Goal: Task Accomplishment & Management: Manage account settings

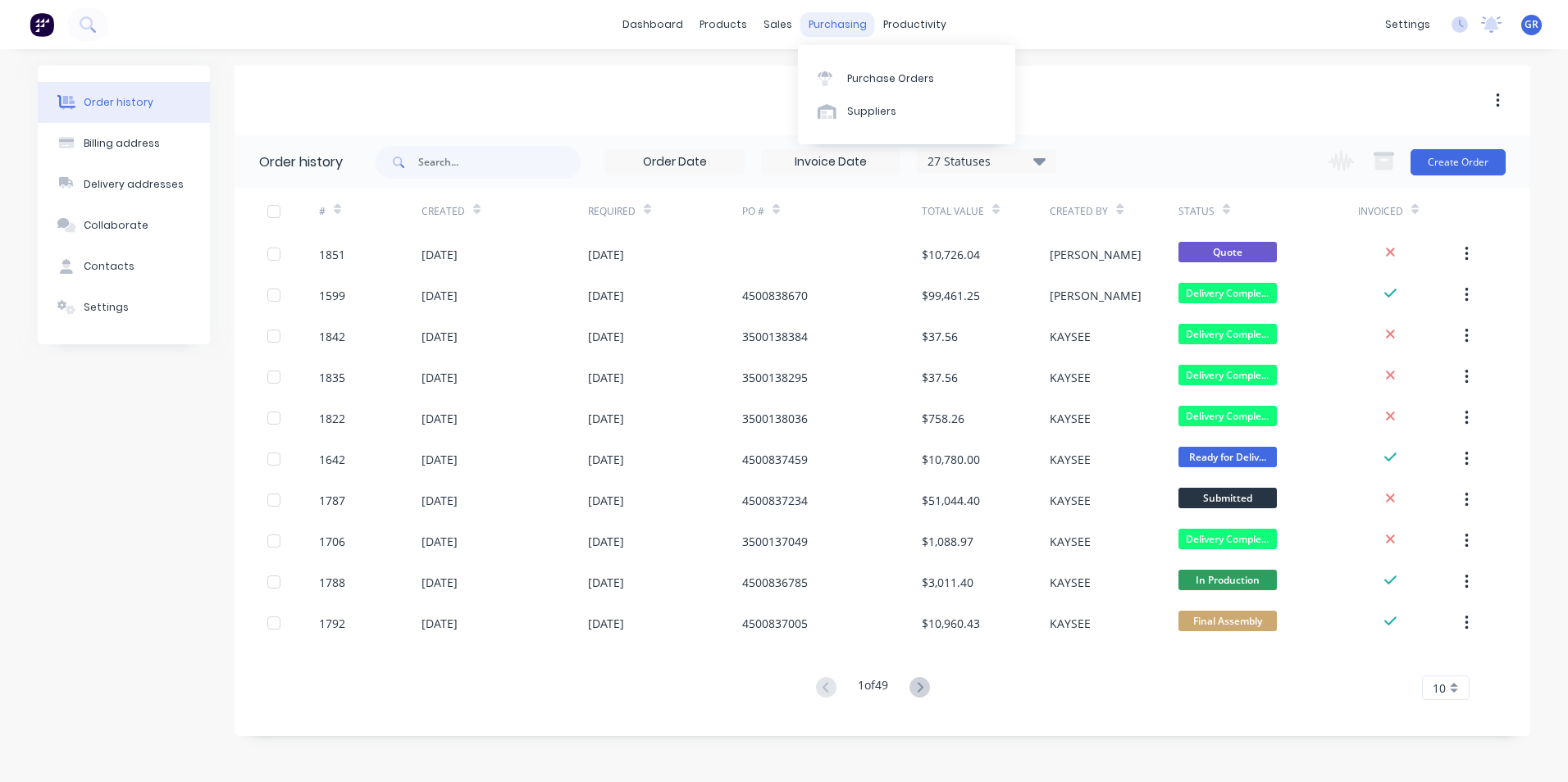
click at [827, 20] on div "purchasing" at bounding box center [837, 24] width 74 height 24
click at [905, 74] on div "Purchase Orders" at bounding box center [890, 79] width 87 height 15
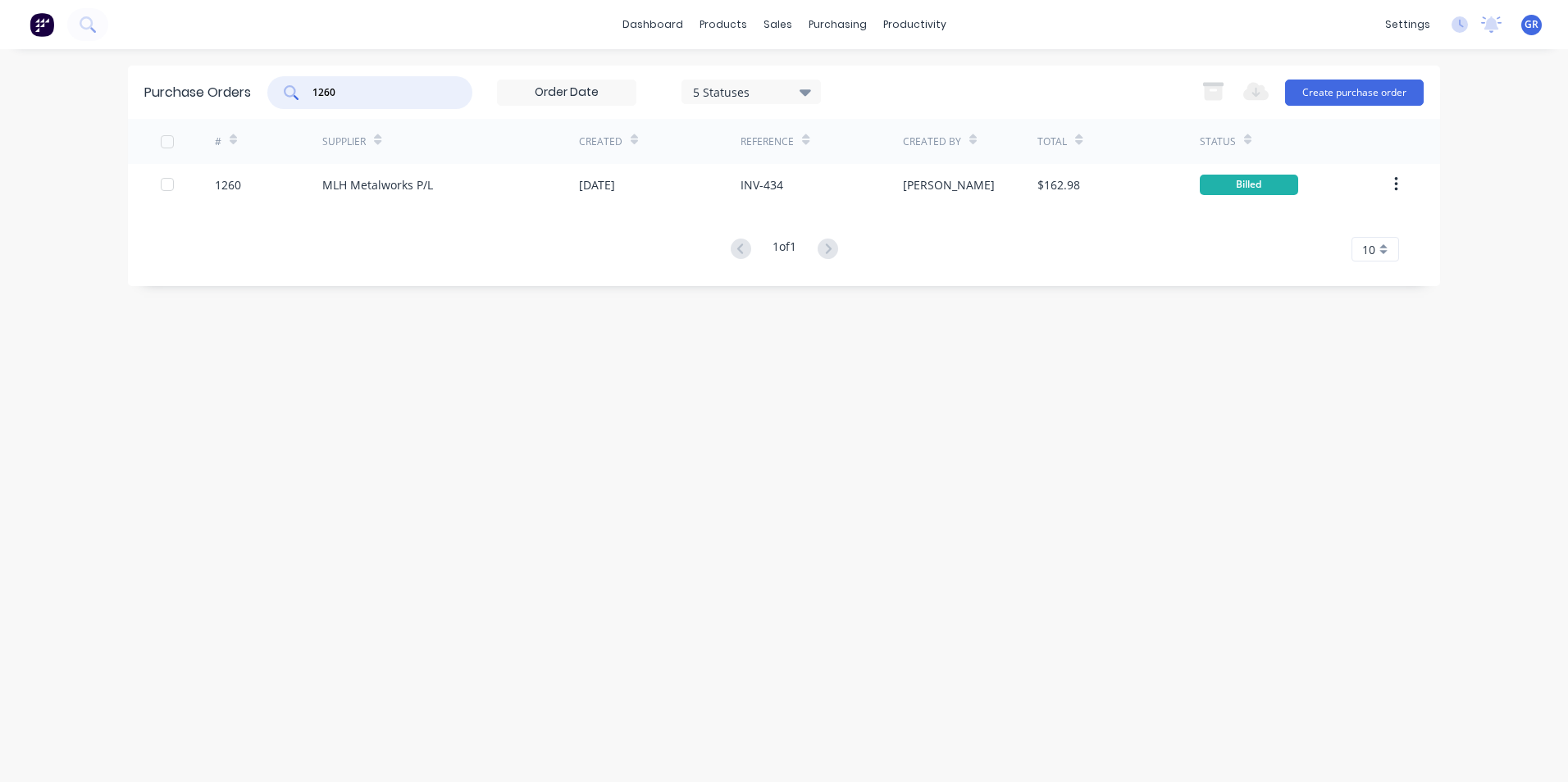
click at [278, 92] on div "1260" at bounding box center [369, 92] width 205 height 33
drag, startPoint x: 347, startPoint y: 97, endPoint x: 292, endPoint y: 93, distance: 55.1
click at [292, 93] on div "1341" at bounding box center [369, 92] width 205 height 33
type input "1284"
drag, startPoint x: 344, startPoint y: 94, endPoint x: 269, endPoint y: 92, distance: 75.0
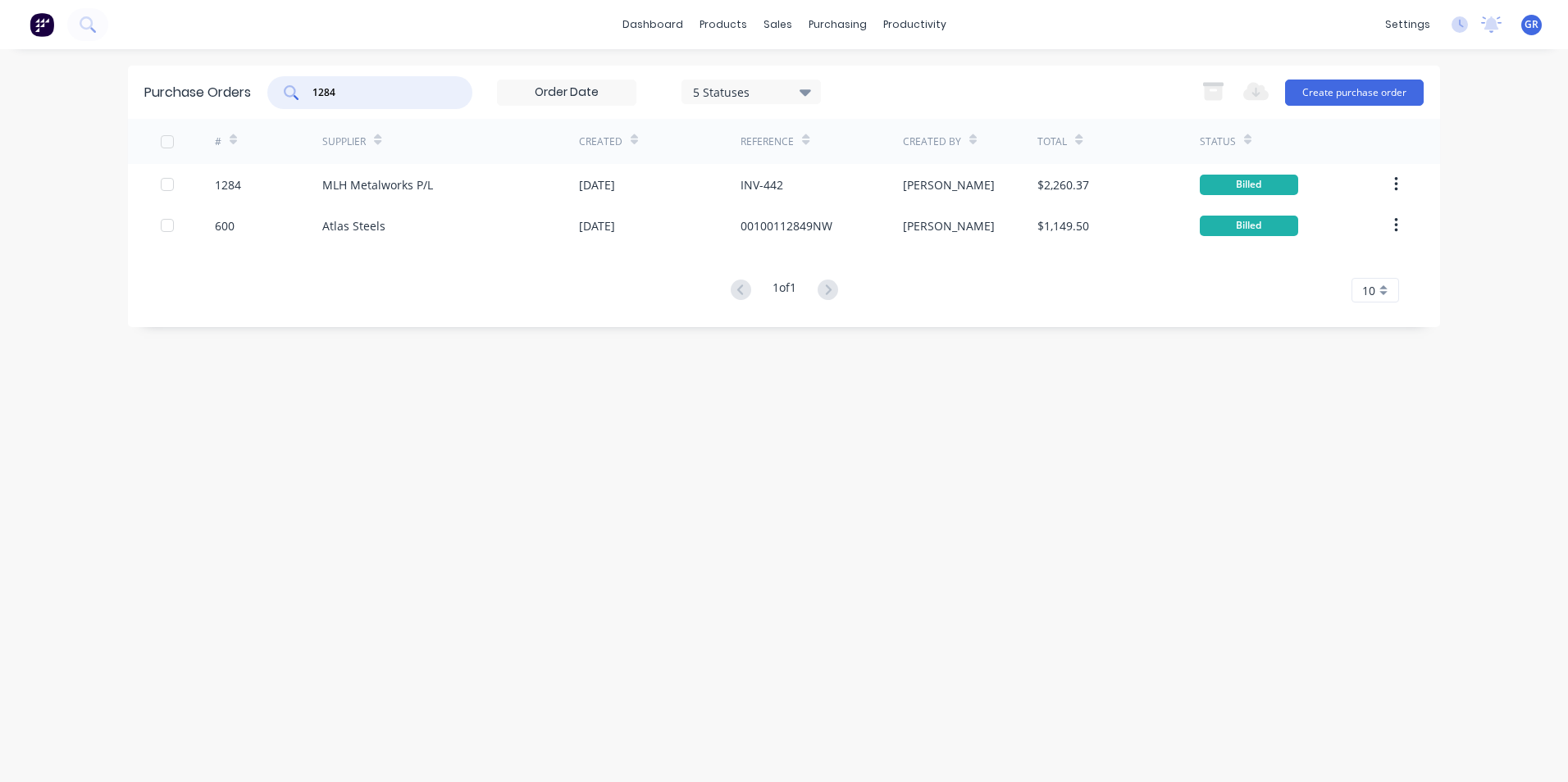
click at [269, 92] on div "1284" at bounding box center [369, 92] width 205 height 33
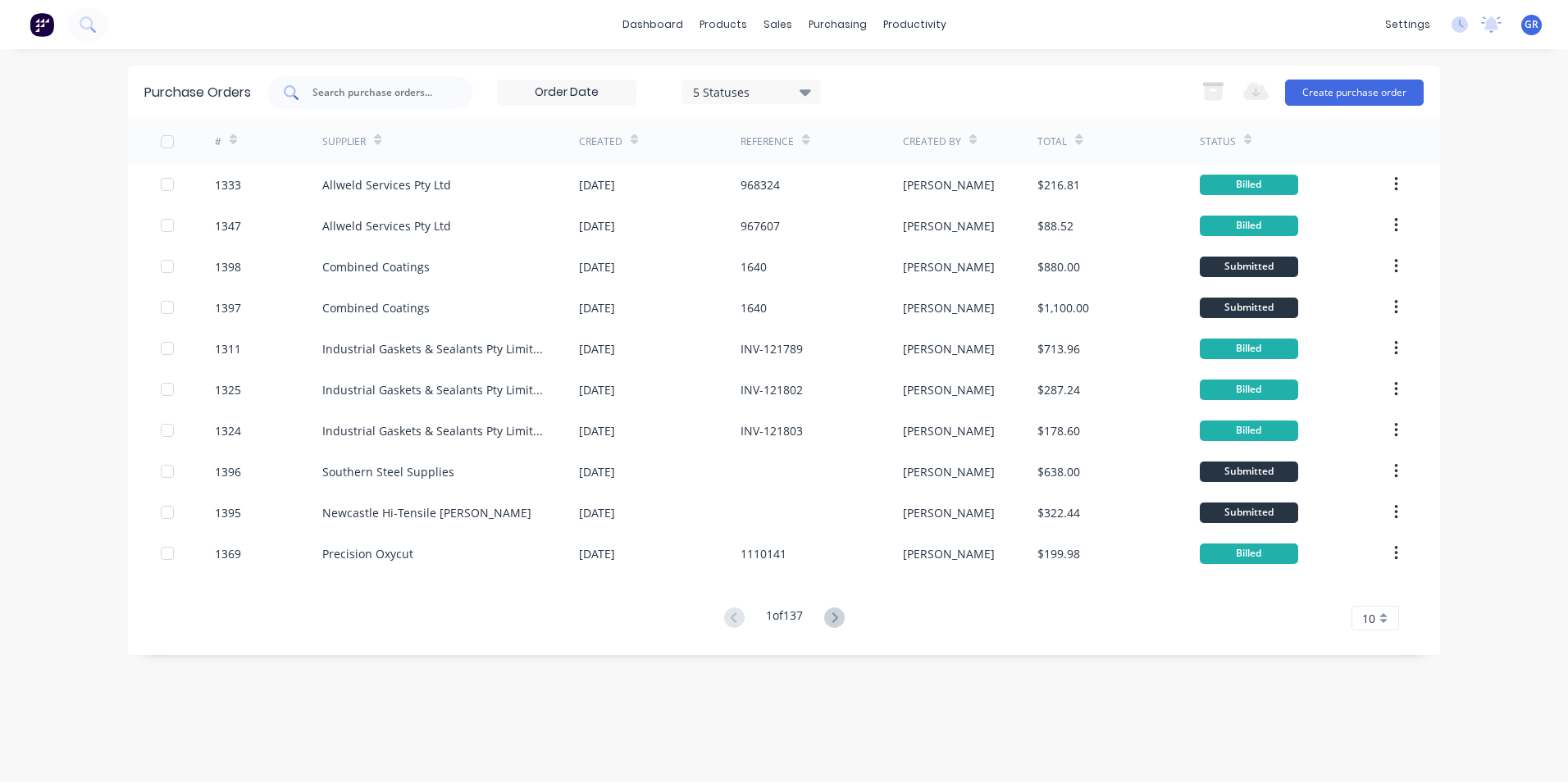
click at [371, 93] on input "text" at bounding box center [379, 92] width 136 height 16
type input "1360"
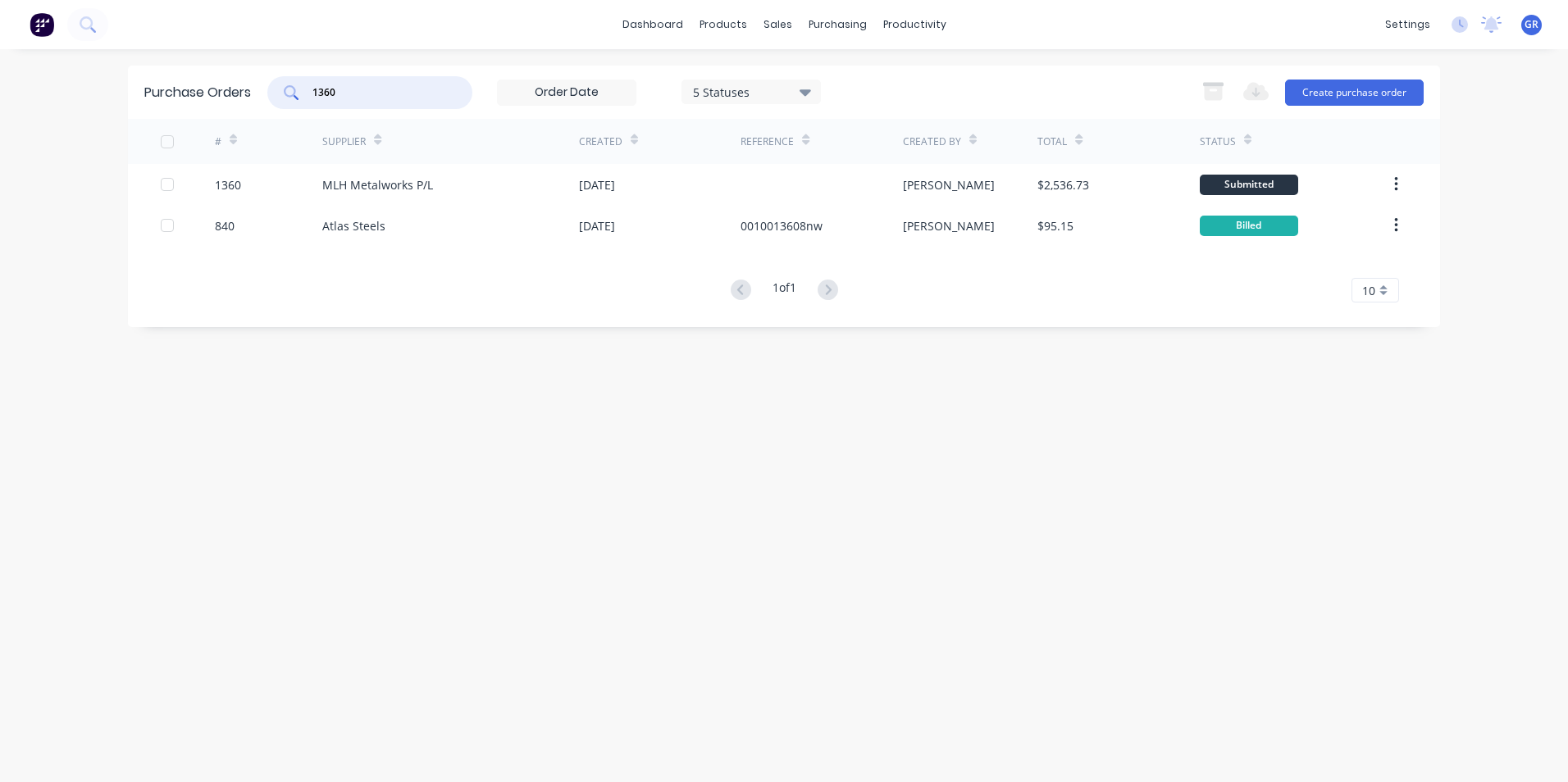
drag, startPoint x: 352, startPoint y: 93, endPoint x: 282, endPoint y: 92, distance: 70.0
click at [282, 92] on div "1360" at bounding box center [369, 92] width 205 height 33
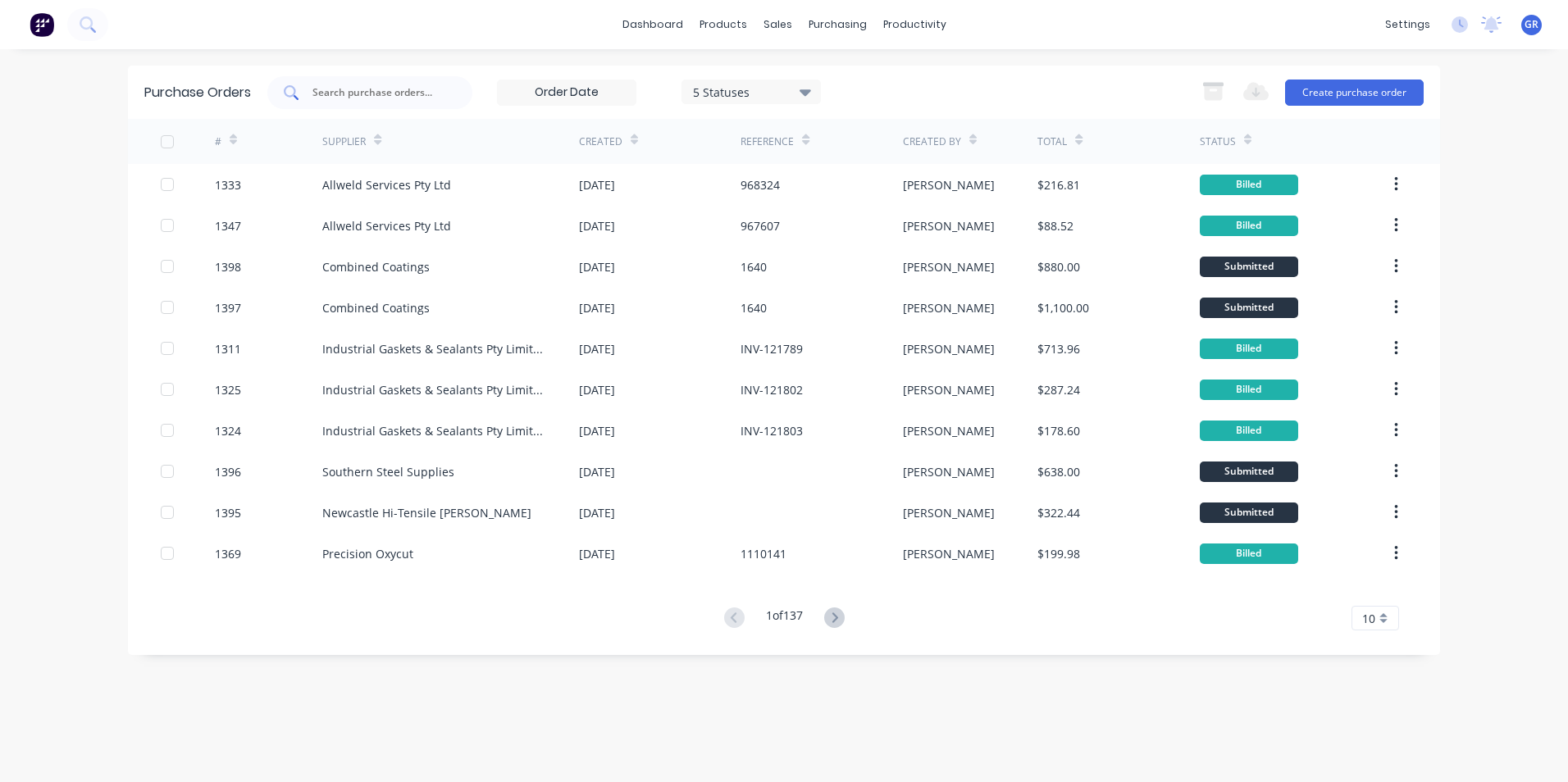
click at [394, 92] on input "text" at bounding box center [379, 92] width 136 height 16
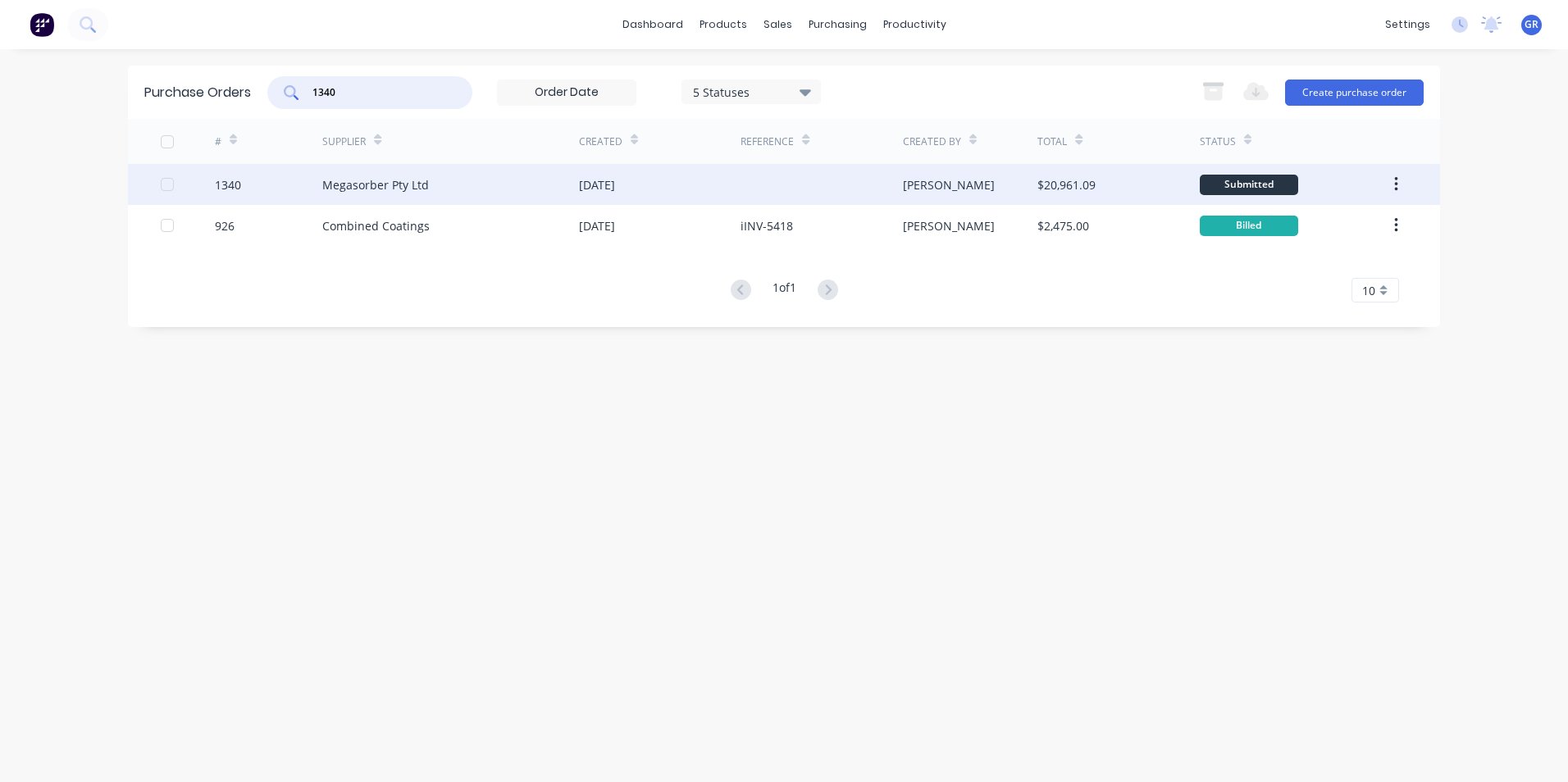
type input "1340"
click at [233, 185] on div "1340" at bounding box center [228, 185] width 26 height 17
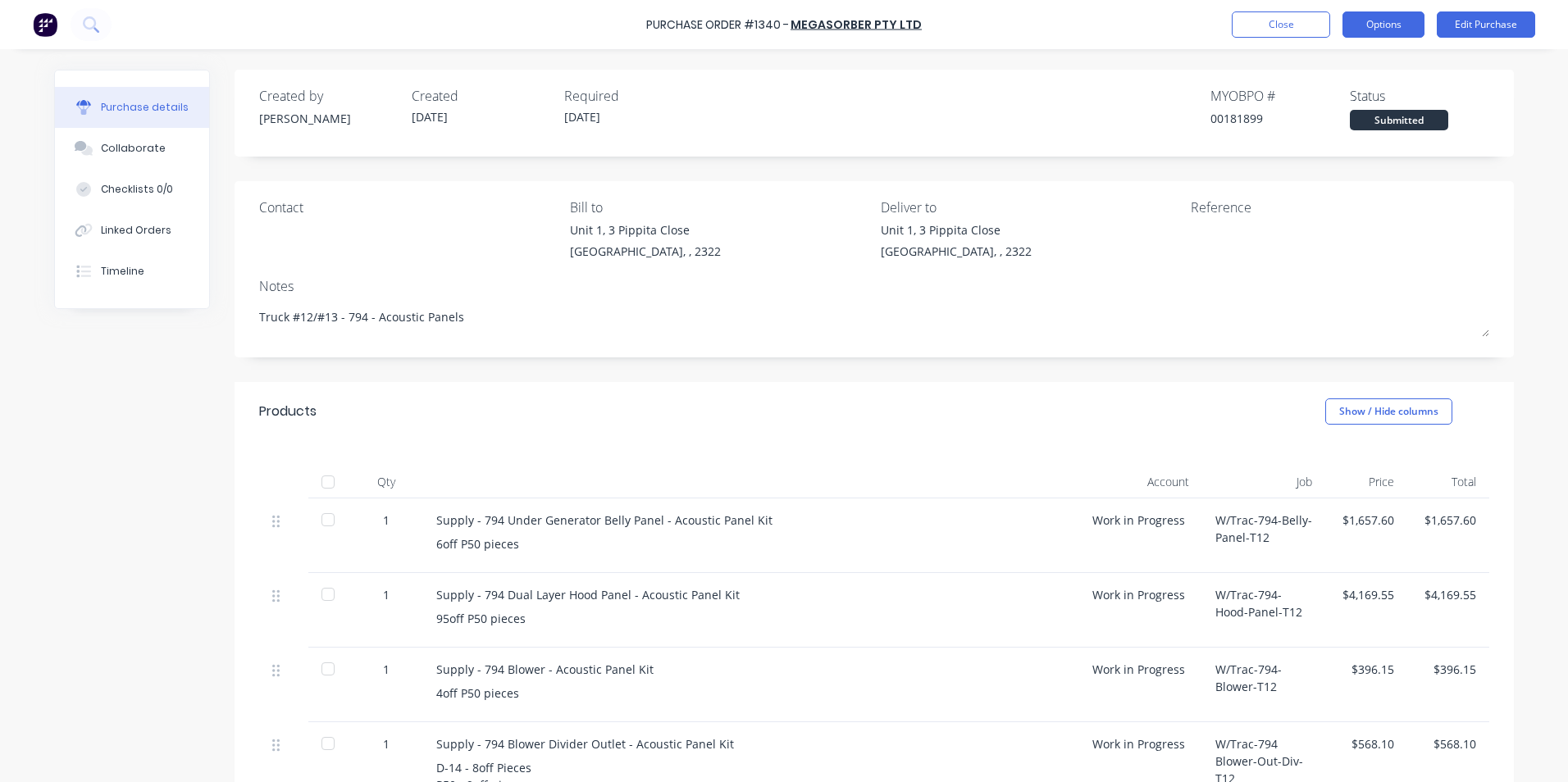
click at [1389, 26] on button "Options" at bounding box center [1383, 24] width 82 height 26
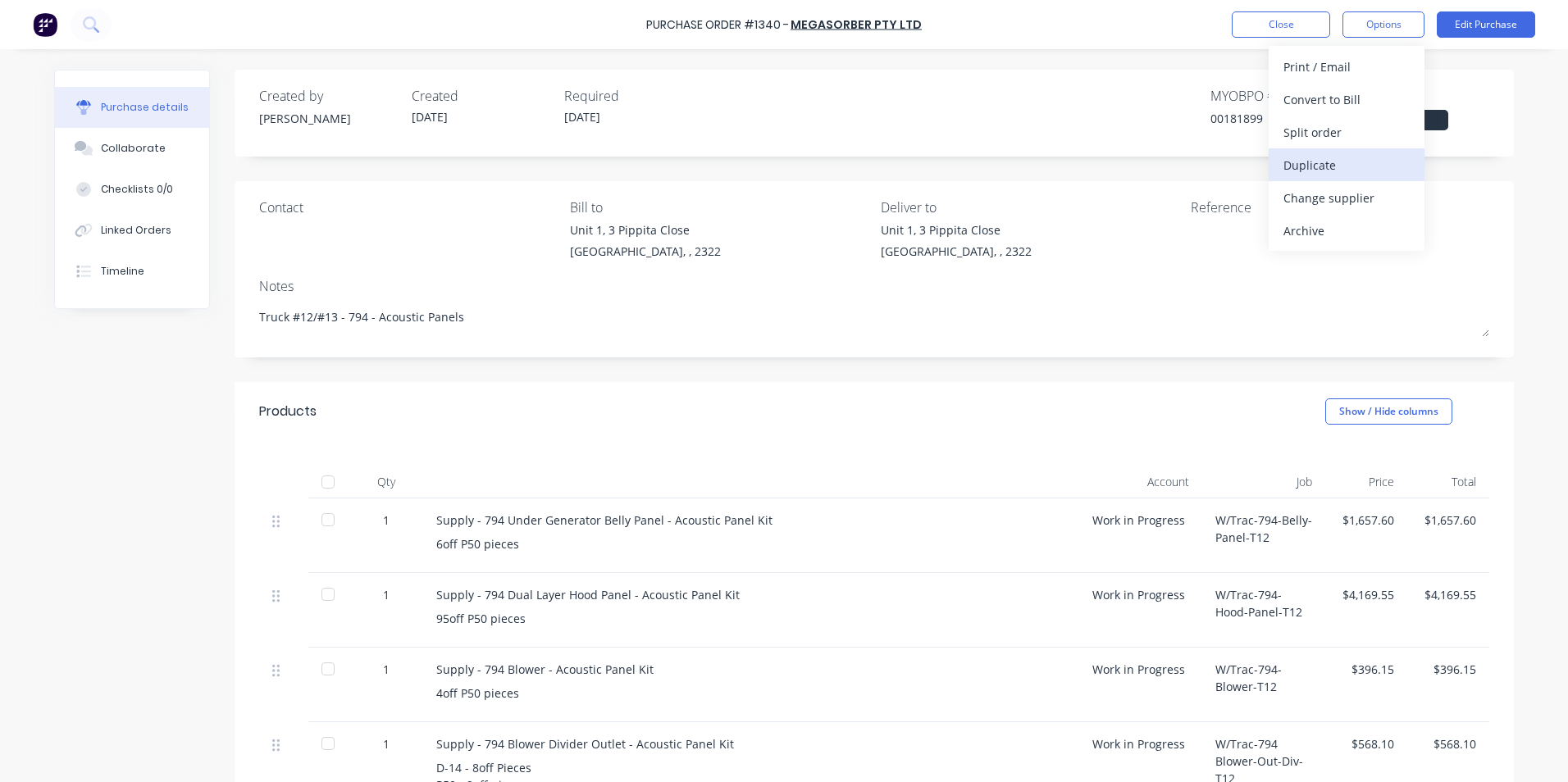
click at [1324, 164] on div "Duplicate" at bounding box center [1346, 165] width 126 height 24
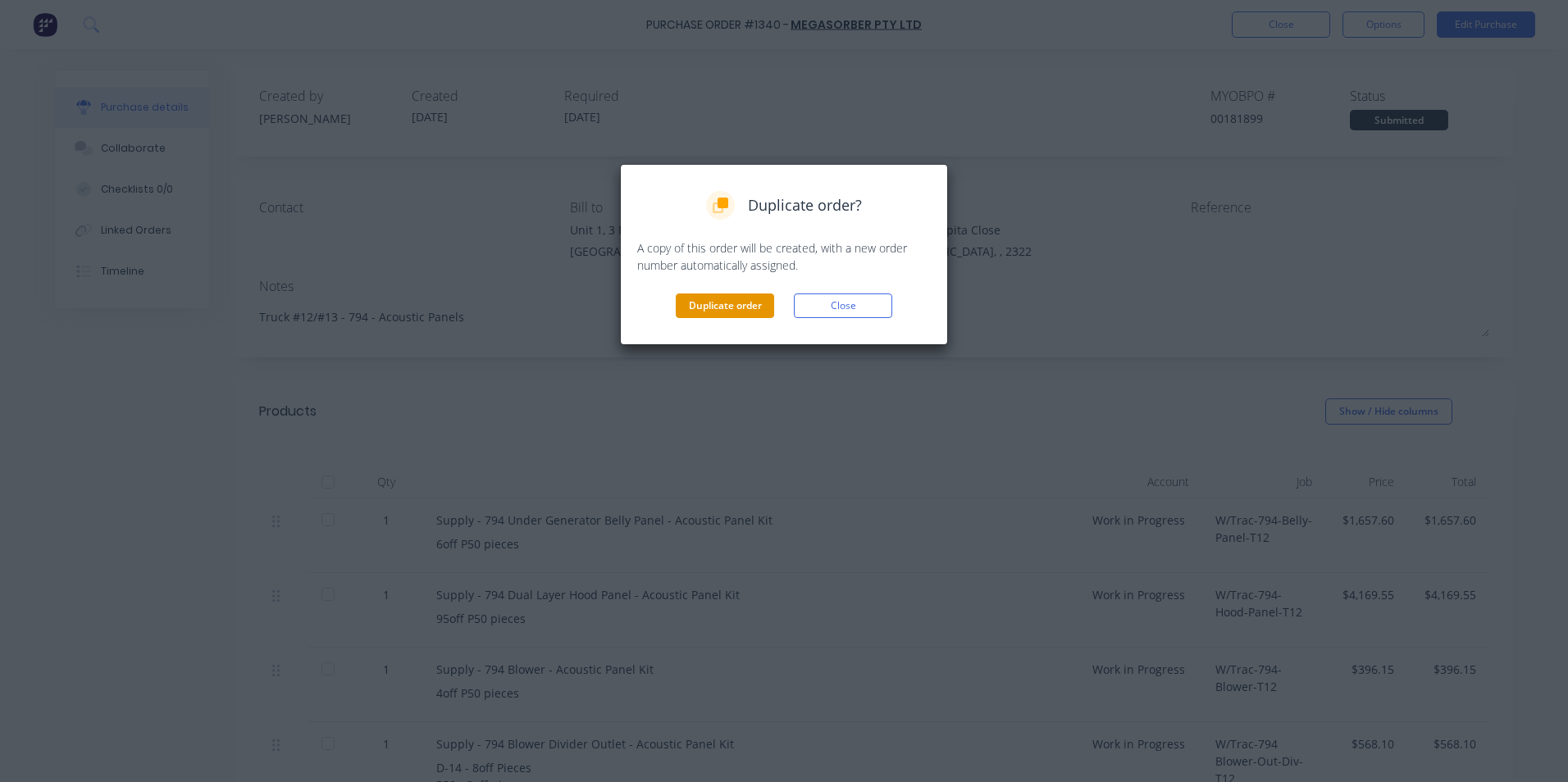
click at [719, 302] on button "Duplicate order" at bounding box center [725, 306] width 98 height 24
type textarea "x"
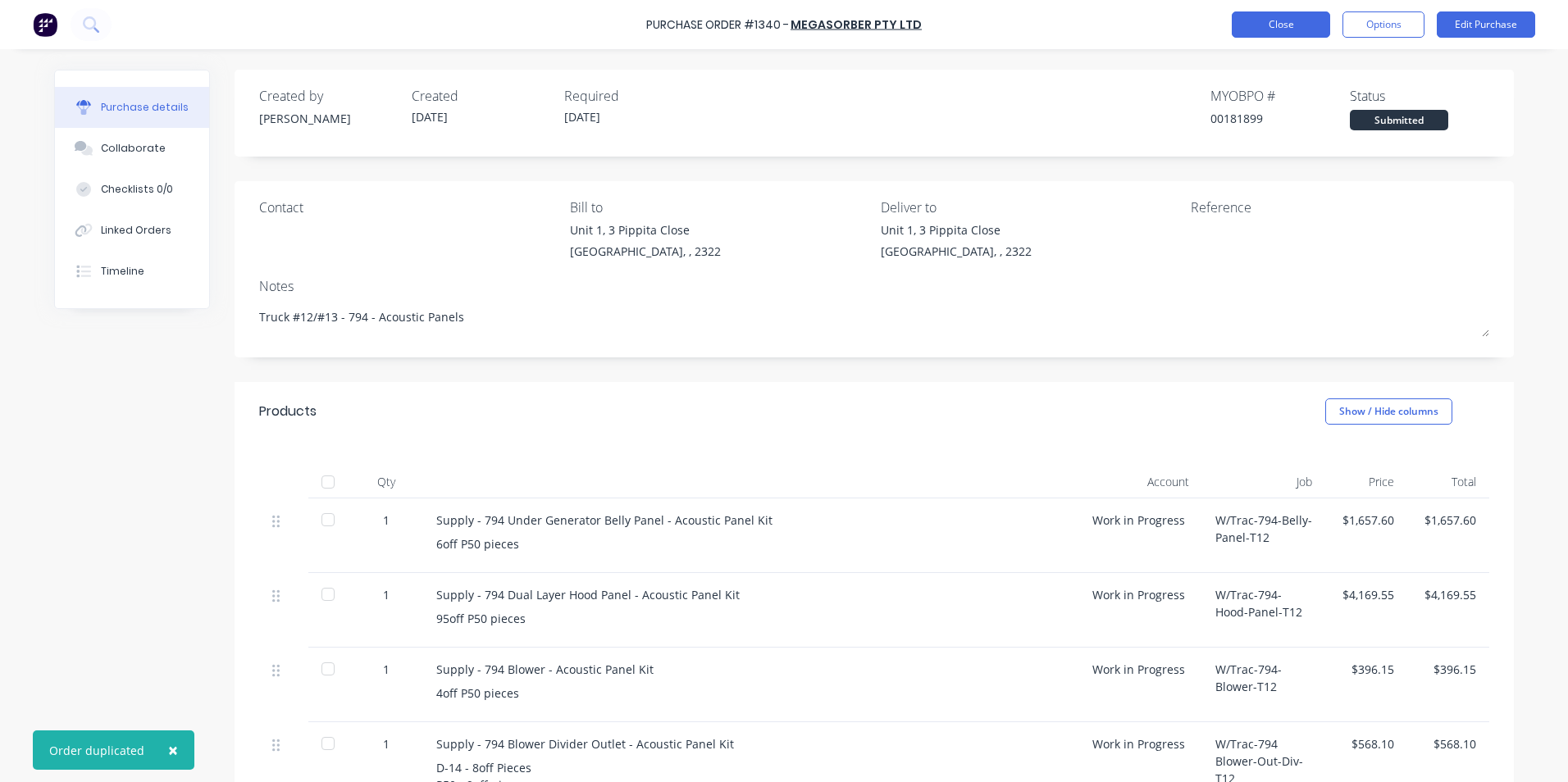
click at [1273, 24] on button "Close" at bounding box center [1281, 24] width 98 height 26
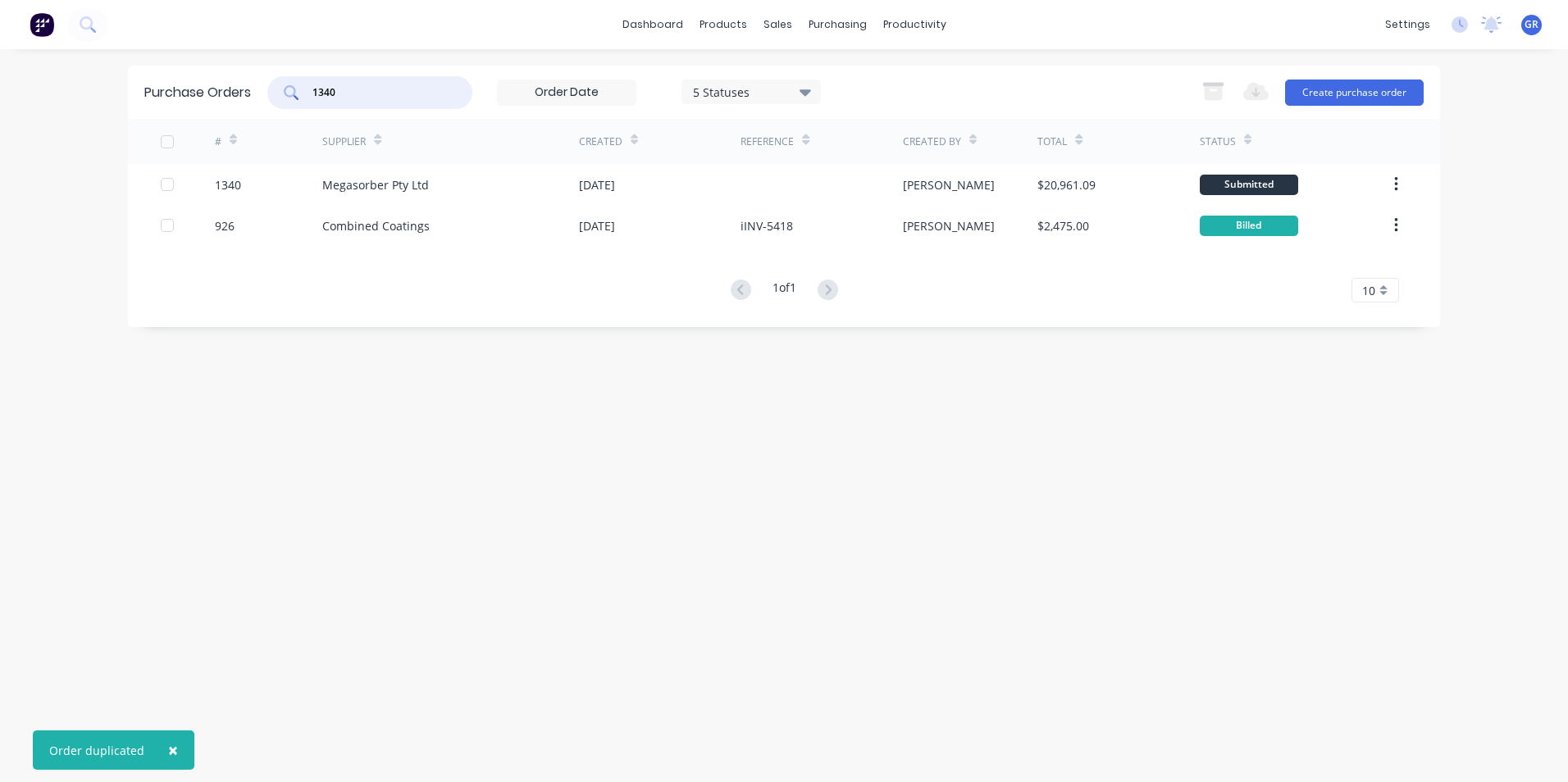
drag, startPoint x: 344, startPoint y: 90, endPoint x: 289, endPoint y: 90, distance: 55.0
click at [289, 90] on div "1340" at bounding box center [369, 92] width 205 height 33
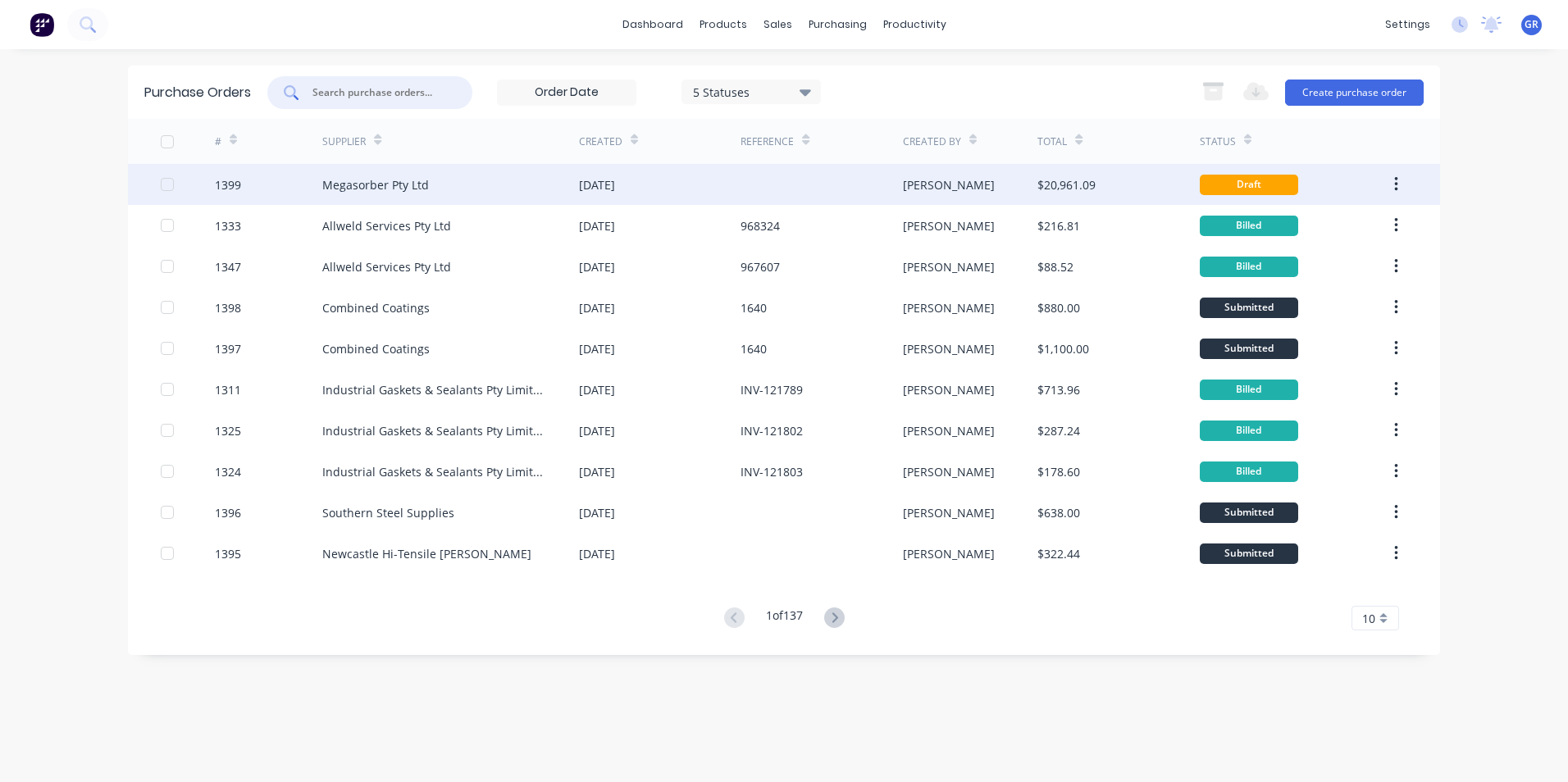
click at [232, 184] on div "1399" at bounding box center [228, 185] width 26 height 17
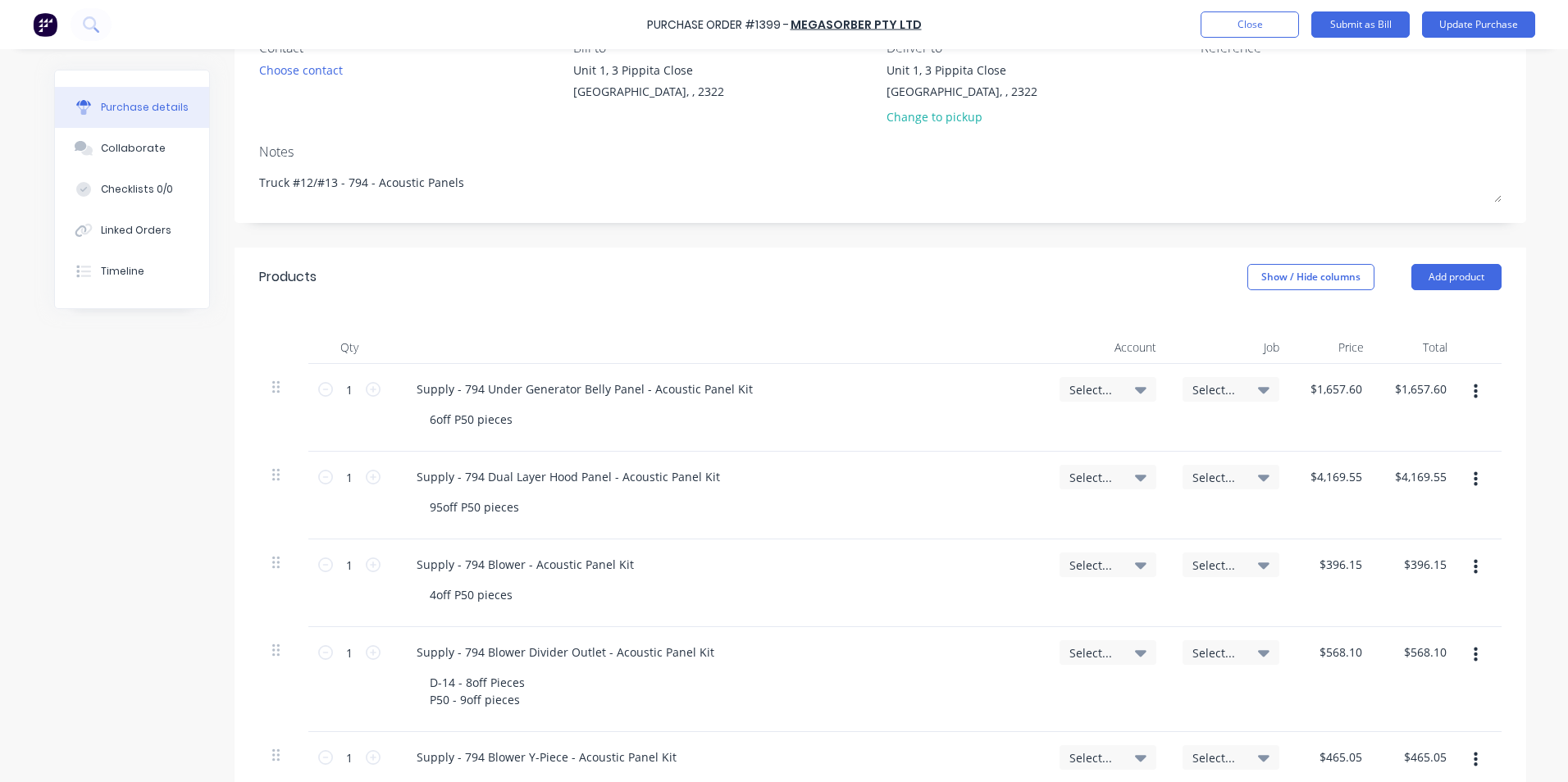
scroll to position [82, 0]
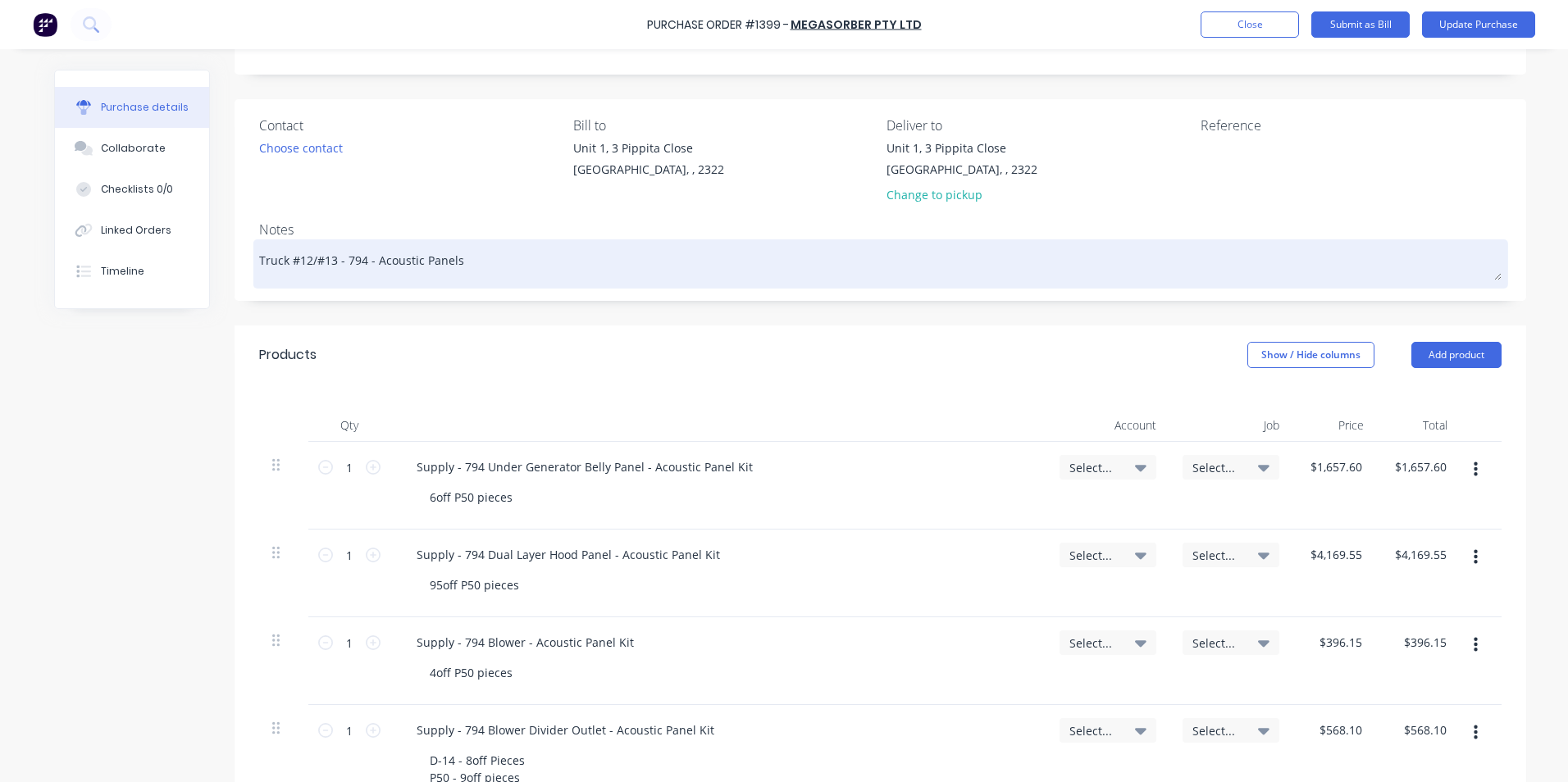
drag, startPoint x: 318, startPoint y: 264, endPoint x: 295, endPoint y: 260, distance: 23.3
click at [295, 260] on textarea "Truck #12/#13 - 794 - Acoustic Panels" at bounding box center [880, 262] width 1242 height 37
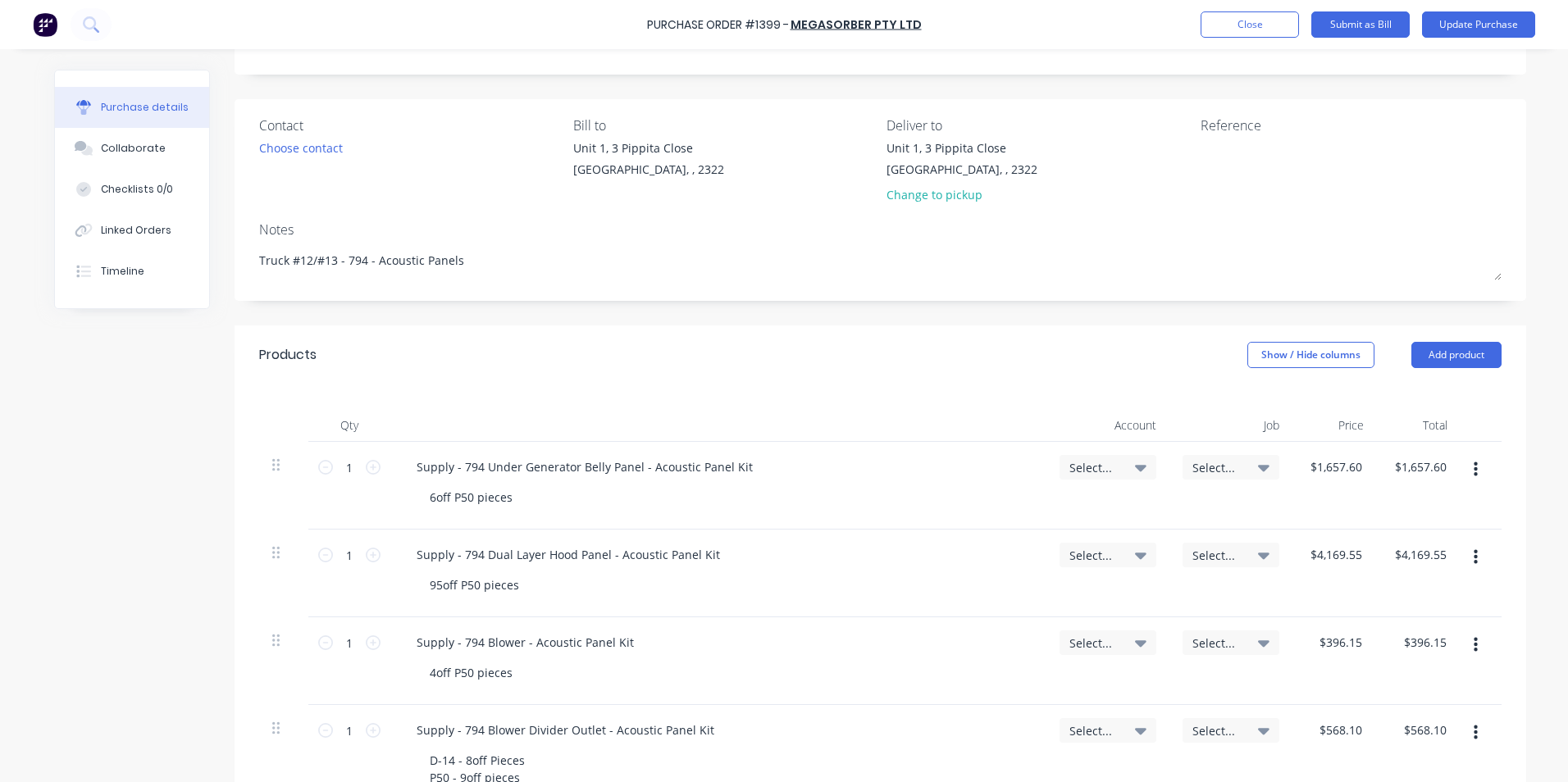
type textarea "x"
type textarea "Truck #13 - 794 - Acoustic Panels"
type textarea "x"
type textarea "Truck #13 - 794 - Acoustic Panels"
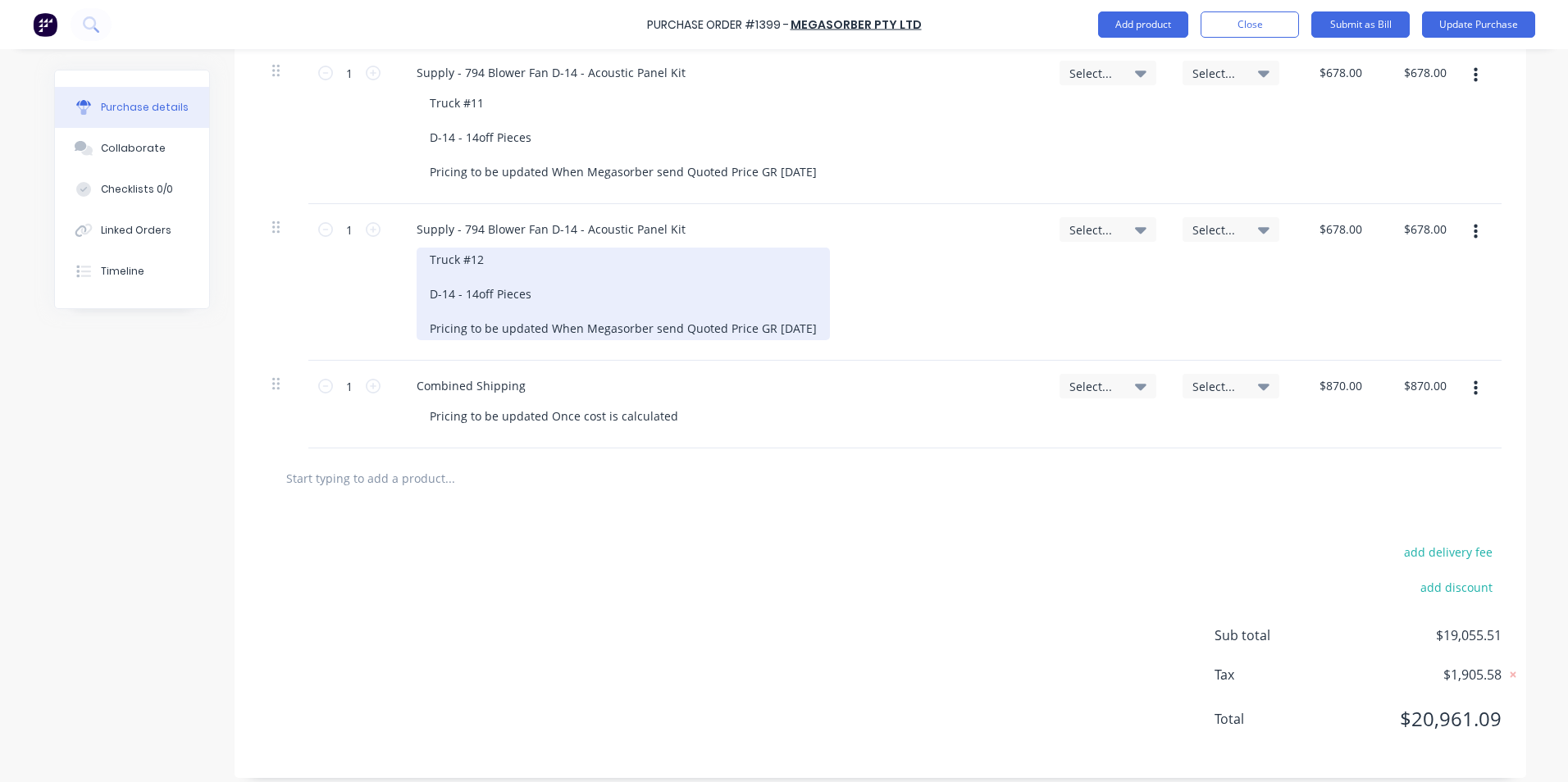
scroll to position [1418, 0]
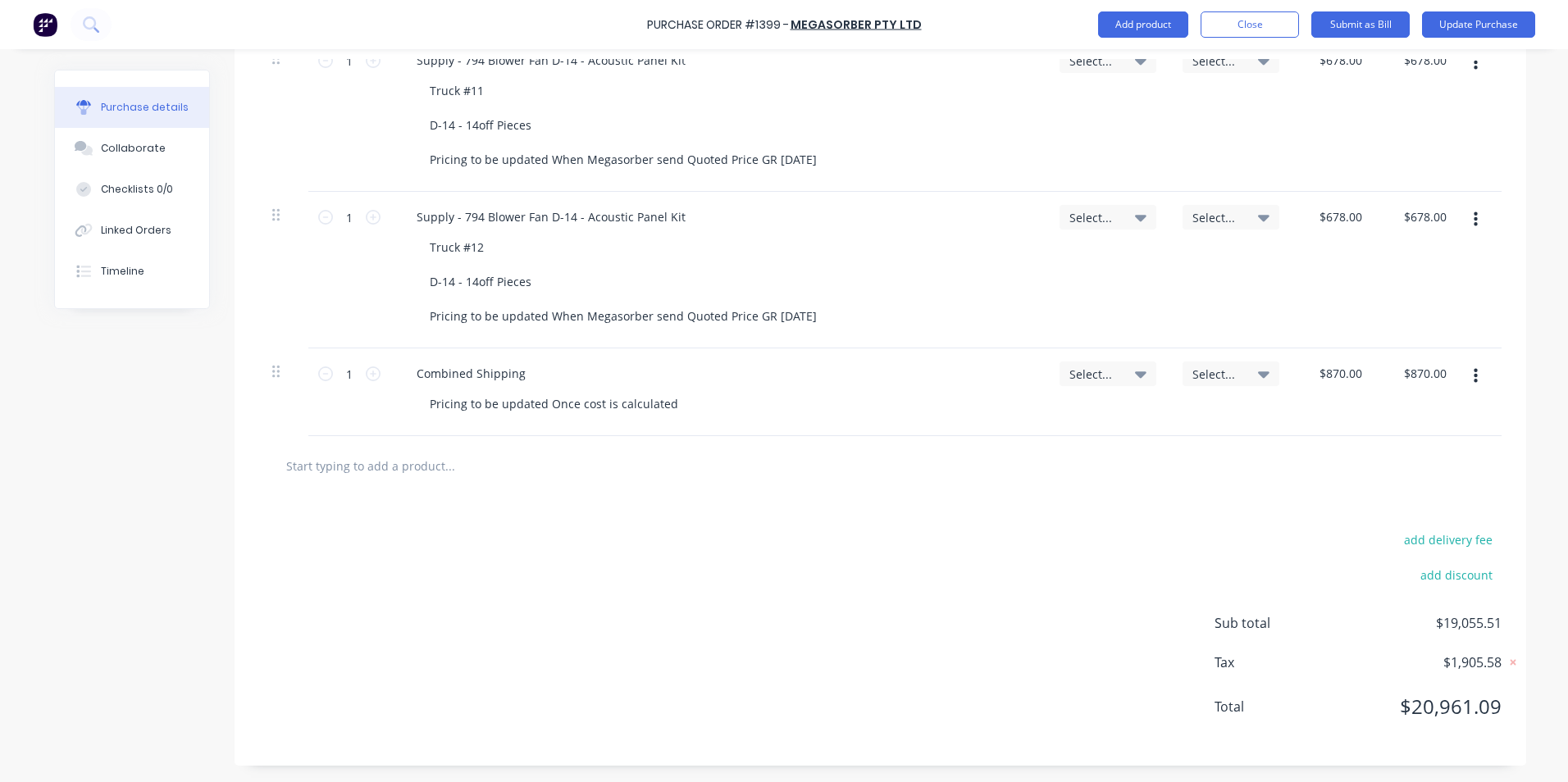
click at [371, 469] on input "text" at bounding box center [449, 466] width 328 height 33
paste input "Supply 794 Belly Panel - Acoustic Panel Kit D-14 = 10 Pieces P50 = 62 Pieces Tr…"
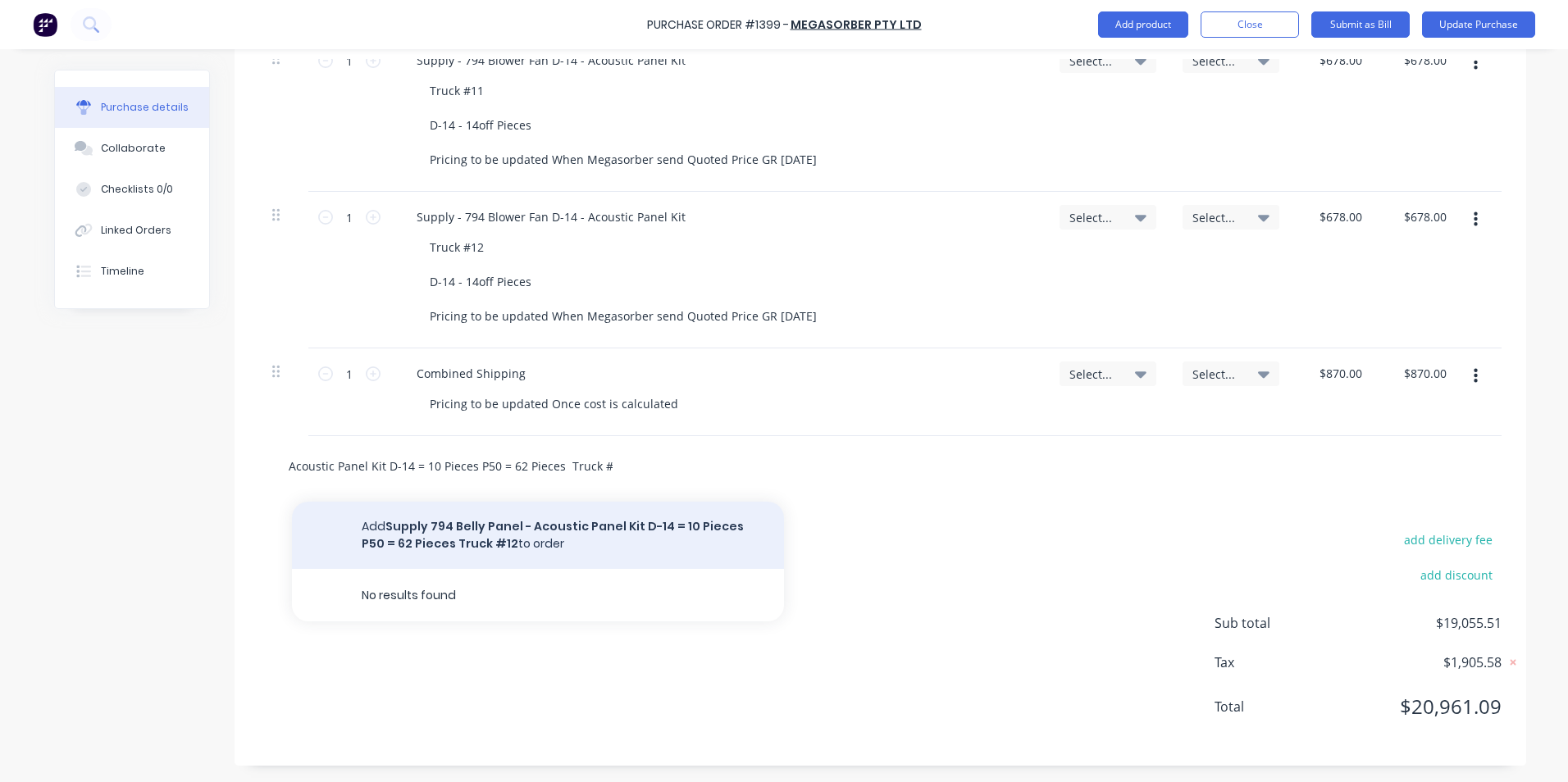
type input "Supply 794 Belly Panel - Acoustic Panel Kit D-14 = 10 Pieces P50 = 62 Pieces Tr…"
click at [444, 522] on button "Add Supply 794 Belly Panel - Acoustic Panel Kit D-14 = 10 Pieces P50 = 62 Piece…" at bounding box center [537, 536] width 492 height 67
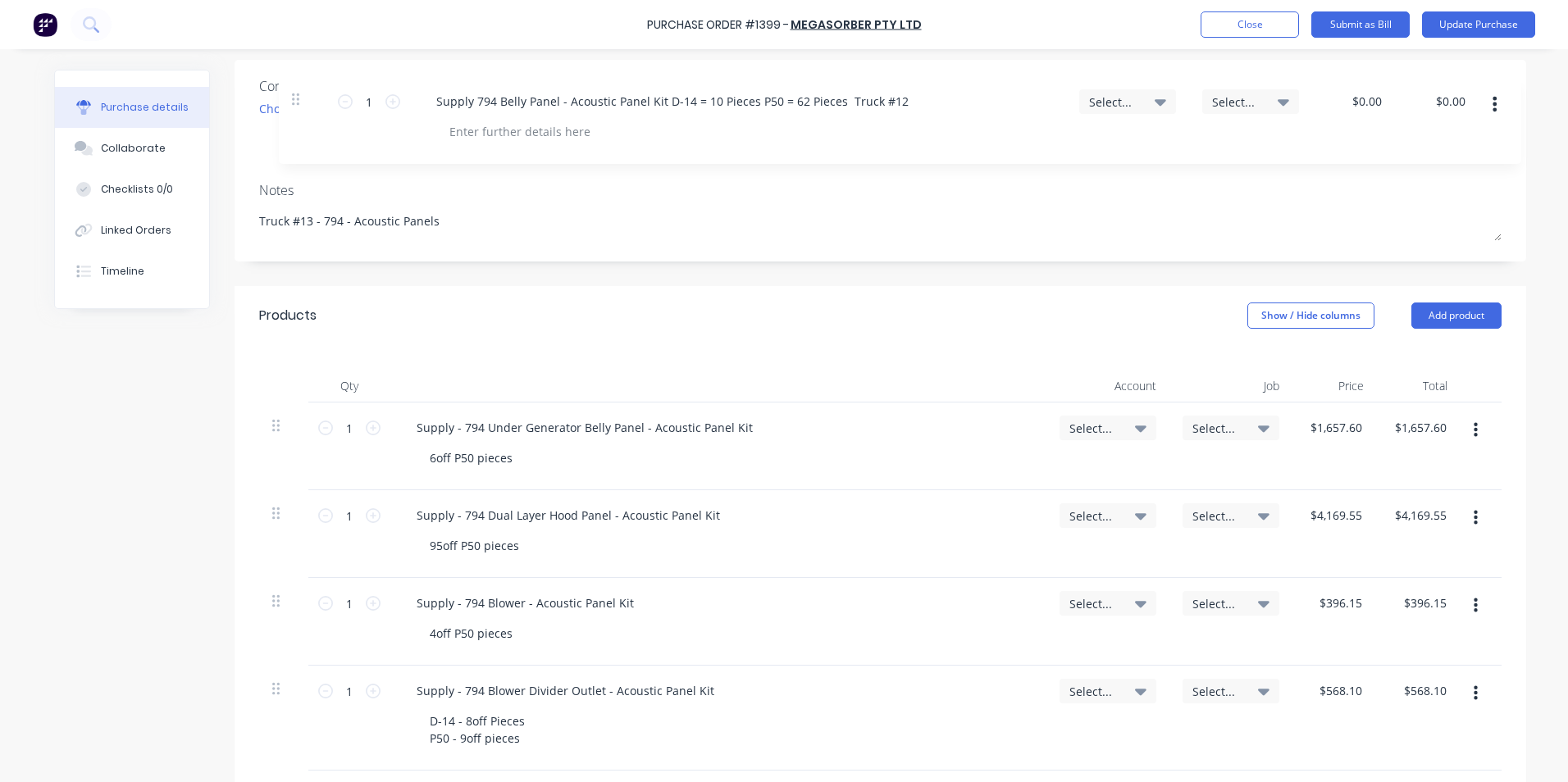
scroll to position [119, 0]
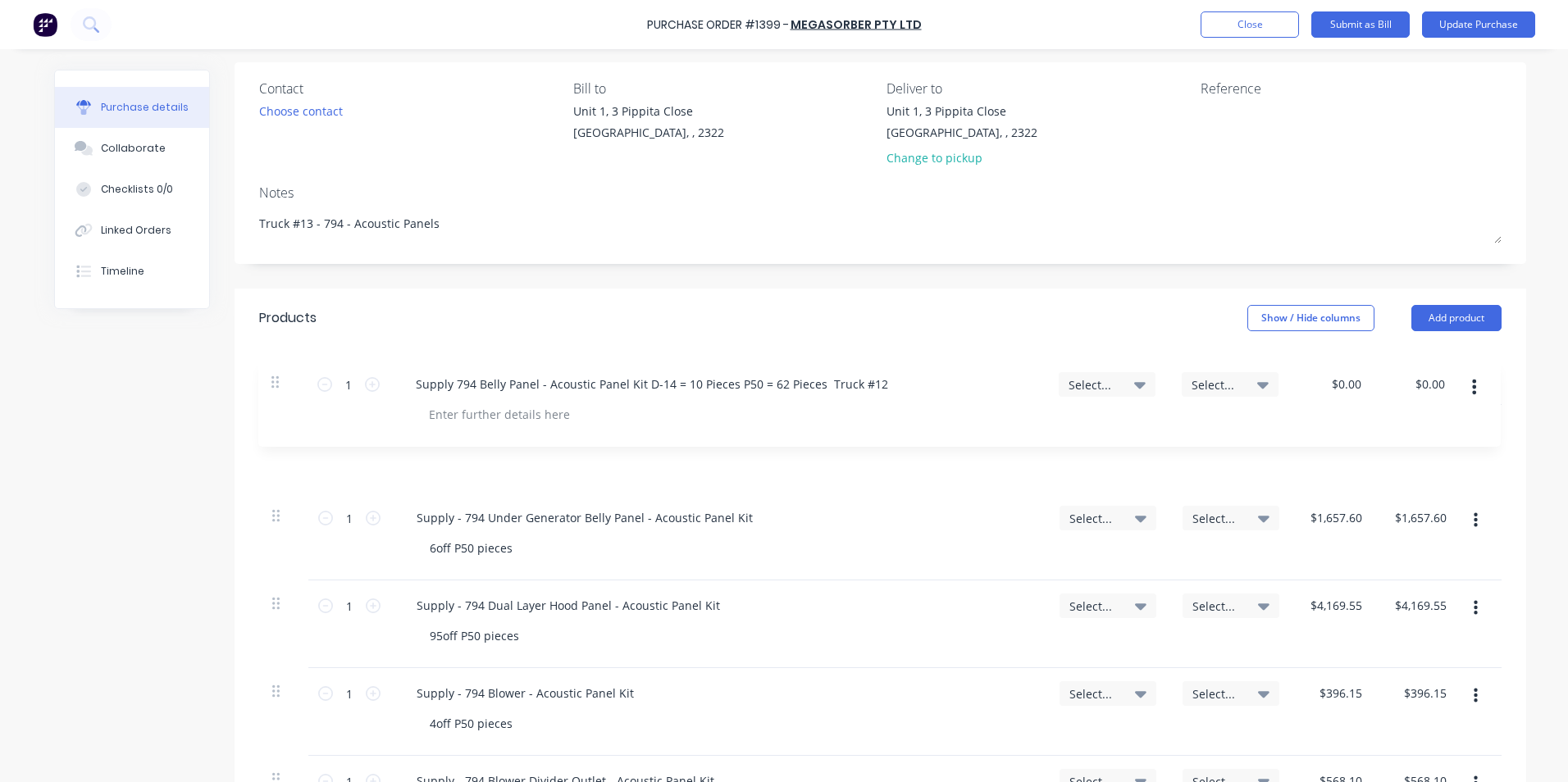
drag, startPoint x: 269, startPoint y: 461, endPoint x: 274, endPoint y: 379, distance: 82.2
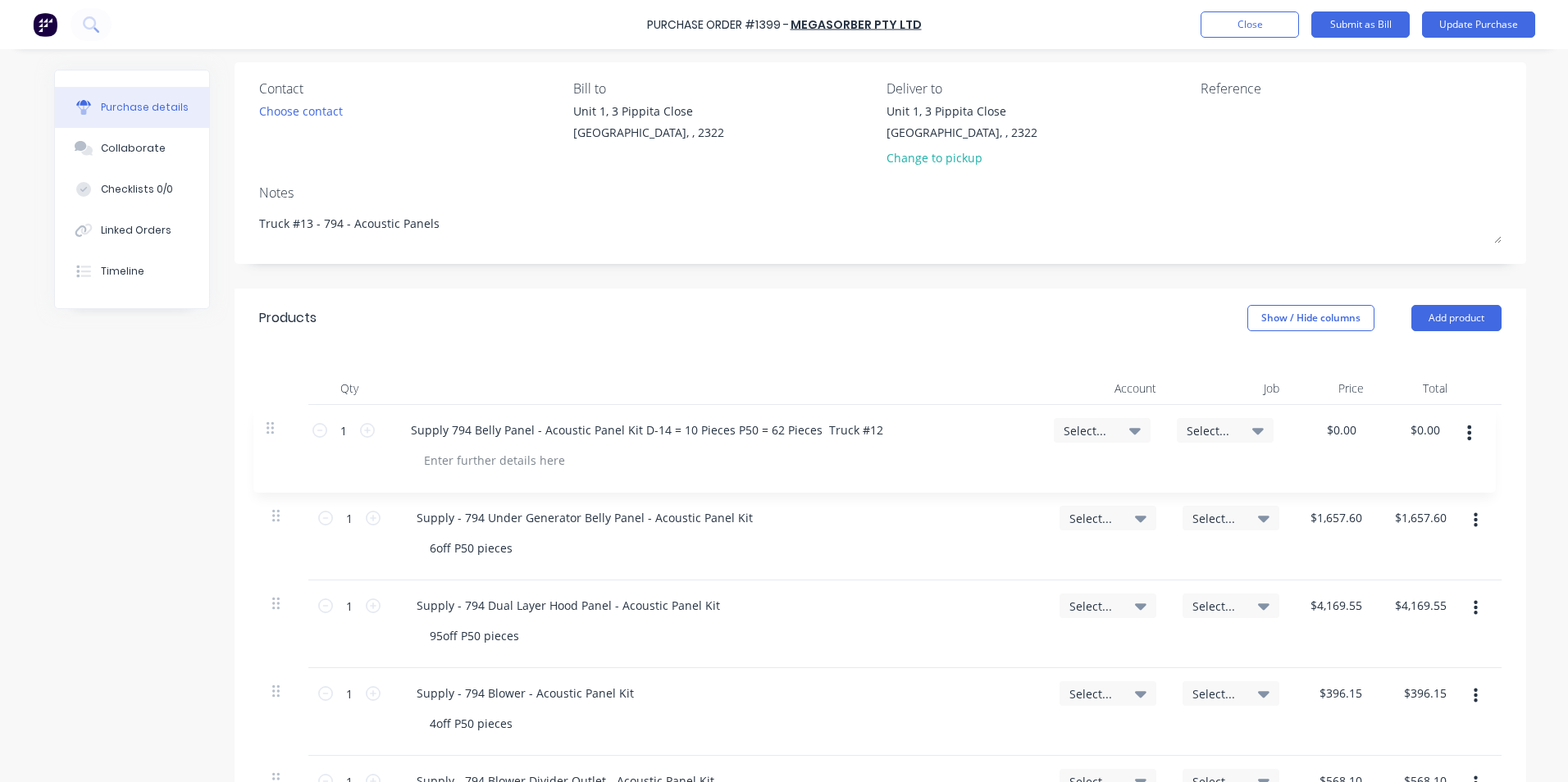
type input "$0.00"
type input "$1,657.60"
type input "$4,169.55"
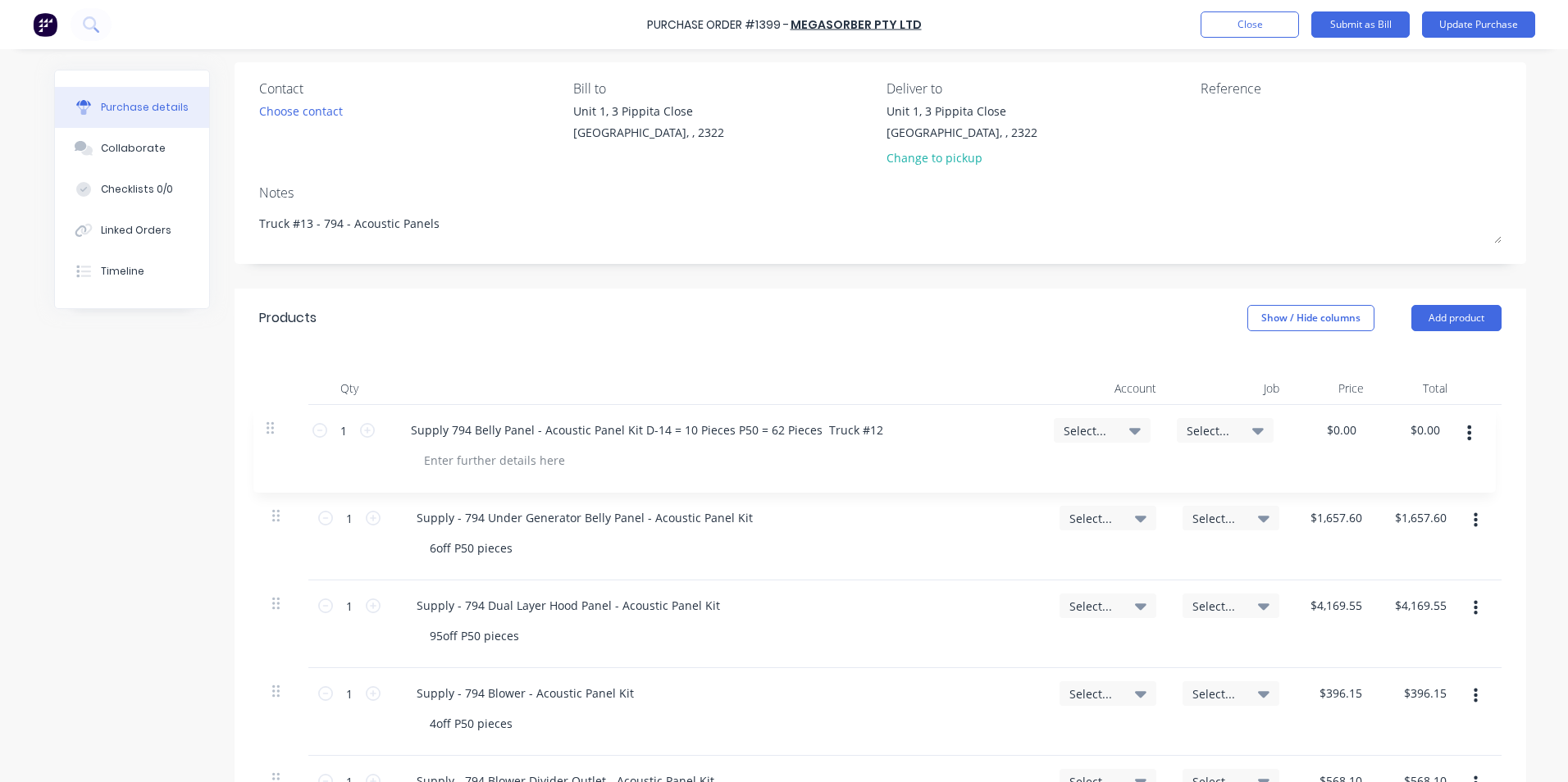
type input "$4,169.55"
type input "$396.15"
type input "$568.10"
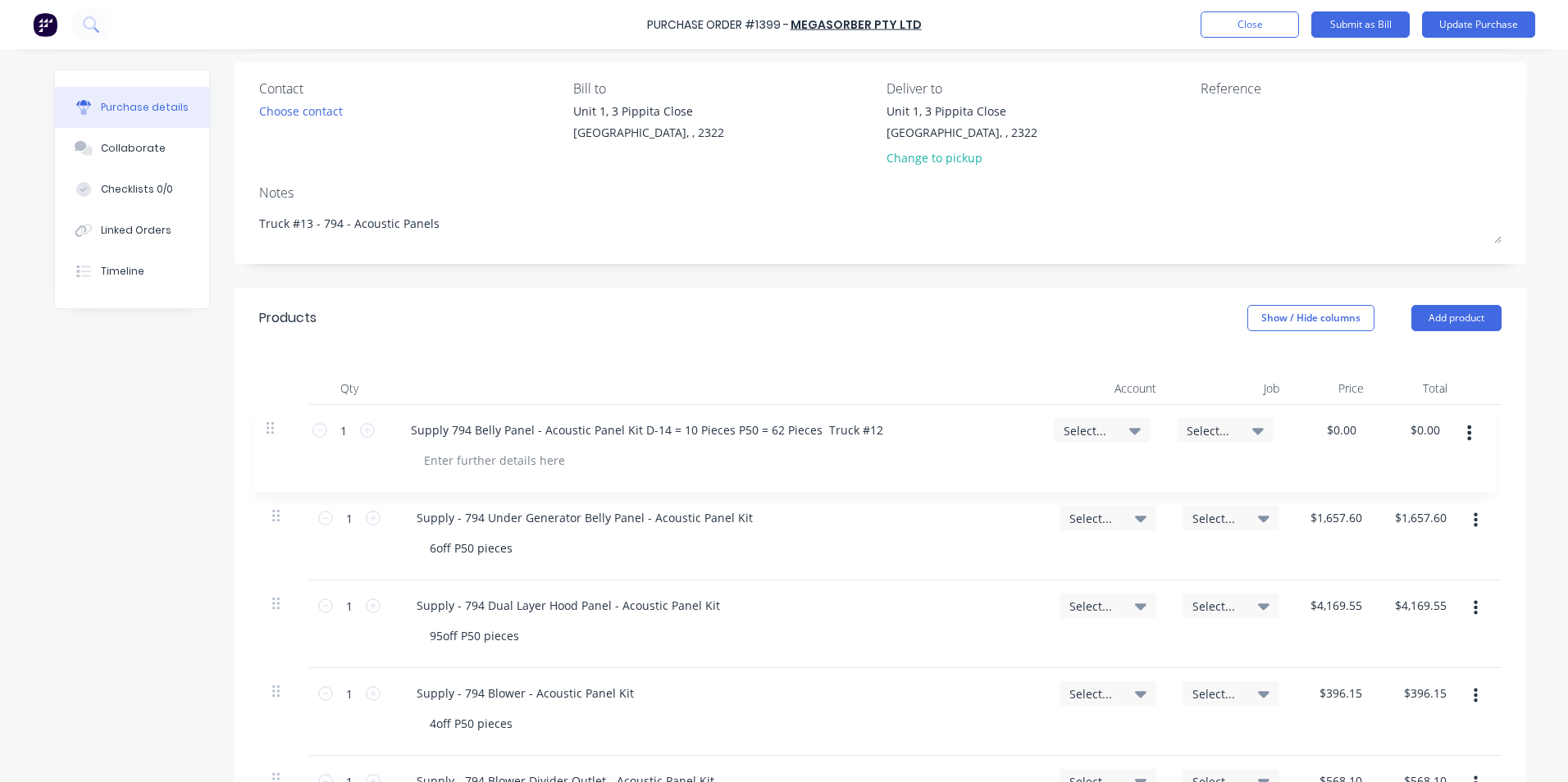
type input "$465.05"
type input "$7,084.15"
type input "$1,283.45"
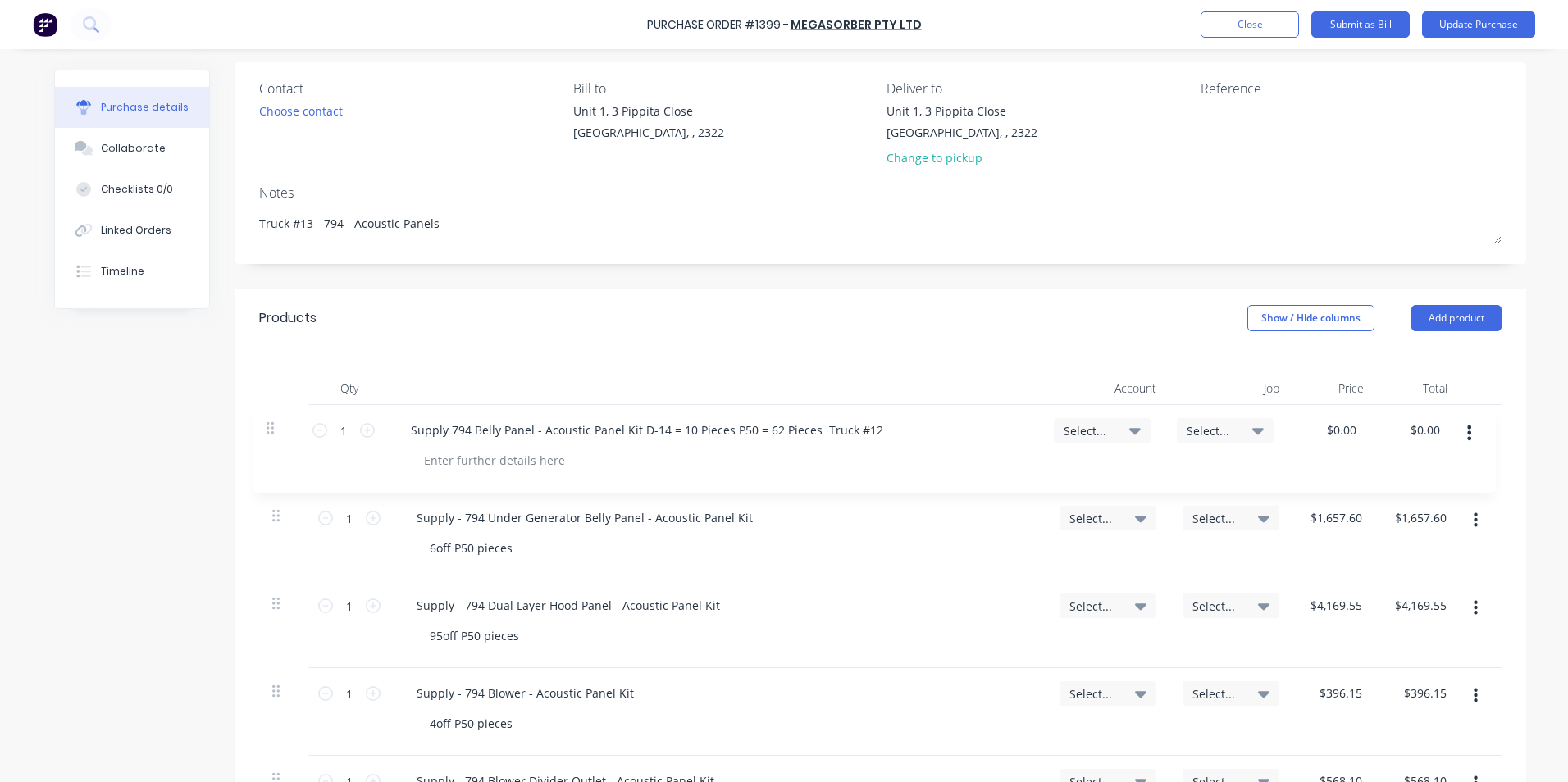
type input "$1,283.45"
type input "$591.00"
type input "$422.75"
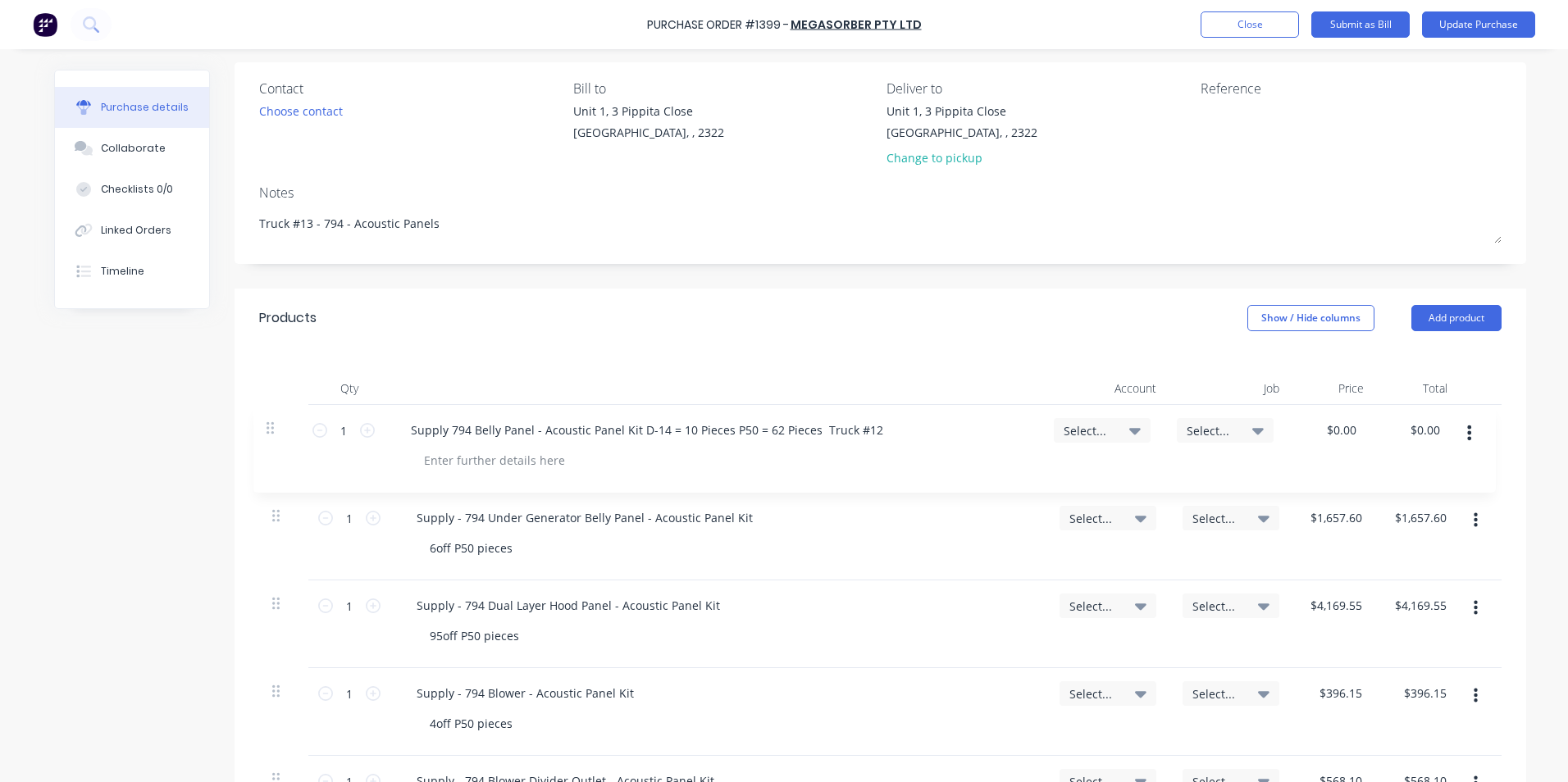
type input "$191.71"
type input "$678.00"
type input "$870.00"
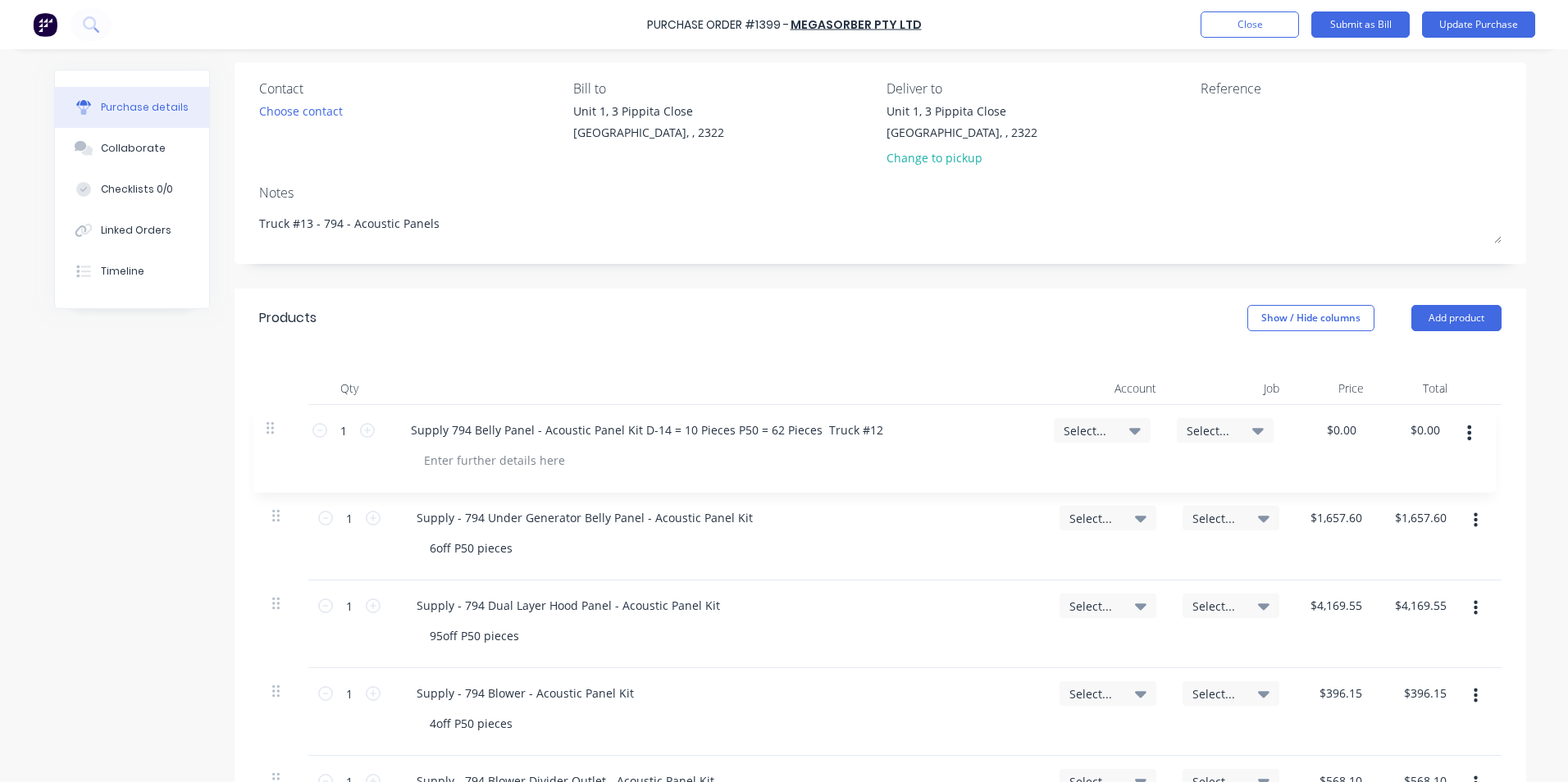
type input "$870.00"
drag, startPoint x: 872, startPoint y: 427, endPoint x: 639, endPoint y: 421, distance: 233.1
click at [639, 421] on div "Supply 794 Belly Panel - Acoustic Panel Kit D-14 = 10 Pieces P50 = 62 Pieces Tr…" at bounding box center [652, 430] width 498 height 24
click at [452, 459] on div at bounding box center [500, 461] width 168 height 24
paste div
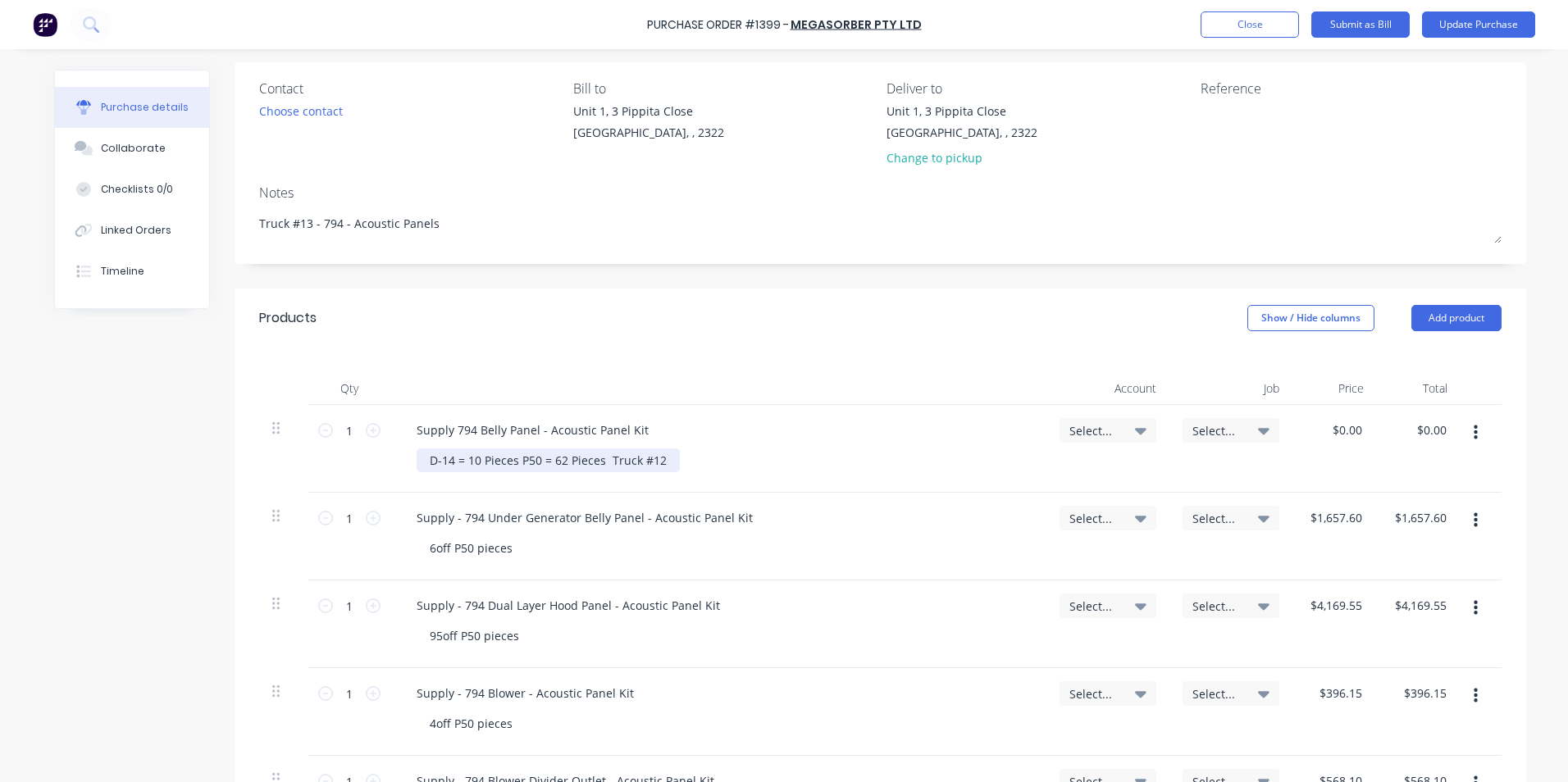
drag, startPoint x: 514, startPoint y: 465, endPoint x: 621, endPoint y: 480, distance: 108.0
click at [519, 465] on div "D-14 = 10 Pieces P50 = 62 Pieces Truck #12" at bounding box center [548, 461] width 263 height 24
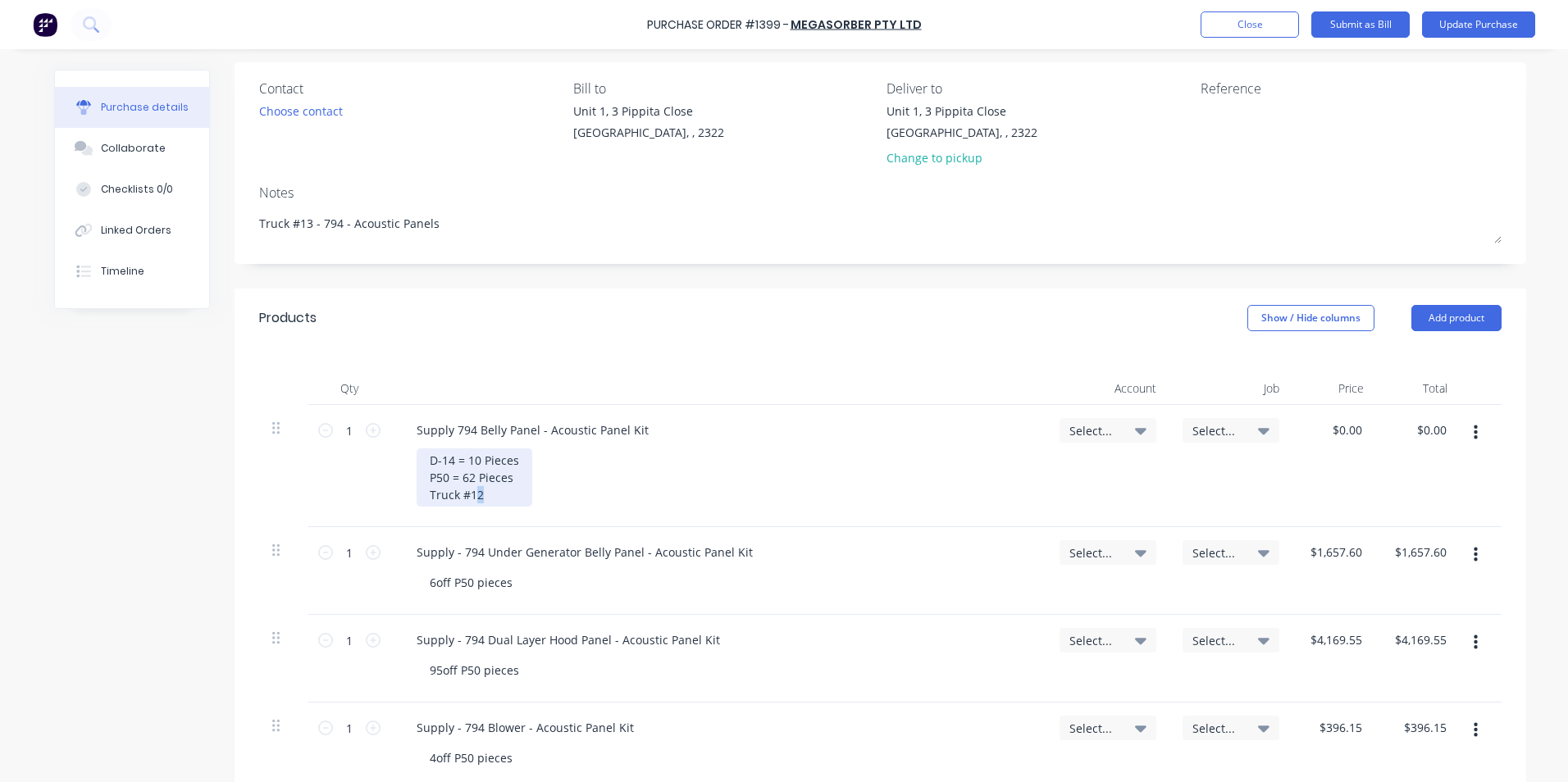
click at [471, 497] on div "D-14 = 10 Pieces P50 = 62 Pieces Truck #12" at bounding box center [474, 477] width 116 height 58
click at [1092, 427] on span "Select..." at bounding box center [1094, 431] width 49 height 17
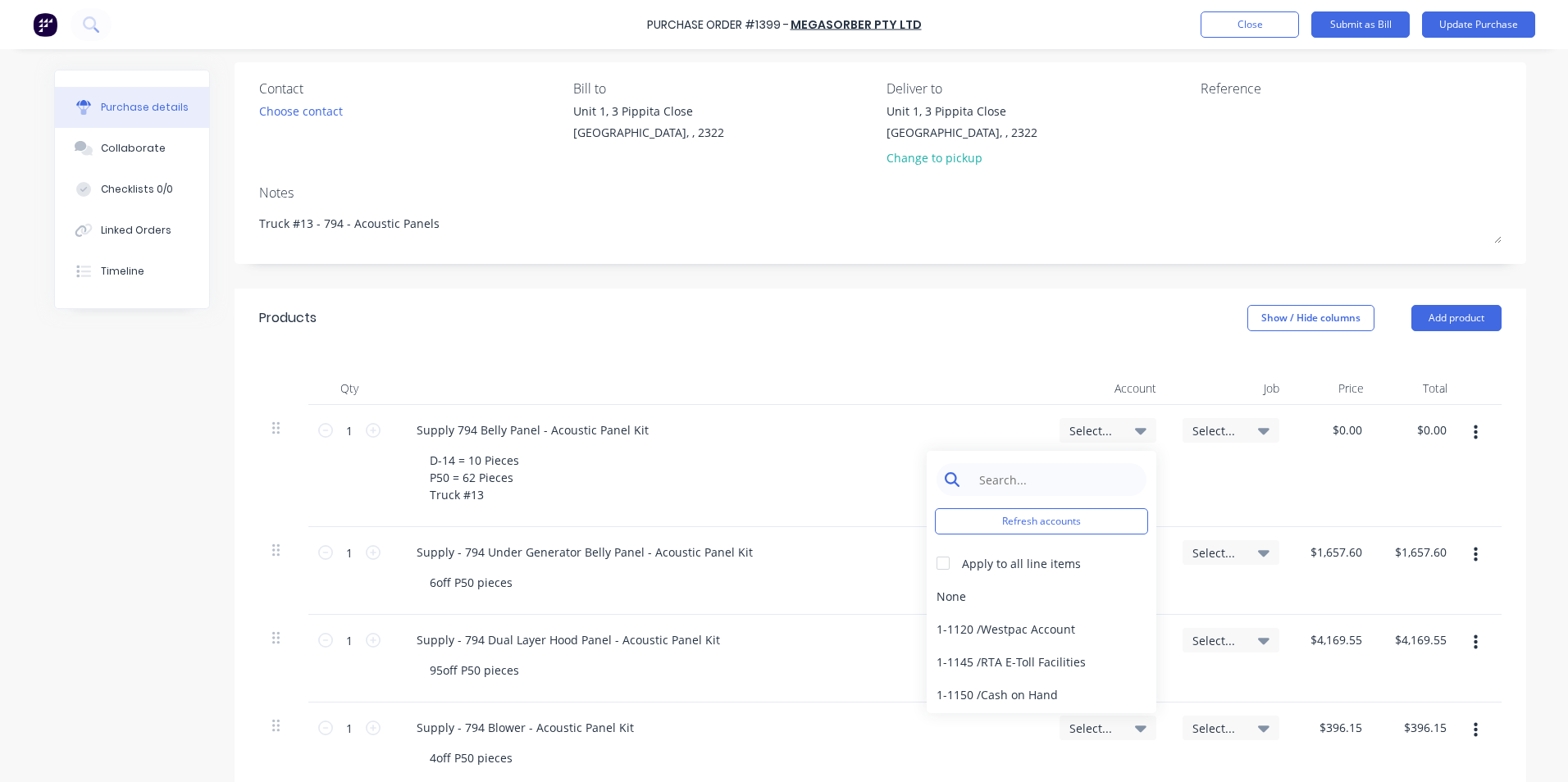
click at [1036, 476] on input at bounding box center [1054, 480] width 168 height 33
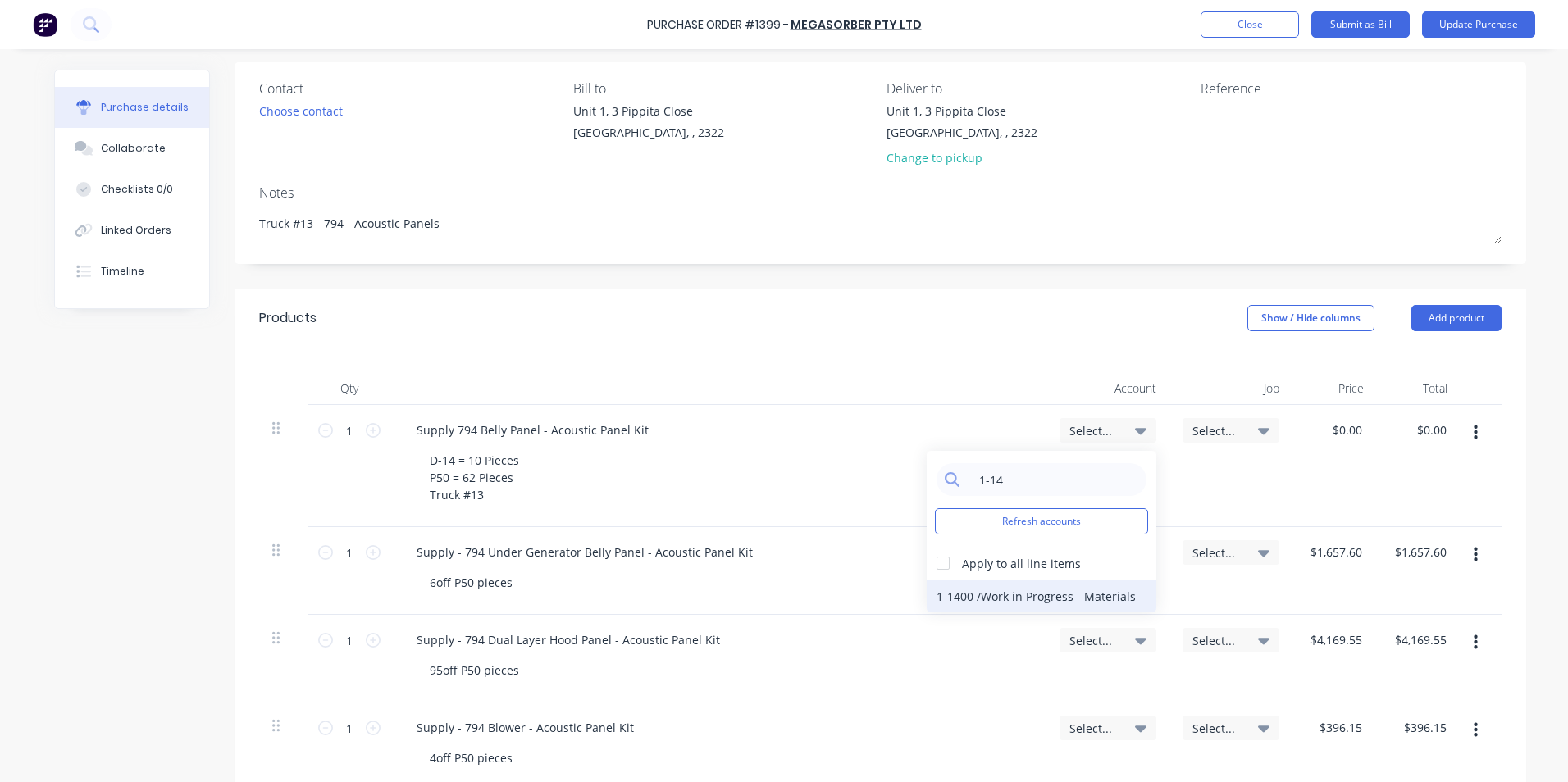
type input "1-14"
click at [1003, 592] on div "1-1400 / Work in Progress - Materials" at bounding box center [1041, 596] width 230 height 33
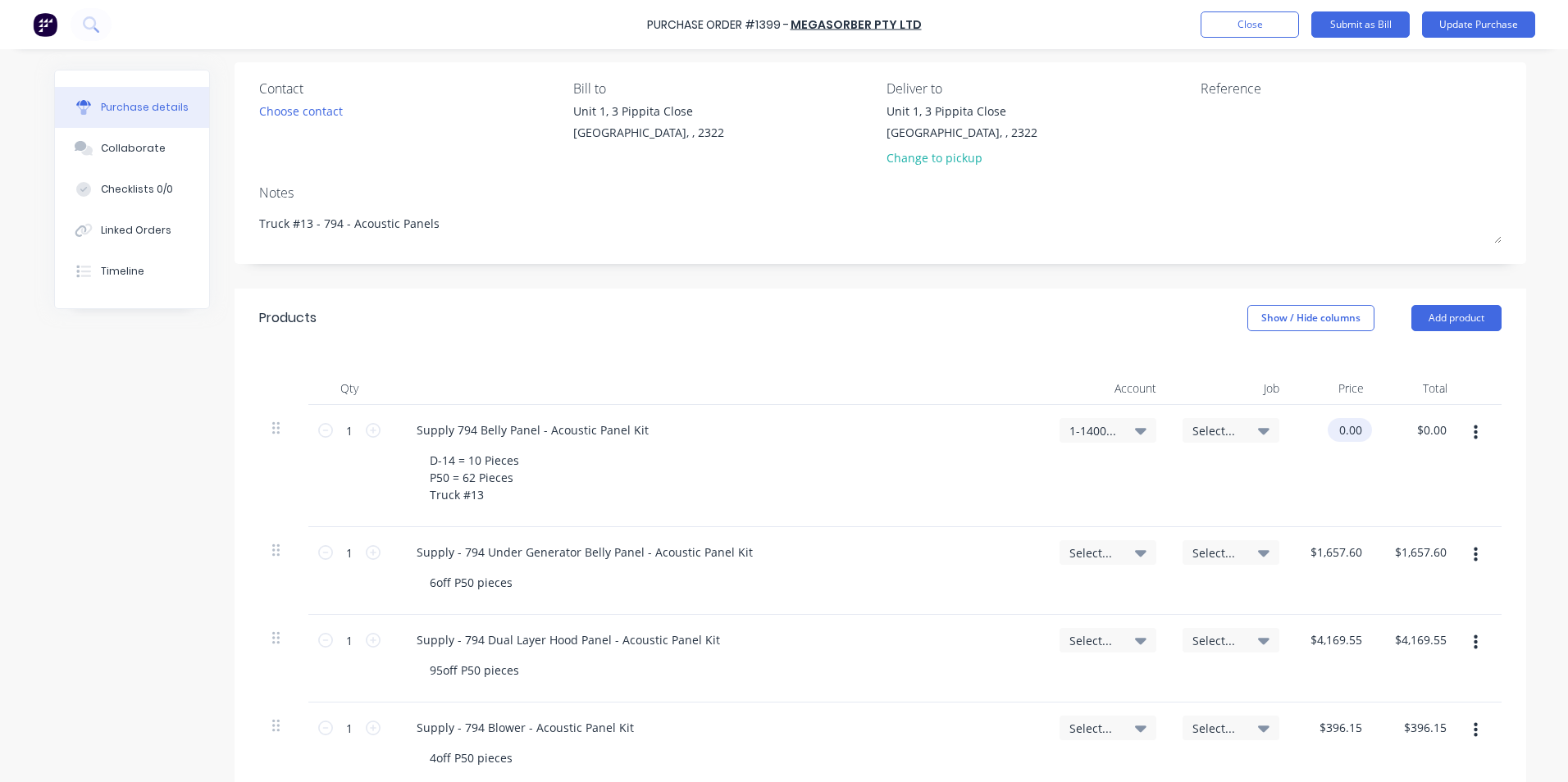
click at [1346, 436] on input "0.00" at bounding box center [1347, 430] width 38 height 24
click at [1348, 425] on input "0.00" at bounding box center [1349, 430] width 31 height 24
type input "1"
type input "$5,268.51"
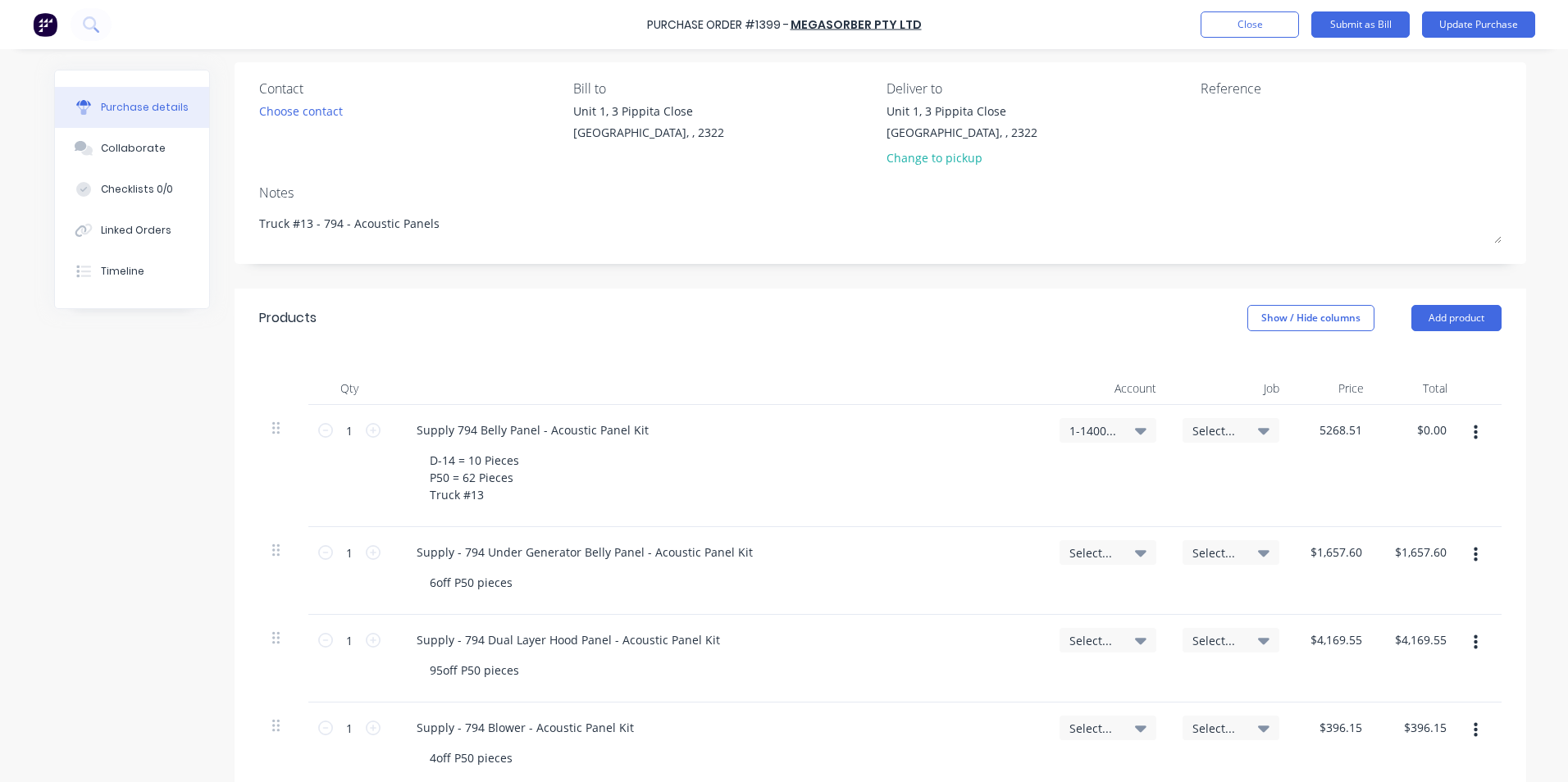
type input "$5,268.51"
click at [1335, 466] on div "$5,268.51 $5,268.51" at bounding box center [1335, 466] width 85 height 122
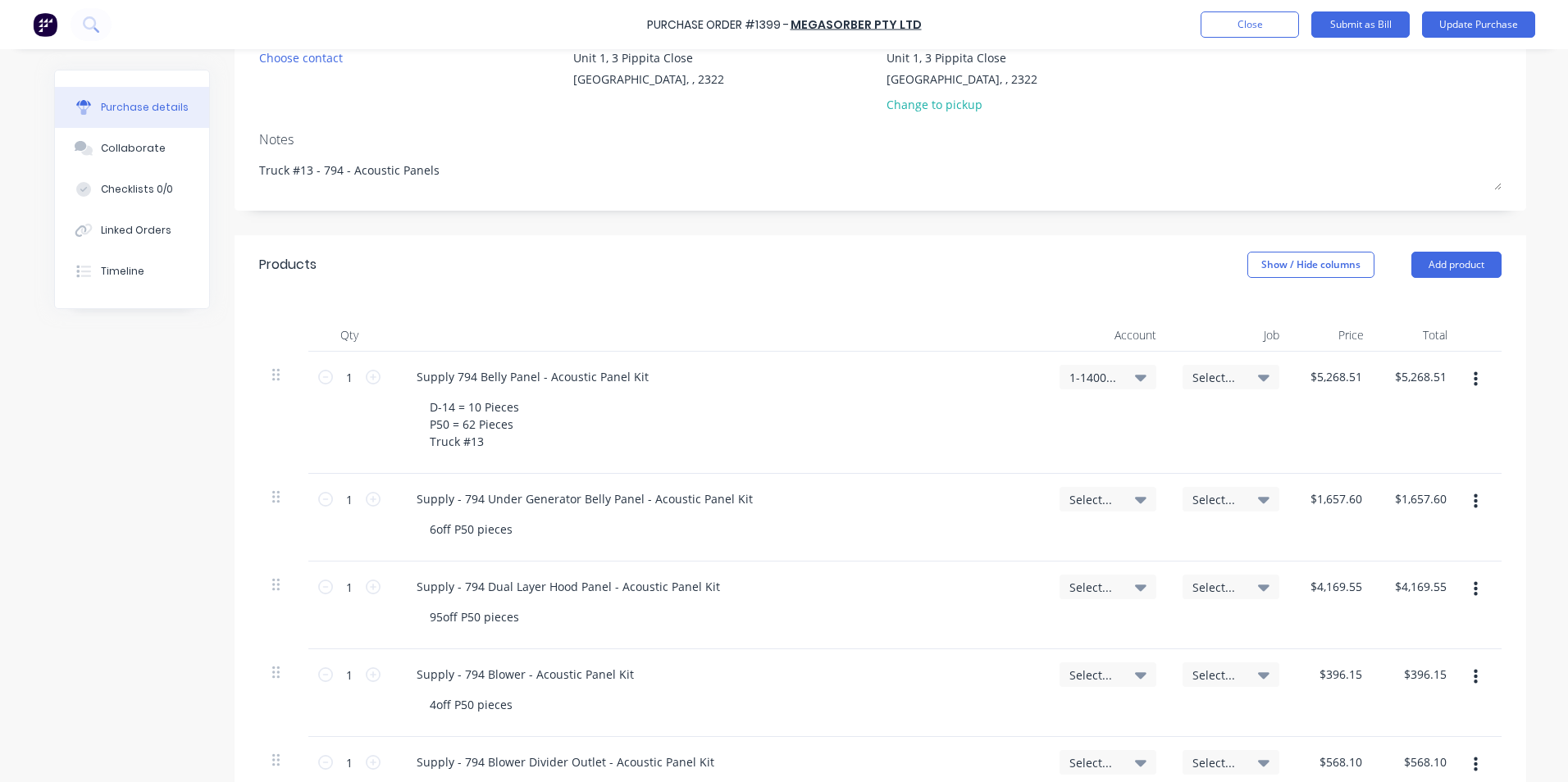
scroll to position [201, 0]
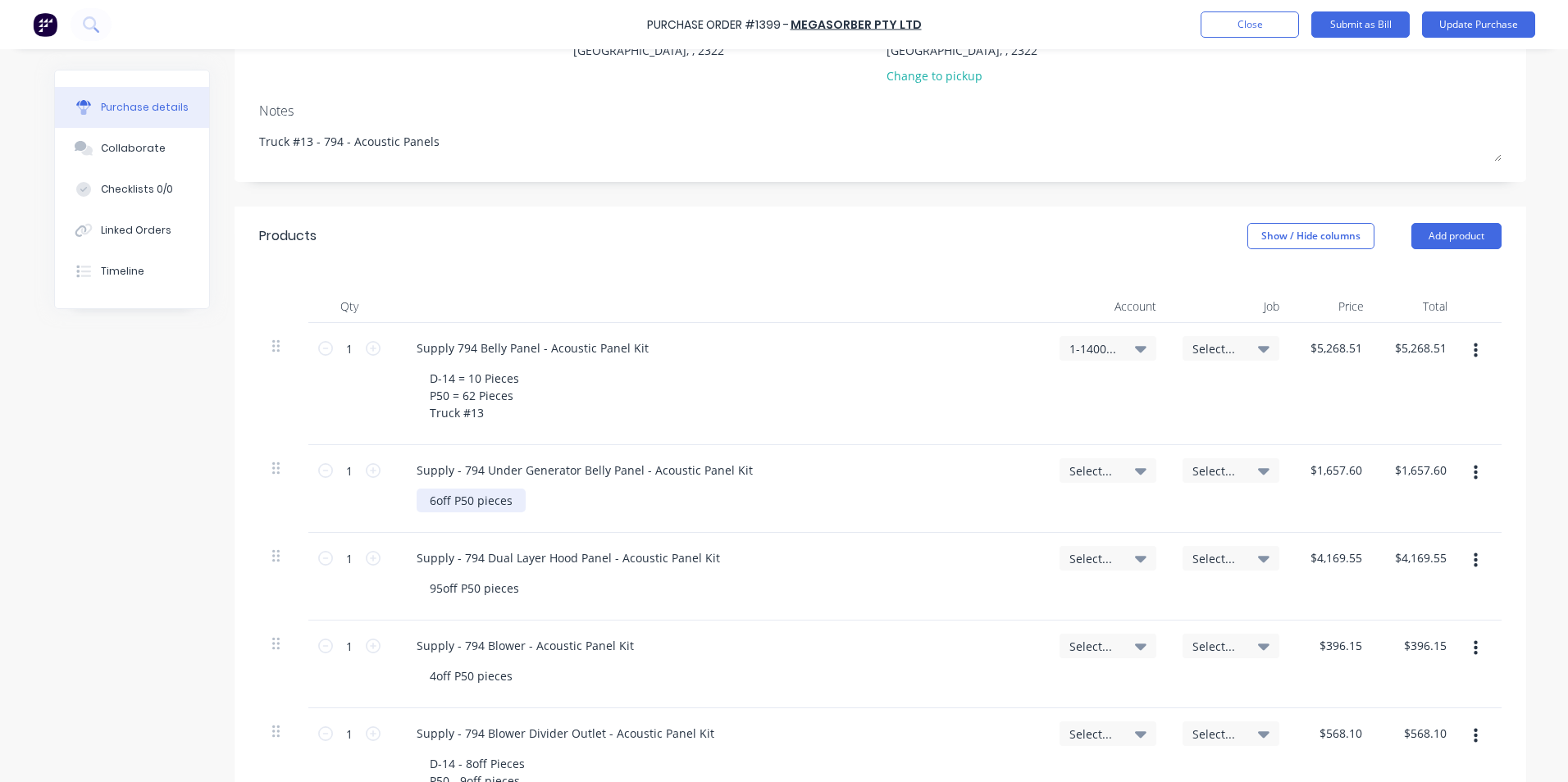
click at [509, 503] on div "6off P50 pieces" at bounding box center [471, 501] width 109 height 24
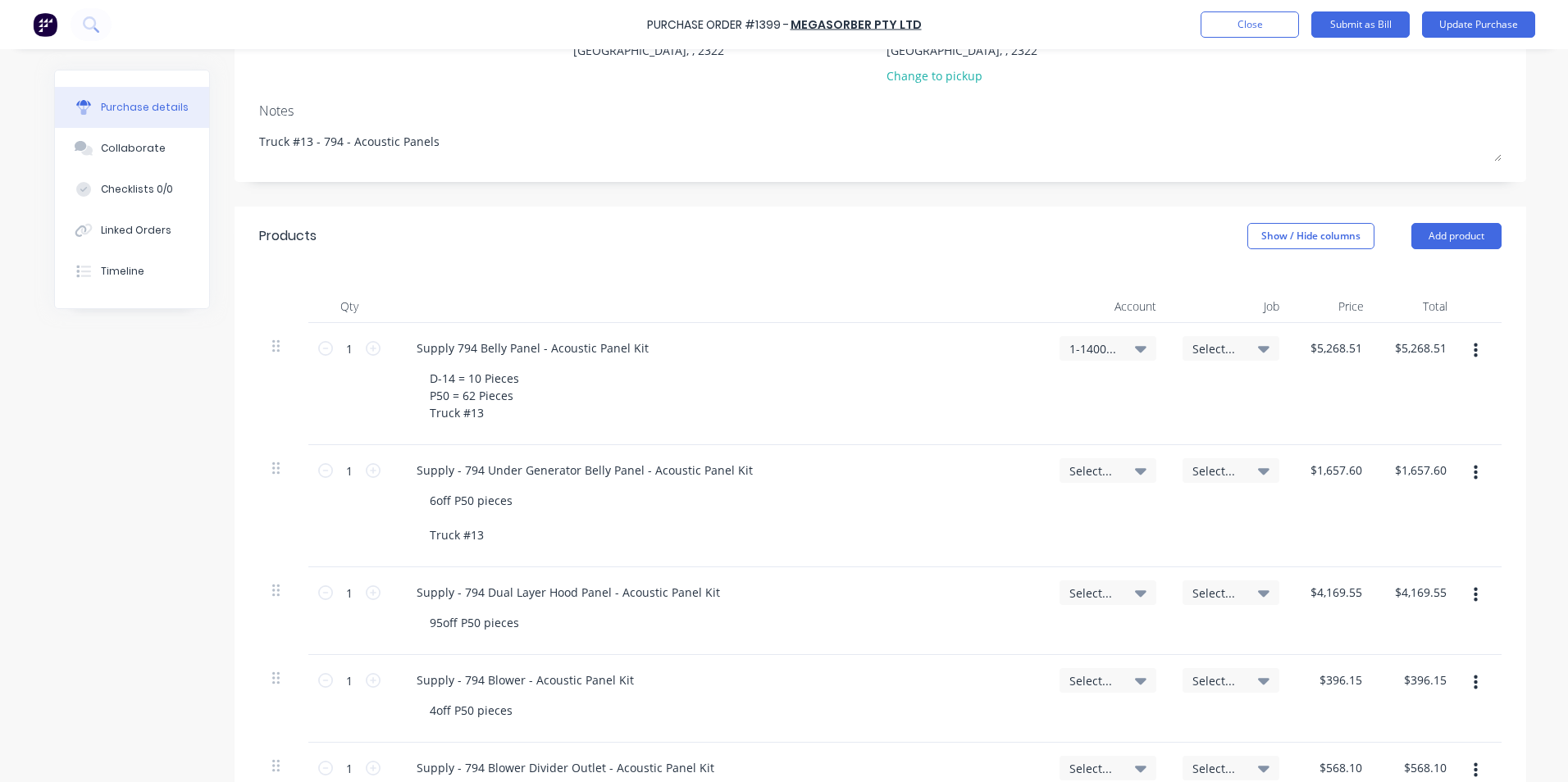
click at [783, 490] on div "6off P50 pieces Truck #13" at bounding box center [725, 518] width 617 height 58
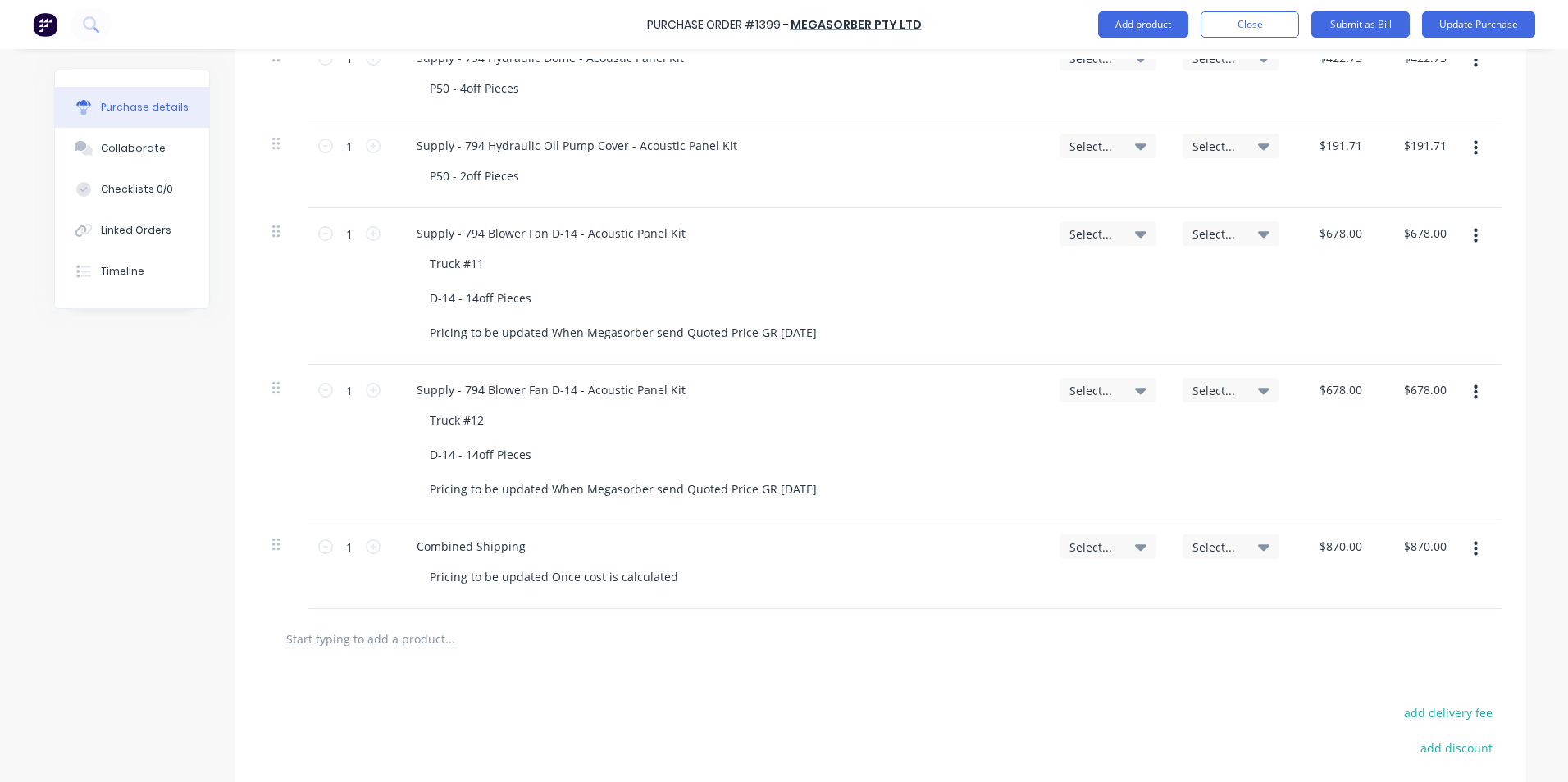
scroll to position [1431, 0]
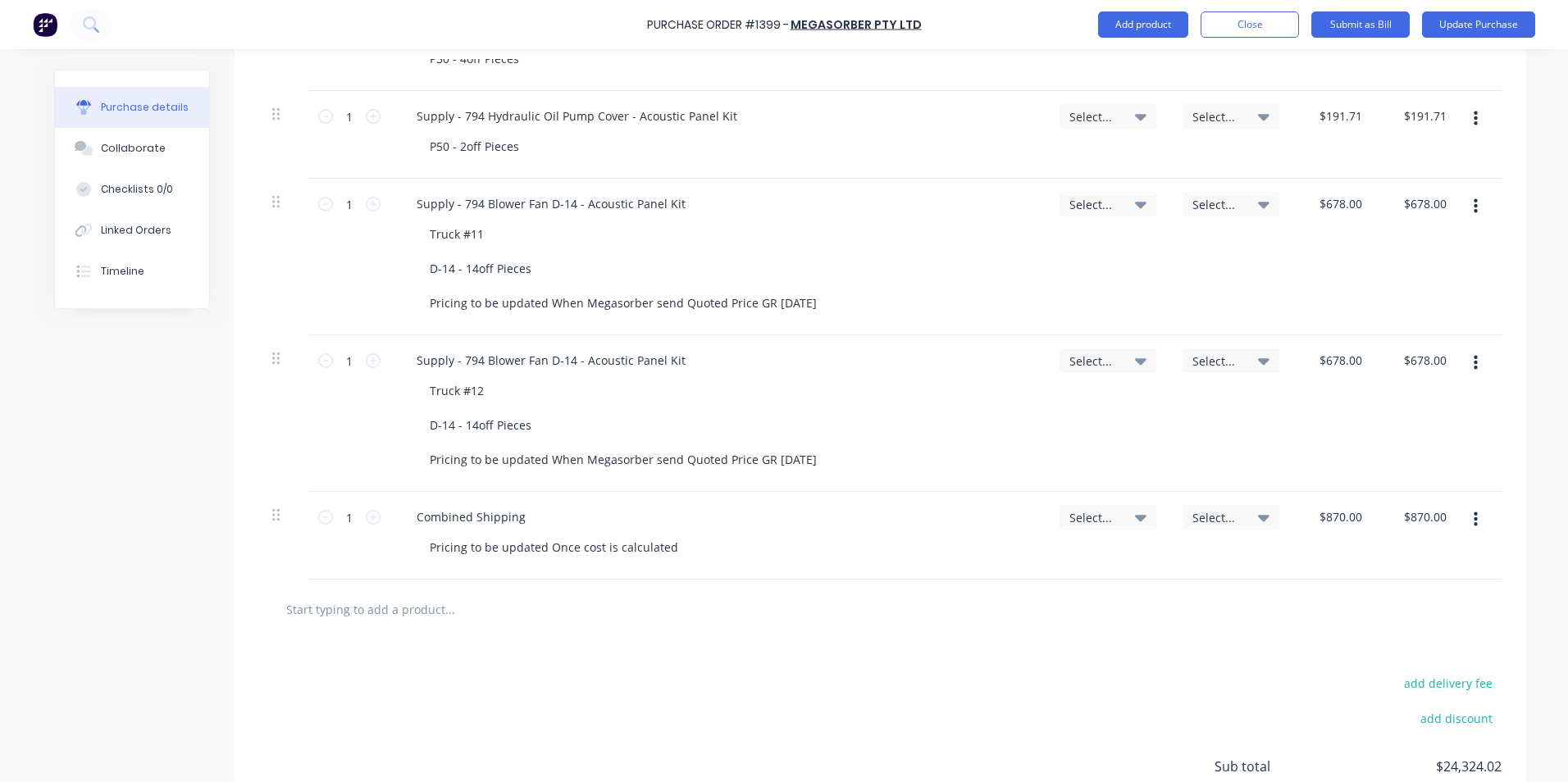
click at [378, 611] on input "text" at bounding box center [449, 609] width 328 height 33
paste input "Supply - 406507-301 - 2mm D14"
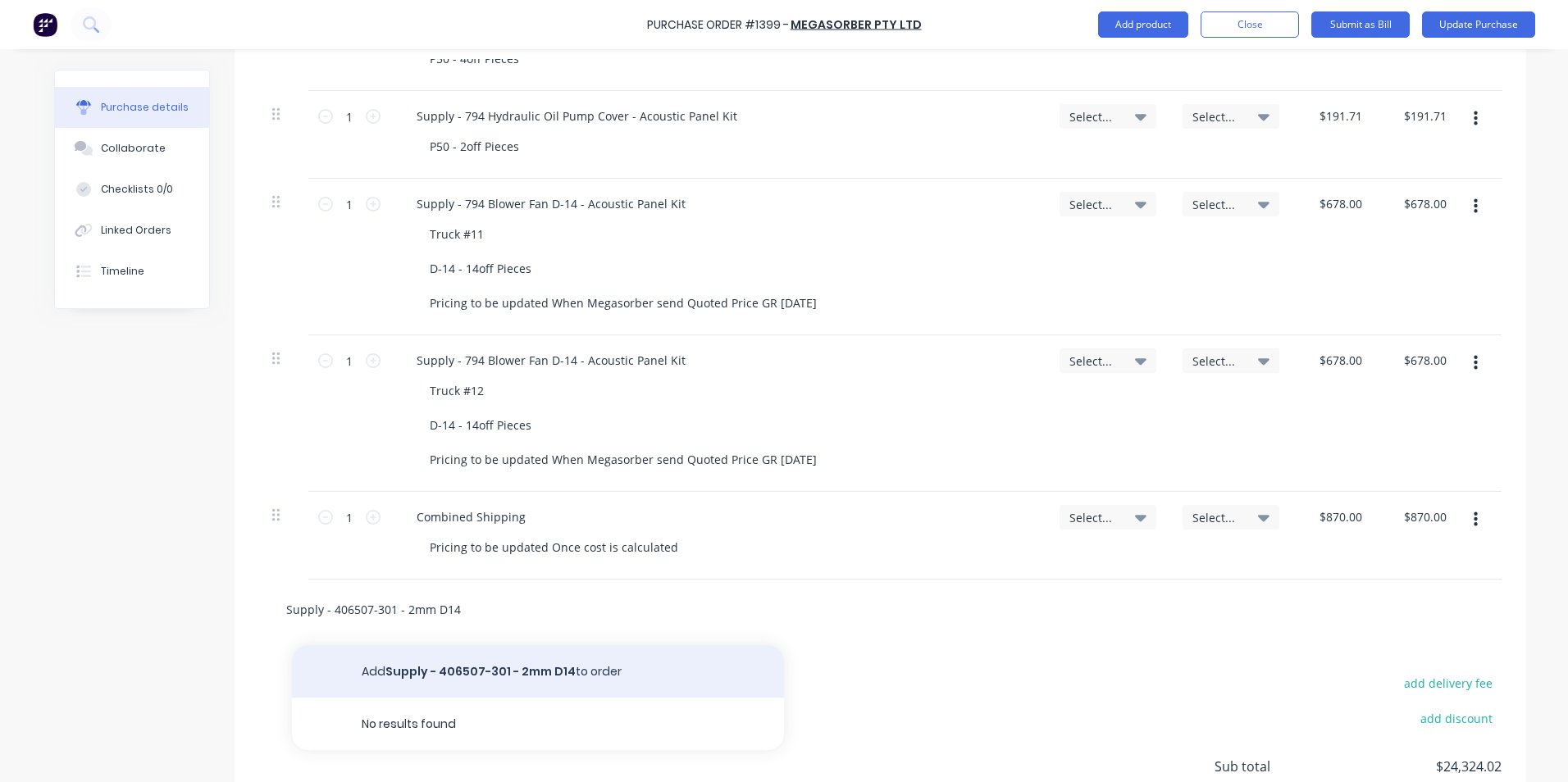
type input "Supply - 406507-301 - 2mm D14"
click at [473, 668] on button "Add Supply - 406507-301 - 2mm D14 to order" at bounding box center [537, 671] width 492 height 53
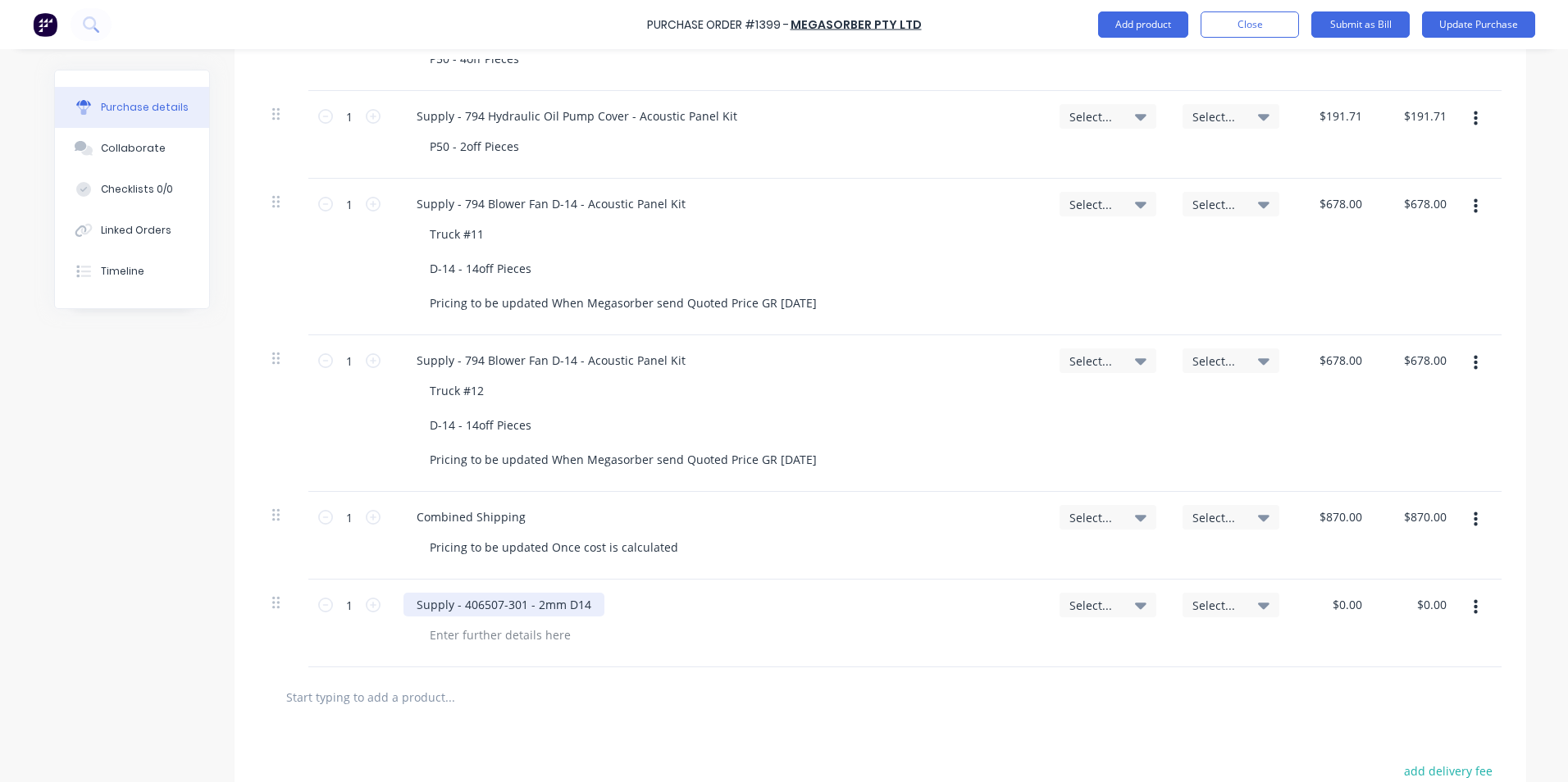
click at [455, 605] on div "Supply - 406507-301 - 2mm D14" at bounding box center [504, 605] width 201 height 24
drag, startPoint x: 708, startPoint y: 604, endPoint x: 581, endPoint y: 607, distance: 127.0
click at [581, 607] on div "Supply - Final Drive Acoustic kit 406507-301 - 2mm D14" at bounding box center [568, 605] width 328 height 24
click at [474, 636] on div at bounding box center [500, 635] width 168 height 24
drag, startPoint x: 484, startPoint y: 635, endPoint x: 393, endPoint y: 636, distance: 91.0
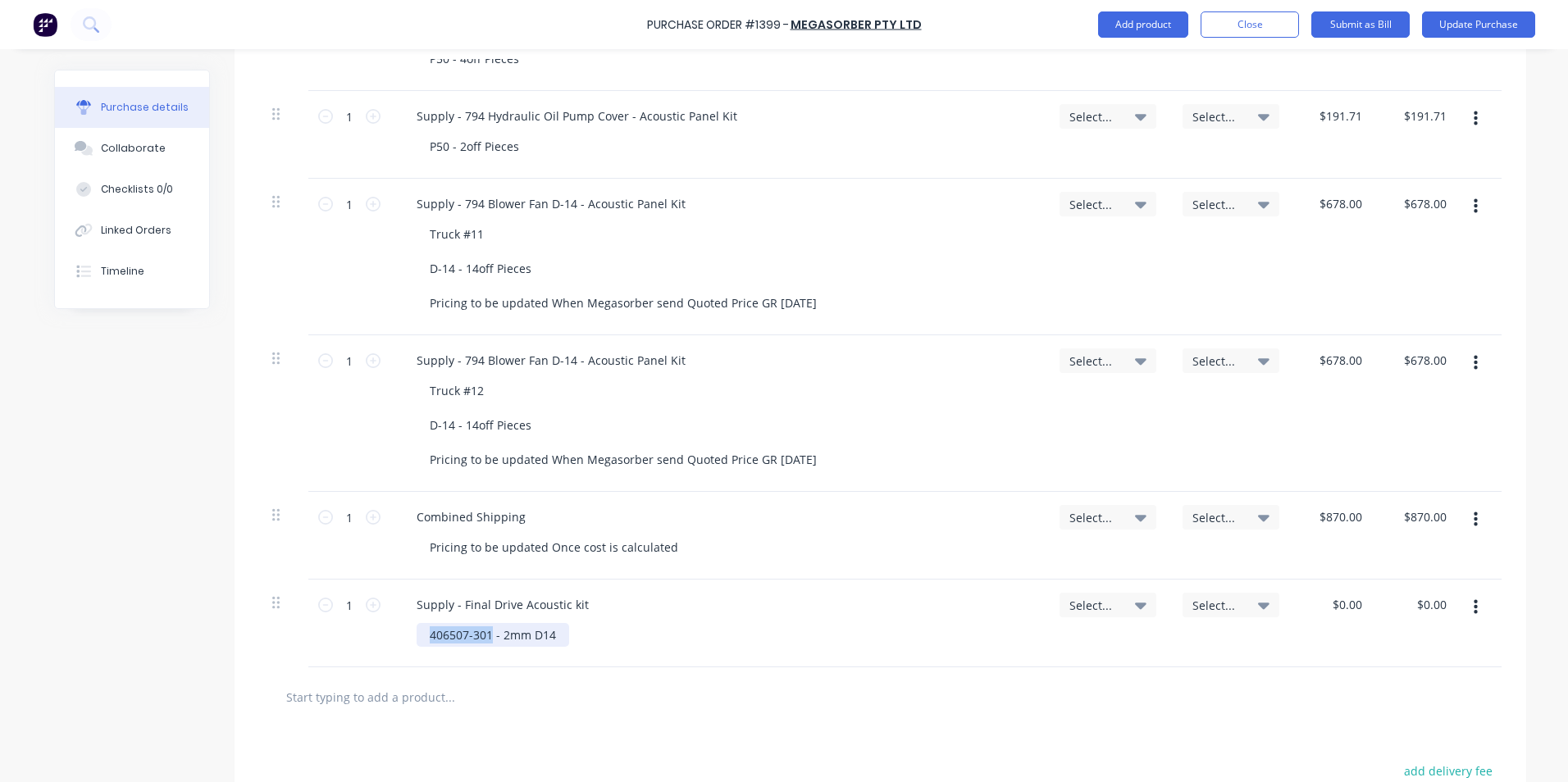
click at [393, 636] on div "Supply - Final Drive Acoustic kit 406507-301 - 2mm D14" at bounding box center [718, 624] width 656 height 88
click at [447, 636] on div "D14" at bounding box center [440, 635] width 48 height 24
click at [539, 636] on div "D14 - 2 x 406507-301" at bounding box center [486, 635] width 140 height 24
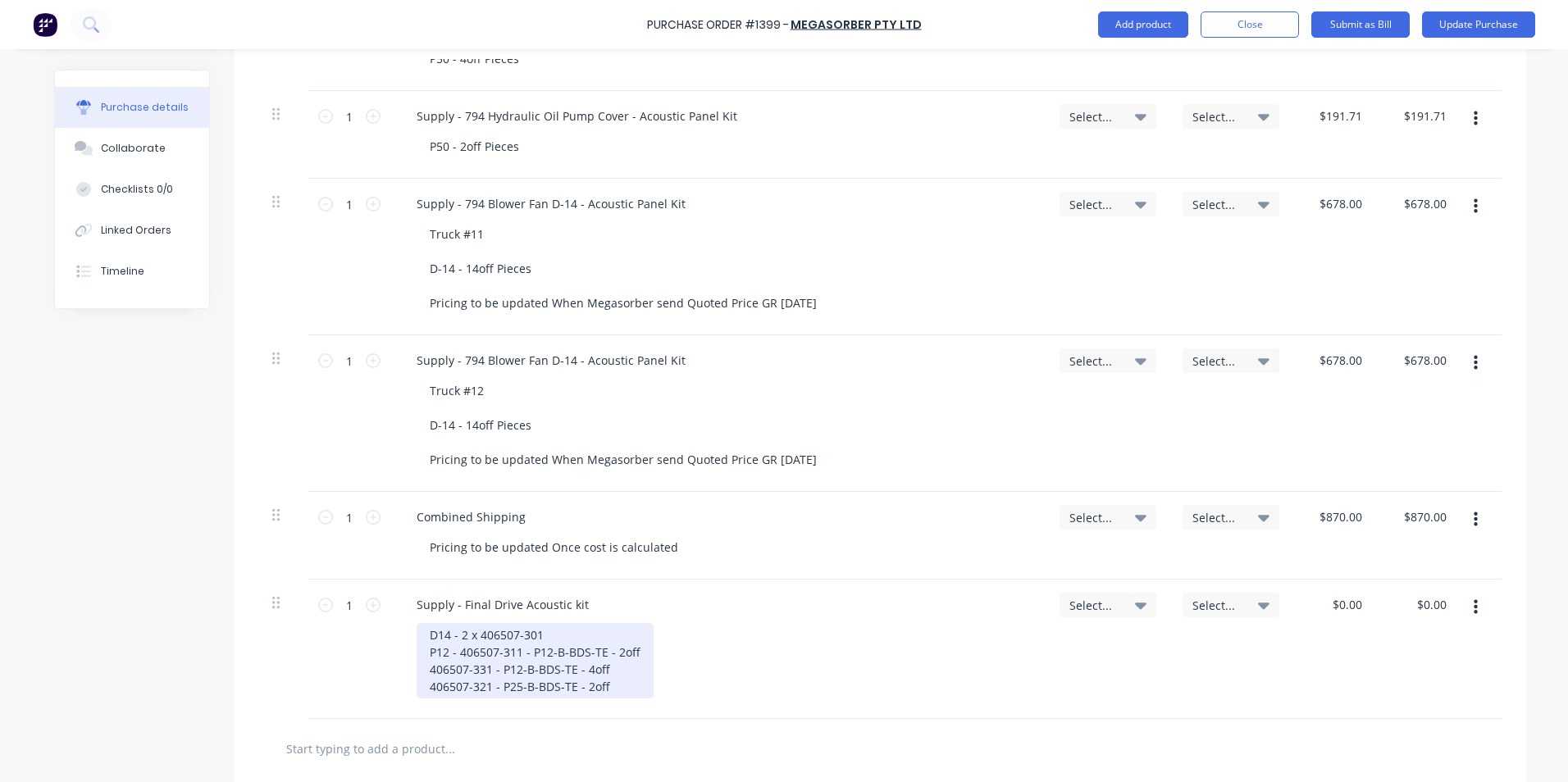
click at [454, 653] on div "D14 - 2 x 406507-301 P12 - 406507-311 - P12-B-BDS-TE - 2off 406507-331 - P12-B-…" at bounding box center [535, 660] width 237 height 75
click at [422, 672] on div "D14 - 2 x 406507-301 P12 - 2 x 406507-311 406507-331 - P12-B-BDS-TE - 4off 4065…" at bounding box center [519, 660] width 206 height 75
click at [427, 688] on div "D14 - 2 x 406507-301 P12 - 2 x 406507-311 P12 - 4 x 406507-331 406507-321 - P25…" at bounding box center [519, 660] width 206 height 75
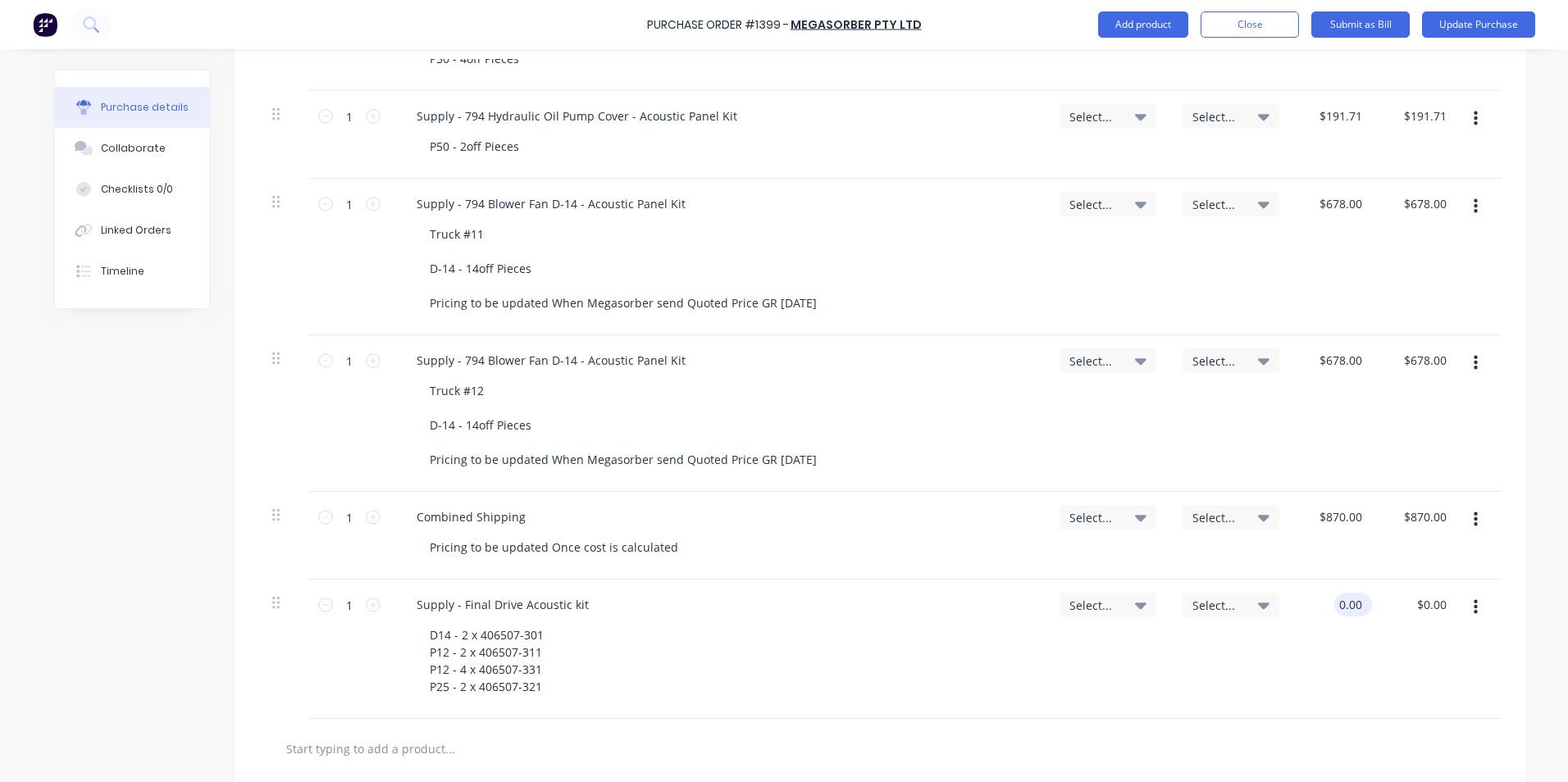
click at [1336, 608] on input "0.00" at bounding box center [1349, 605] width 31 height 24
type input "$861.00"
click at [1100, 601] on span "Select..." at bounding box center [1094, 606] width 49 height 17
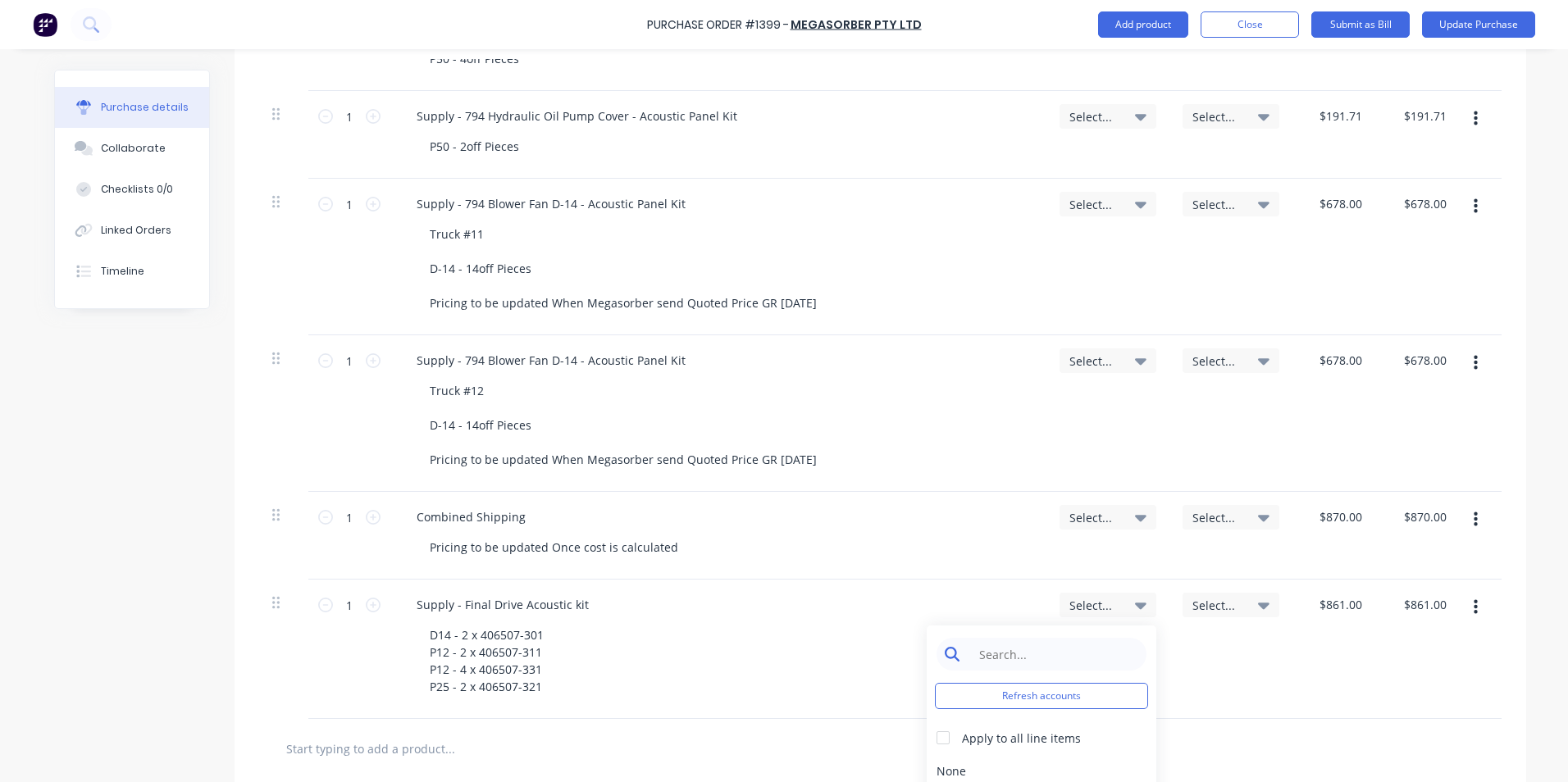
click at [1019, 653] on input at bounding box center [1054, 654] width 168 height 33
type input "1-14"
click at [990, 772] on div "1-1400 / Work in Progress - Materials" at bounding box center [1041, 771] width 230 height 33
click at [1219, 613] on div "Select..." at bounding box center [1231, 605] width 97 height 24
click at [1141, 651] on input at bounding box center [1177, 654] width 168 height 33
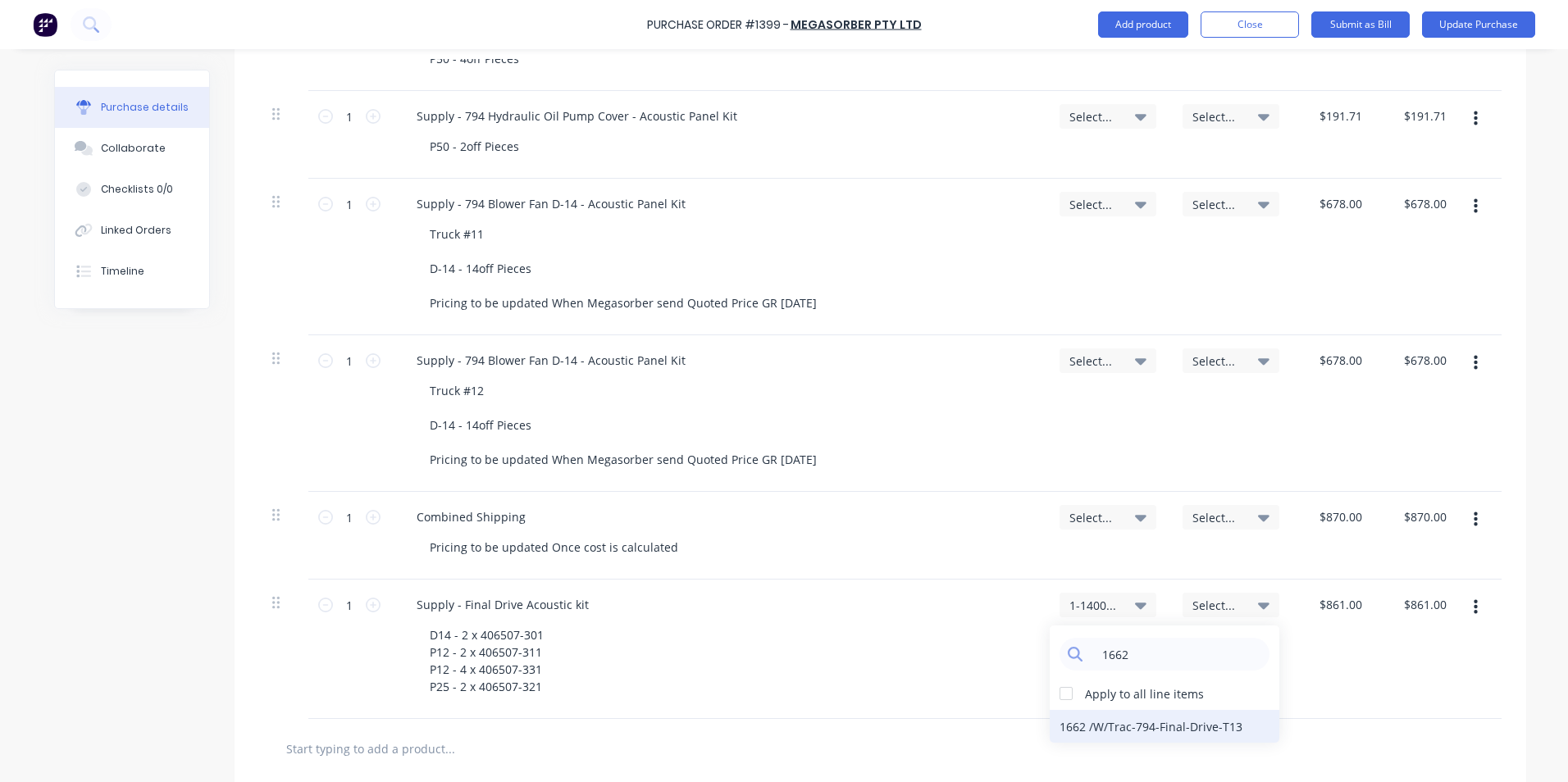
type input "1662"
click at [1171, 728] on div "1662 / W/Trac-794-Final-Drive-T13" at bounding box center [1165, 727] width 230 height 33
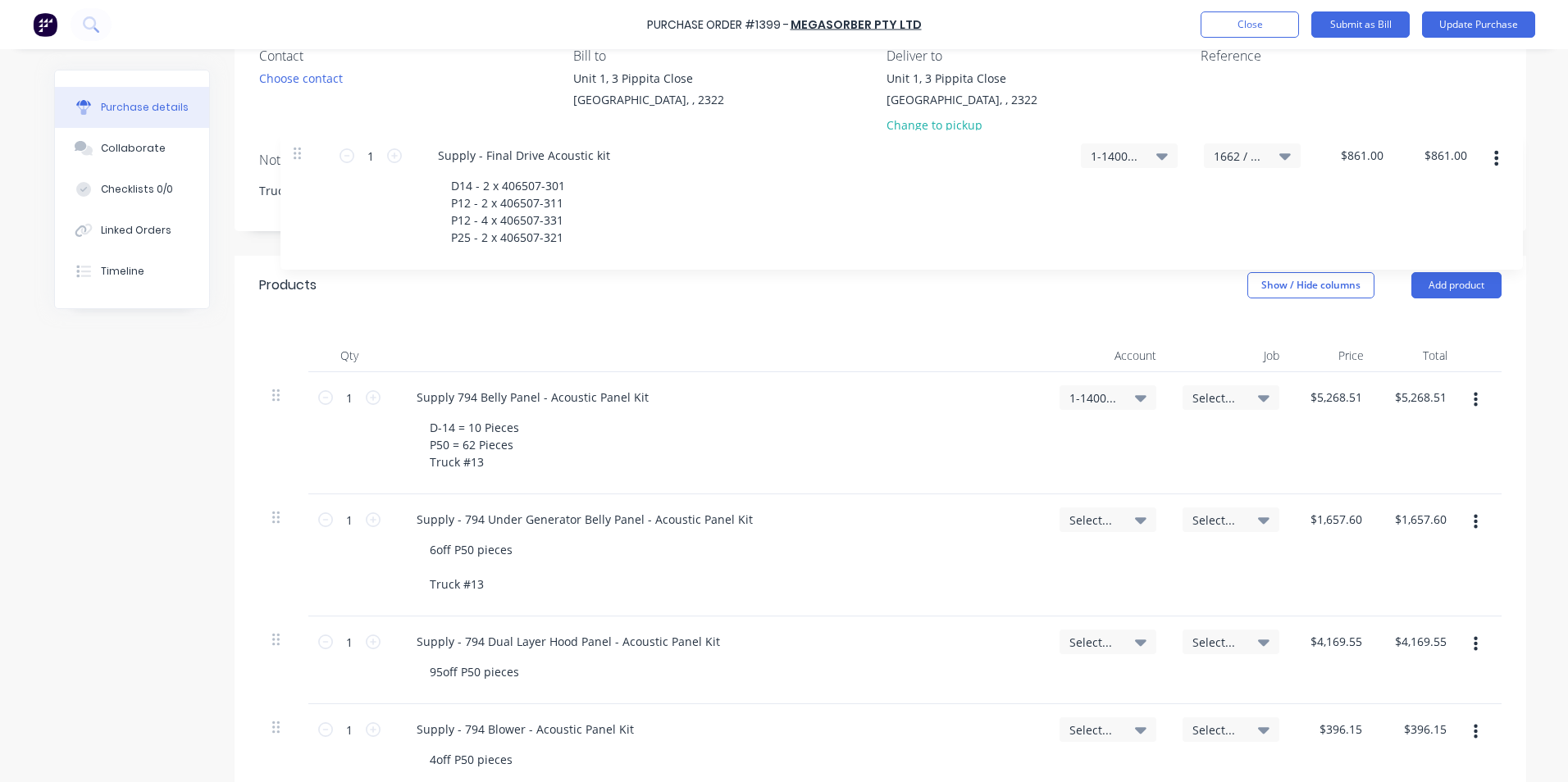
scroll to position [147, 0]
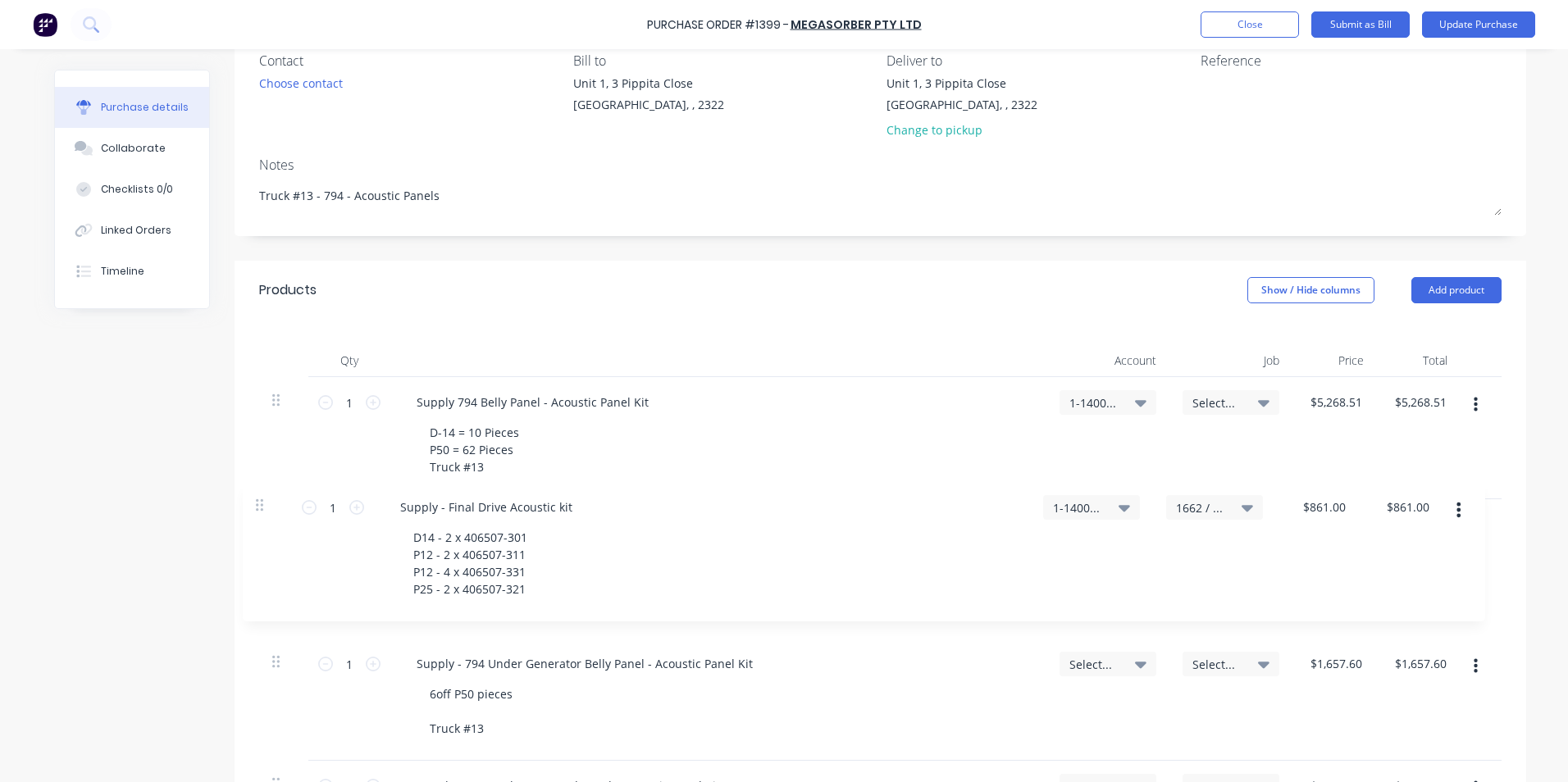
drag, startPoint x: 273, startPoint y: 603, endPoint x: 266, endPoint y: 499, distance: 104.2
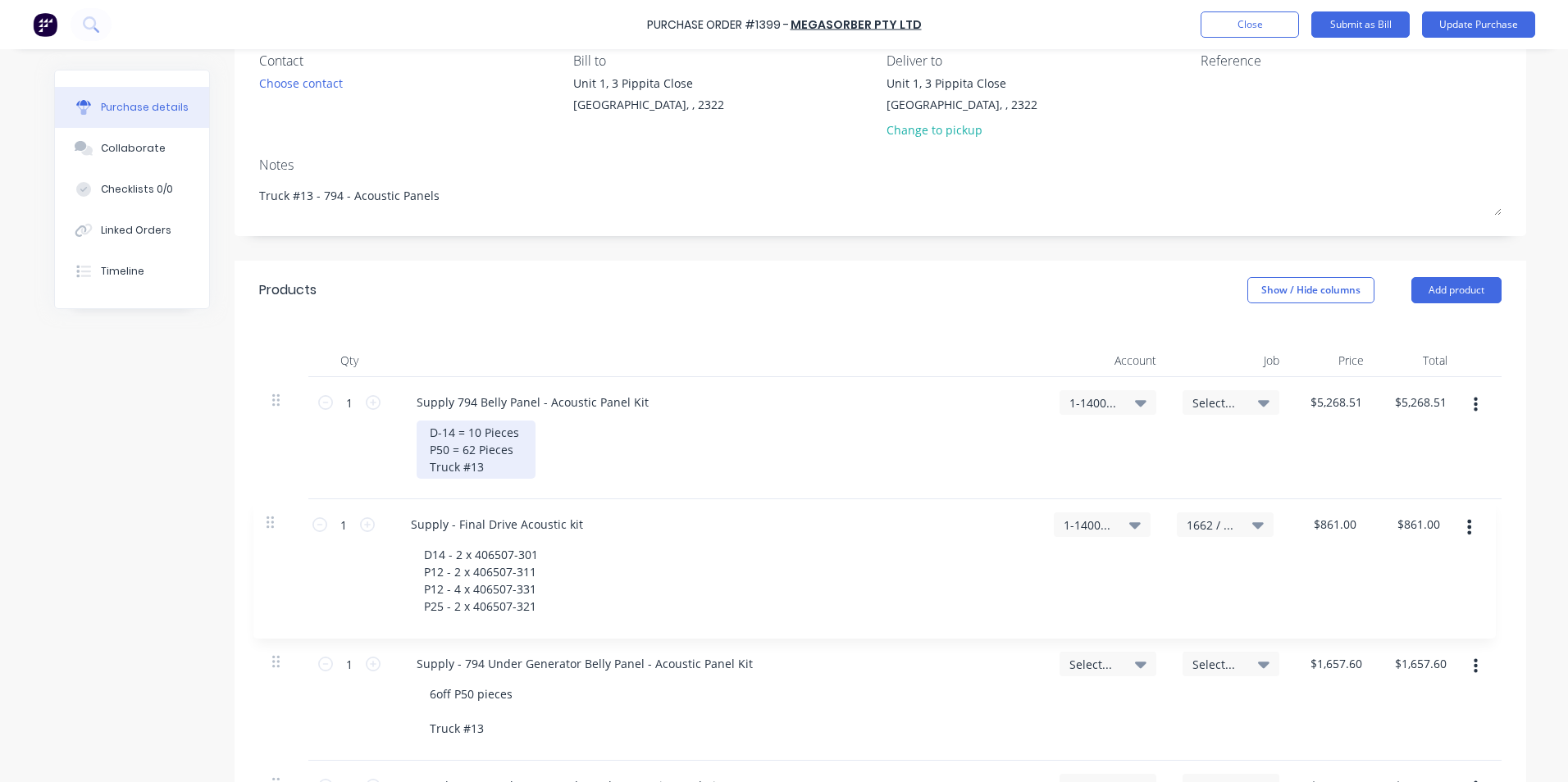
type input "$861.00"
type input "$1,657.60"
type input "$4,169.55"
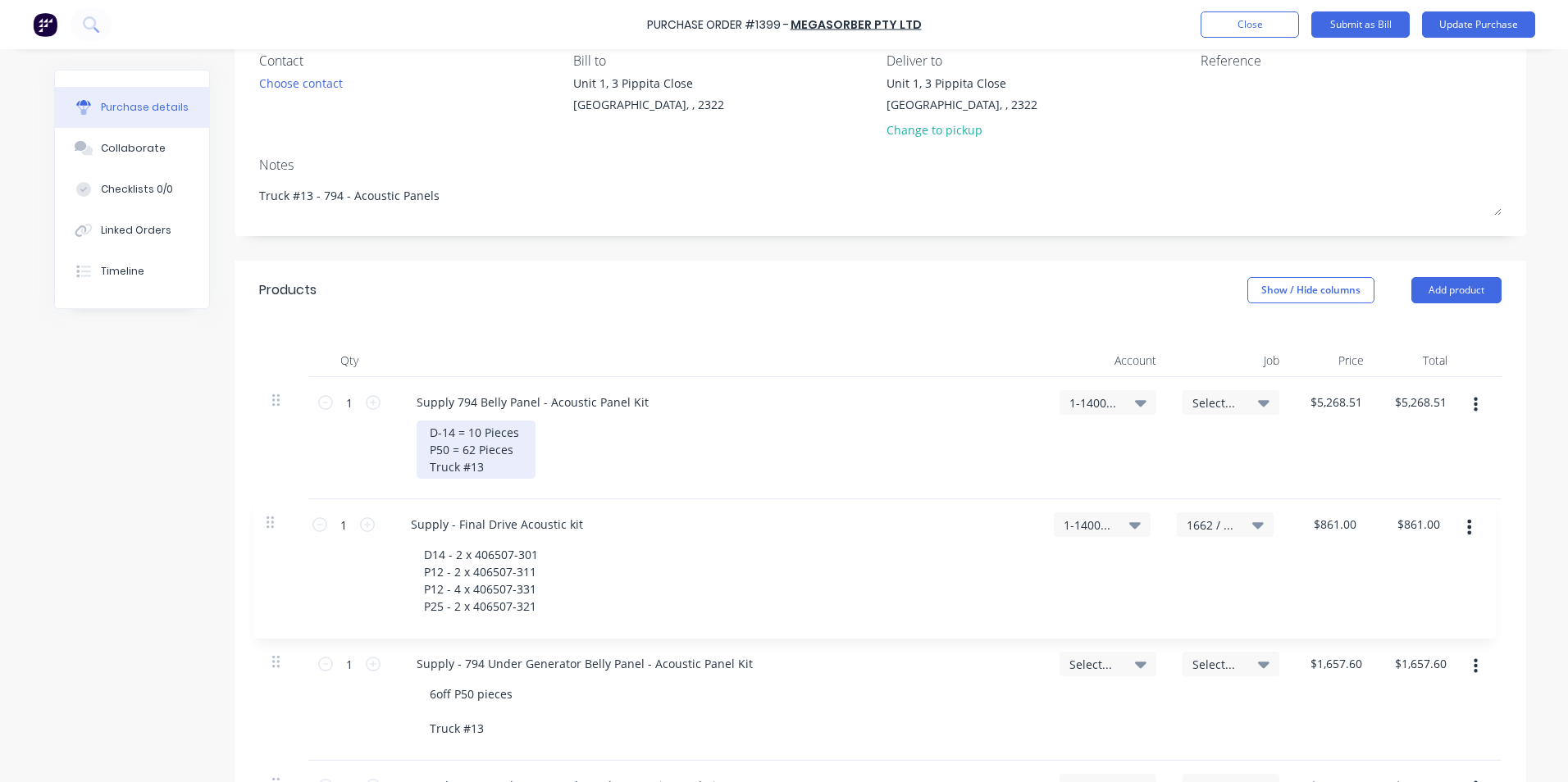
type input "$4,169.55"
type input "$396.15"
type input "$568.10"
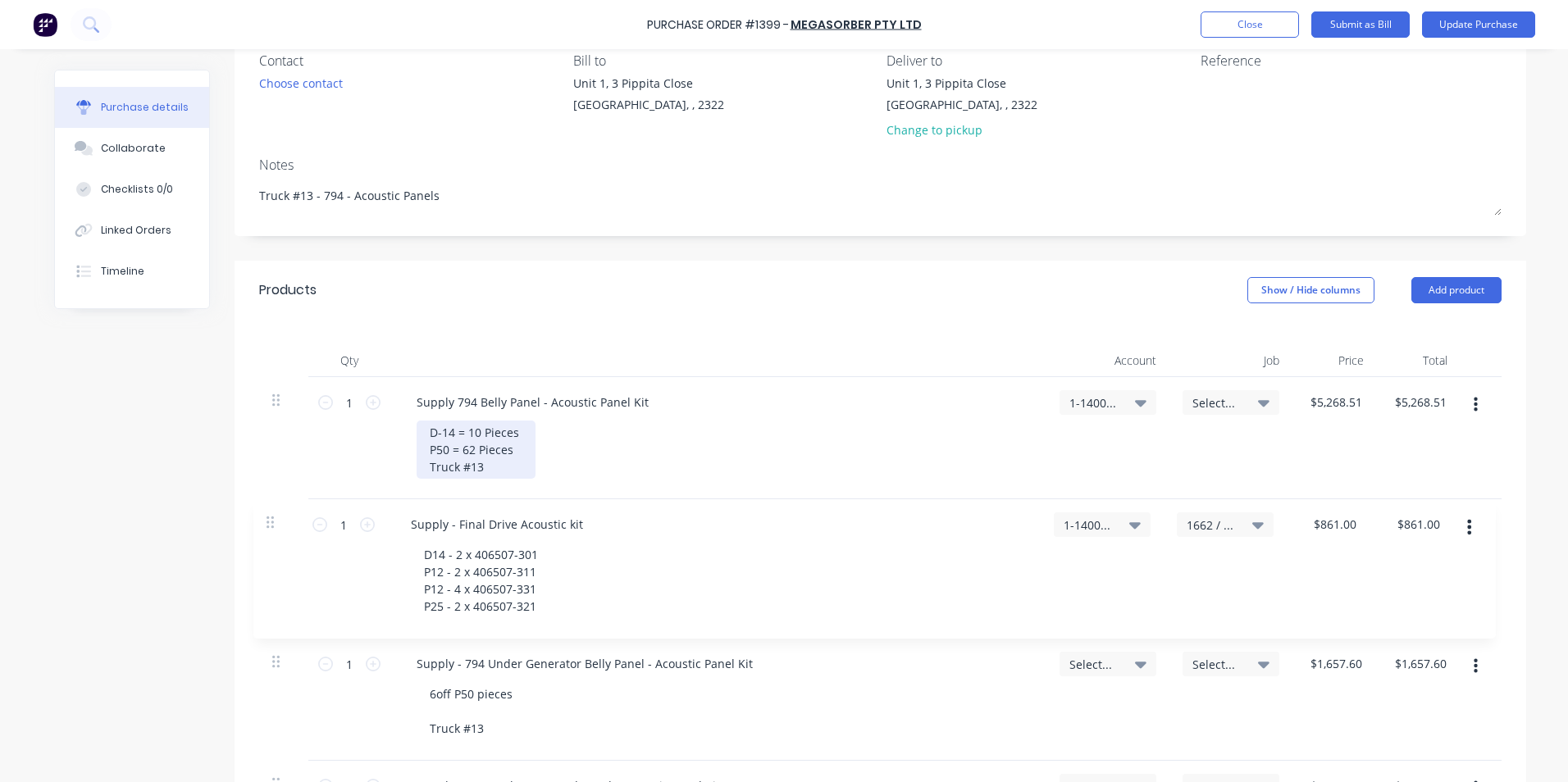
type input "$465.05"
type input "$7,084.15"
type input "$1,283.45"
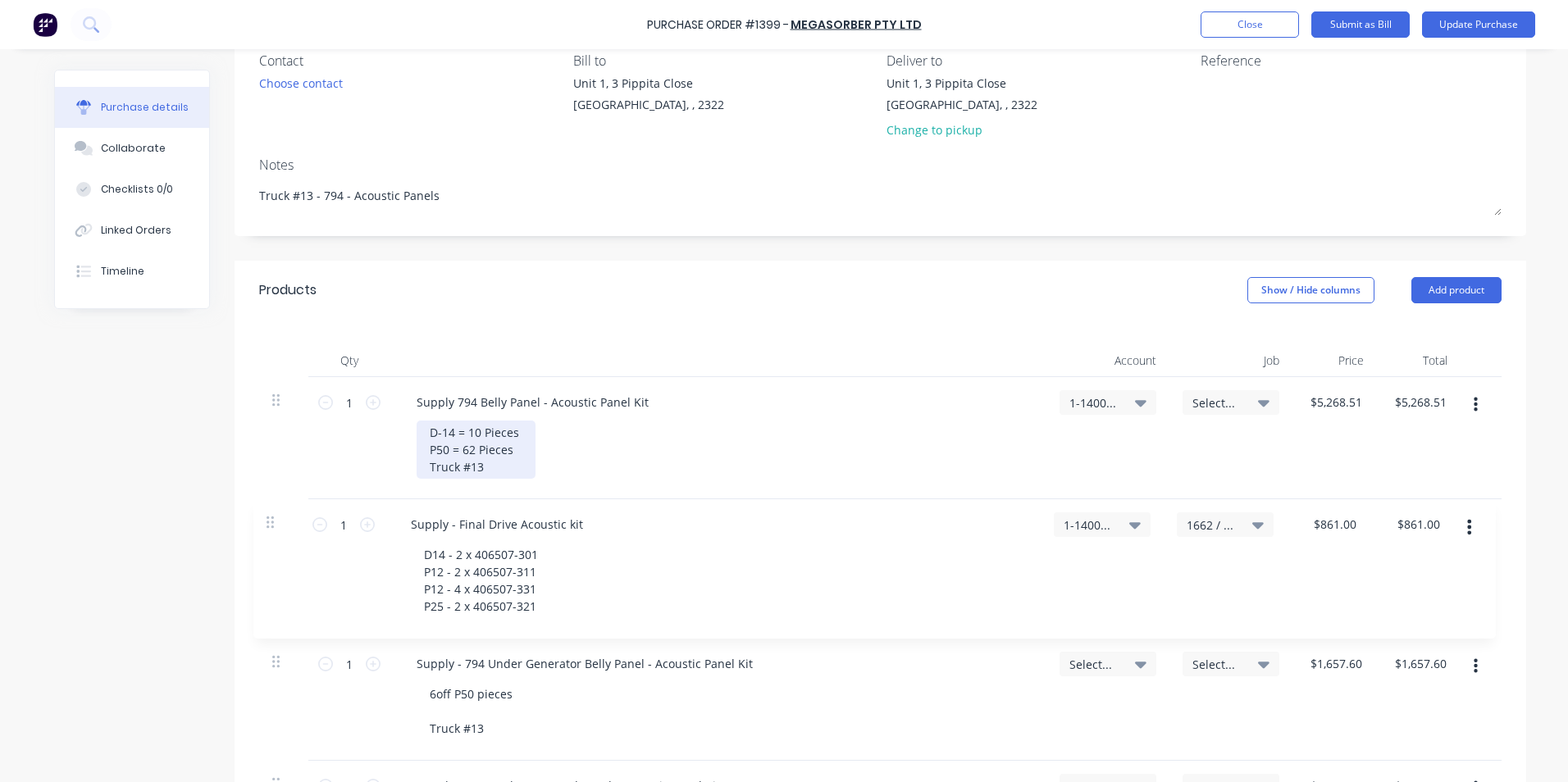
type input "$1,283.45"
type input "$591.00"
type input "$422.75"
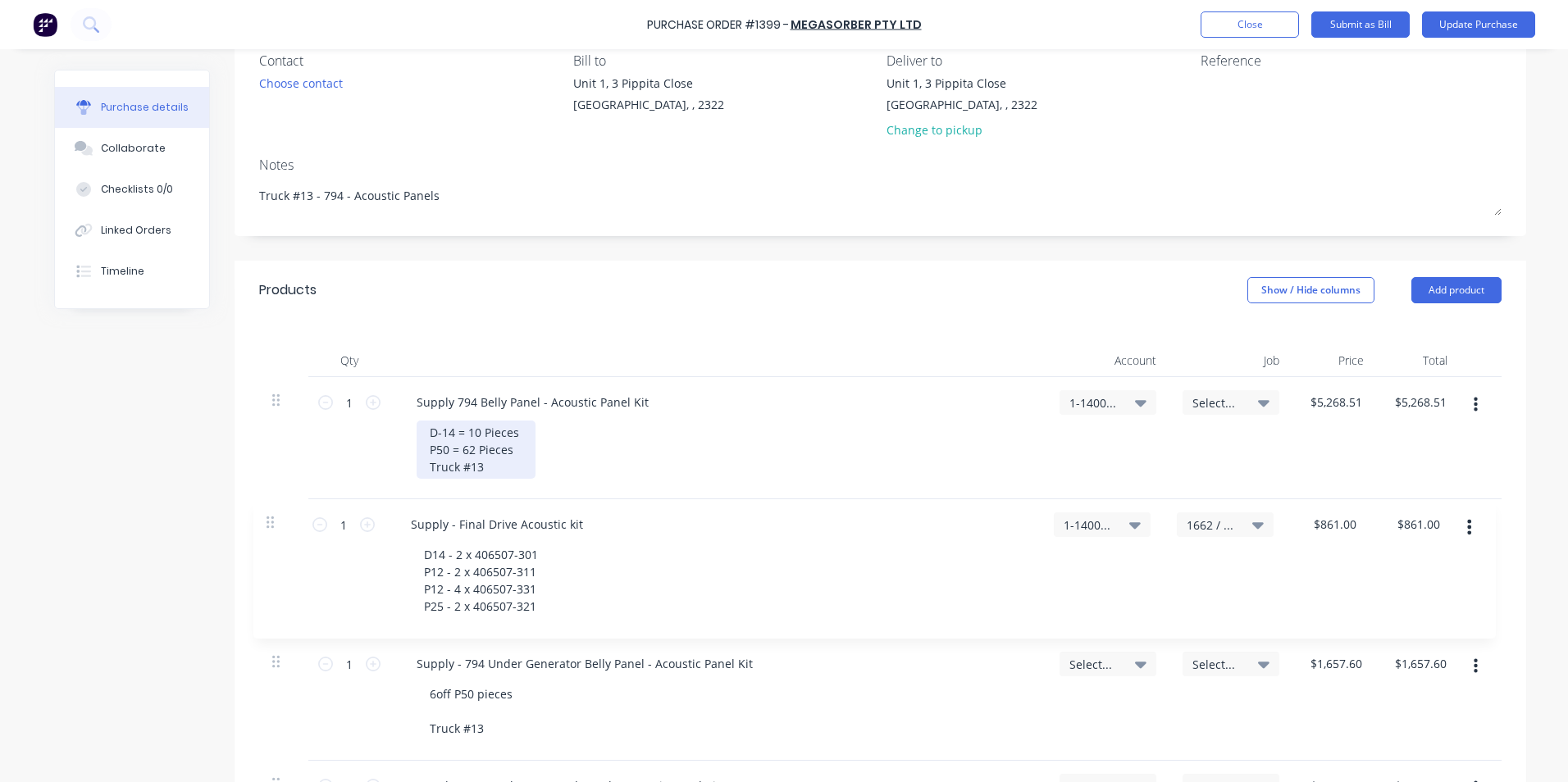
type input "$191.71"
type input "$678.00"
type input "$870.00"
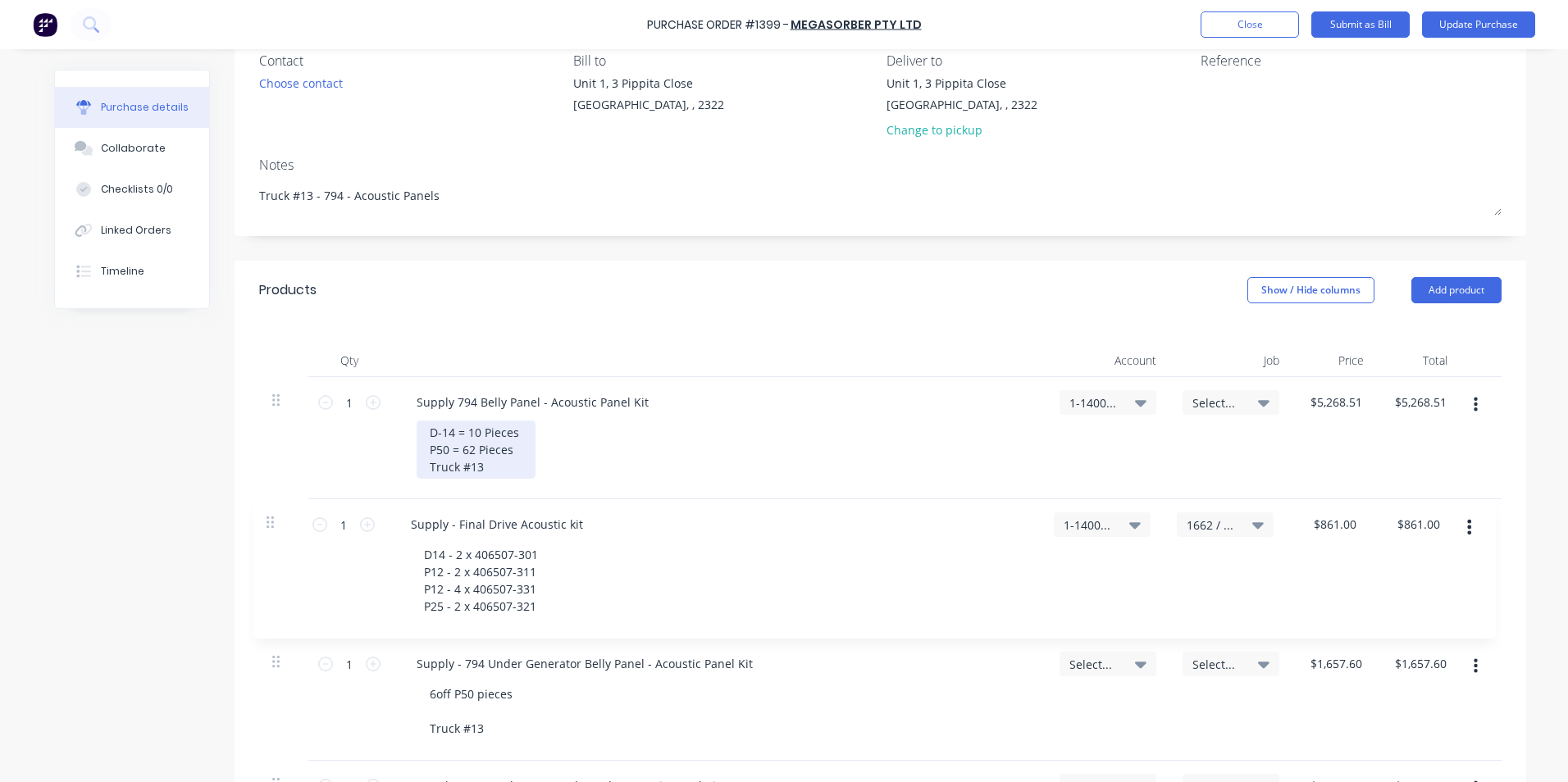
type input "$870.00"
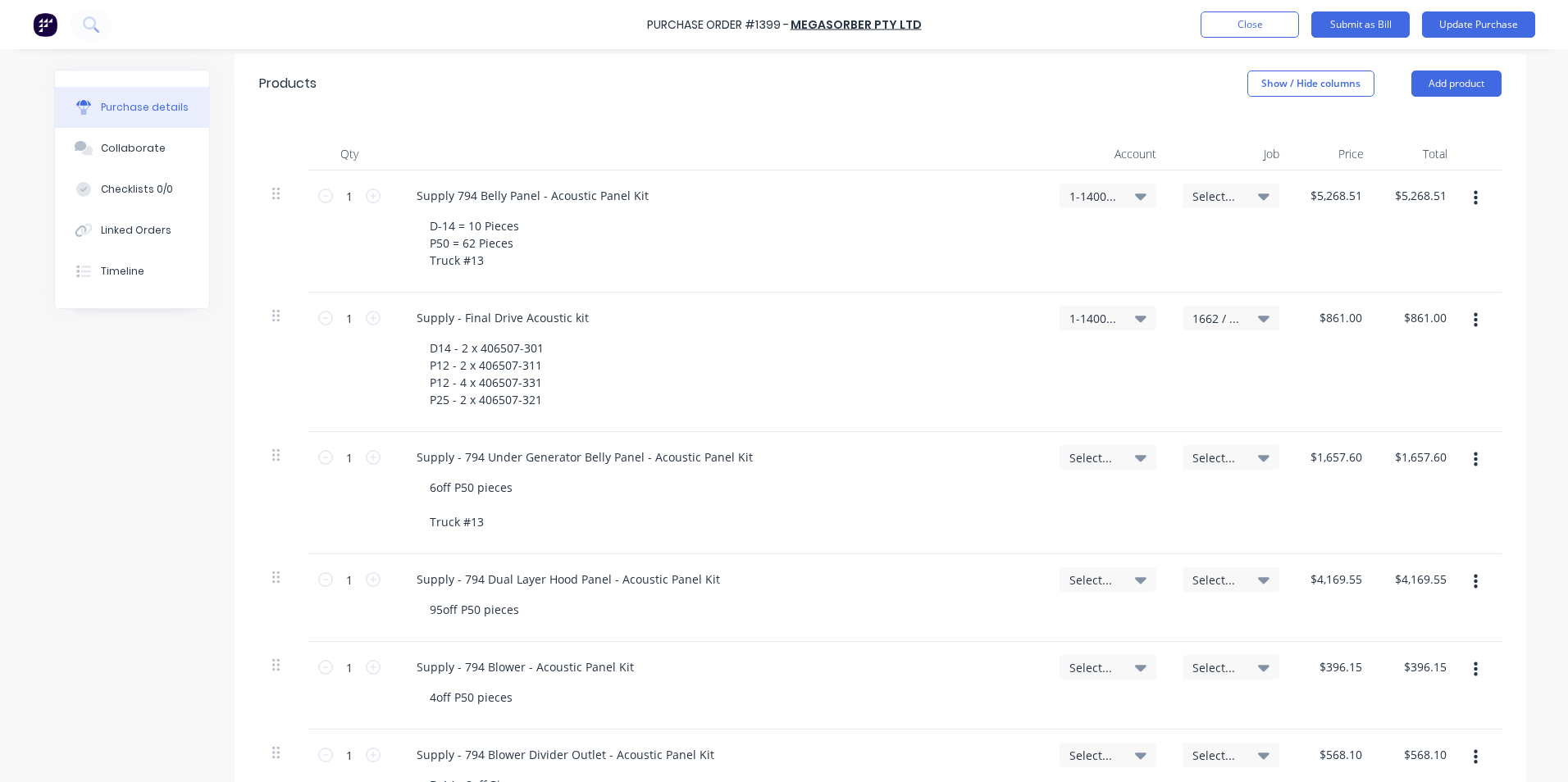
scroll to position [393, 0]
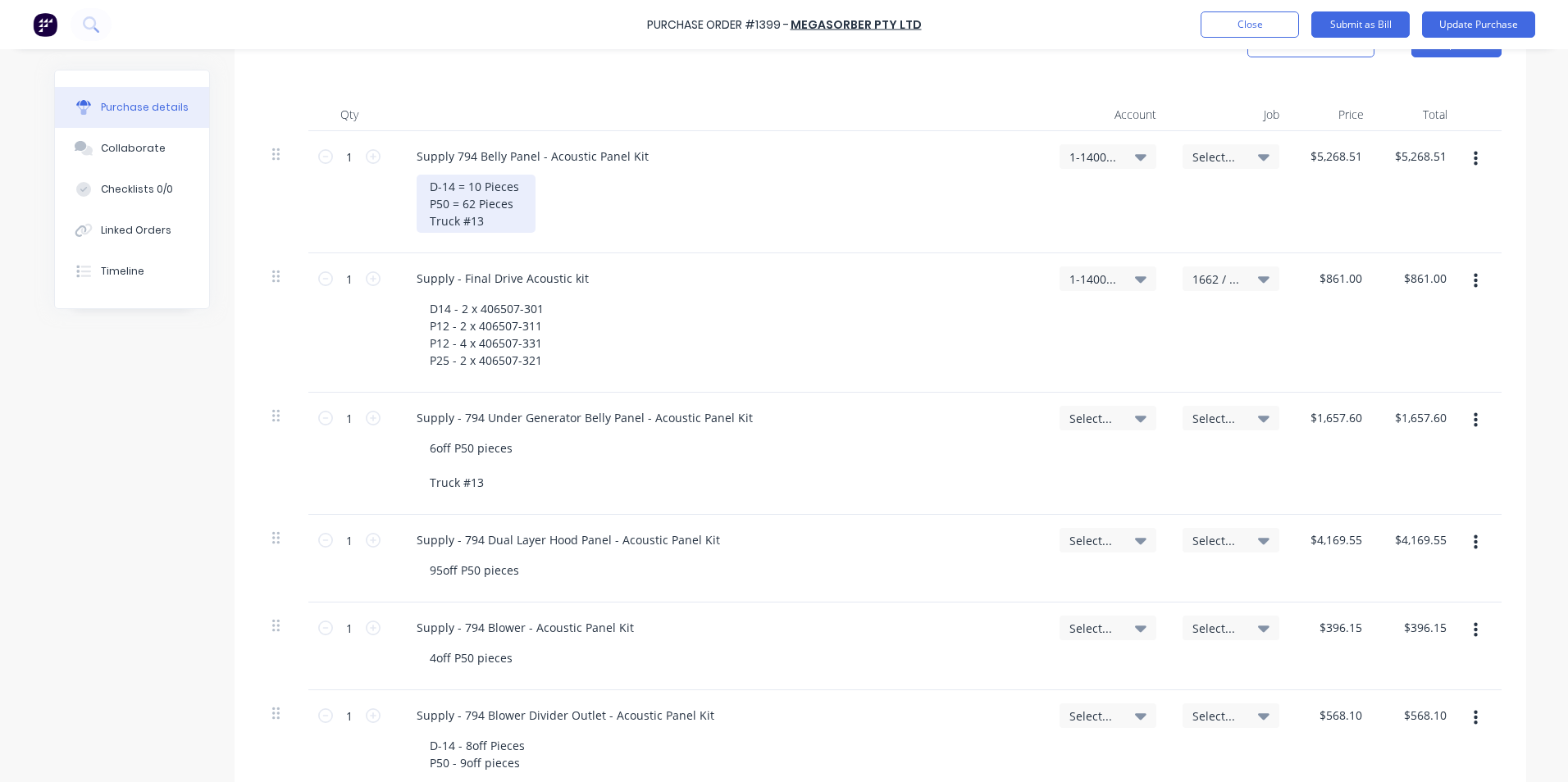
click at [511, 201] on div "D-14 = 10 Pieces P50 = 62 Pieces Truck #13" at bounding box center [476, 203] width 119 height 58
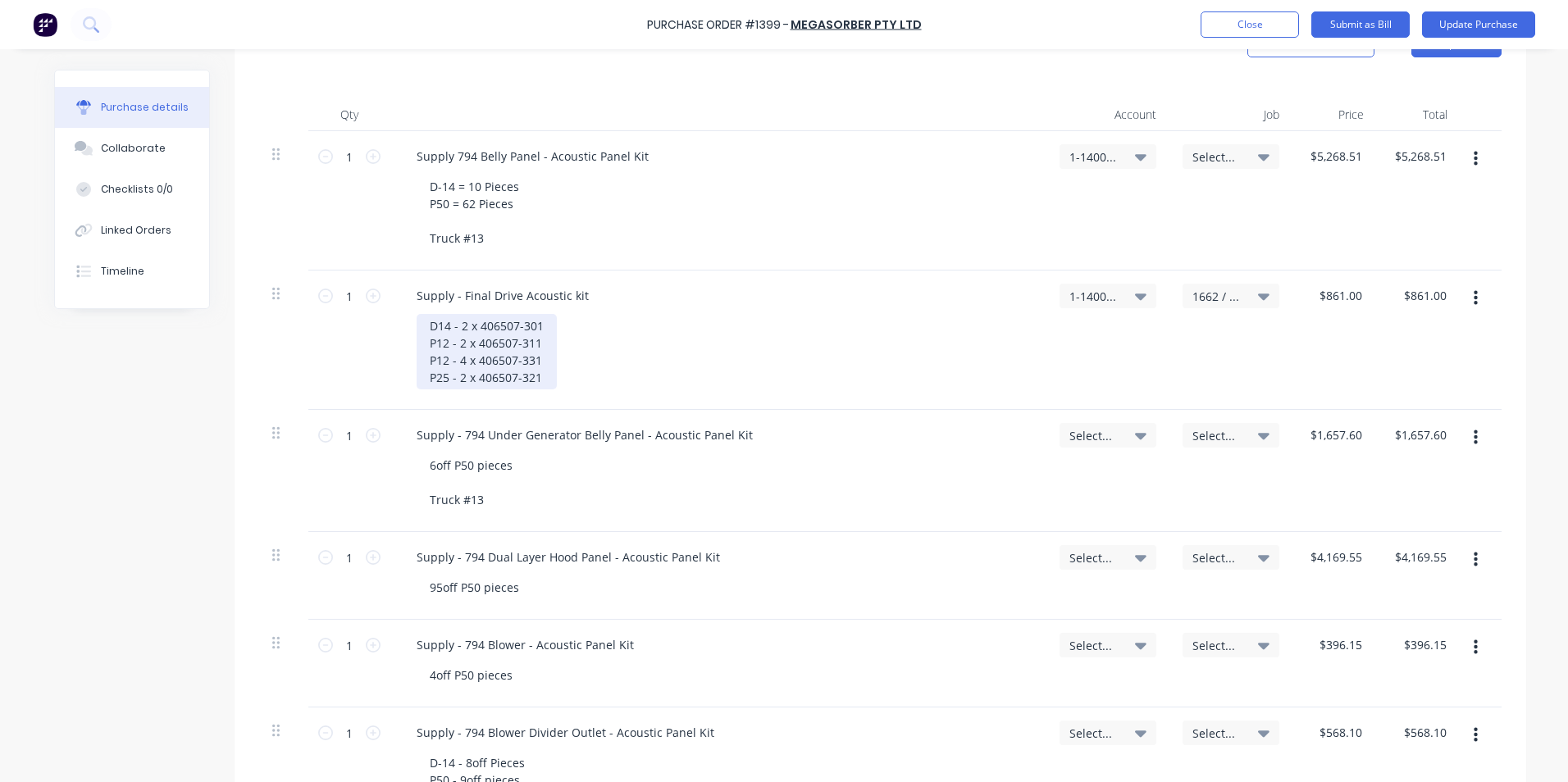
click at [539, 378] on div "D14 - 2 x 406507-301 P12 - 2 x 406507-311 P12 - 4 x 406507-331 P25 - 2 x 406507…" at bounding box center [486, 351] width 140 height 75
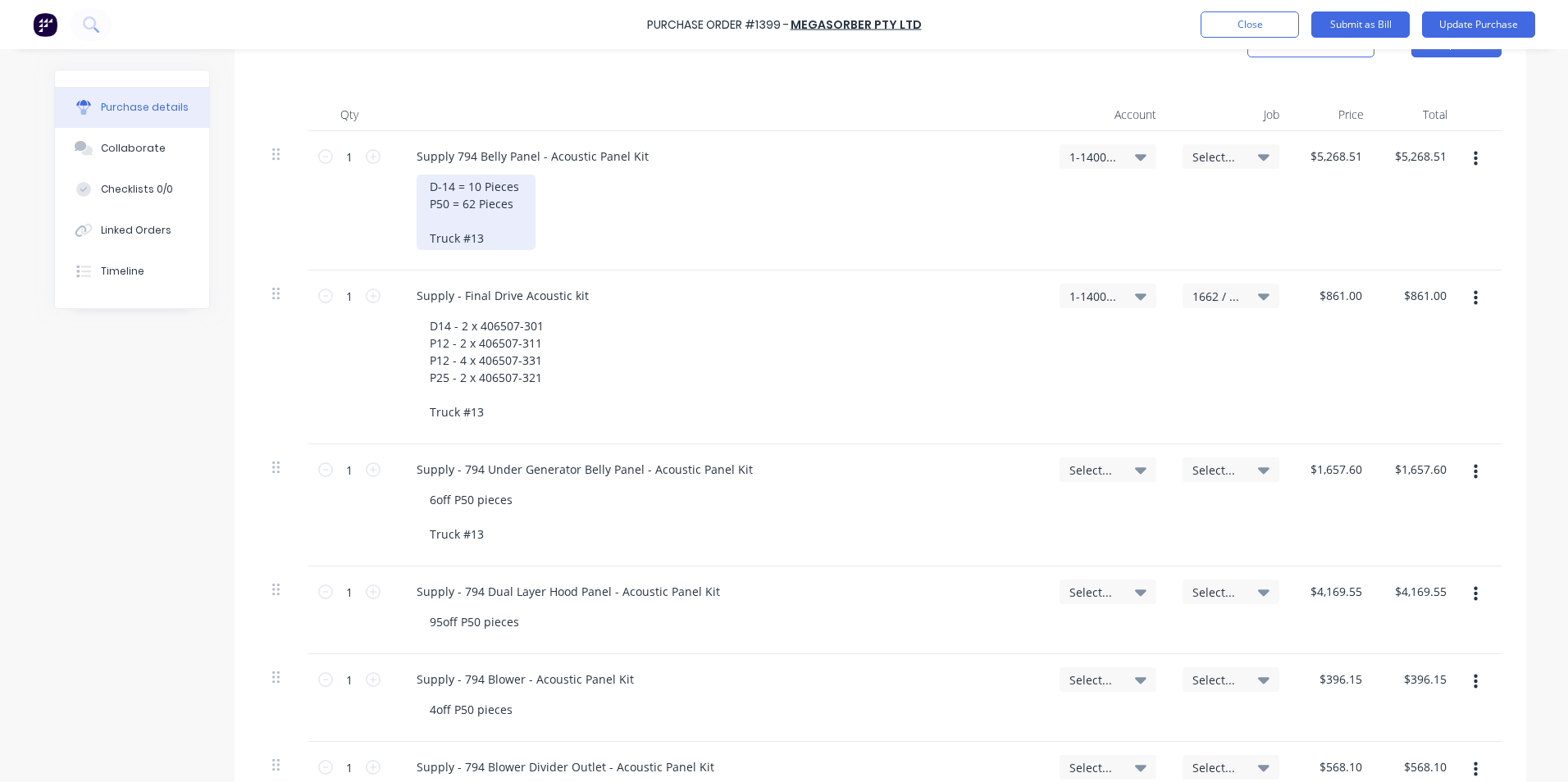
click at [488, 242] on div "D-14 = 10 Pieces P50 = 62 Pieces Truck #13" at bounding box center [476, 212] width 119 height 75
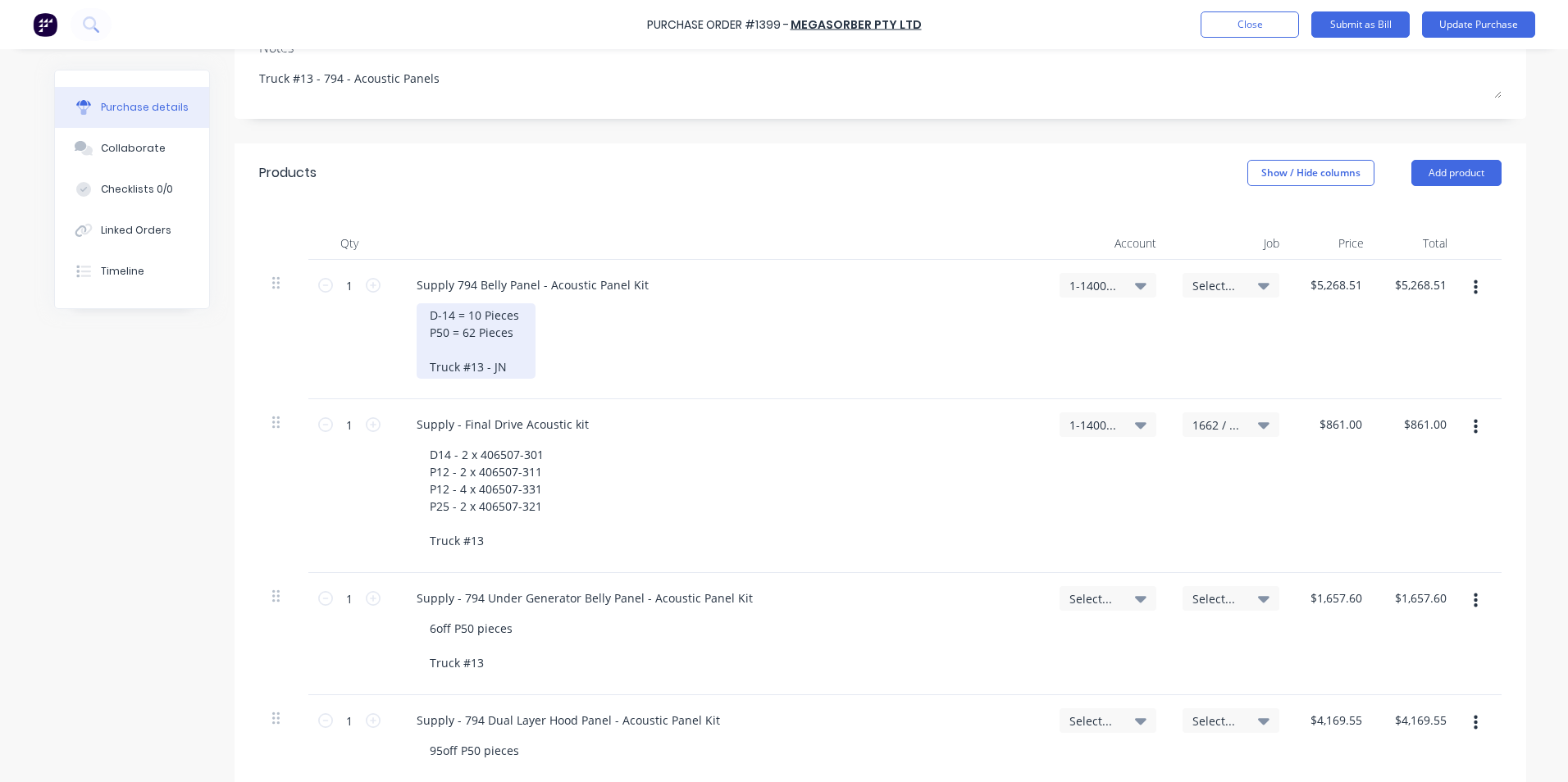
scroll to position [147, 0]
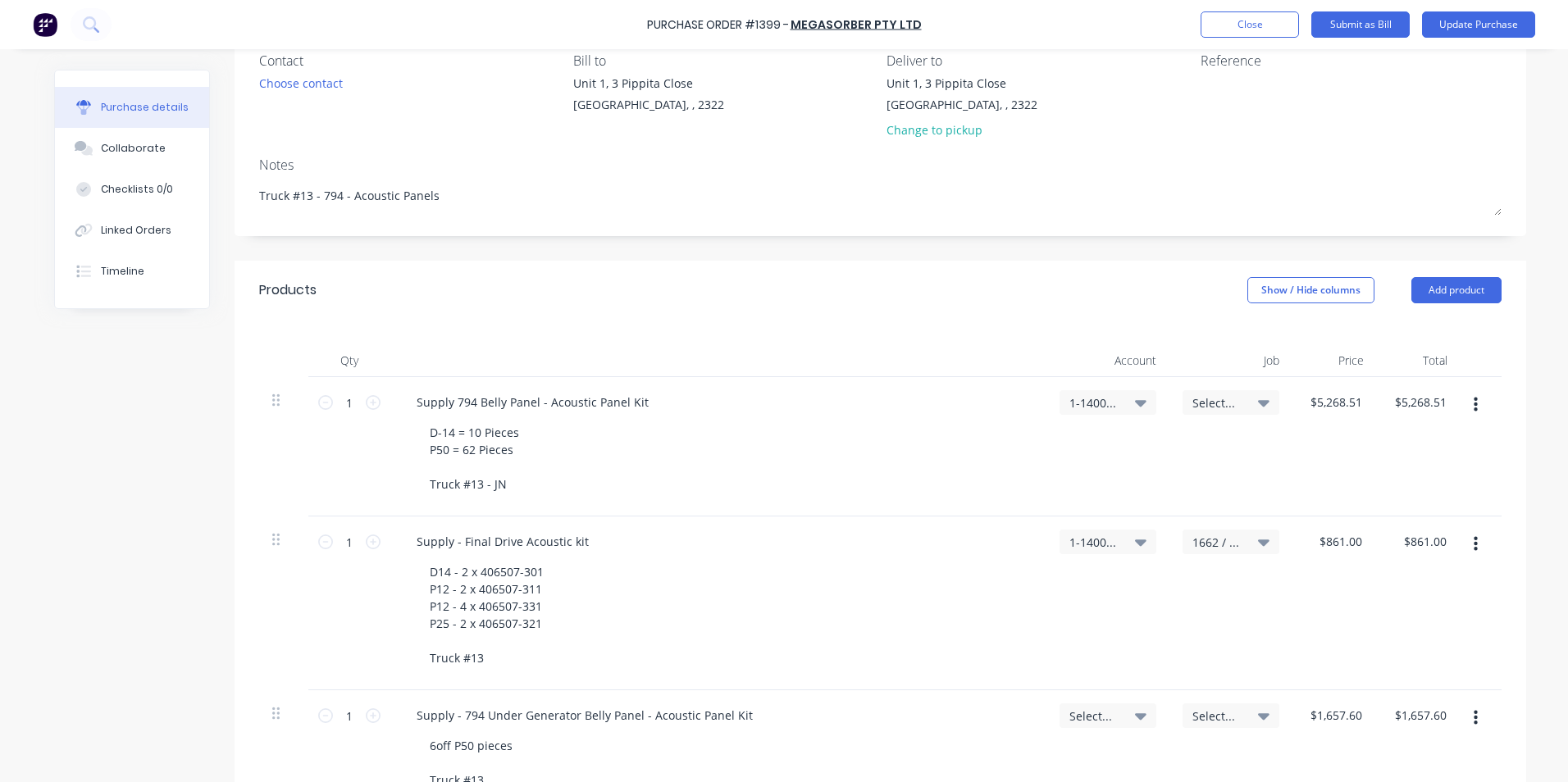
click at [1214, 398] on span "Select..." at bounding box center [1216, 404] width 49 height 17
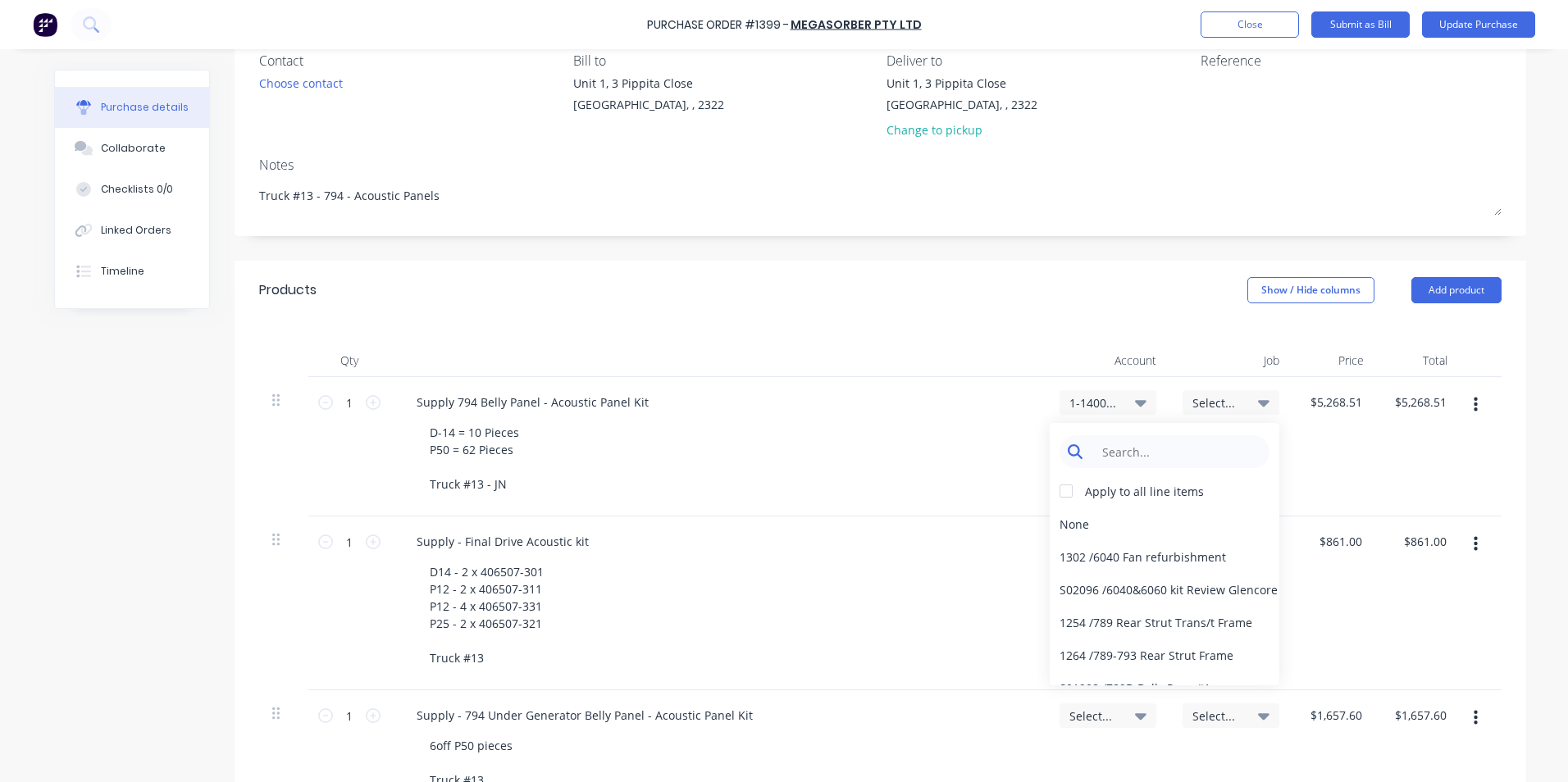
click at [1114, 448] on input at bounding box center [1177, 452] width 168 height 33
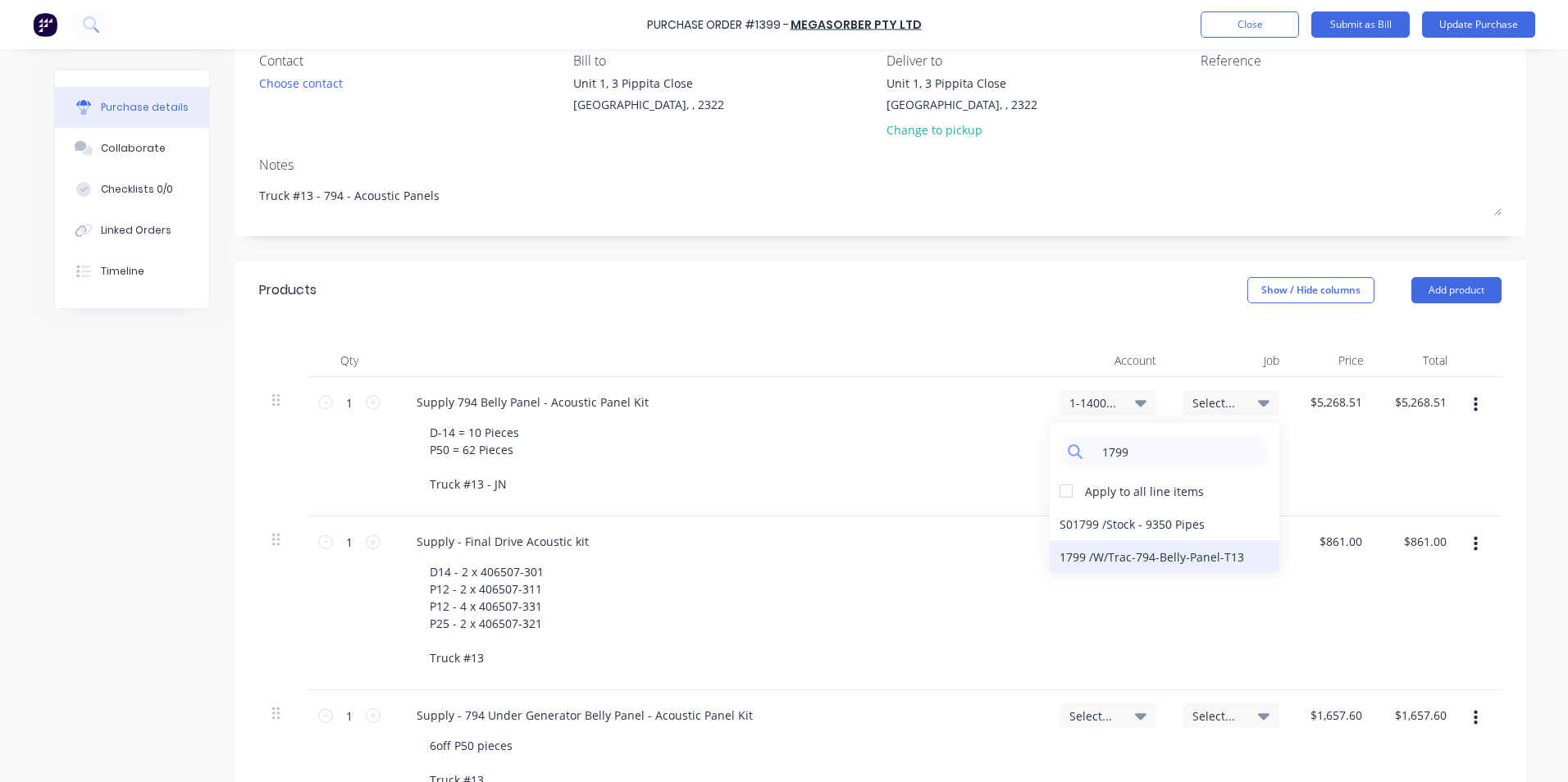
type input "1799"
click at [1115, 561] on div "1799 / W/Trac-794-Belly-Panel-T13" at bounding box center [1165, 556] width 230 height 33
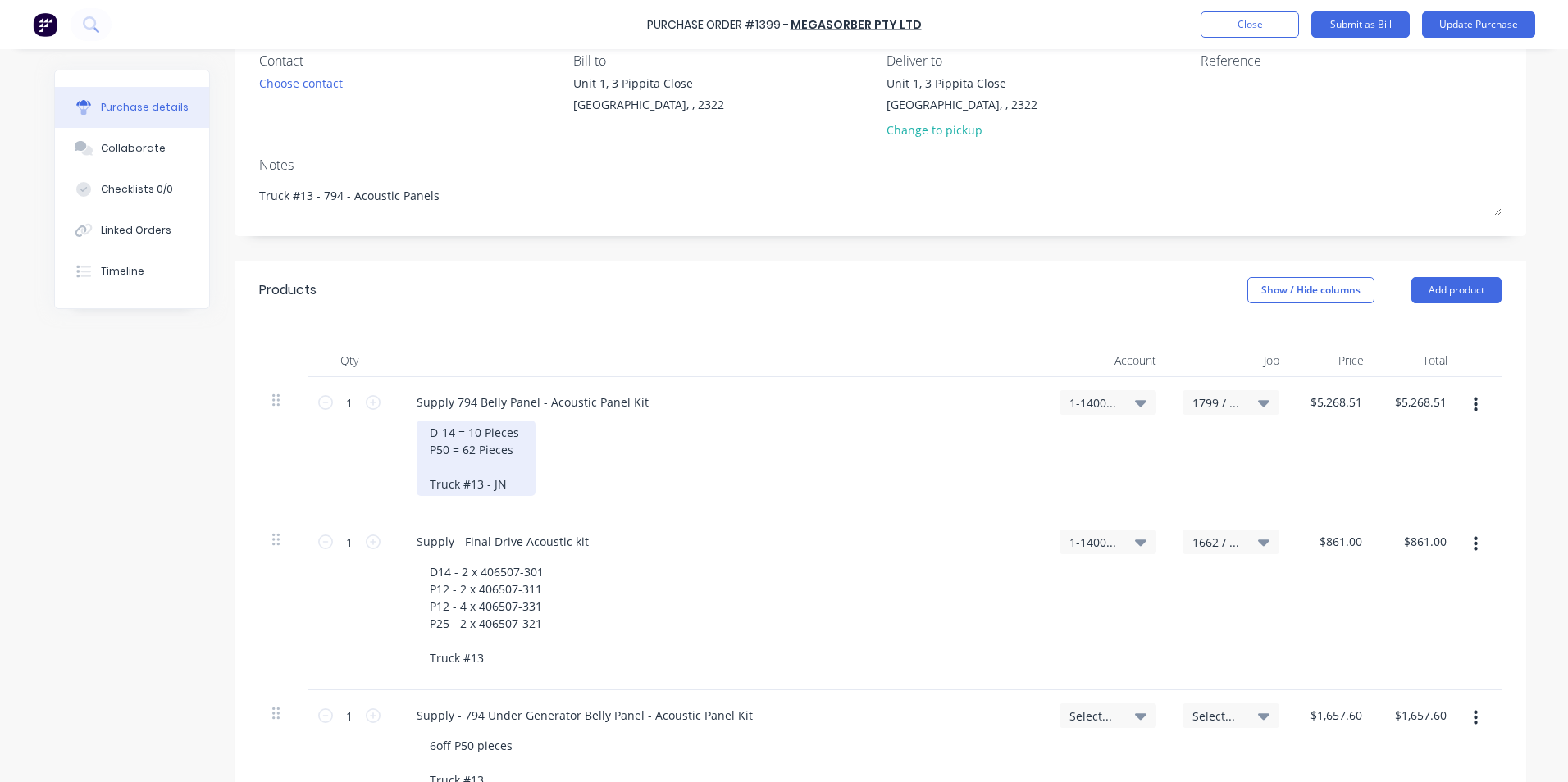
click at [498, 484] on div "D-14 = 10 Pieces P50 = 62 Pieces Truck #13 - JN" at bounding box center [476, 458] width 119 height 75
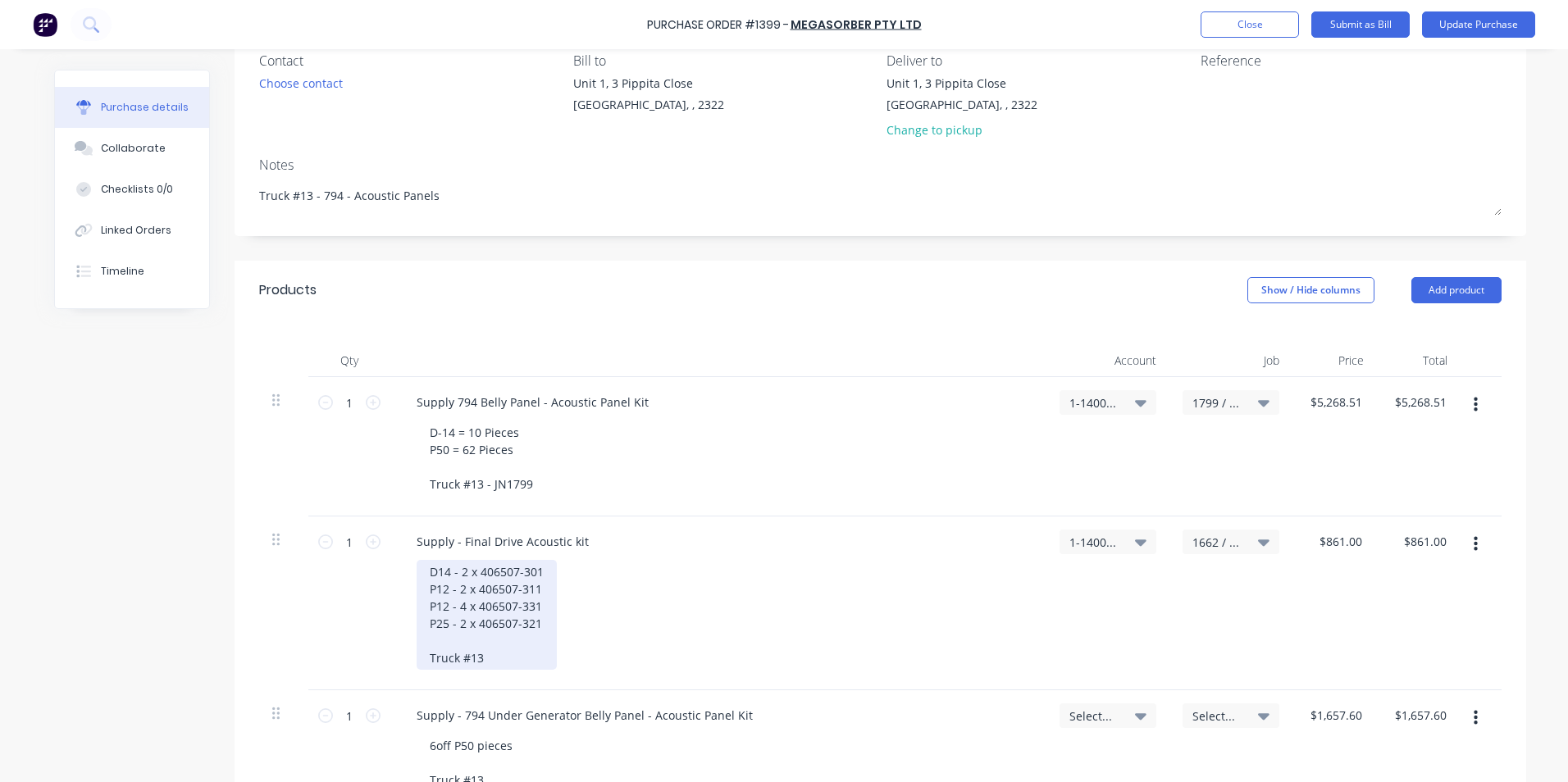
click at [486, 658] on div "D14 - 2 x 406507-301 P12 - 2 x 406507-311 P12 - 4 x 406507-331 P25 - 2 x 406507…" at bounding box center [486, 614] width 140 height 110
click at [676, 595] on div "D14 - 2 x 406507-301 P12 - 2 x 406507-311 P12 - 4 x 406507-331 P25 - 2 x 406507…" at bounding box center [725, 614] width 617 height 110
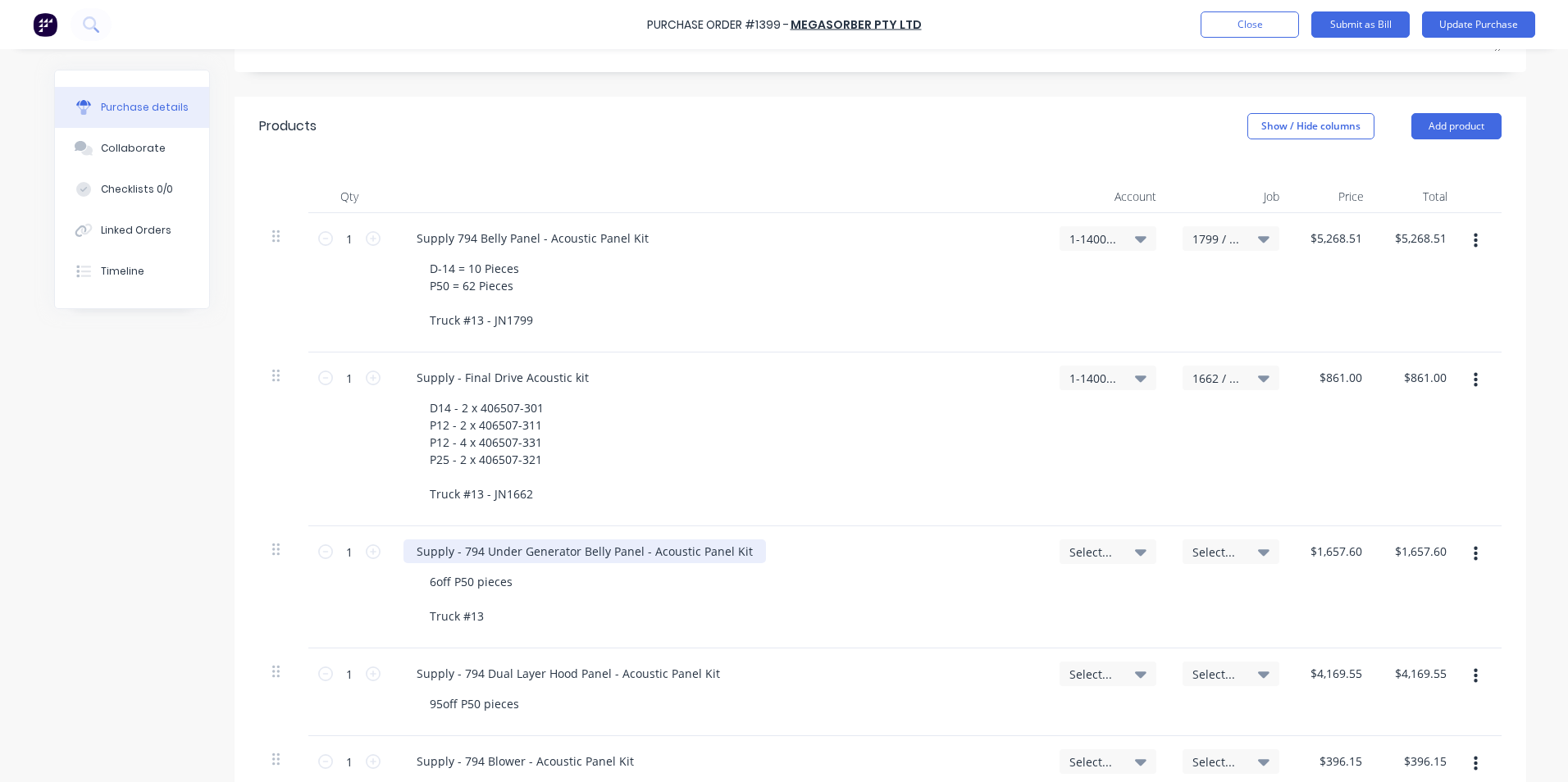
scroll to position [393, 0]
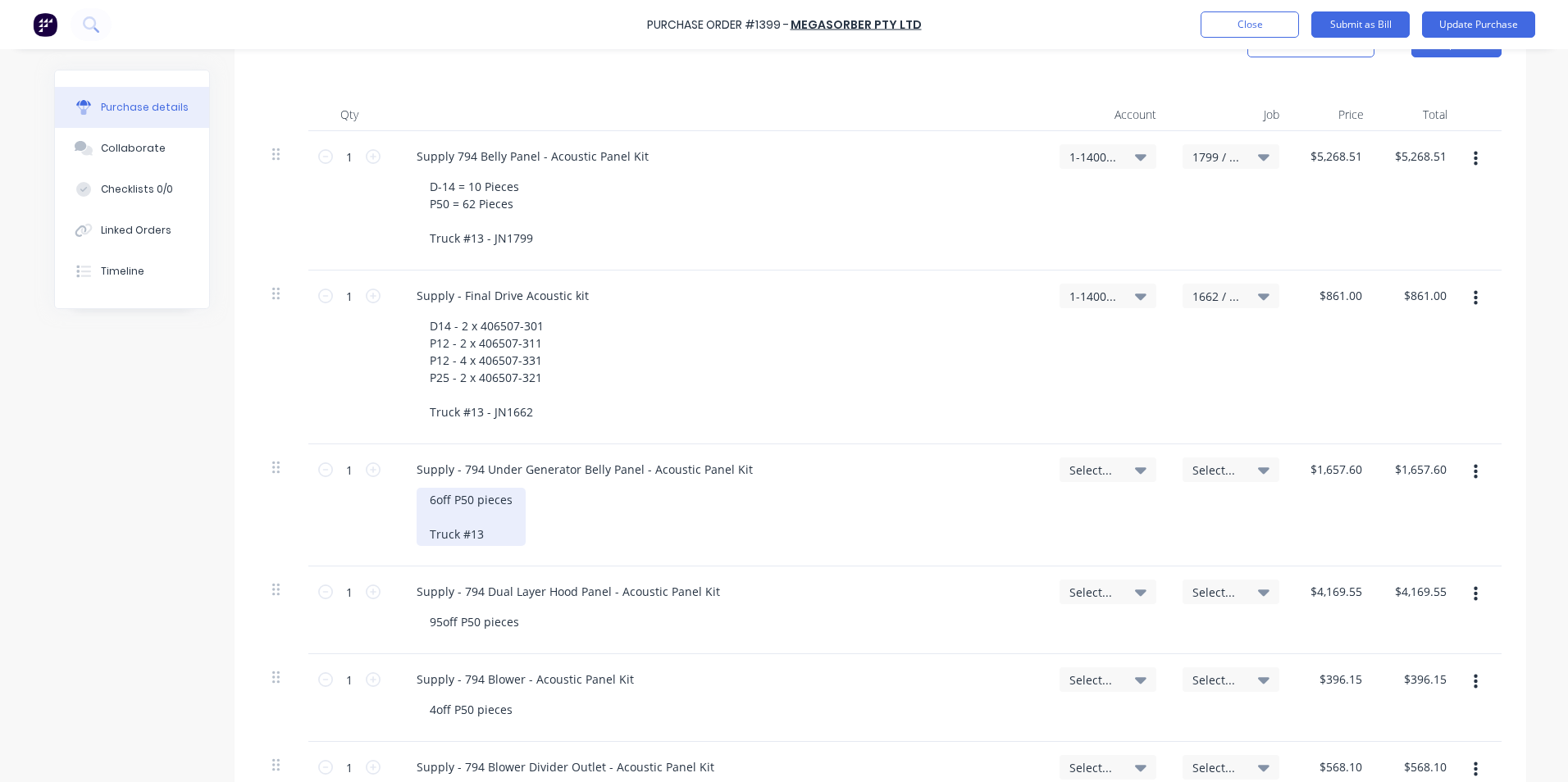
click at [488, 536] on div "6off P50 pieces Truck #13" at bounding box center [471, 517] width 109 height 58
click at [1087, 467] on span "Select..." at bounding box center [1094, 470] width 49 height 17
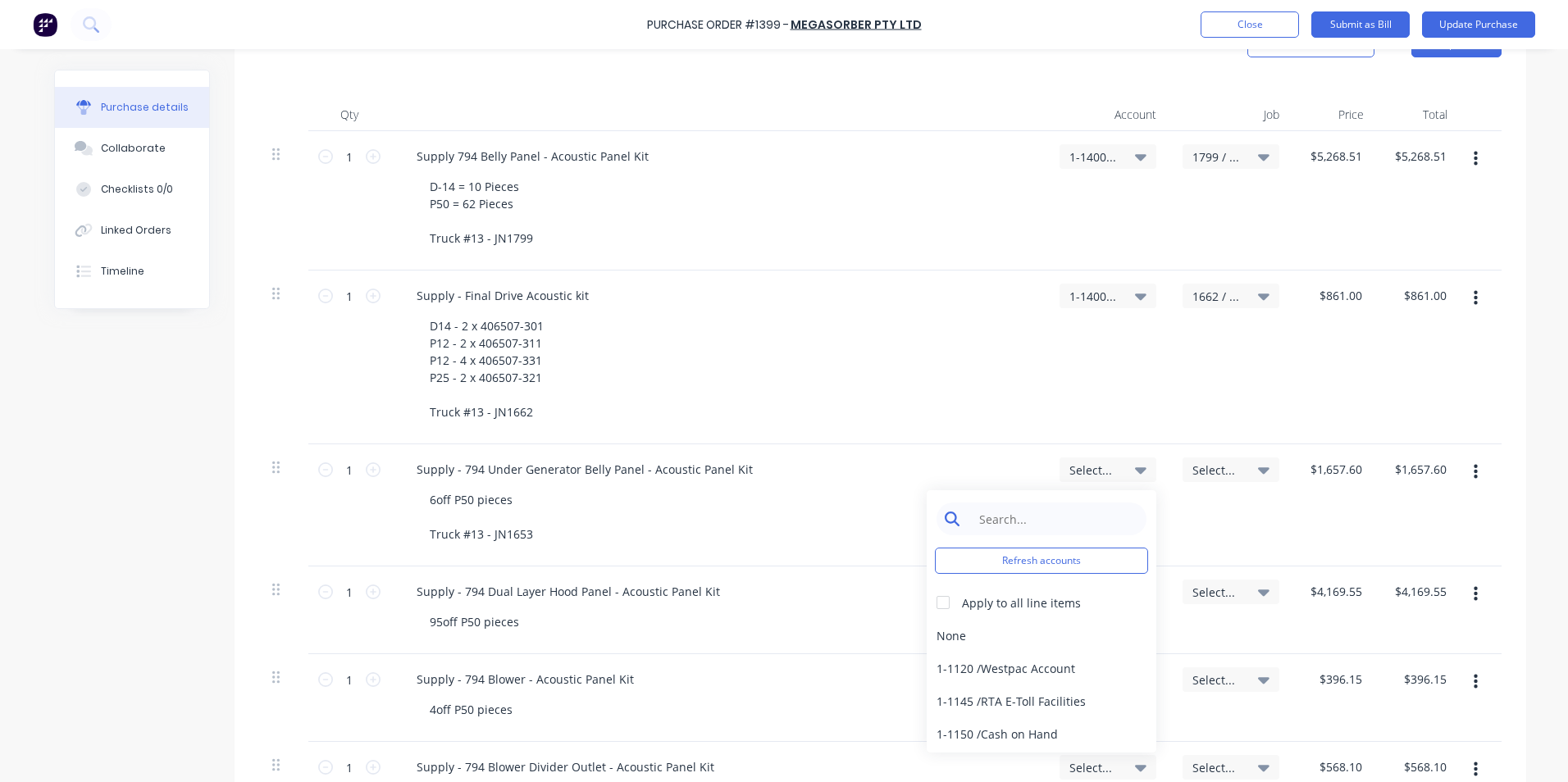
click at [1032, 524] on input at bounding box center [1054, 519] width 168 height 33
type input "1-14"
click at [1091, 637] on div "1-1400 / Work in Progress - Materials" at bounding box center [1041, 636] width 230 height 33
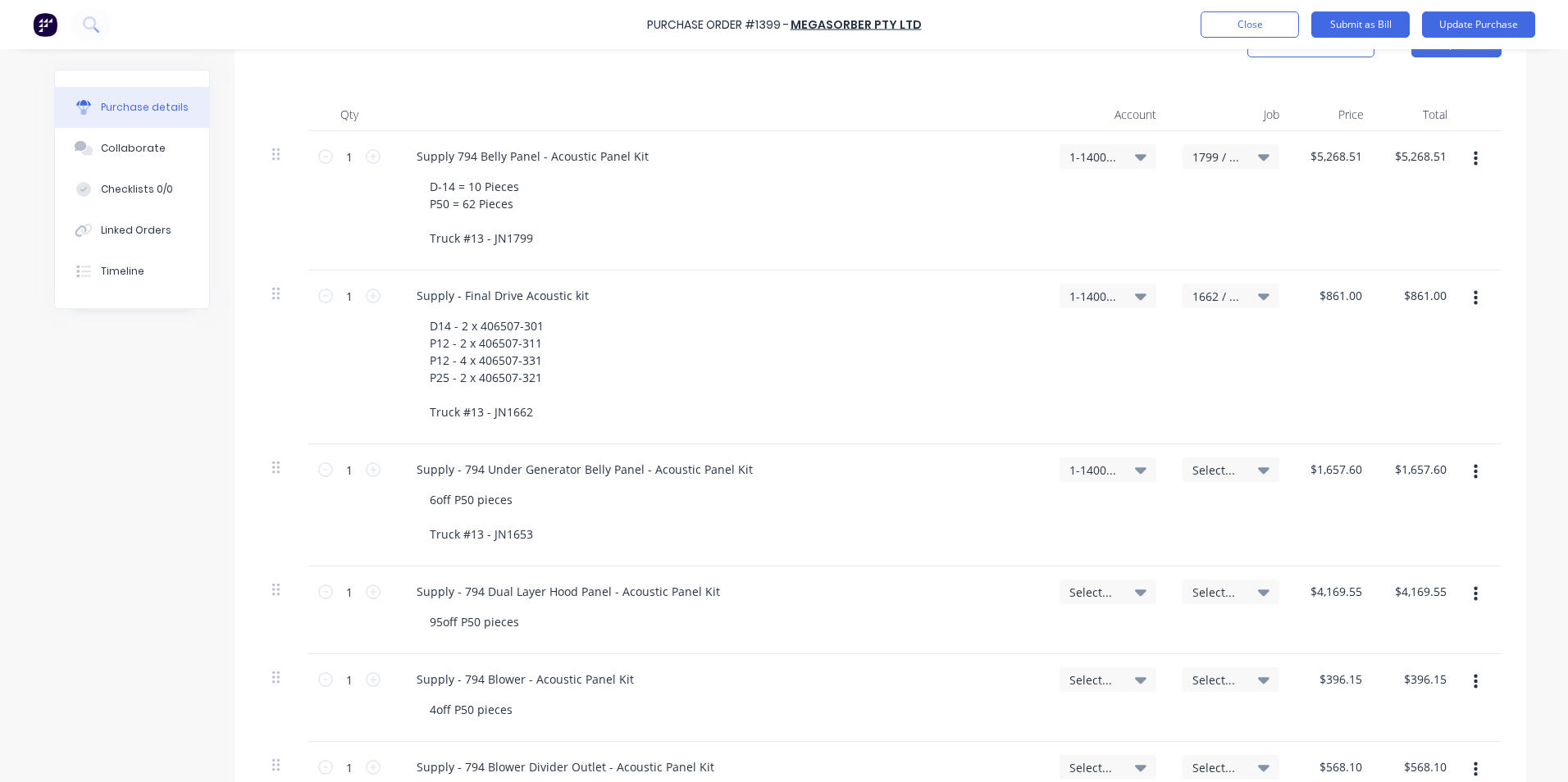
click at [1209, 469] on span "Select..." at bounding box center [1216, 470] width 49 height 17
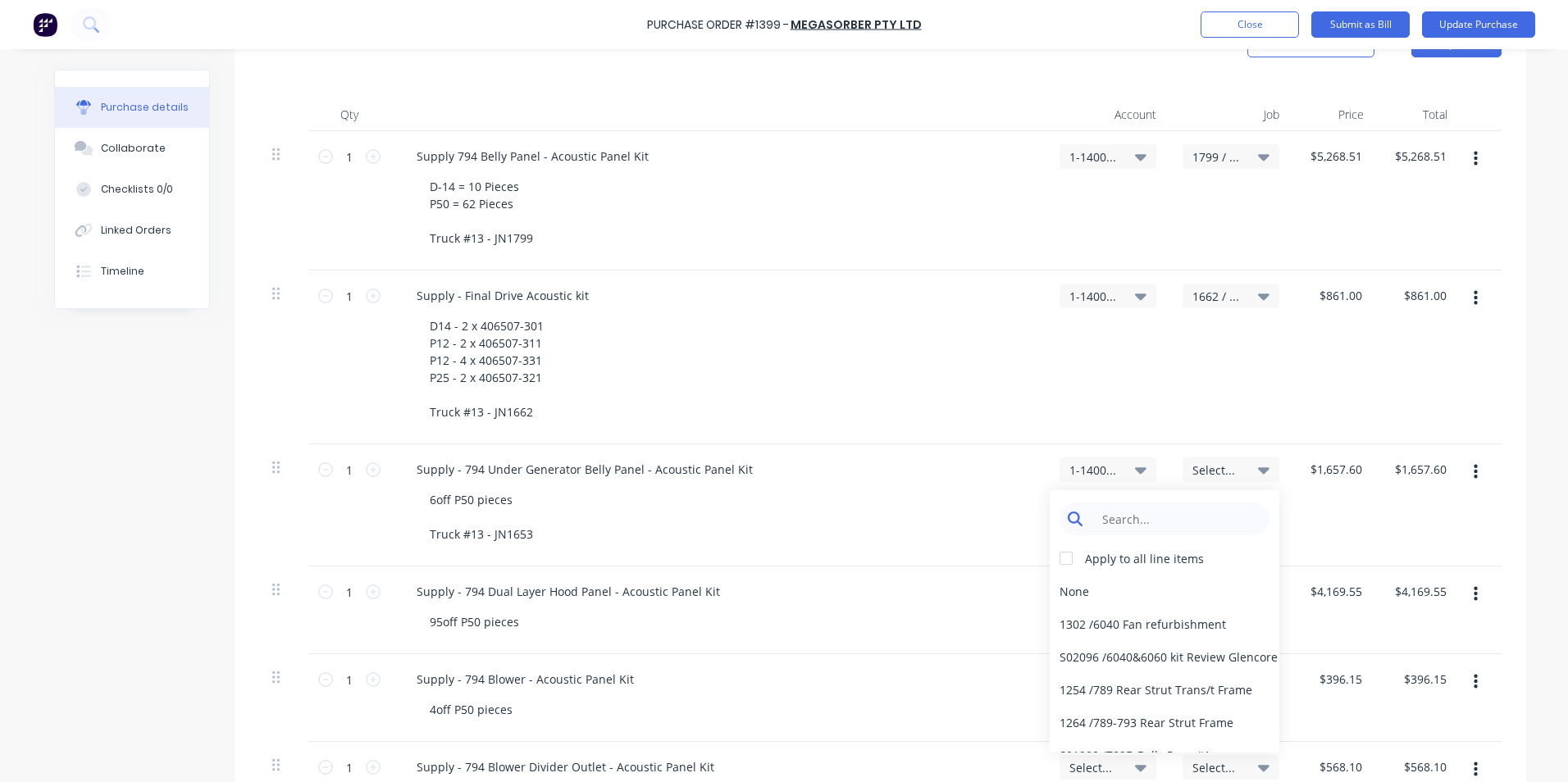
click at [1150, 520] on input at bounding box center [1177, 519] width 168 height 33
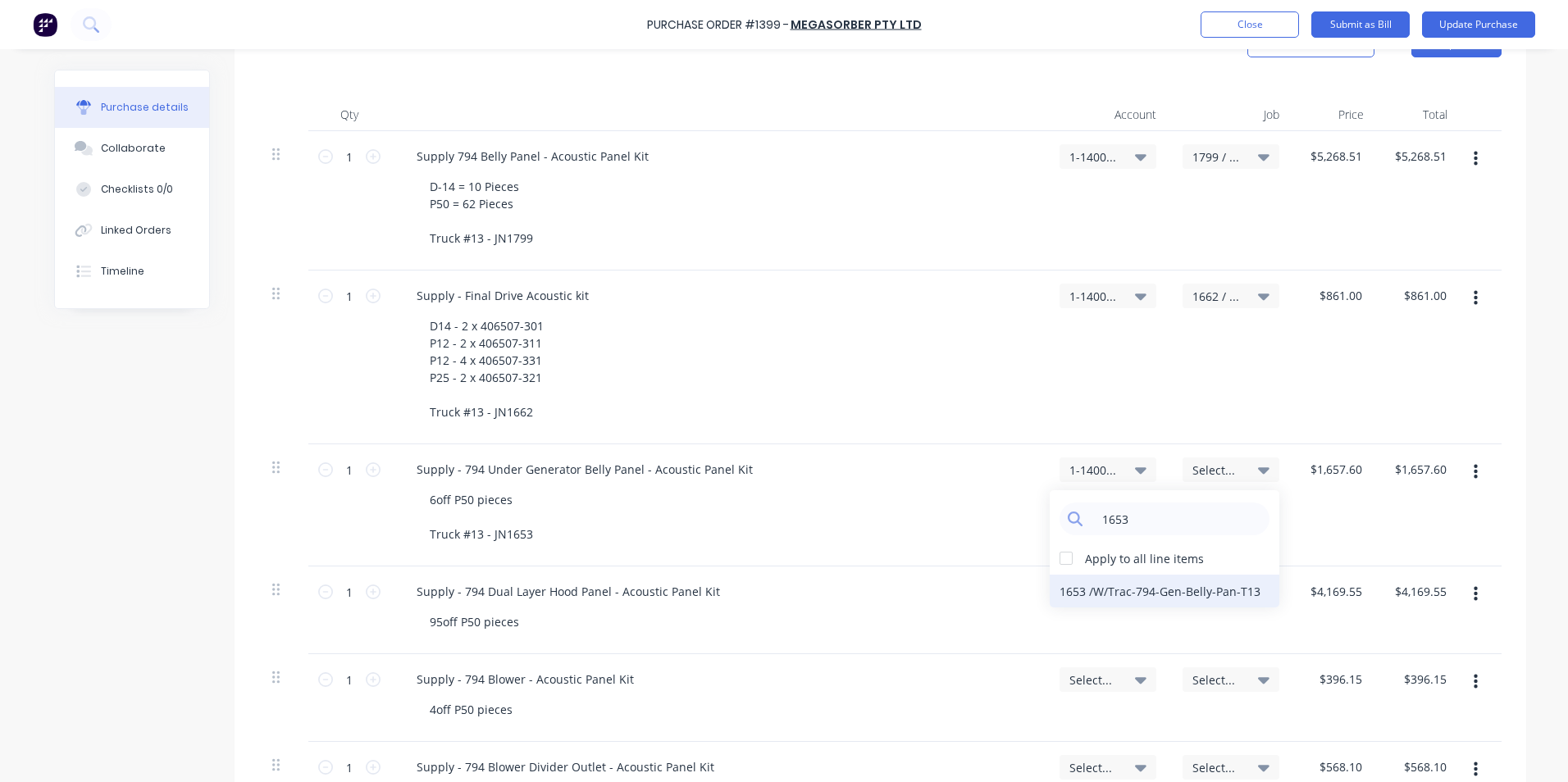
type input "1653"
click at [1216, 590] on div "1653 / W/Trac-794-Gen-Belly-Pan-T13" at bounding box center [1165, 591] width 230 height 33
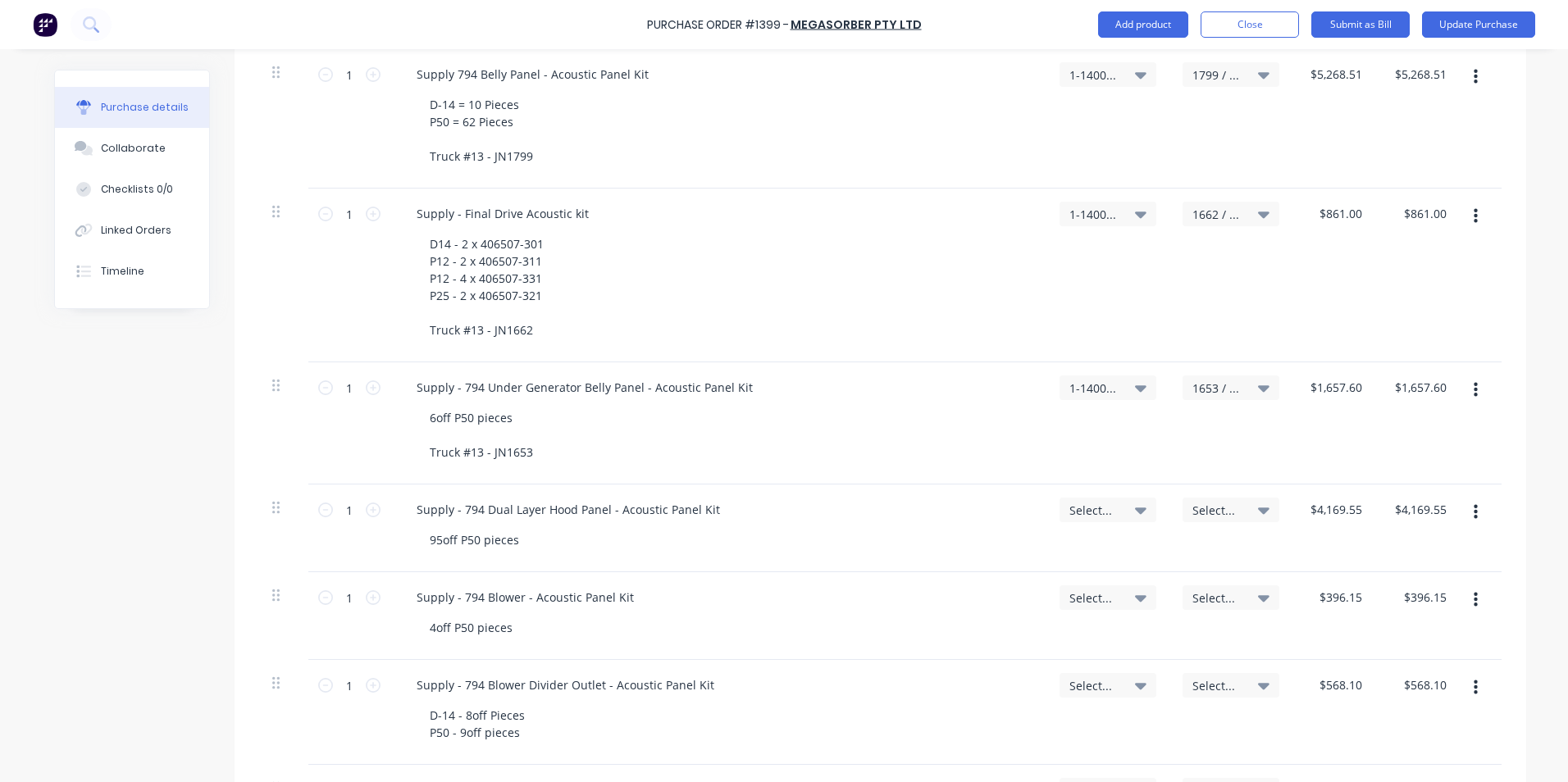
scroll to position [556, 0]
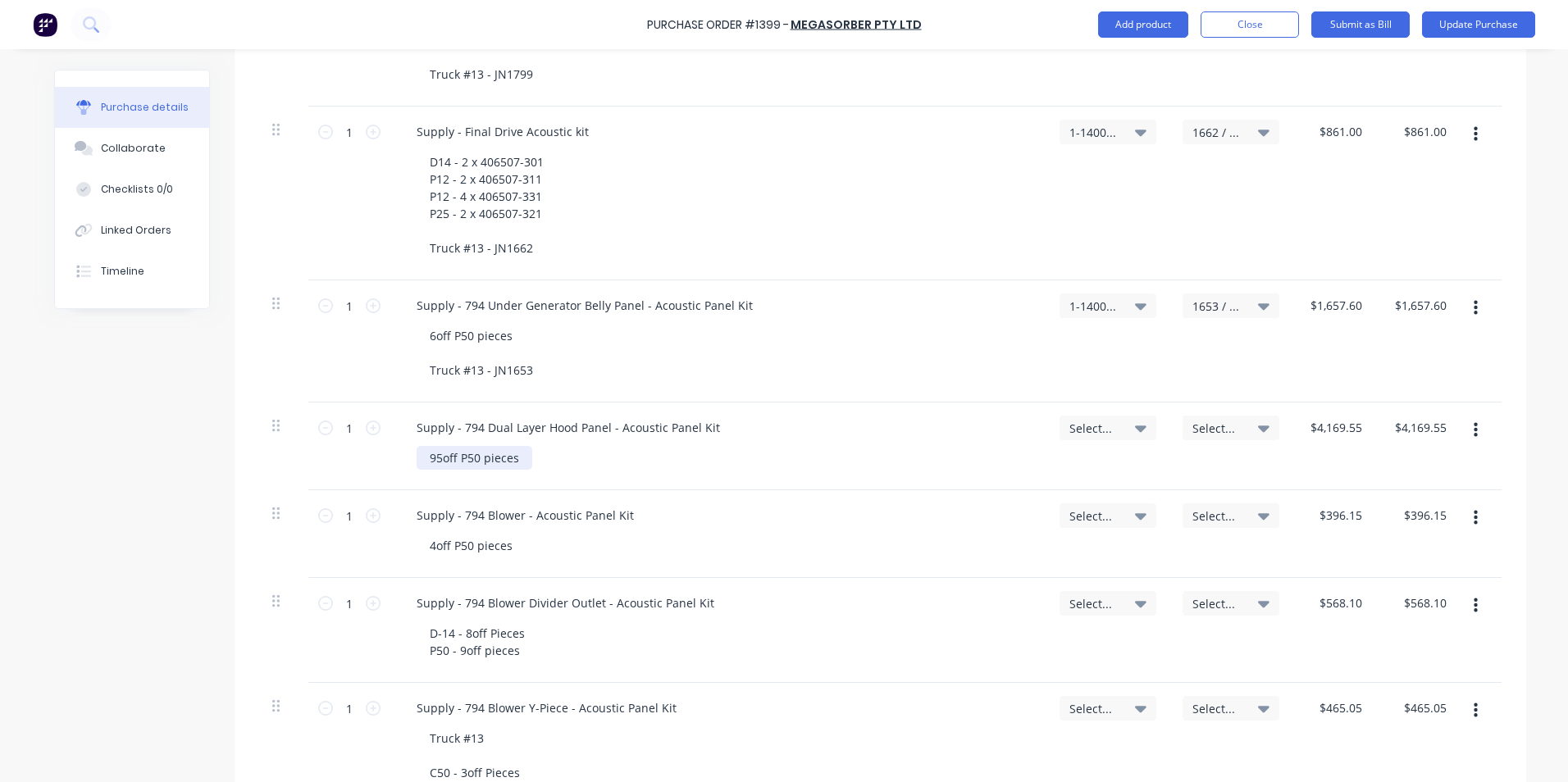
click at [516, 458] on div "95off P50 pieces" at bounding box center [474, 458] width 116 height 24
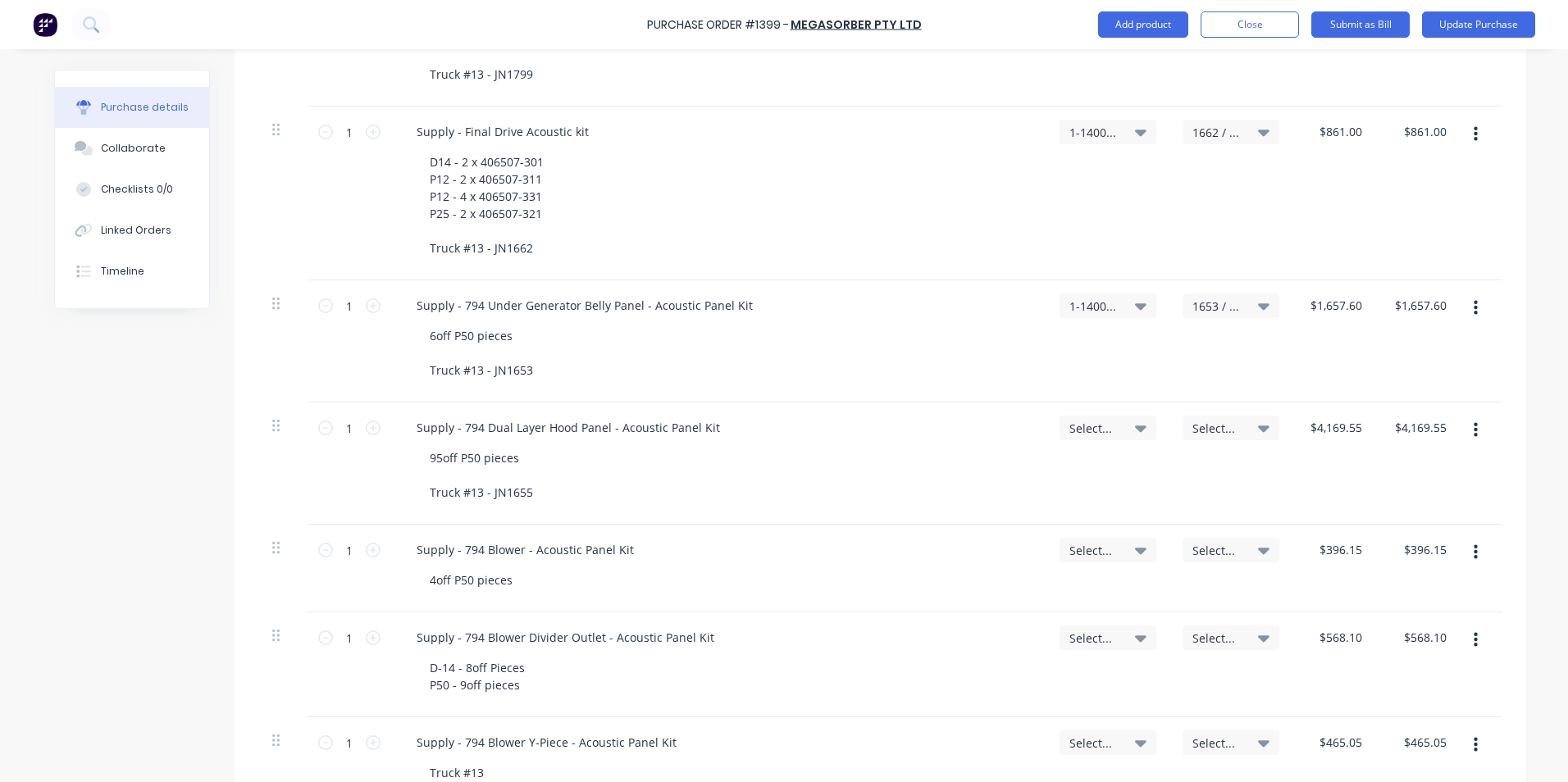
click at [1090, 426] on span "Select..." at bounding box center [1094, 429] width 49 height 17
click at [1042, 472] on input at bounding box center [1054, 477] width 168 height 33
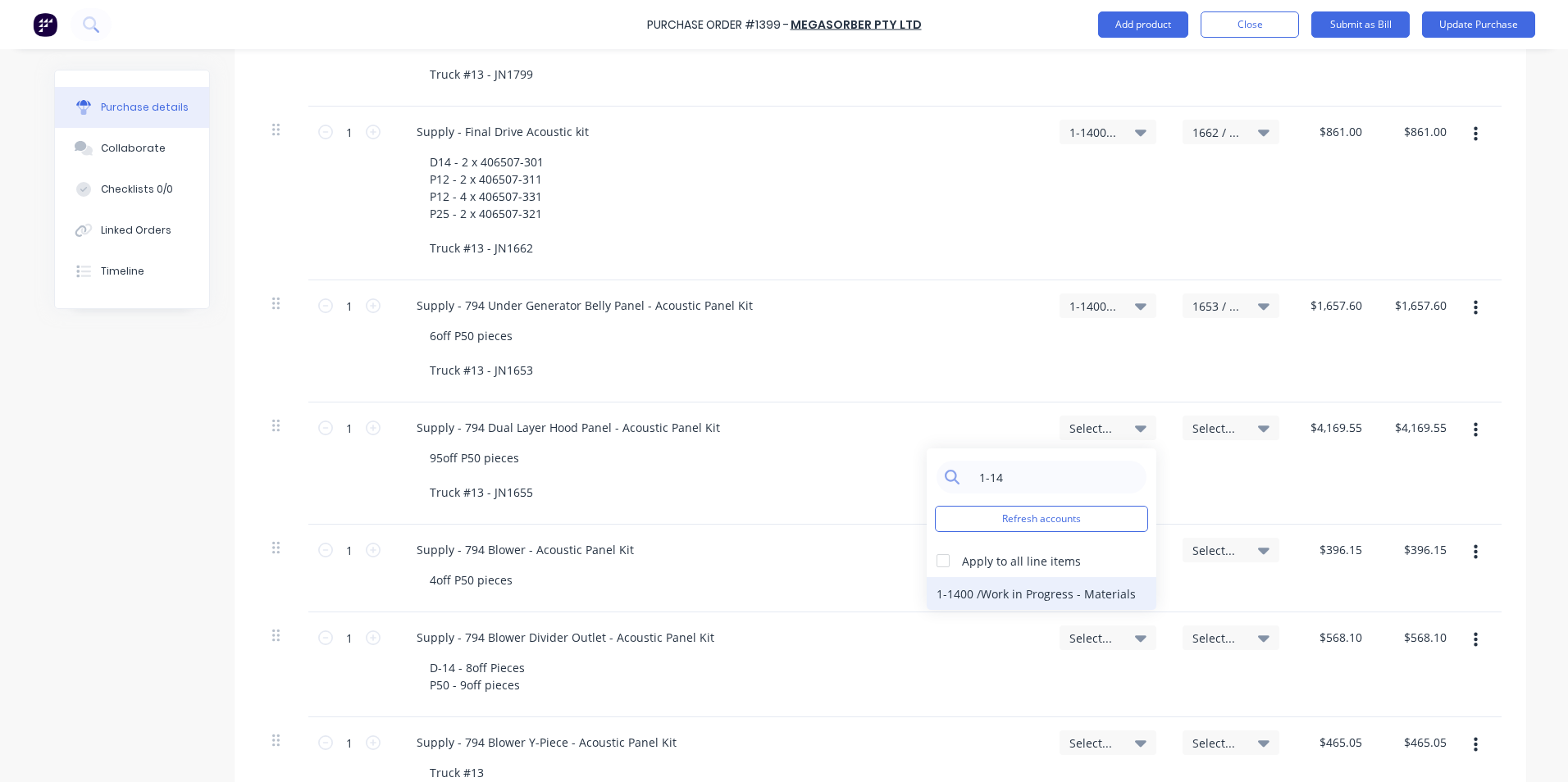
type input "1-14"
click at [985, 588] on div "1-1400 / Work in Progress - Materials" at bounding box center [1041, 594] width 230 height 33
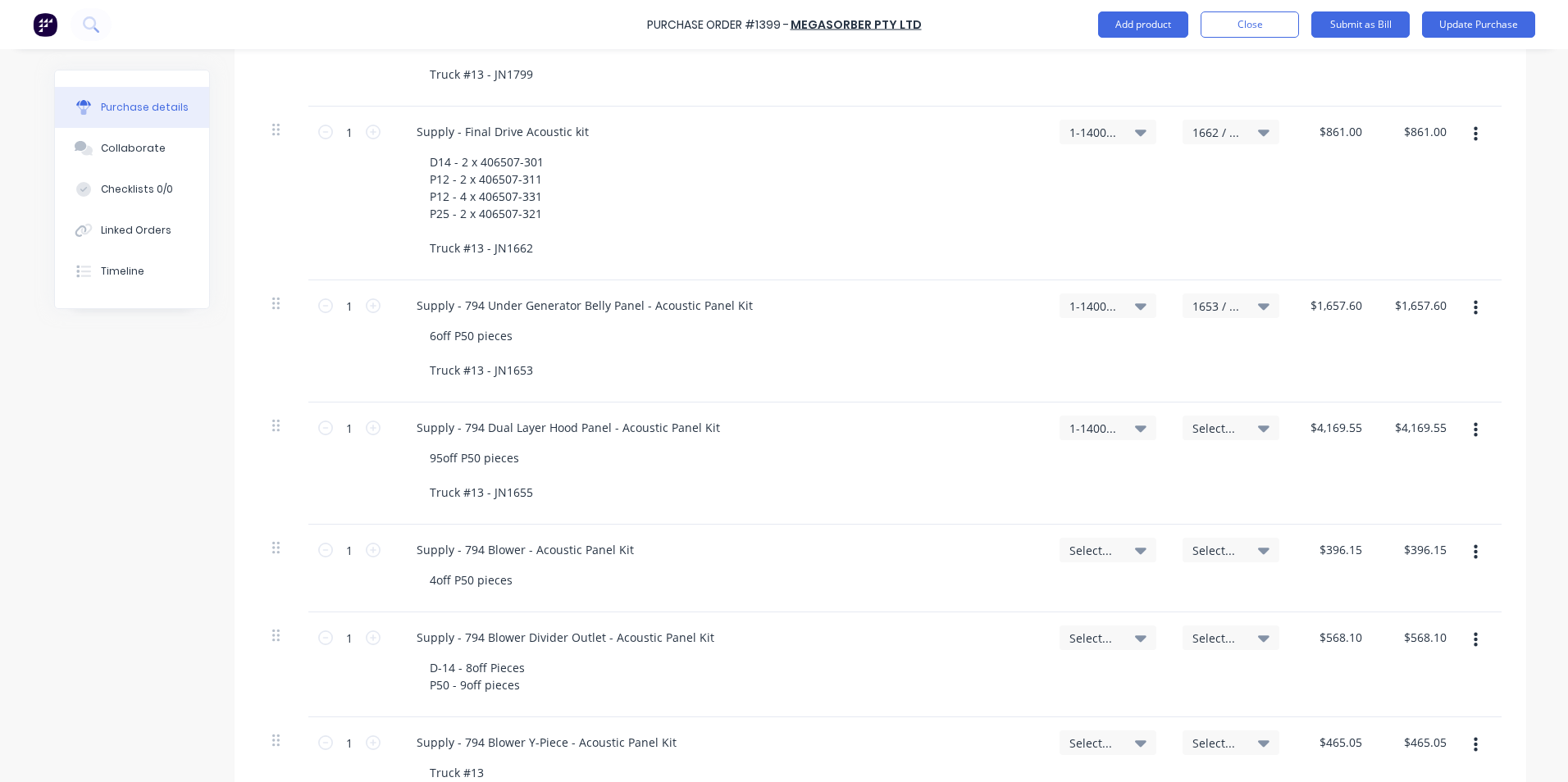
click at [1195, 424] on span "Select..." at bounding box center [1216, 429] width 49 height 17
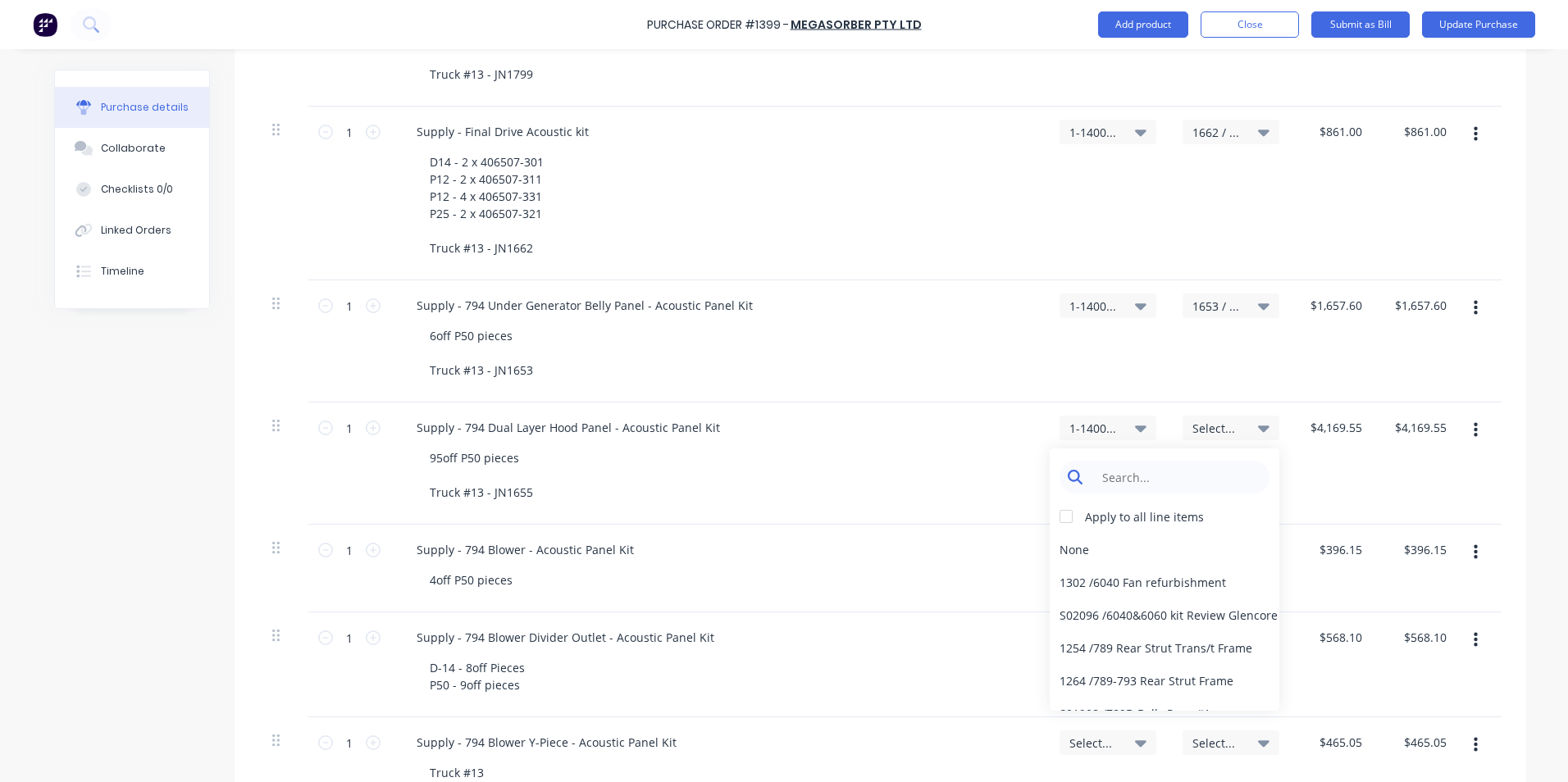
click at [1139, 470] on input at bounding box center [1177, 477] width 168 height 33
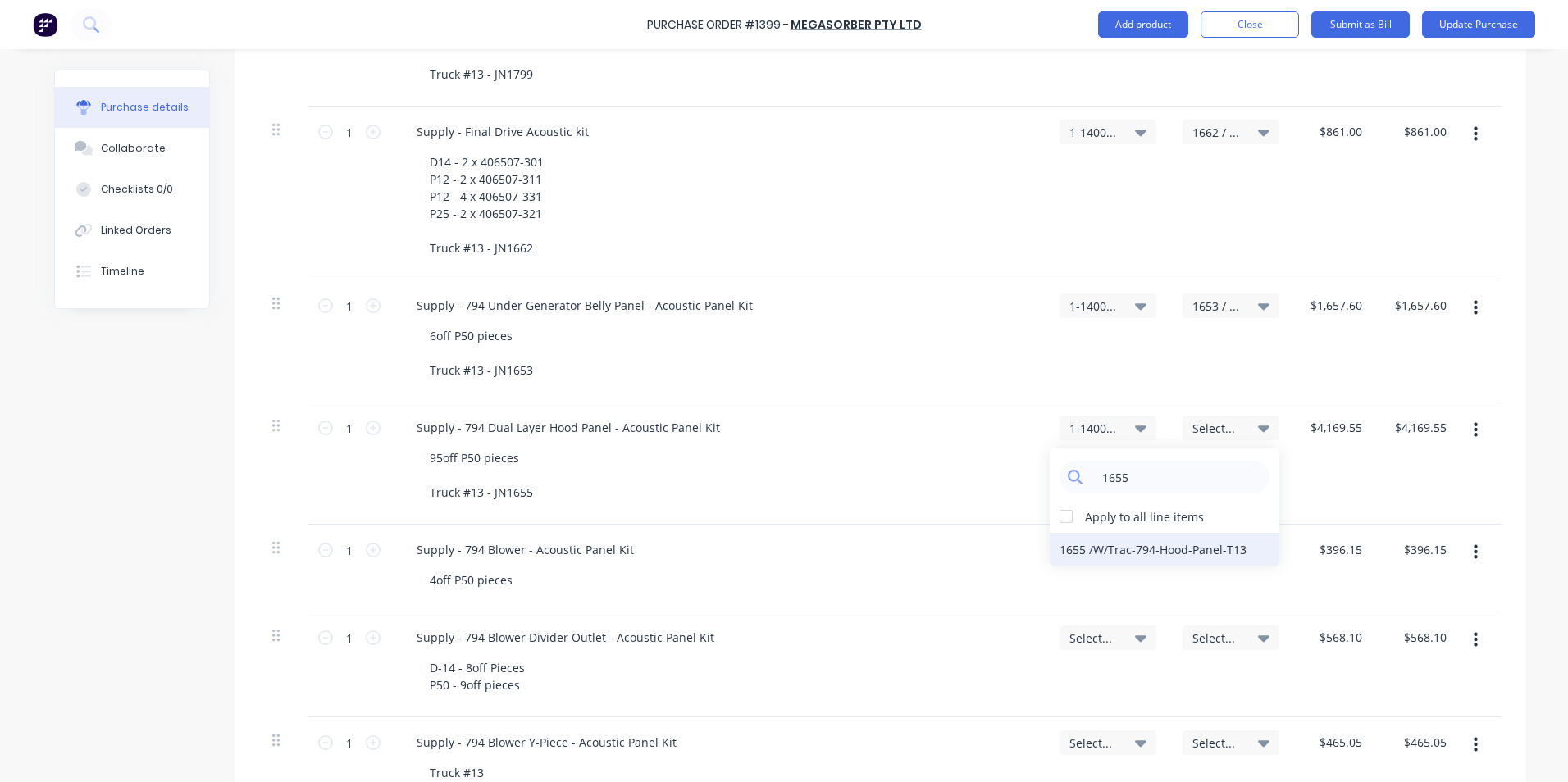
type input "1655"
click at [1152, 546] on div "1655 / W/Trac-794-Hood-Panel-T13" at bounding box center [1165, 550] width 230 height 33
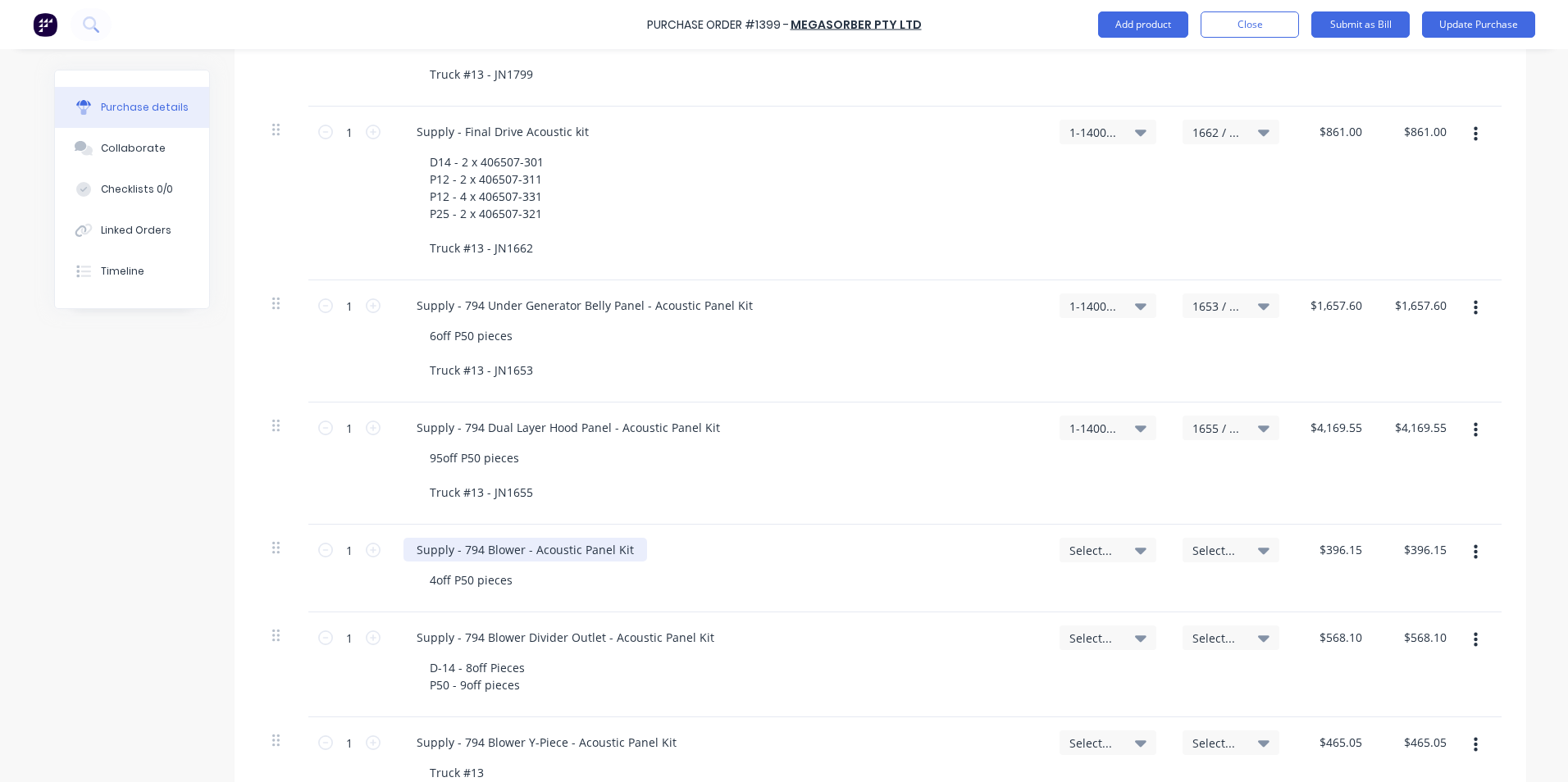
click at [627, 554] on div "Supply - 794 Blower - Acoustic Panel Kit" at bounding box center [525, 550] width 244 height 24
click at [513, 582] on div "4off P50 pieces" at bounding box center [471, 581] width 109 height 24
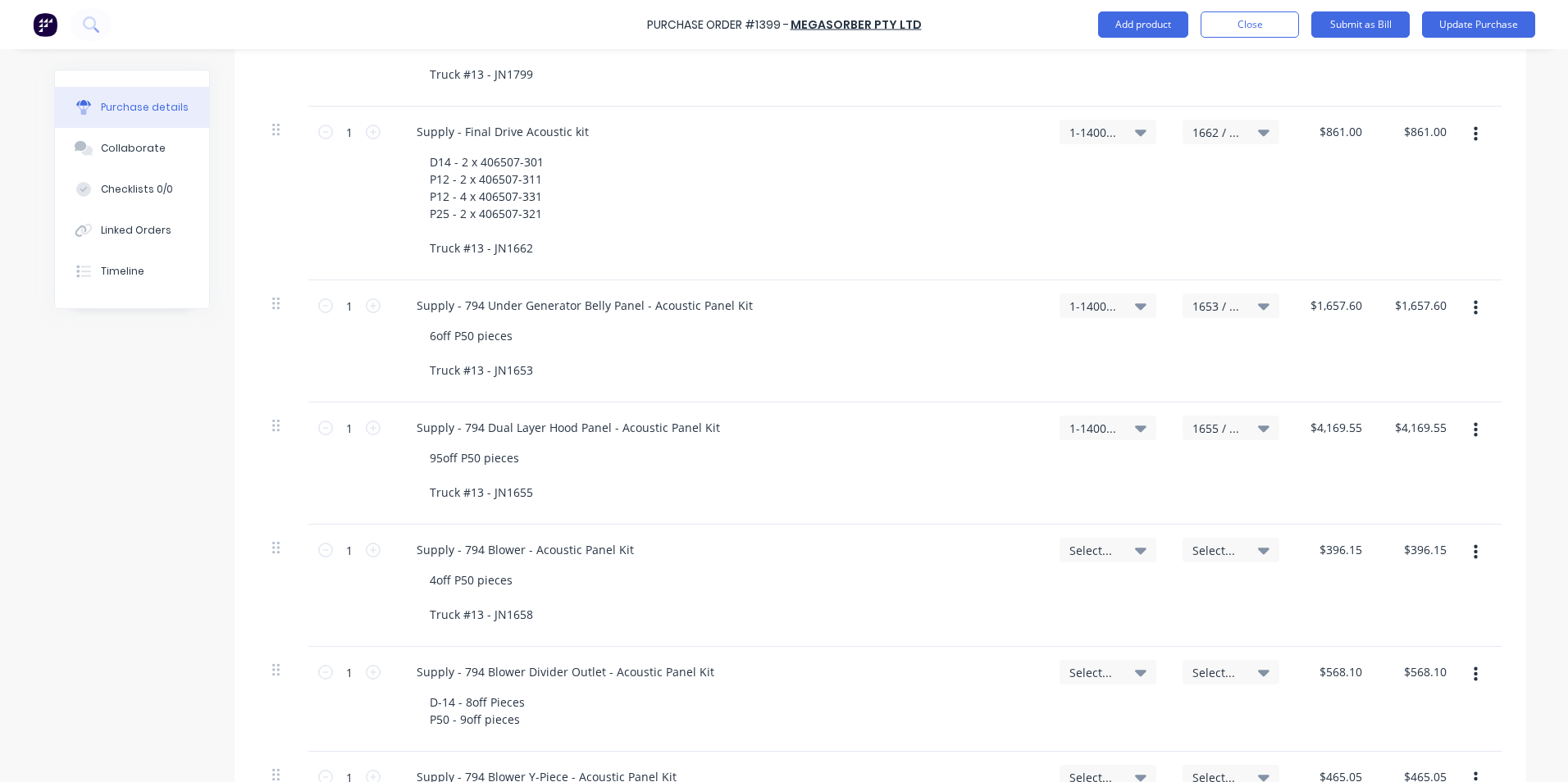
click at [1083, 550] on span "Select..." at bounding box center [1094, 550] width 49 height 17
click at [1032, 600] on input at bounding box center [1054, 600] width 168 height 33
type input "1-14"
click at [1057, 715] on div "1-1400 / Work in Progress - Materials" at bounding box center [1041, 716] width 230 height 33
click at [1197, 548] on span "Select..." at bounding box center [1216, 550] width 49 height 17
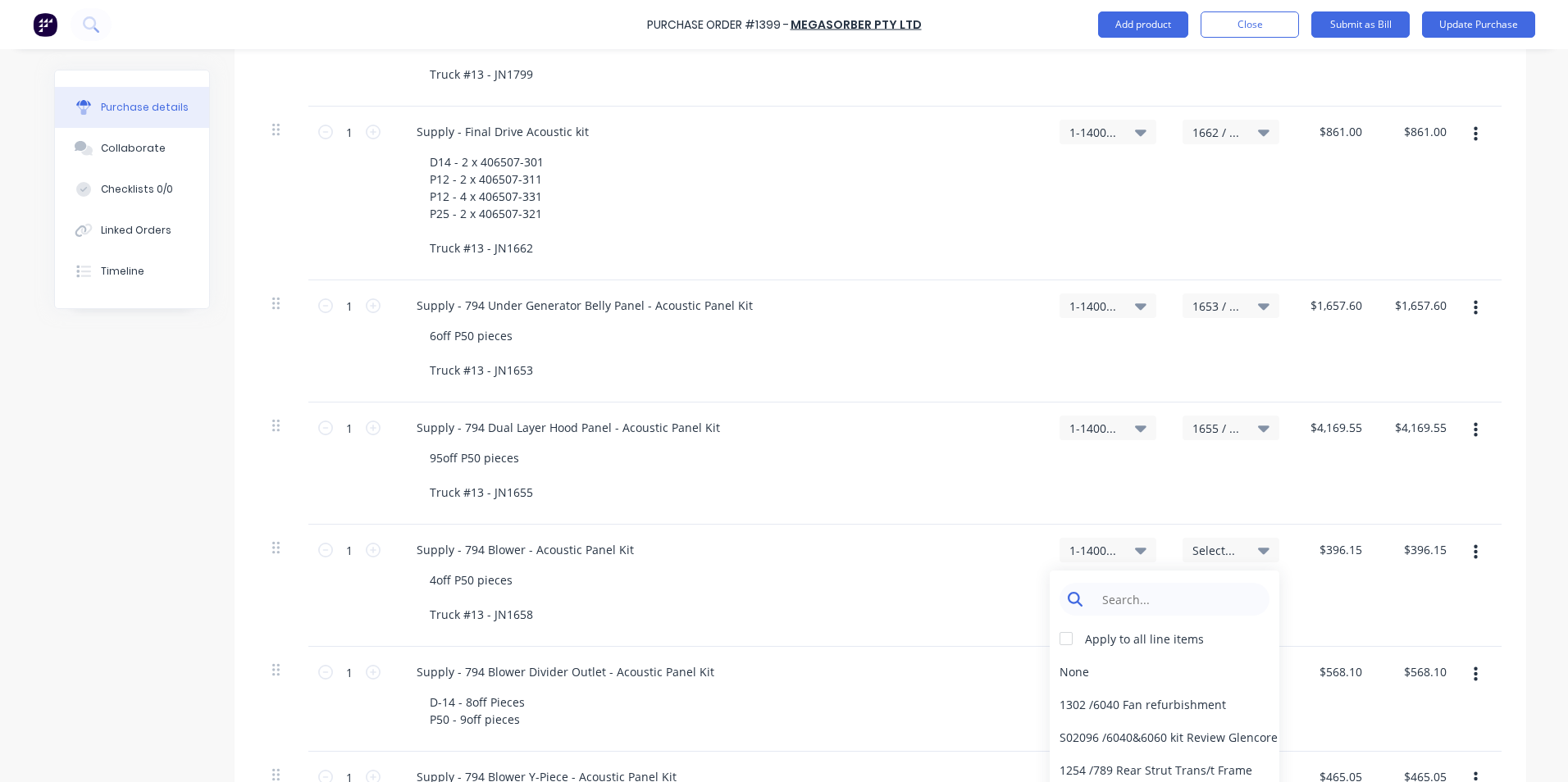
click at [1154, 594] on input at bounding box center [1177, 600] width 168 height 33
type input "1658"
click at [1127, 669] on div "1658 / W/Trac-794-Blower-T13" at bounding box center [1165, 671] width 230 height 33
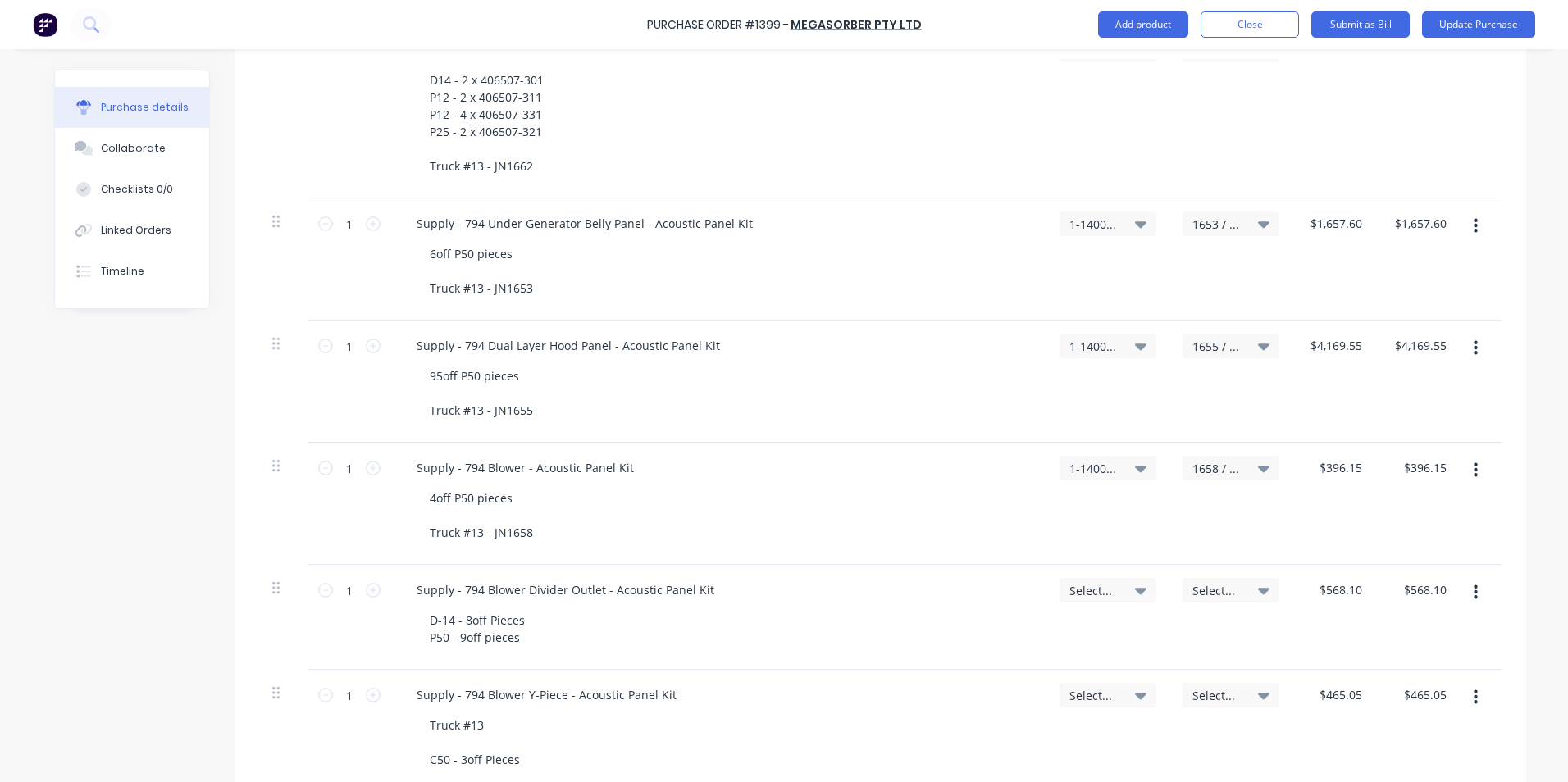
scroll to position [721, 0]
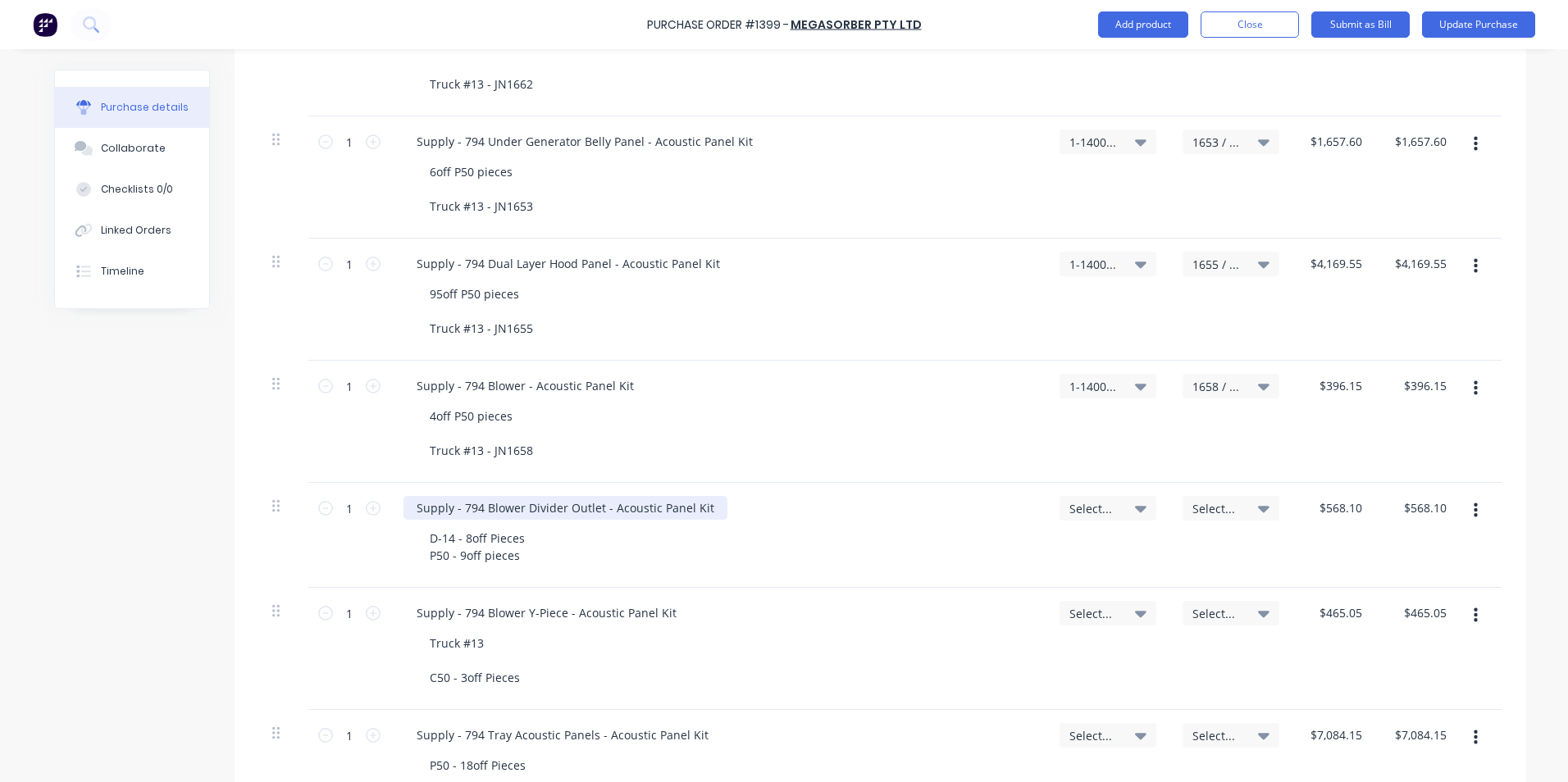
click at [585, 510] on div "Supply - 794 Blower Divider Outlet - Acoustic Panel Kit" at bounding box center [565, 508] width 324 height 24
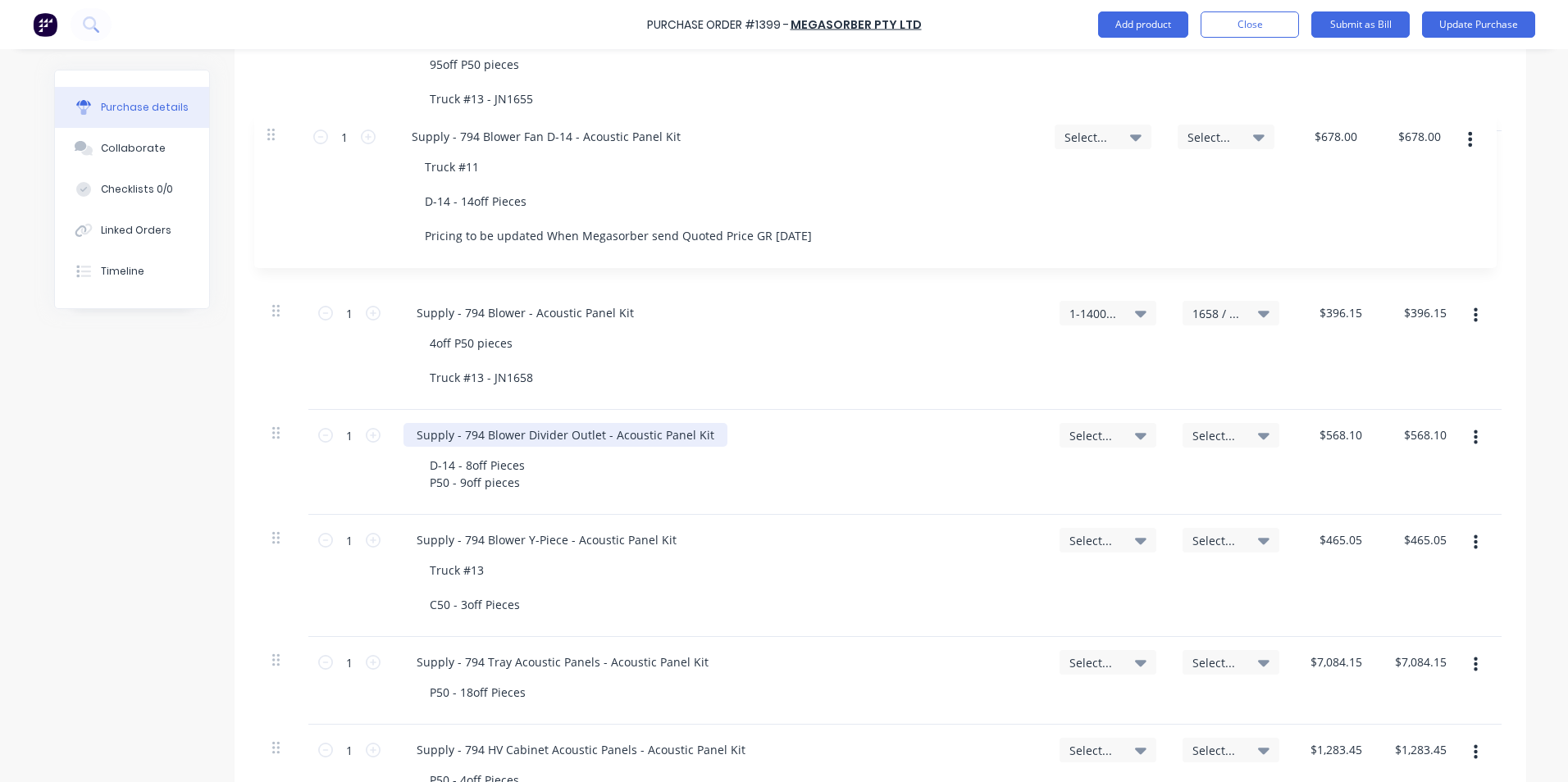
scroll to position [942, 0]
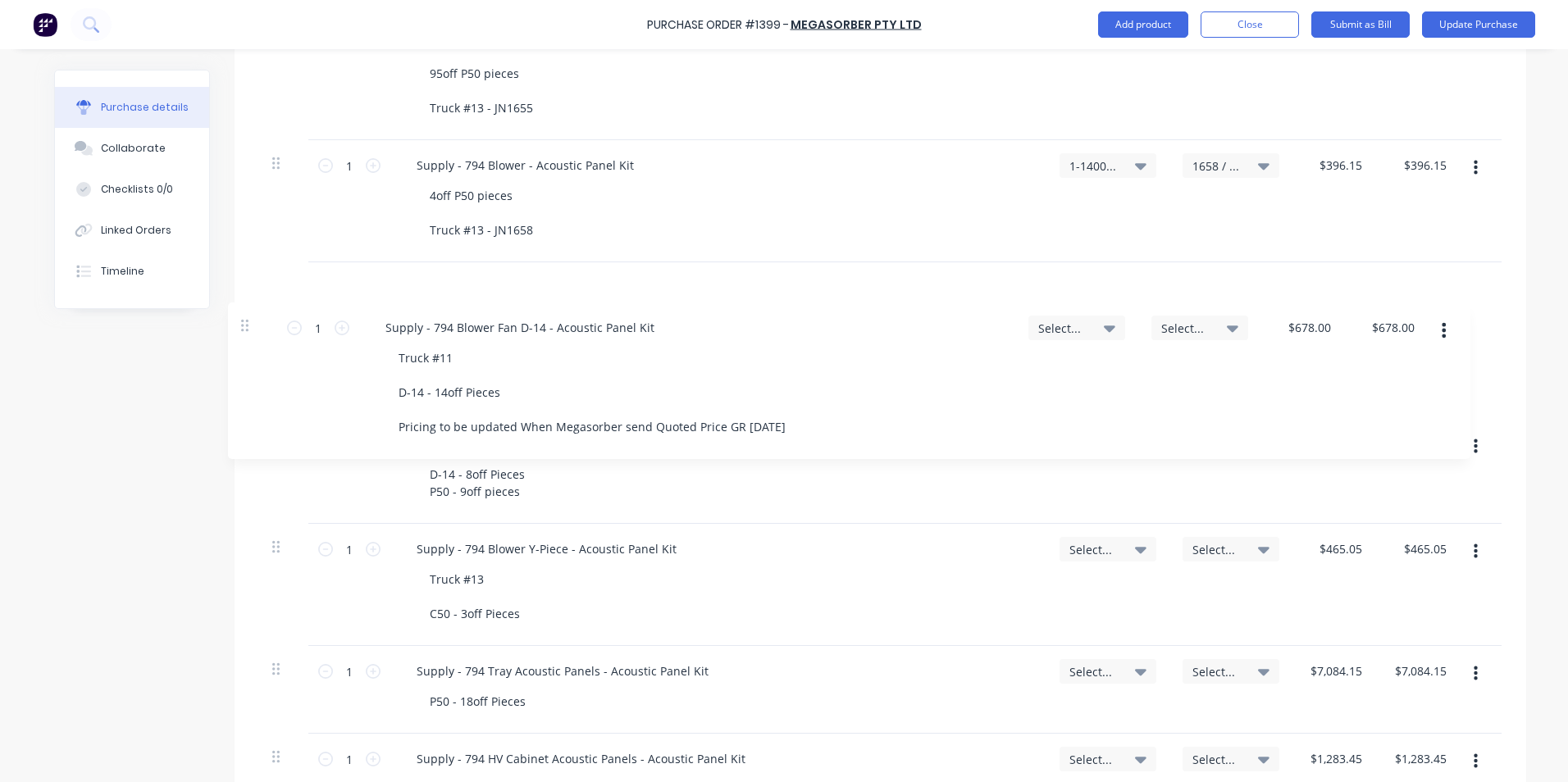
drag, startPoint x: 267, startPoint y: 601, endPoint x: 242, endPoint y: 324, distance: 278.1
click at [242, 324] on div "Qty Account Job Price Total 1 1 Supply 794 Belly Panel - Acoustic Panel Kit D-1…" at bounding box center [879, 348] width 1292 height 1648
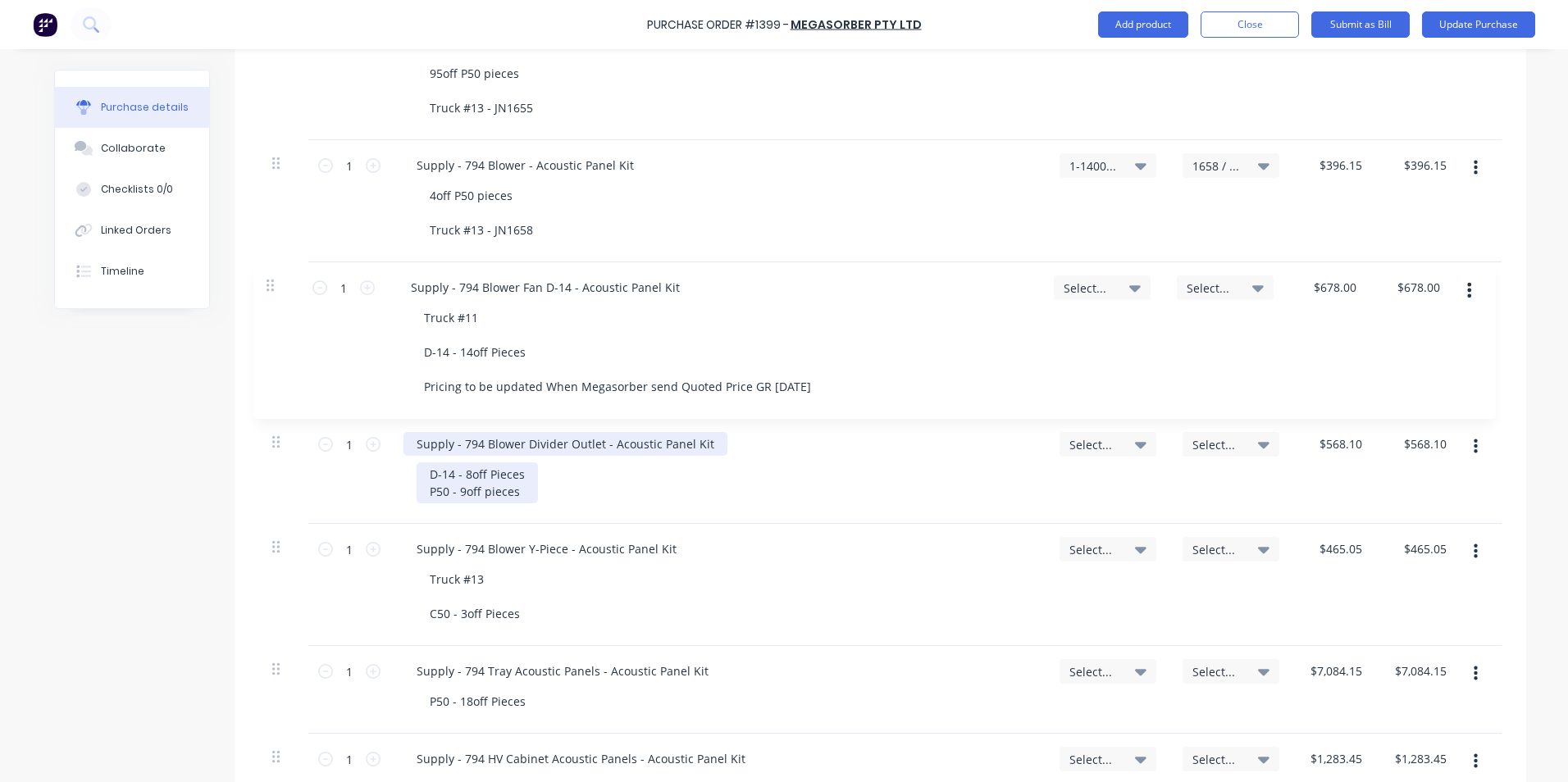
type input "$678.00"
type input "$568.10"
type input "$465.05"
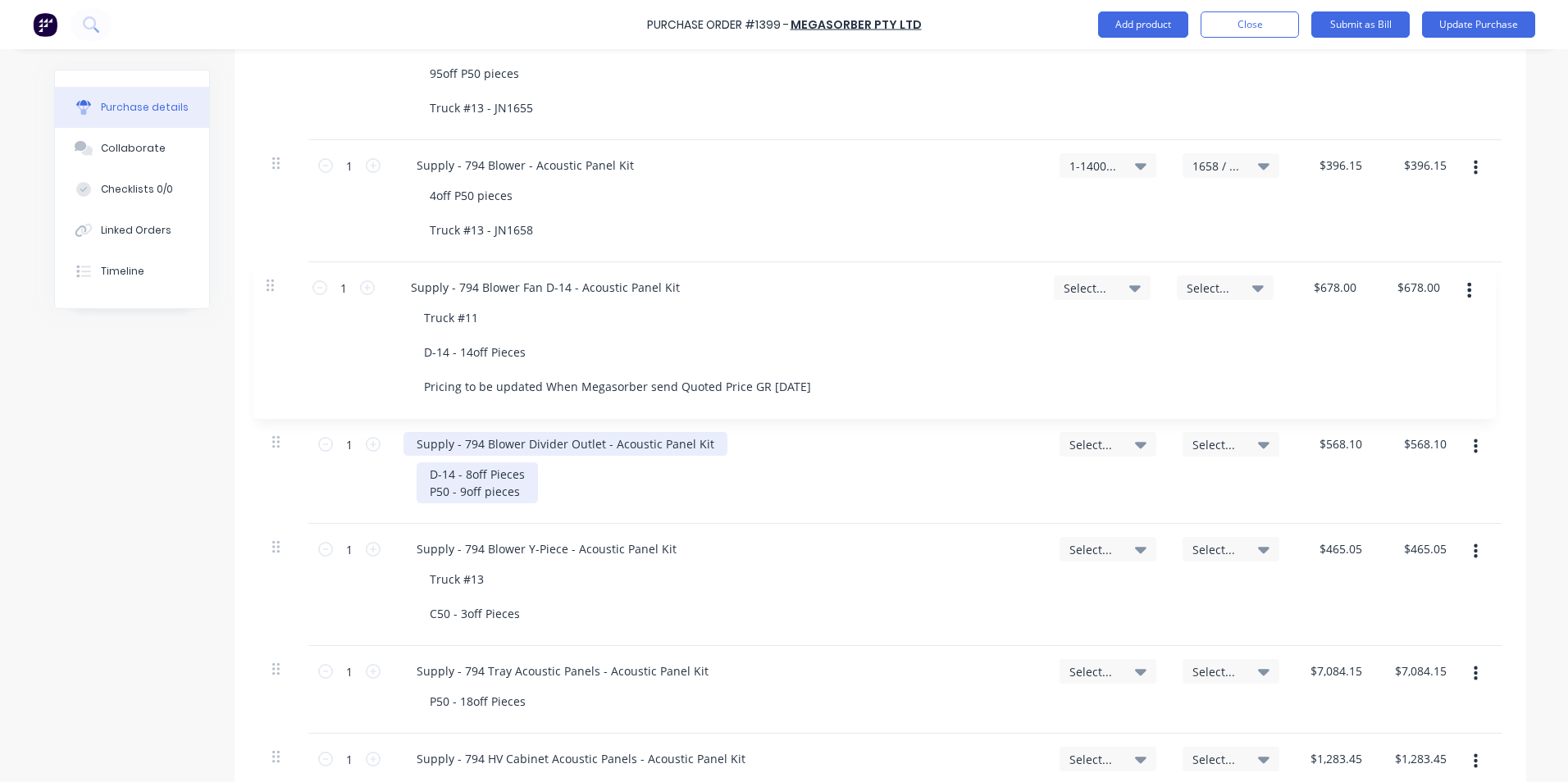
type input "$465.05"
type input "$7,084.15"
type input "$1,283.45"
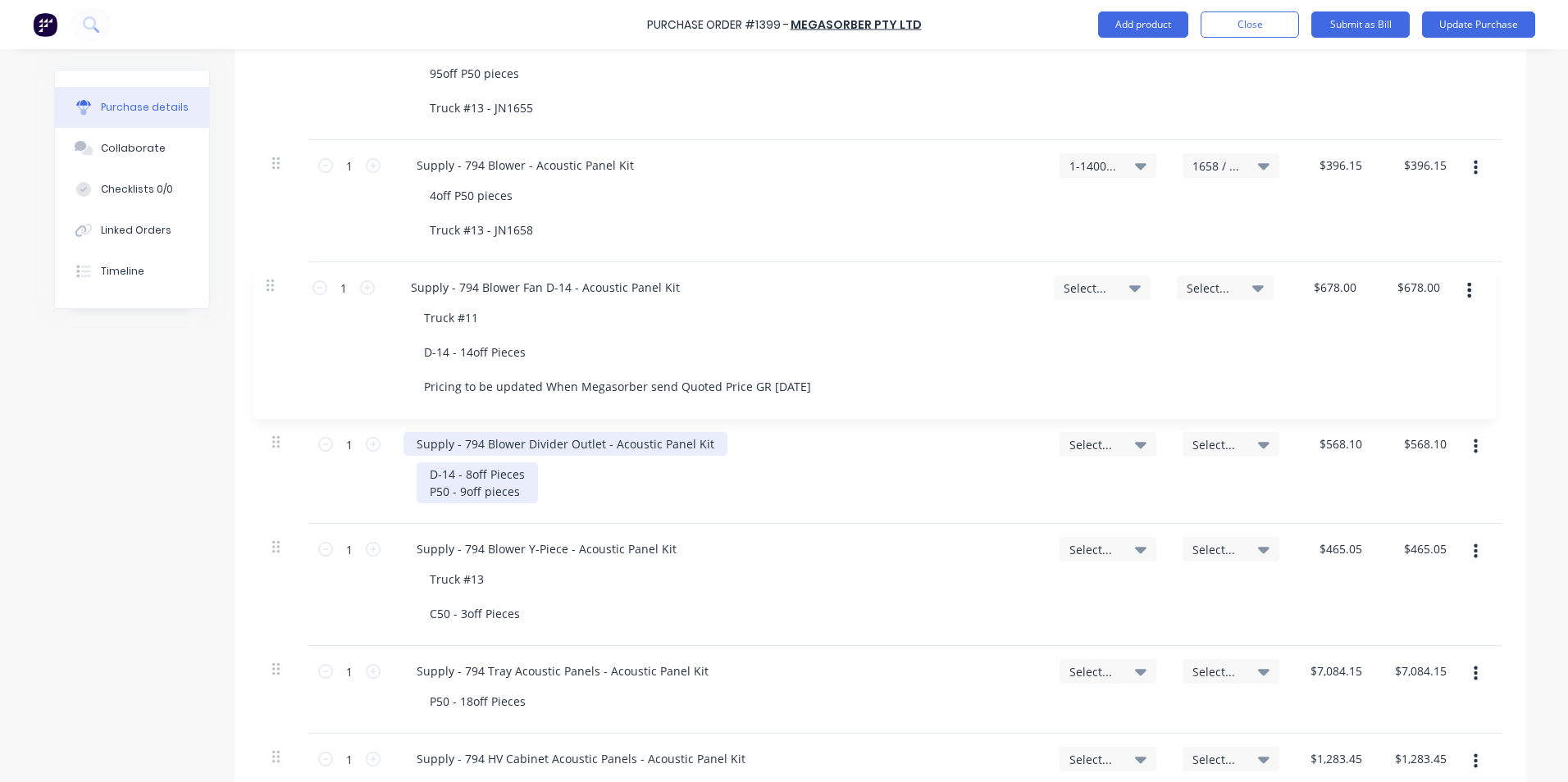
type input "$591.00"
type input "$422.75"
type input "$191.71"
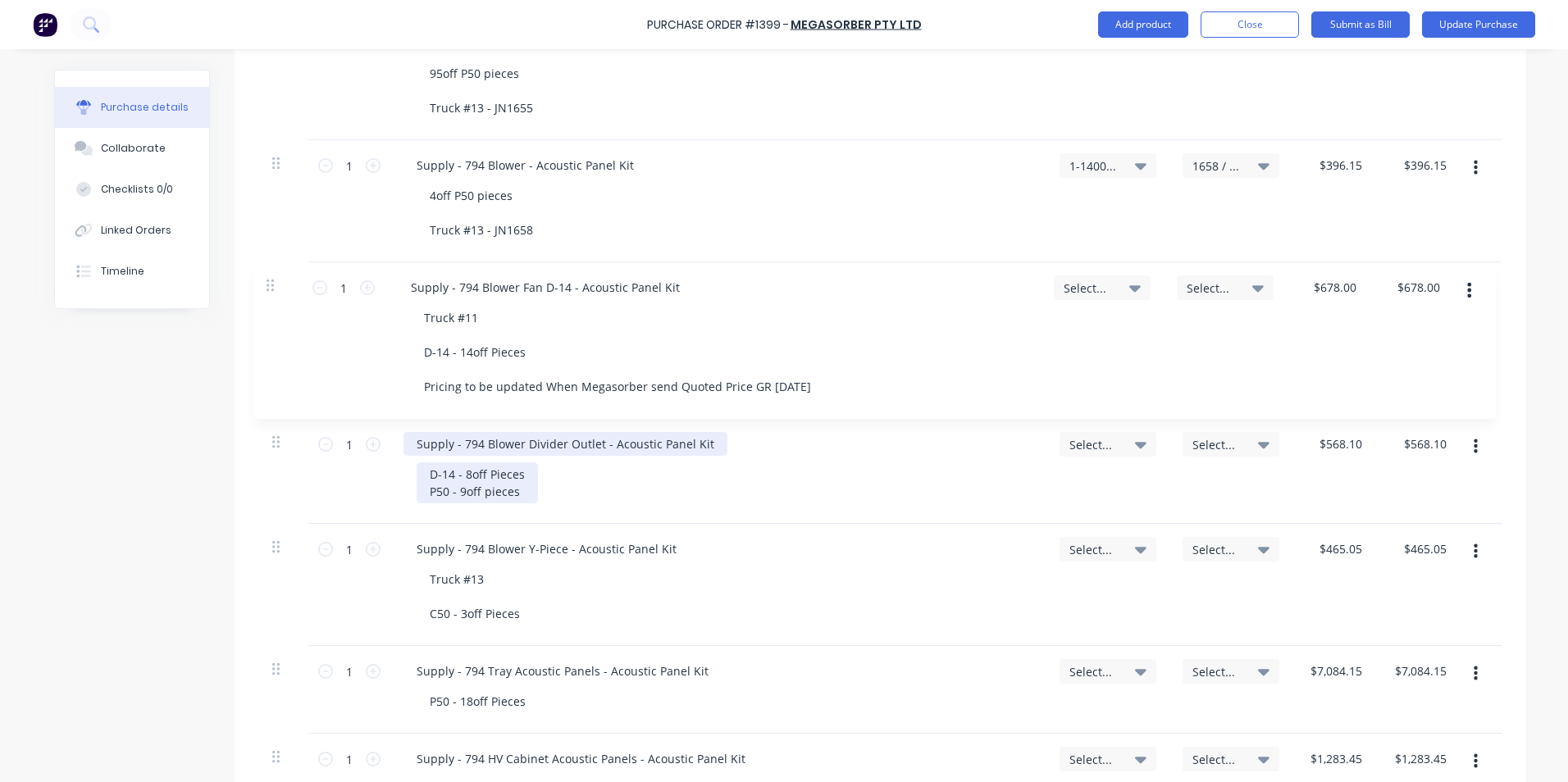
type input "$191.71"
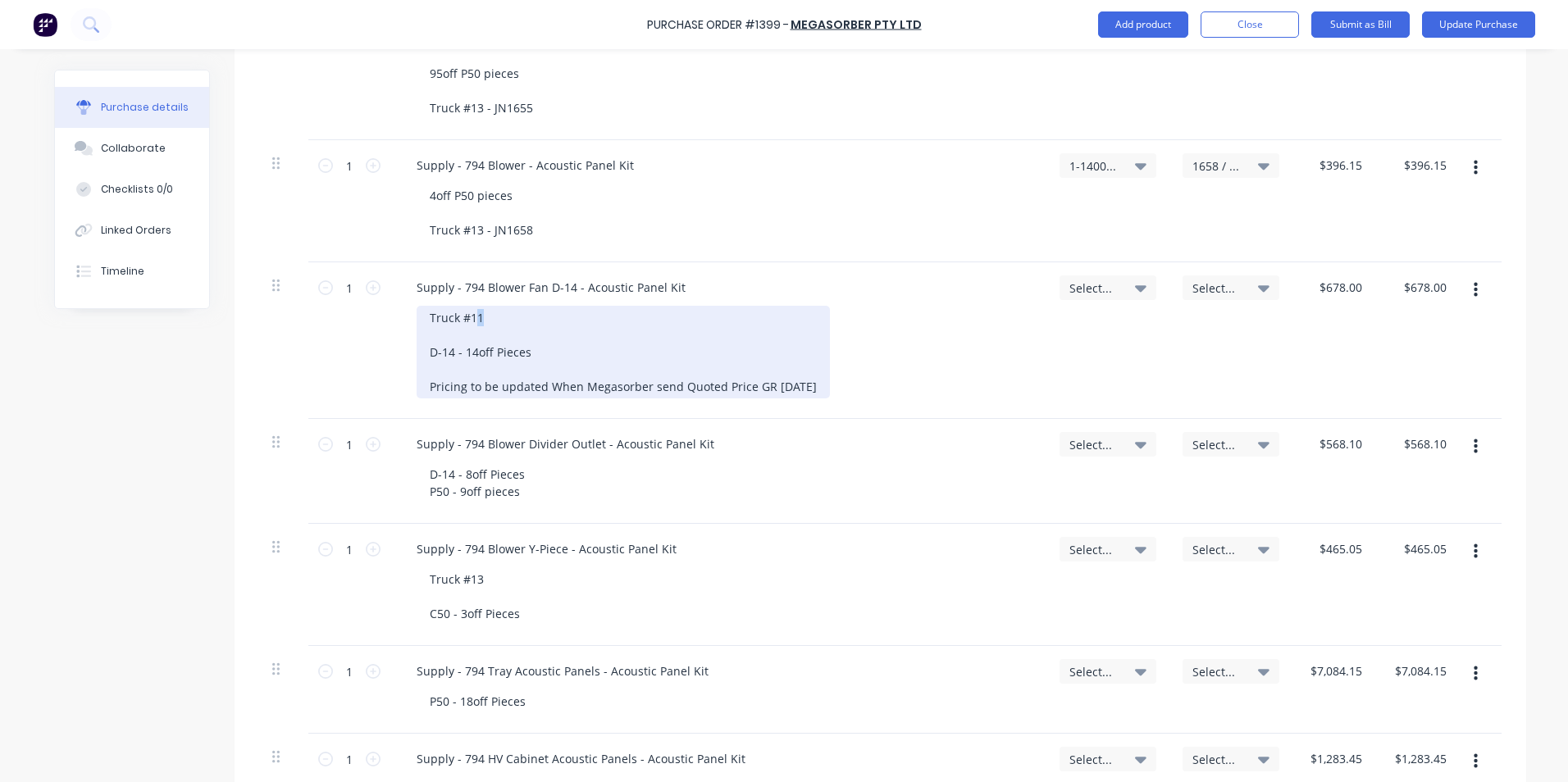
click at [471, 316] on div "Truck #11 D-14 - 14off Pieces Pricing to be updated When Megasorber send Quoted…" at bounding box center [623, 352] width 413 height 92
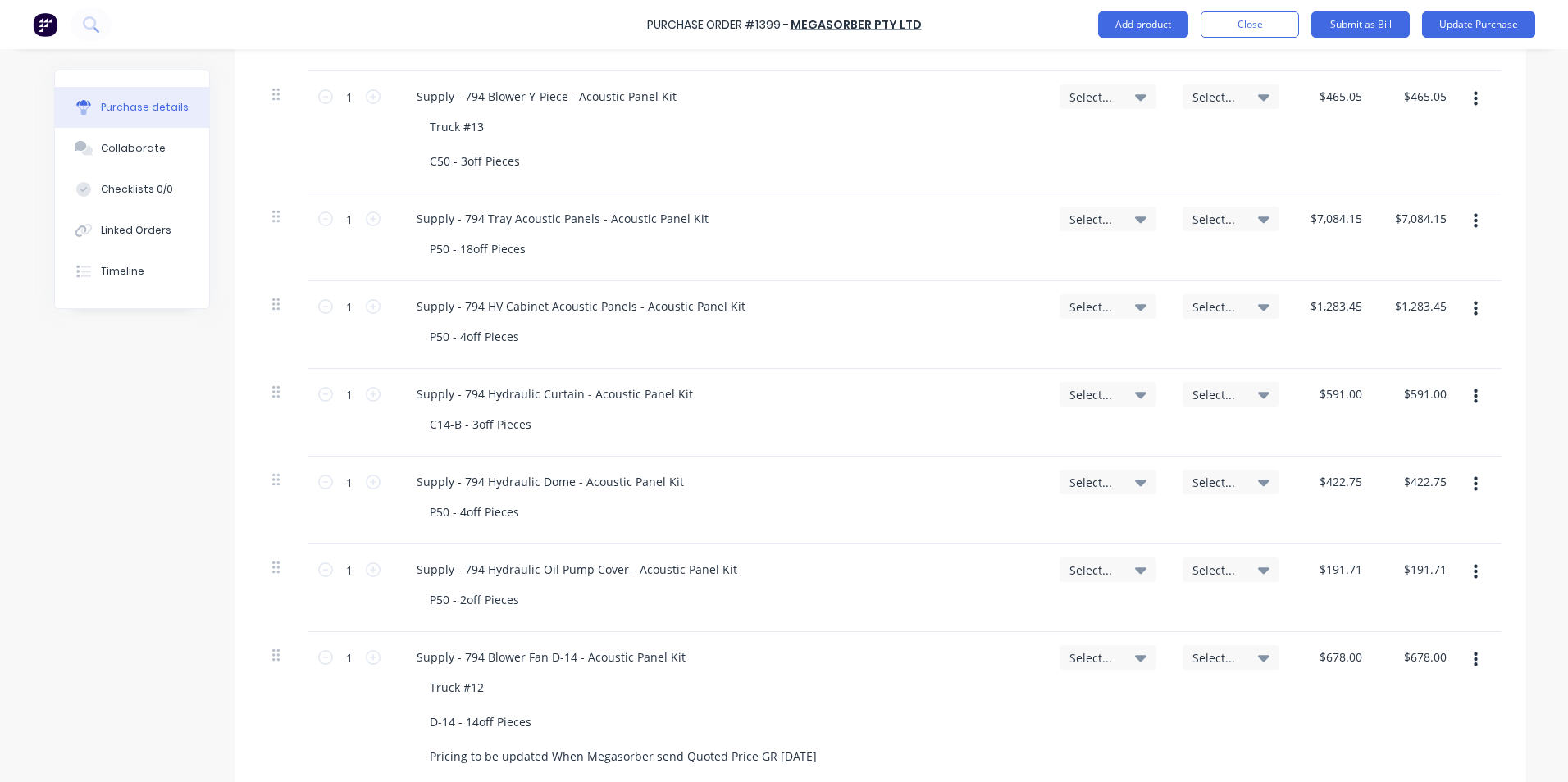
scroll to position [1434, 0]
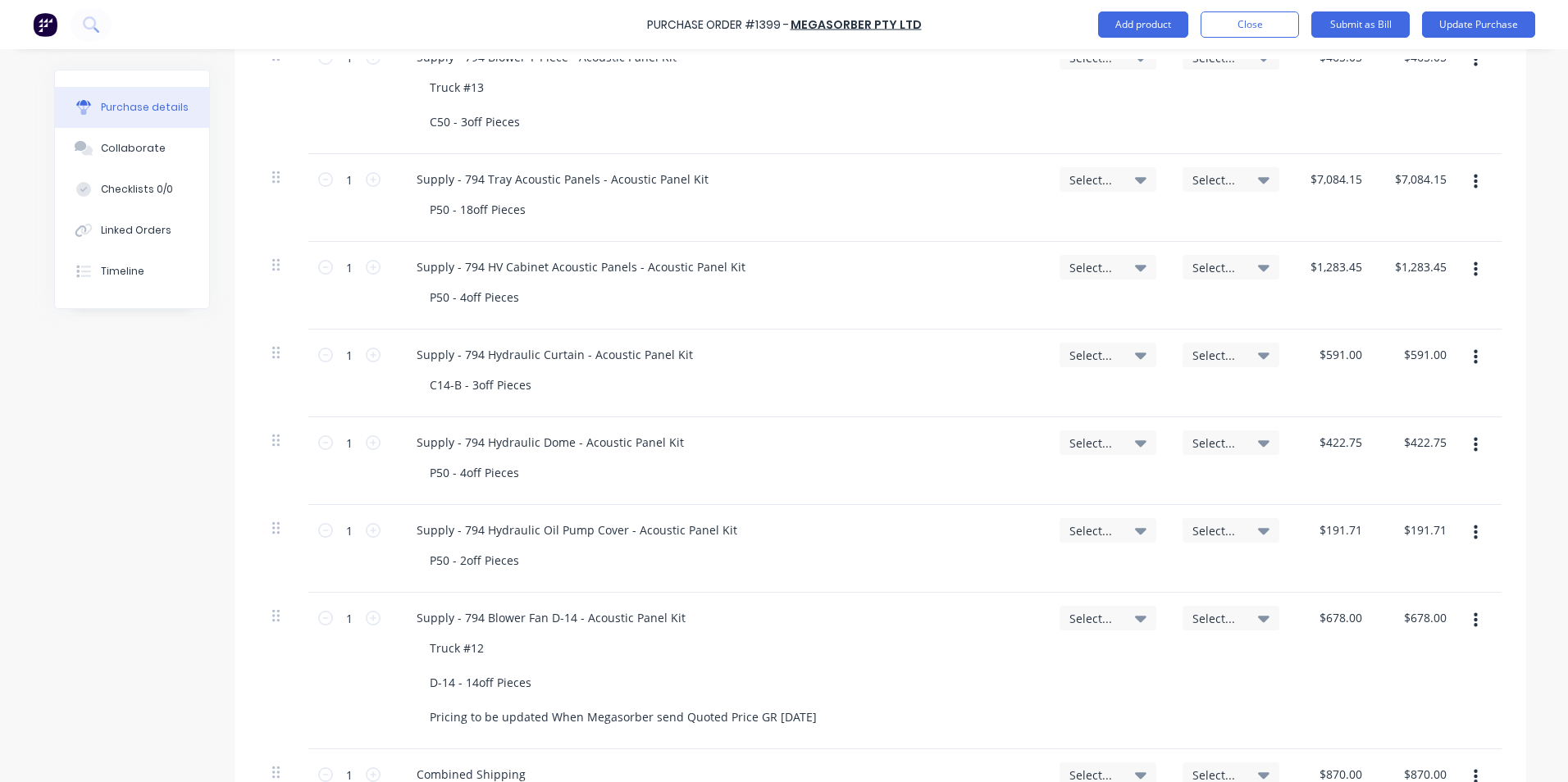
click at [1472, 620] on button "button" at bounding box center [1476, 620] width 39 height 29
click at [1393, 765] on button "Delete" at bounding box center [1425, 763] width 139 height 33
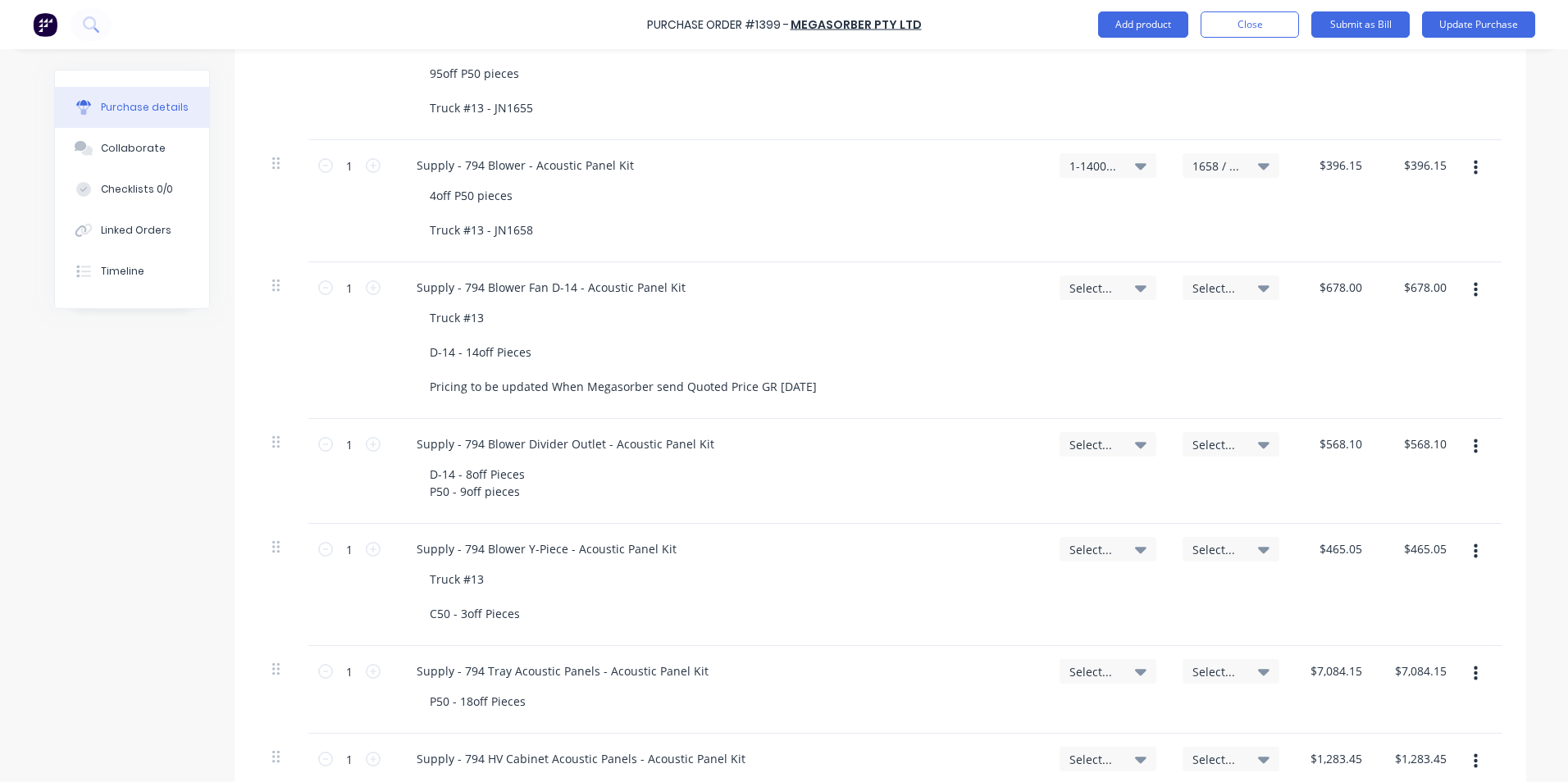
scroll to position [860, 0]
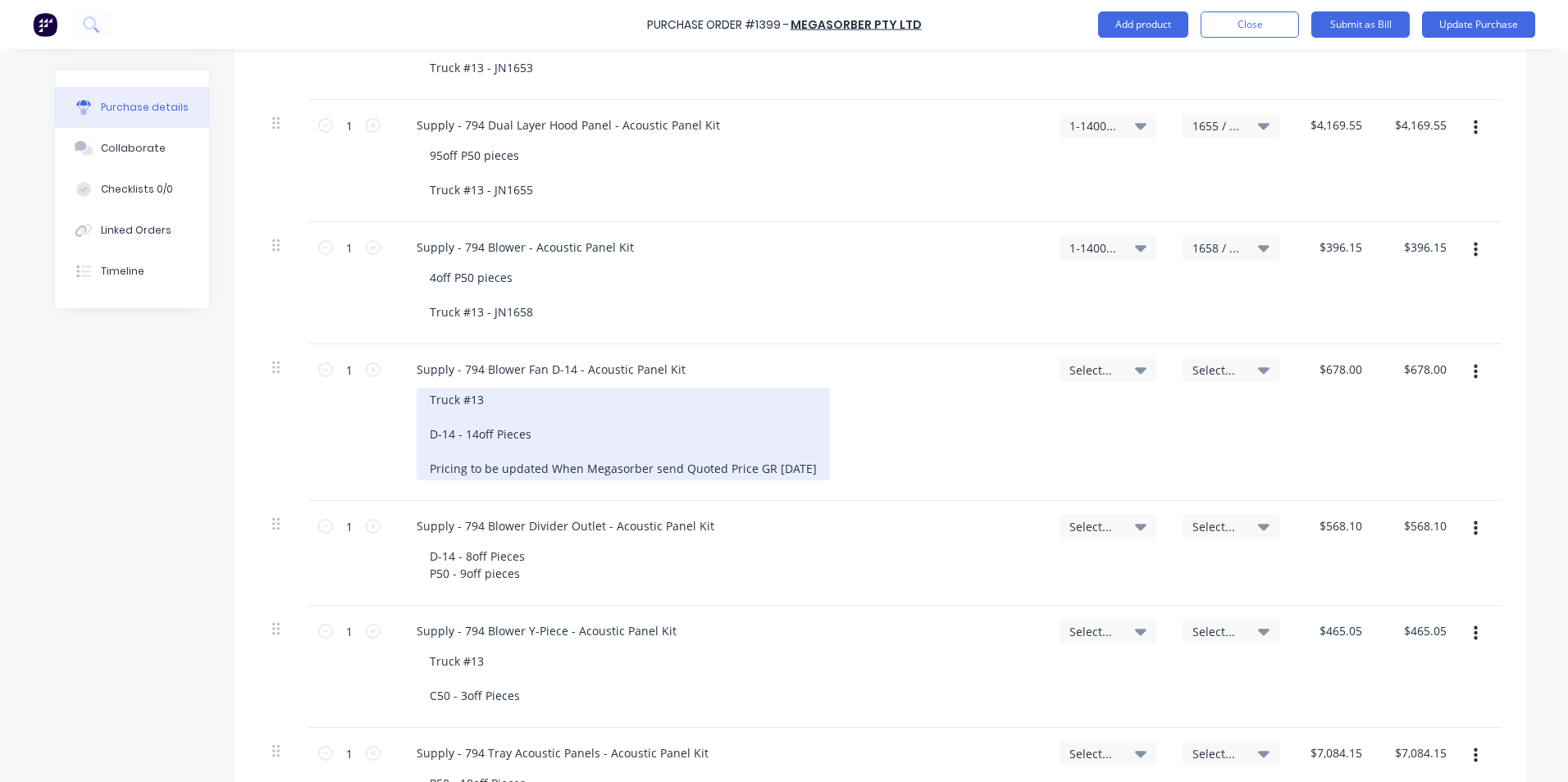
drag, startPoint x: 813, startPoint y: 468, endPoint x: 416, endPoint y: 467, distance: 397.0
click at [416, 467] on div "Truck #13 D-14 - 14off Pieces Pricing to be updated When Megasorber send Quoted…" at bounding box center [623, 434] width 413 height 92
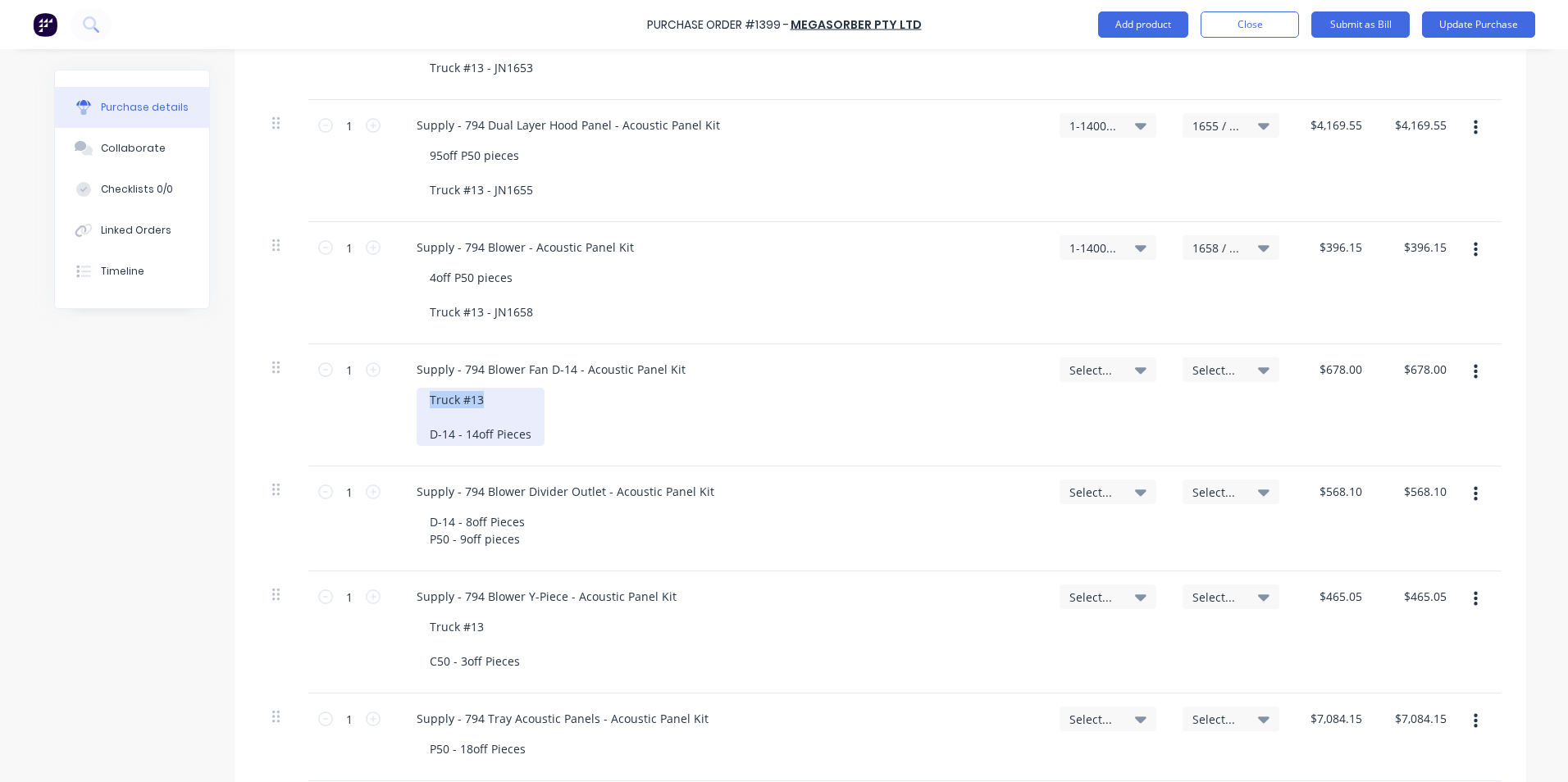
drag, startPoint x: 486, startPoint y: 400, endPoint x: 417, endPoint y: 397, distance: 69.1
click at [417, 397] on div "Truck #13 D-14 - 14off Pieces" at bounding box center [480, 416] width 128 height 58
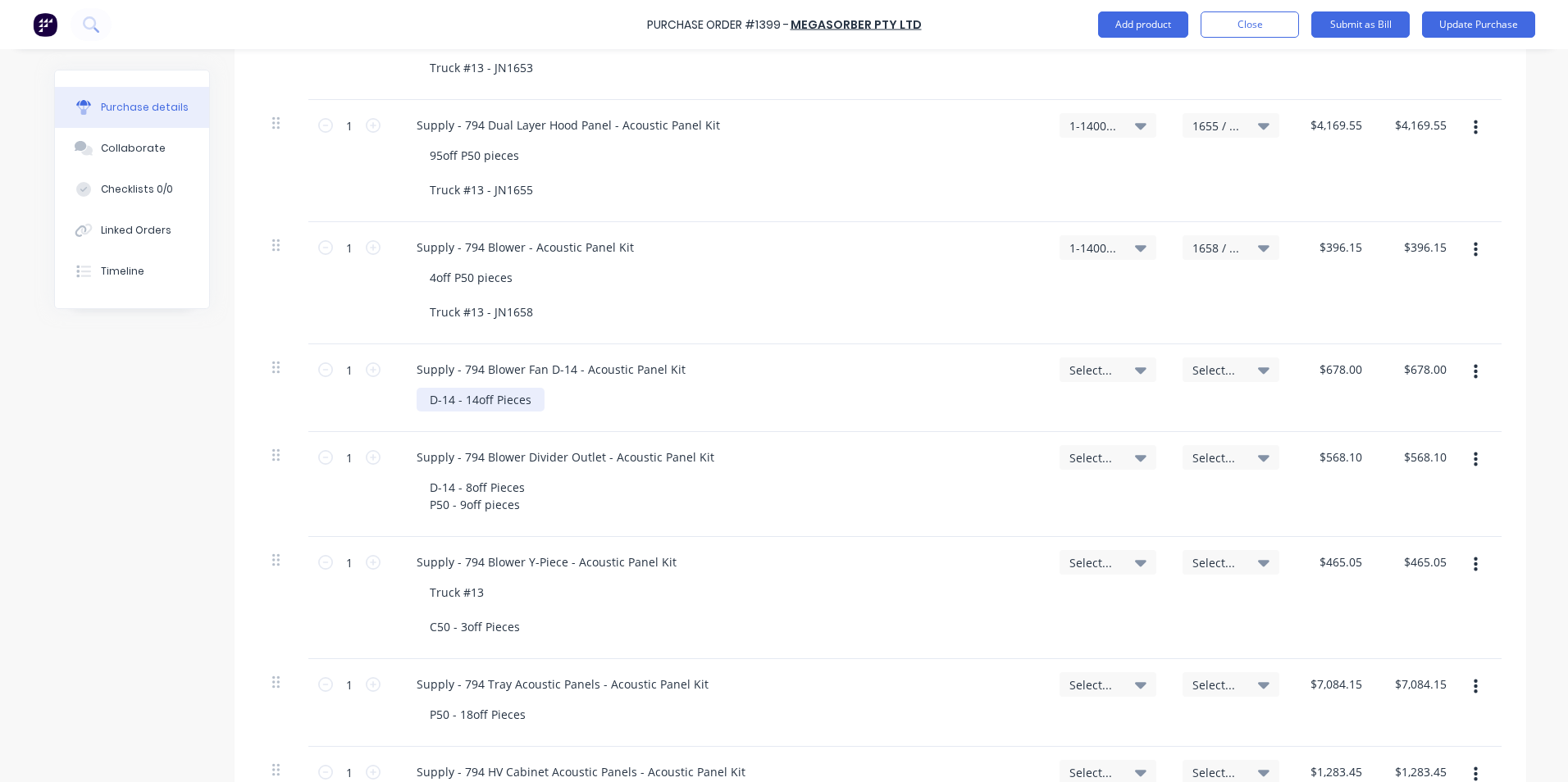
click at [527, 402] on div "D-14 - 14off Pieces" at bounding box center [480, 400] width 128 height 24
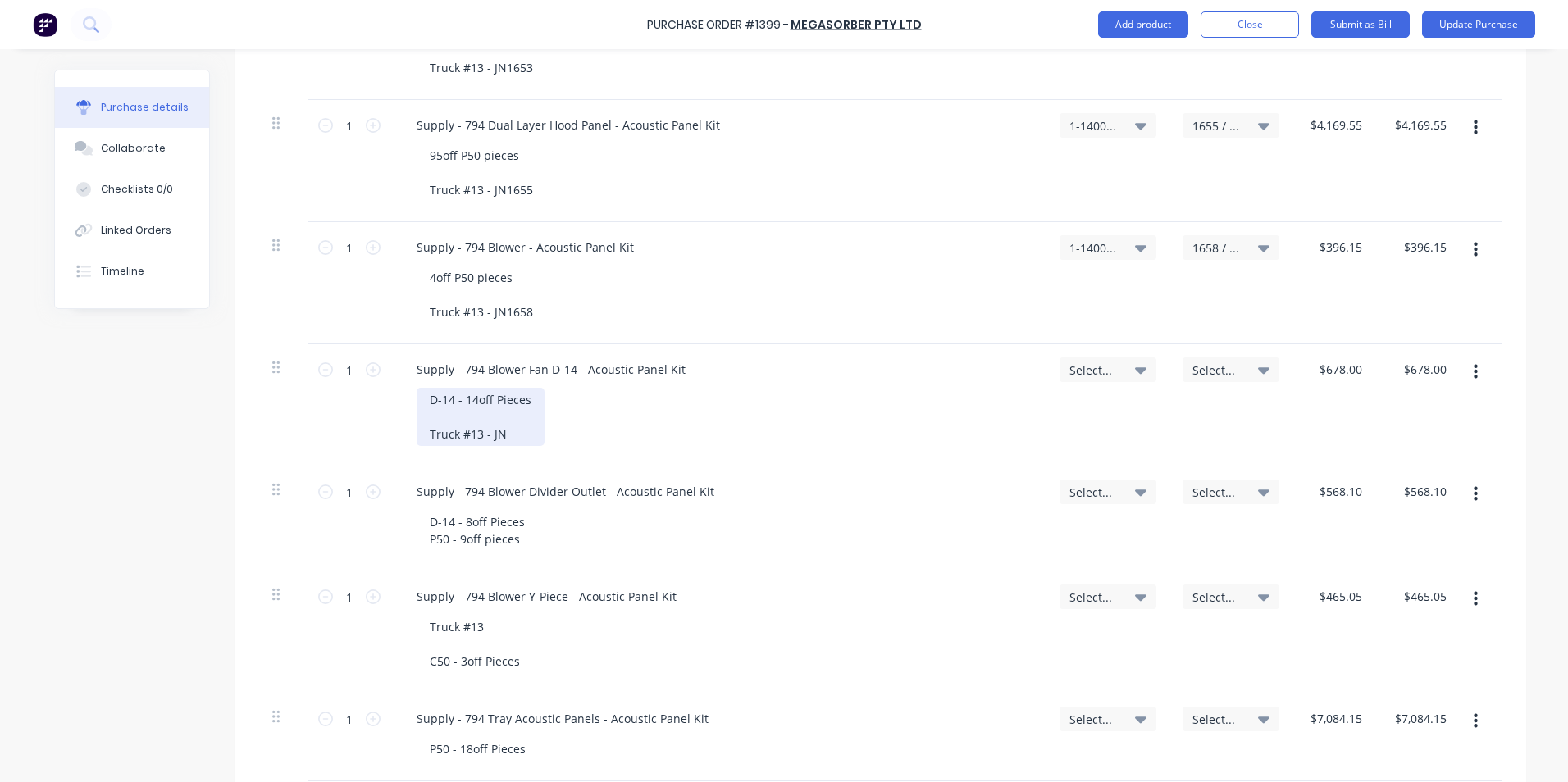
click at [497, 432] on div "D-14 - 14off Pieces Truck #13 - JN" at bounding box center [480, 416] width 128 height 58
click at [1095, 366] on span "Select..." at bounding box center [1094, 371] width 49 height 17
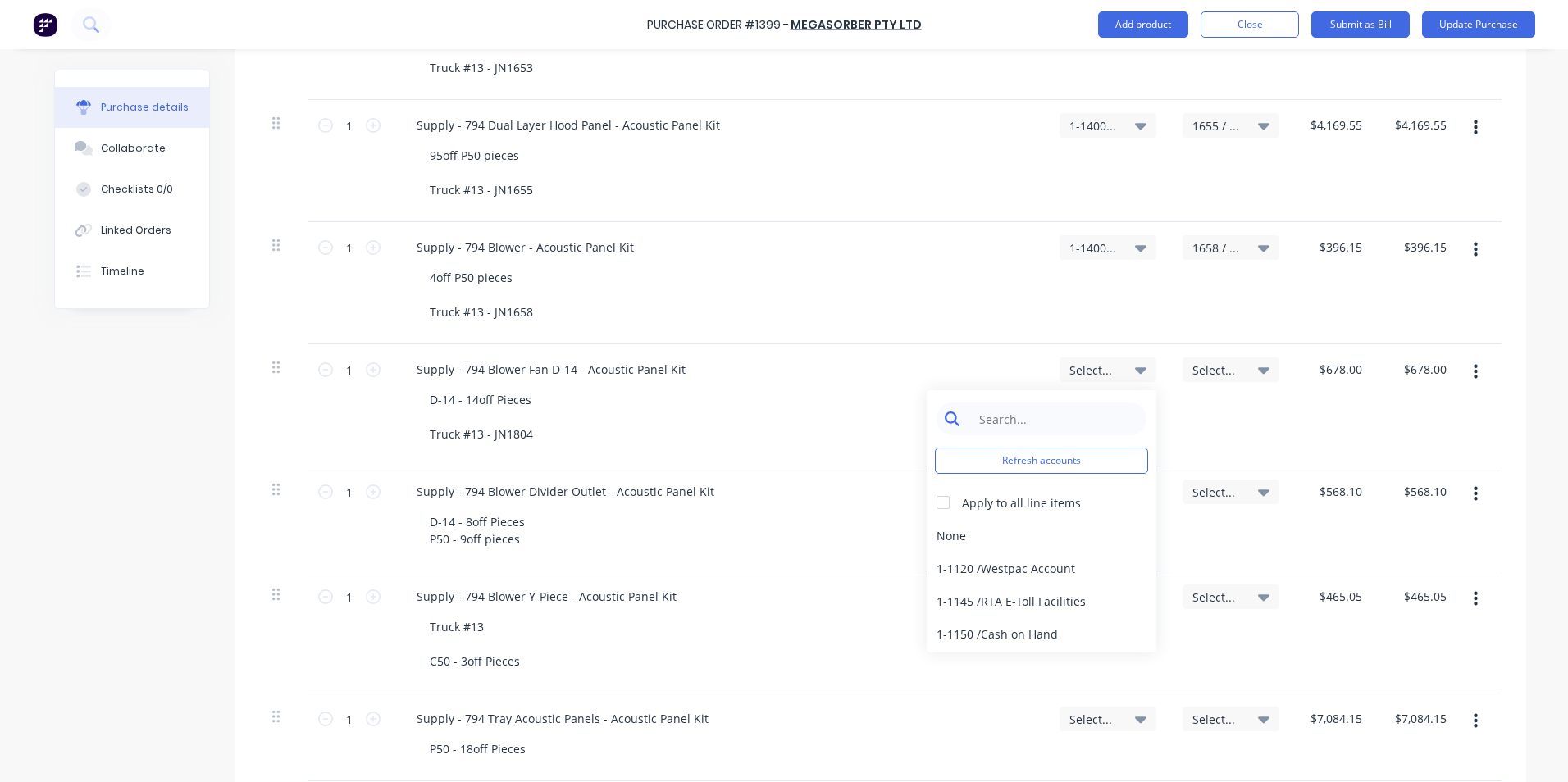
click at [999, 415] on input at bounding box center [1054, 419] width 168 height 33
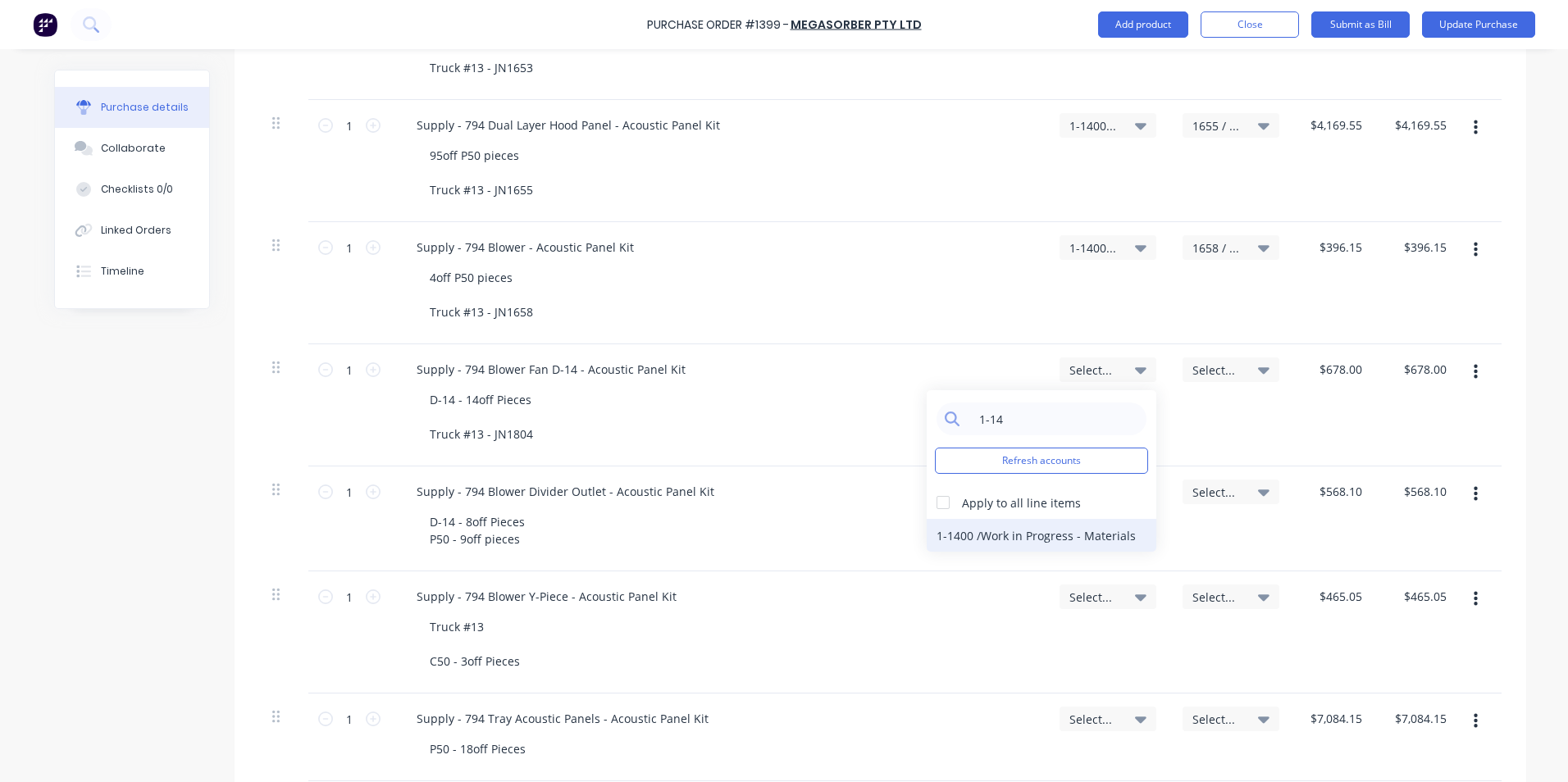
type input "1-14"
click at [1073, 536] on div "1-1400 / Work in Progress - Materials" at bounding box center [1041, 536] width 230 height 33
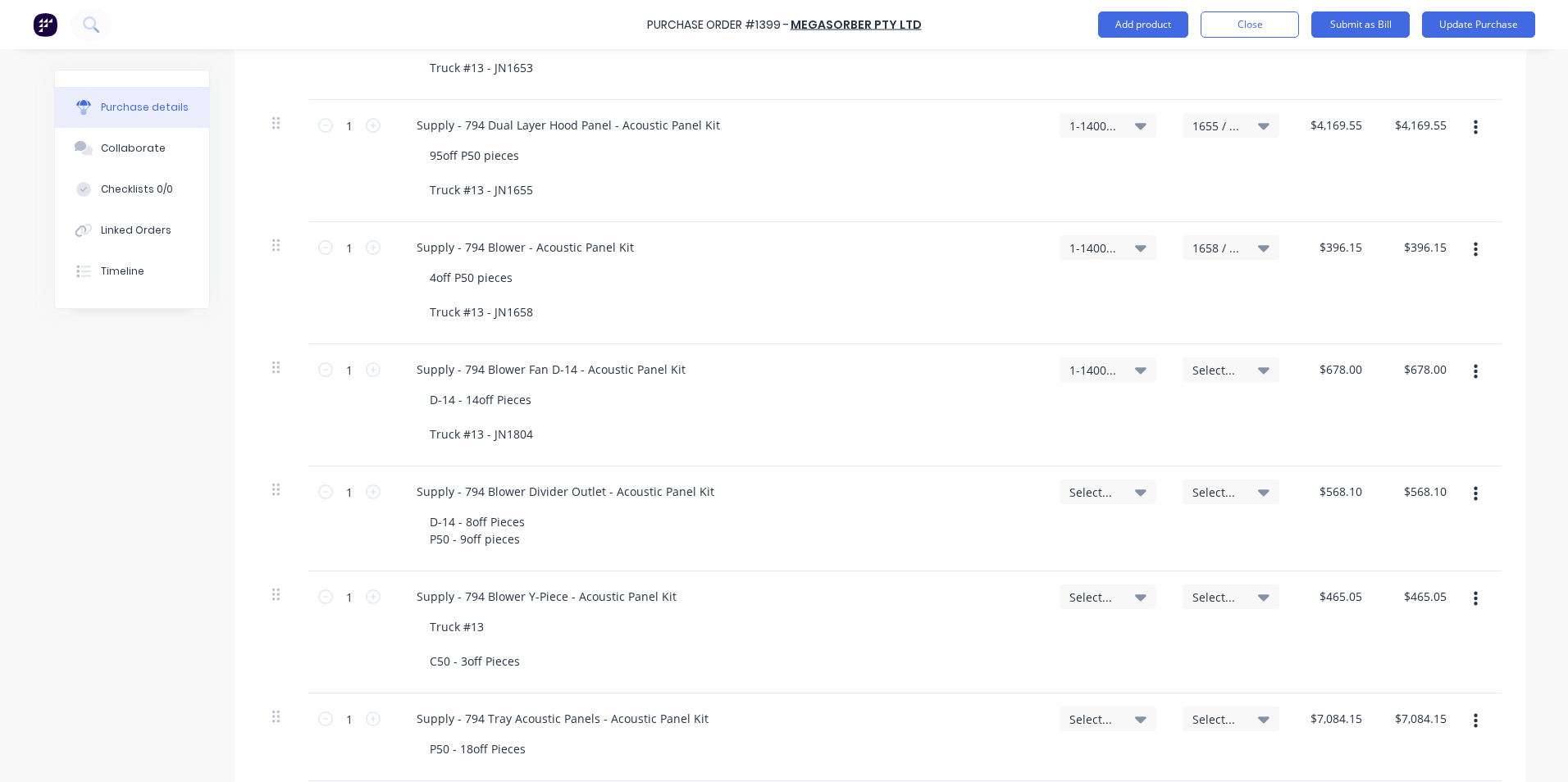
click at [1201, 368] on span "Select..." at bounding box center [1216, 371] width 49 height 17
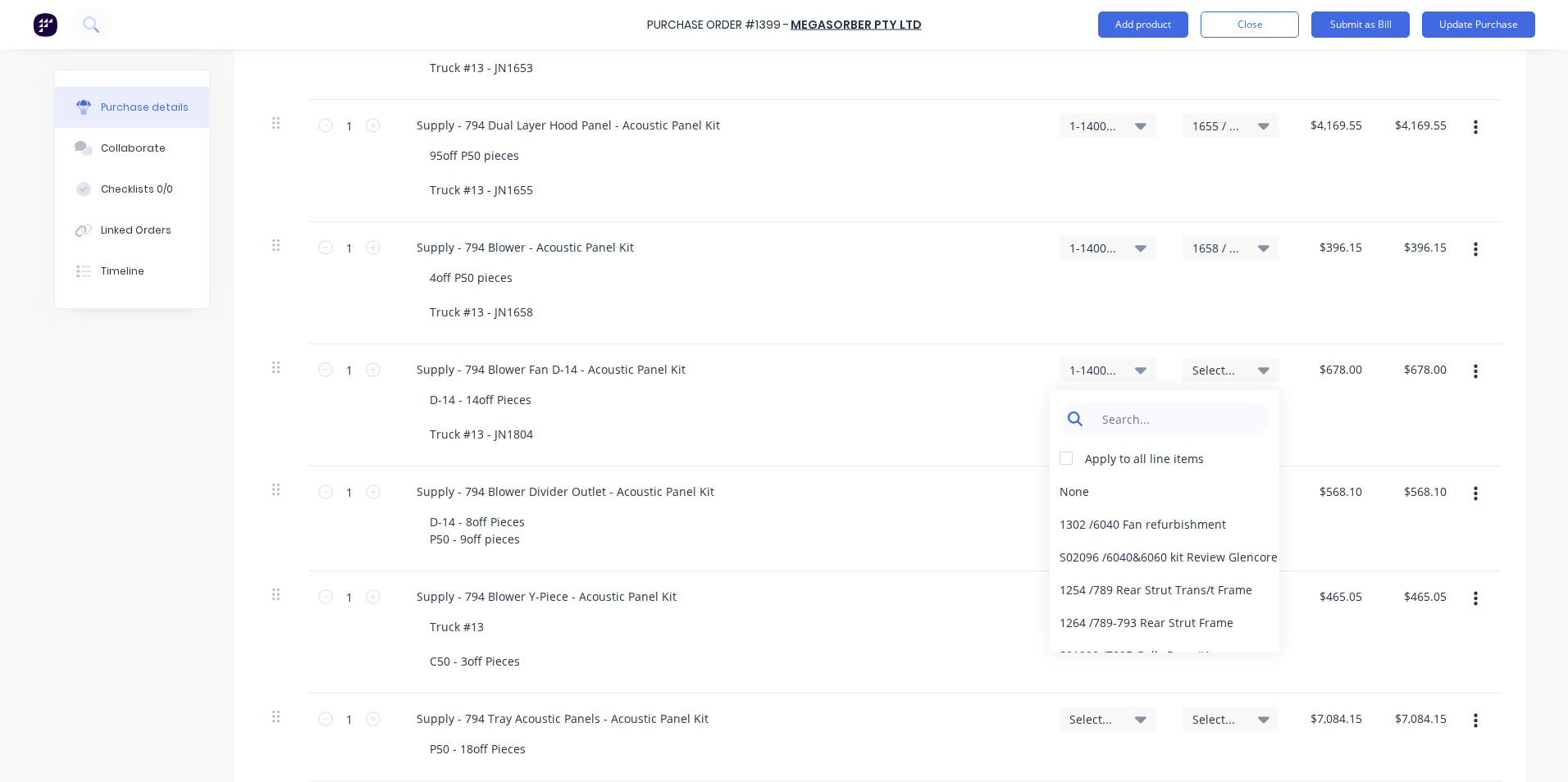
click at [1172, 422] on input at bounding box center [1177, 419] width 168 height 33
type input "1804"
click at [1077, 491] on div "1804 / W/Trac-794-Blower-D14-T13" at bounding box center [1165, 492] width 230 height 33
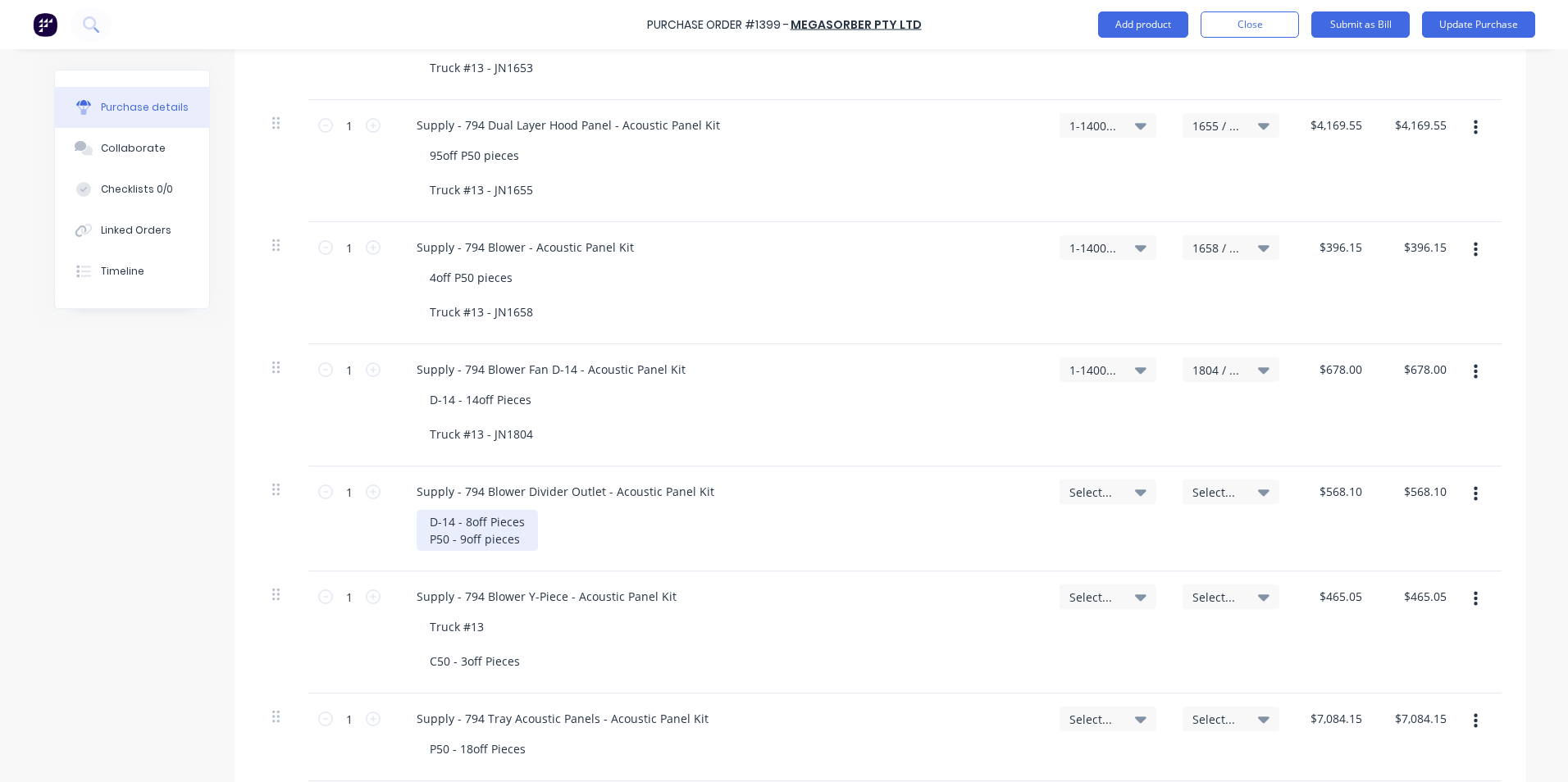
drag, startPoint x: 519, startPoint y: 539, endPoint x: 532, endPoint y: 538, distance: 13.0
click at [519, 539] on div "D-14 - 8off Pieces P50 - 9off pieces" at bounding box center [477, 530] width 121 height 41
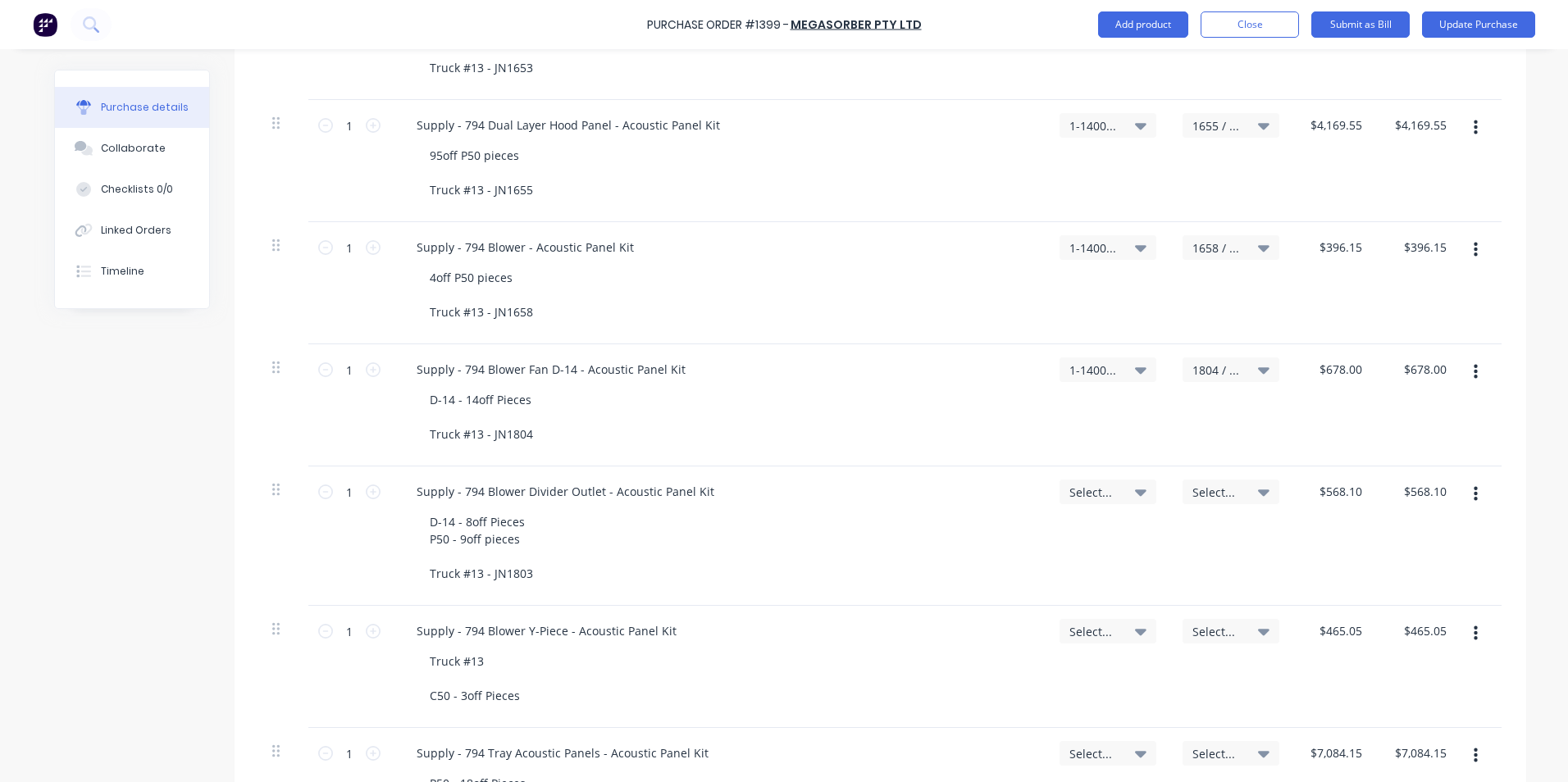
click at [1103, 492] on span "Select..." at bounding box center [1094, 493] width 49 height 17
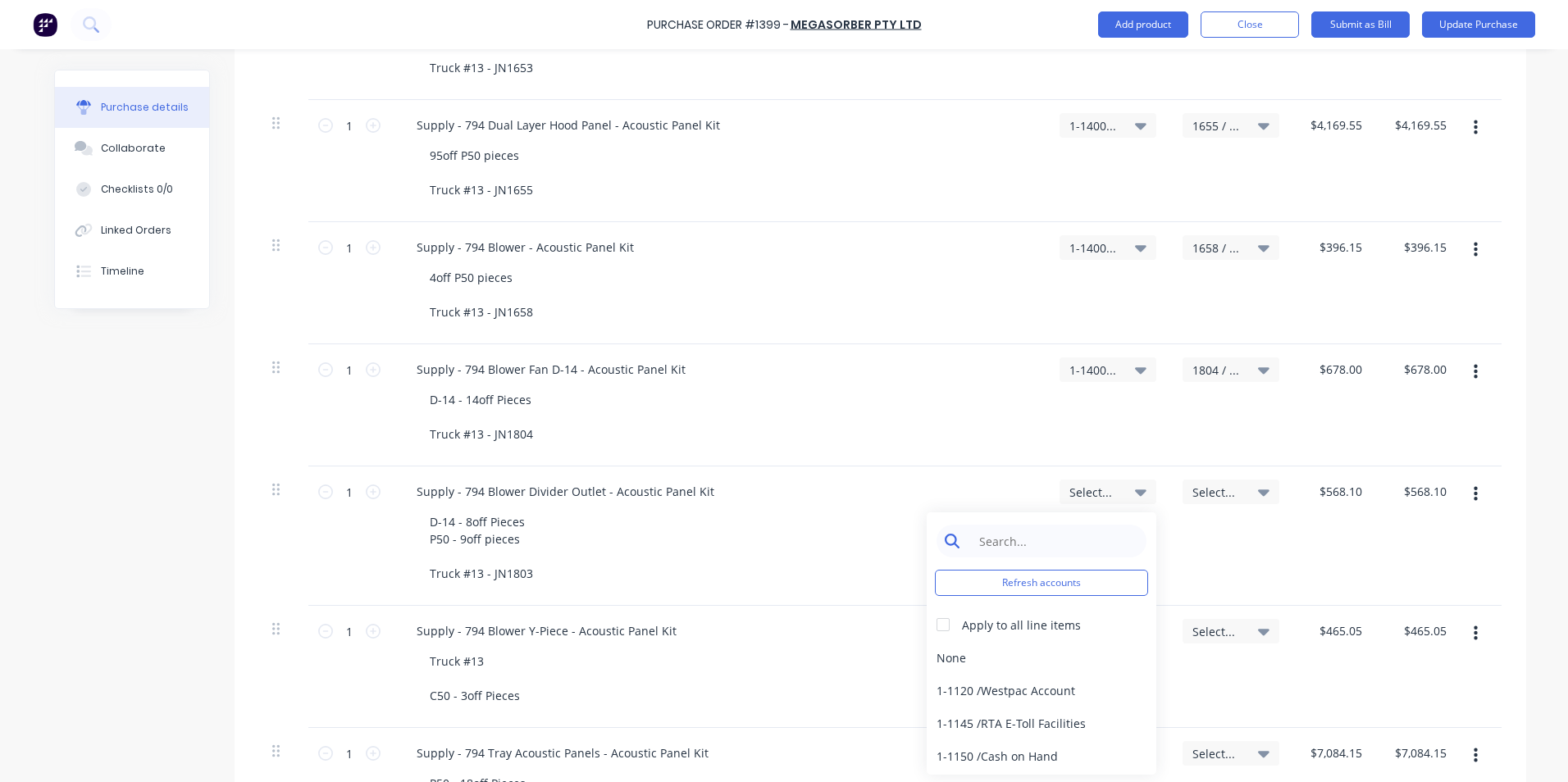
click at [1028, 543] on input at bounding box center [1054, 541] width 168 height 33
type input "1-14"
click at [1041, 658] on div "1-1400 / Work in Progress - Materials" at bounding box center [1041, 658] width 230 height 33
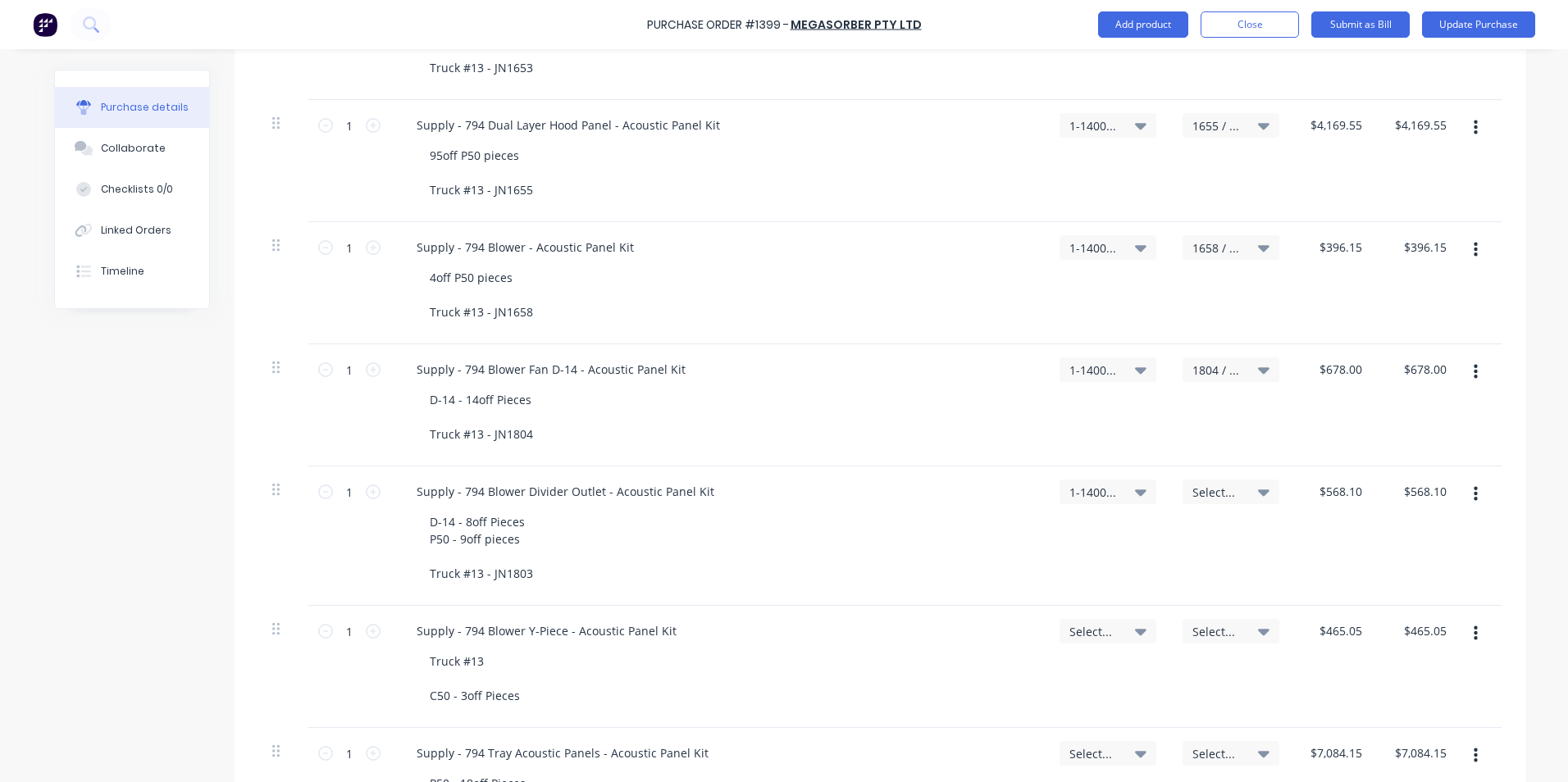
click at [1204, 486] on span "Select..." at bounding box center [1216, 493] width 49 height 17
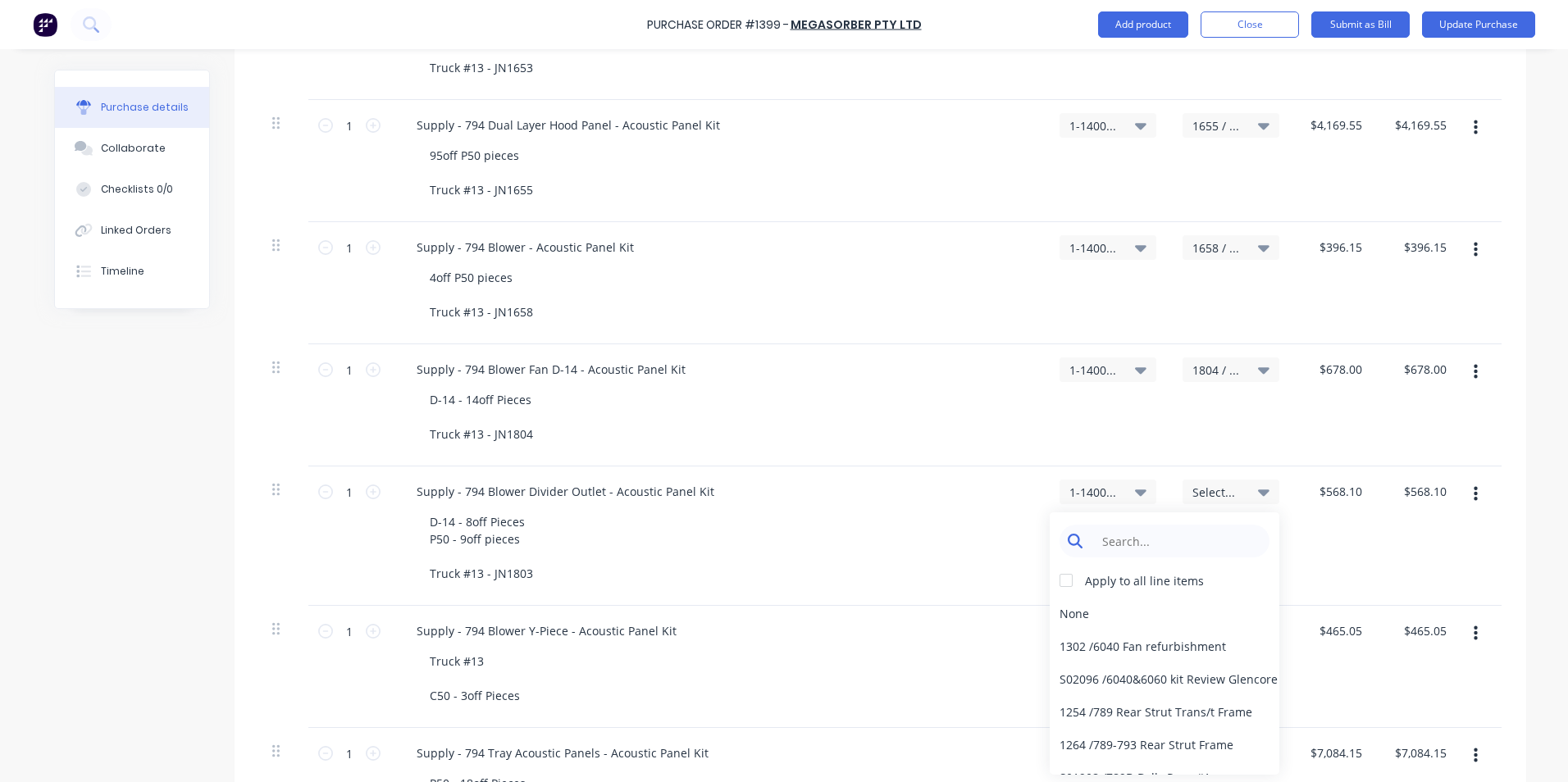
click at [1146, 546] on input at bounding box center [1177, 541] width 168 height 33
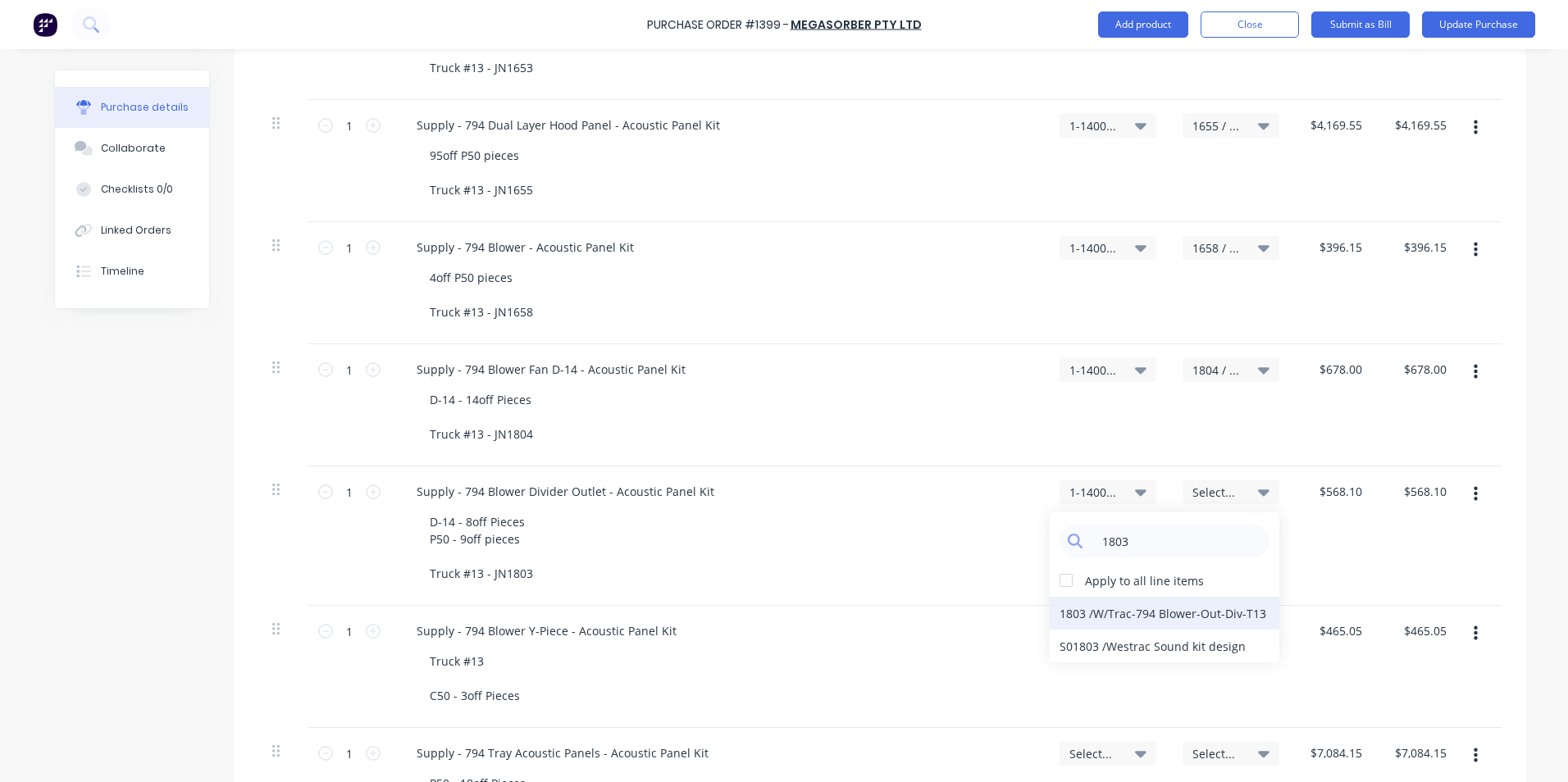
type input "1803"
click at [1089, 612] on div "1803 / W/Trac-794 Blower-Out-Div-T13" at bounding box center [1165, 614] width 230 height 33
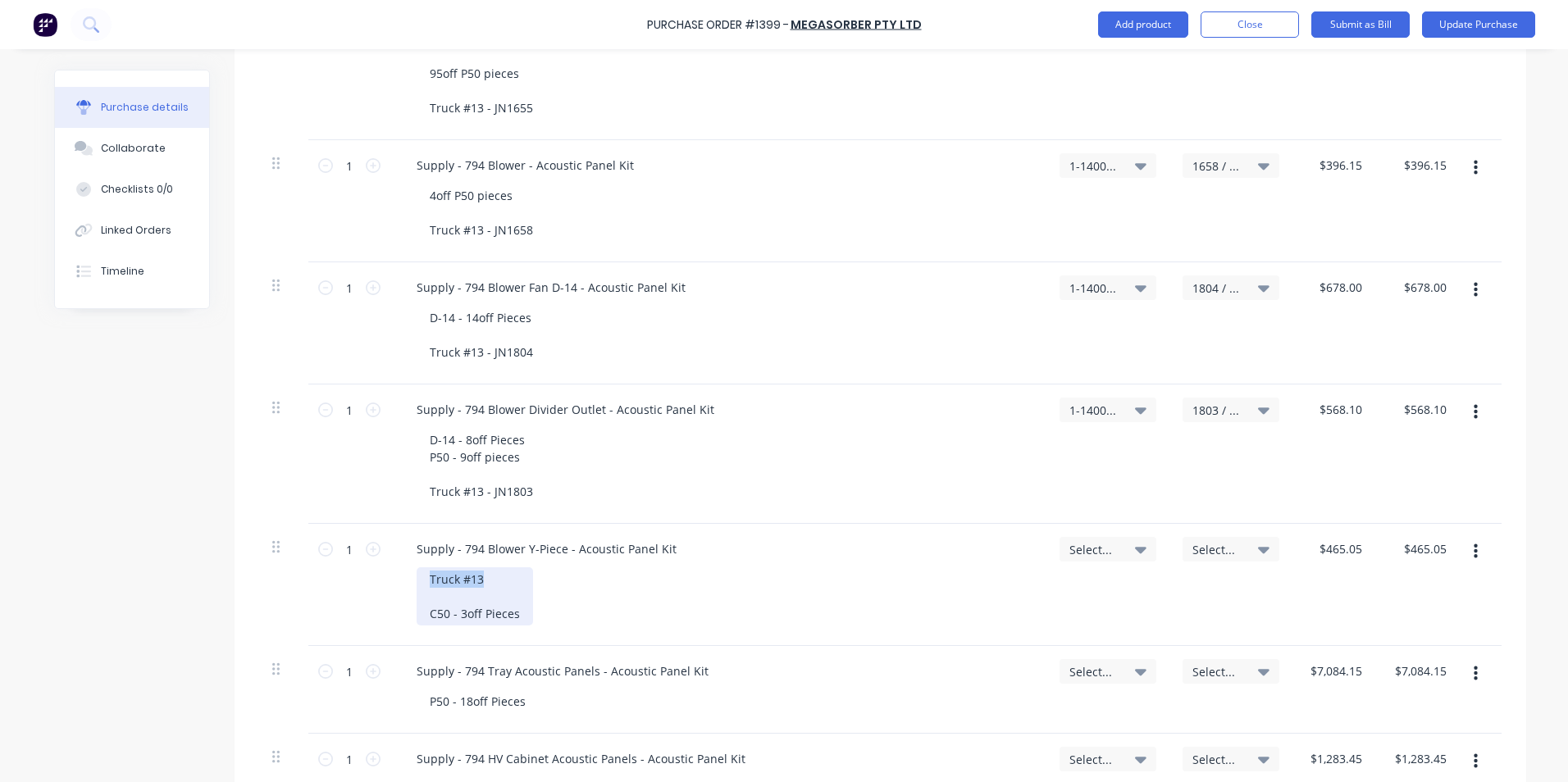
drag, startPoint x: 479, startPoint y: 581, endPoint x: 410, endPoint y: 575, distance: 69.3
click at [416, 575] on div "Truck #13 C50 - 3off Pieces" at bounding box center [474, 596] width 117 height 58
click at [1474, 552] on icon "button" at bounding box center [1476, 551] width 4 height 15
click at [1387, 691] on button "Delete" at bounding box center [1425, 694] width 139 height 33
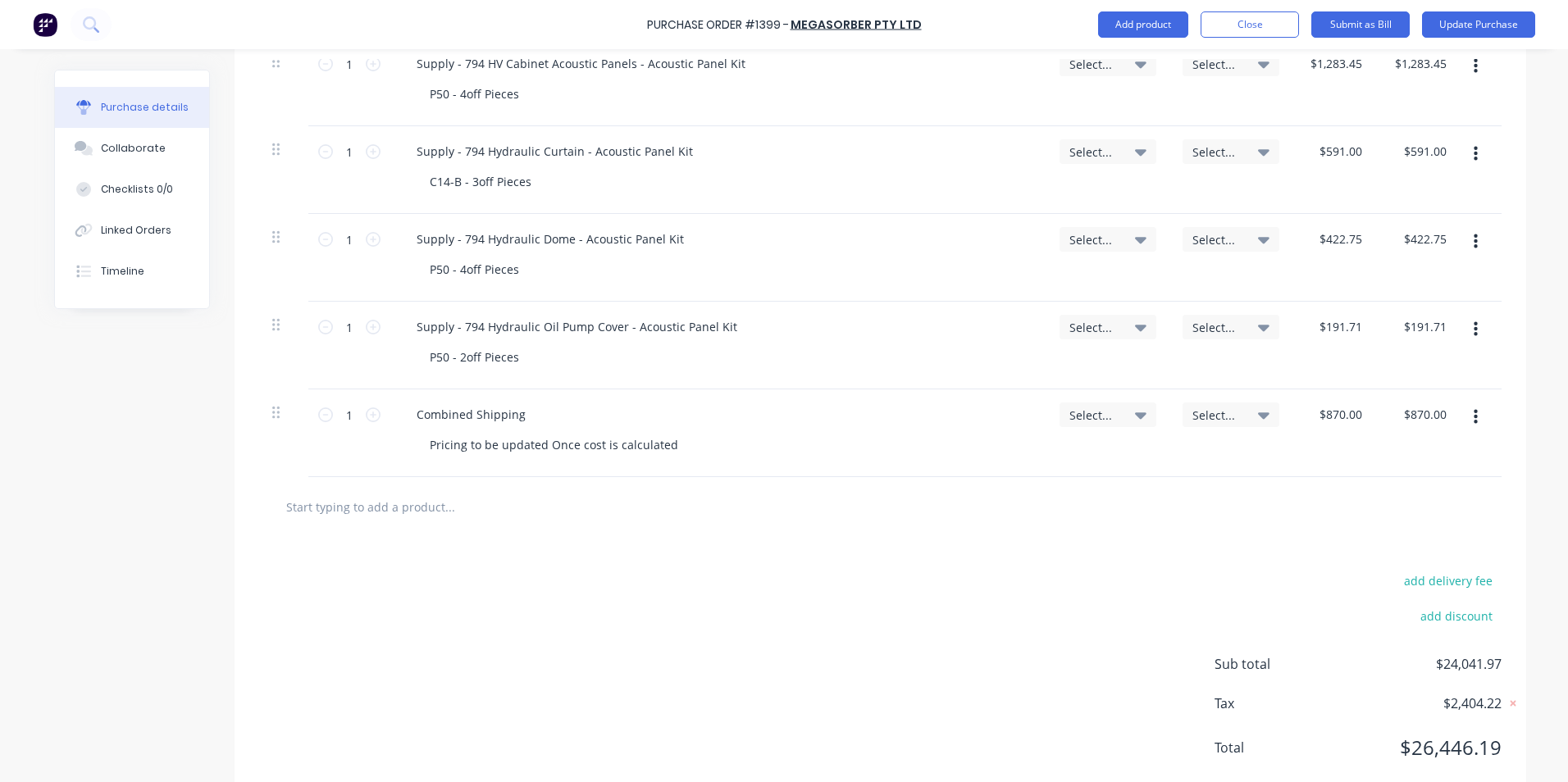
scroll to position [1516, 0]
click at [363, 509] on input "text" at bounding box center [449, 506] width 328 height 33
paste input "Supply 794 - Side Acoustic Panel Kit"
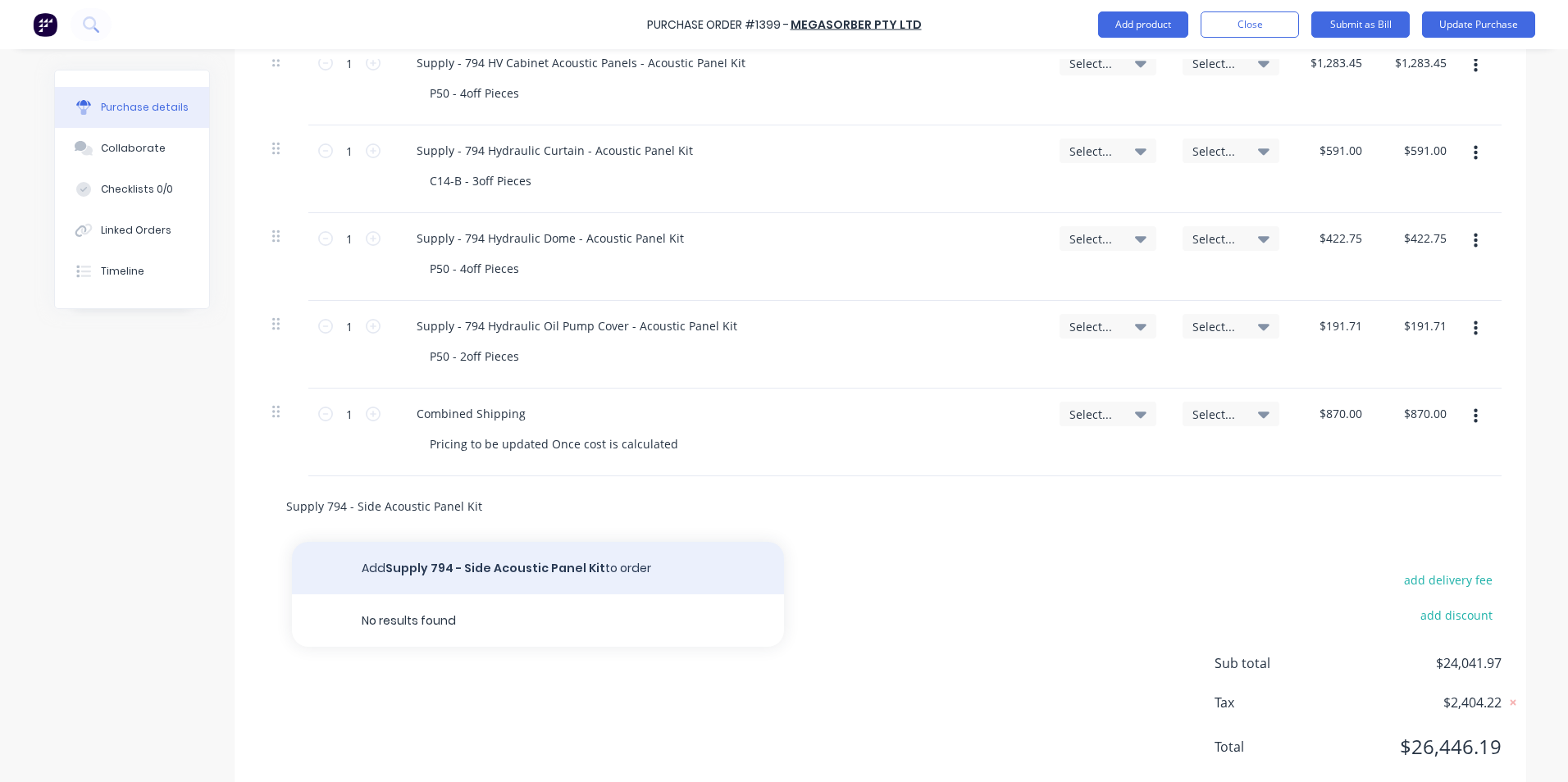
type input "Supply 794 - Side Acoustic Panel Kit"
click at [498, 569] on button "Add Supply 794 - Side Acoustic Panel Kit to order" at bounding box center [537, 568] width 492 height 53
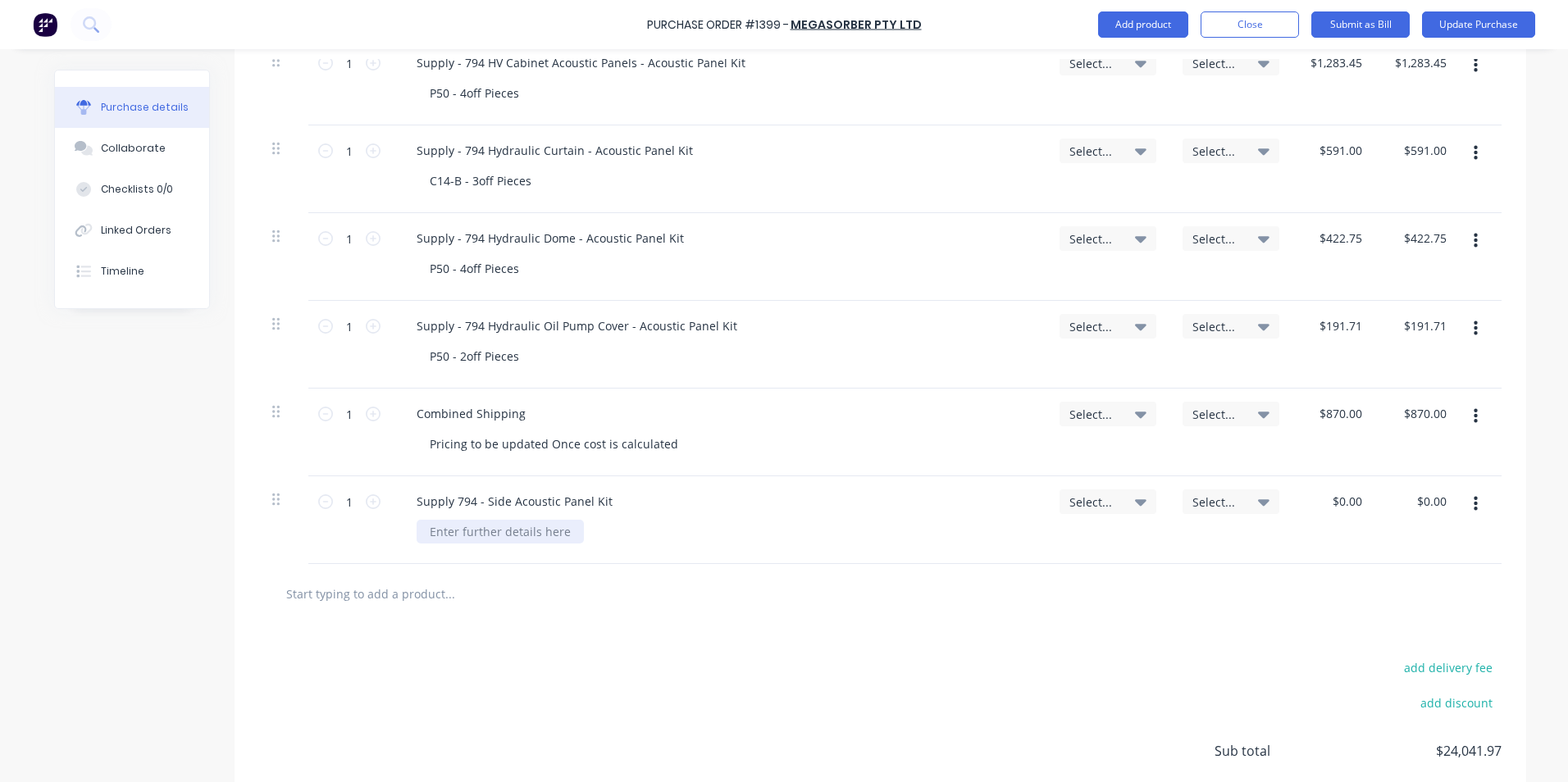
click at [441, 528] on div at bounding box center [500, 532] width 168 height 24
paste div
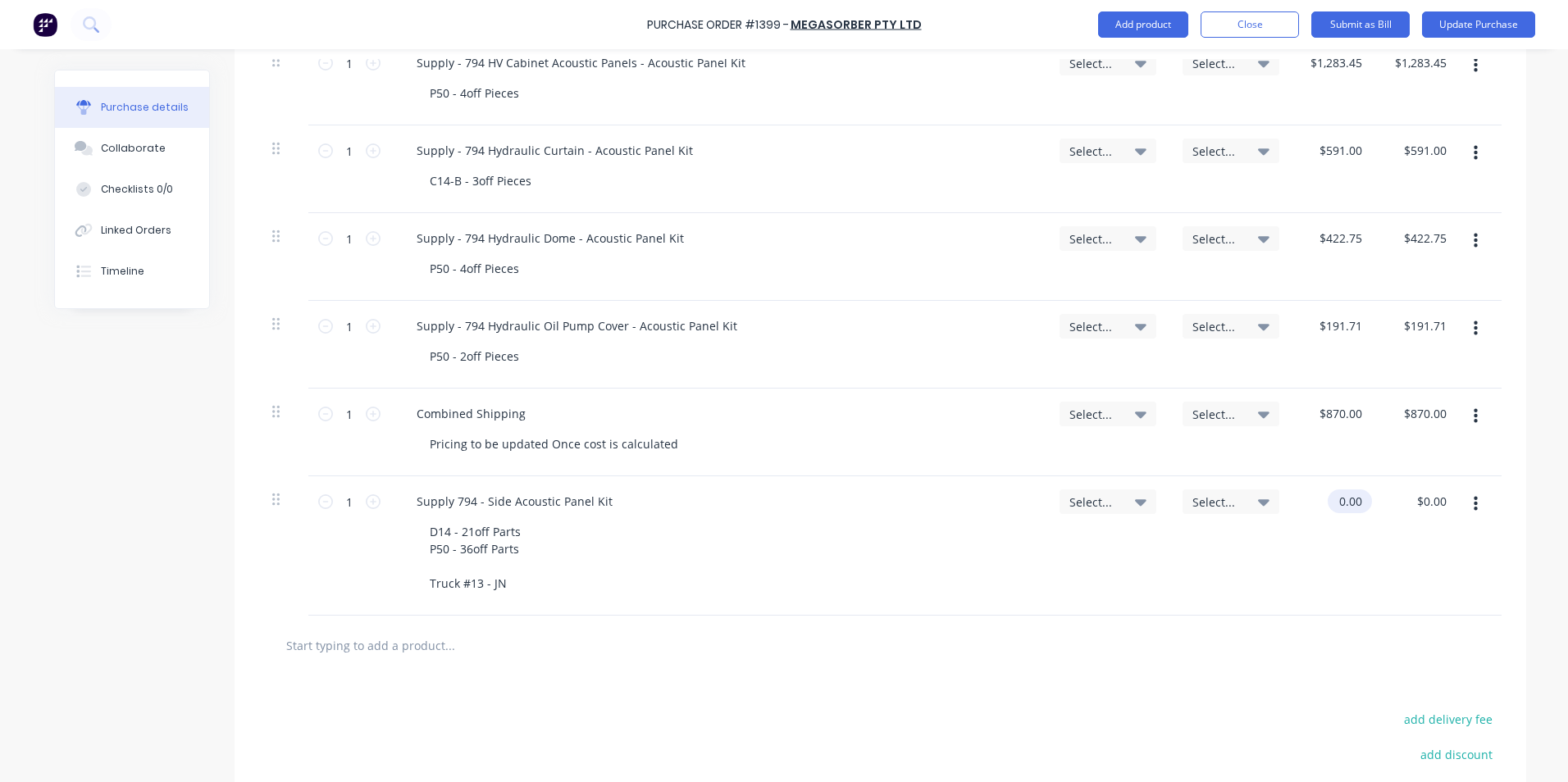
click at [1333, 501] on input "0.00" at bounding box center [1347, 502] width 38 height 24
click at [1344, 502] on input "0.00" at bounding box center [1349, 502] width 31 height 24
type input "$4,169.00"
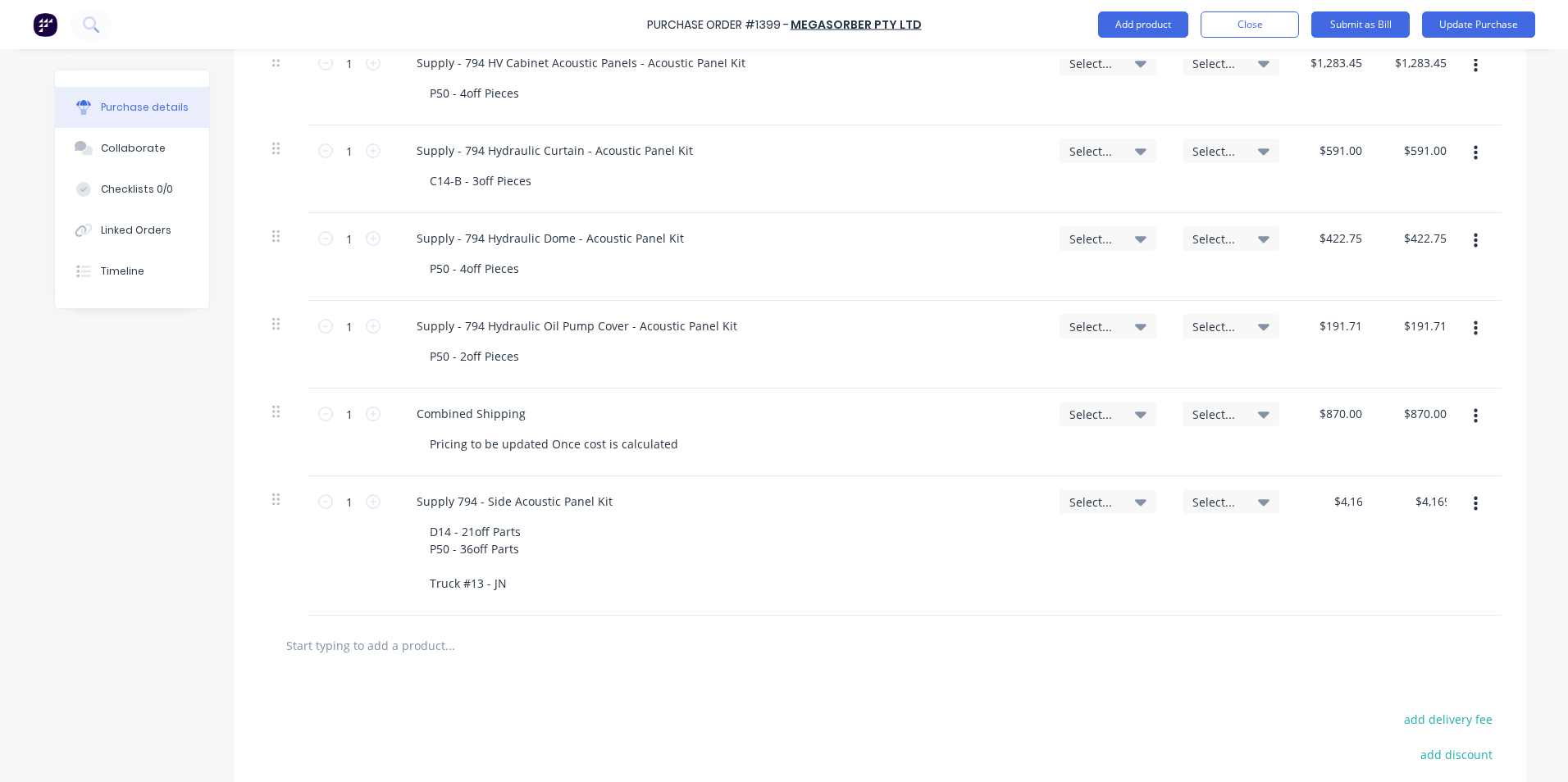
click at [1354, 557] on div "$4,169.00 4169" at bounding box center [1335, 545] width 85 height 139
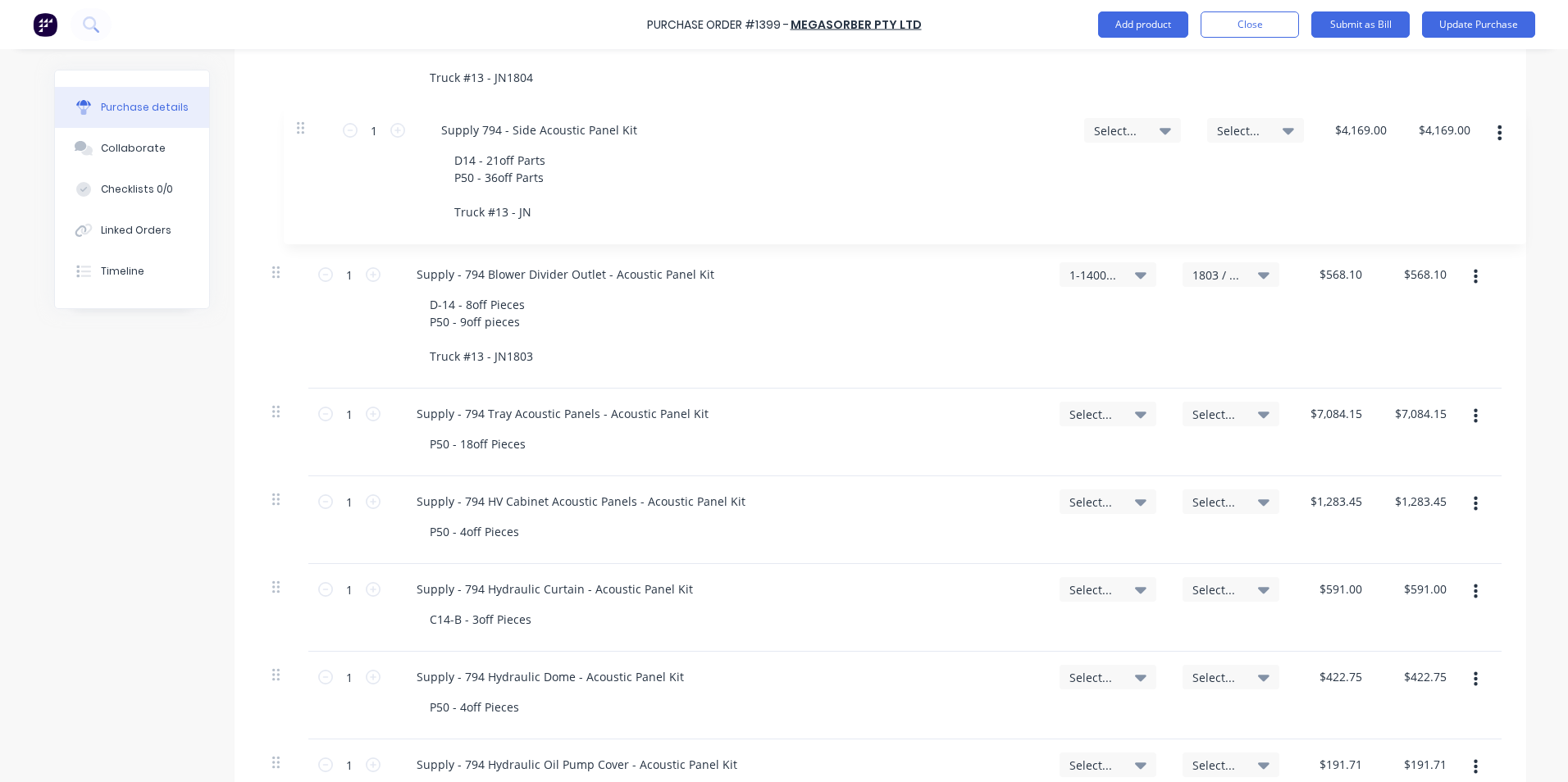
scroll to position [1211, 0]
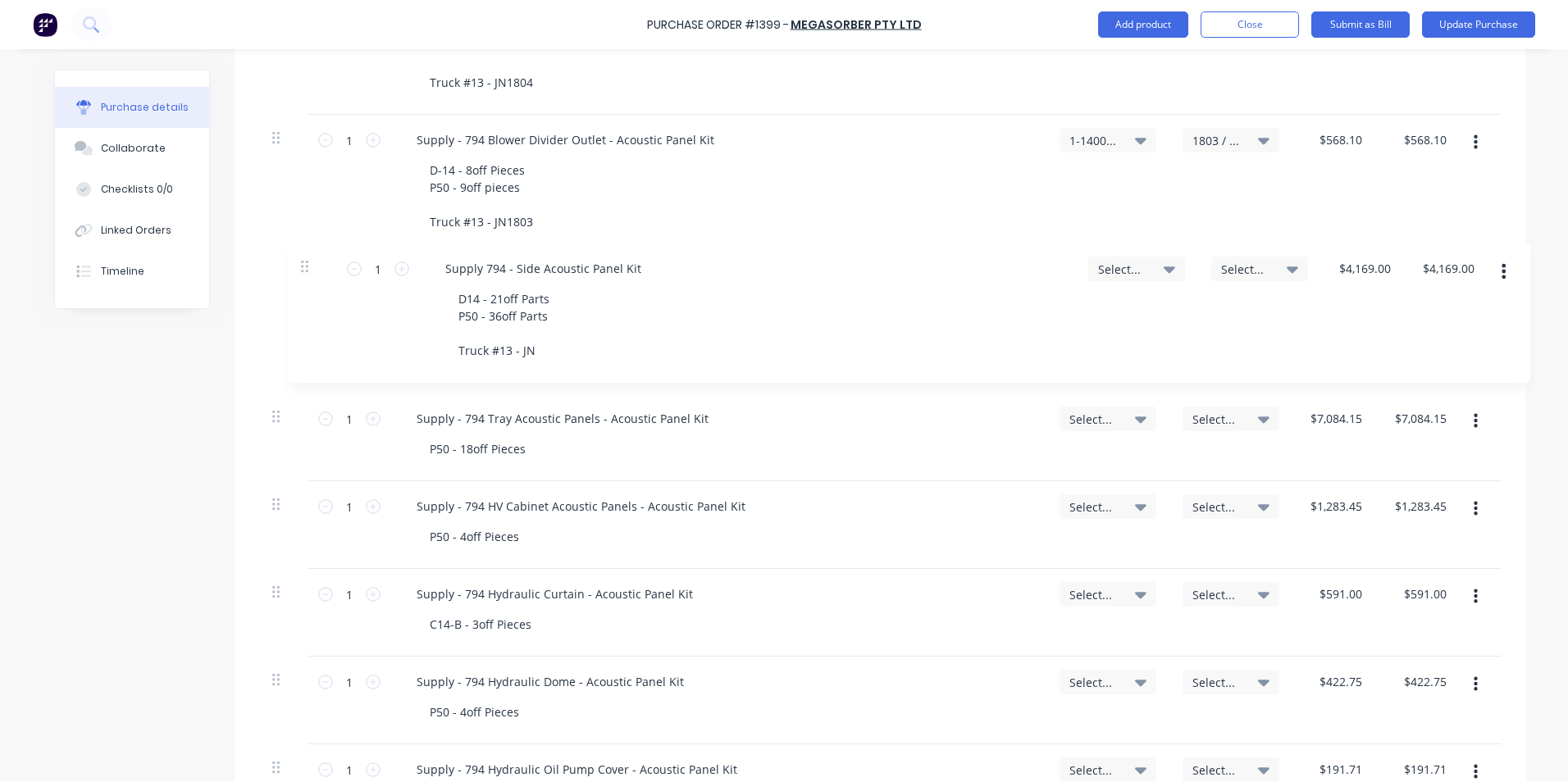
drag, startPoint x: 269, startPoint y: 505, endPoint x: 306, endPoint y: 266, distance: 241.8
click at [306, 266] on div "1 1 Supply 794 Belly Panel - Acoustic Panel Kit D-14 = 10 Pieces P50 = 62 Piece…" at bounding box center [880, 47] width 1242 height 1468
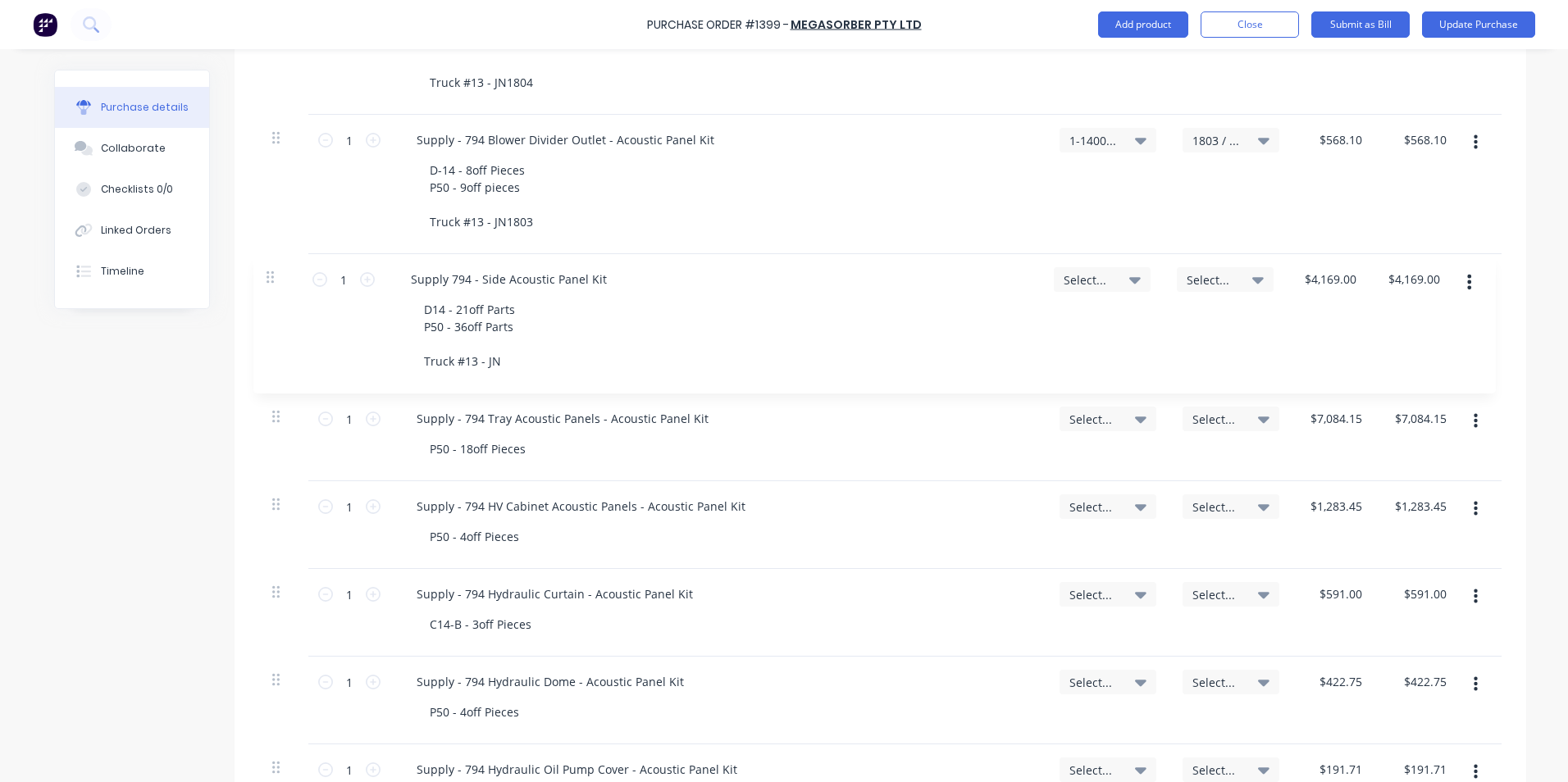
type input "$4,169.00"
type input "$870.00"
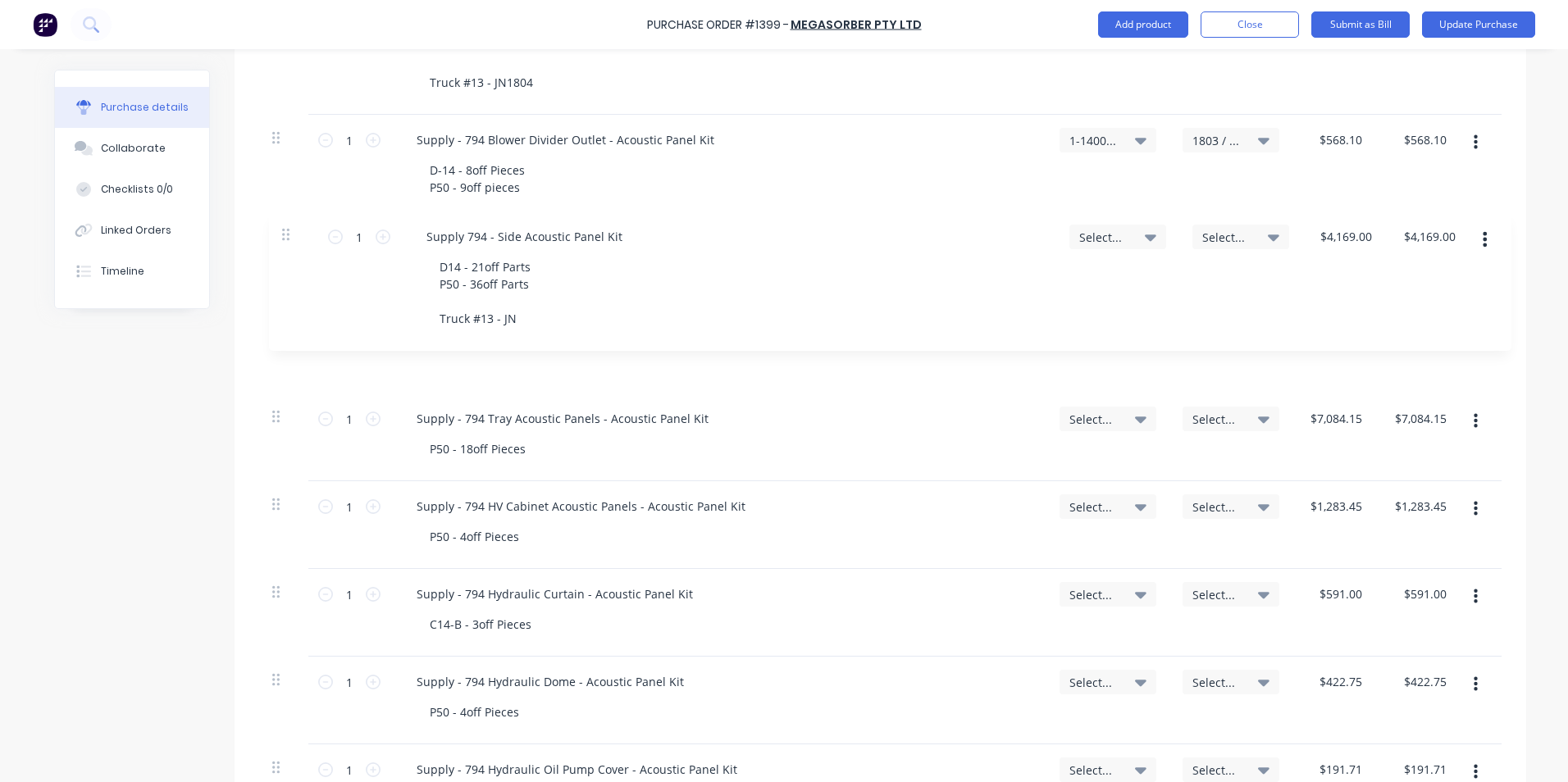
drag, startPoint x: 268, startPoint y: 367, endPoint x: 282, endPoint y: 233, distance: 134.7
click at [282, 233] on div "1 1 Supply 794 Belly Panel - Acoustic Panel Kit D-14 = 10 Pieces P50 = 62 Piece…" at bounding box center [880, 47] width 1242 height 1468
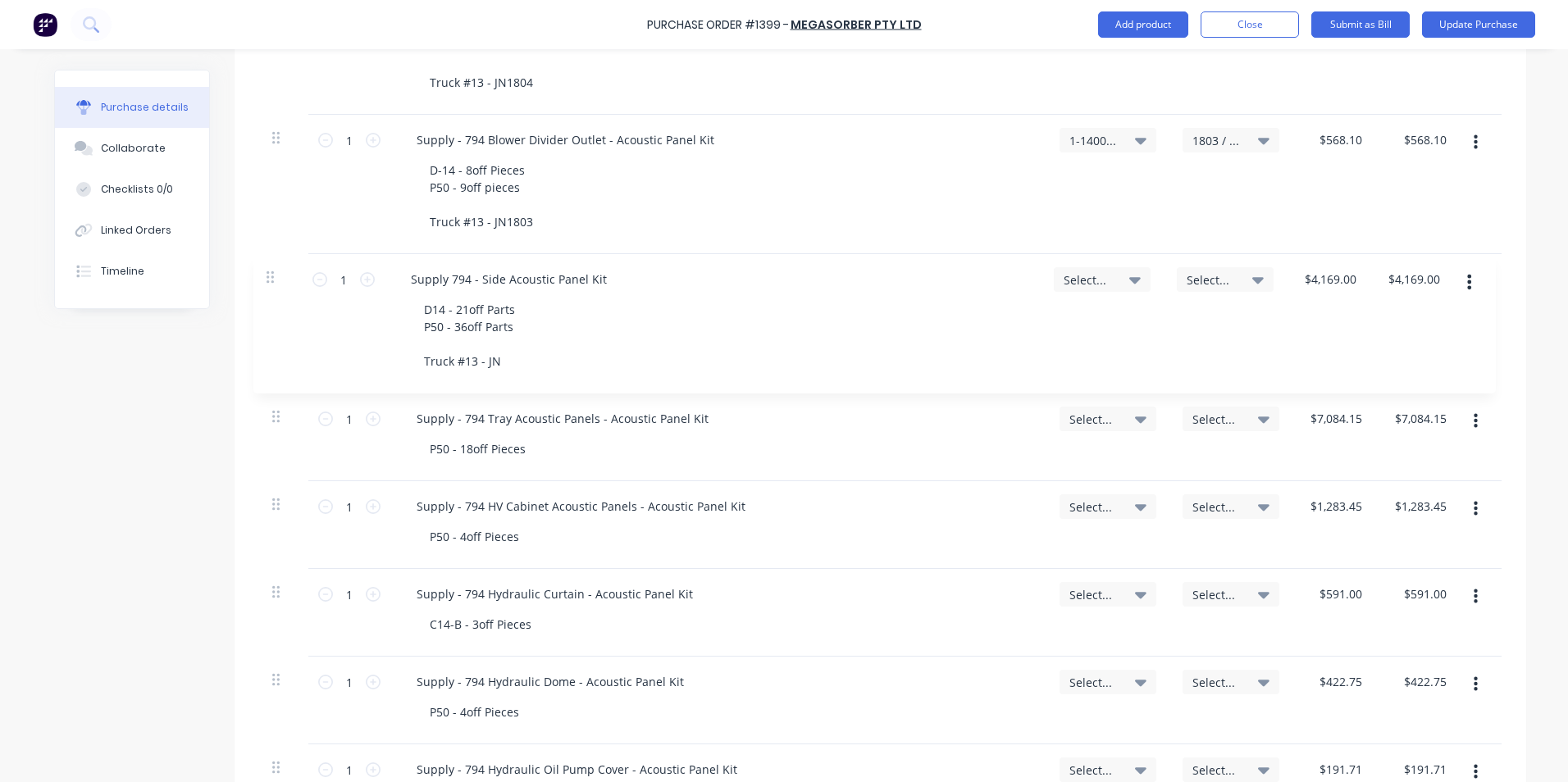
type input "$7,084.15"
type input "$4,169.00"
click at [506, 365] on div "D14 - 21off Parts P50 - 36off Parts Truck #13 - JN" at bounding box center [475, 335] width 117 height 75
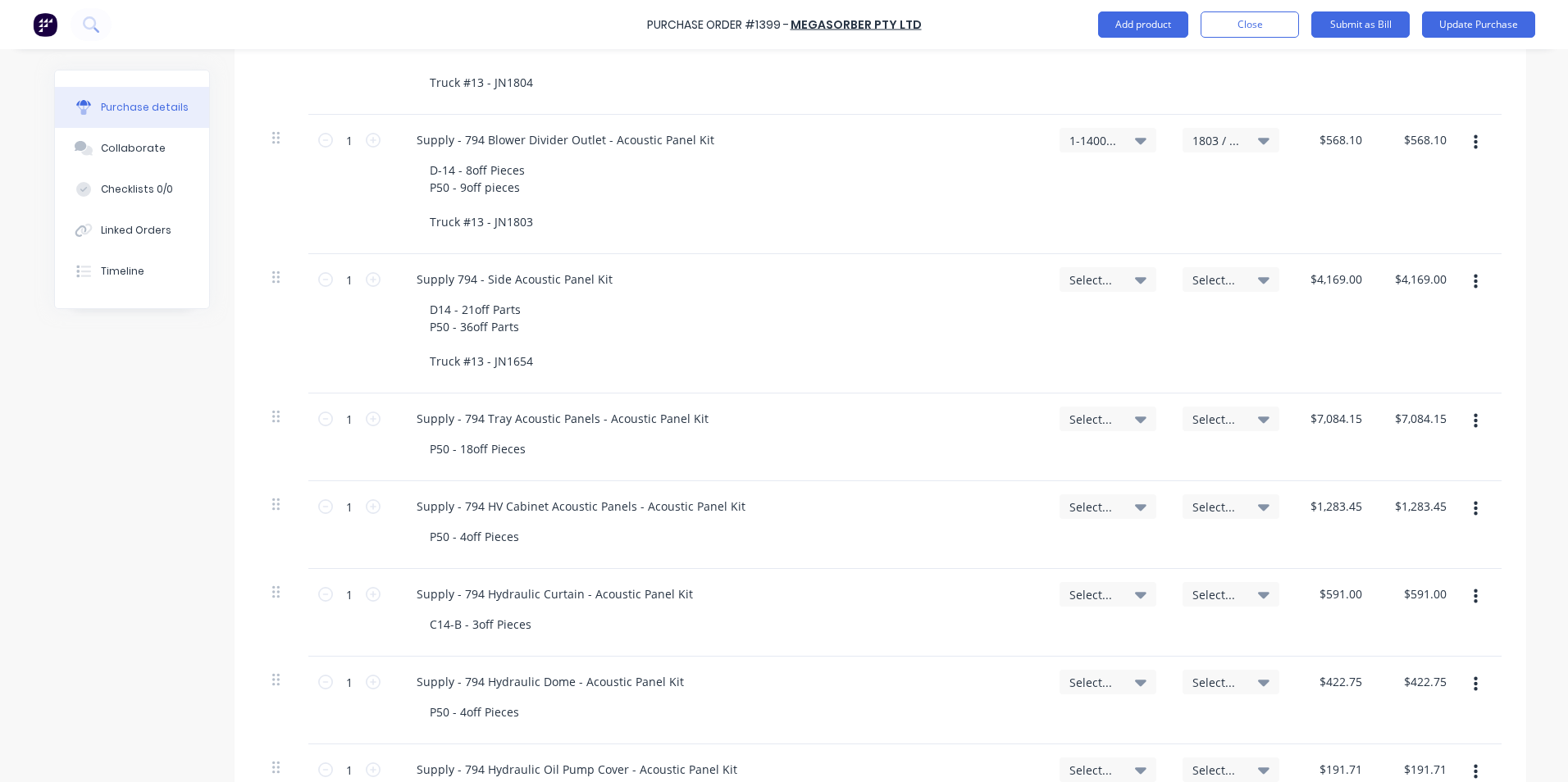
click at [1086, 278] on span "Select..." at bounding box center [1094, 280] width 49 height 17
click at [1008, 329] on input at bounding box center [1054, 329] width 168 height 33
type input "1-14"
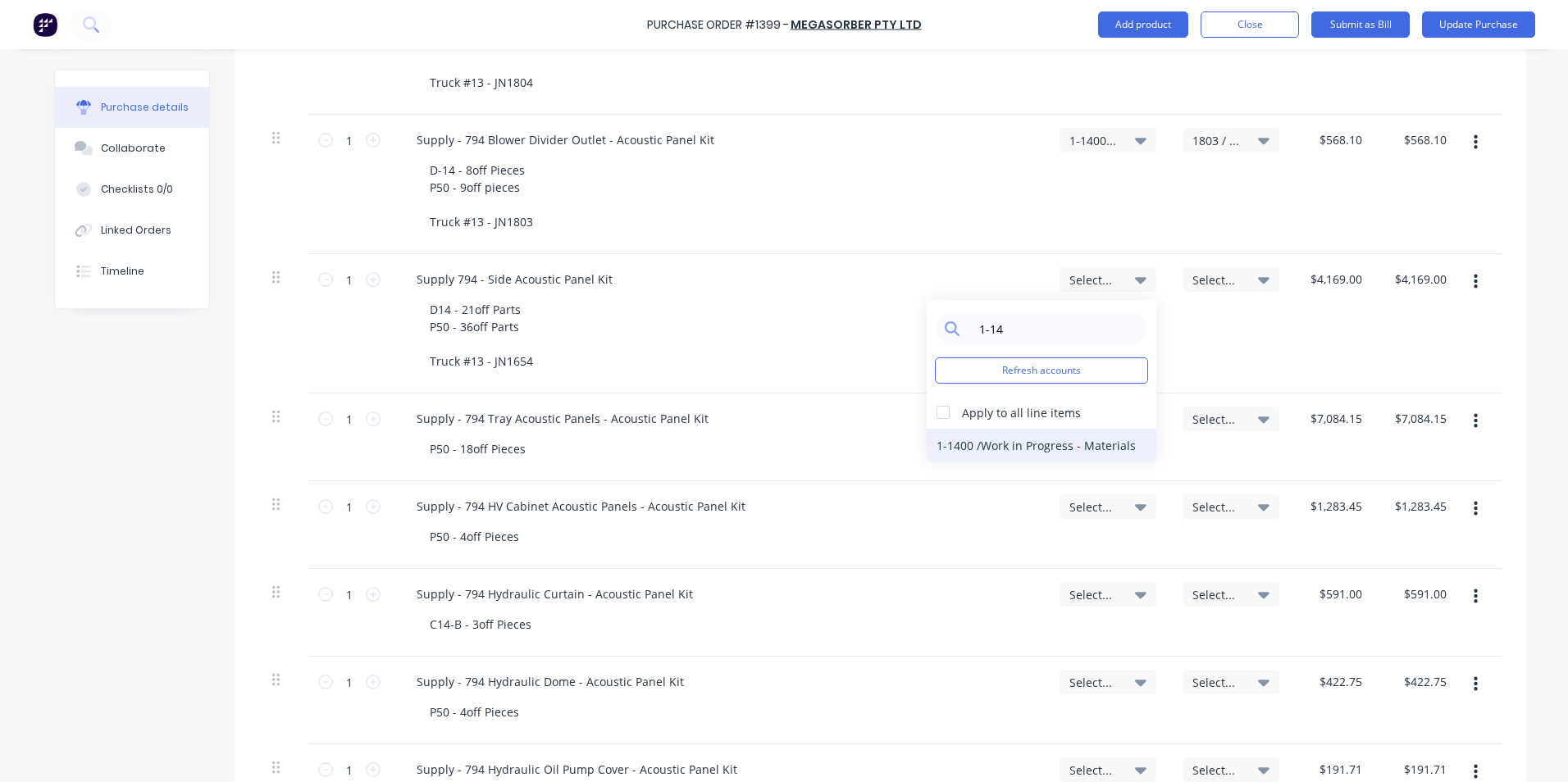
click at [1056, 442] on div "1-1400 / Work in Progress - Materials" at bounding box center [1041, 445] width 230 height 33
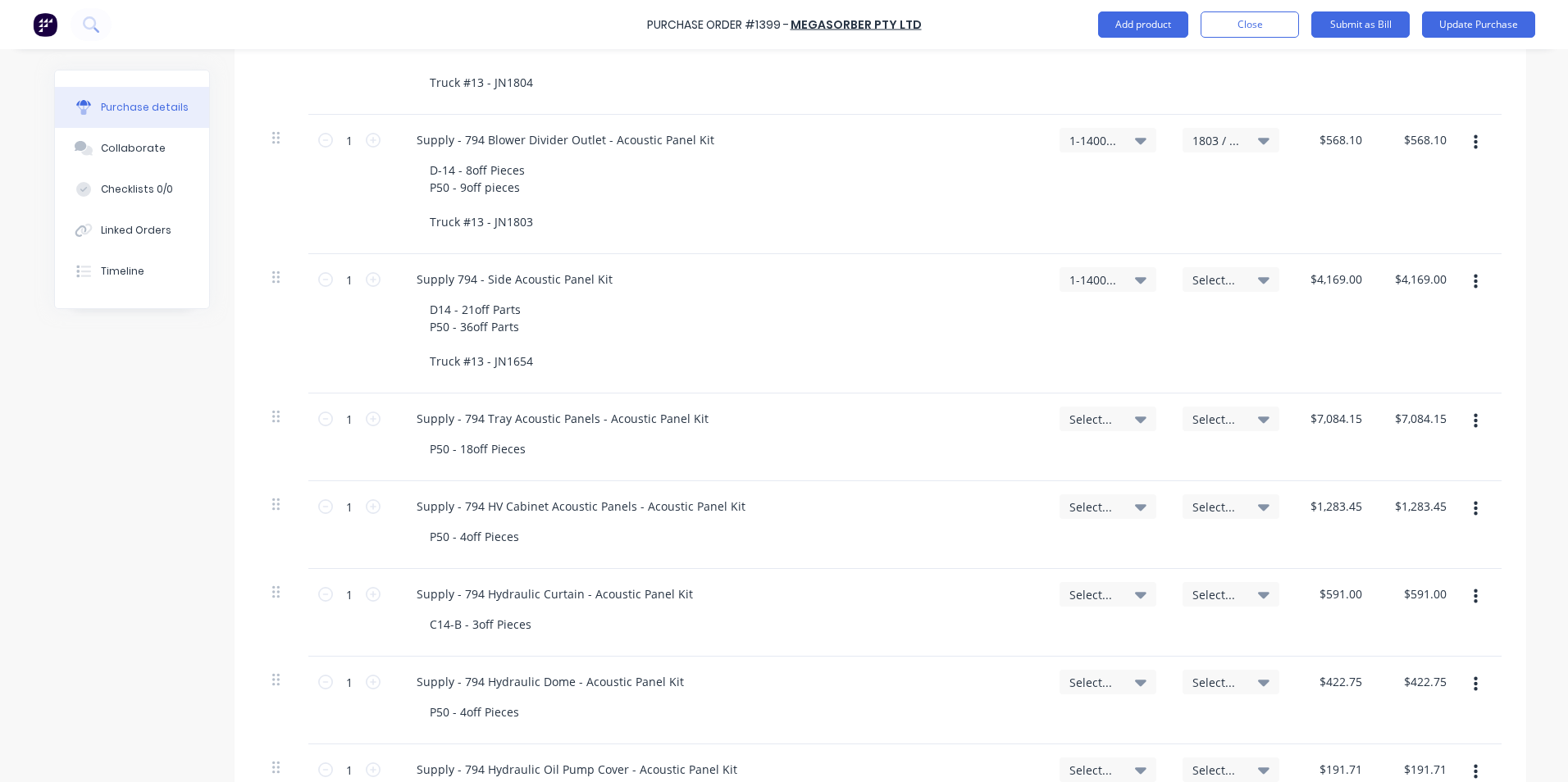
click at [1215, 278] on span "Select..." at bounding box center [1216, 280] width 49 height 17
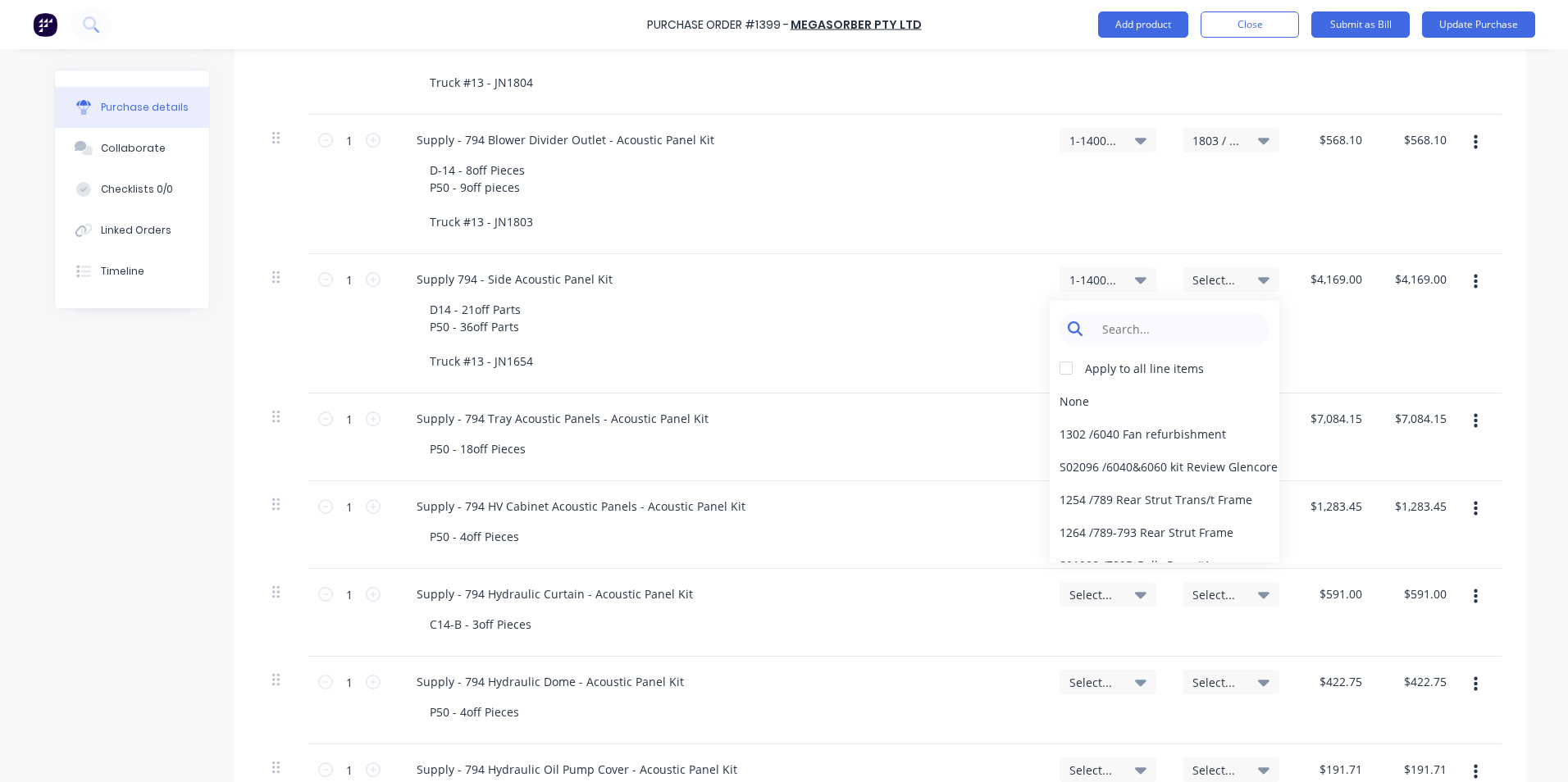
click at [1139, 334] on input at bounding box center [1177, 329] width 168 height 33
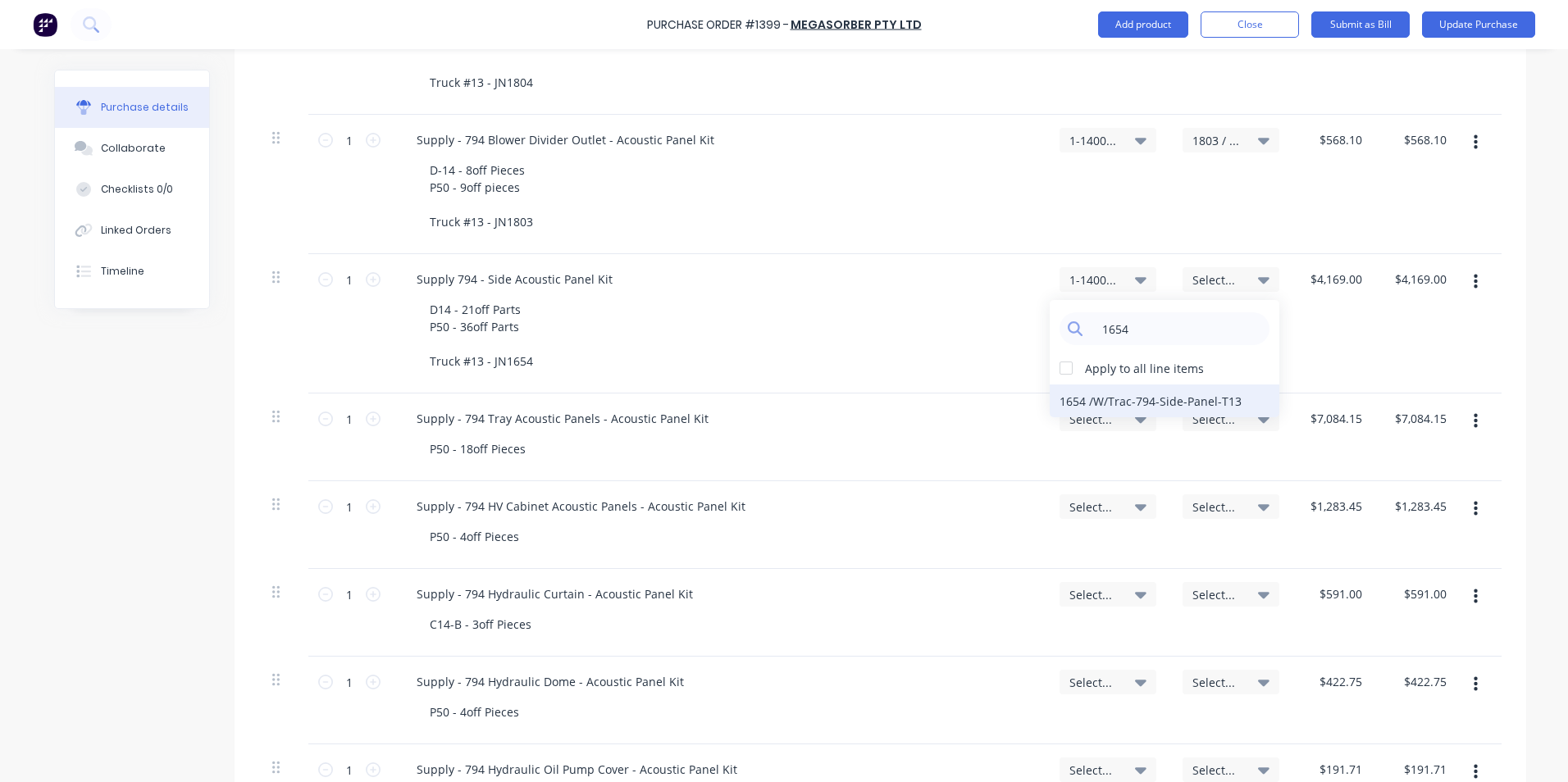
type input "1654"
click at [1072, 397] on div "1654 / W/Trac-794-Side-Panel-T13" at bounding box center [1165, 401] width 230 height 33
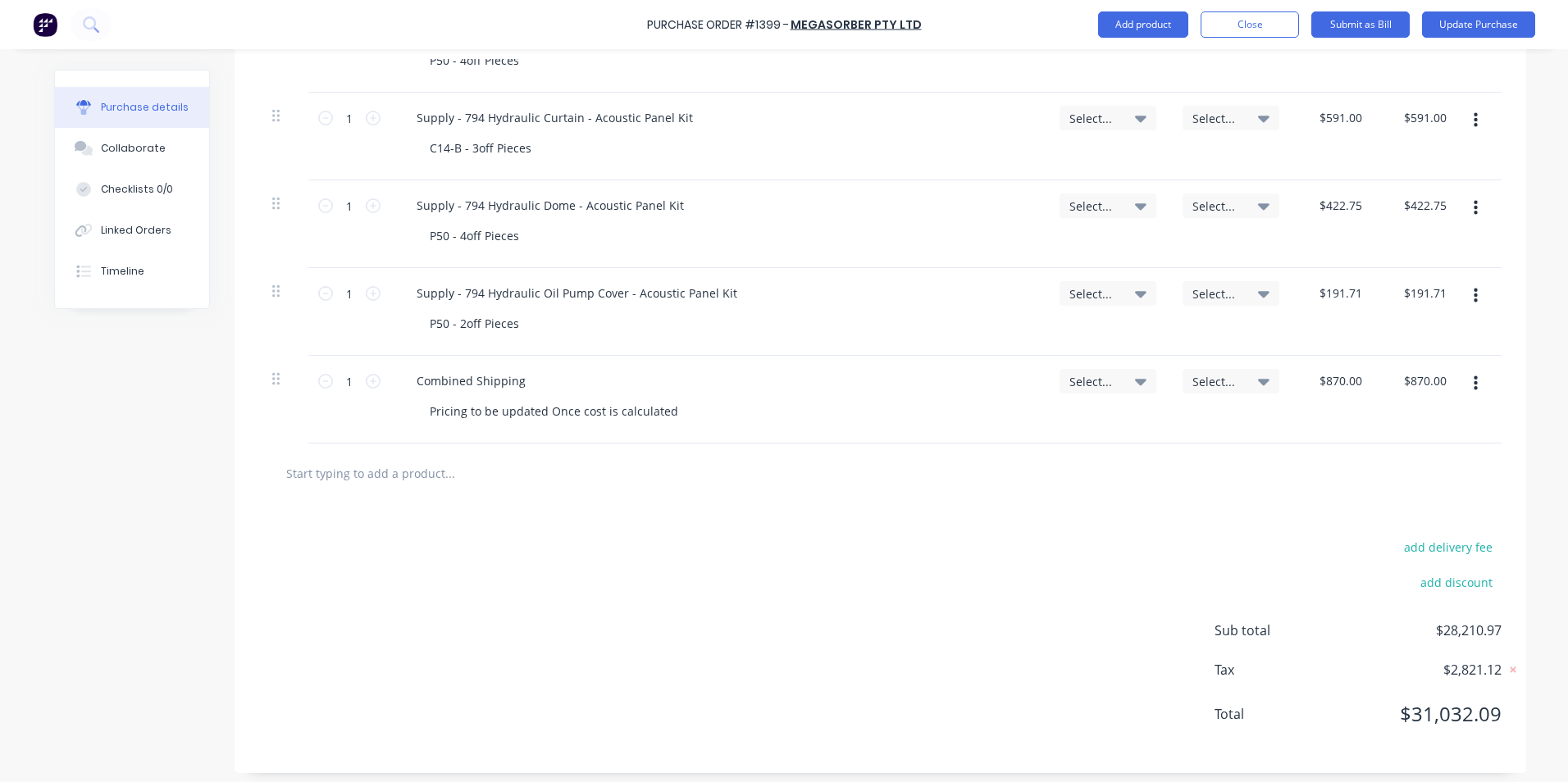
scroll to position [1695, 0]
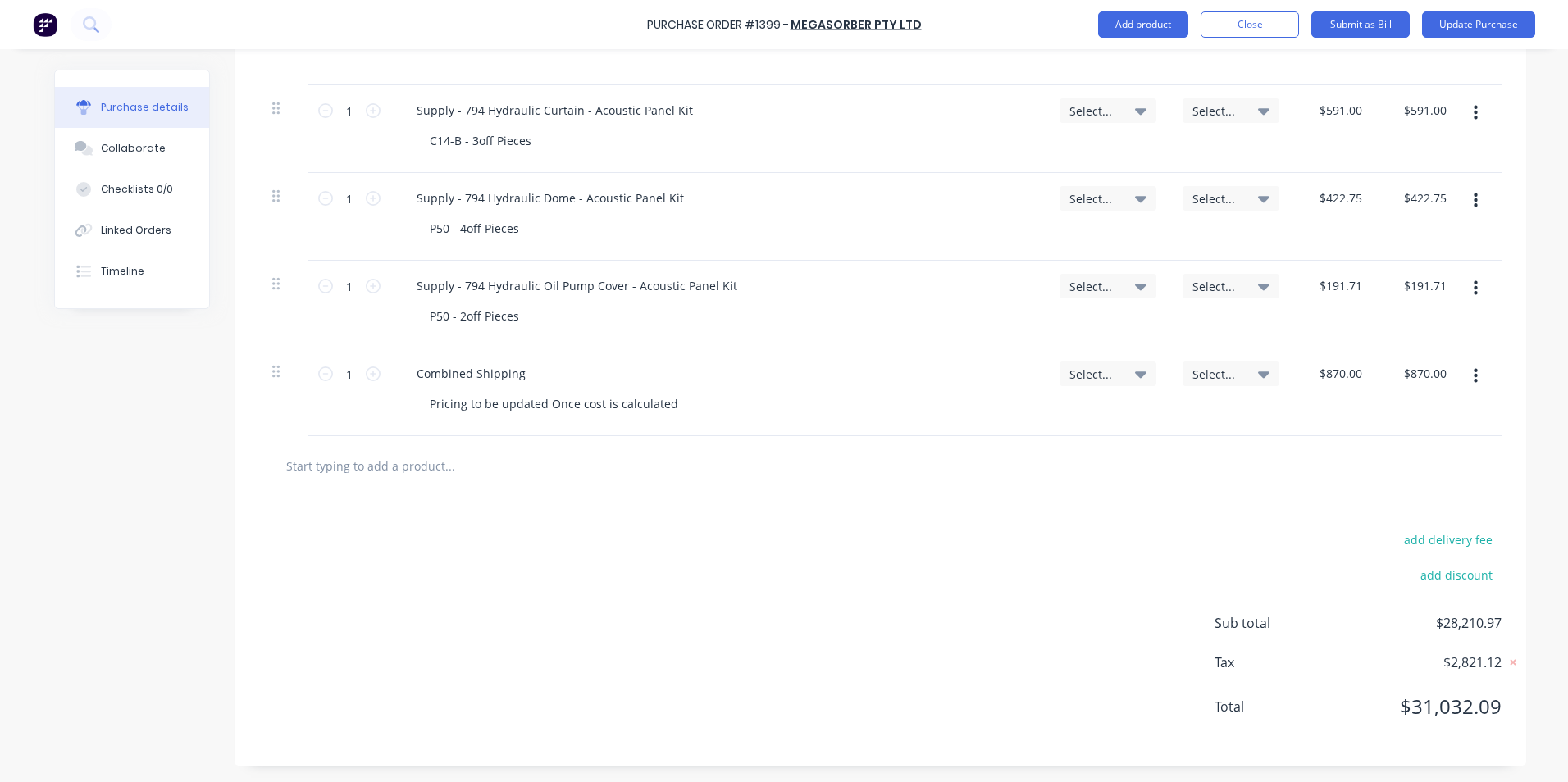
click at [354, 468] on input "text" at bounding box center [449, 466] width 328 height 33
paste input "Supply 794 Radiator Louvre - Acoustic Panel Kit"
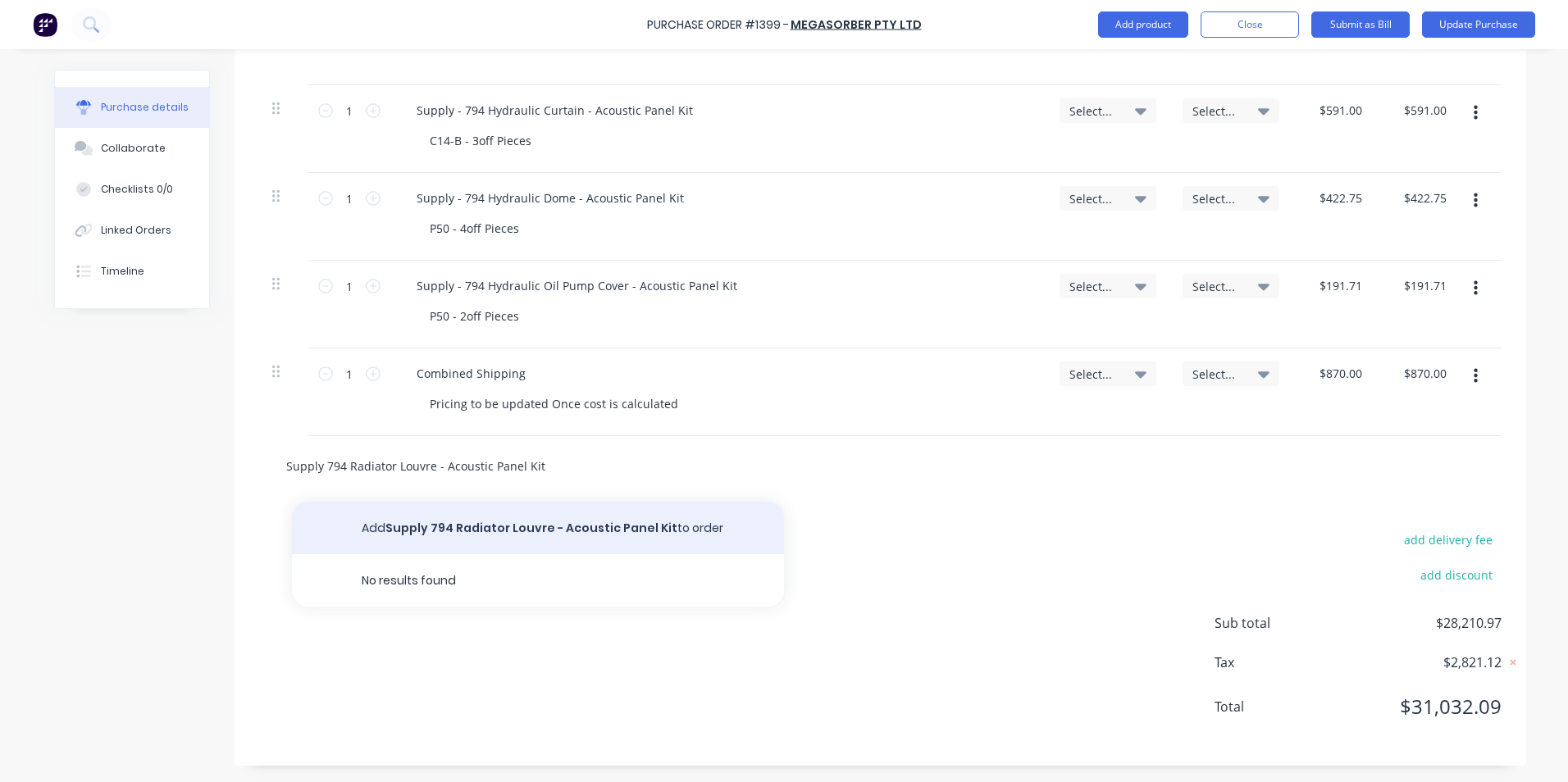
type input "Supply 794 Radiator Louvre - Acoustic Panel Kit"
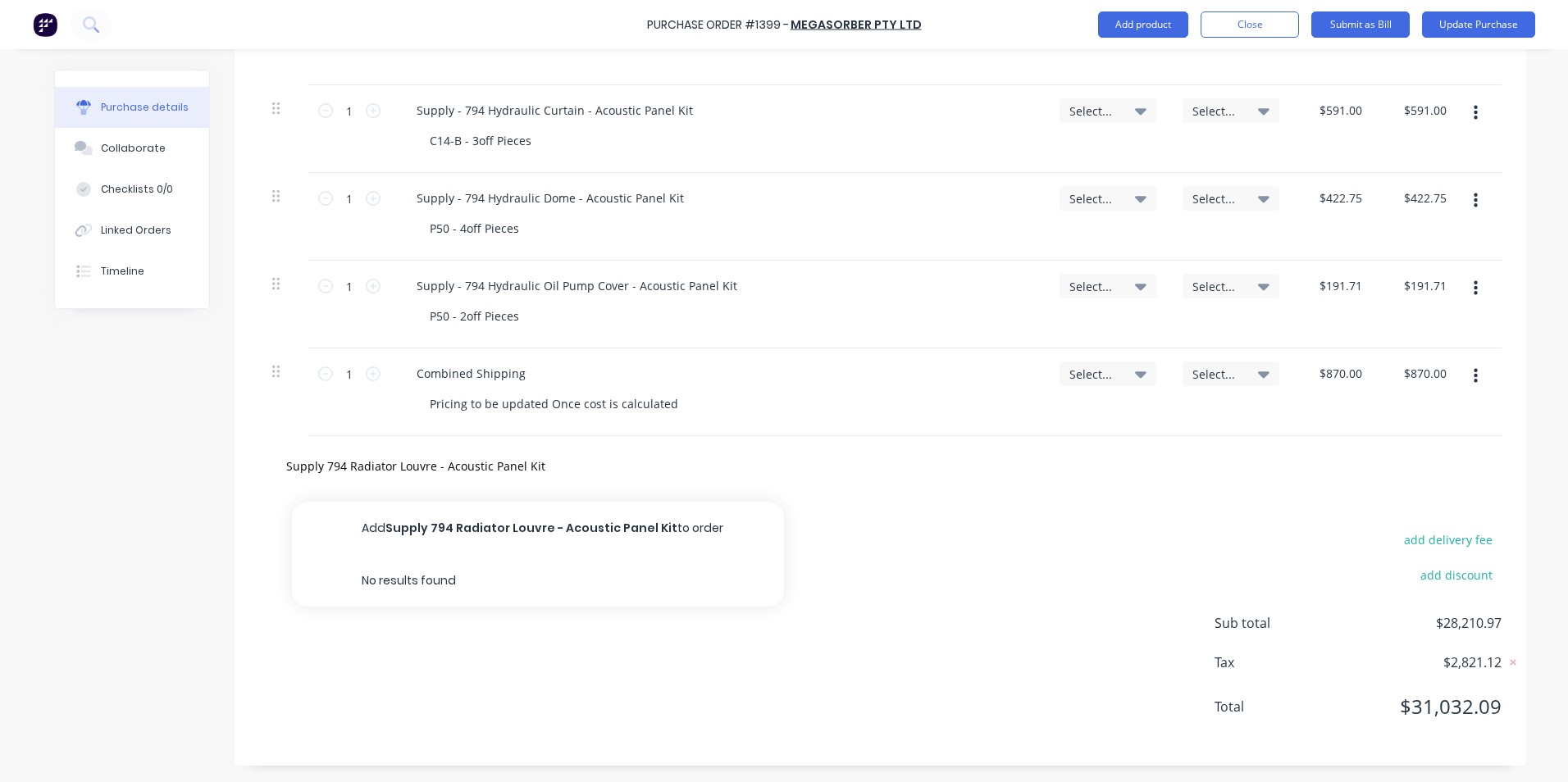
click at [479, 525] on button "Add Supply 794 Radiator Louvre - Acoustic Panel Kit to order" at bounding box center [537, 528] width 492 height 53
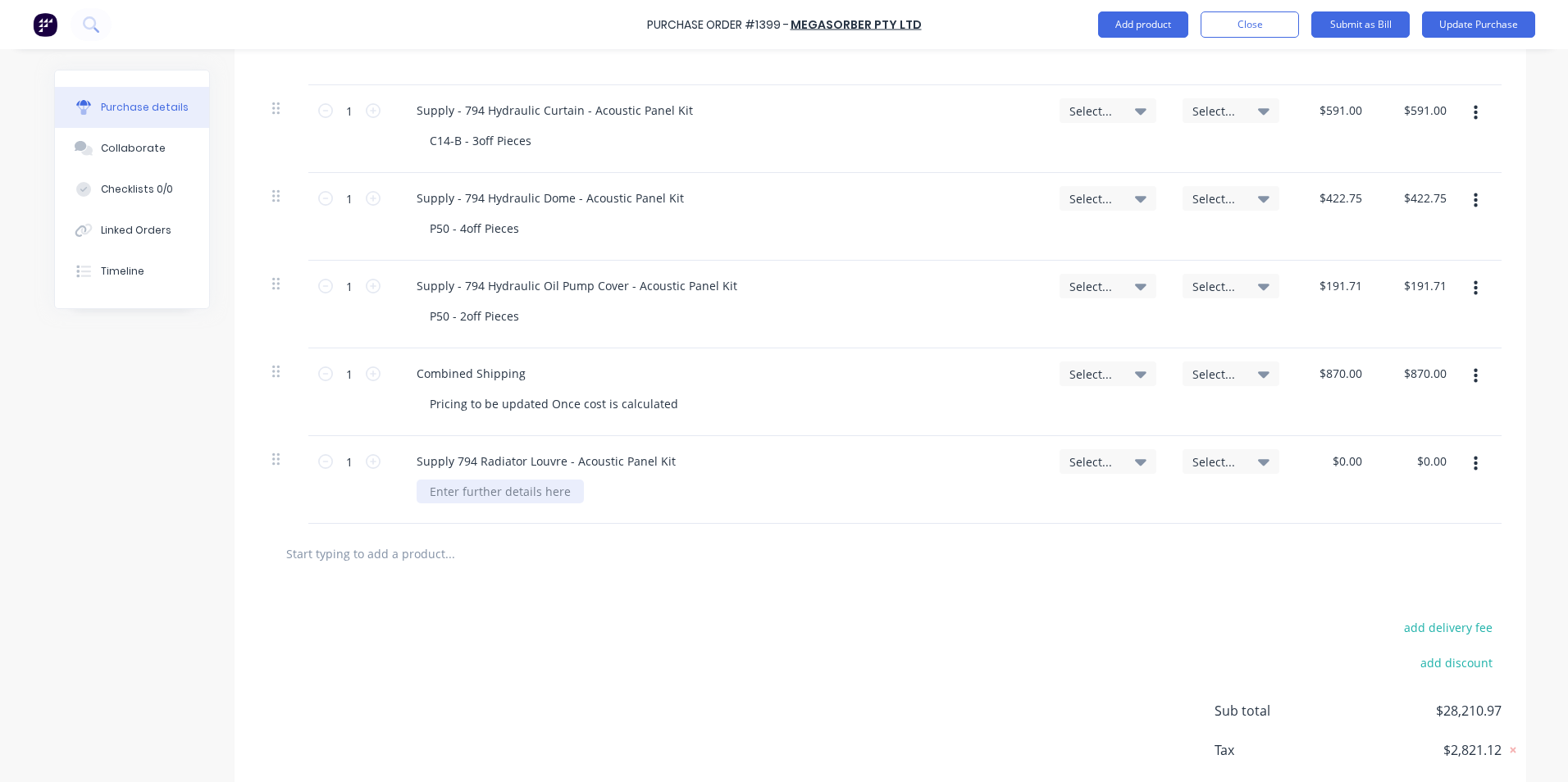
click at [450, 490] on div at bounding box center [500, 492] width 168 height 24
paste div
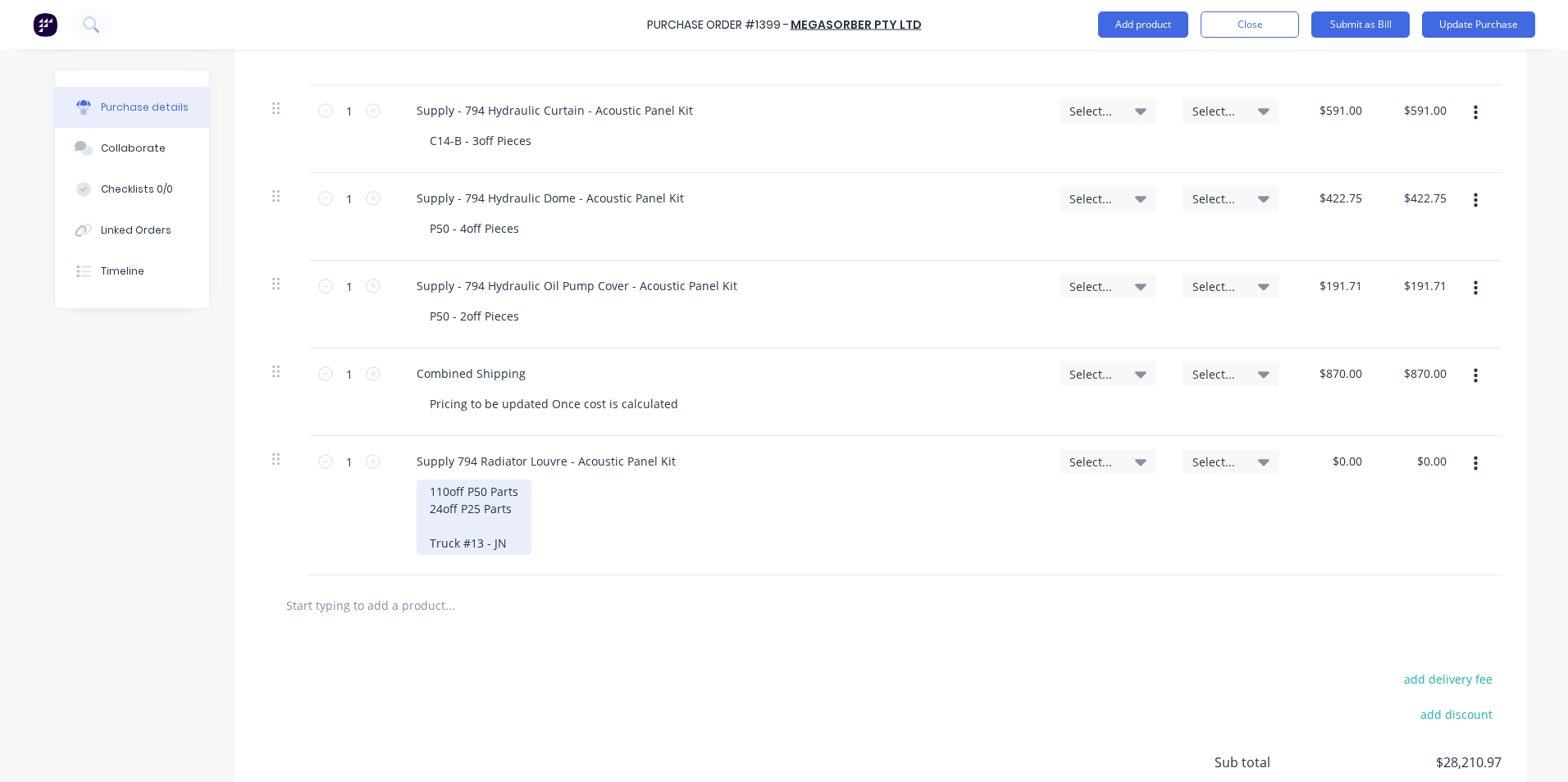
click at [504, 542] on div "110off P50 Parts 24off P25 Parts Truck #13 - JN" at bounding box center [473, 517] width 115 height 75
click at [1097, 462] on span "Select..." at bounding box center [1094, 462] width 49 height 17
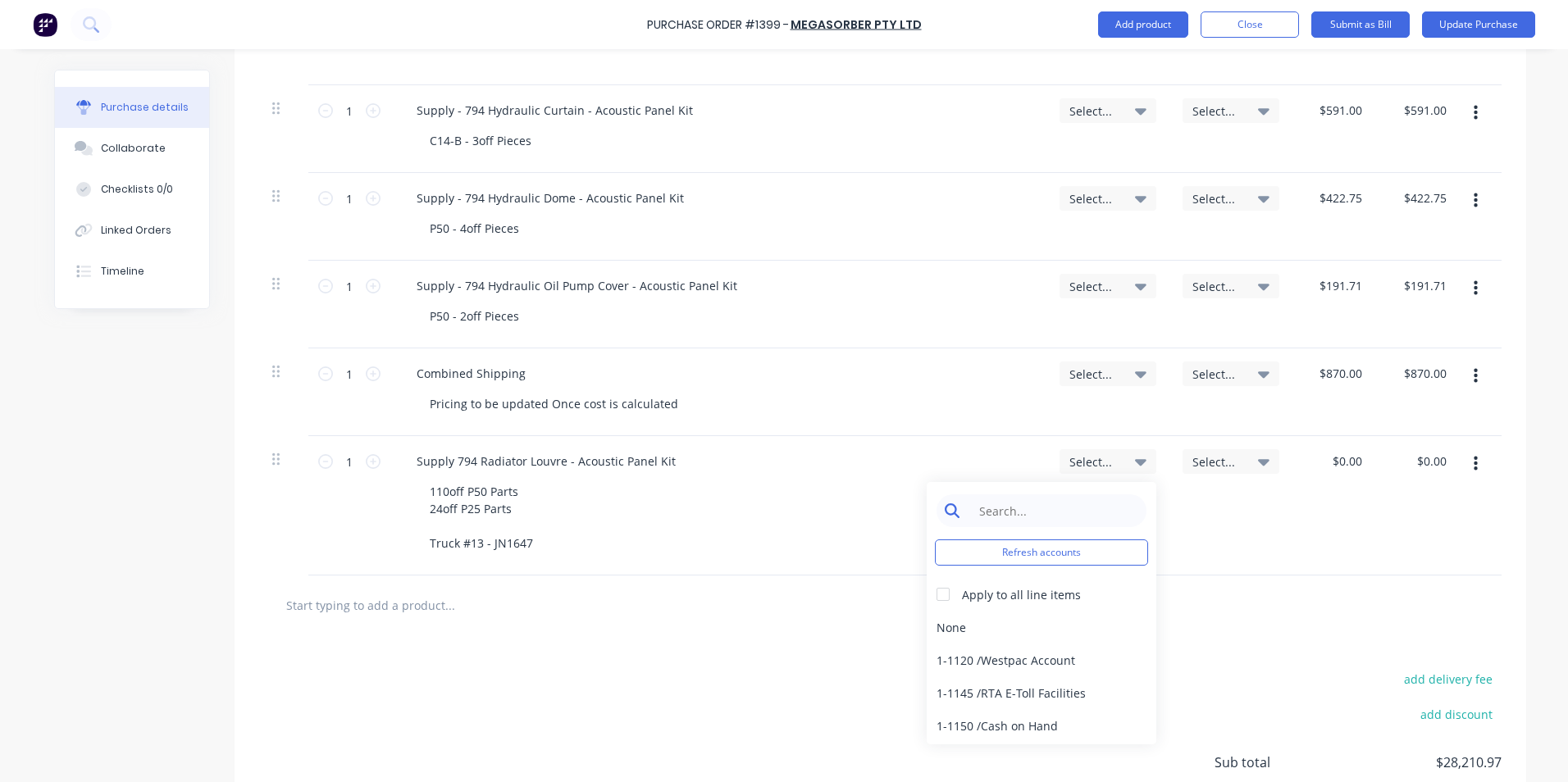
click at [1046, 512] on input at bounding box center [1054, 511] width 168 height 33
type input "1-14"
click at [974, 620] on div "1-1400 / Work in Progress - Materials" at bounding box center [1041, 627] width 230 height 33
click at [1220, 459] on span "Select..." at bounding box center [1216, 462] width 49 height 17
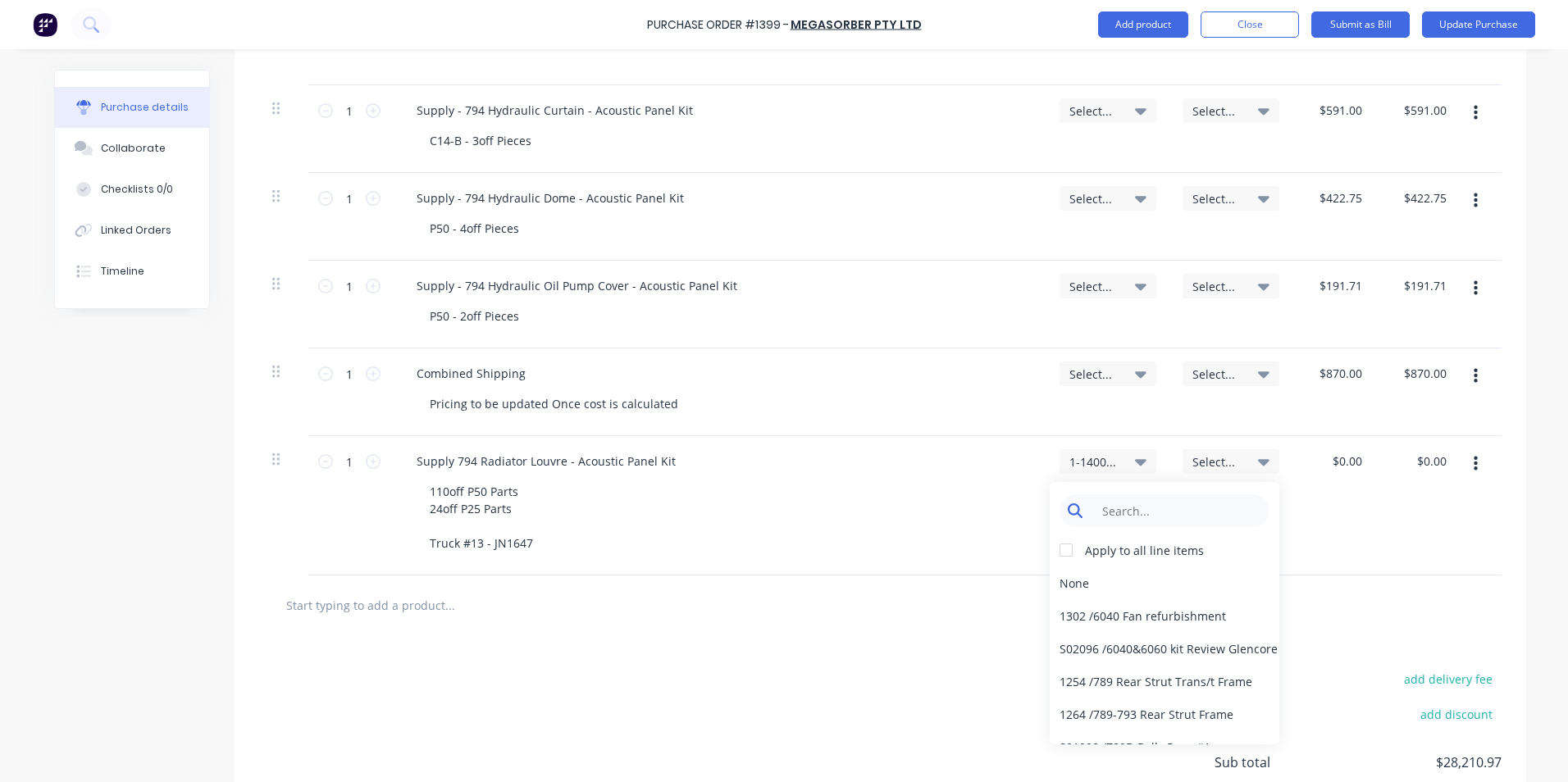
click at [1152, 509] on input at bounding box center [1177, 511] width 168 height 33
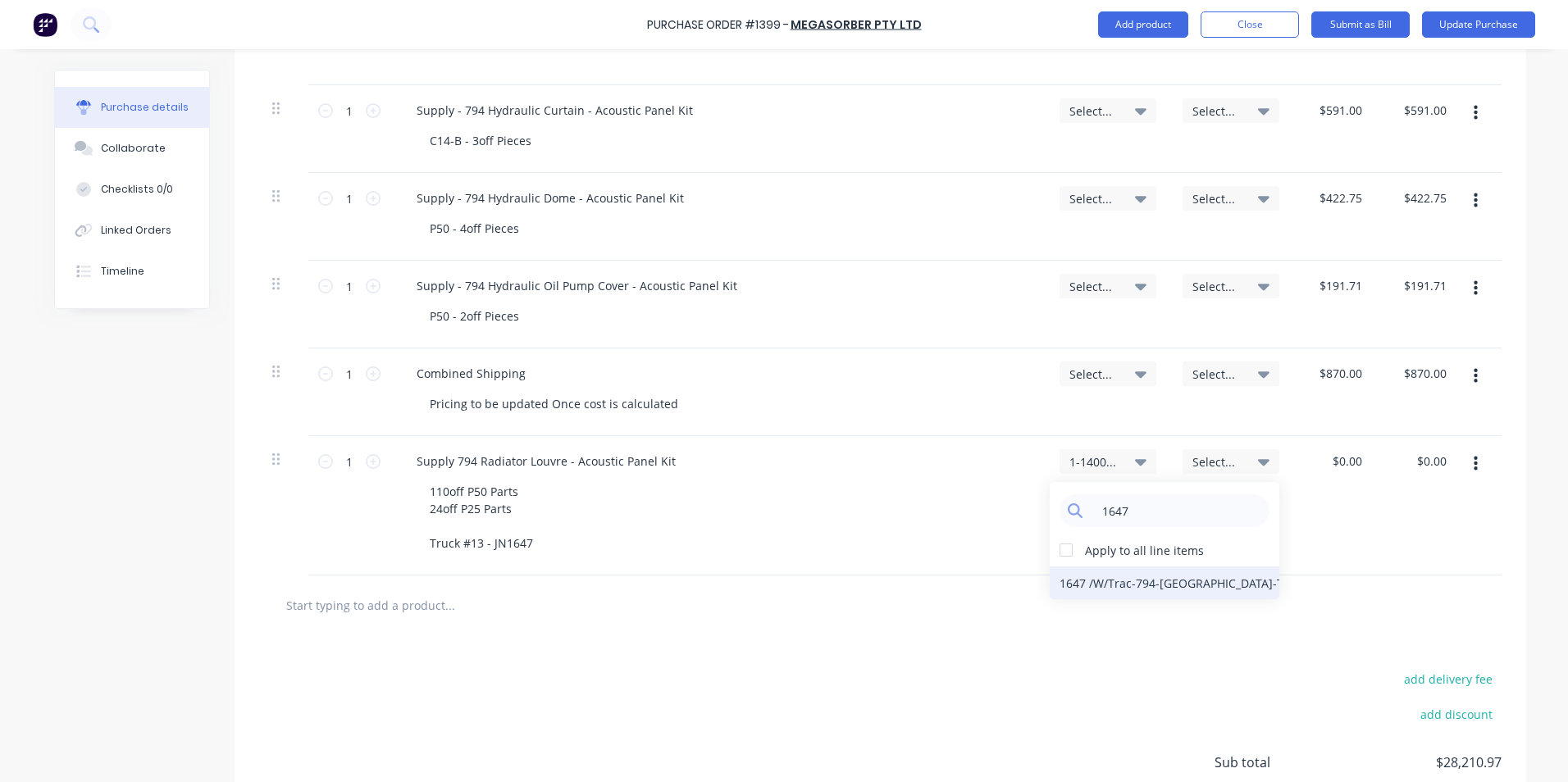
type input "1647"
click at [1178, 582] on div "1647 / W/Trac-794-[GEOGRAPHIC_DATA]-T13" at bounding box center [1165, 583] width 230 height 33
click at [1336, 465] on input "0.00" at bounding box center [1347, 461] width 38 height 24
click at [1340, 461] on input "0.00" at bounding box center [1349, 461] width 31 height 24
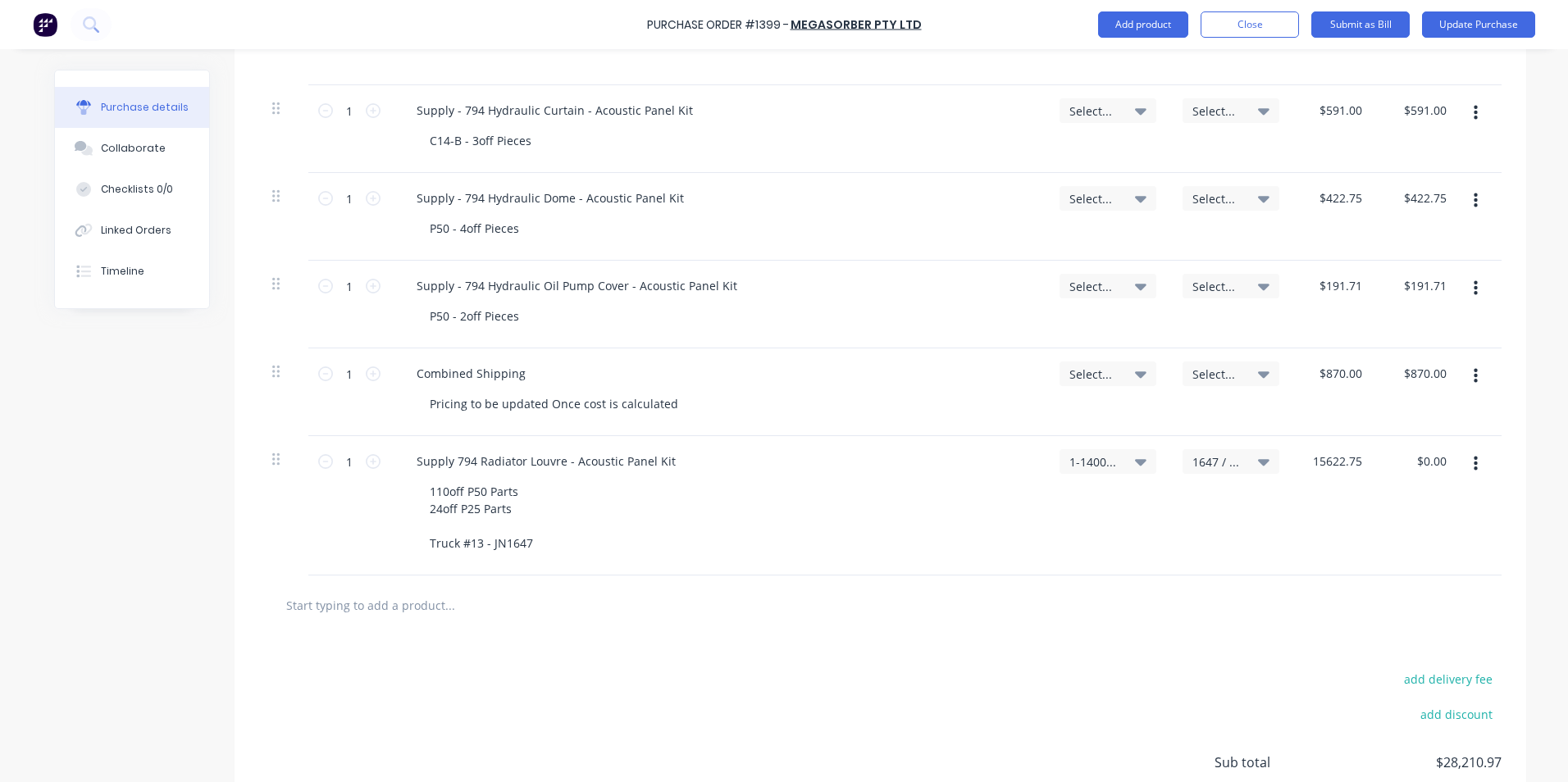
type input "$15,622.75"
click at [1353, 519] on div "$15,622.75 15622.75" at bounding box center [1335, 505] width 85 height 139
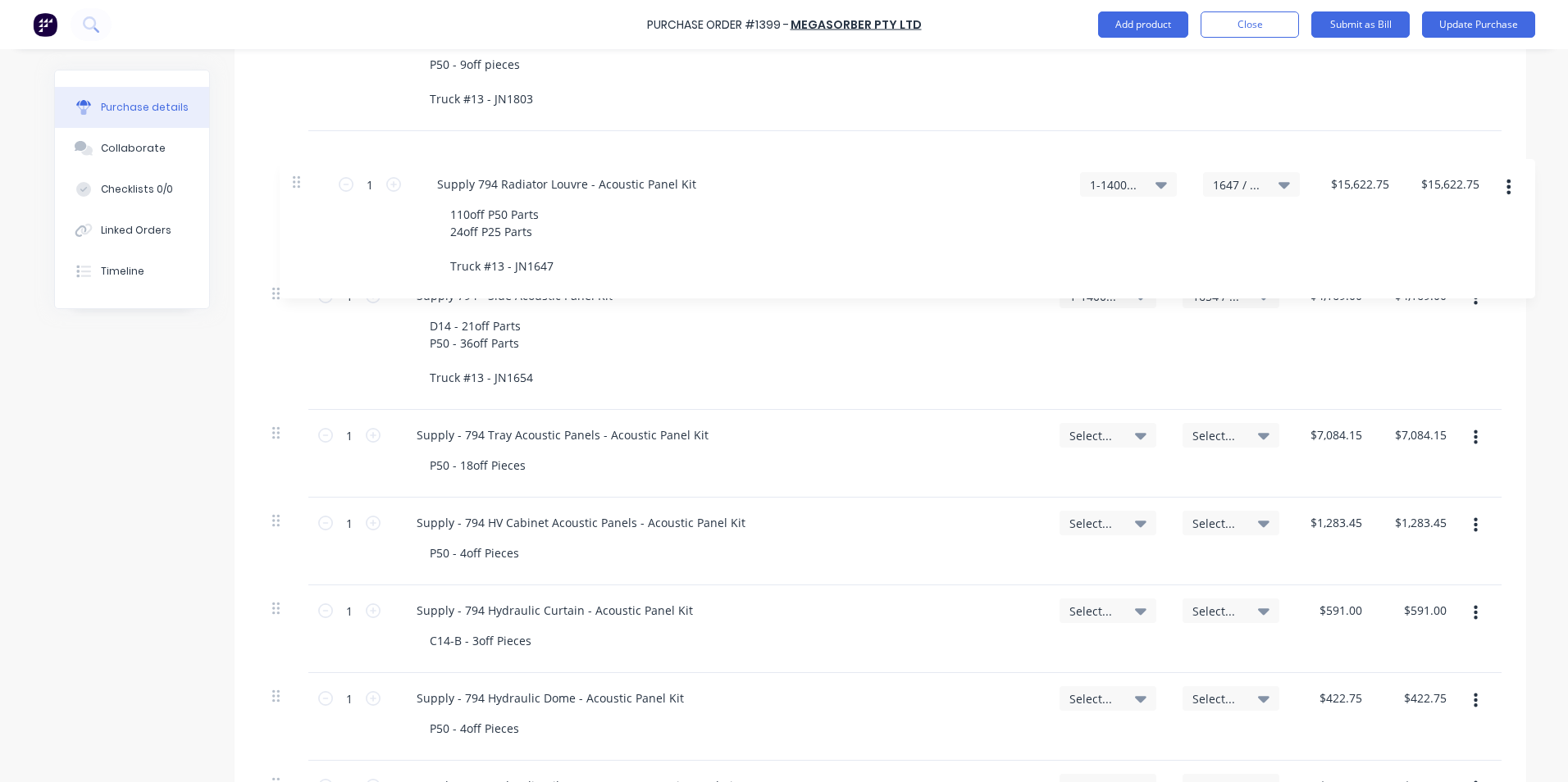
scroll to position [1329, 0]
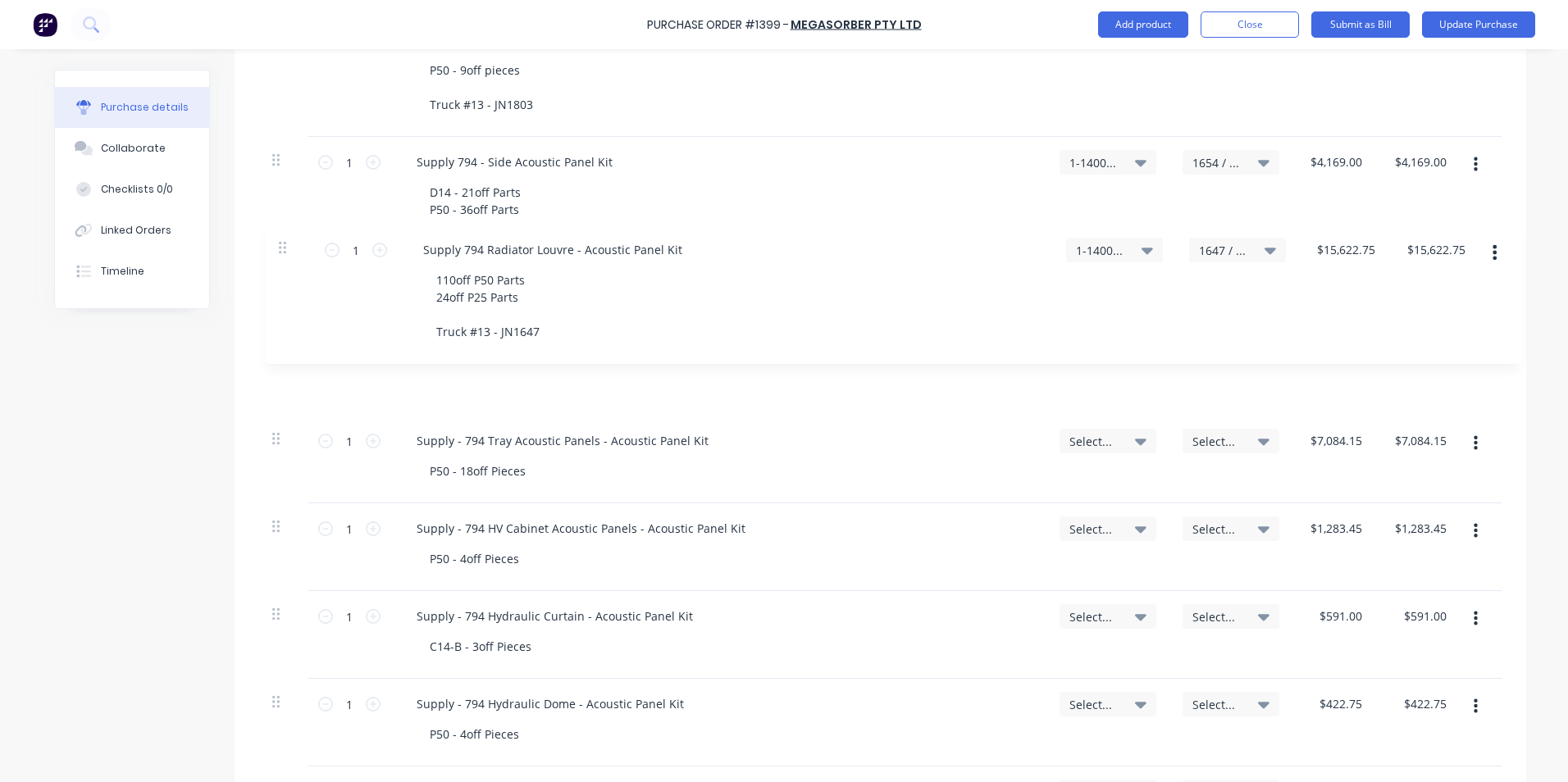
drag, startPoint x: 270, startPoint y: 462, endPoint x: 282, endPoint y: 246, distance: 216.3
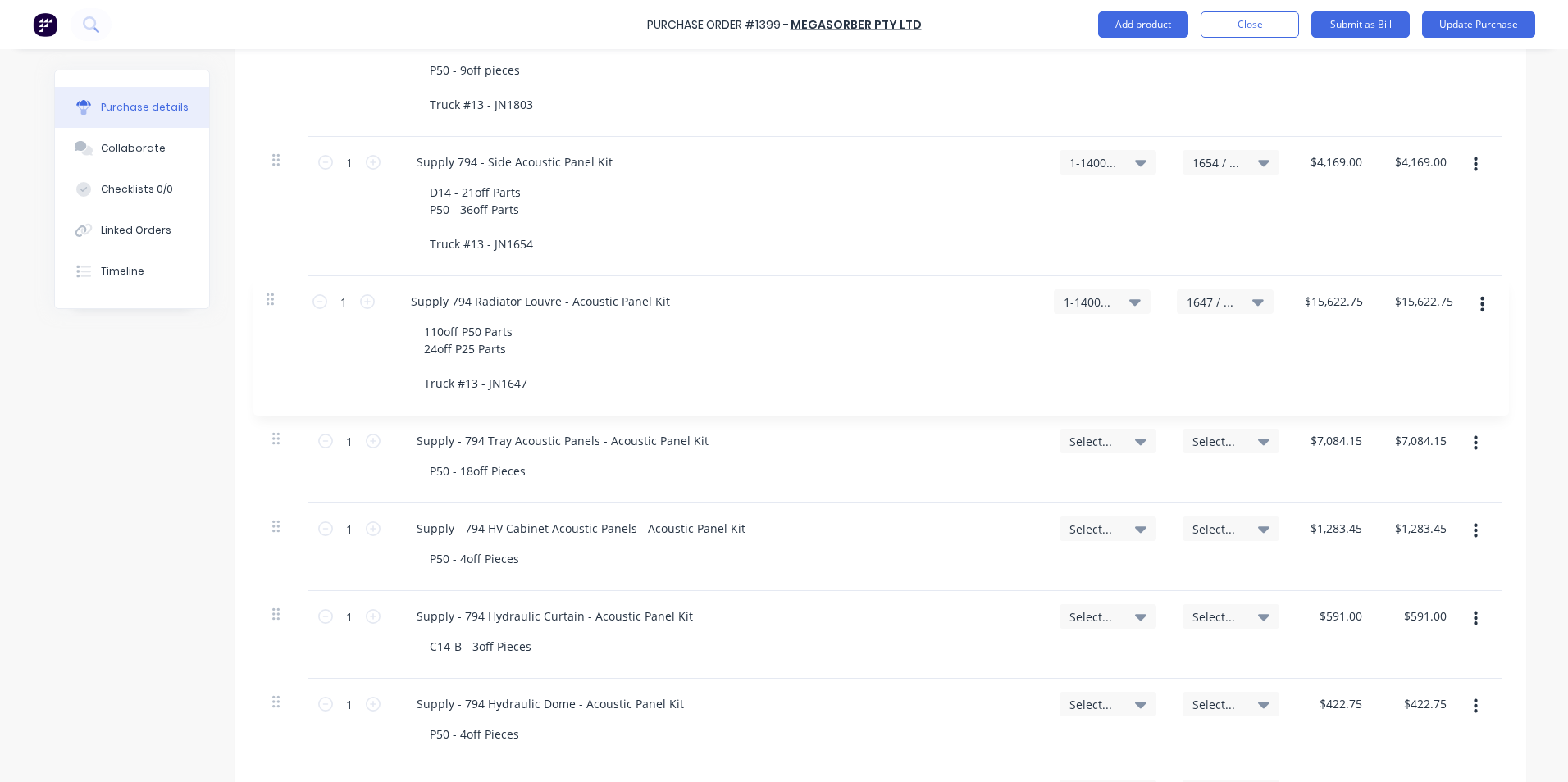
type input "$15,622.75"
type input "$7,084.15"
type input "$1,283.45"
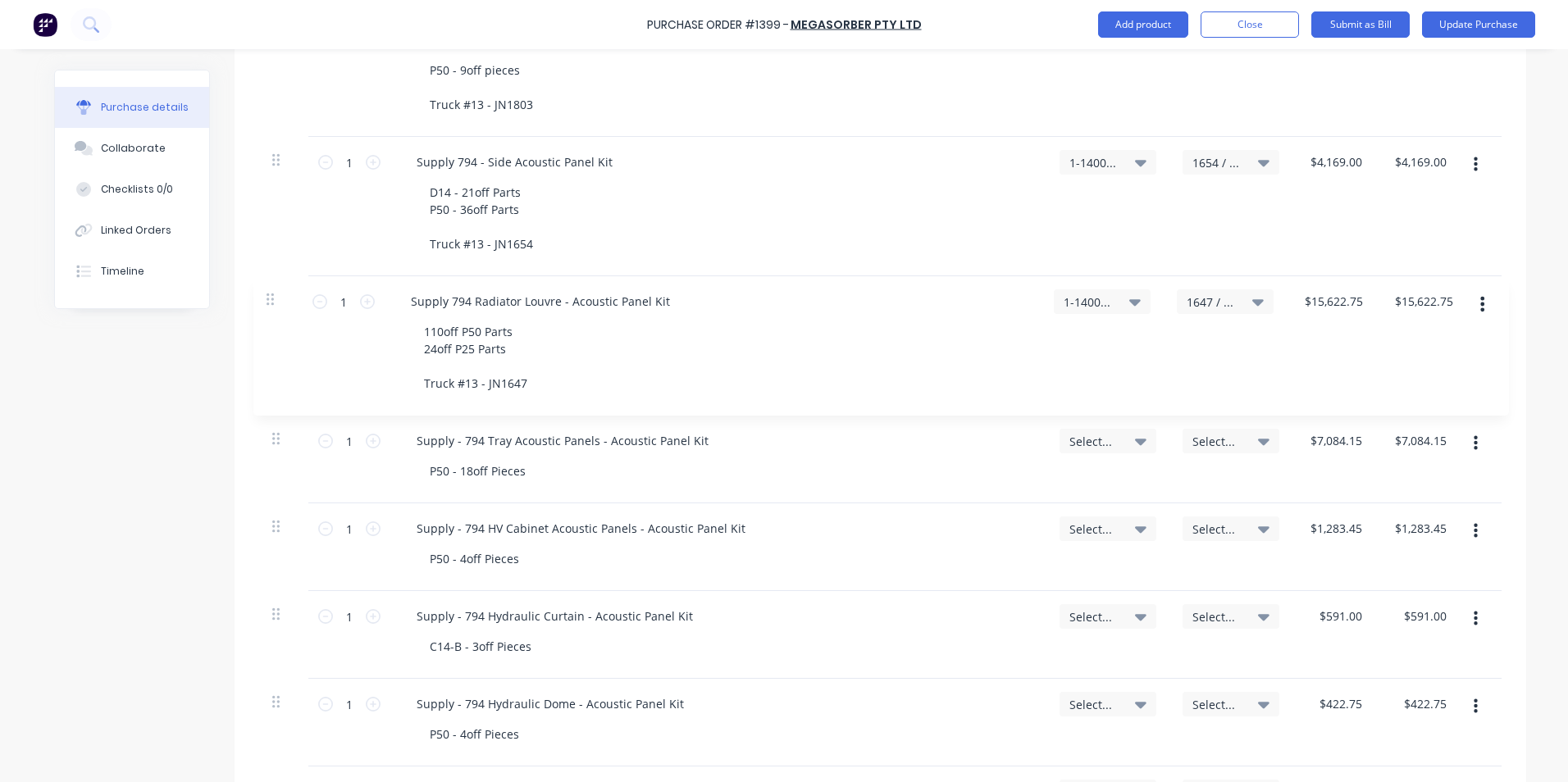
type input "$1,283.45"
type input "$591.00"
type input "$422.75"
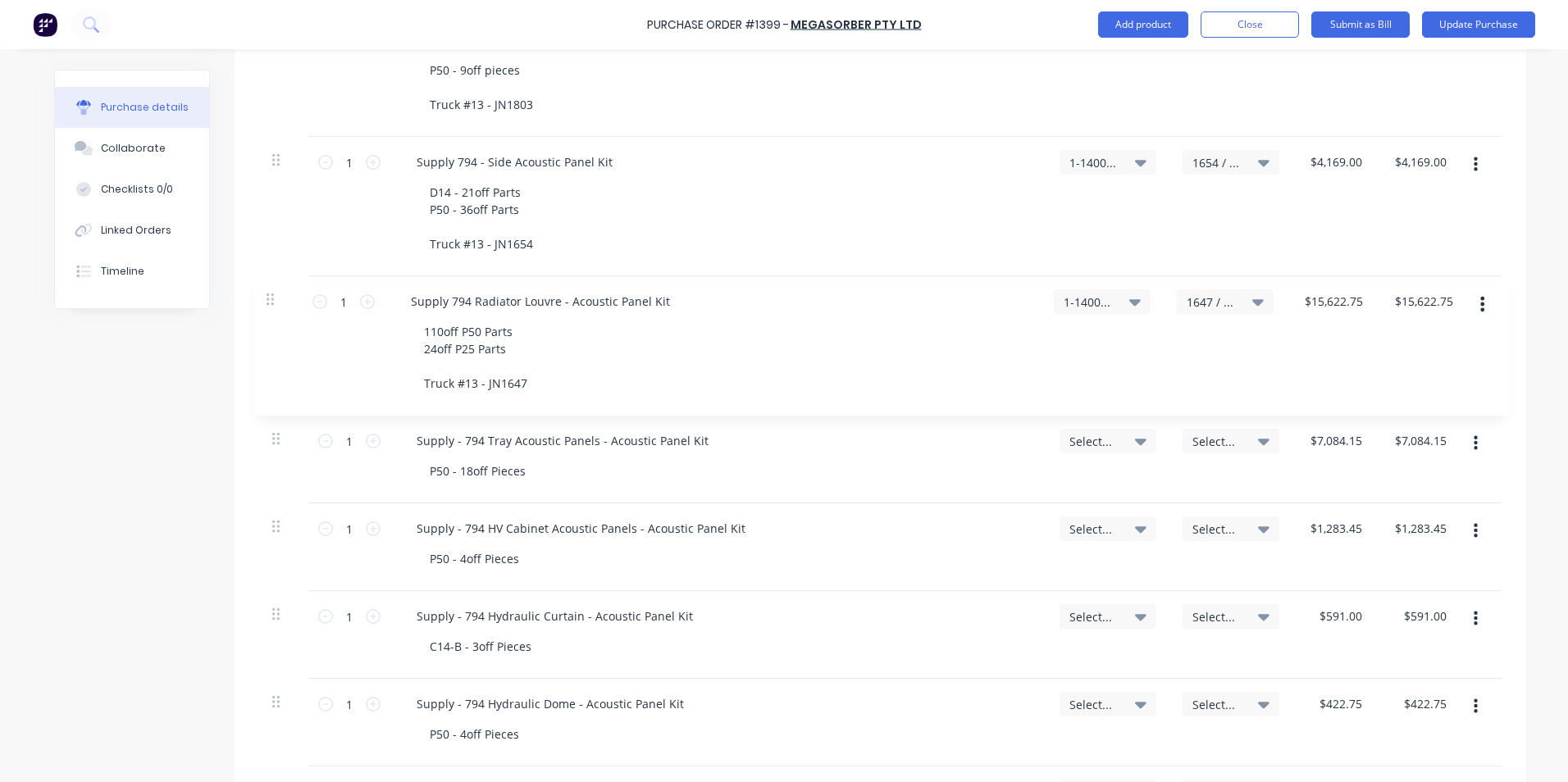
type input "$191.71"
type input "$870.00"
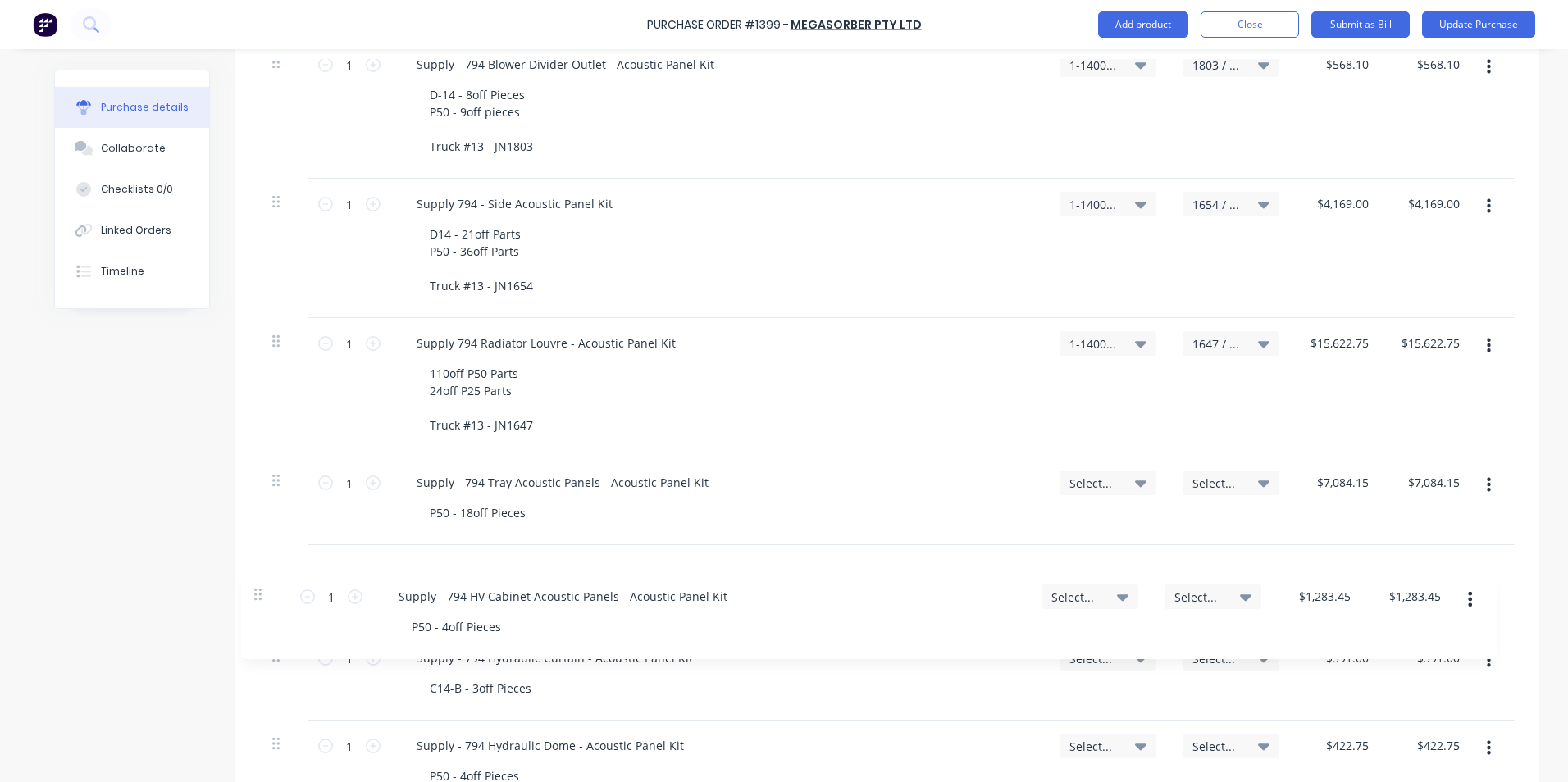
scroll to position [1294, 0]
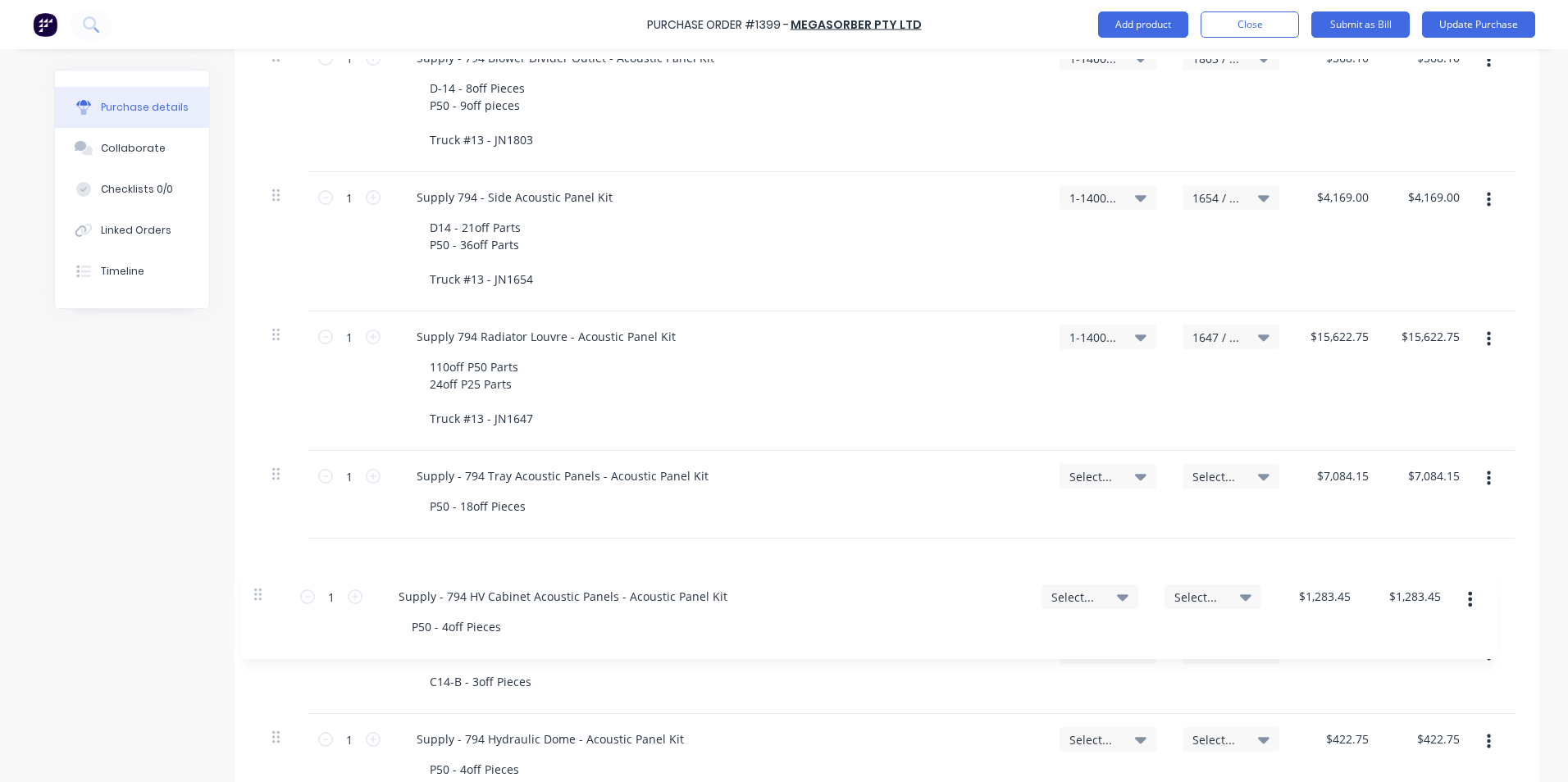
drag, startPoint x: 271, startPoint y: 611, endPoint x: 263, endPoint y: 563, distance: 48.7
click at [261, 573] on div "1 1 Supply 794 Belly Panel - Acoustic Panel Kit D-14 = 10 Pieces P50 = 62 Piece…" at bounding box center [886, 60] width 1255 height 1659
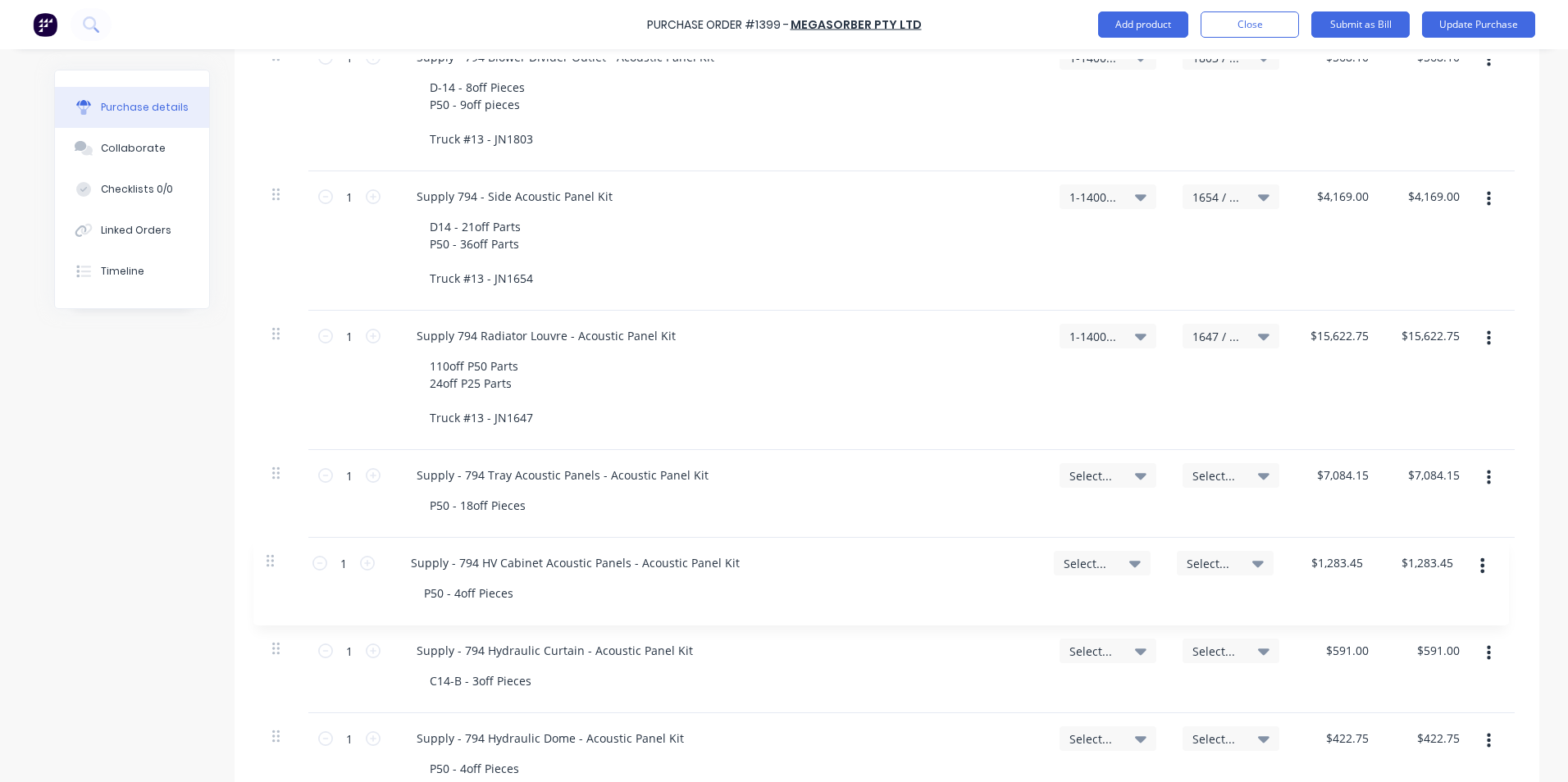
drag, startPoint x: 263, startPoint y: 563, endPoint x: 267, endPoint y: 548, distance: 15.5
click at [267, 549] on div "1 1 Supply 794 Belly Panel - Acoustic Panel Kit D-14 = 10 Pieces P50 = 62 Piece…" at bounding box center [886, 60] width 1255 height 1659
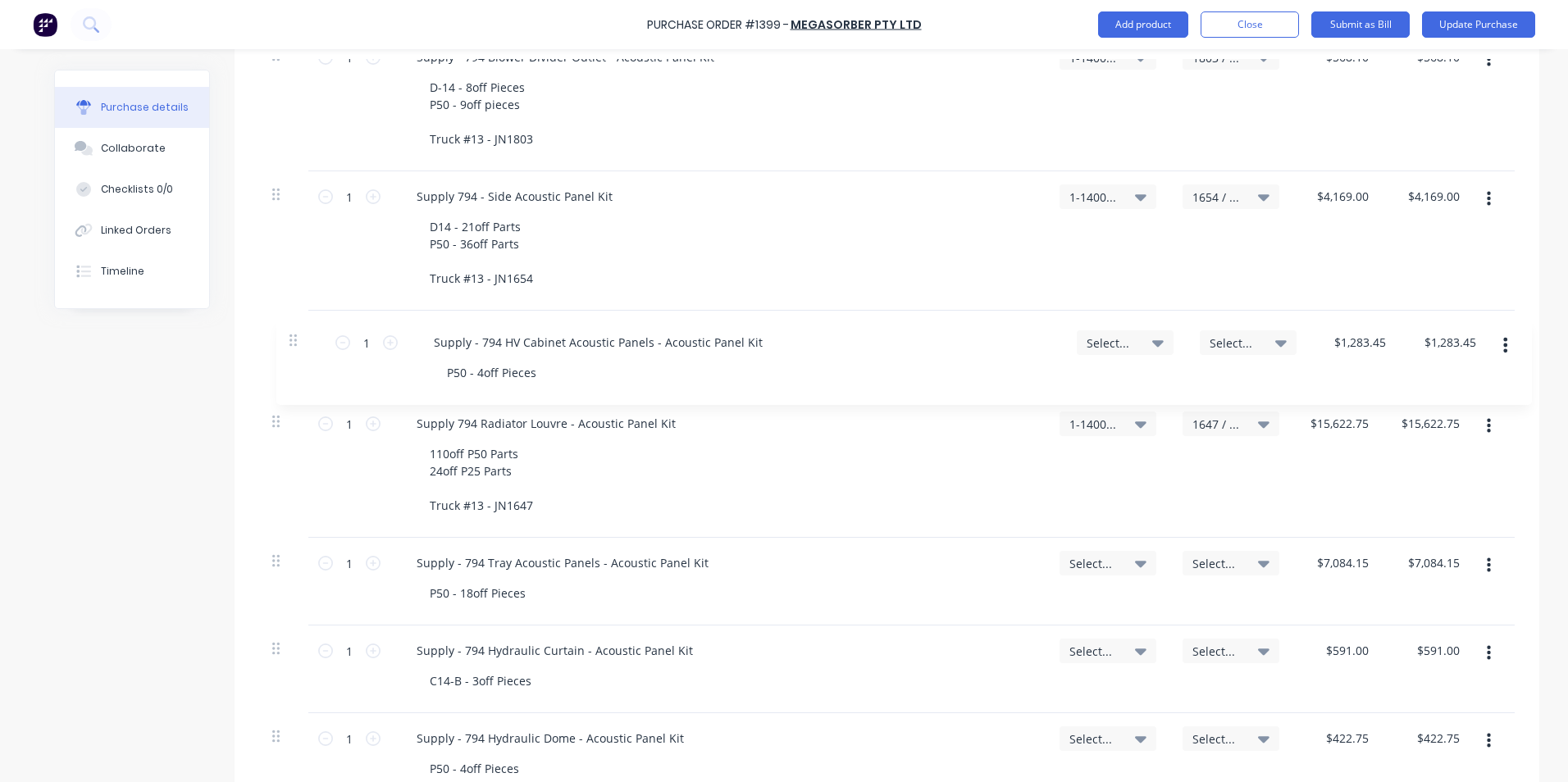
drag, startPoint x: 271, startPoint y: 564, endPoint x: 296, endPoint y: 333, distance: 232.3
click at [296, 334] on div "1 1 Supply 794 Belly Panel - Acoustic Panel Kit D-14 = 10 Pieces P50 = 62 Piece…" at bounding box center [886, 60] width 1255 height 1659
type input "$1,283.45"
type input "$15,622.75"
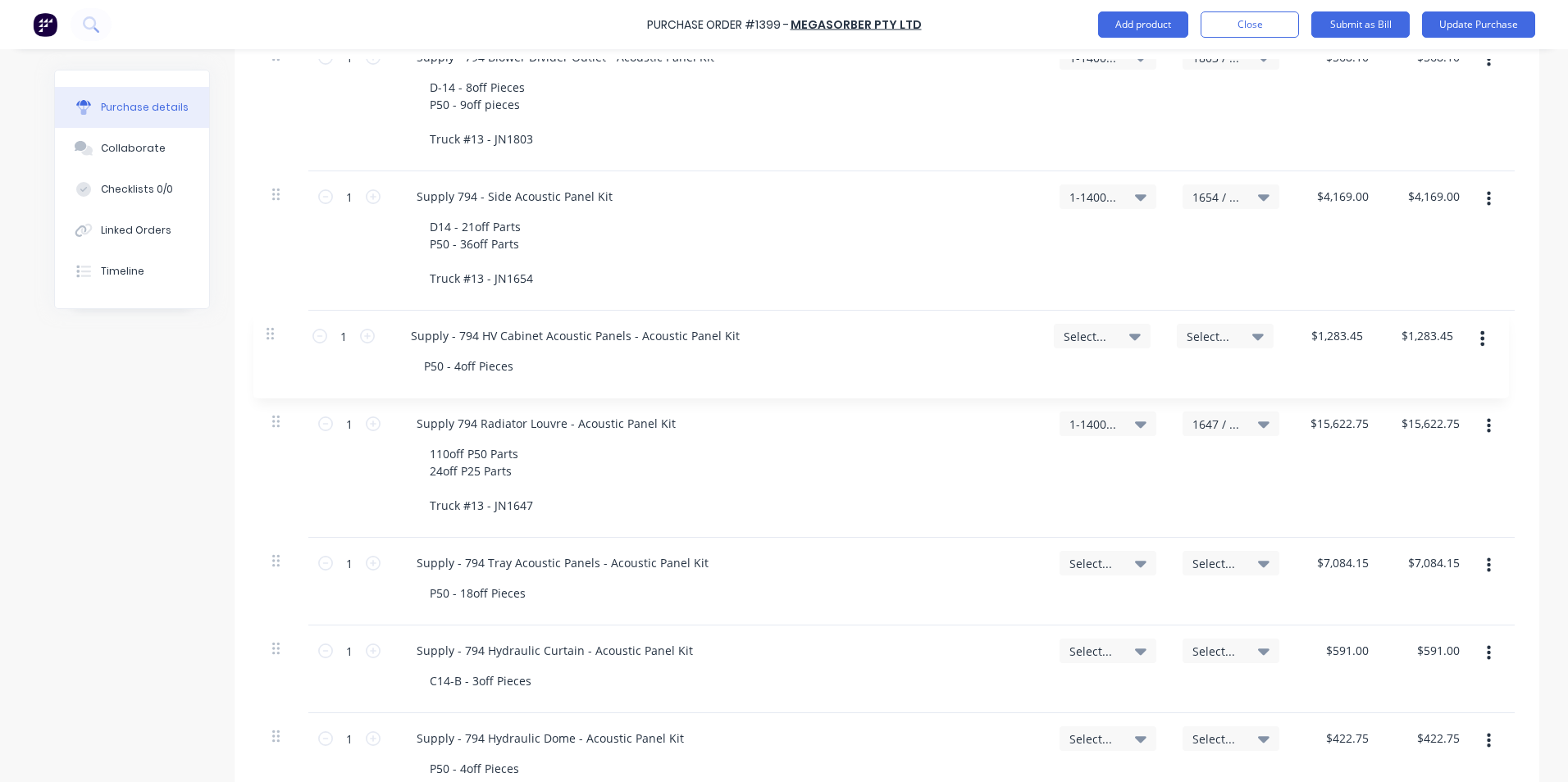
type input "$15,622.75"
type input "$7,084.15"
click at [512, 363] on div "P50 - 4off Pieces" at bounding box center [474, 366] width 116 height 24
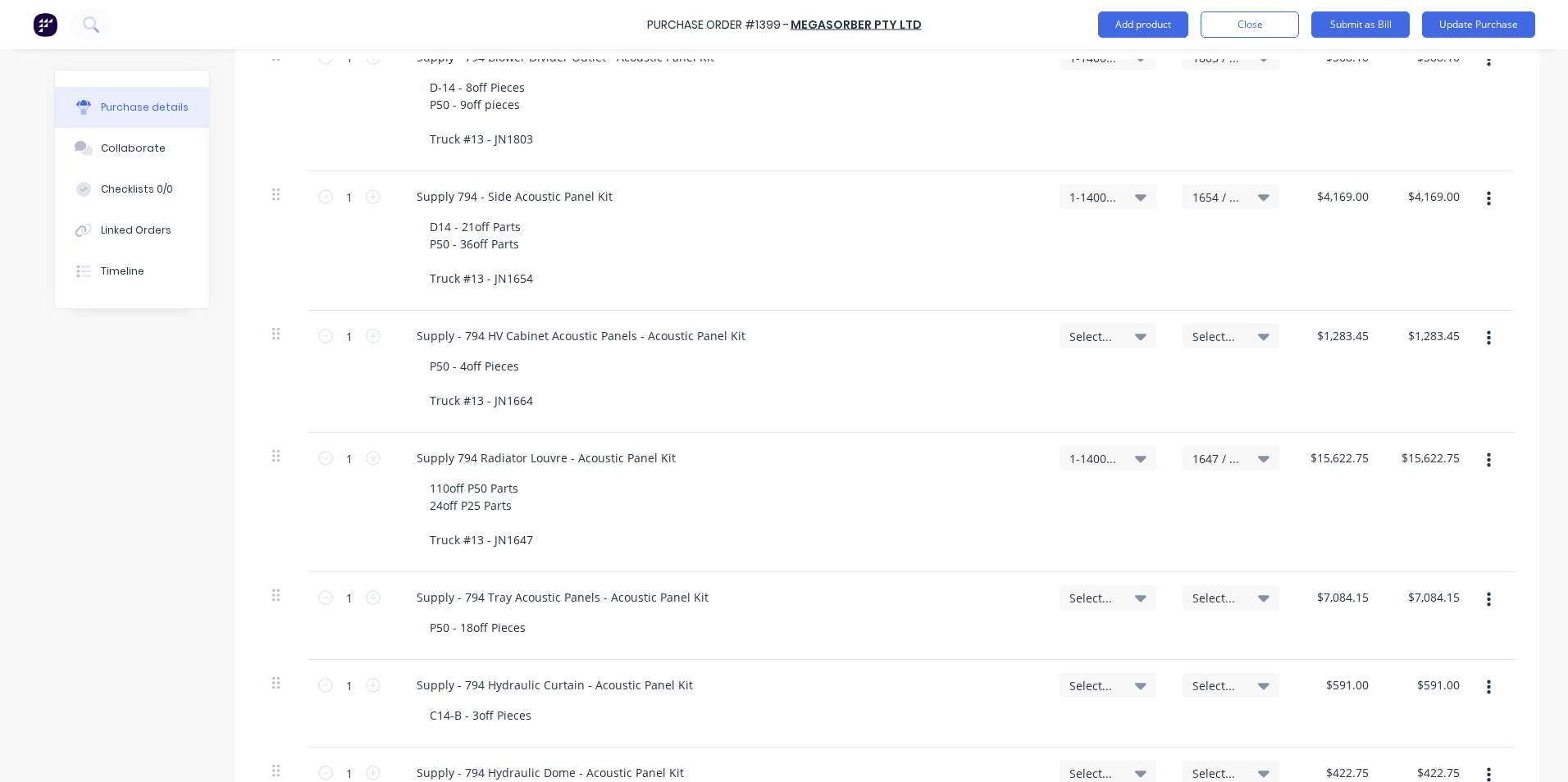
click at [1099, 333] on span "Select..." at bounding box center [1094, 337] width 49 height 17
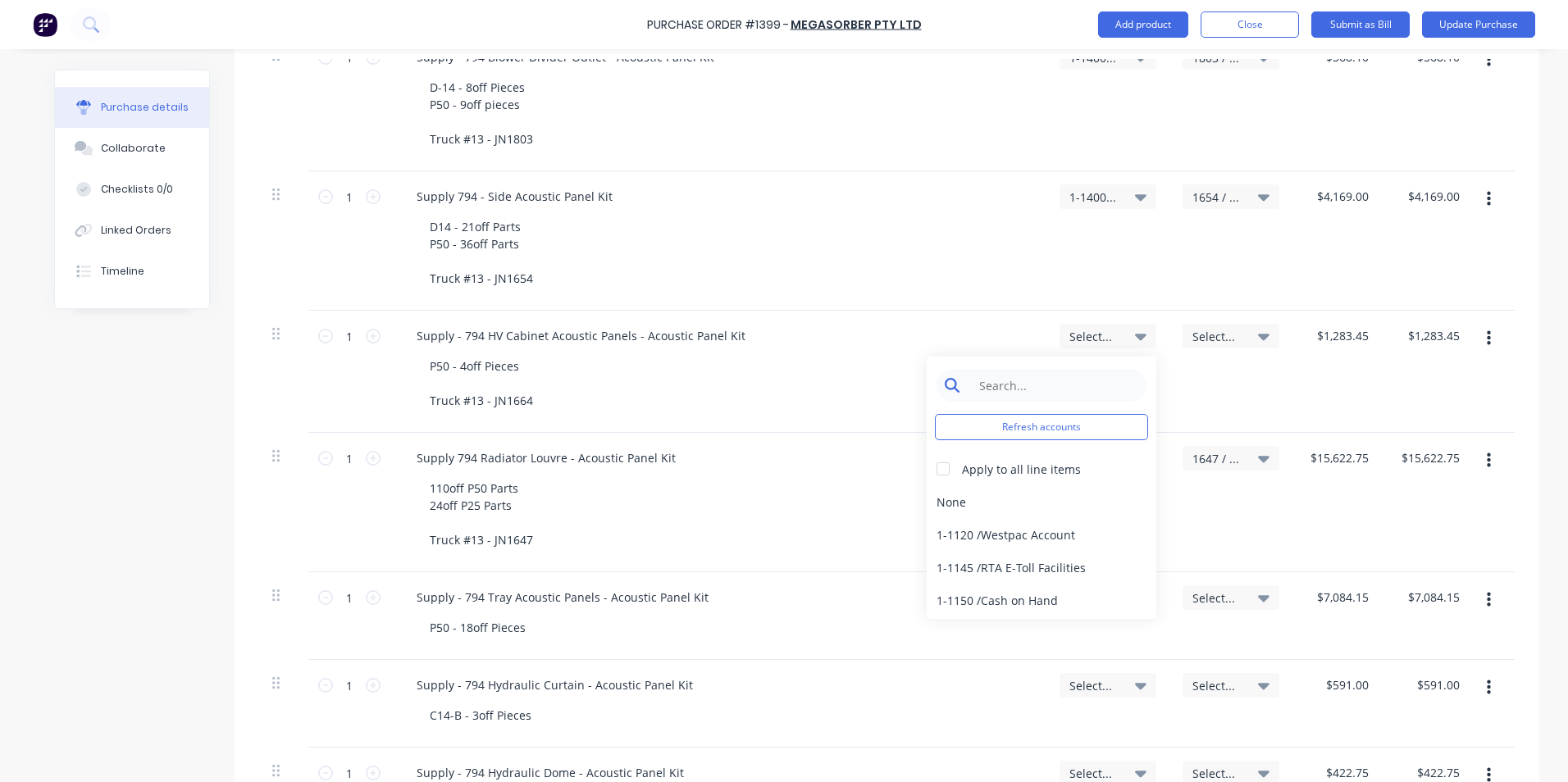
click at [1038, 389] on input at bounding box center [1054, 385] width 168 height 33
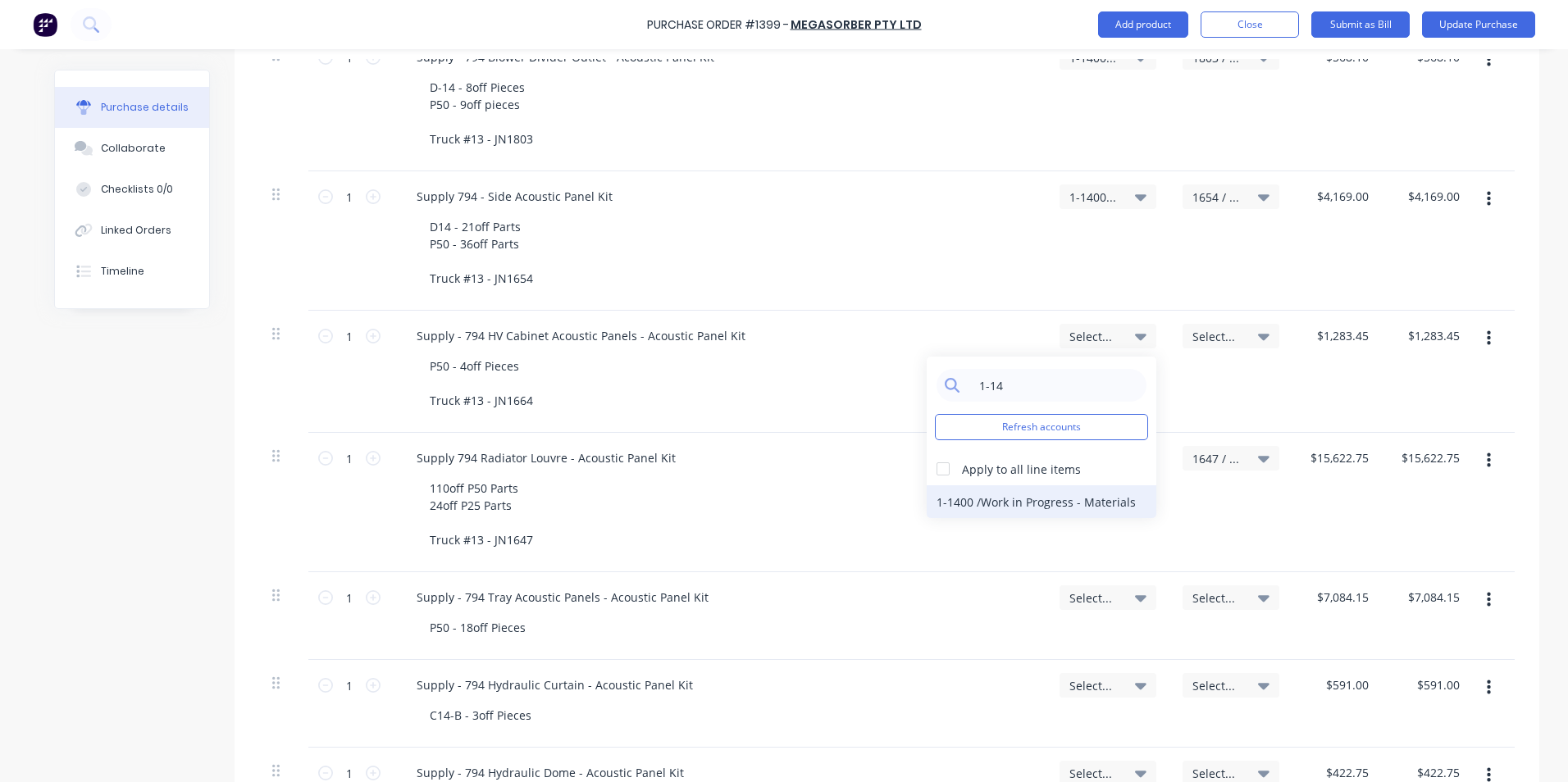
type input "1-14"
click at [1036, 497] on div "1-1400 / Work in Progress - Materials" at bounding box center [1041, 502] width 230 height 33
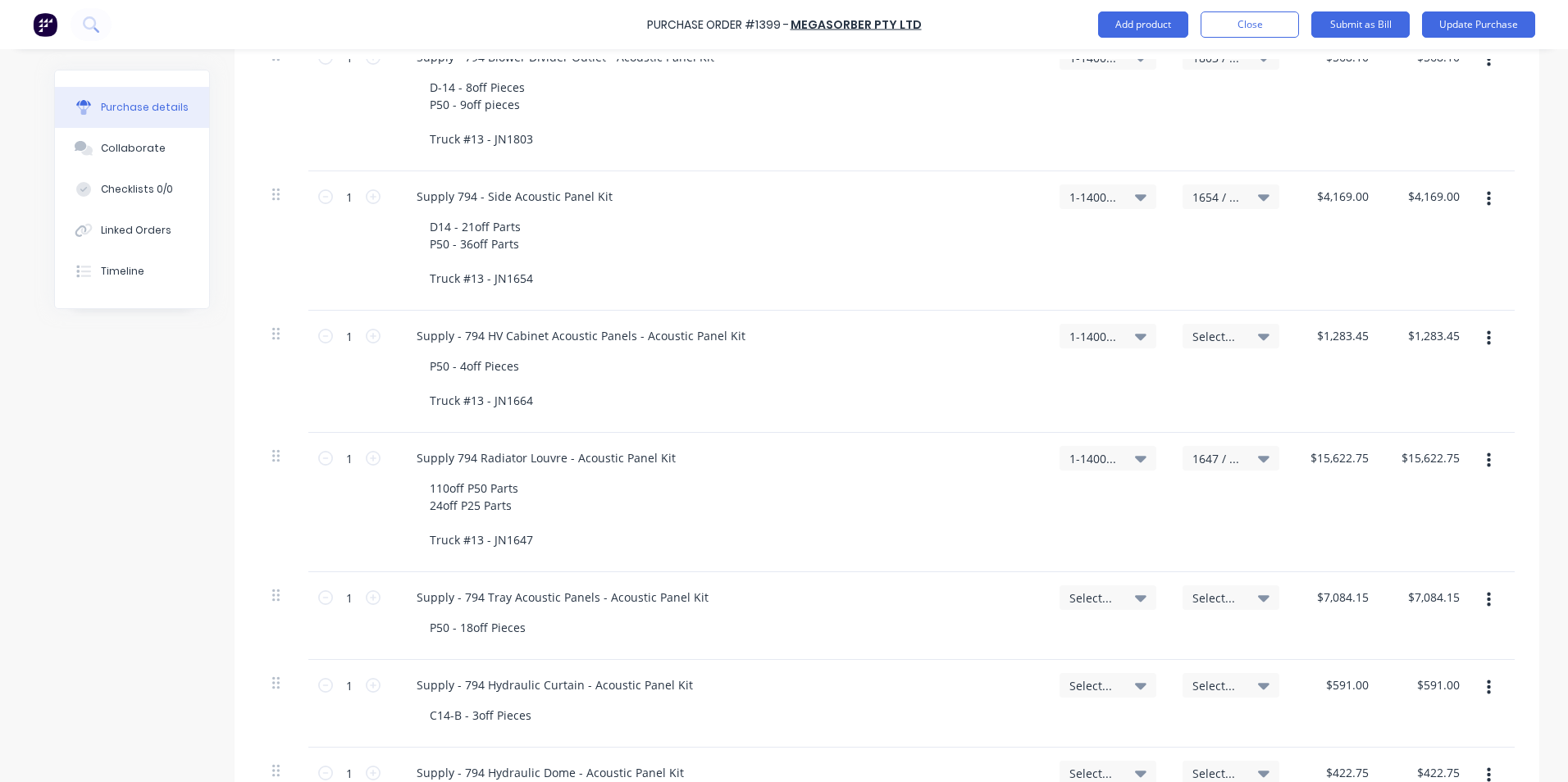
click at [1214, 334] on span "Select..." at bounding box center [1216, 337] width 49 height 17
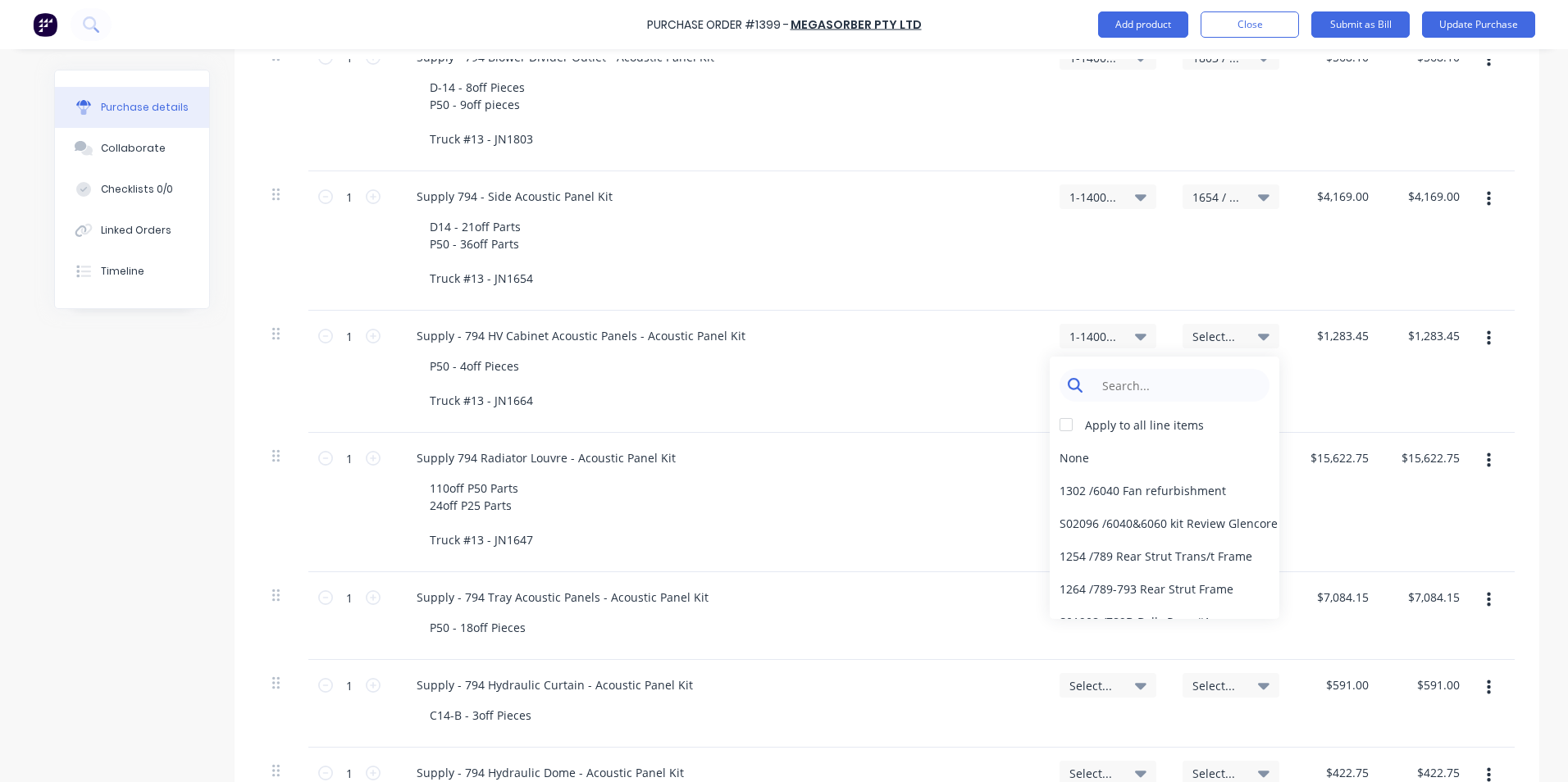
click at [1130, 378] on input at bounding box center [1177, 385] width 168 height 33
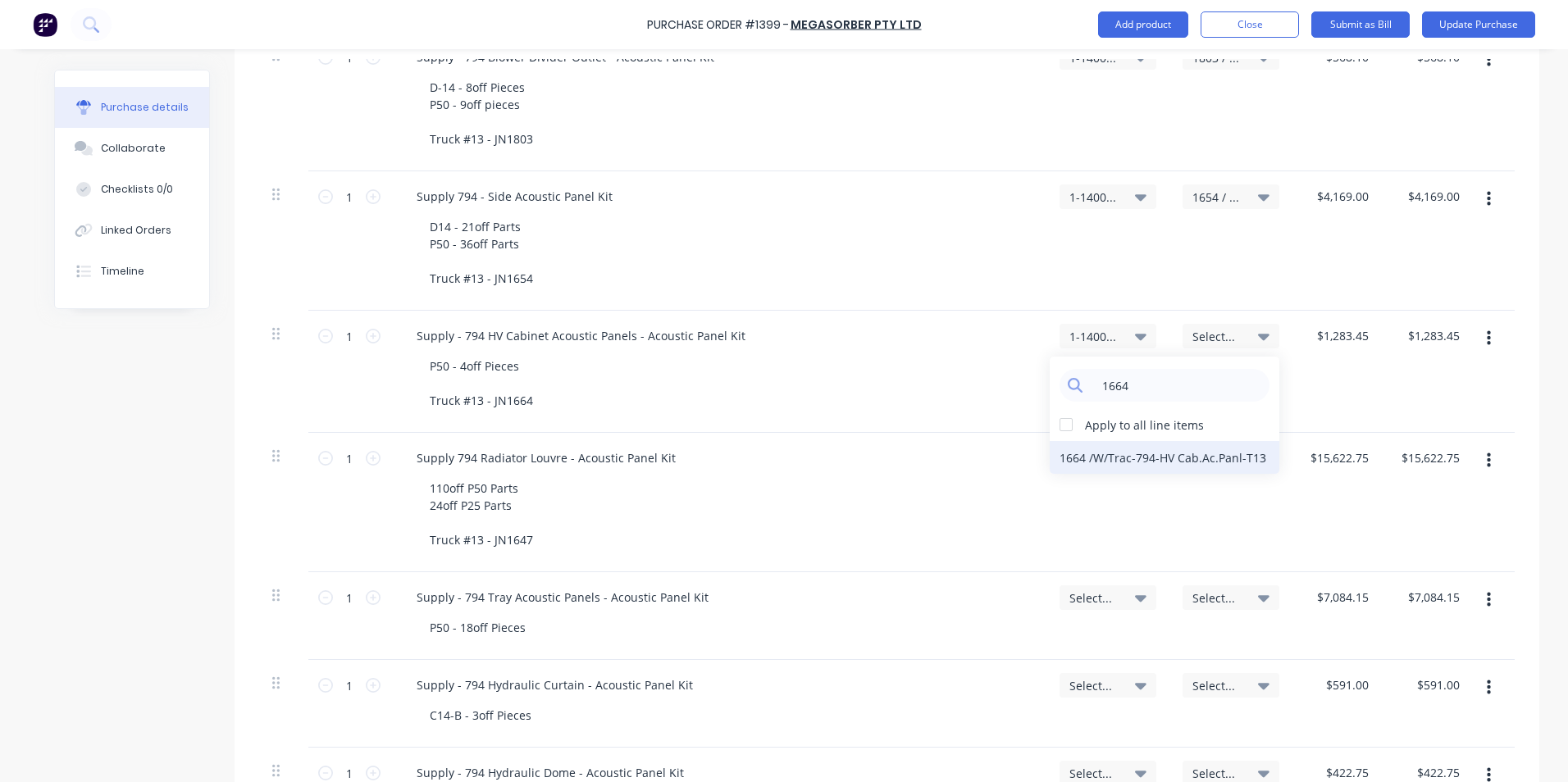
type input "1664"
click at [1107, 459] on div "1664 / W/Trac-794-HV Cab.Ac.Panl-T13" at bounding box center [1165, 458] width 230 height 33
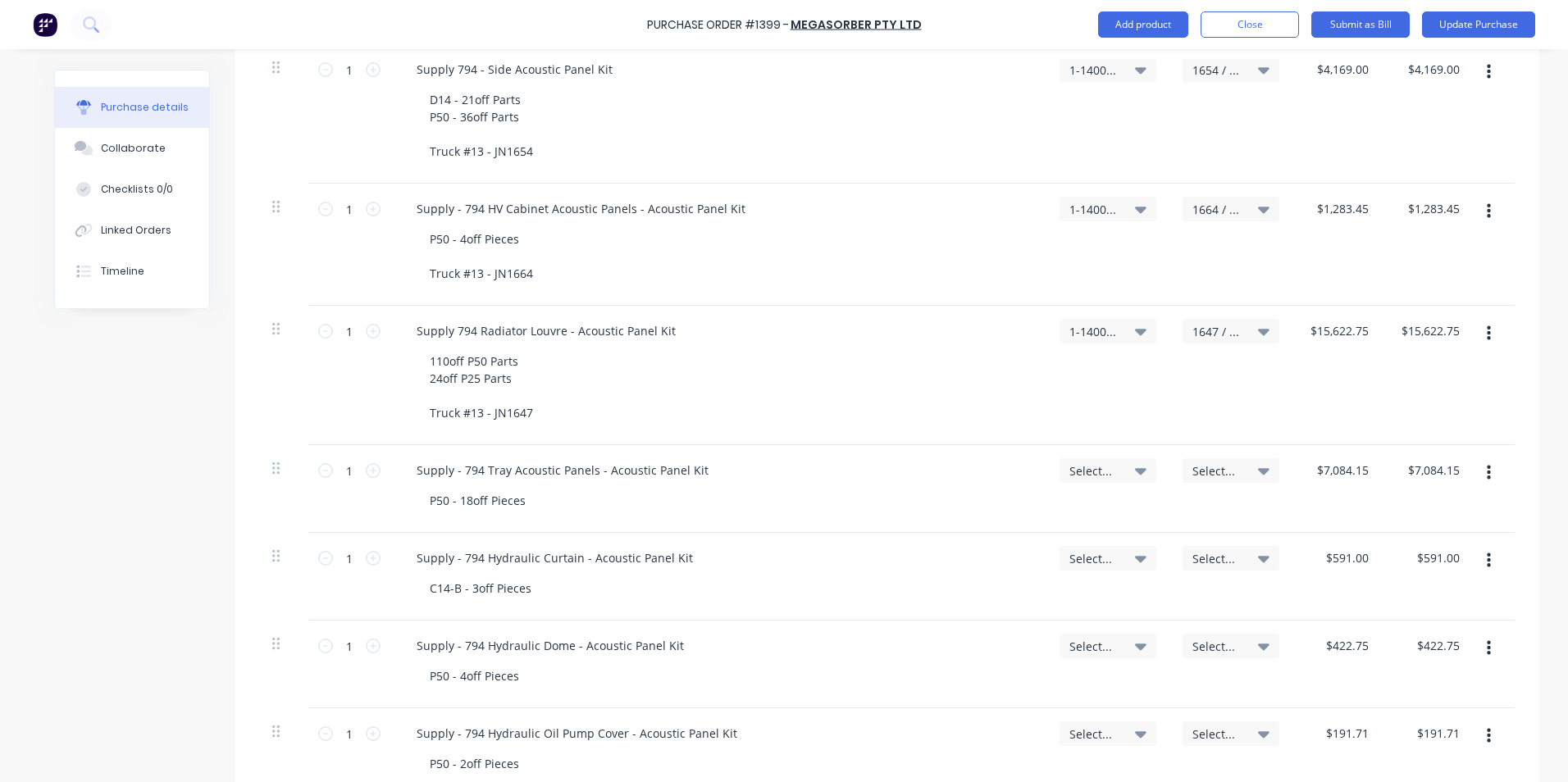
scroll to position [1458, 0]
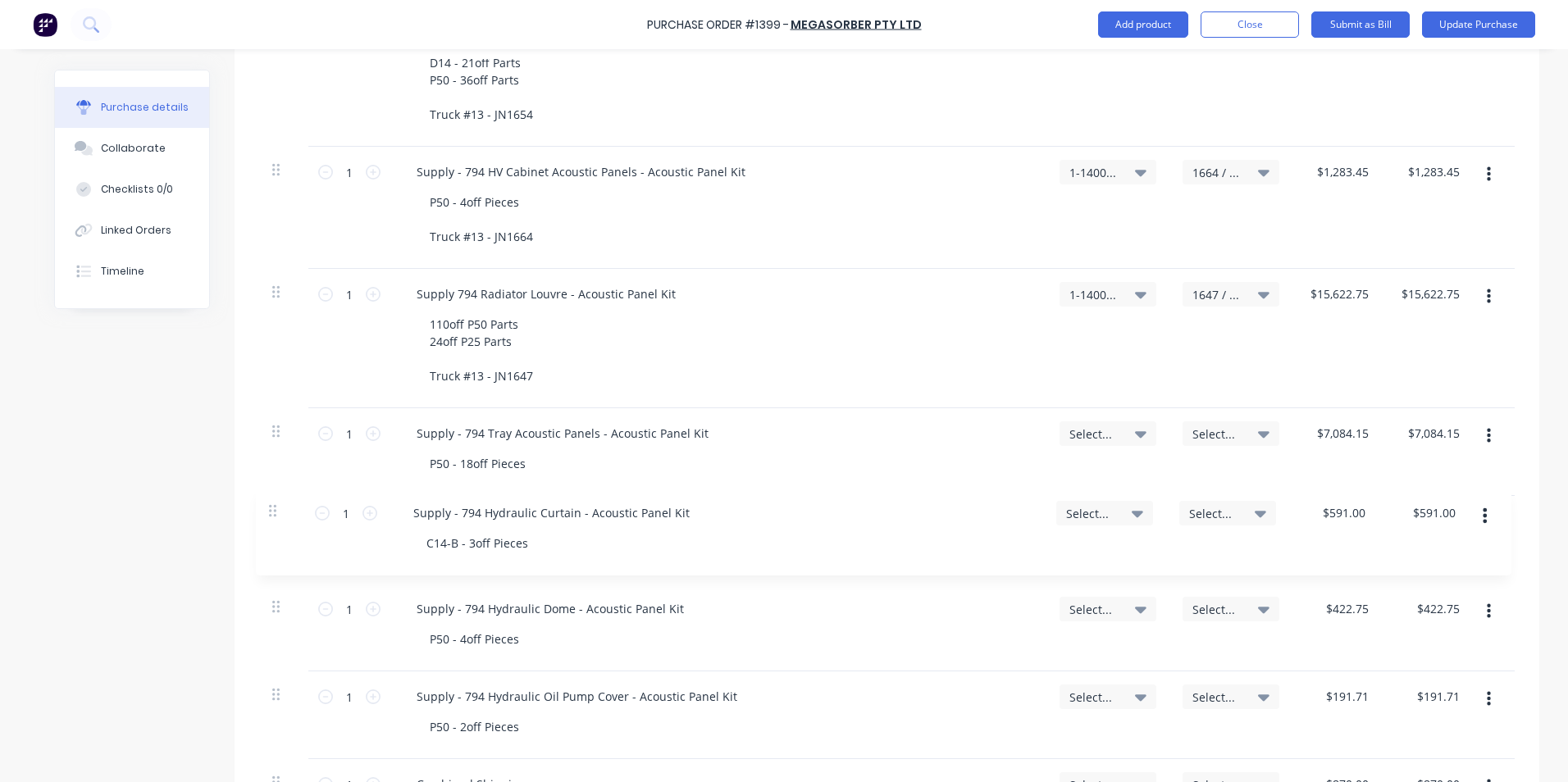
drag, startPoint x: 269, startPoint y: 522, endPoint x: 271, endPoint y: 509, distance: 13.2
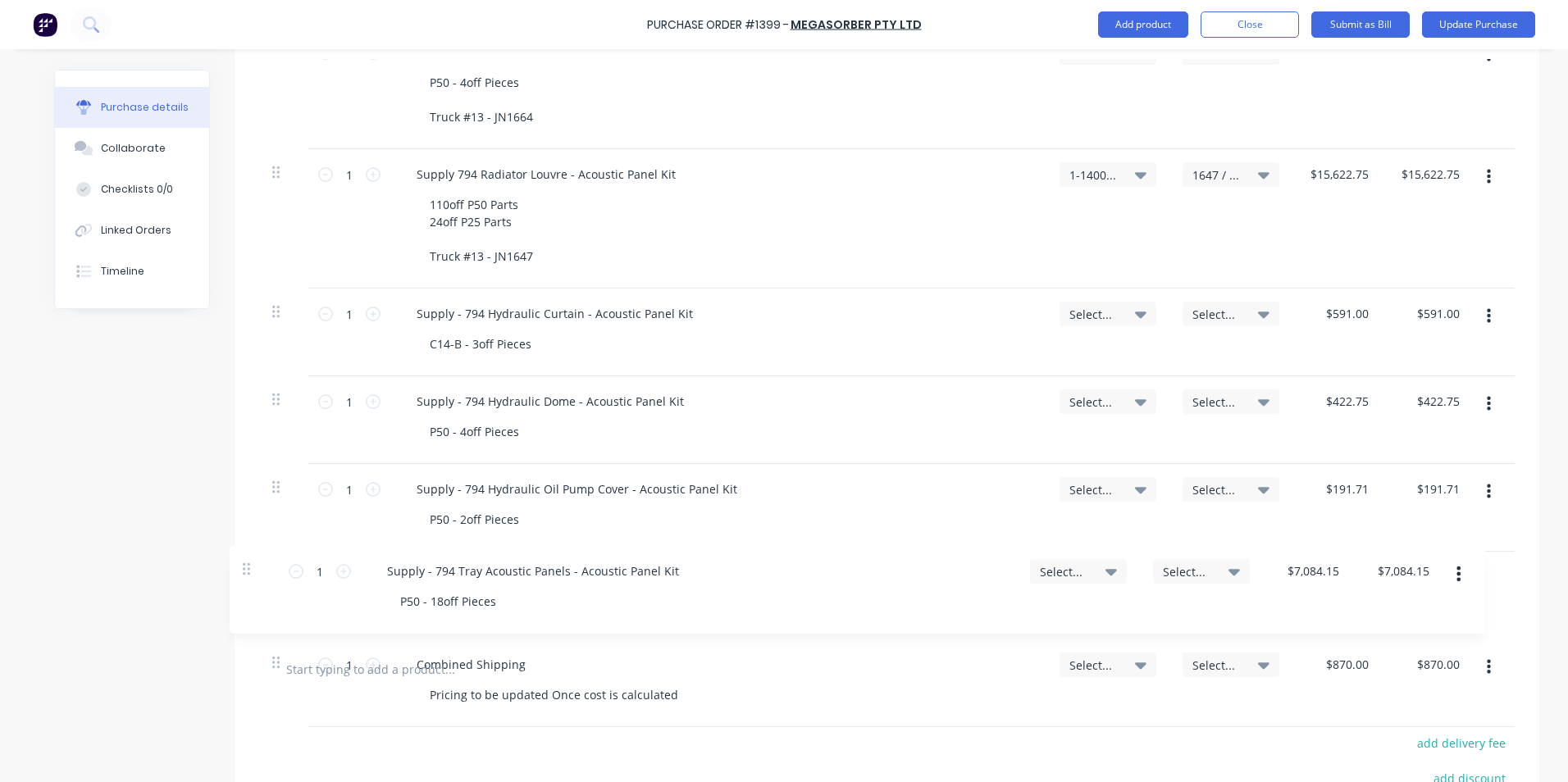
drag, startPoint x: 268, startPoint y: 434, endPoint x: 250, endPoint y: 579, distance: 146.1
type input "$591.00"
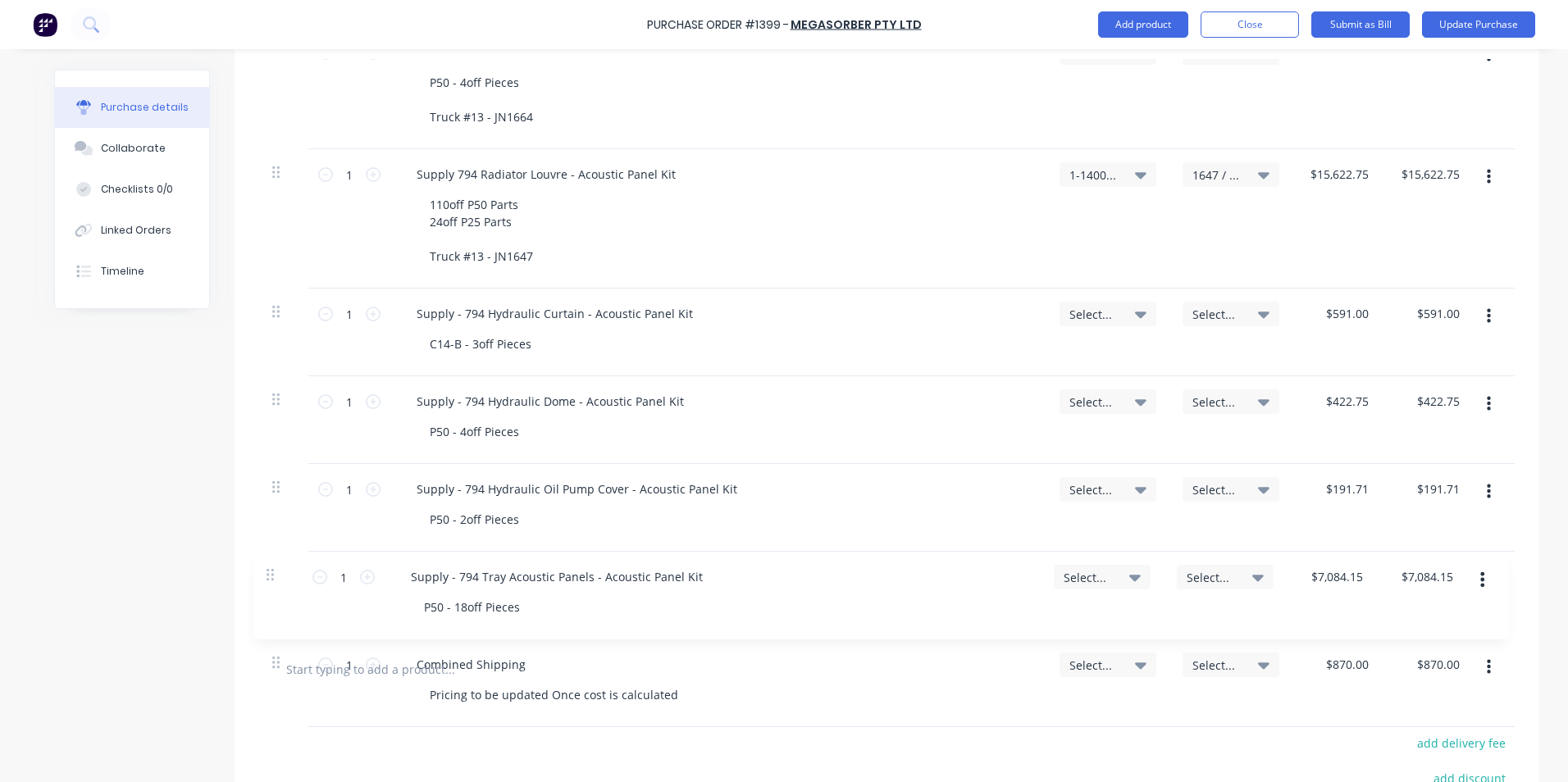
type input "$422.75"
type input "$191.71"
type input "$7,084.15"
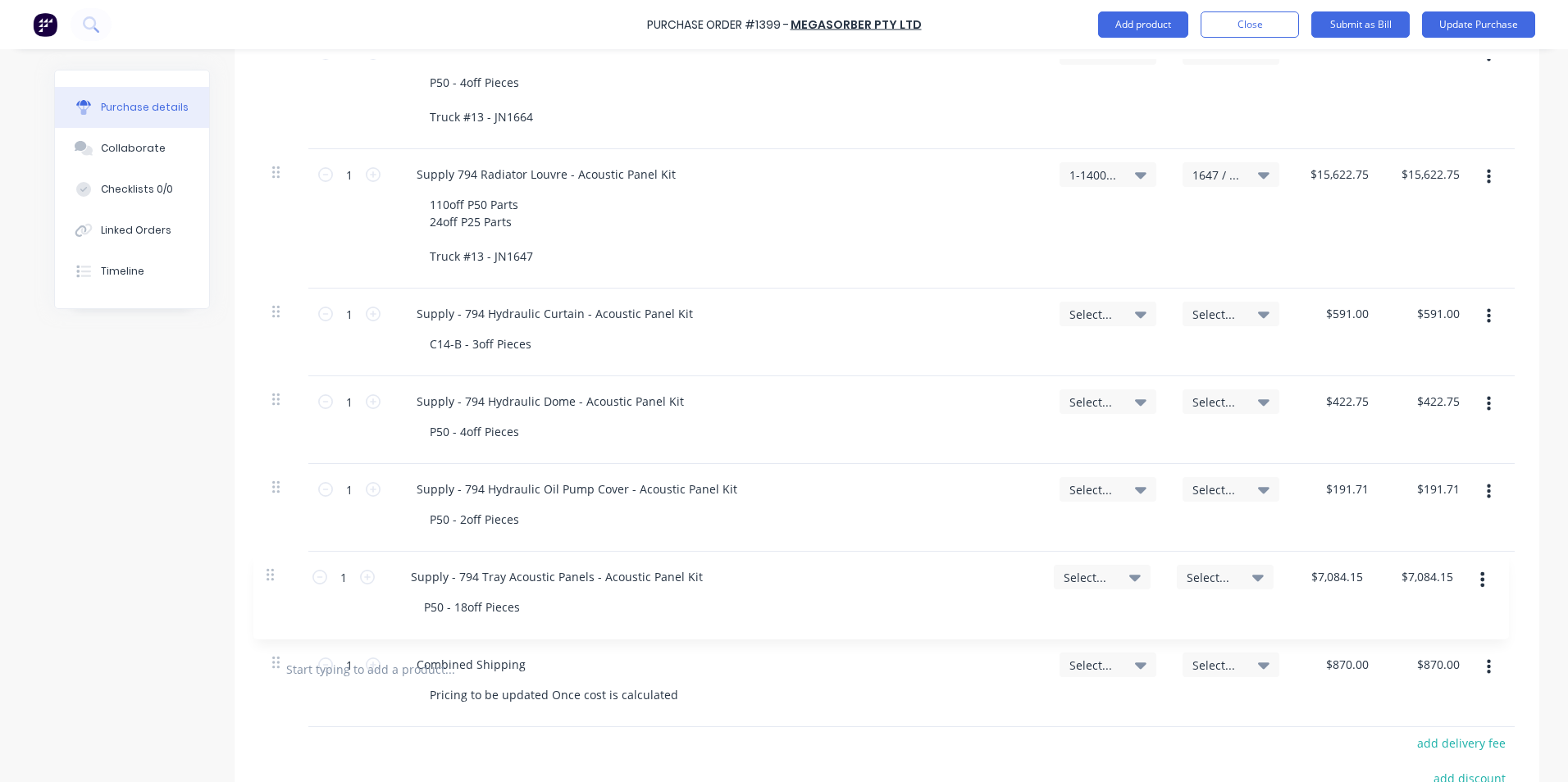
type input "$7,084.15"
drag, startPoint x: 530, startPoint y: 346, endPoint x: 591, endPoint y: 346, distance: 61.0
click at [530, 346] on div "C14-B - 3off Pieces" at bounding box center [480, 344] width 128 height 24
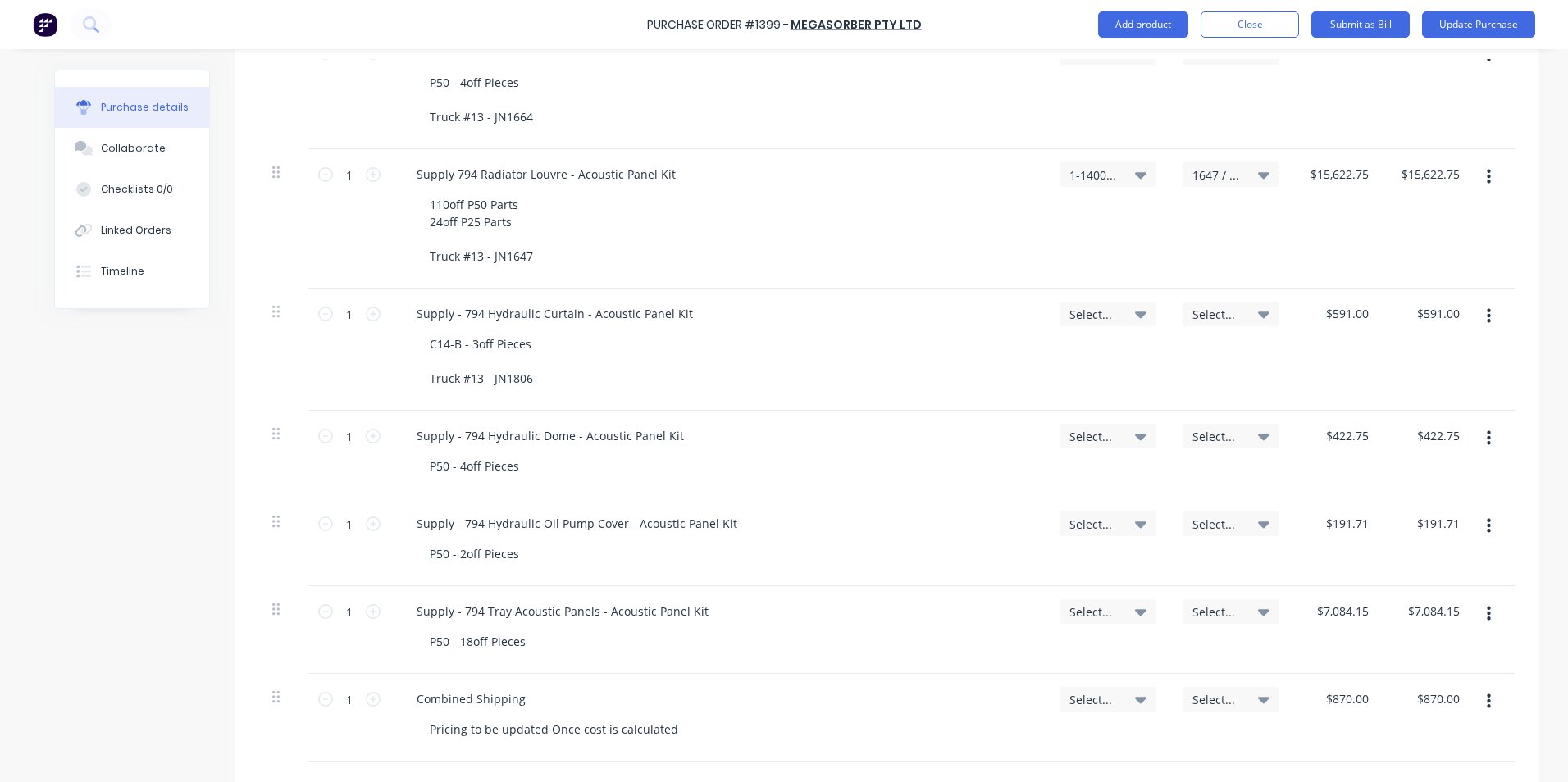
click at [1087, 309] on span "Select..." at bounding box center [1094, 315] width 49 height 17
click at [1014, 365] on input at bounding box center [1054, 363] width 168 height 33
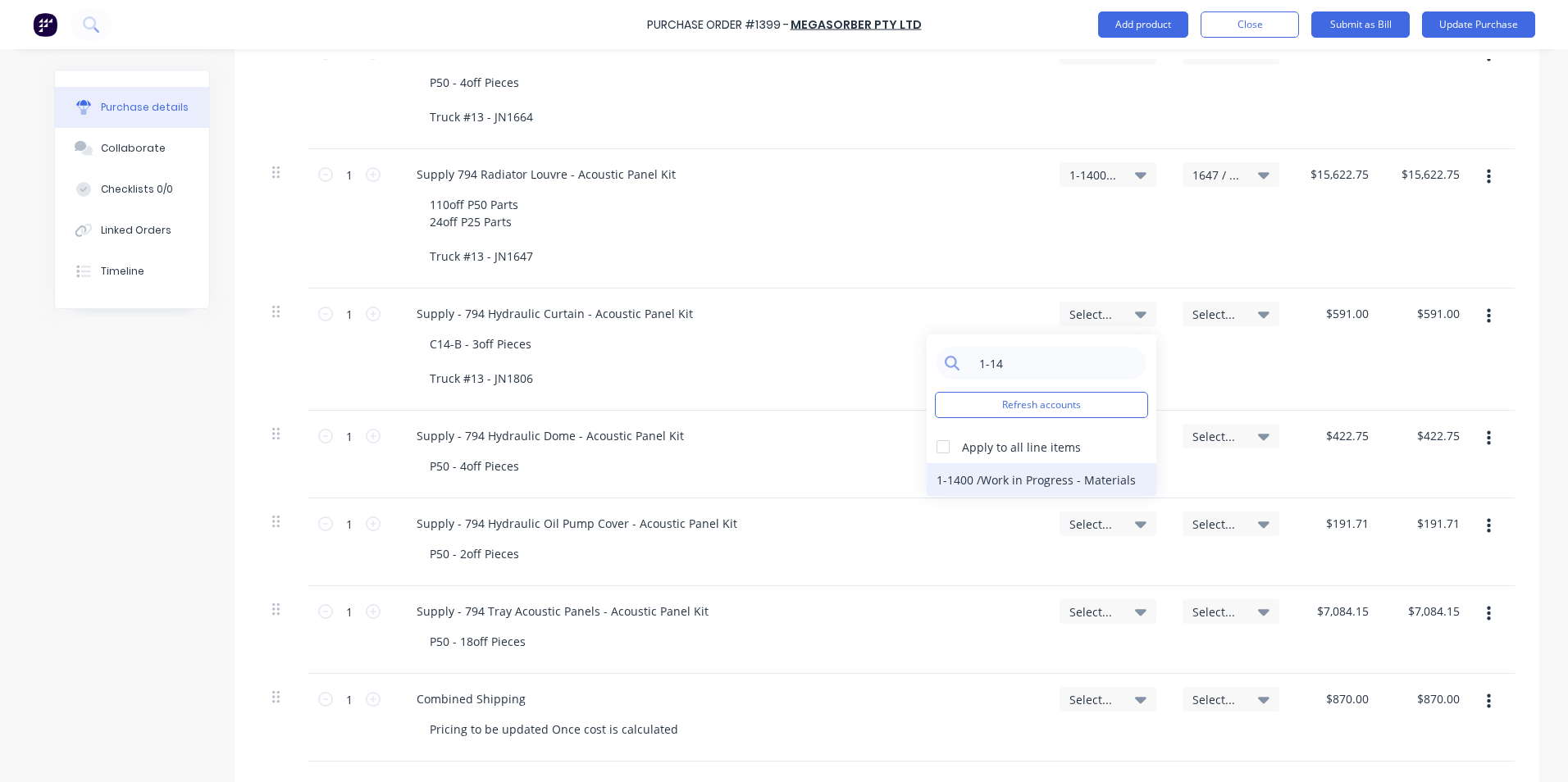
type input "1-14"
click at [1045, 476] on div "1-1400 / Work in Progress - Materials" at bounding box center [1041, 480] width 230 height 33
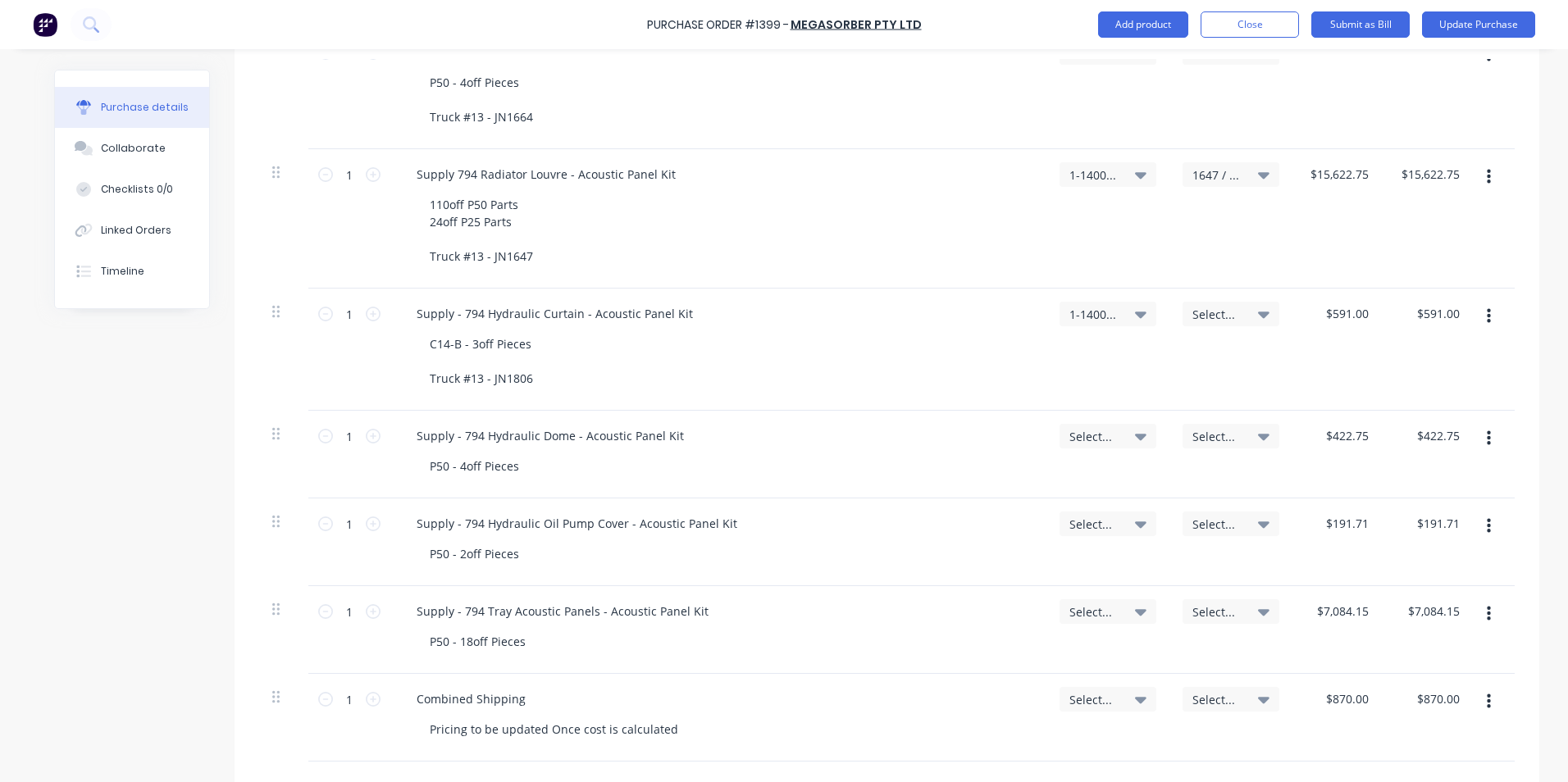
click at [1216, 309] on span "Select..." at bounding box center [1216, 315] width 49 height 17
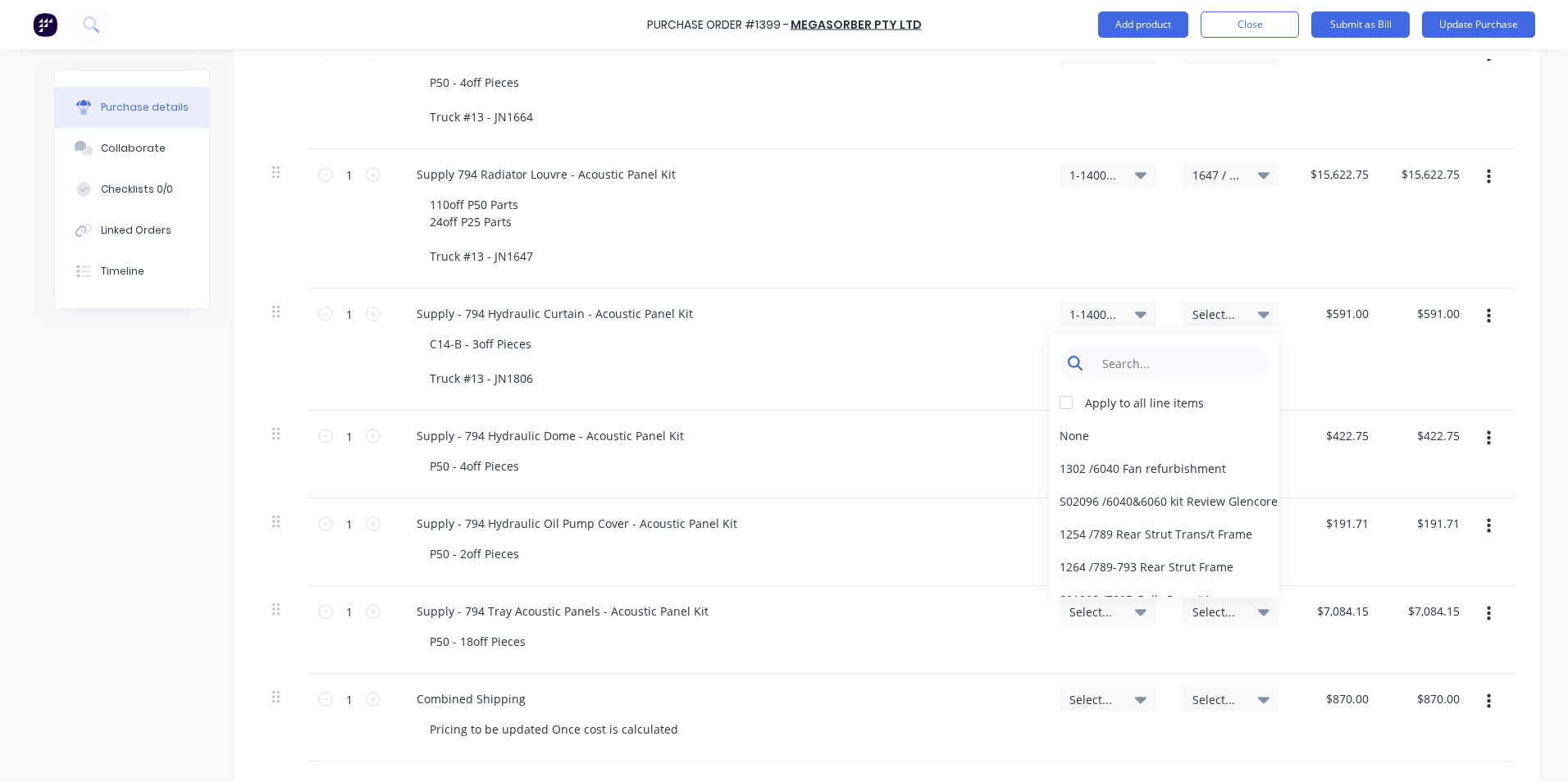
click at [1131, 367] on input at bounding box center [1177, 363] width 168 height 33
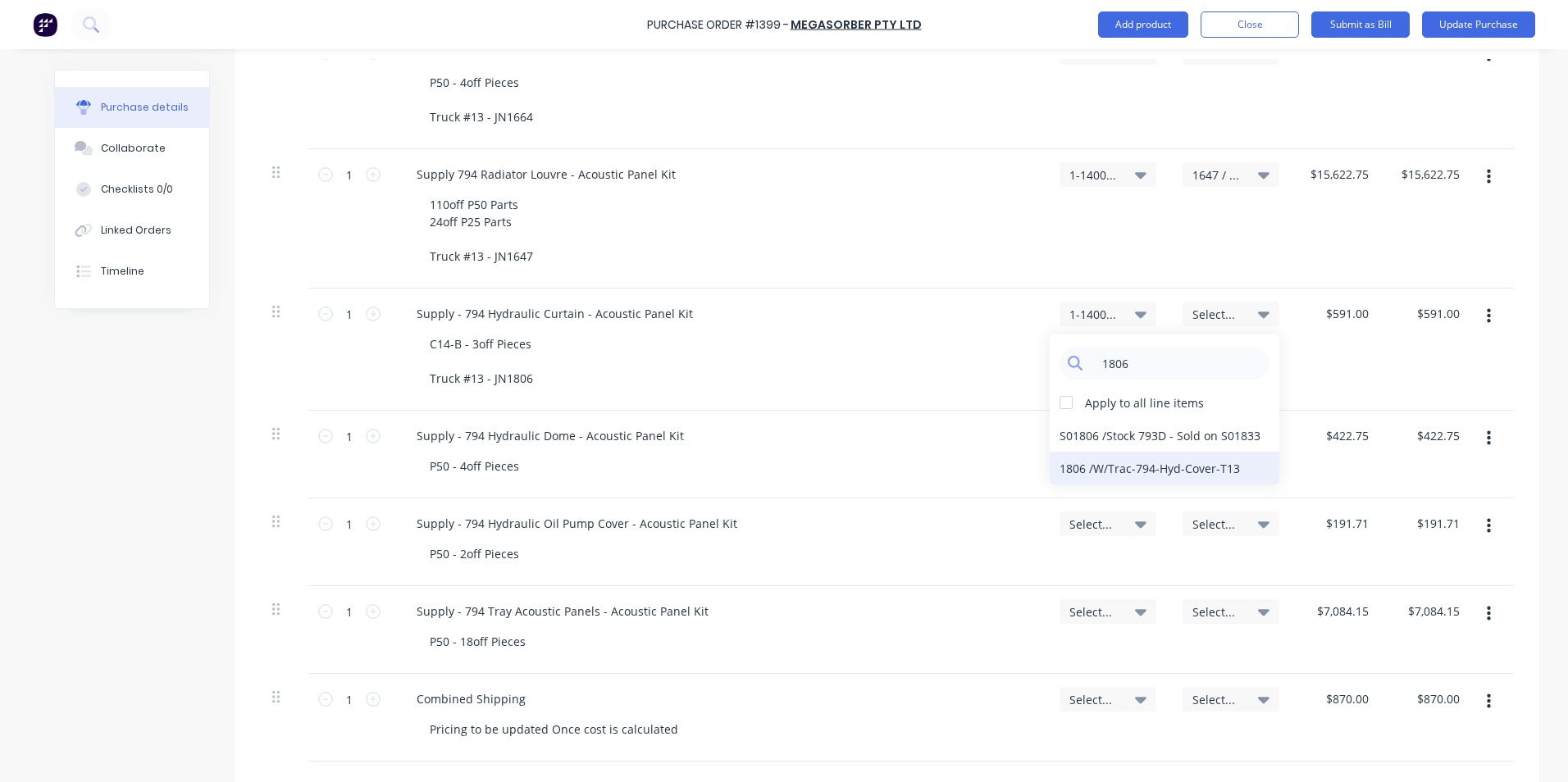
type input "1806"
click at [1082, 467] on div "1806 / W/Trac-794-Hyd-Cover-T13" at bounding box center [1165, 468] width 230 height 33
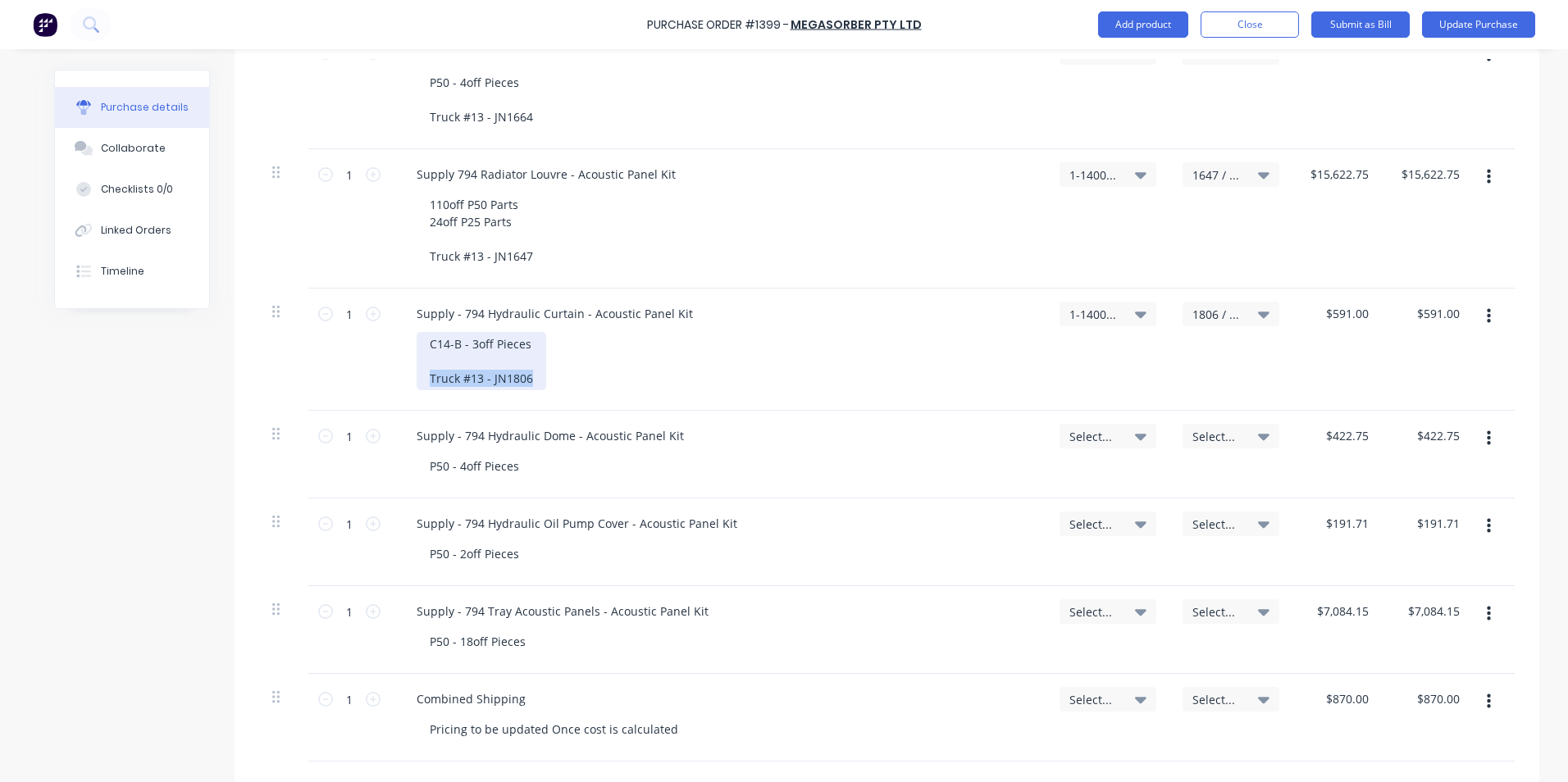
drag, startPoint x: 524, startPoint y: 378, endPoint x: 422, endPoint y: 373, distance: 102.1
click at [417, 377] on div "C14-B - 3off Pieces Truck #13 - JN1806" at bounding box center [481, 360] width 130 height 58
copy div "Truck #13 - JN1806"
click at [518, 471] on div "P50 - 4off Pieces" at bounding box center [474, 467] width 116 height 24
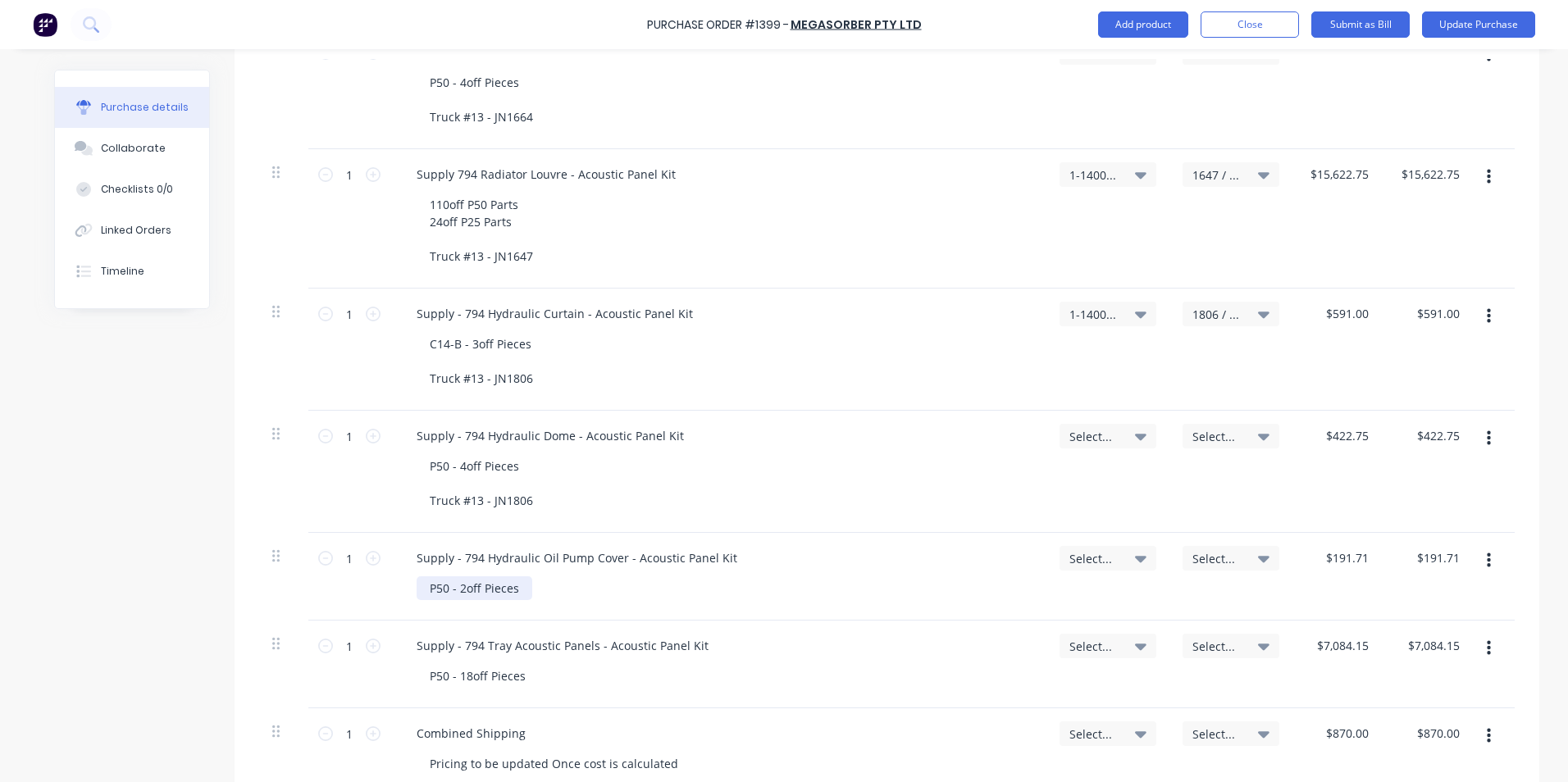
click at [516, 588] on div "P50 - 2off Pieces" at bounding box center [474, 588] width 116 height 24
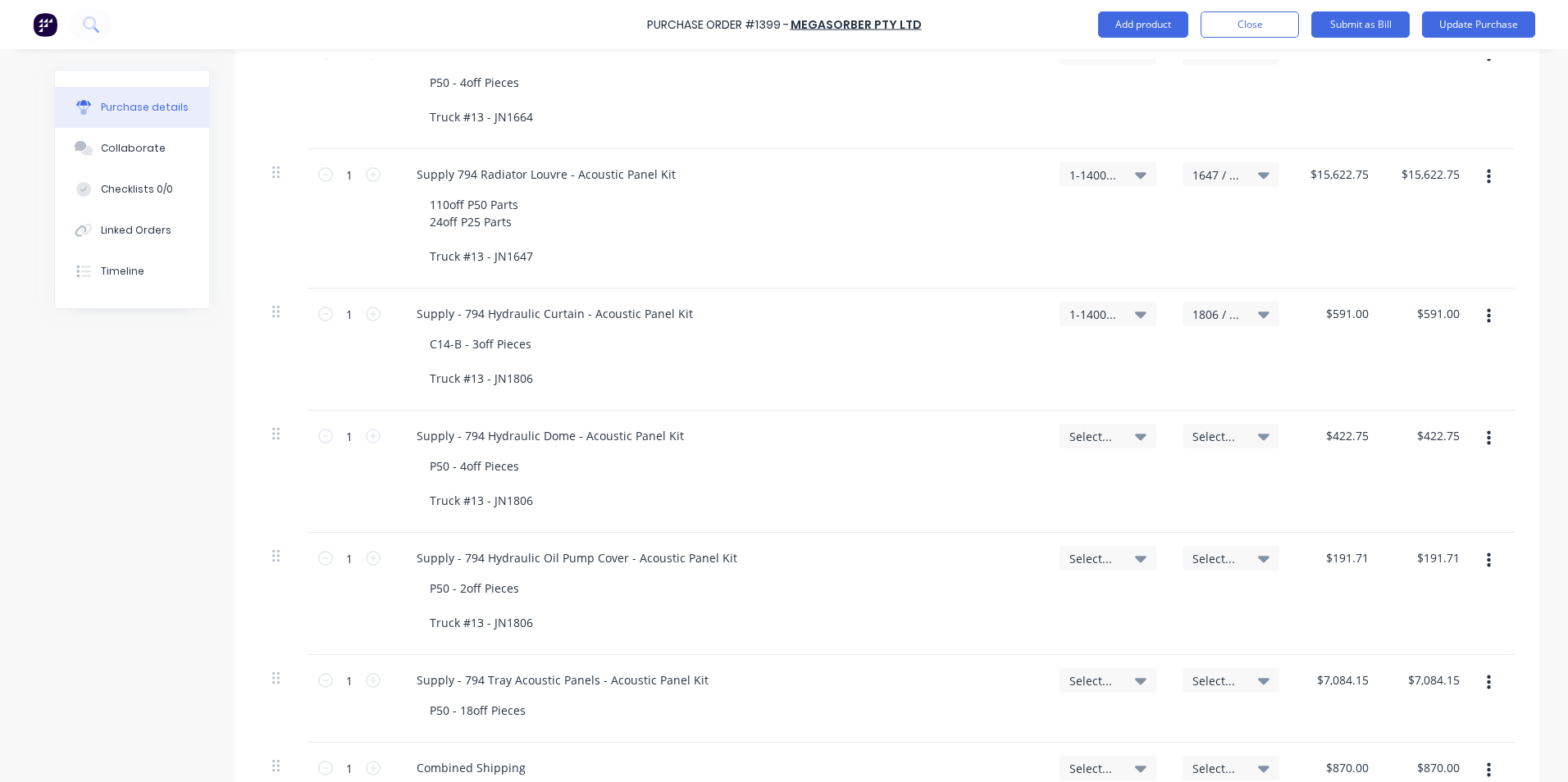
click at [1085, 429] on span "Select..." at bounding box center [1094, 436] width 49 height 17
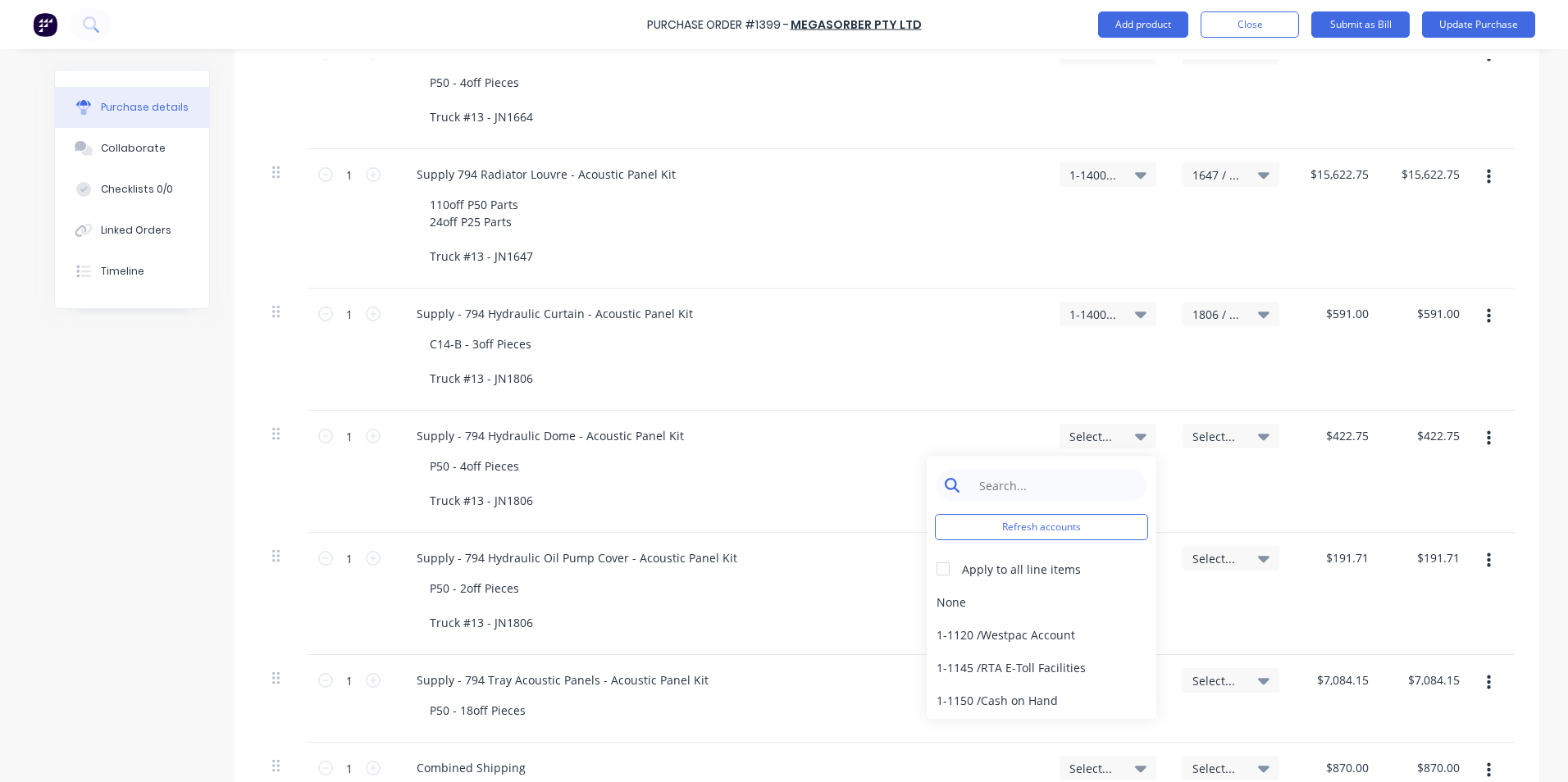
click at [1025, 487] on input at bounding box center [1054, 486] width 168 height 33
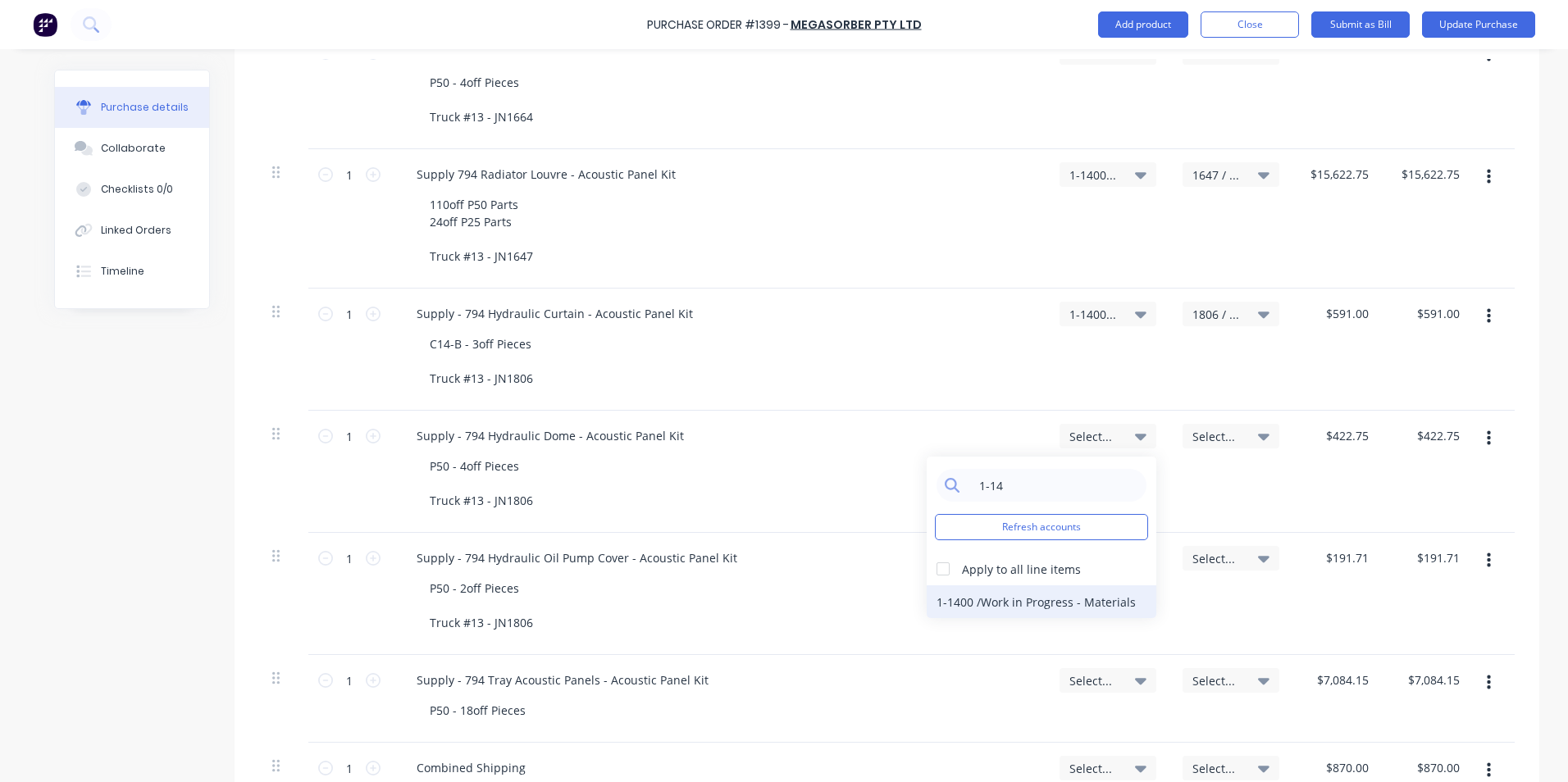
type input "1-14"
click at [1082, 603] on div "1-1400 / Work in Progress - Materials" at bounding box center [1041, 602] width 230 height 33
click at [1092, 556] on span "Select..." at bounding box center [1094, 559] width 49 height 17
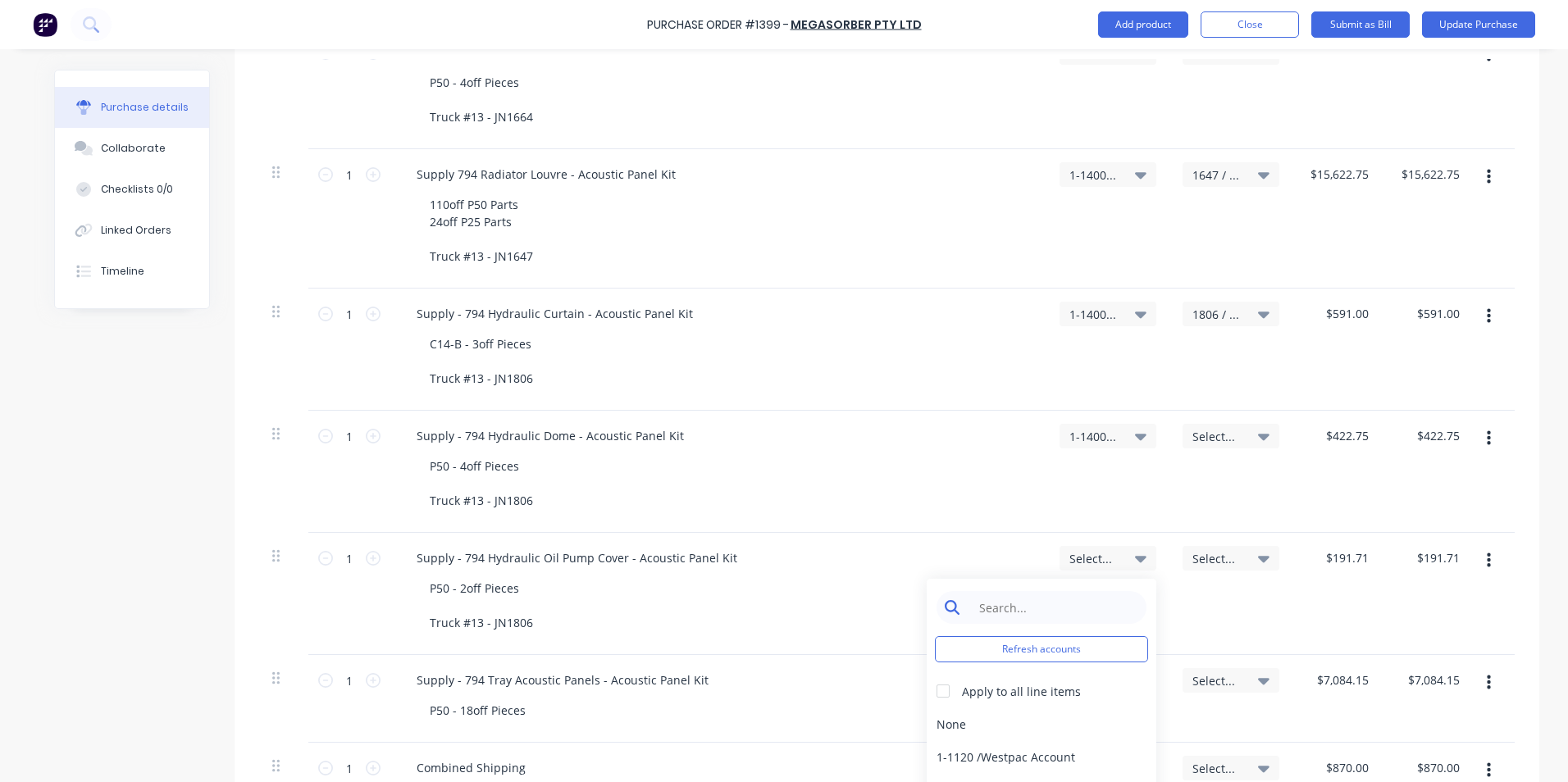
click at [1048, 604] on input at bounding box center [1054, 607] width 168 height 33
type input "1-14"
click at [1065, 723] on div "1-1400 / Work in Progress - Materials" at bounding box center [1041, 724] width 230 height 33
click at [1213, 438] on span "Select..." at bounding box center [1216, 436] width 49 height 17
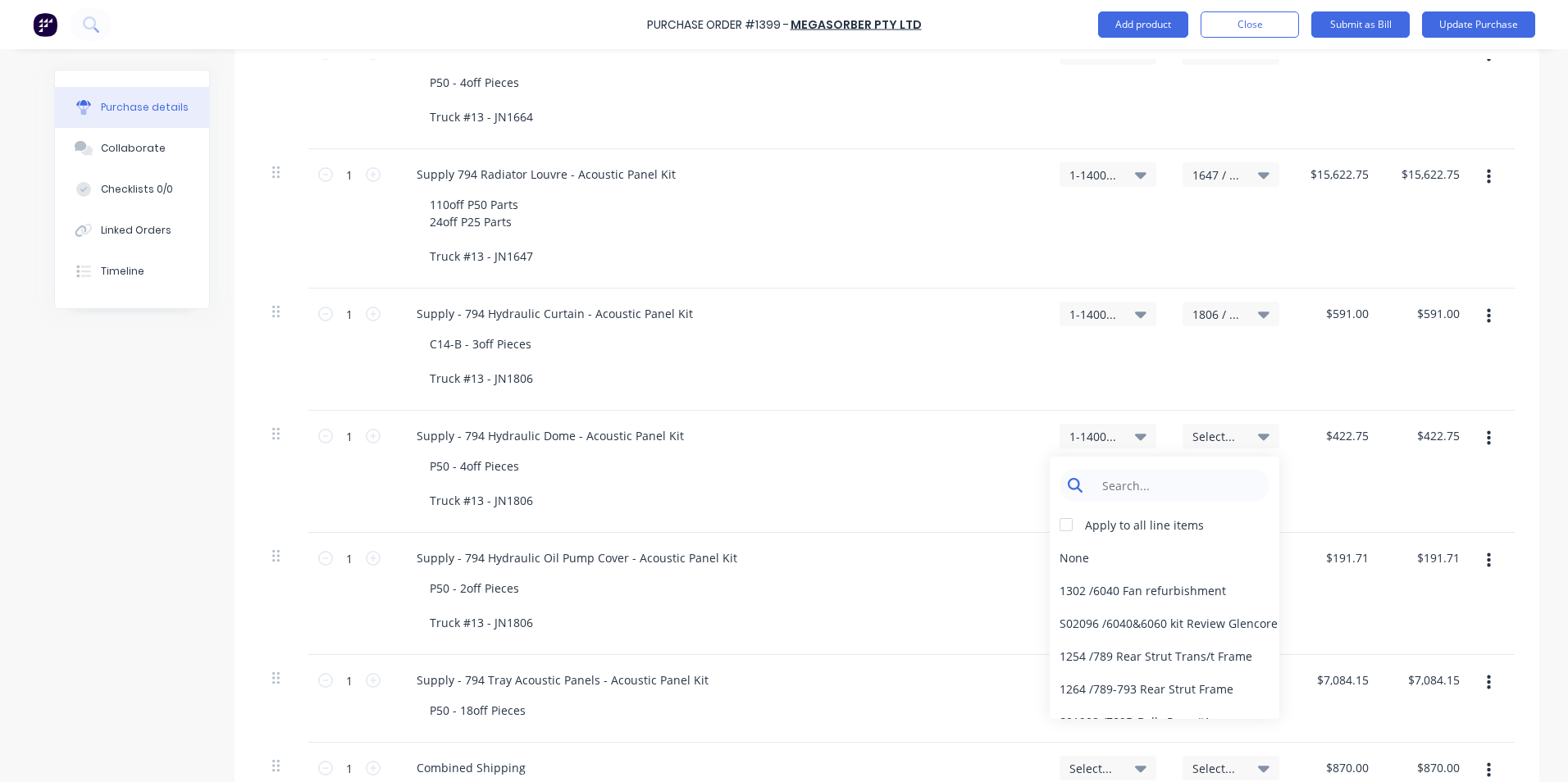
click at [1158, 486] on input at bounding box center [1177, 486] width 168 height 33
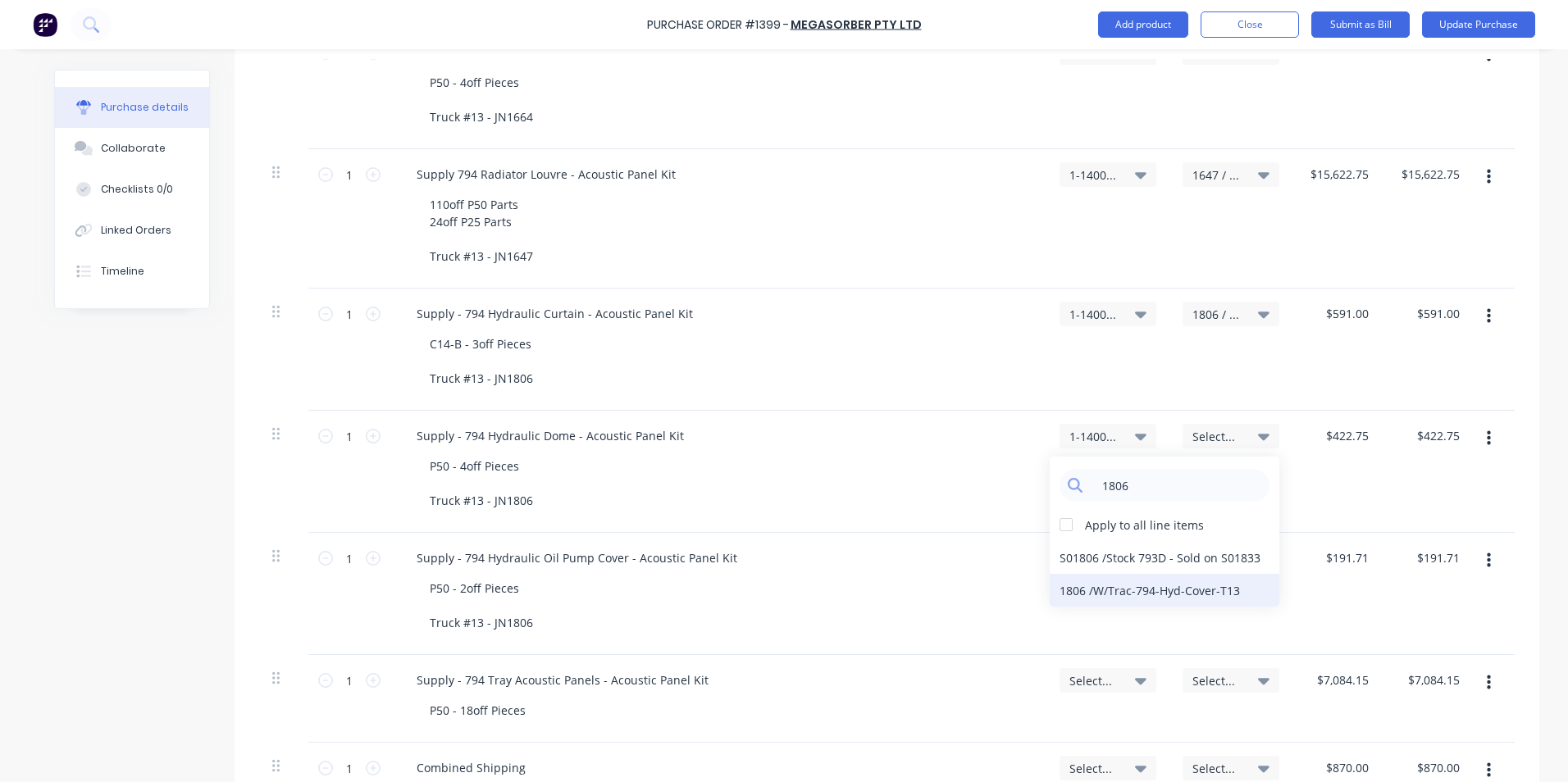
type input "1806"
click at [1074, 593] on div "1806 / W/Trac-794-Hyd-Cover-T13" at bounding box center [1165, 590] width 230 height 33
click at [1200, 556] on span "Select..." at bounding box center [1216, 559] width 49 height 17
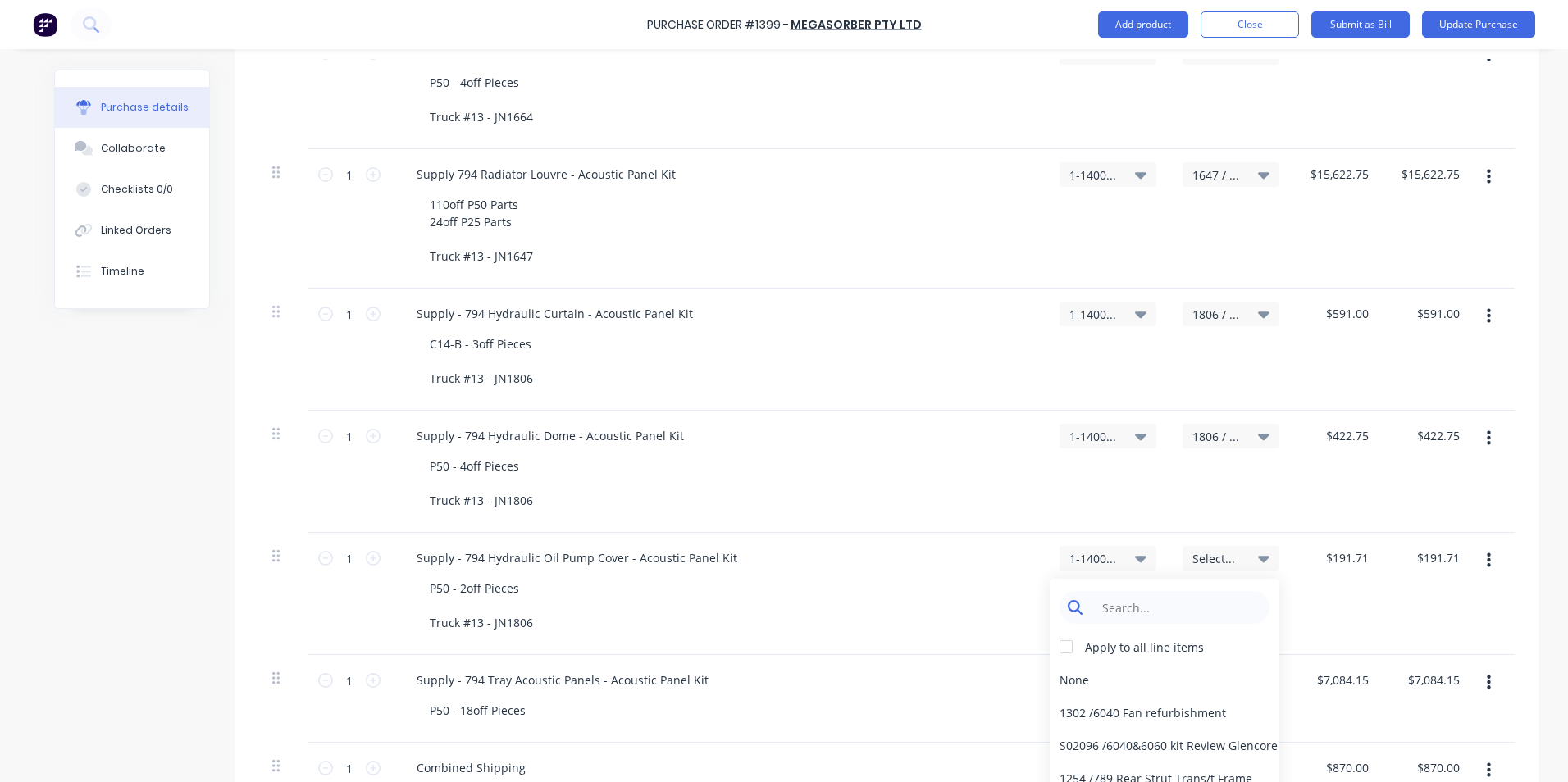
click at [1152, 606] on input at bounding box center [1177, 607] width 168 height 33
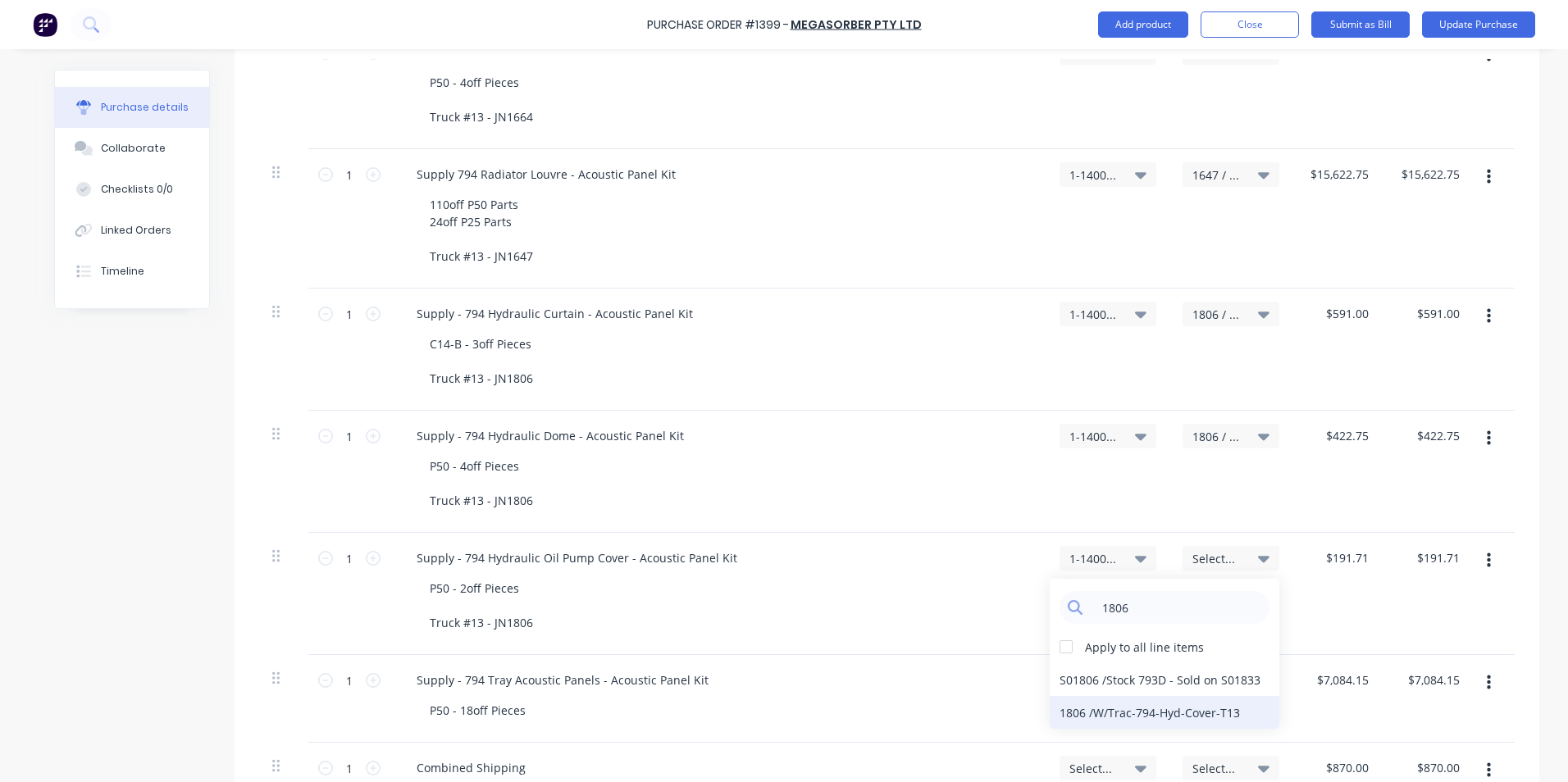
type input "1806"
click at [1078, 712] on div "1806 / W/Trac-794-Hyd-Cover-T13" at bounding box center [1165, 713] width 230 height 33
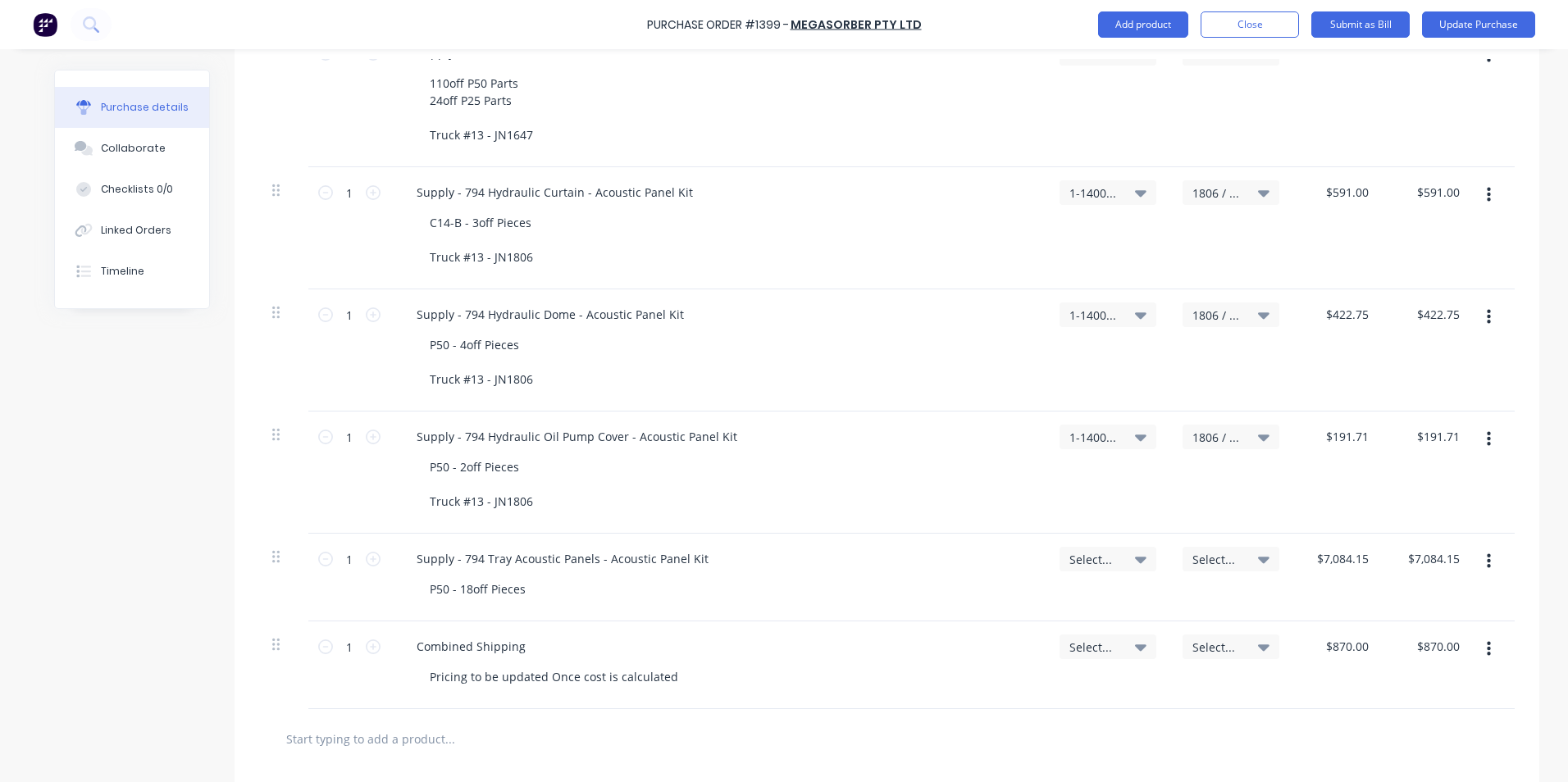
scroll to position [1742, 0]
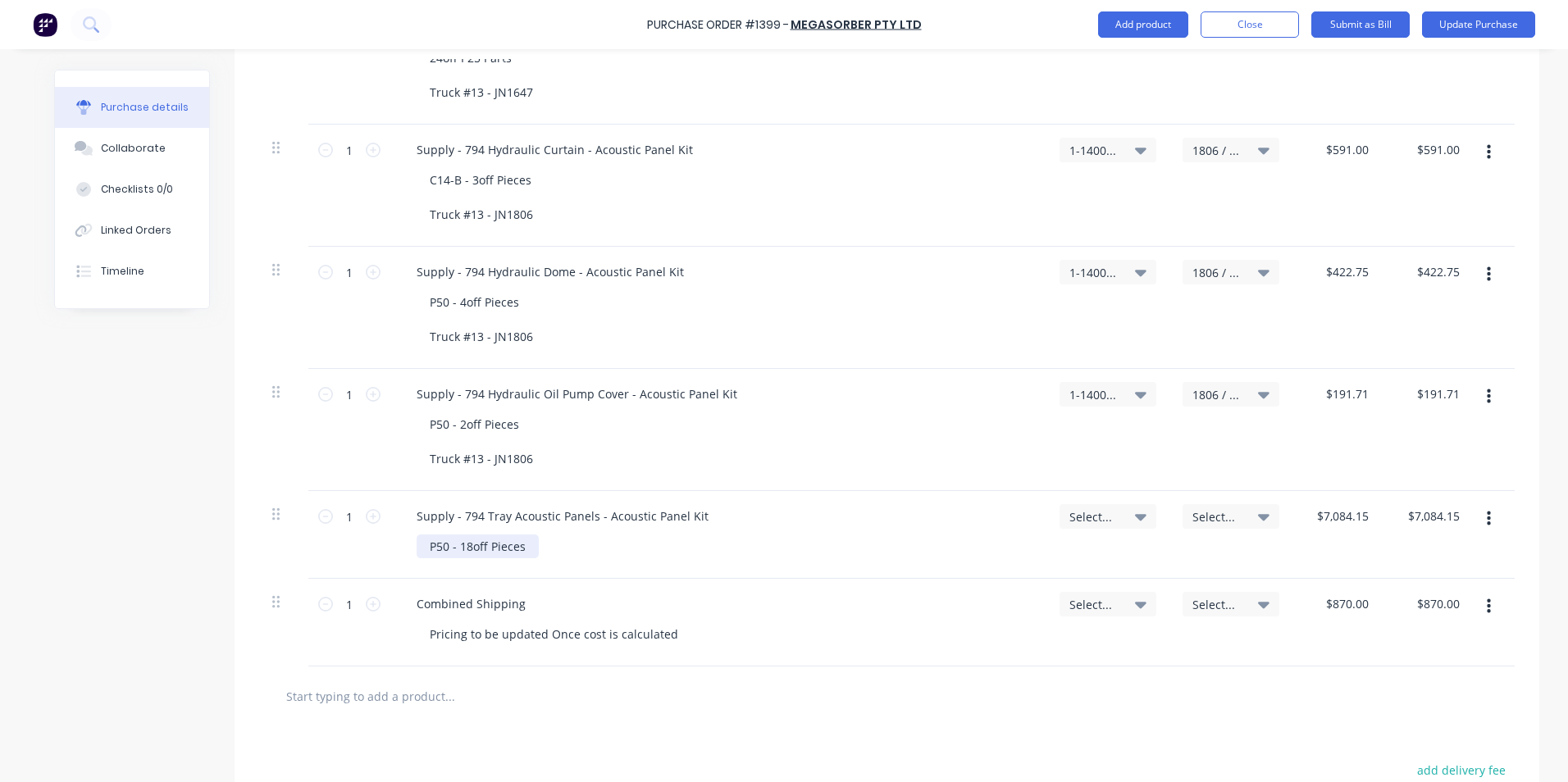
click at [523, 544] on div "P50 - 18off Pieces" at bounding box center [477, 547] width 122 height 24
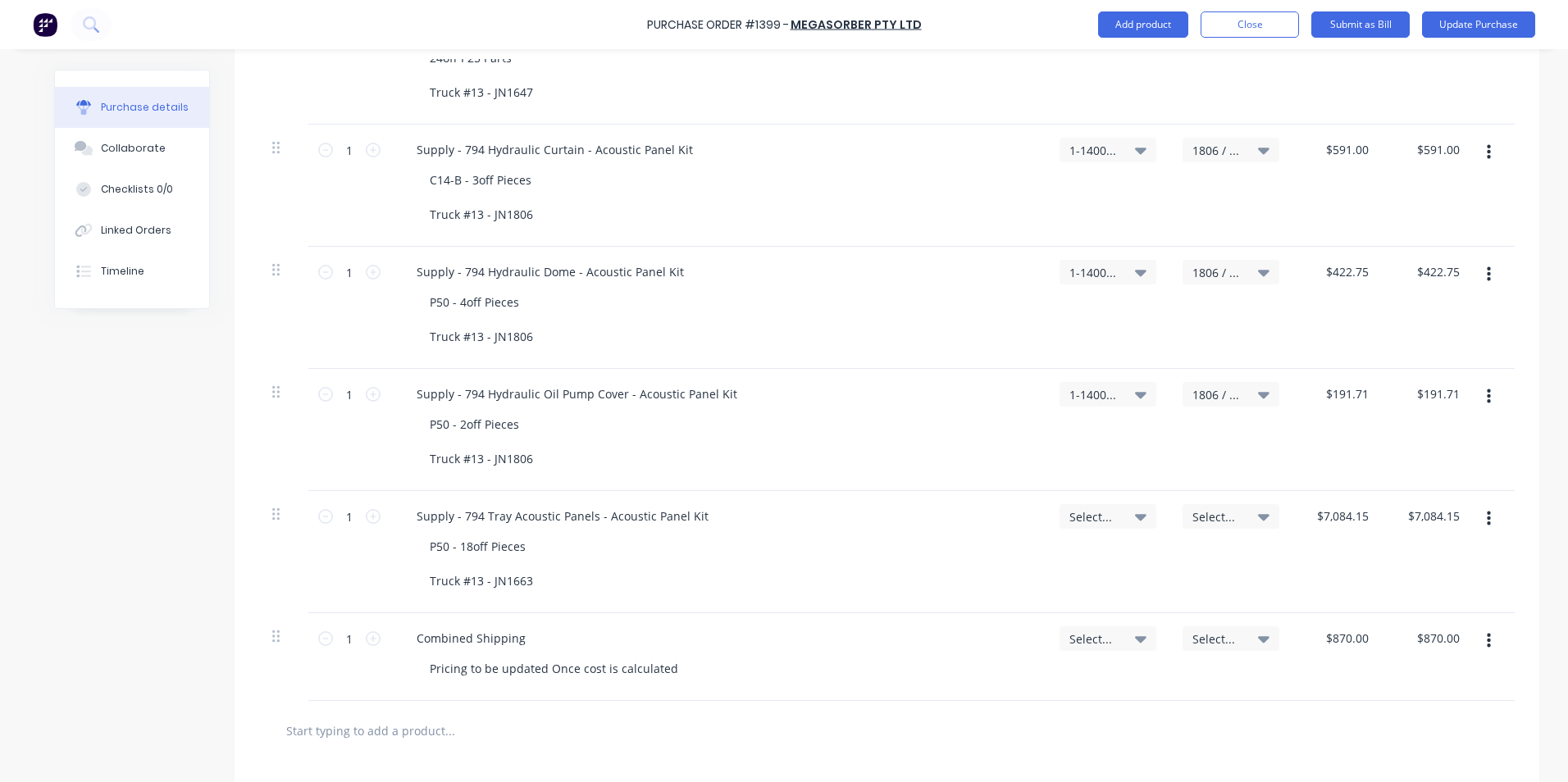
click at [1082, 512] on span "Select..." at bounding box center [1094, 517] width 49 height 17
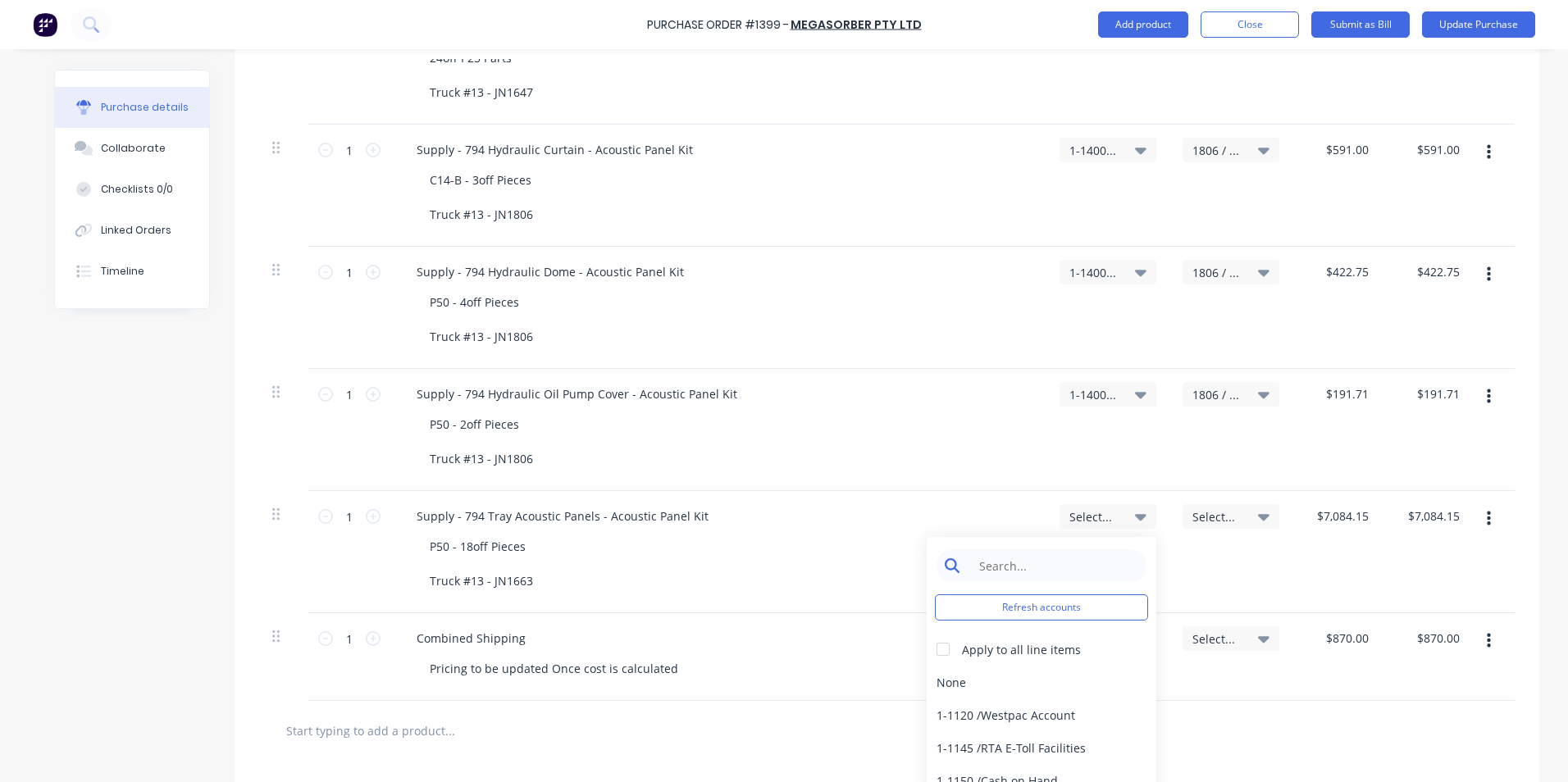
click at [1017, 559] on input at bounding box center [1054, 566] width 168 height 33
type input "1-14"
click at [1029, 684] on div "1-1400 / Work in Progress - Materials" at bounding box center [1041, 683] width 230 height 33
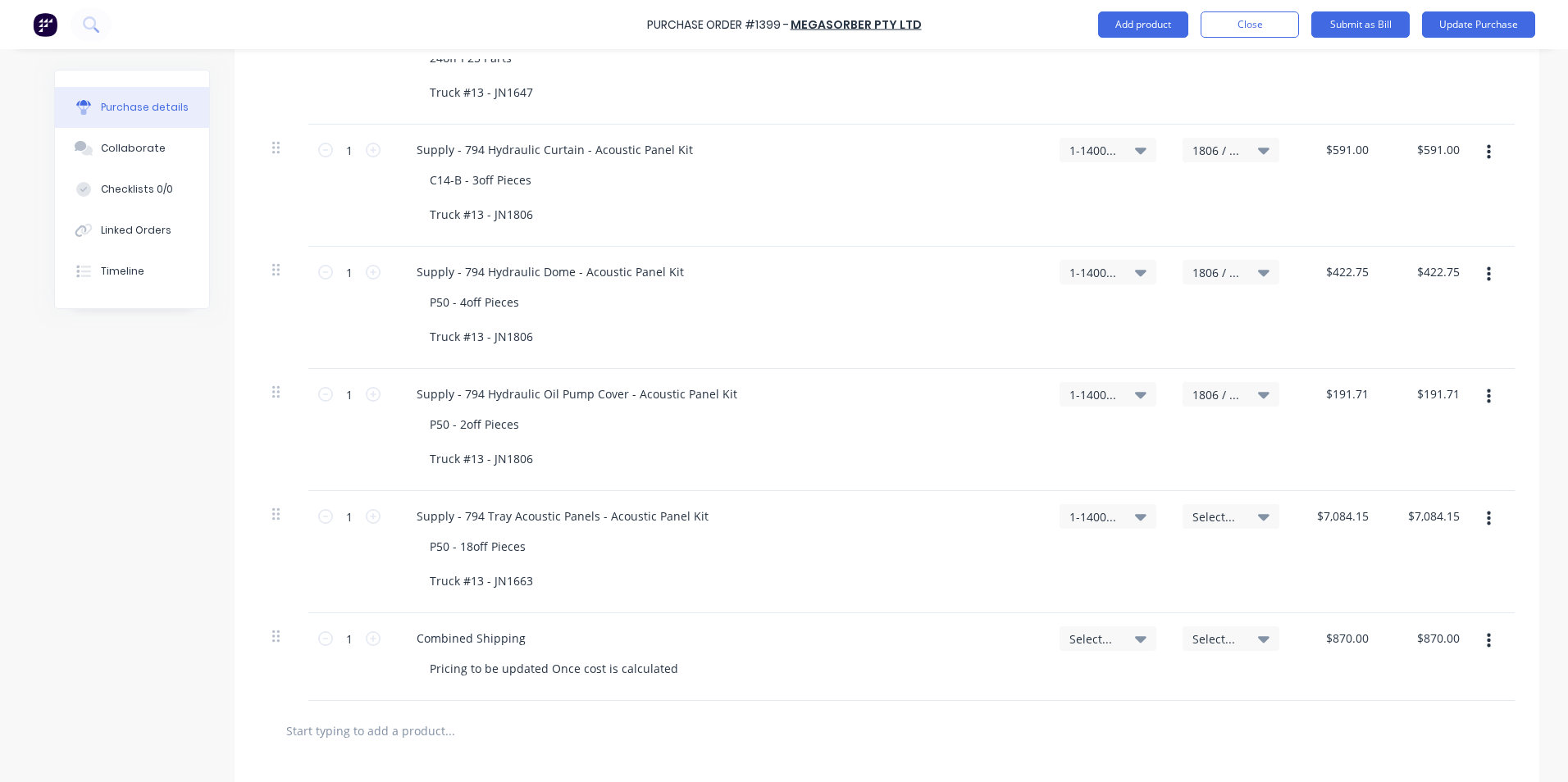
click at [1206, 516] on span "Select..." at bounding box center [1216, 517] width 49 height 17
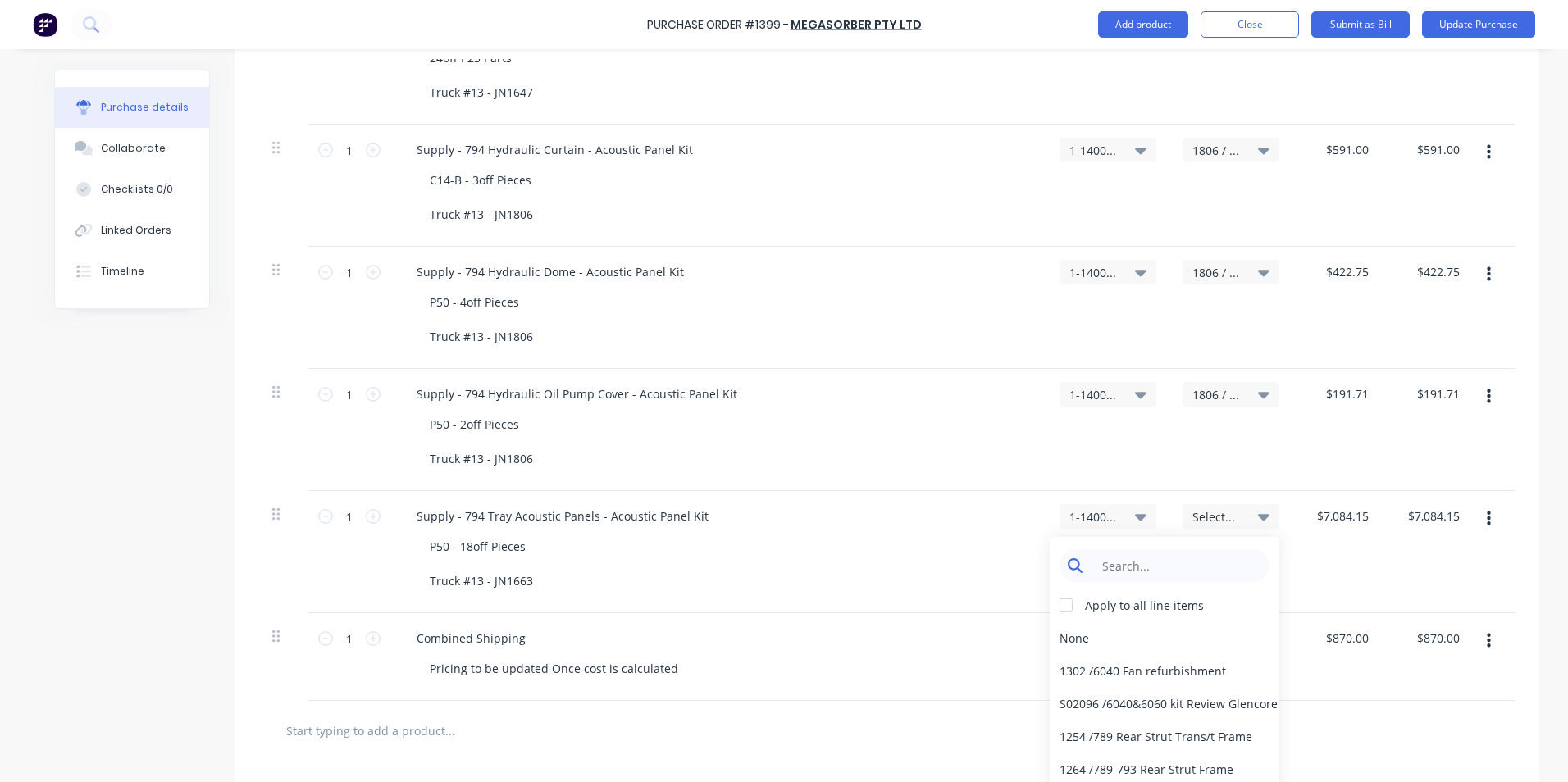
click at [1131, 557] on input at bounding box center [1177, 566] width 168 height 33
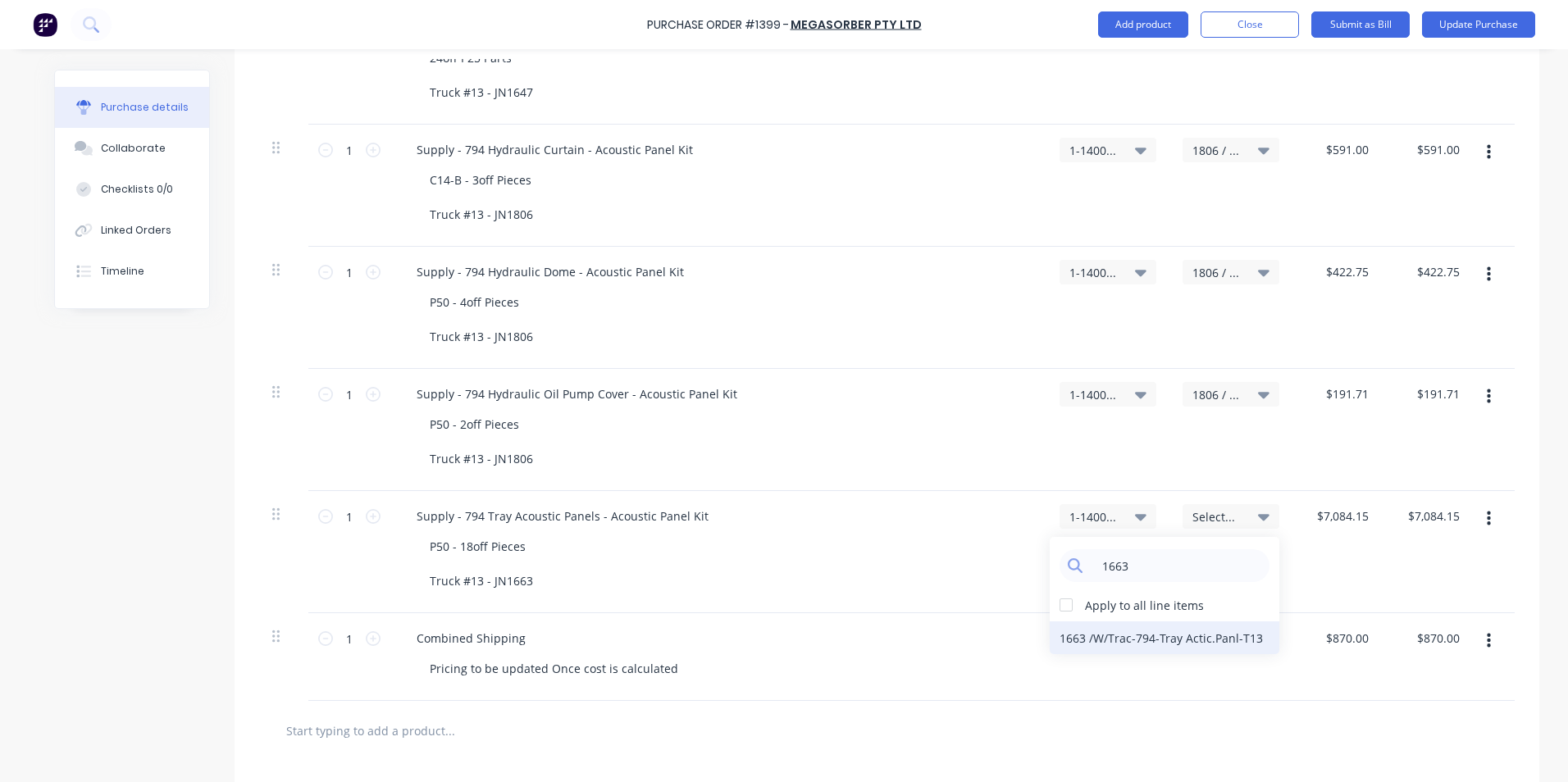
type input "1663"
click at [1142, 635] on div "1663 / W/Trac-794-Tray Actic.Panl-T13" at bounding box center [1165, 638] width 230 height 33
click at [1100, 639] on span "Select..." at bounding box center [1094, 639] width 49 height 17
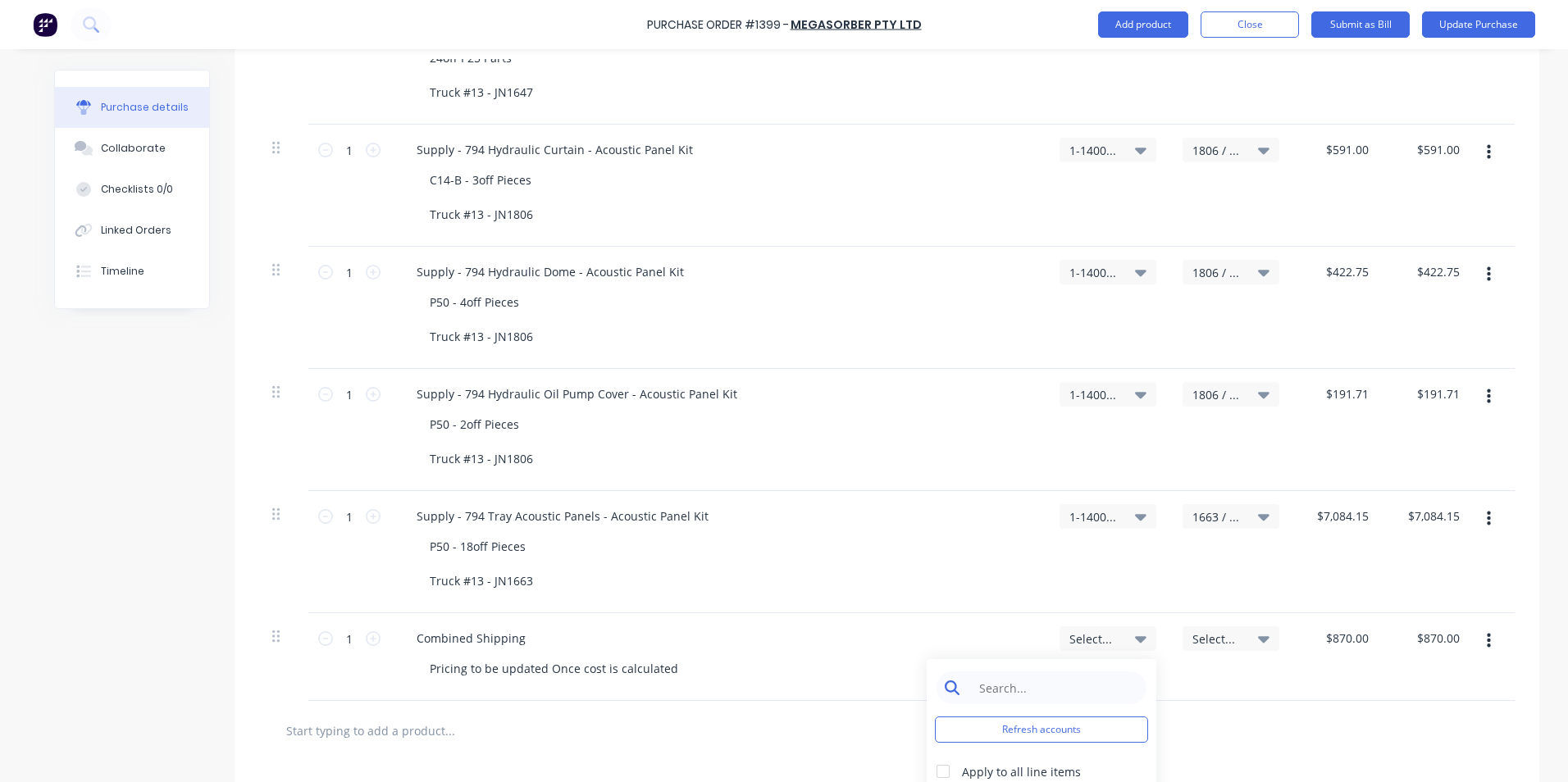
click at [1007, 684] on input at bounding box center [1054, 688] width 168 height 33
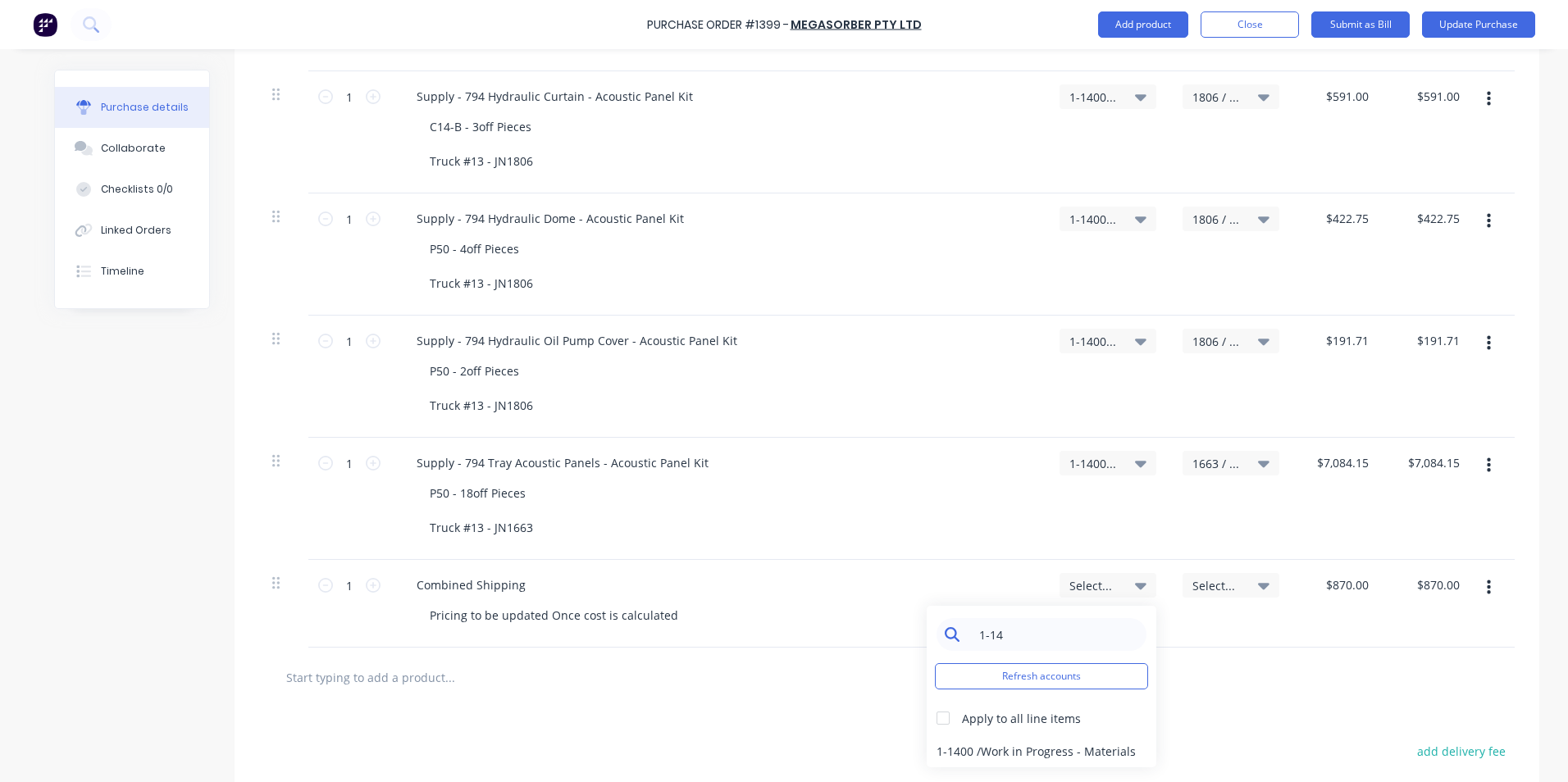
scroll to position [1824, 0]
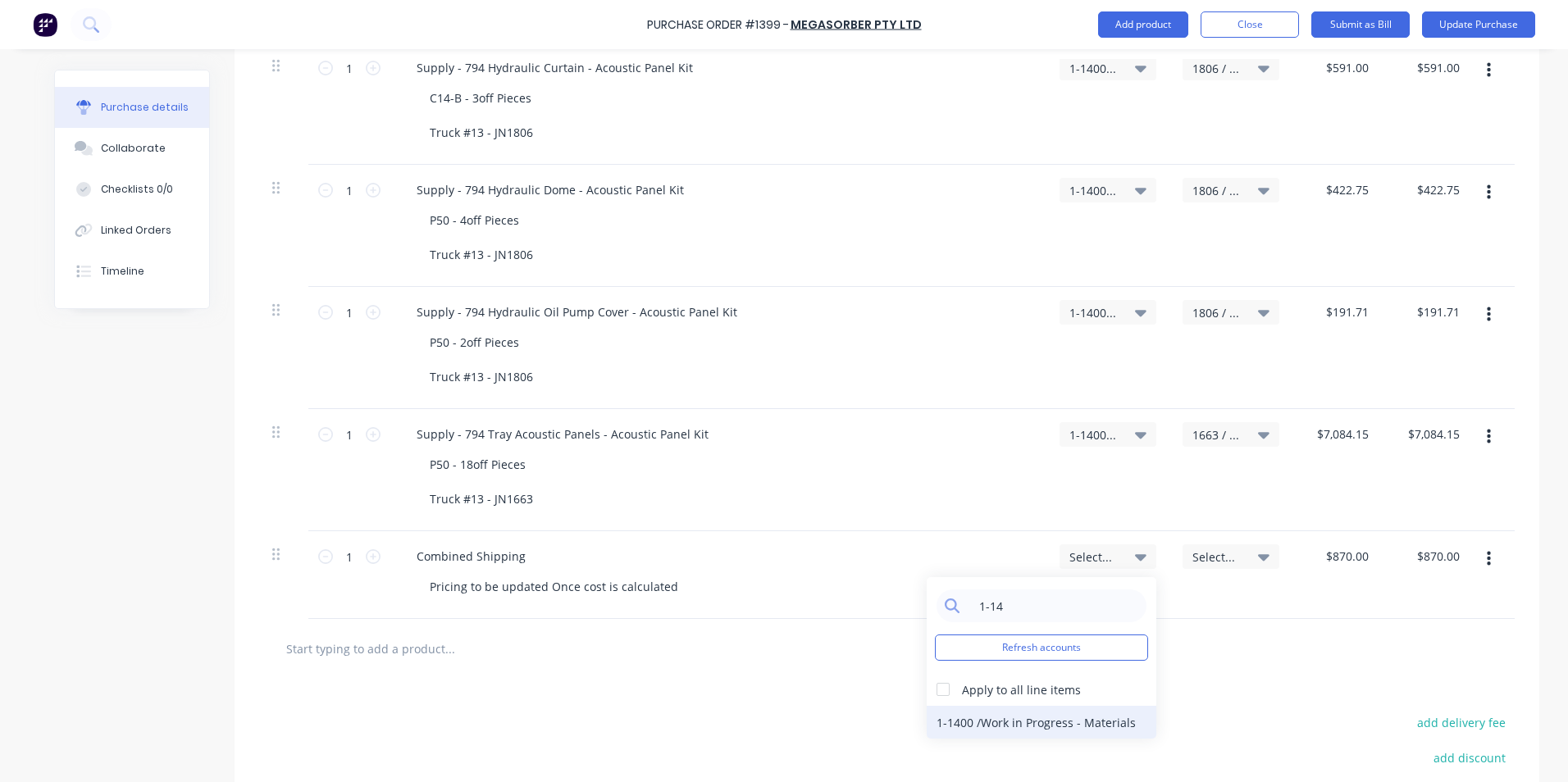
type input "1-14"
click at [957, 720] on div "1-1400 / Work in Progress - Materials" at bounding box center [1041, 722] width 230 height 33
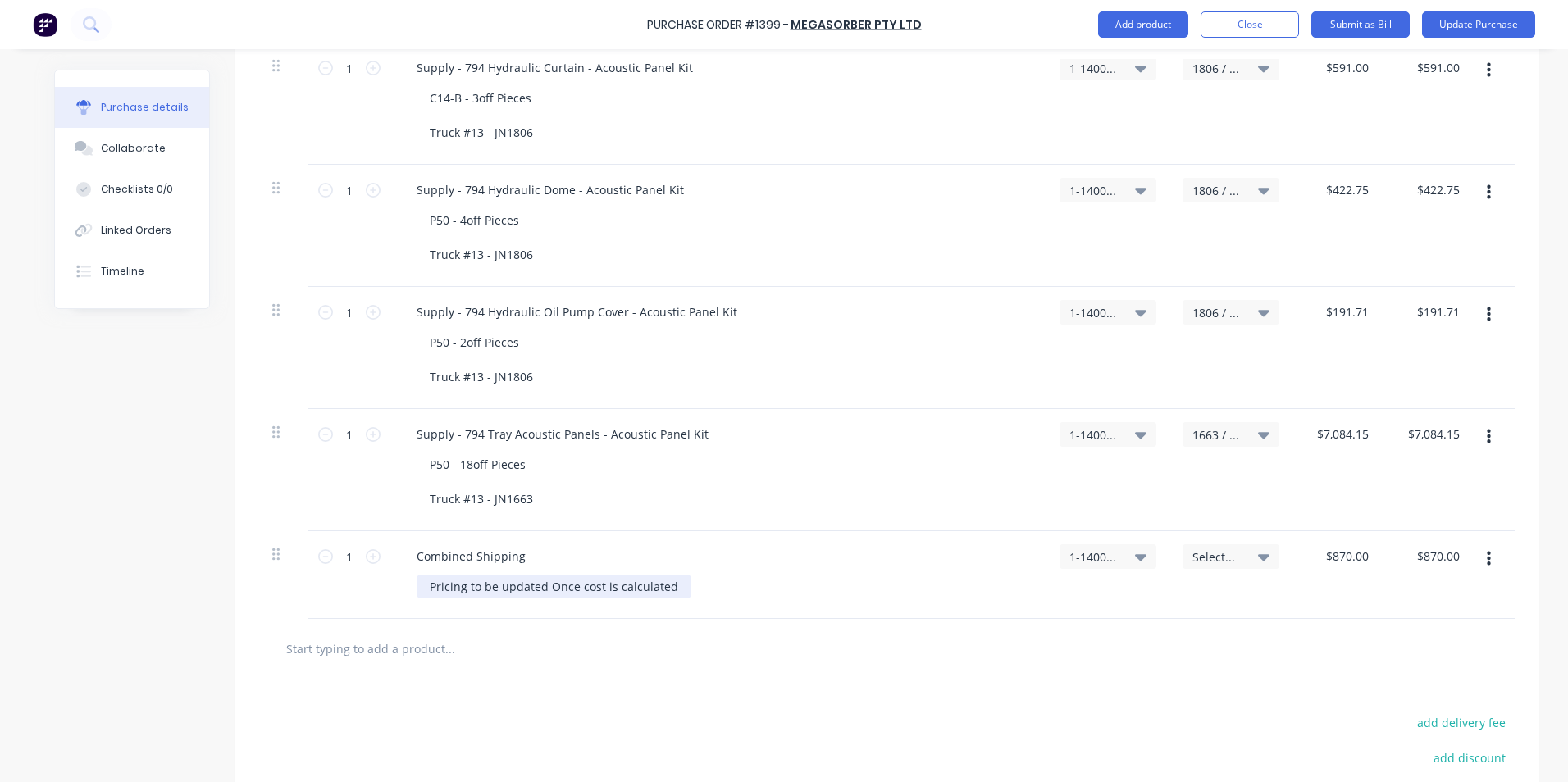
click at [555, 594] on div "Pricing to be updated Once cost is calculated" at bounding box center [554, 587] width 275 height 24
drag, startPoint x: 665, startPoint y: 587, endPoint x: 494, endPoint y: 587, distance: 171.0
click at [494, 587] on div "Pricing to be updated Once cost is calculated" at bounding box center [554, 587] width 275 height 24
drag, startPoint x: 654, startPoint y: 587, endPoint x: 406, endPoint y: 587, distance: 248.0
click at [406, 587] on div "Combined Shipping Pricing to be split over all above listed jobs" at bounding box center [718, 575] width 656 height 88
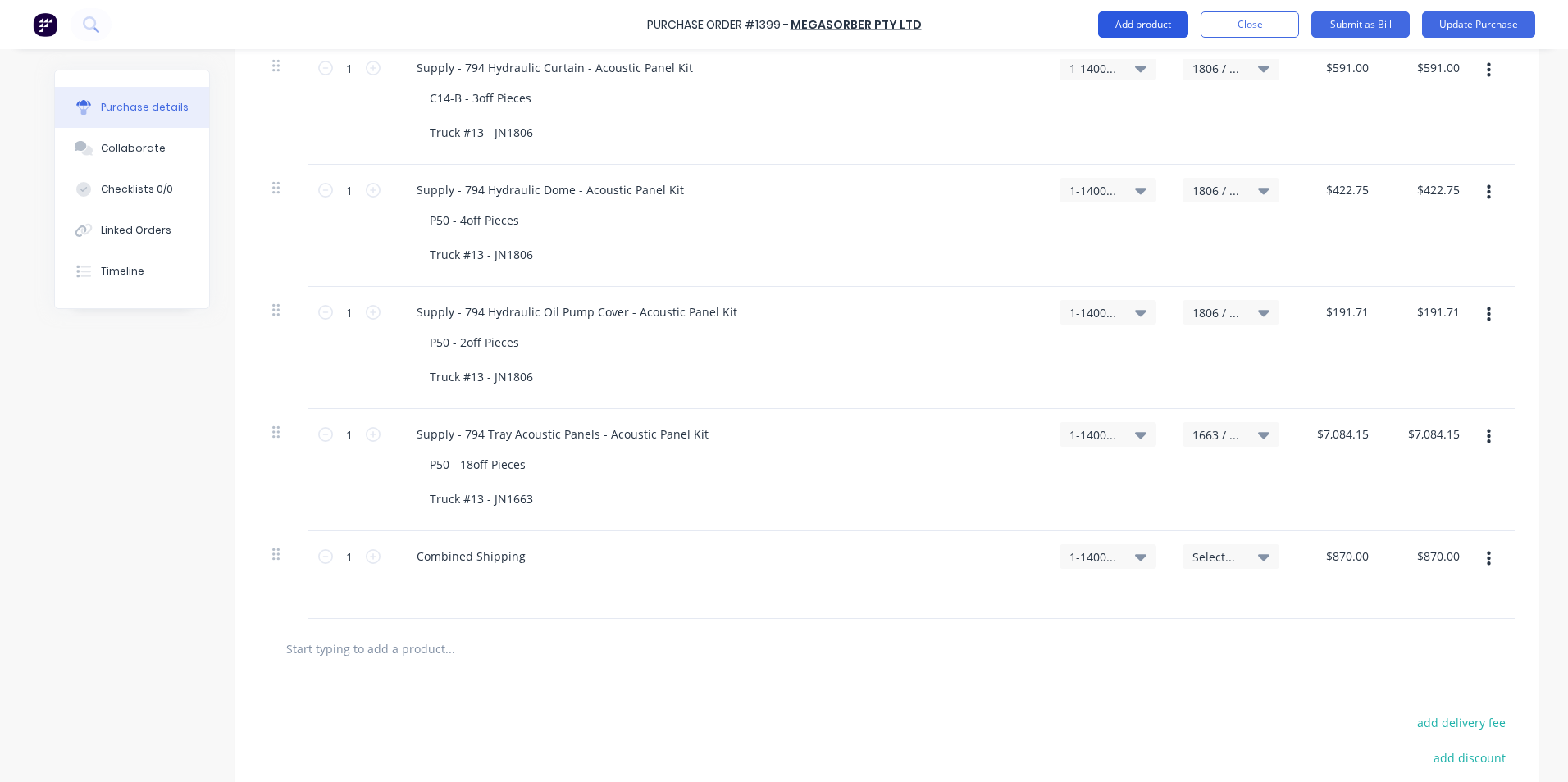
click at [1146, 19] on button "Add product" at bounding box center [1143, 24] width 90 height 26
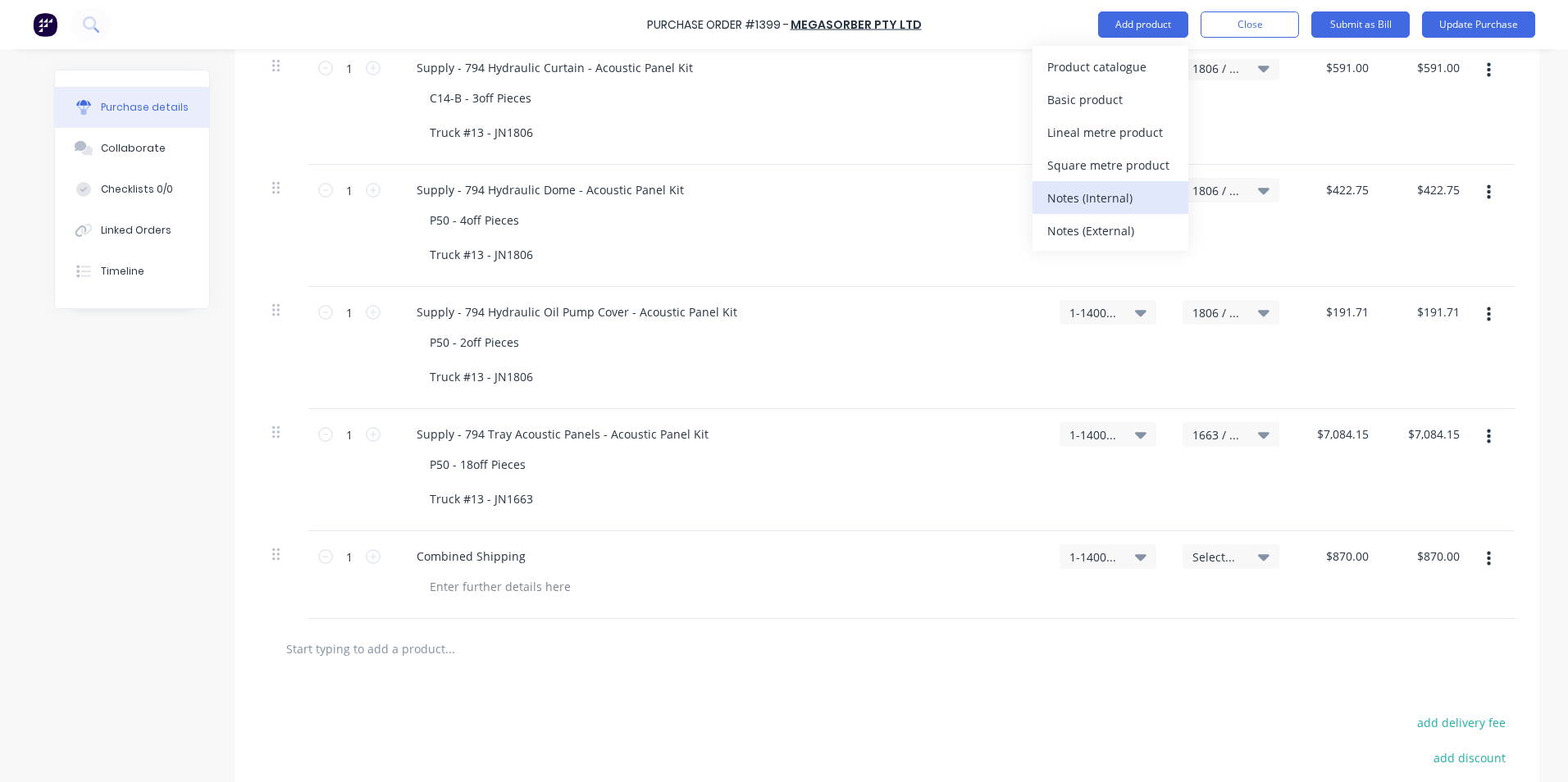
click at [1075, 200] on div "Notes (Internal)" at bounding box center [1110, 198] width 126 height 24
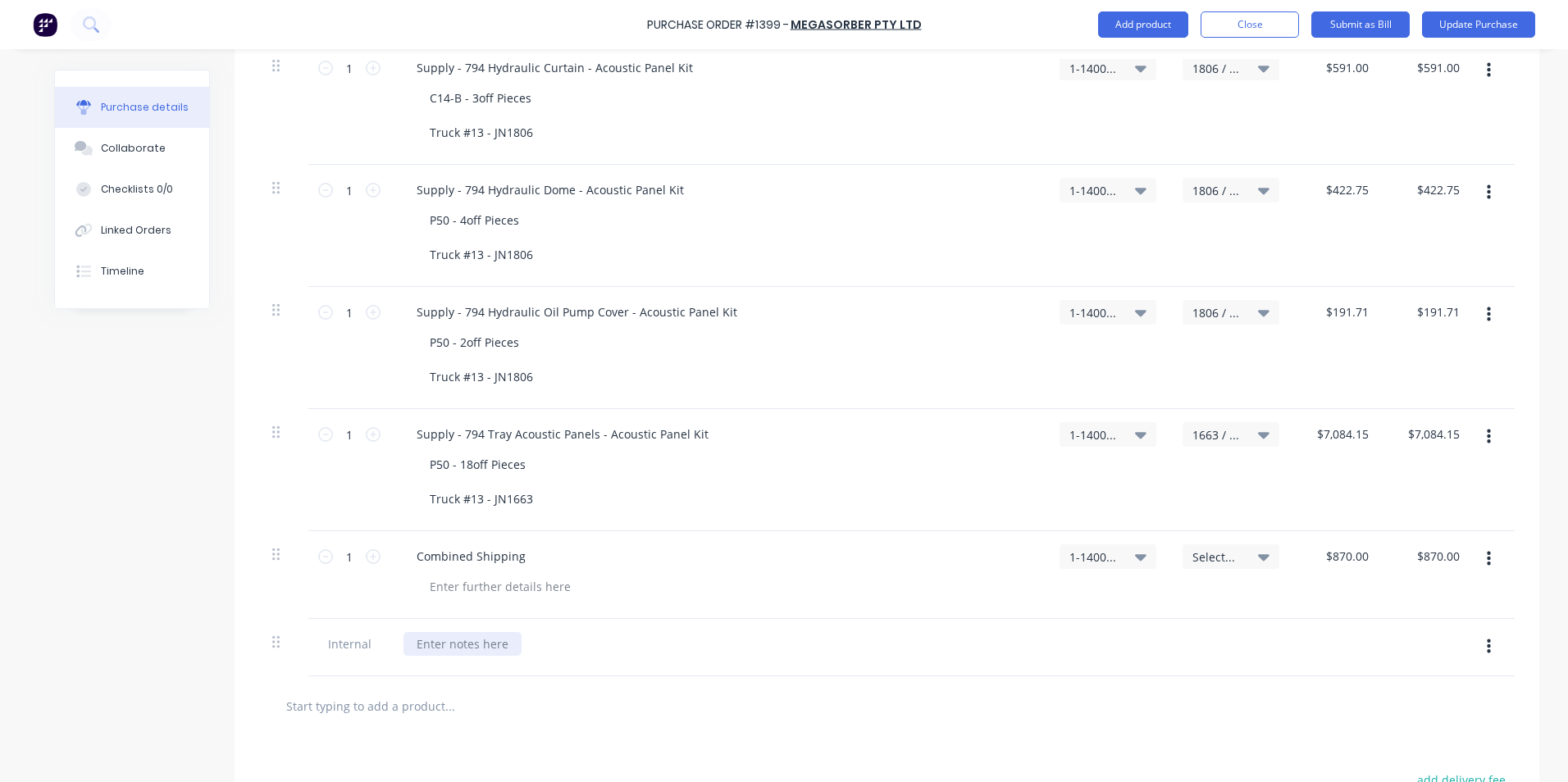
click at [449, 646] on div at bounding box center [462, 645] width 118 height 24
paste div
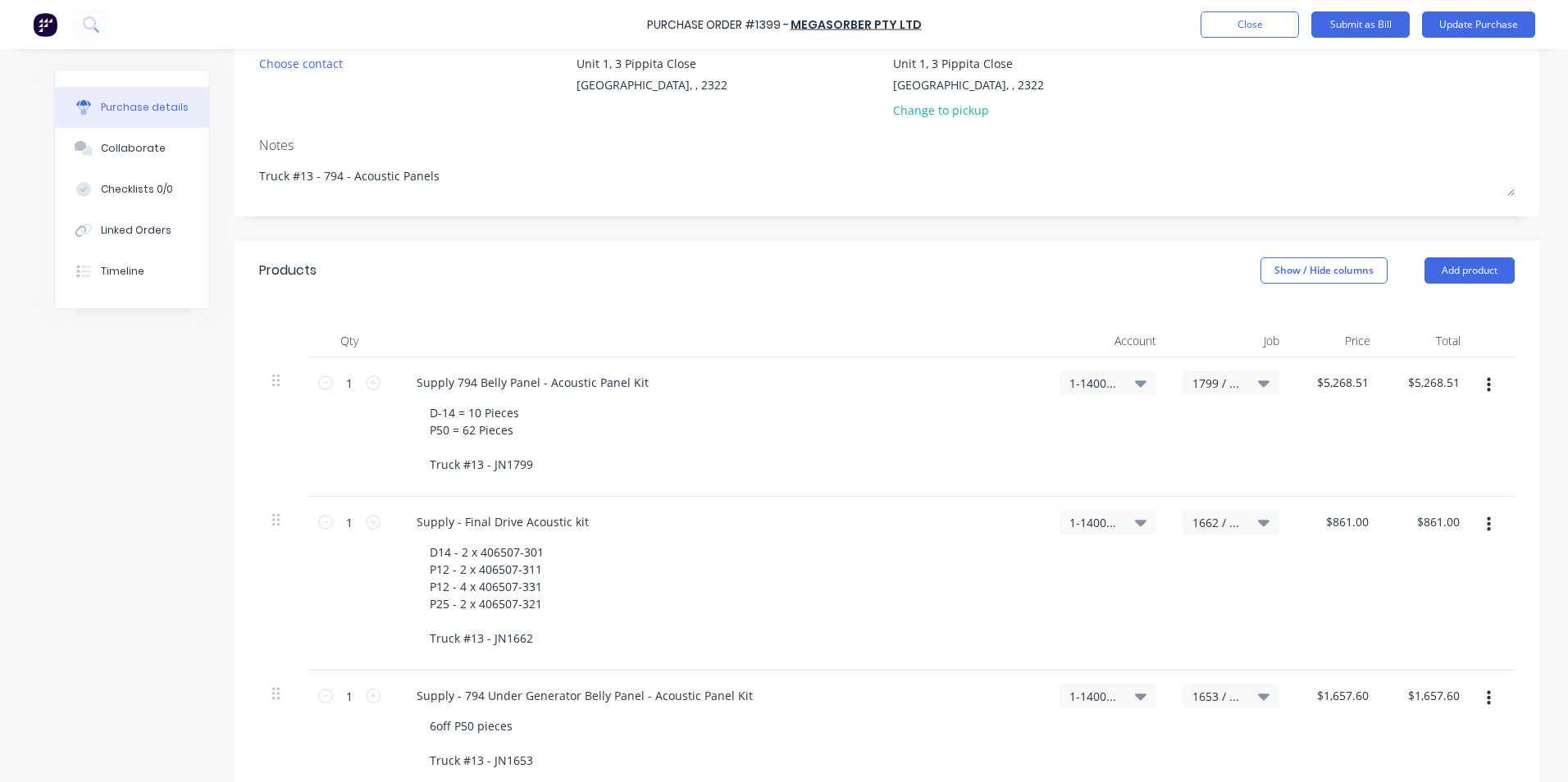
scroll to position [0, 0]
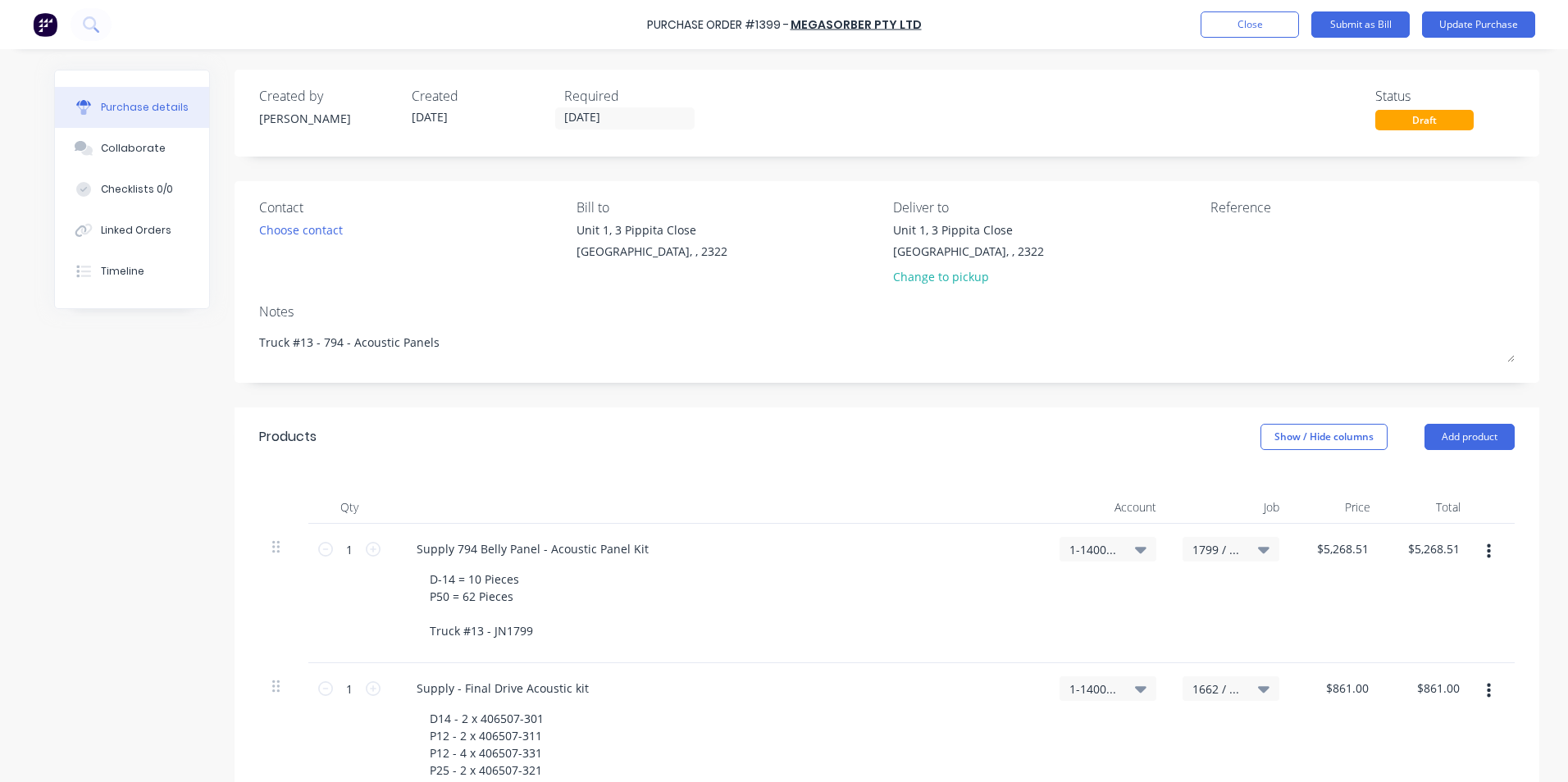
drag, startPoint x: 1231, startPoint y: 23, endPoint x: 1283, endPoint y: 45, distance: 56.5
click at [1231, 23] on button "Close" at bounding box center [1249, 24] width 98 height 26
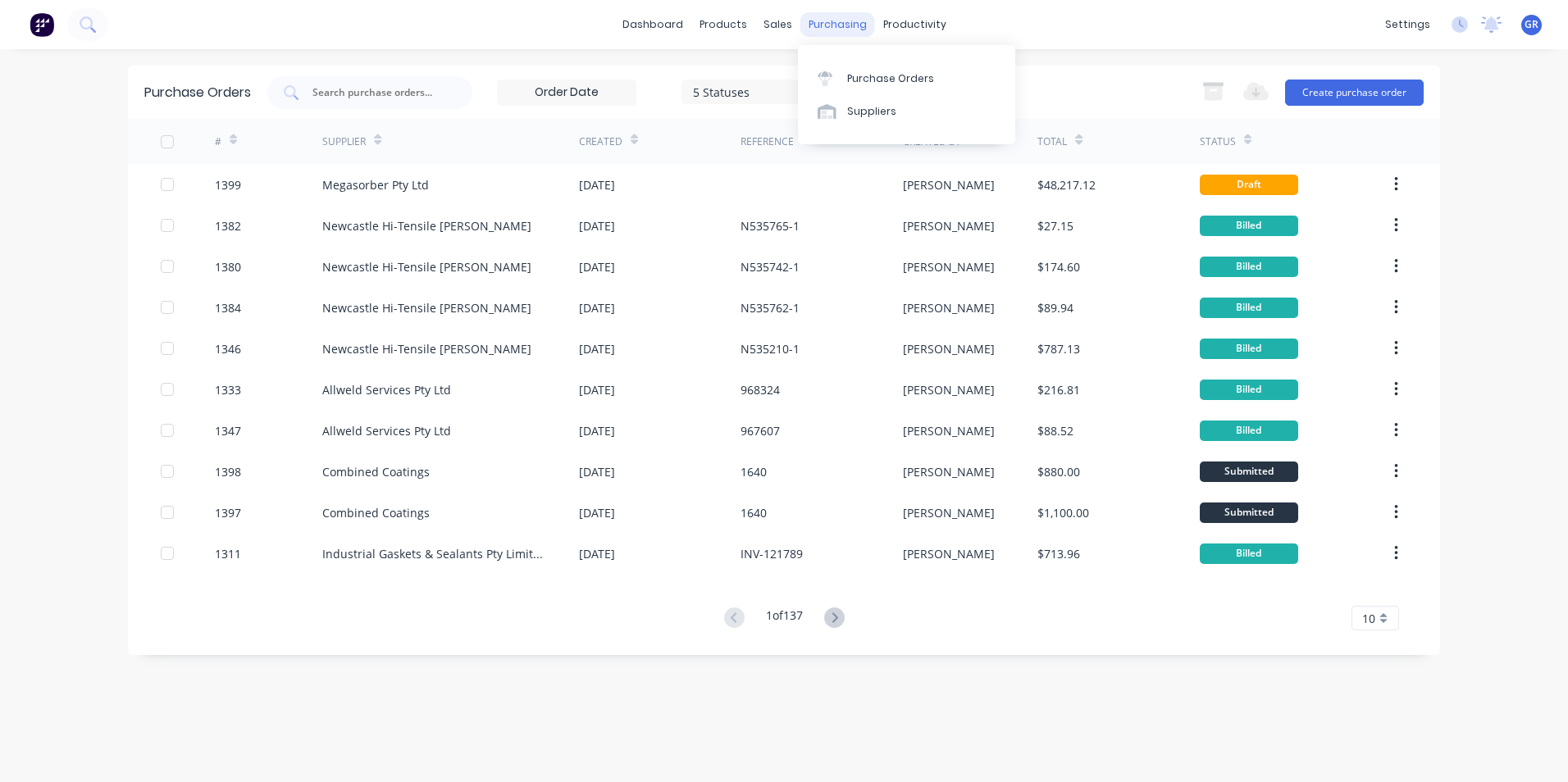
click at [826, 23] on div "purchasing" at bounding box center [837, 24] width 74 height 24
click at [882, 76] on div "Purchase Orders" at bounding box center [890, 79] width 87 height 15
click at [384, 89] on input "text" at bounding box center [379, 92] width 136 height 16
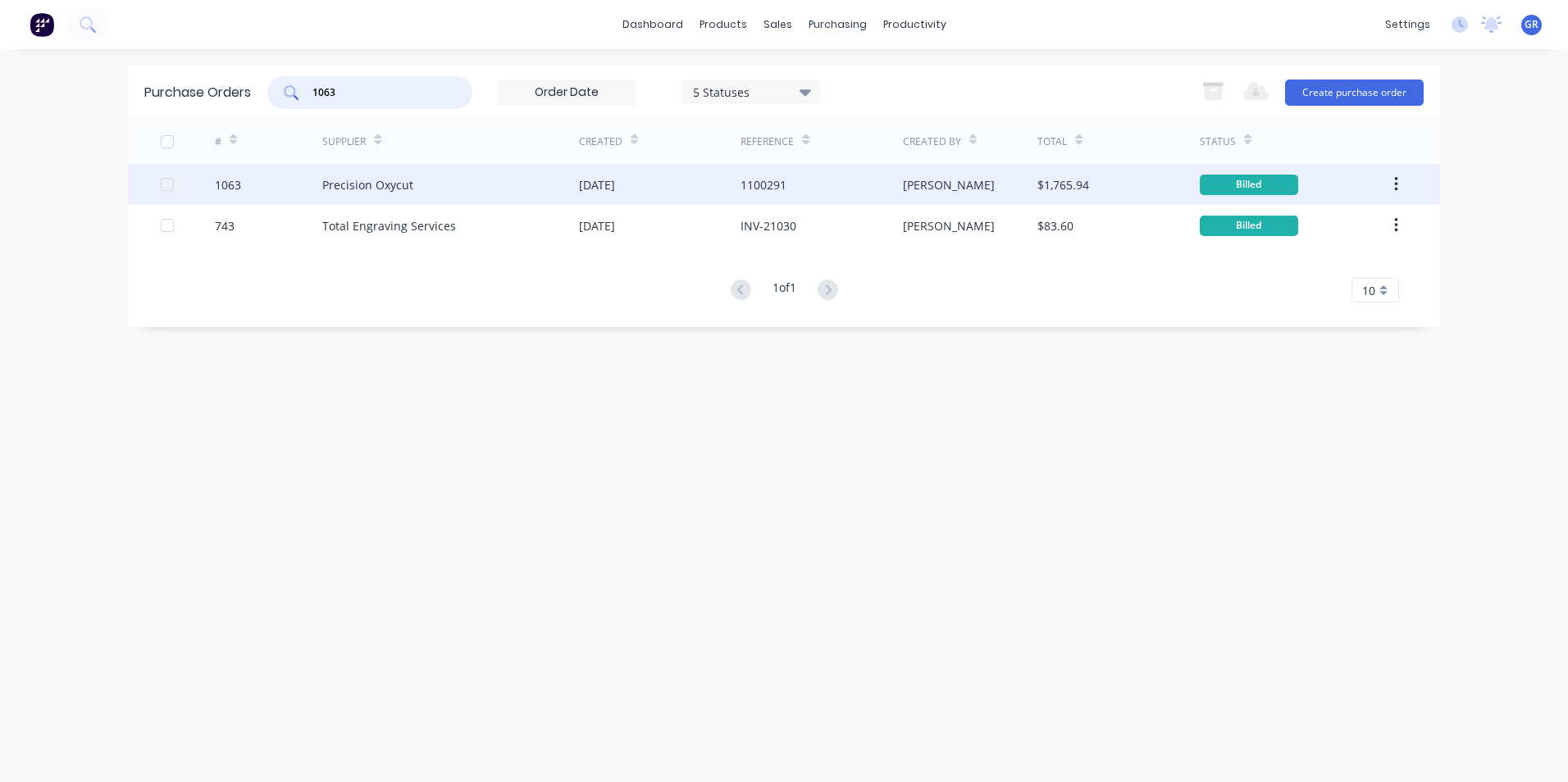
type input "1063"
click at [221, 185] on div "1063" at bounding box center [228, 185] width 26 height 17
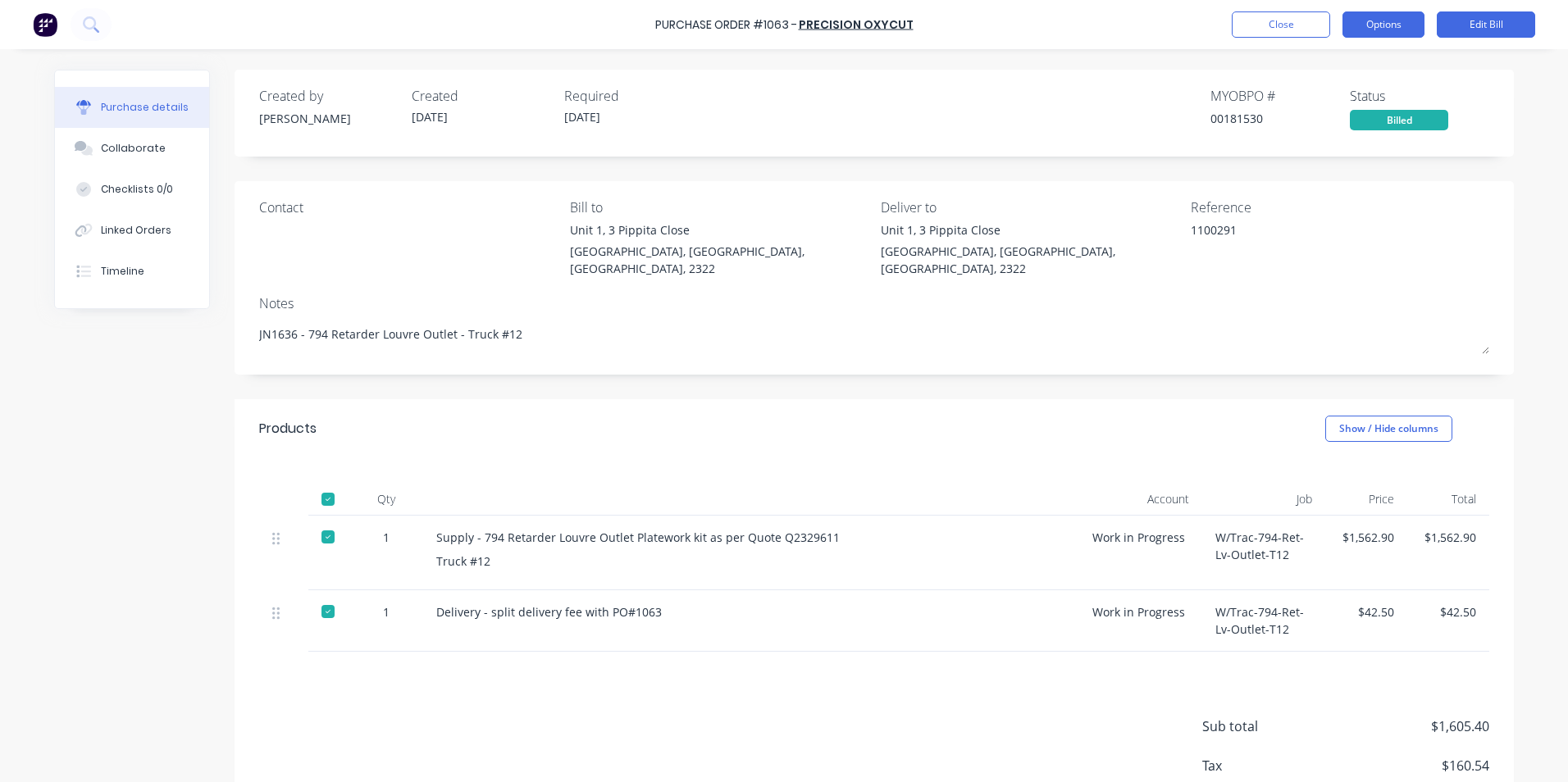
click at [1385, 24] on button "Options" at bounding box center [1383, 24] width 82 height 26
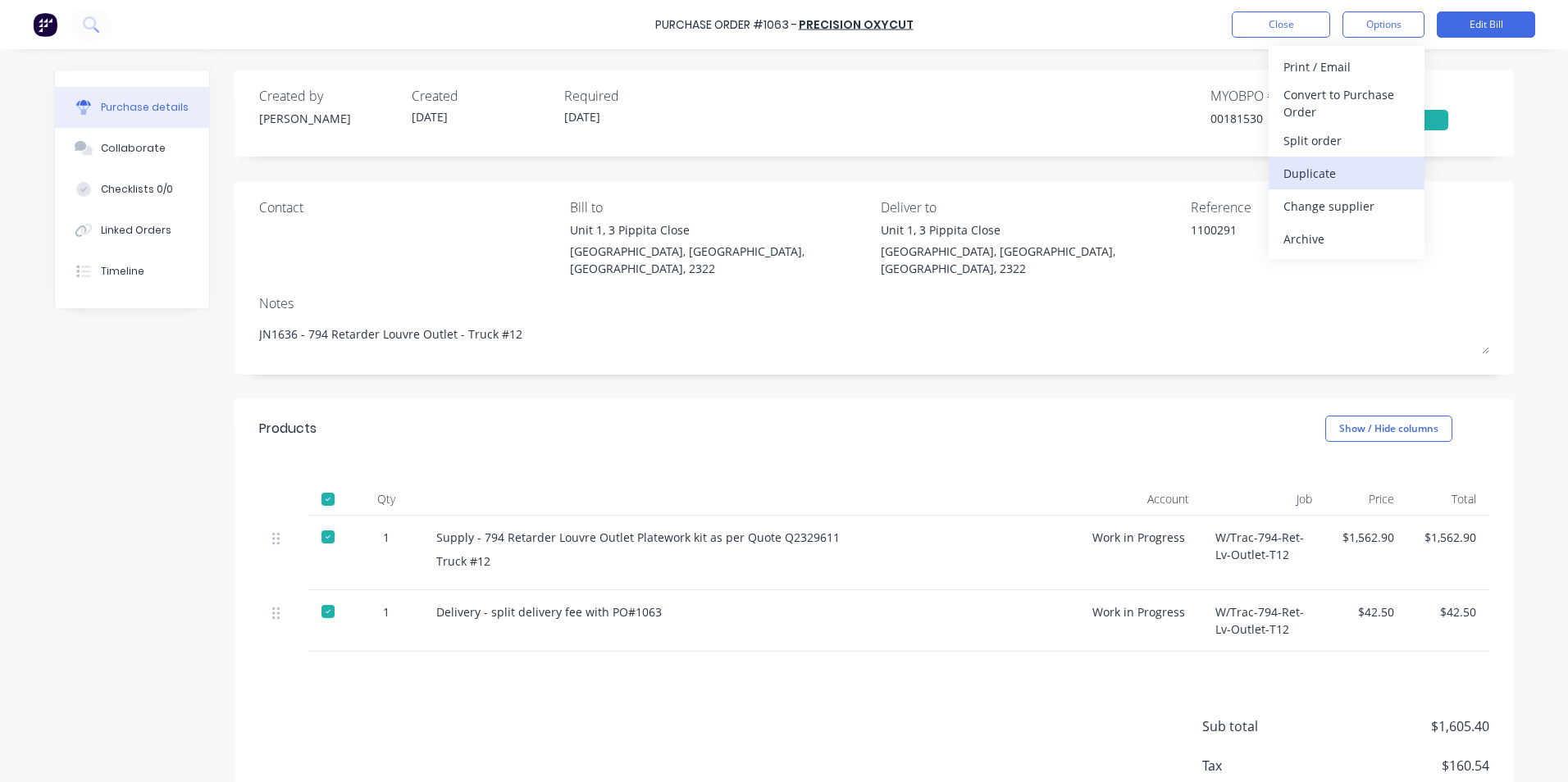
click at [1324, 169] on div "Duplicate" at bounding box center [1346, 174] width 126 height 24
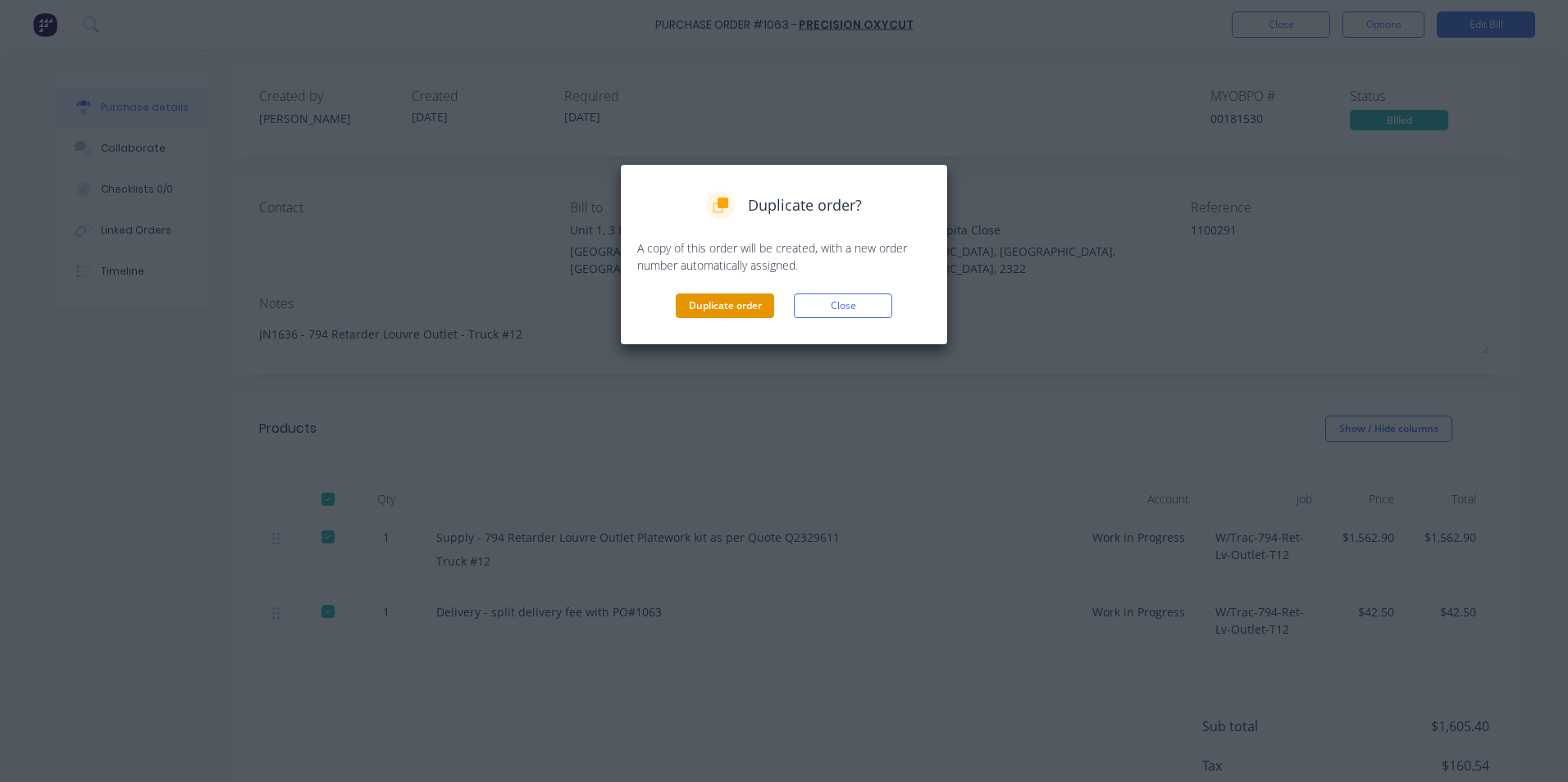
click at [726, 302] on button "Duplicate order" at bounding box center [725, 306] width 98 height 24
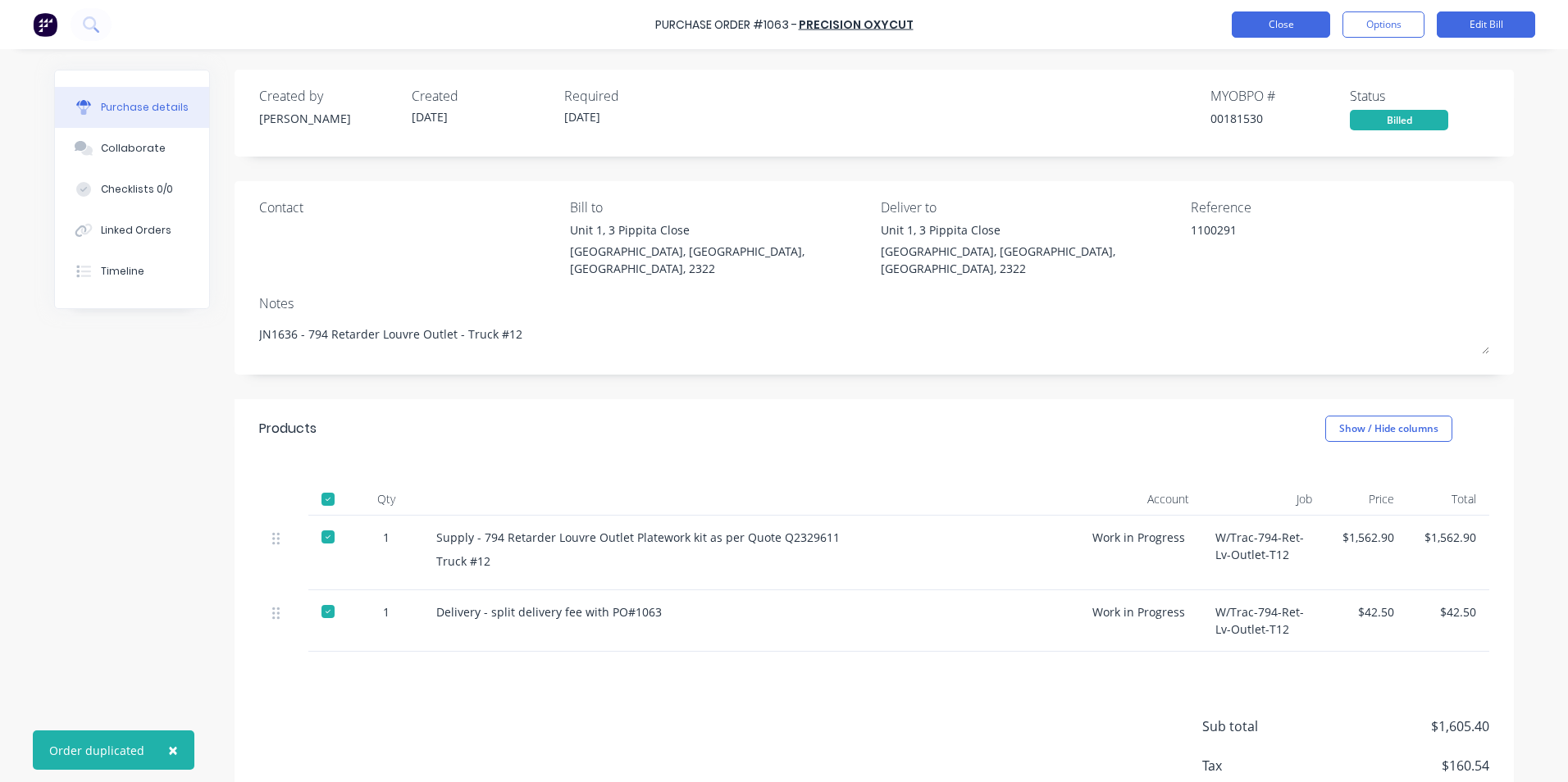
click at [1280, 24] on button "Close" at bounding box center [1281, 24] width 98 height 26
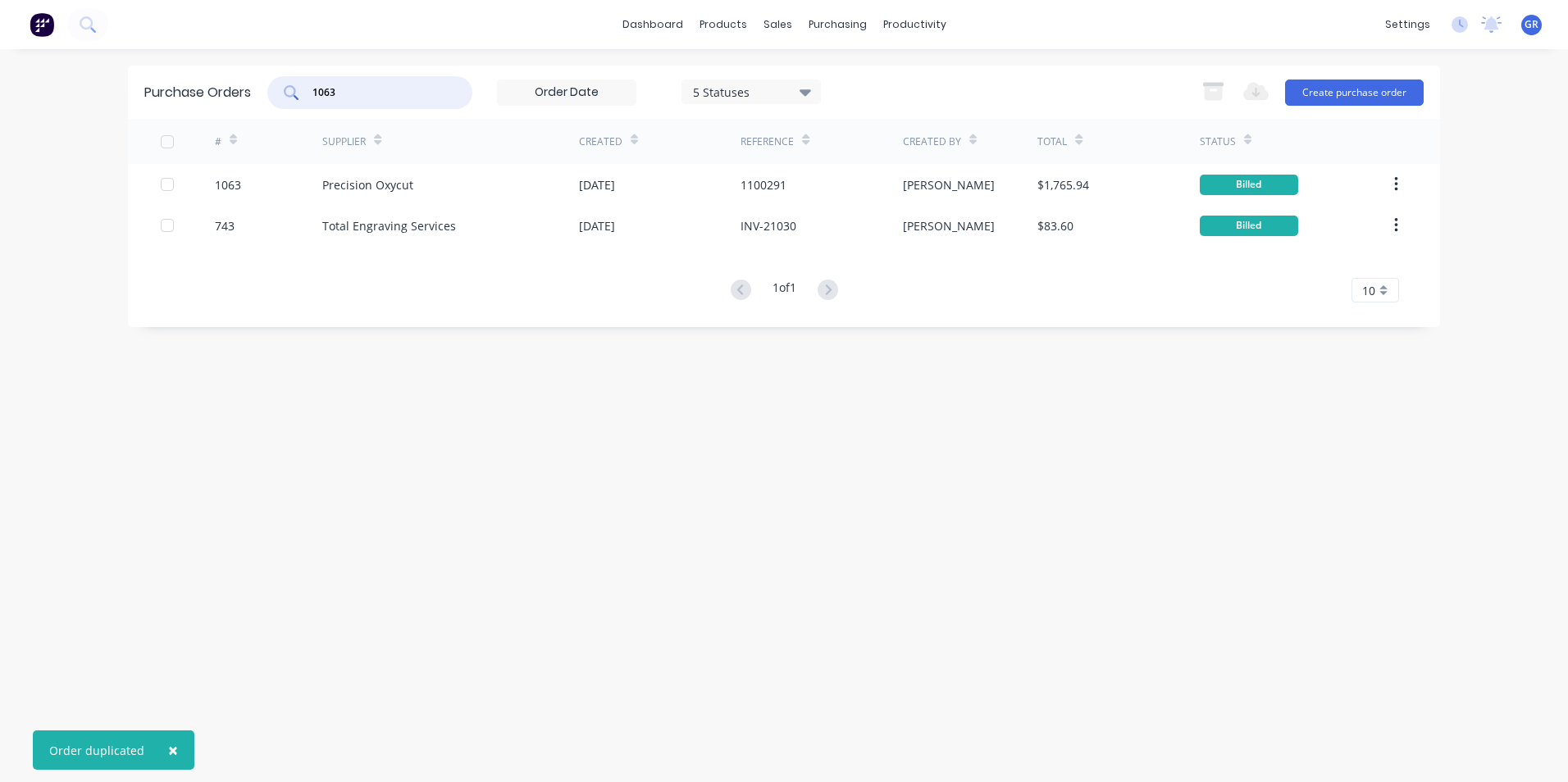
drag, startPoint x: 335, startPoint y: 96, endPoint x: 352, endPoint y: 92, distance: 17.5
click at [336, 95] on input "1063" at bounding box center [379, 92] width 136 height 16
drag, startPoint x: 352, startPoint y: 92, endPoint x: 282, endPoint y: 92, distance: 70.0
click at [282, 92] on div "1063" at bounding box center [369, 92] width 205 height 33
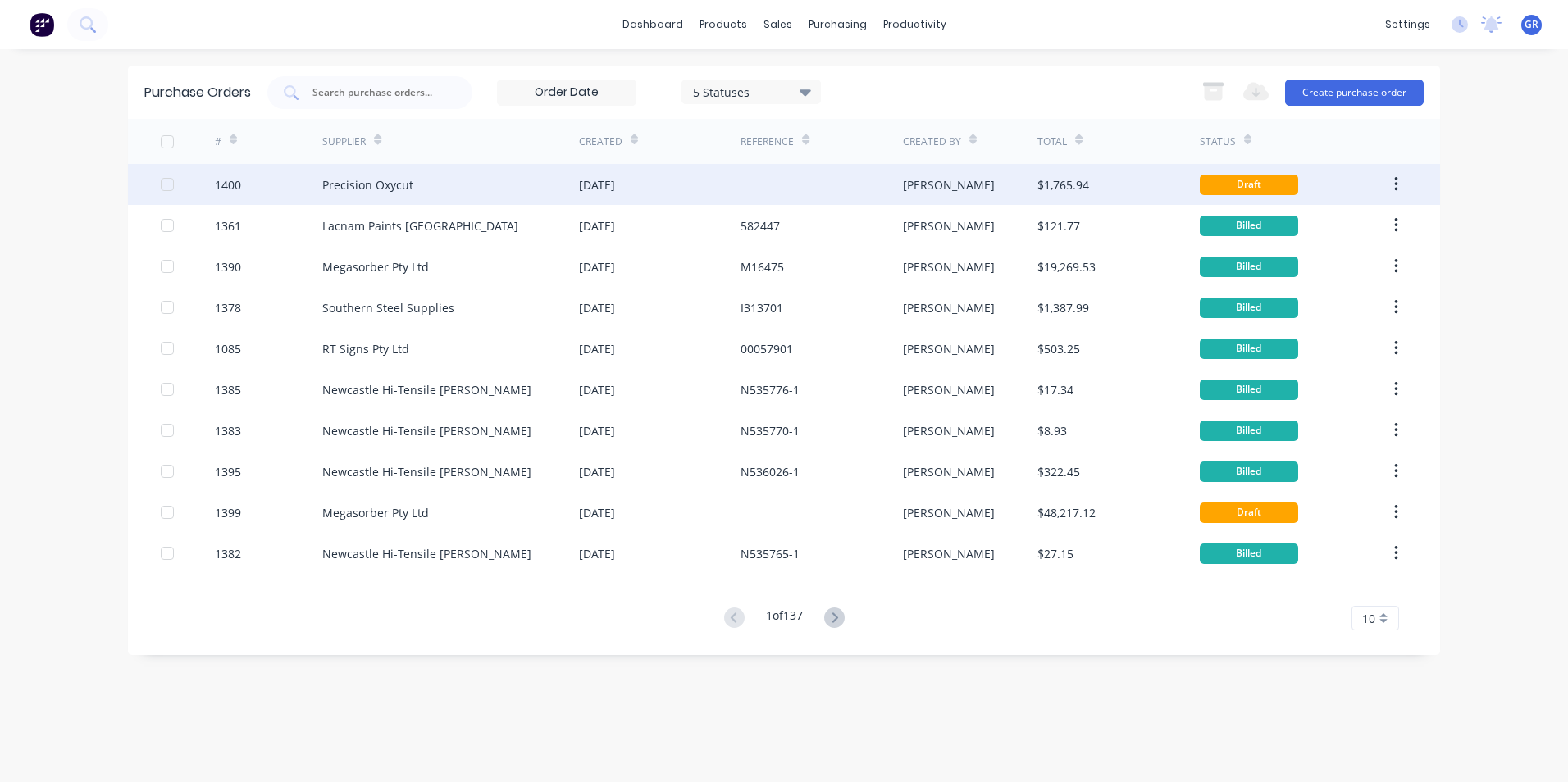
click at [235, 181] on div "1400" at bounding box center [228, 185] width 26 height 17
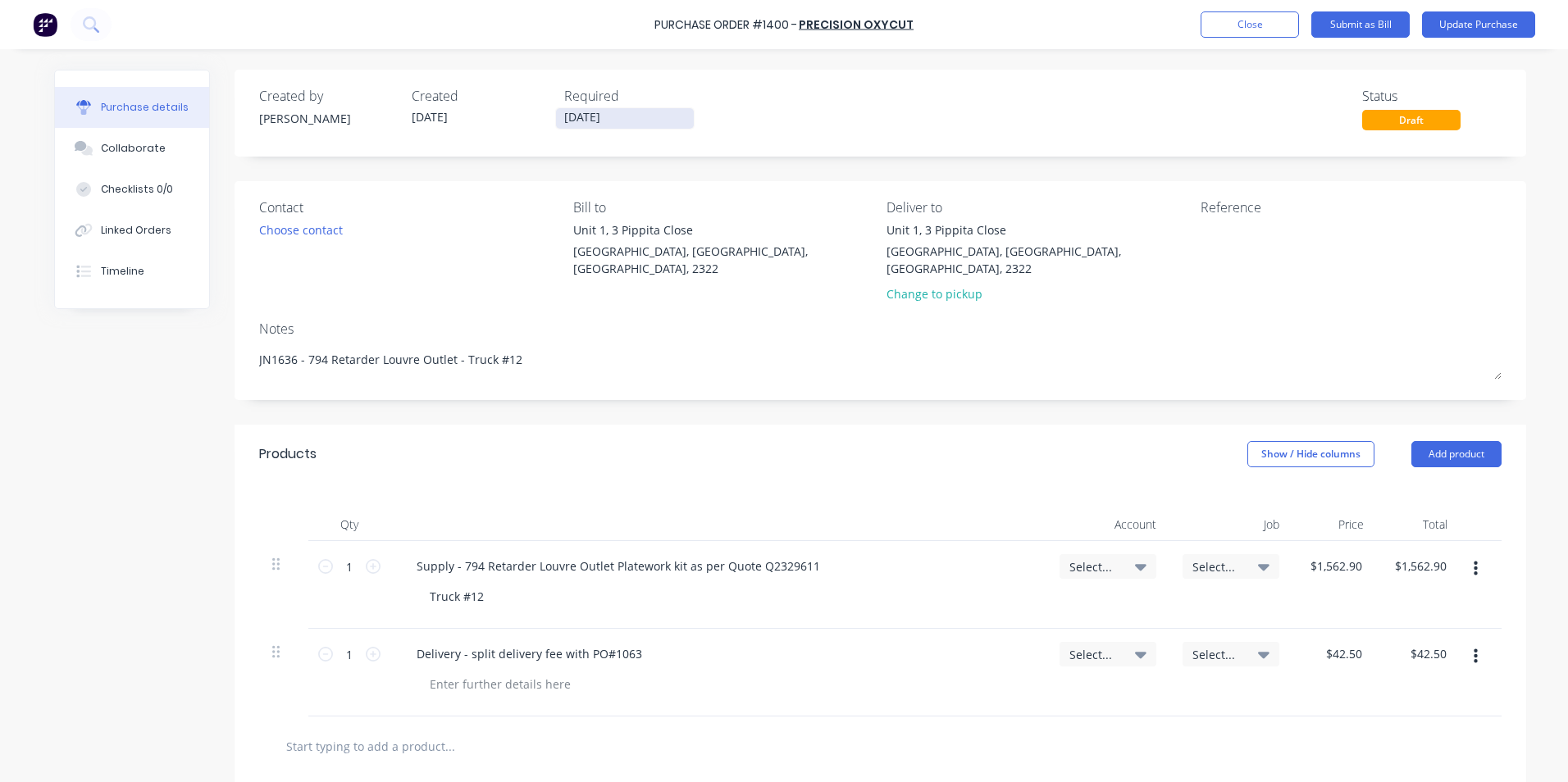
click at [580, 113] on input "[DATE]" at bounding box center [624, 118] width 137 height 21
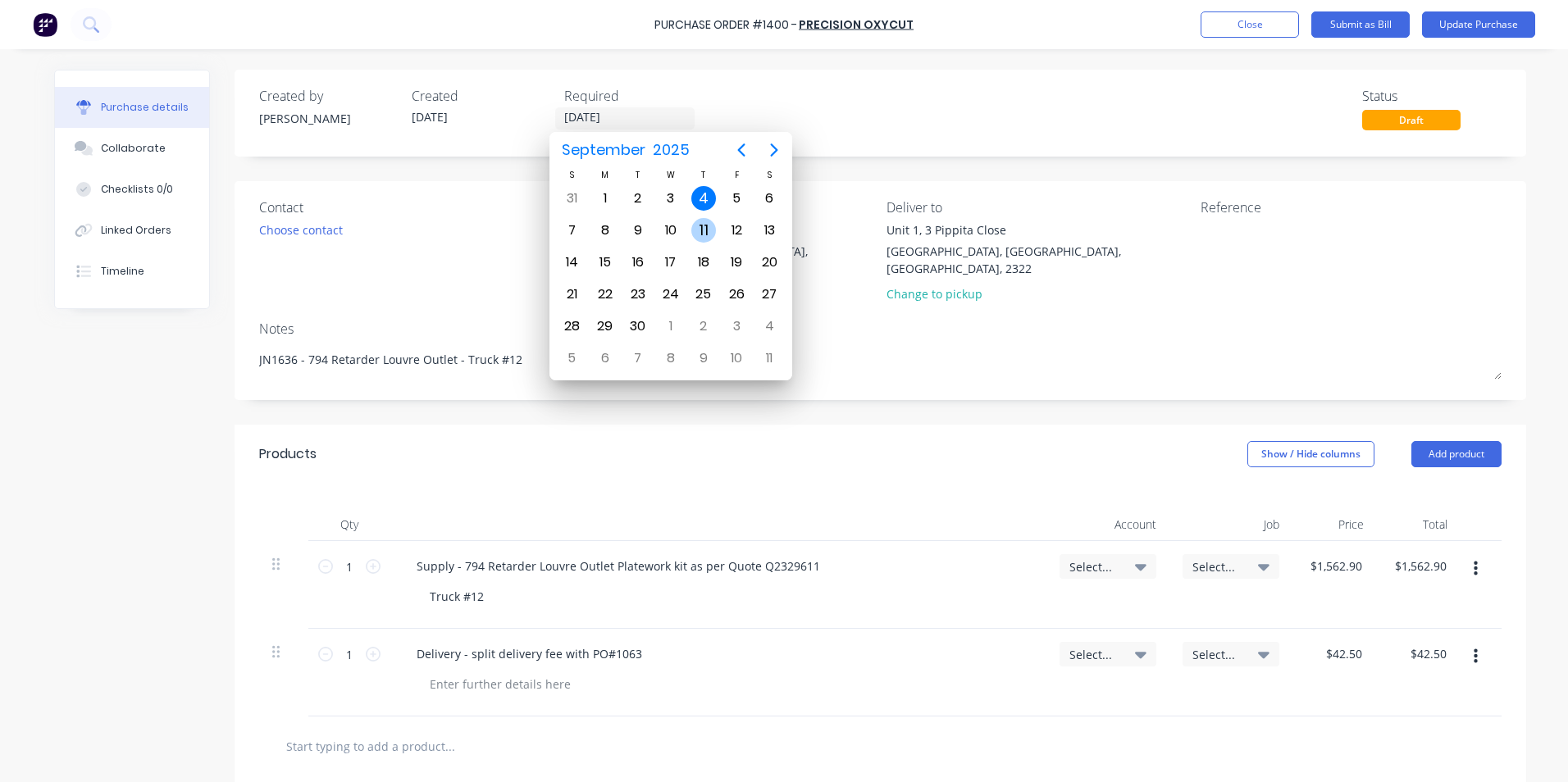
click at [706, 222] on div "11" at bounding box center [703, 230] width 24 height 24
type input "[DATE]"
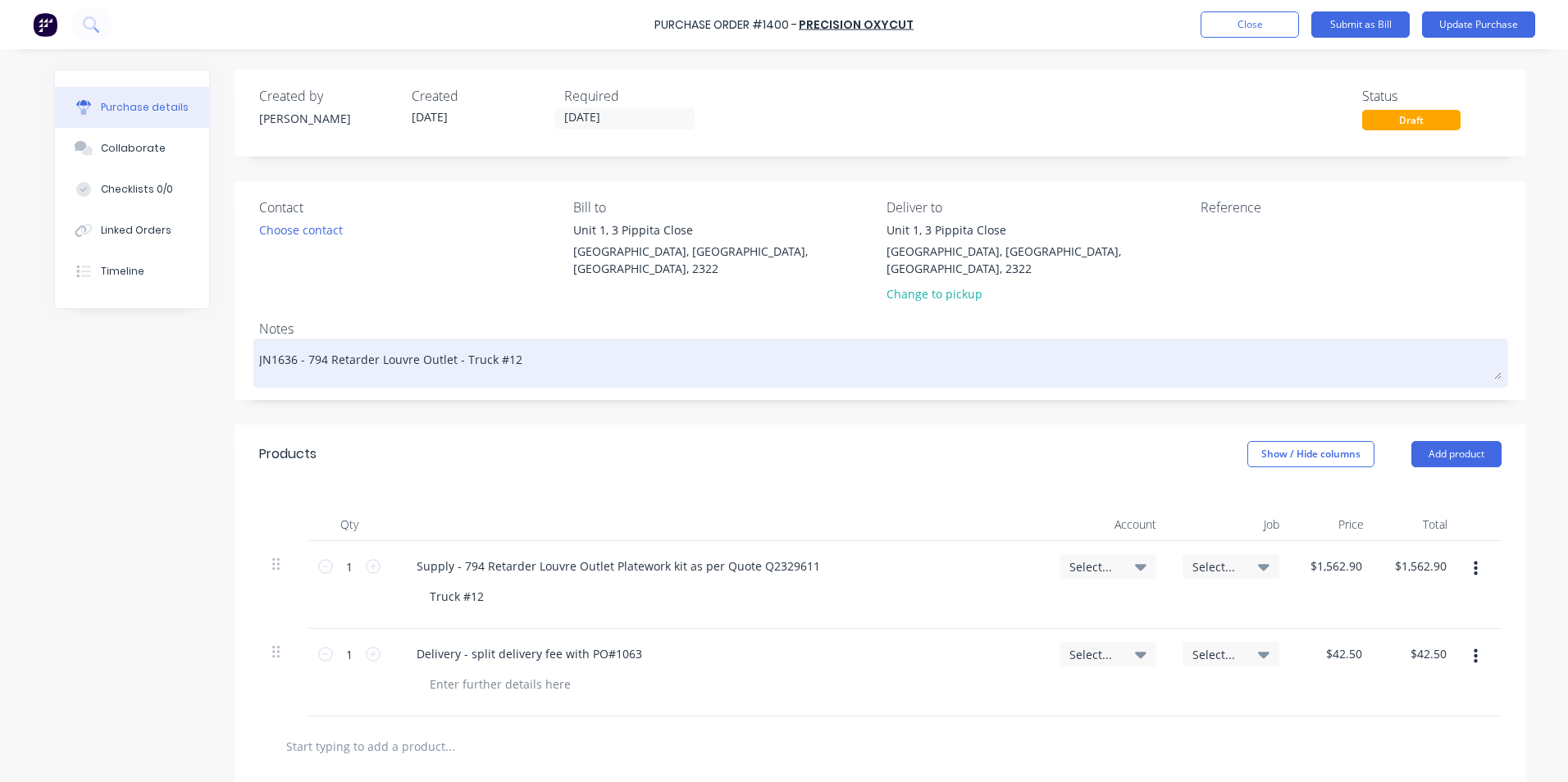
click at [504, 344] on textarea "JN1636 - 794 Retarder Louvre Outlet - Truck #12" at bounding box center [880, 361] width 1242 height 37
drag, startPoint x: 290, startPoint y: 342, endPoint x: 277, endPoint y: 342, distance: 13.0
click at [277, 343] on textarea "JN1636 - 794 Retarder Louvre Outlet - Truck #13" at bounding box center [880, 361] width 1242 height 37
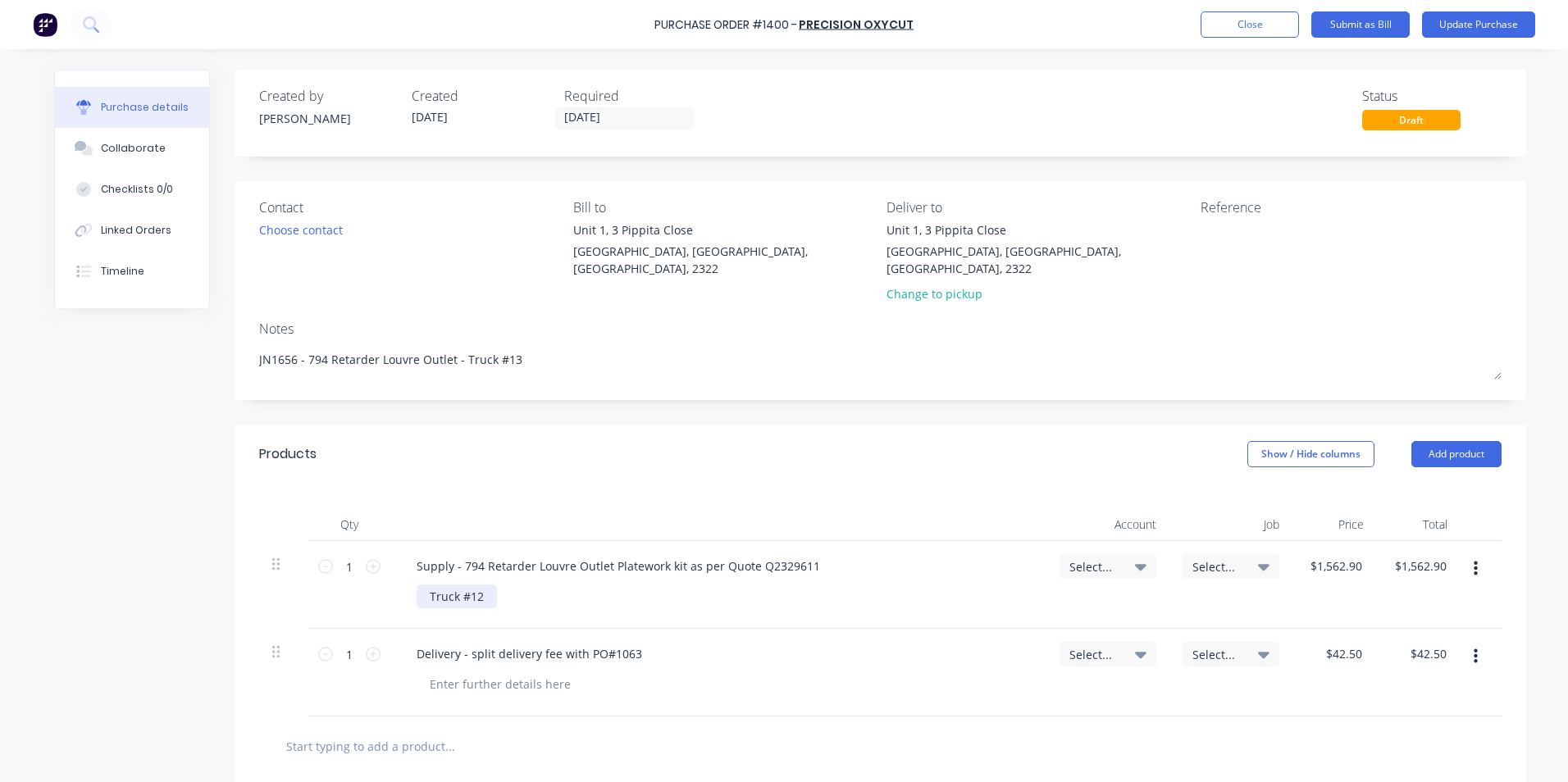
type textarea "JN1656 - 794 Retarder Louvre Outlet - Truck #13"
click at [472, 585] on div "Truck #12" at bounding box center [456, 597] width 80 height 24
drag, startPoint x: 632, startPoint y: 636, endPoint x: 462, endPoint y: 635, distance: 170.0
click at [462, 642] on div "Delivery - split delivery fee with PO#1063" at bounding box center [529, 654] width 251 height 24
click at [1340, 642] on input "42.5000" at bounding box center [1343, 654] width 44 height 24
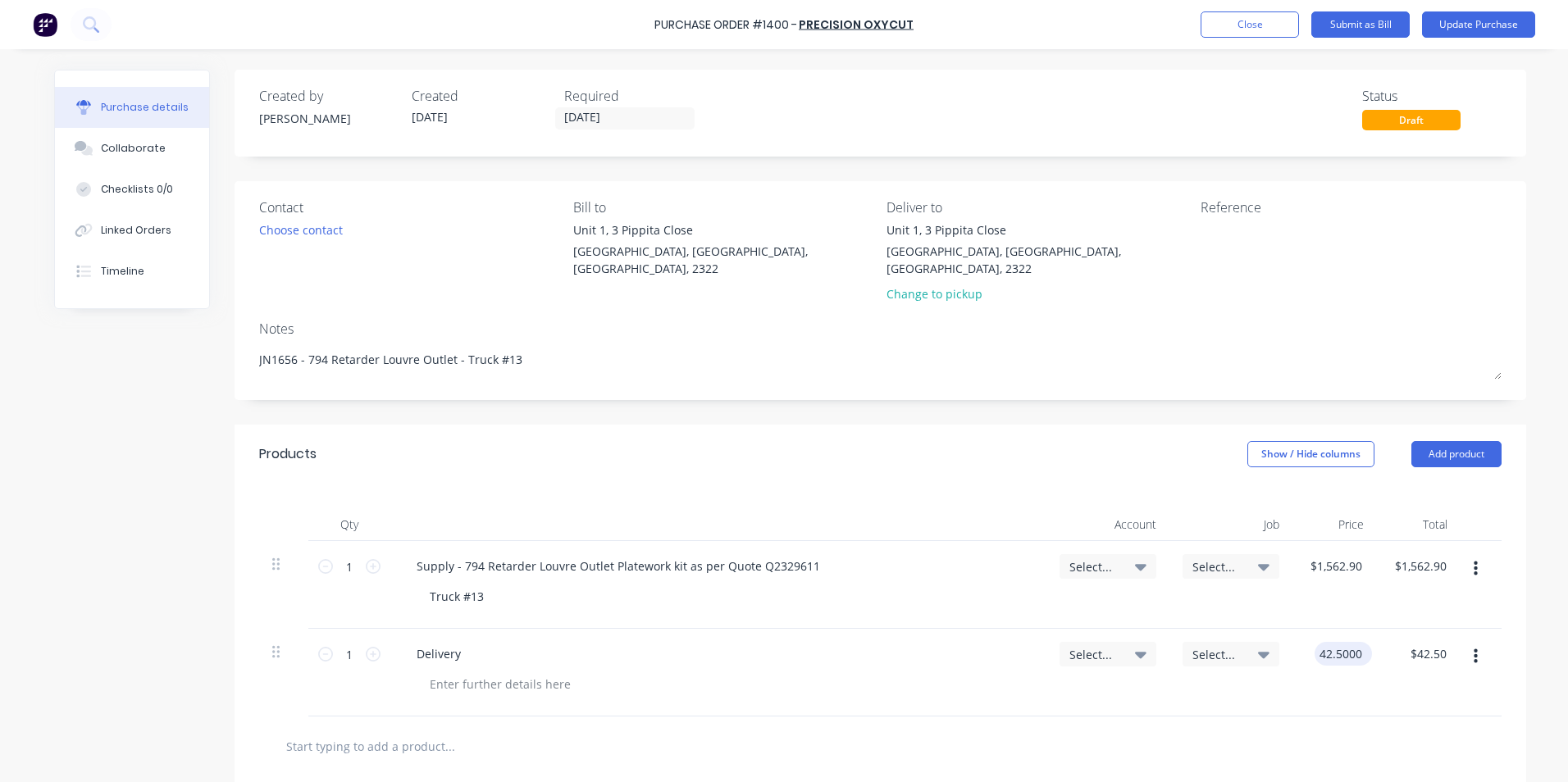
click at [1340, 642] on input "42.5000" at bounding box center [1339, 654] width 51 height 24
type input "$85.00"
click at [1089, 558] on span "Select..." at bounding box center [1094, 567] width 49 height 17
click at [987, 600] on input at bounding box center [1054, 616] width 168 height 33
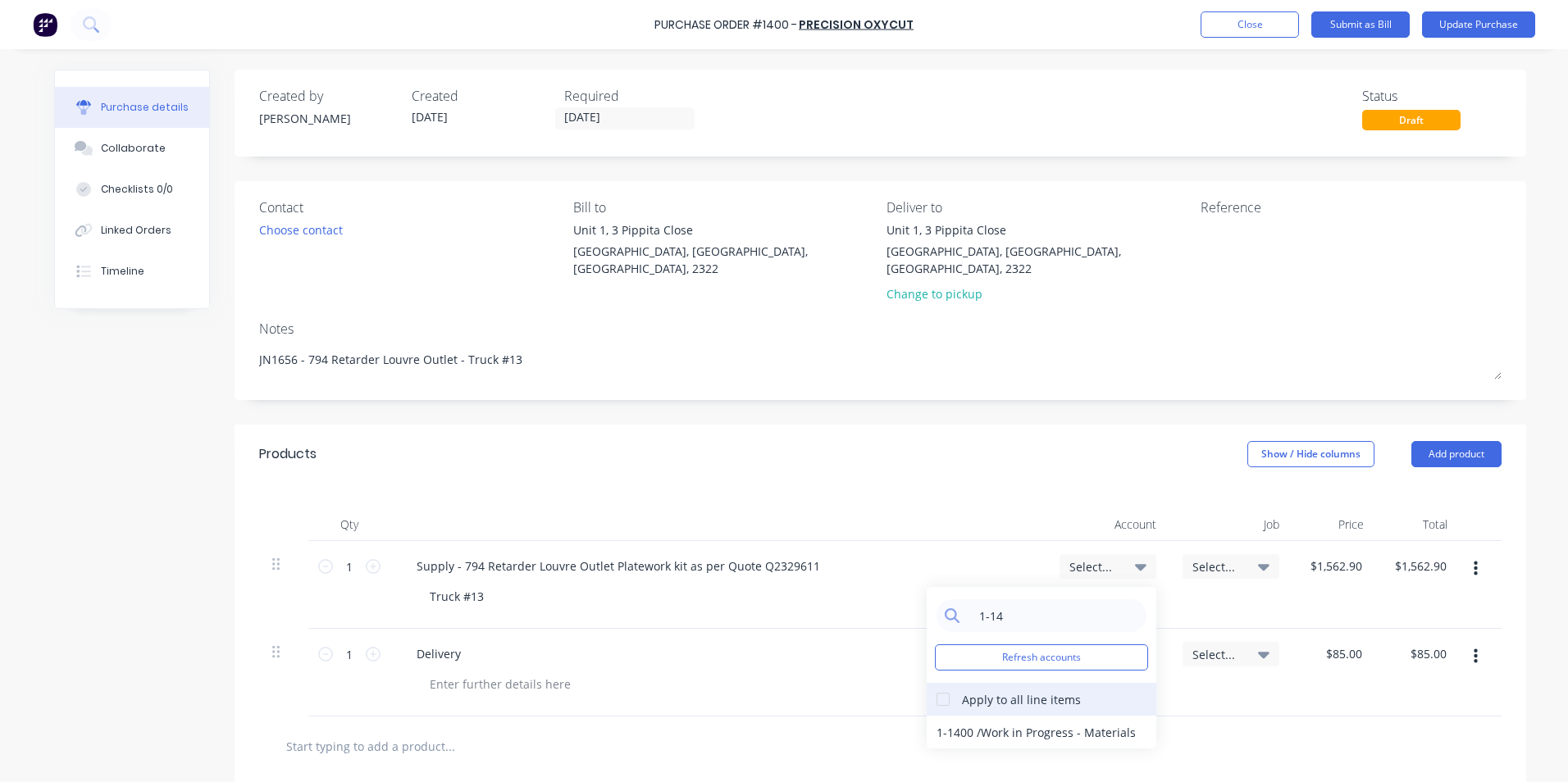
type input "1-14"
click at [940, 683] on div at bounding box center [943, 700] width 33 height 33
click at [962, 716] on div "1-1400 / Work in Progress - Materials" at bounding box center [1041, 733] width 230 height 33
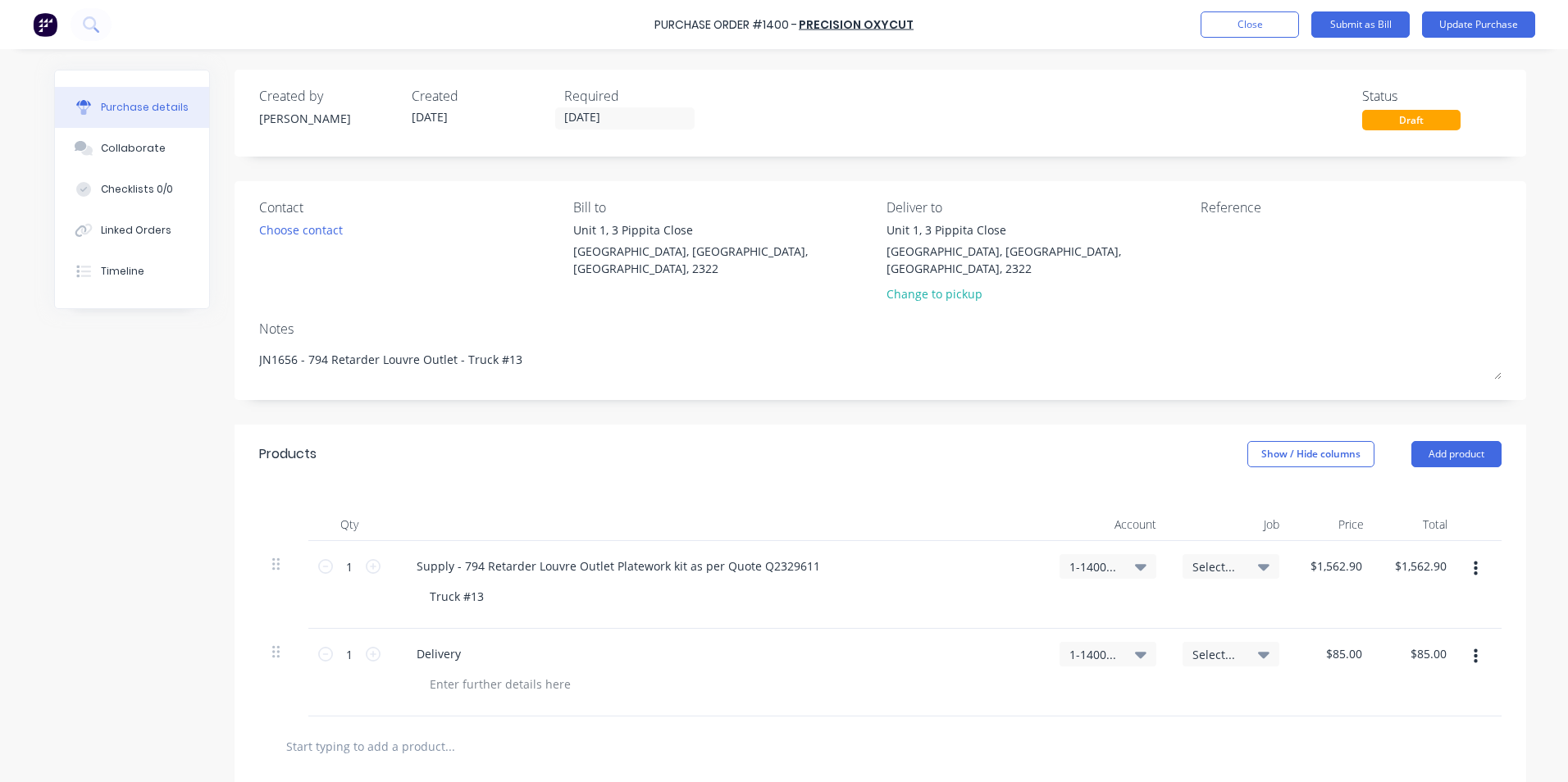
click at [1205, 558] on span "Select..." at bounding box center [1216, 567] width 49 height 17
click at [1122, 600] on input at bounding box center [1177, 616] width 168 height 33
type input "1656"
click at [1183, 671] on div "1656 / W/Trac-794-Ret-Lv-Outlet-T13" at bounding box center [1165, 688] width 230 height 33
click at [1203, 646] on span "Select..." at bounding box center [1216, 655] width 49 height 17
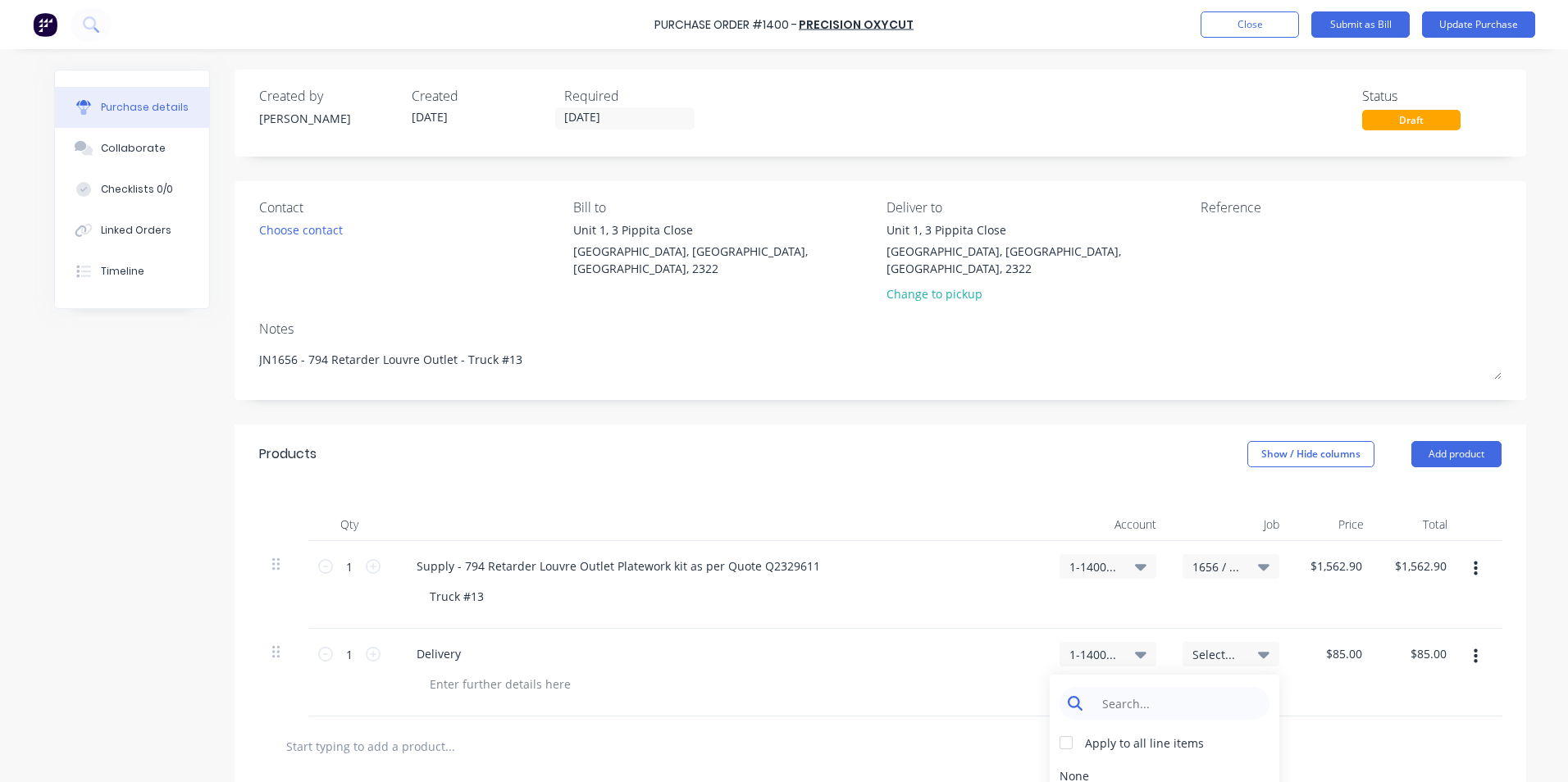
click at [1126, 687] on input at bounding box center [1177, 703] width 168 height 33
type input "1656"
click at [1159, 760] on div "1656 / W/Trac-794-Ret-Lv-Outlet-T13" at bounding box center [1165, 776] width 230 height 33
click at [1484, 24] on button "Update Purchase" at bounding box center [1478, 24] width 113 height 26
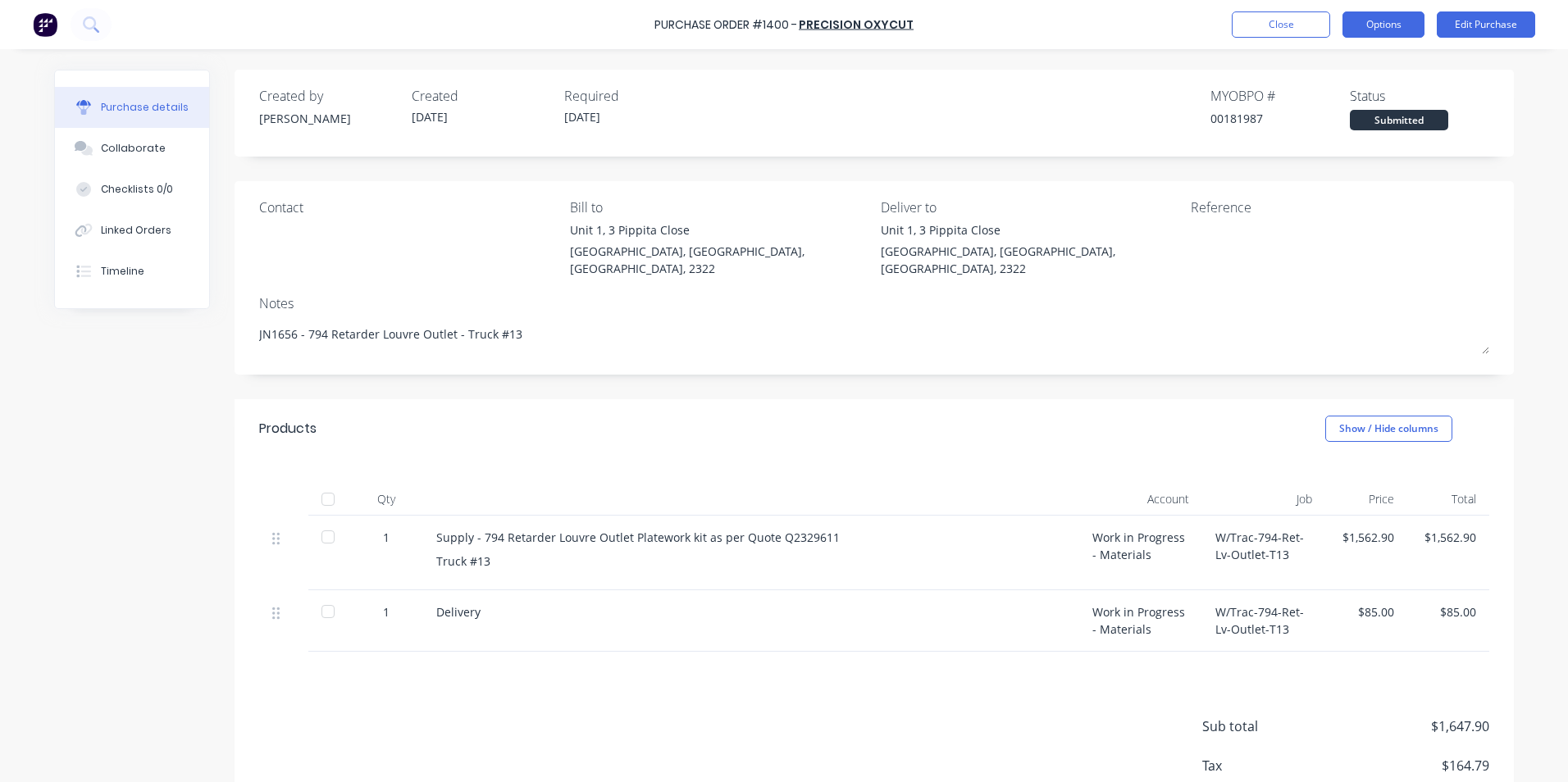
click at [1389, 25] on button "Options" at bounding box center [1383, 24] width 82 height 26
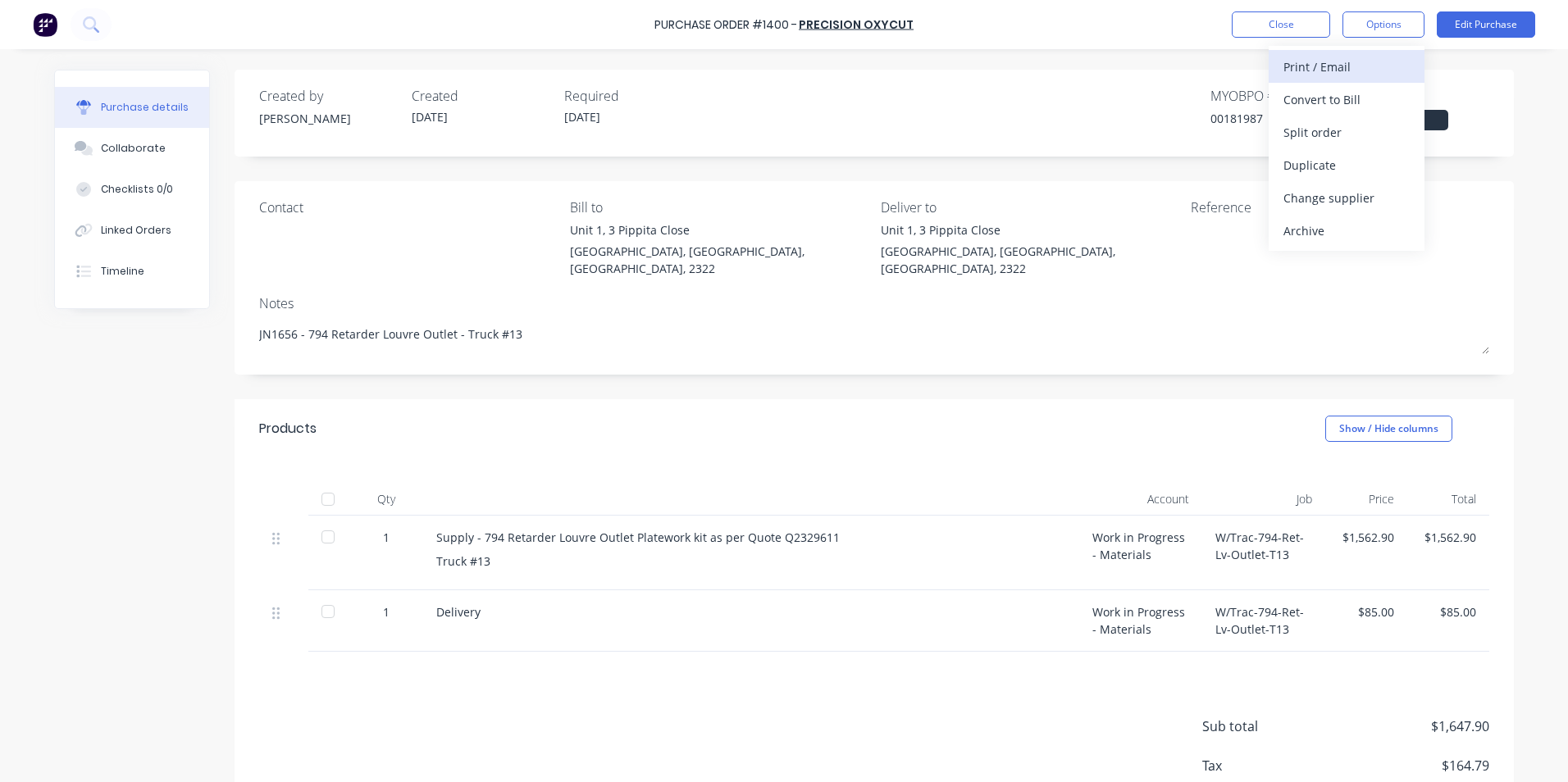
click at [1317, 67] on div "Print / Email" at bounding box center [1346, 67] width 126 height 24
click at [1317, 98] on div "With pricing" at bounding box center [1346, 100] width 126 height 24
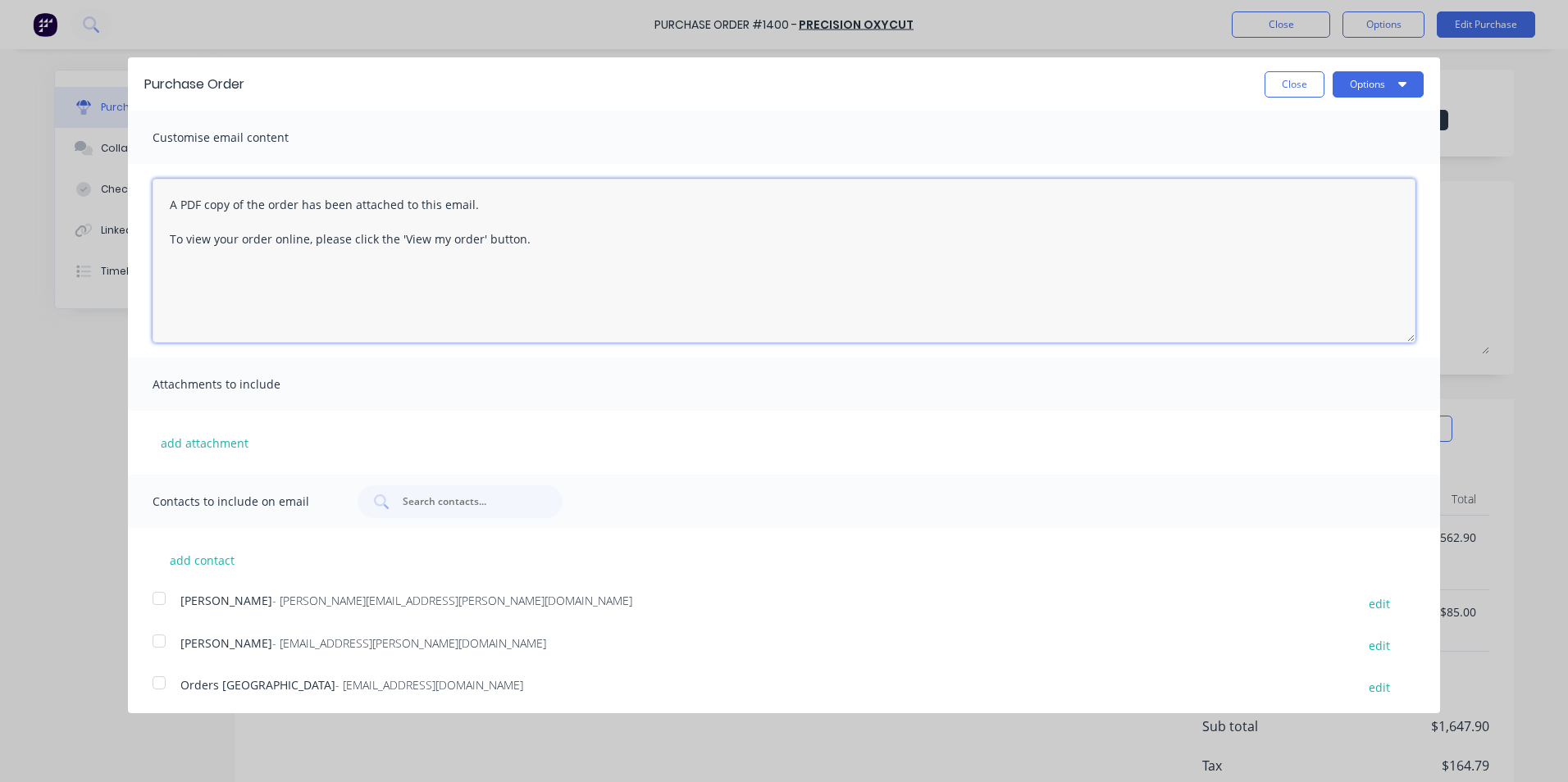
drag, startPoint x: 529, startPoint y: 239, endPoint x: 156, endPoint y: 197, distance: 375.4
click at [156, 197] on textarea "A PDF copy of the order has been attached to this email. To view your order onl…" at bounding box center [784, 261] width 1263 height 164
drag, startPoint x: 295, startPoint y: 312, endPoint x: 143, endPoint y: 190, distance: 194.9
click at [143, 190] on div "Hi Sales, PO attached as per your quote, please proceed any issues, let me know…" at bounding box center [784, 261] width 1312 height 194
type textarea "Hi Sales, PO attached as per your quote, please proceed any issues, let me know…"
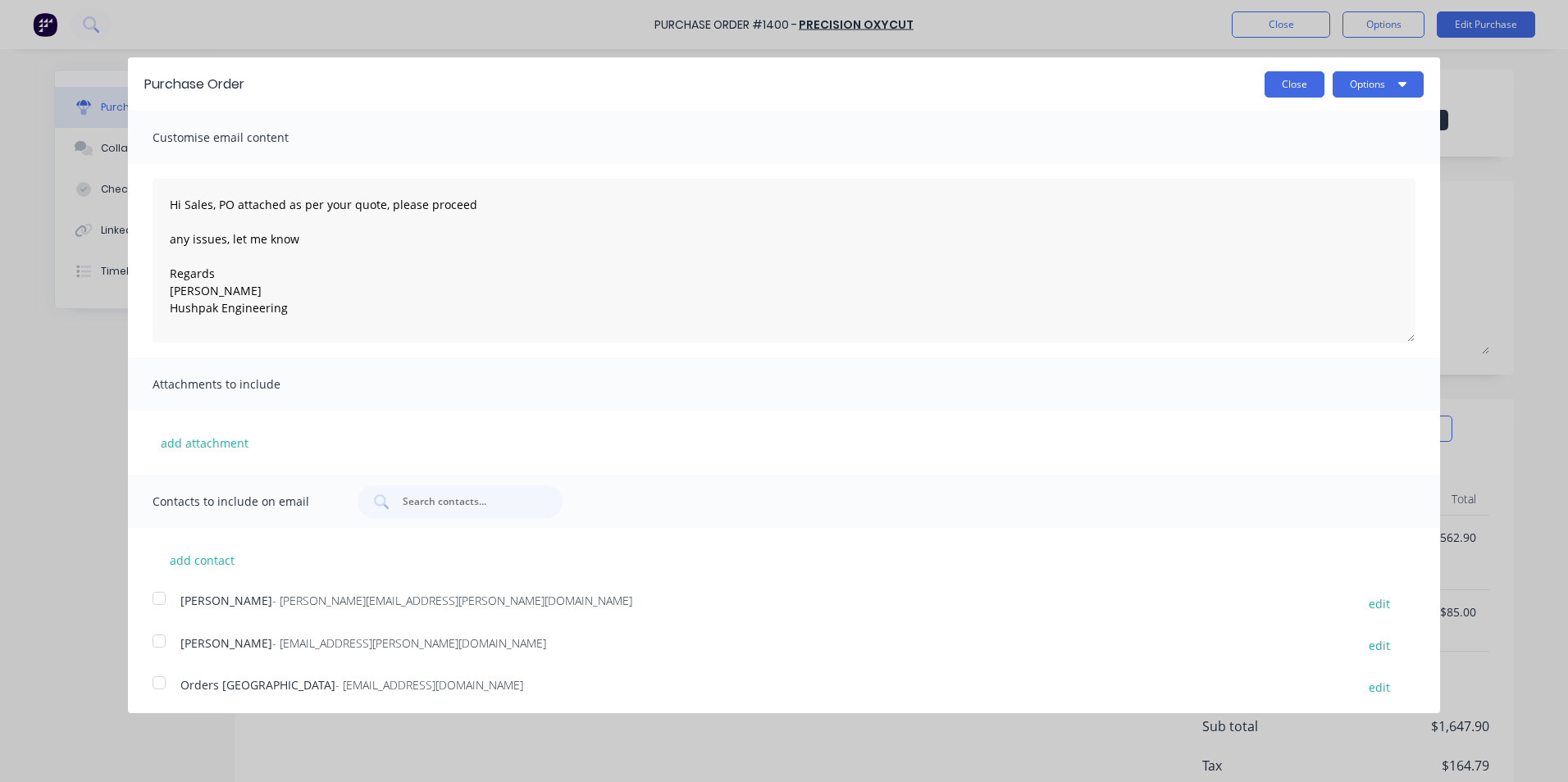
click at [1280, 90] on button "Close" at bounding box center [1293, 85] width 60 height 26
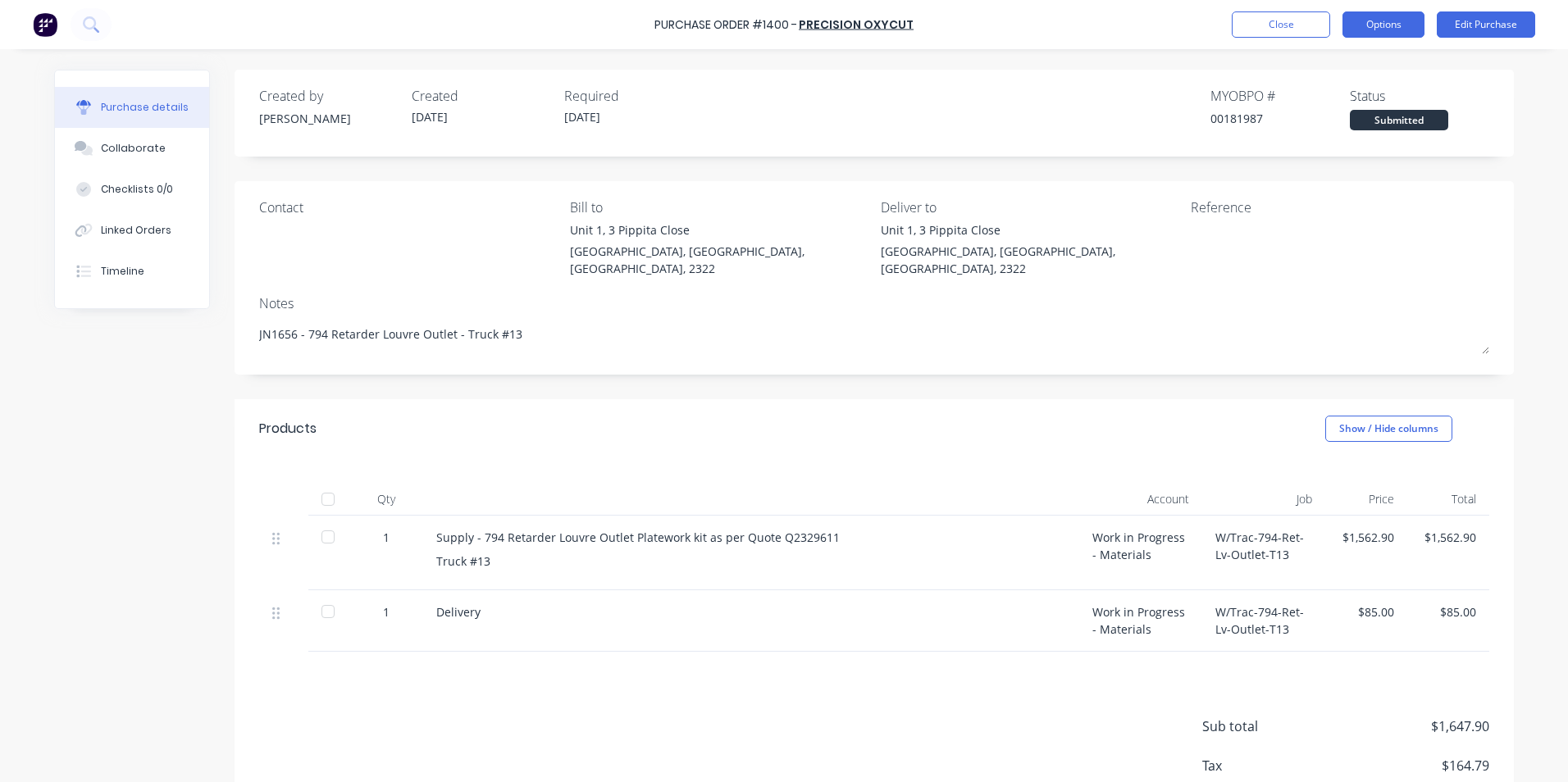
click at [1395, 23] on button "Options" at bounding box center [1383, 24] width 82 height 26
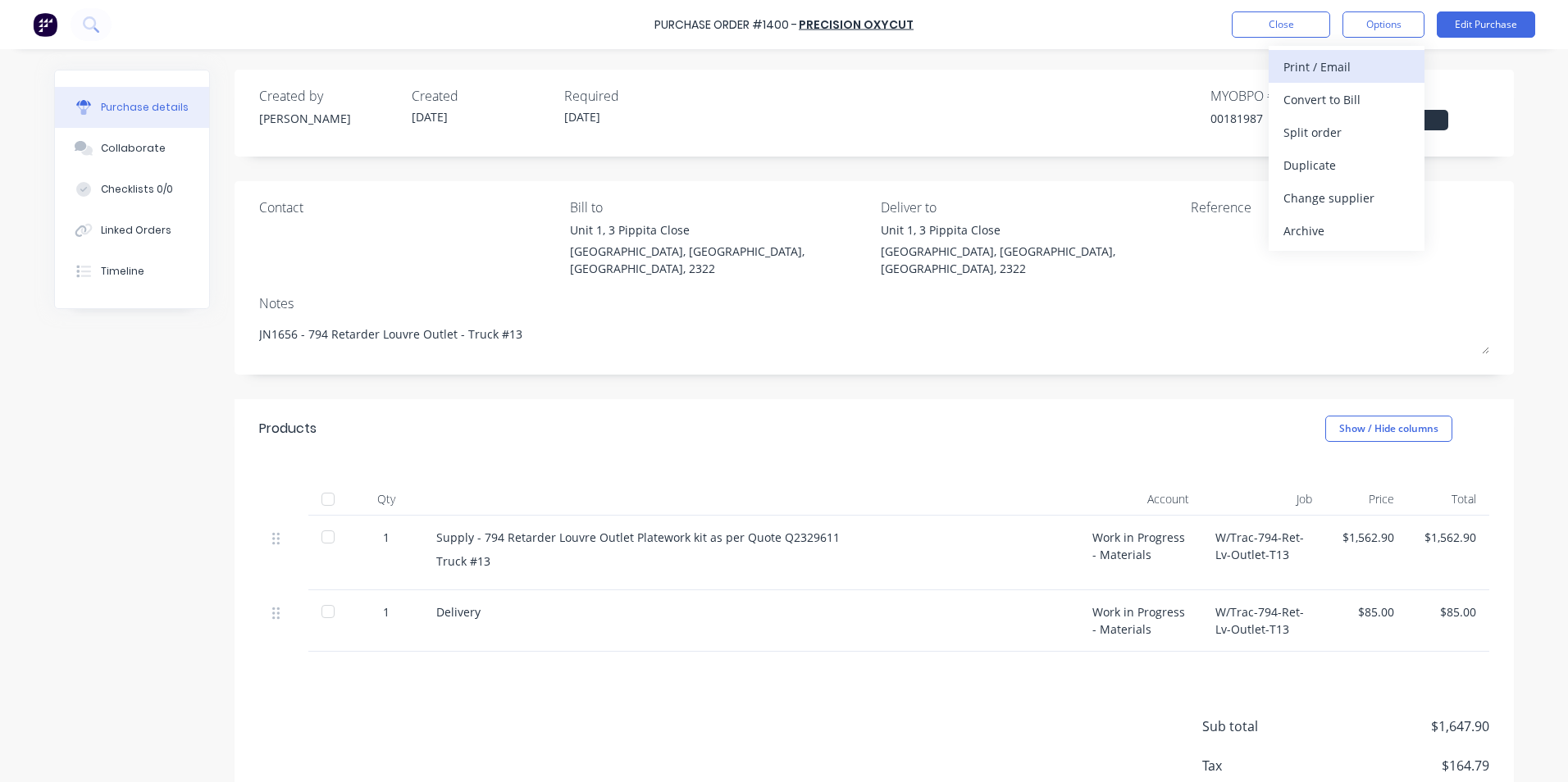
click at [1324, 67] on div "Print / Email" at bounding box center [1346, 67] width 126 height 24
click at [1334, 100] on div "With pricing" at bounding box center [1346, 100] width 126 height 24
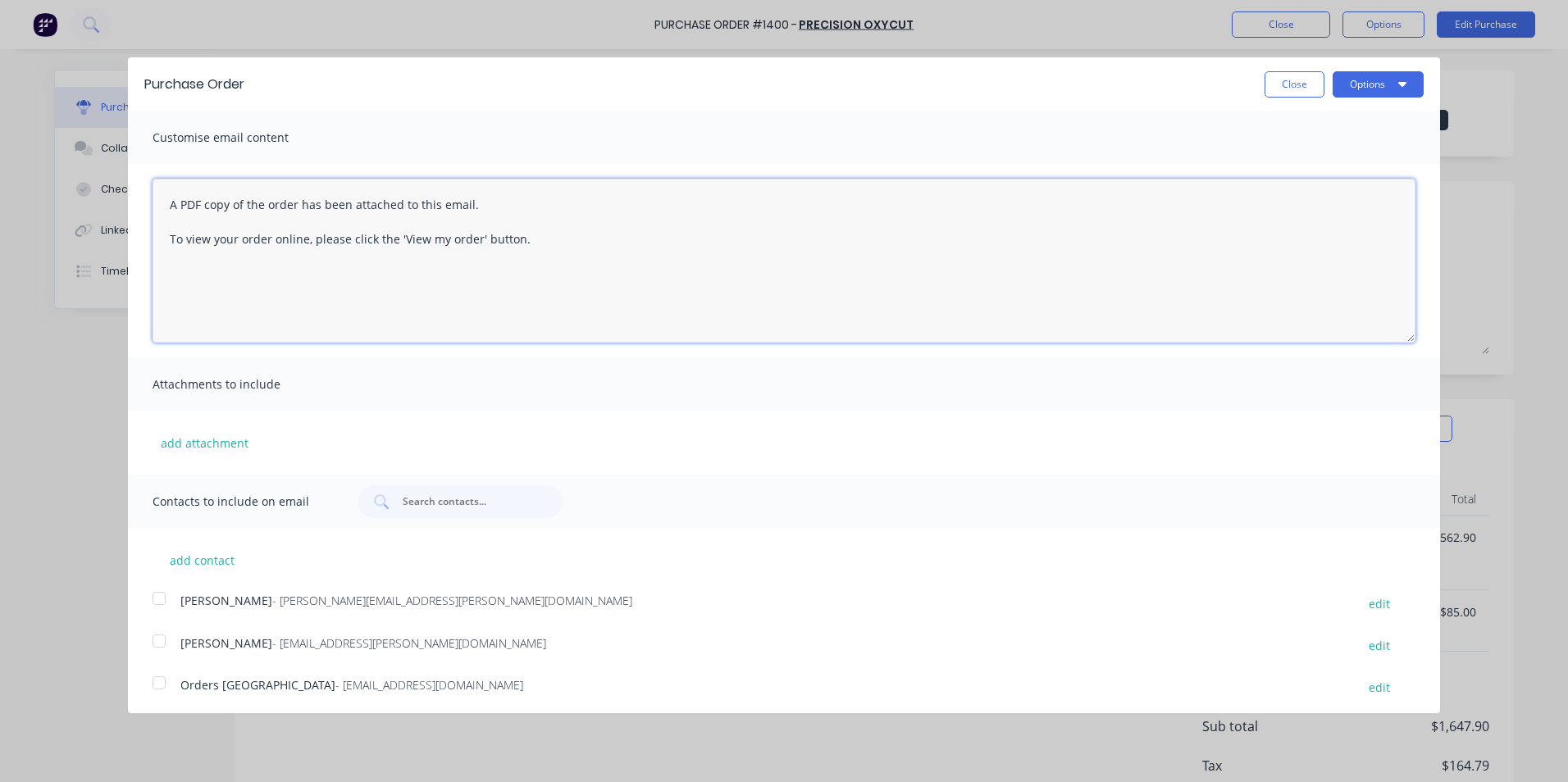
drag, startPoint x: 507, startPoint y: 242, endPoint x: 138, endPoint y: 210, distance: 370.4
click at [133, 213] on div "A PDF copy of the order has been attached to this email. To view your order onl…" at bounding box center [784, 261] width 1312 height 194
click at [138, 210] on div "A PDF copy of the order has been attached to this email. To view your order onl…" at bounding box center [784, 261] width 1312 height 194
click at [524, 245] on textarea "A PDF copy of the order has been attached to this email. To view your order onl…" at bounding box center [784, 261] width 1263 height 164
drag, startPoint x: 536, startPoint y: 241, endPoint x: 166, endPoint y: 200, distance: 372.3
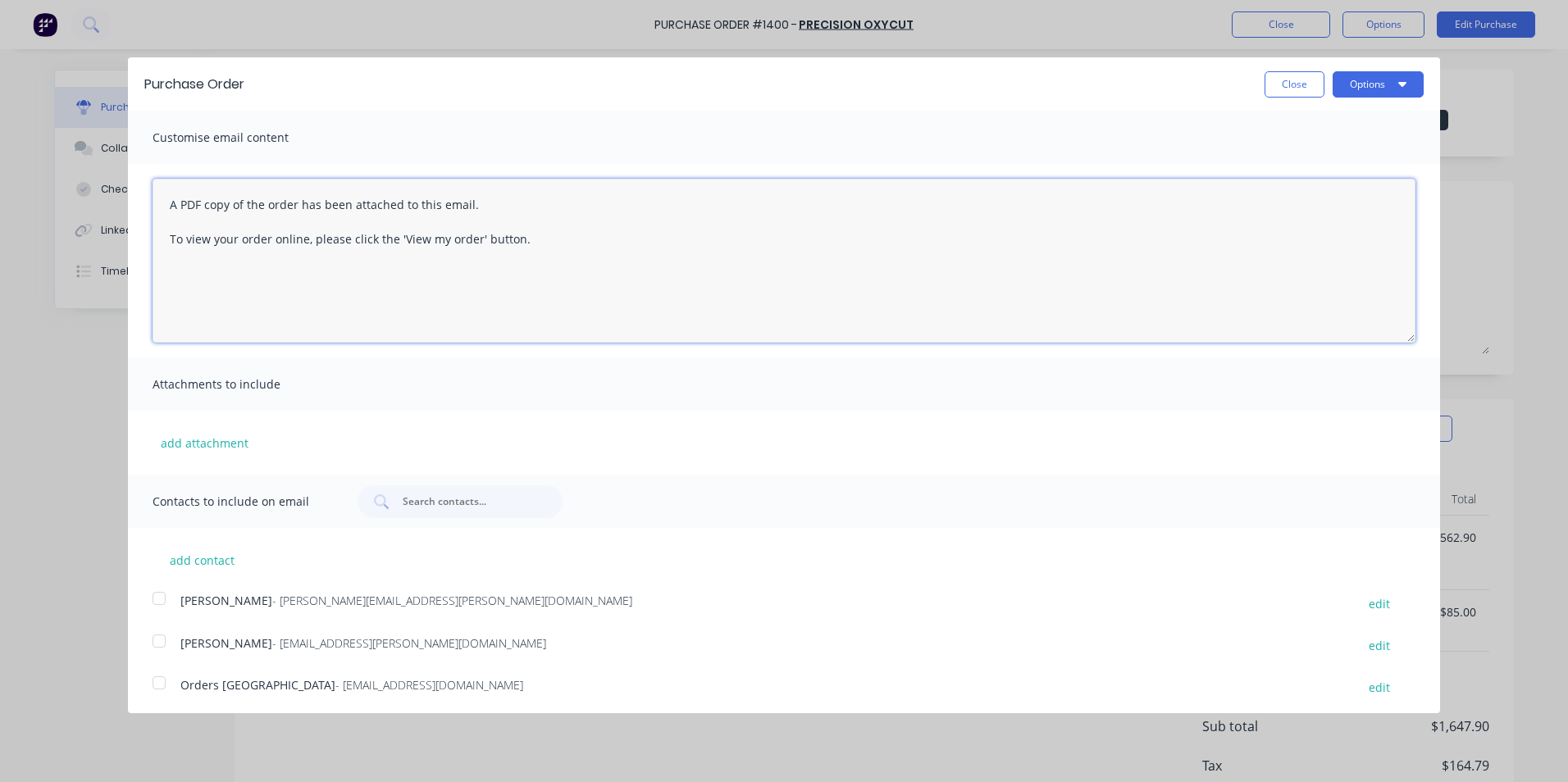
click at [166, 200] on textarea "A PDF copy of the order has been attached to this email. To view your order onl…" at bounding box center [784, 261] width 1263 height 164
paste textarea "Hi Sales, PO attached as per your quote, please proceed any issues, let me know…"
type textarea "Hi Sales, PO attached as per your quote, please proceed any issues, let me know…"
click at [198, 443] on button "add attachment" at bounding box center [205, 442] width 105 height 24
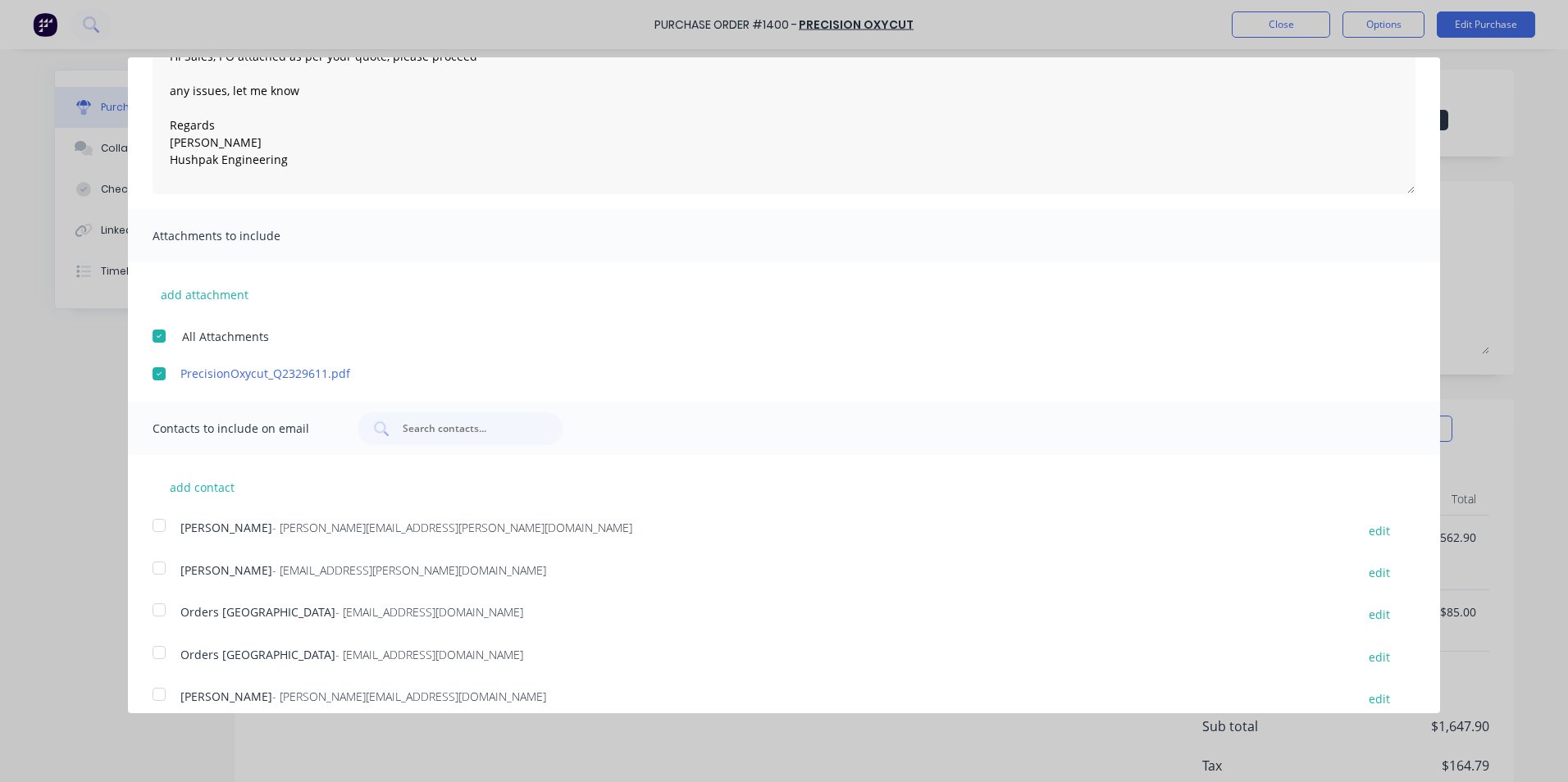
scroll to position [207, 0]
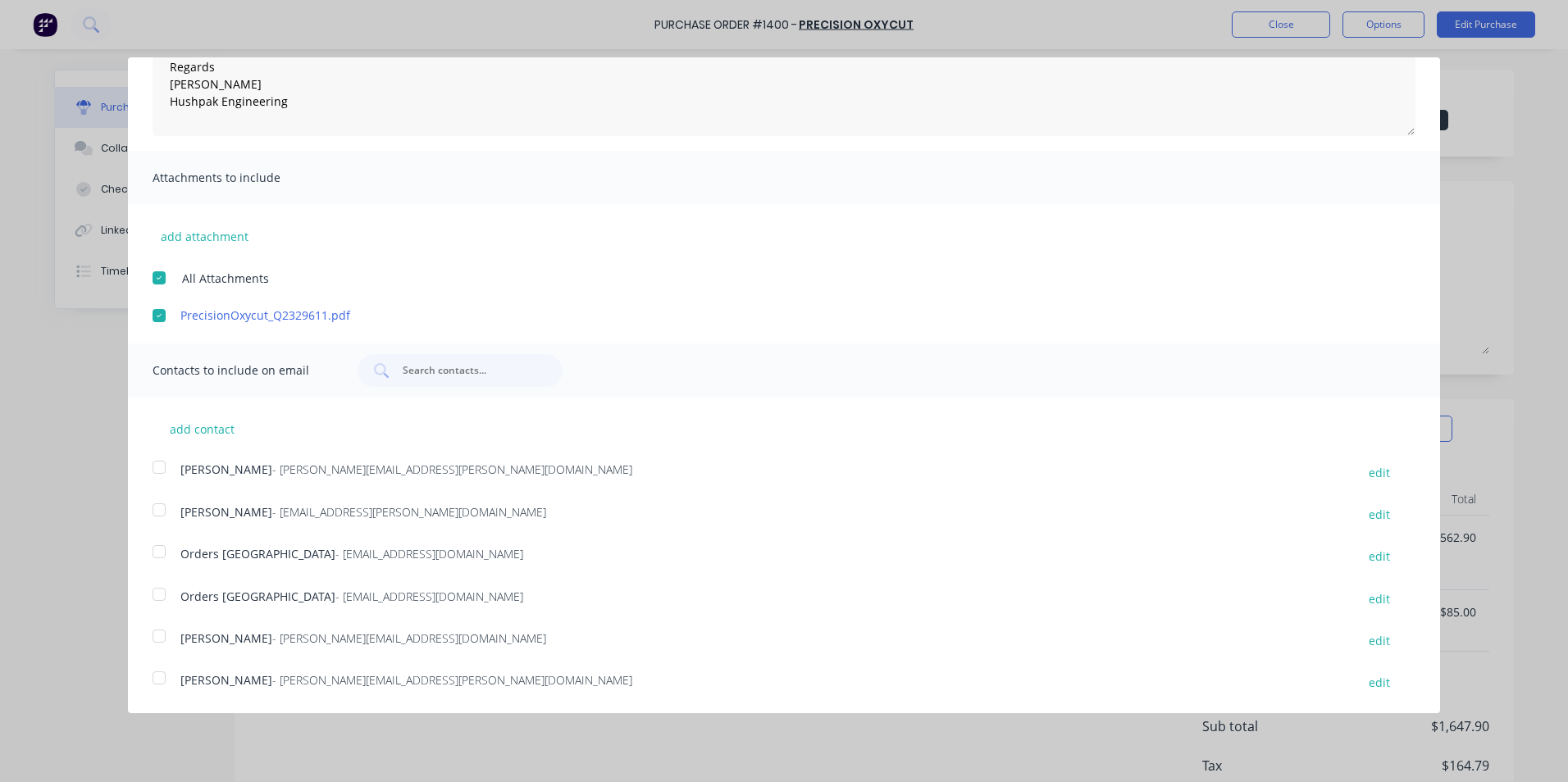
click at [158, 464] on div at bounding box center [159, 467] width 33 height 33
click at [156, 553] on div at bounding box center [159, 552] width 33 height 33
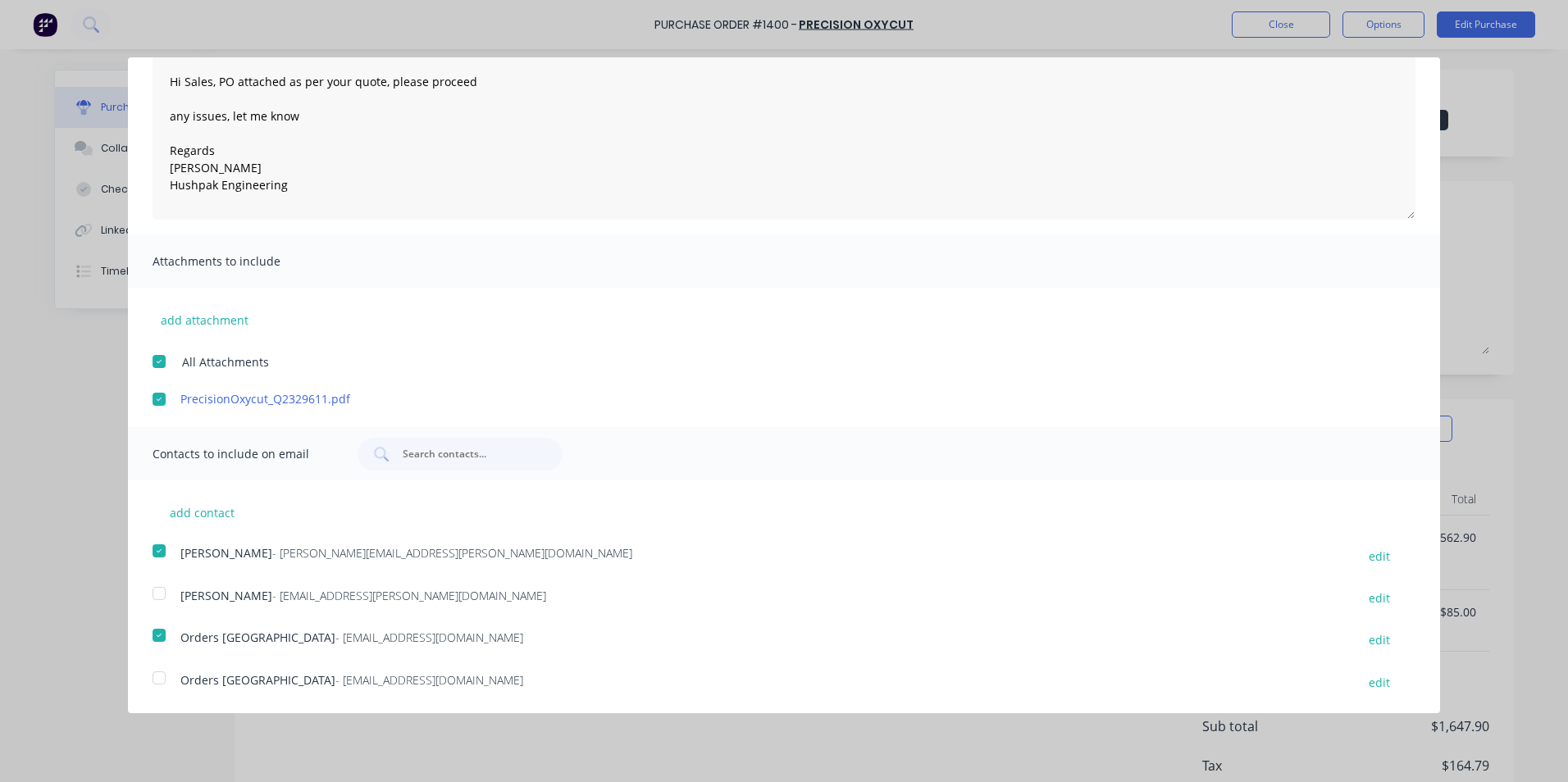
scroll to position [0, 0]
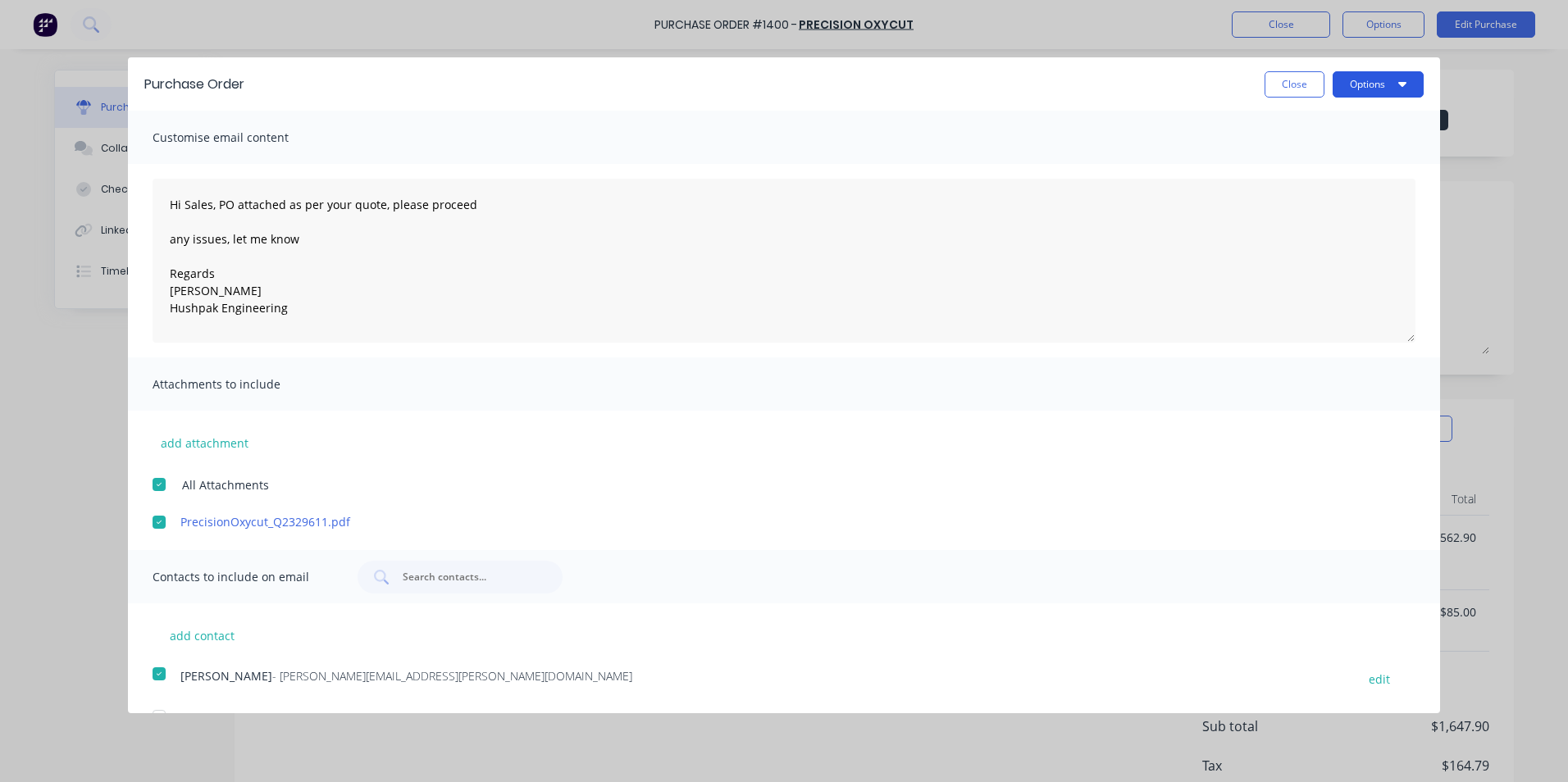
click at [1362, 84] on button "Options" at bounding box center [1377, 85] width 91 height 26
click at [1286, 158] on div "Email" at bounding box center [1345, 159] width 126 height 24
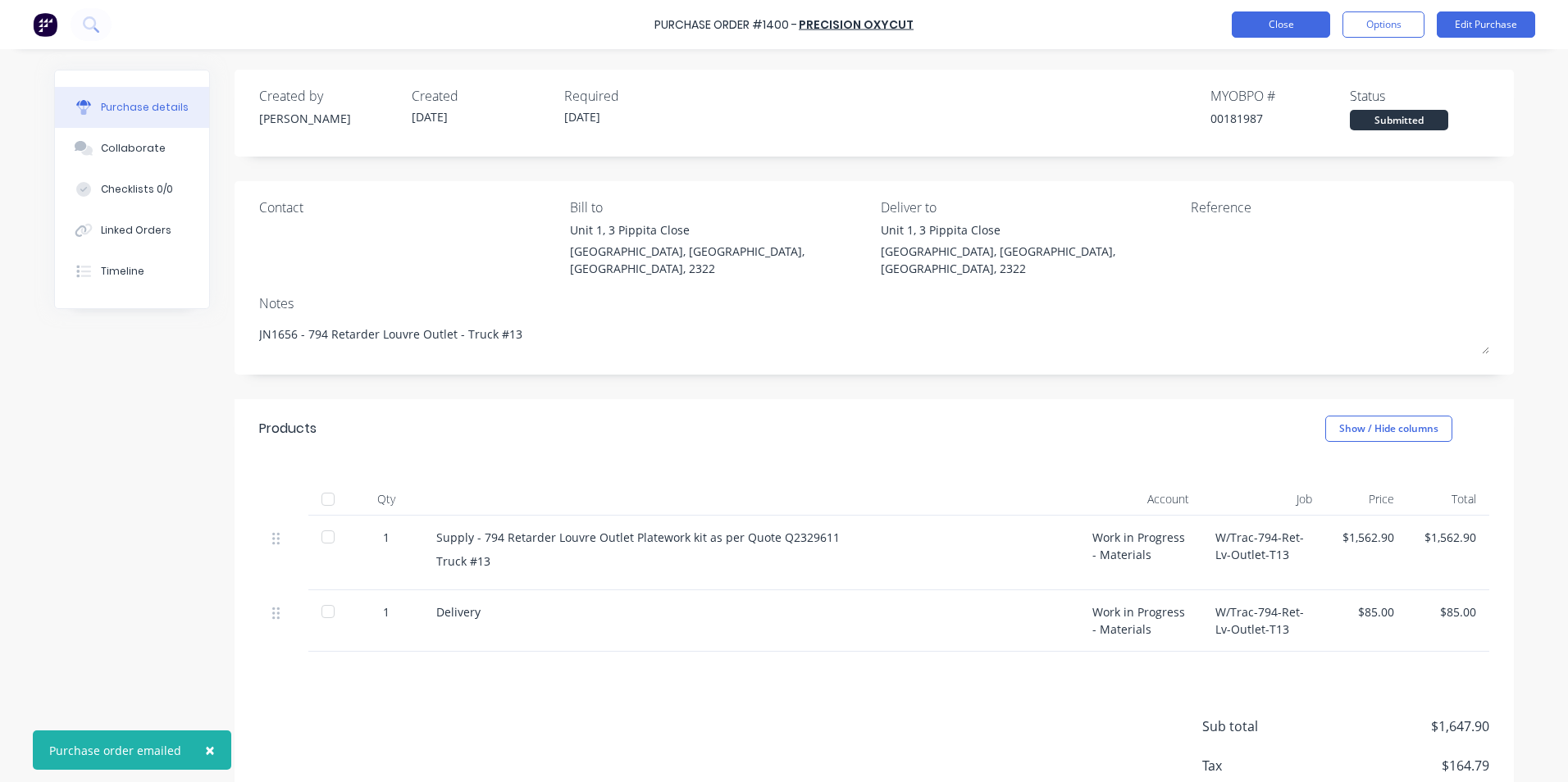
click at [1283, 27] on button "Close" at bounding box center [1281, 24] width 98 height 26
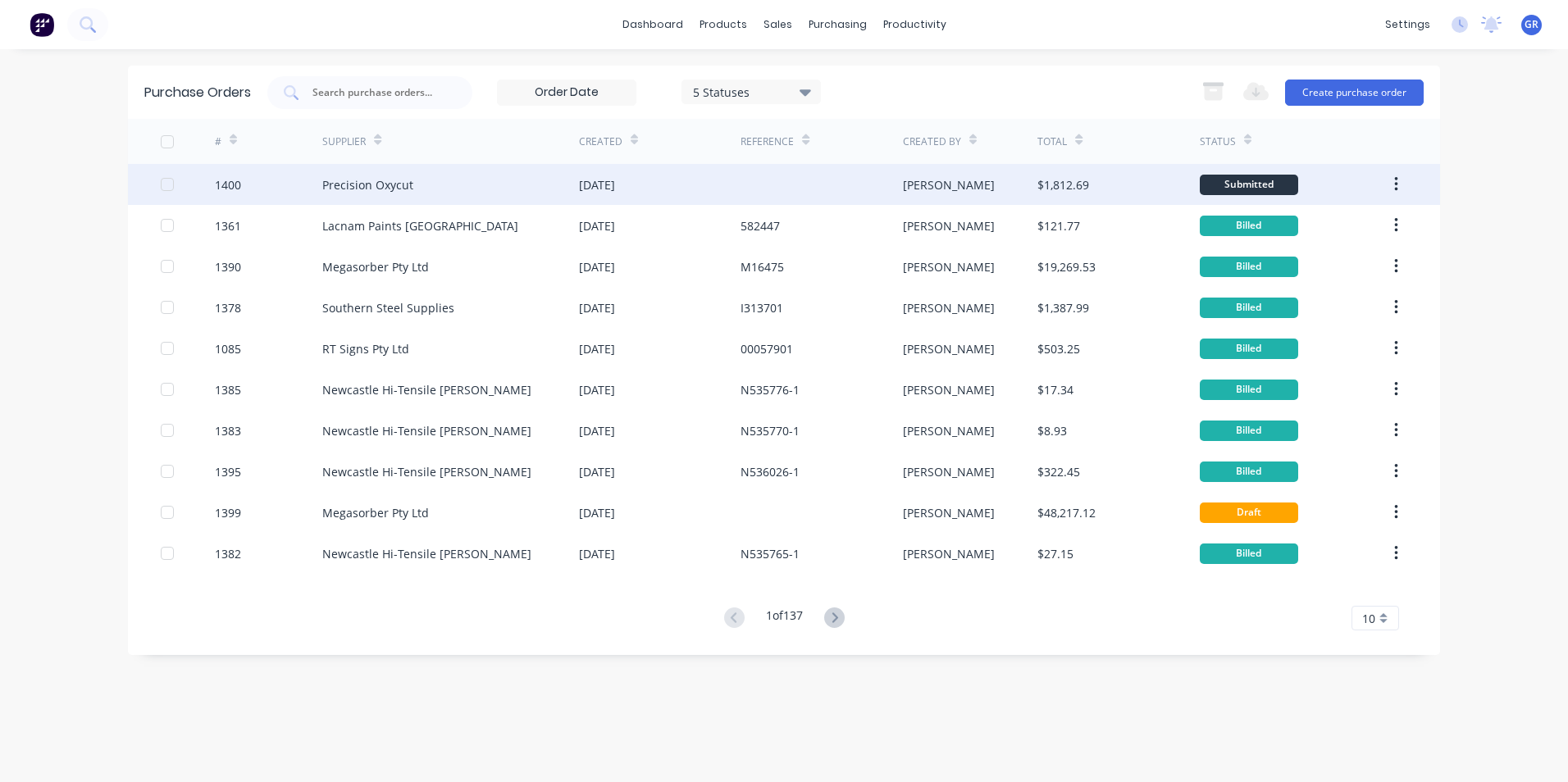
click at [232, 185] on div "1400" at bounding box center [228, 185] width 26 height 17
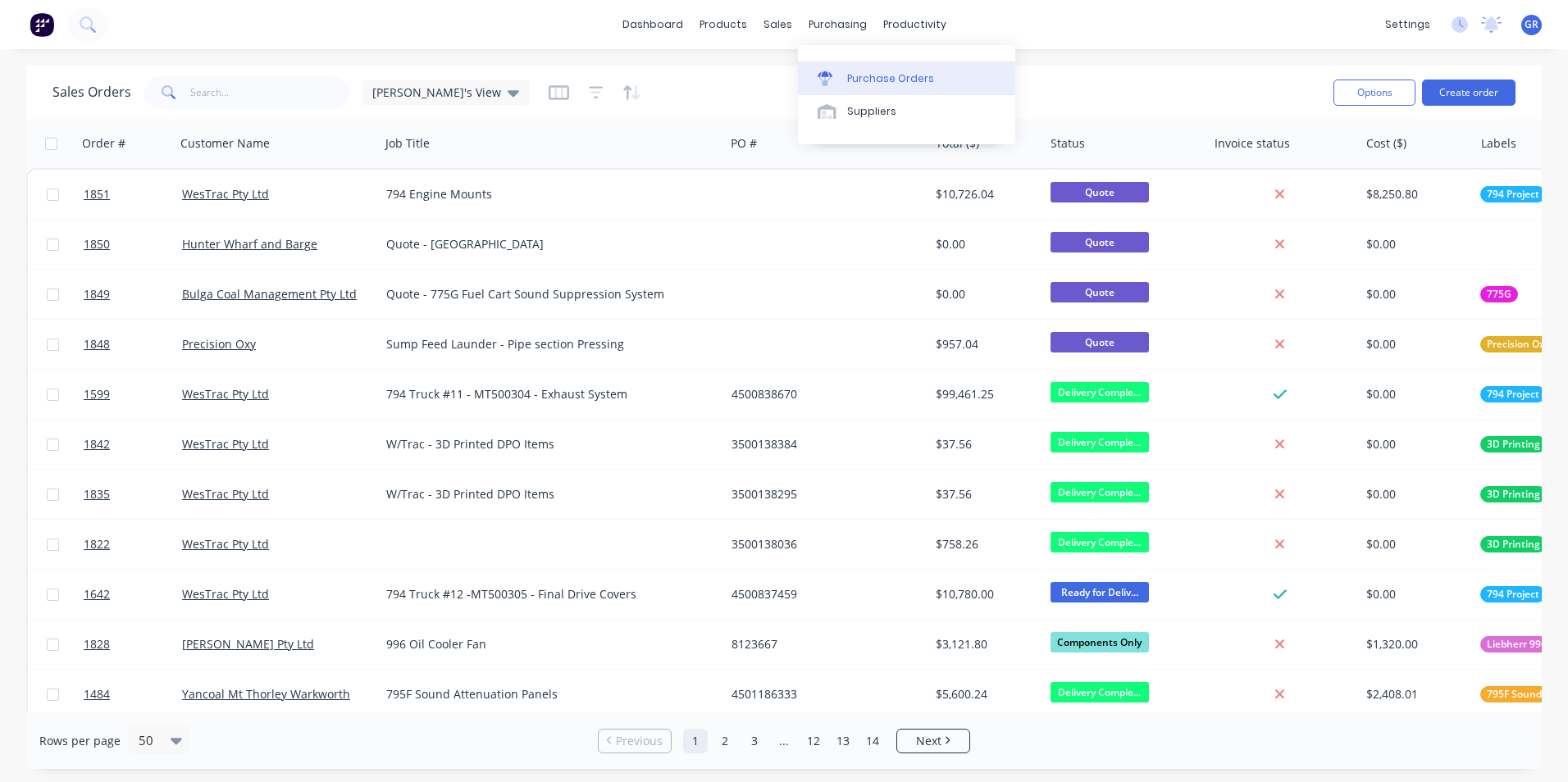
click at [879, 76] on div "Purchase Orders" at bounding box center [890, 79] width 87 height 15
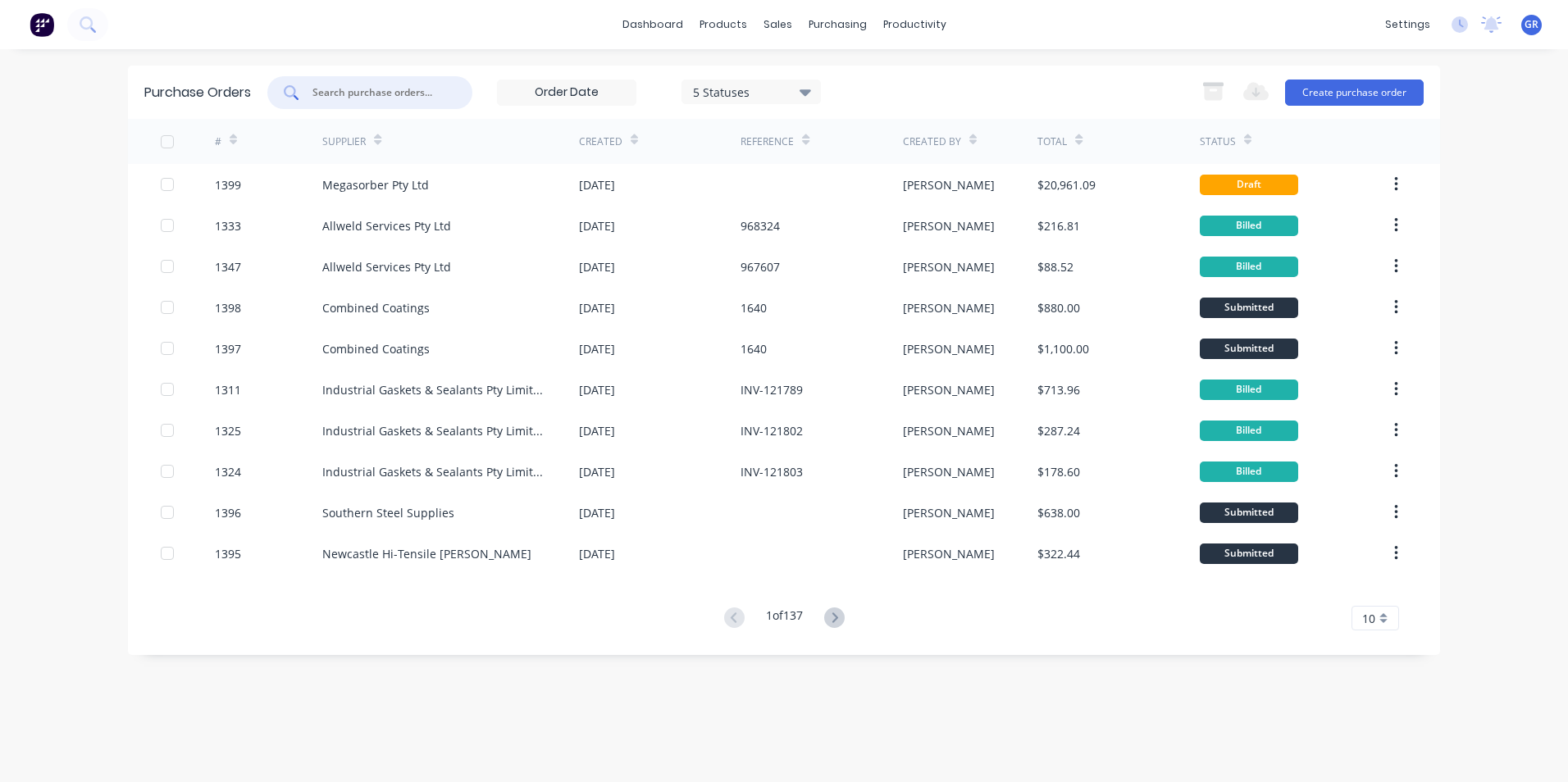
click at [344, 91] on input "text" at bounding box center [379, 92] width 136 height 16
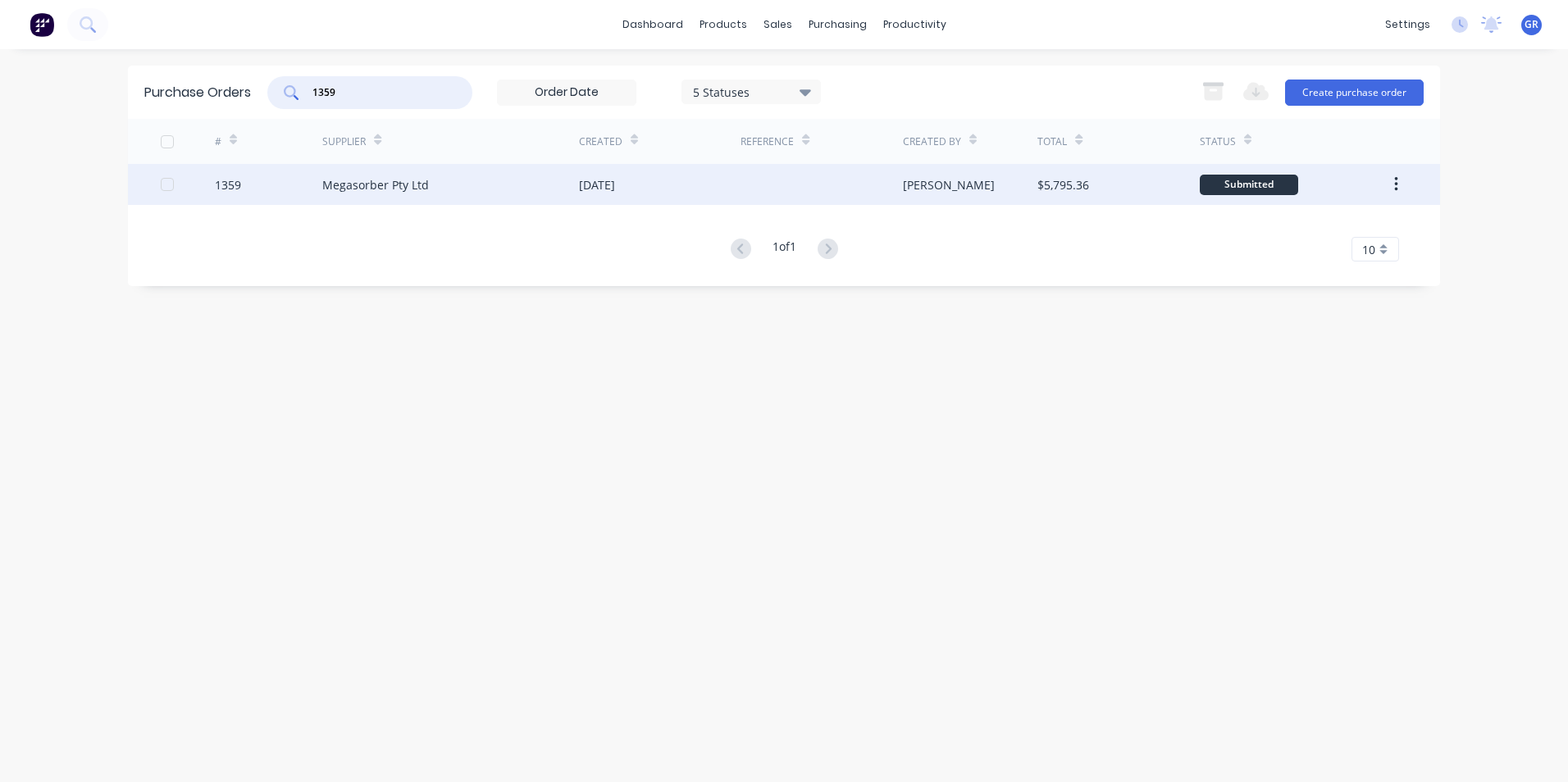
type input "1359"
click at [232, 186] on div "1359" at bounding box center [228, 185] width 26 height 17
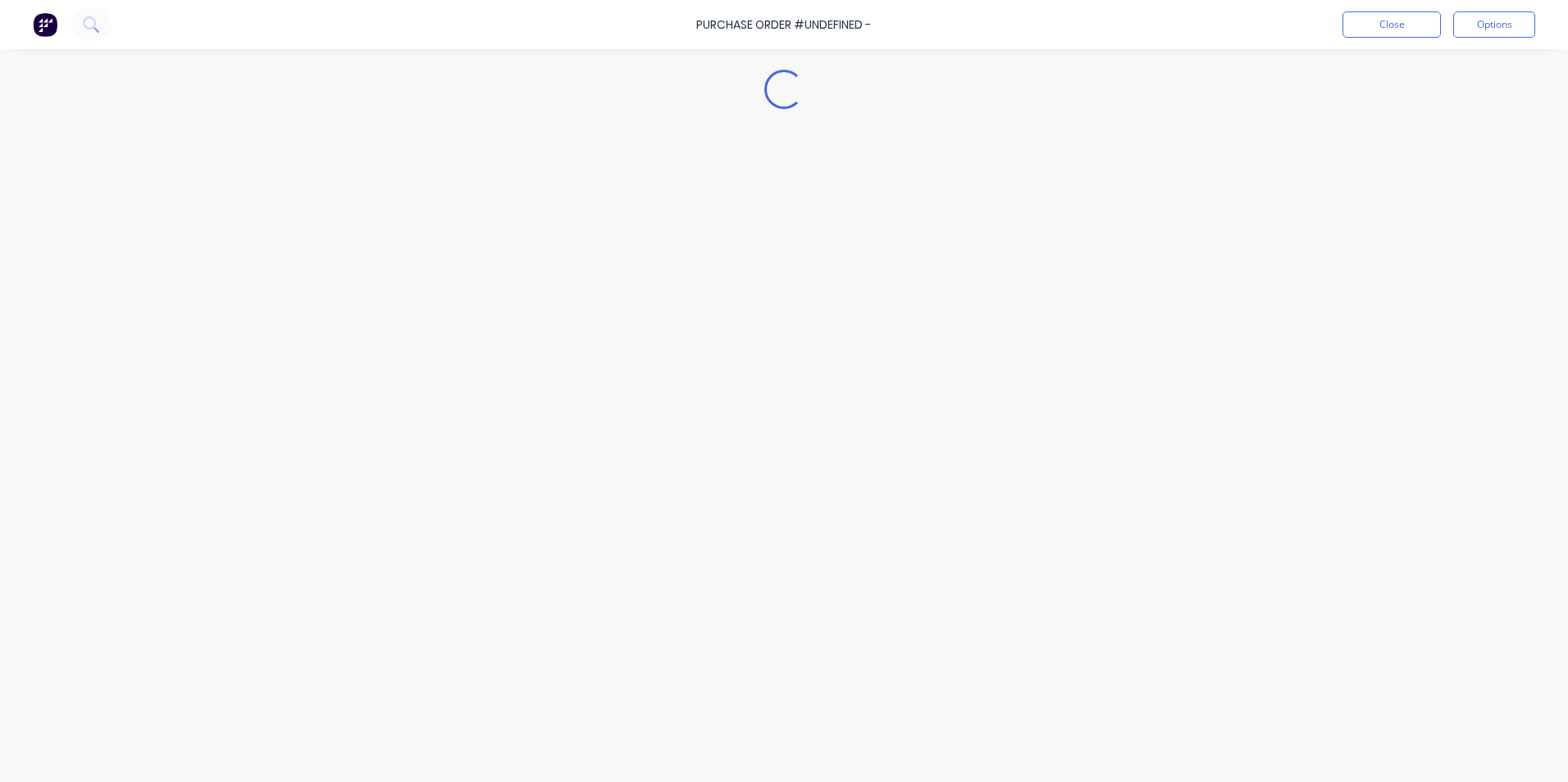
type textarea "x"
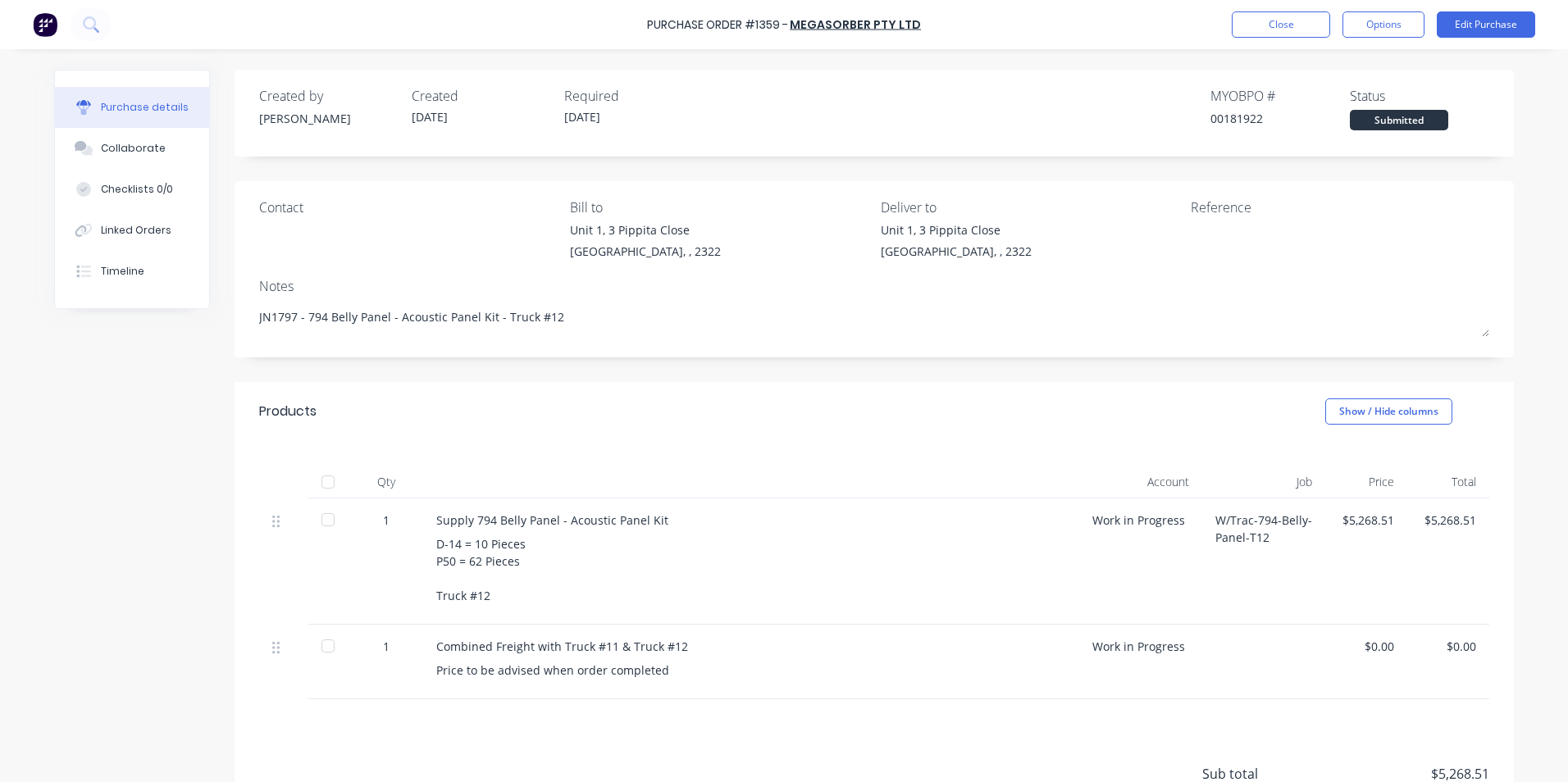
click at [436, 518] on div "Supply 794 Belly Panel - Acoustic Panel Kit" at bounding box center [751, 520] width 630 height 17
drag, startPoint x: 430, startPoint y: 522, endPoint x: 508, endPoint y: 602, distance: 111.7
click at [508, 602] on div "Supply 794 Belly Panel - Acoustic Panel Kit D-14 = 10 Pieces P50 = 62 Pieces Tr…" at bounding box center [751, 562] width 656 height 126
drag, startPoint x: 508, startPoint y: 602, endPoint x: 472, endPoint y: 557, distance: 57.6
copy div "Supply 794 Belly Panel - Acoustic Panel Kit D-14 = 10 Pieces P50 = 62 Pieces Tr…"
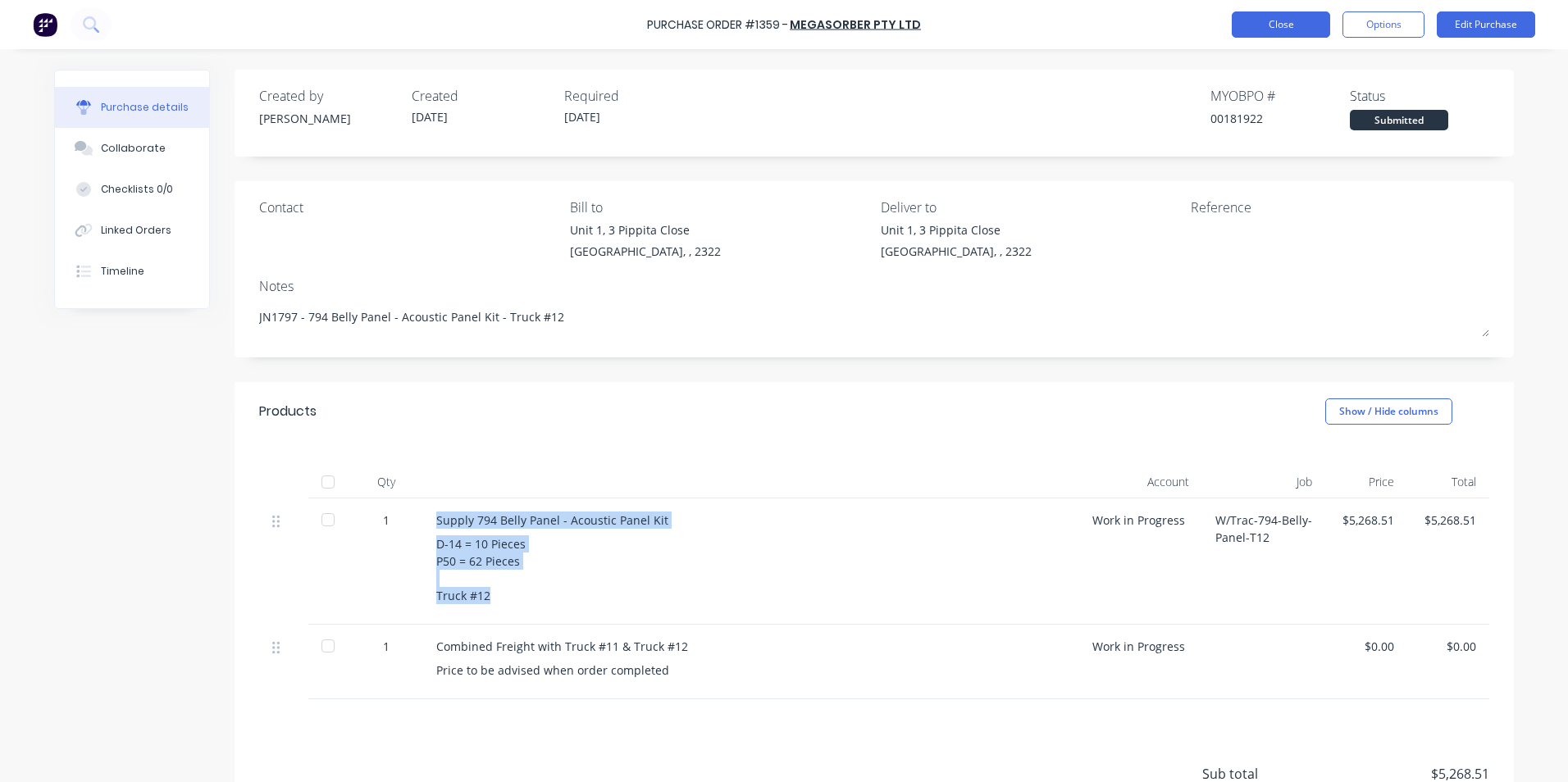
click at [1286, 22] on button "Close" at bounding box center [1281, 24] width 98 height 26
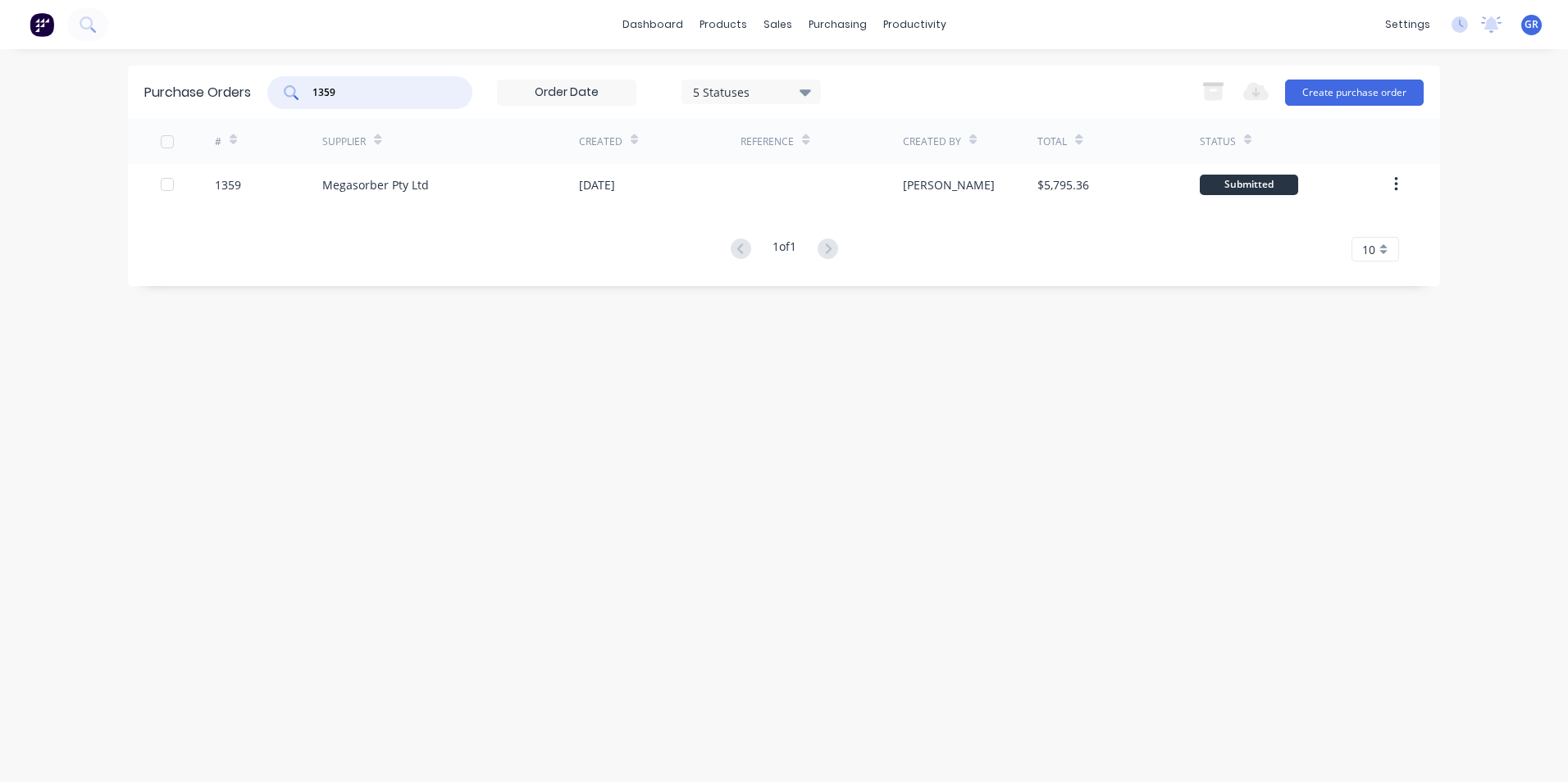
drag, startPoint x: 344, startPoint y: 93, endPoint x: 290, endPoint y: 93, distance: 54.0
click at [290, 93] on div "1359" at bounding box center [369, 92] width 205 height 33
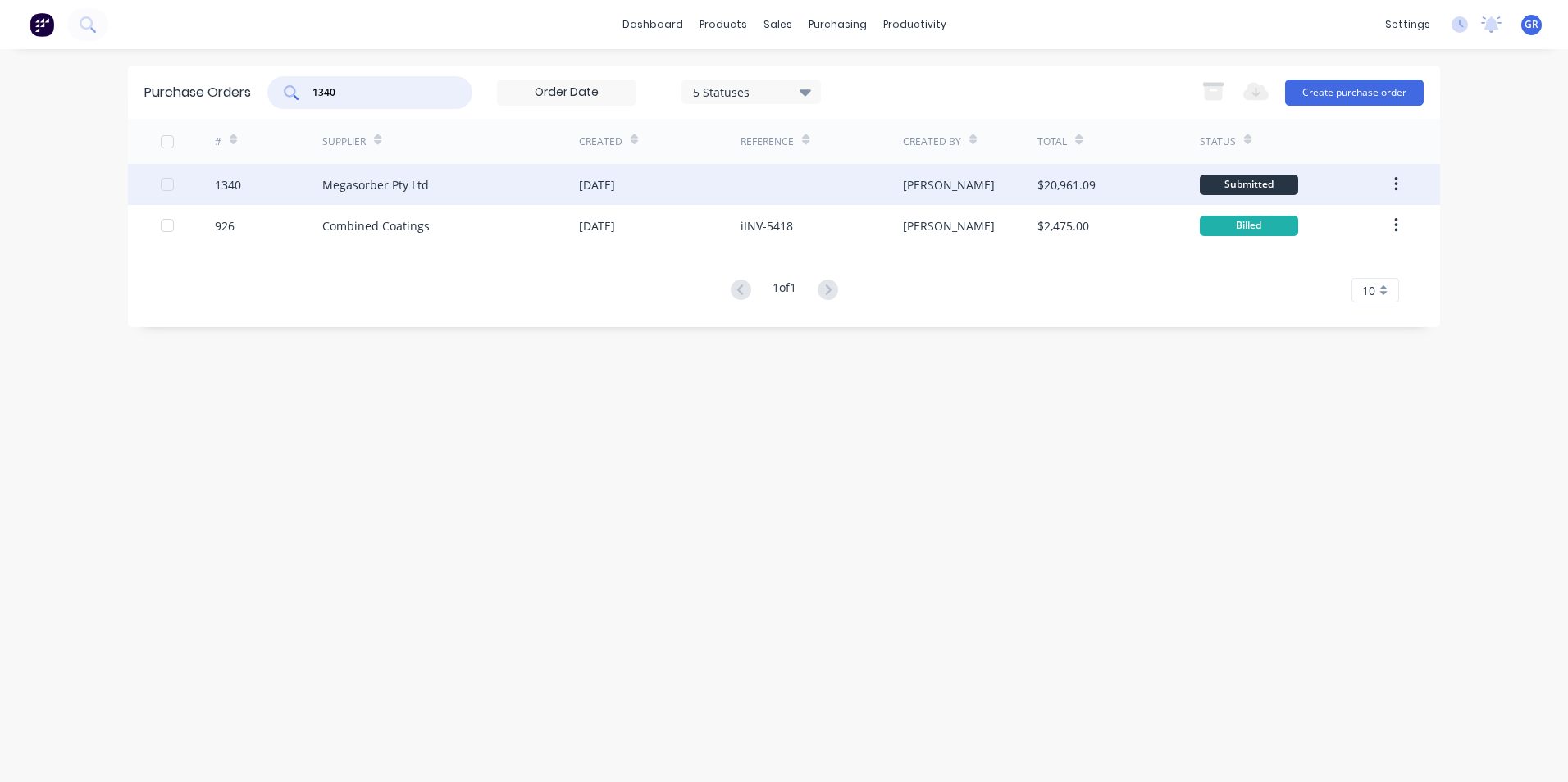
type input "1340"
click at [232, 184] on div "1340" at bounding box center [228, 185] width 26 height 17
type textarea "x"
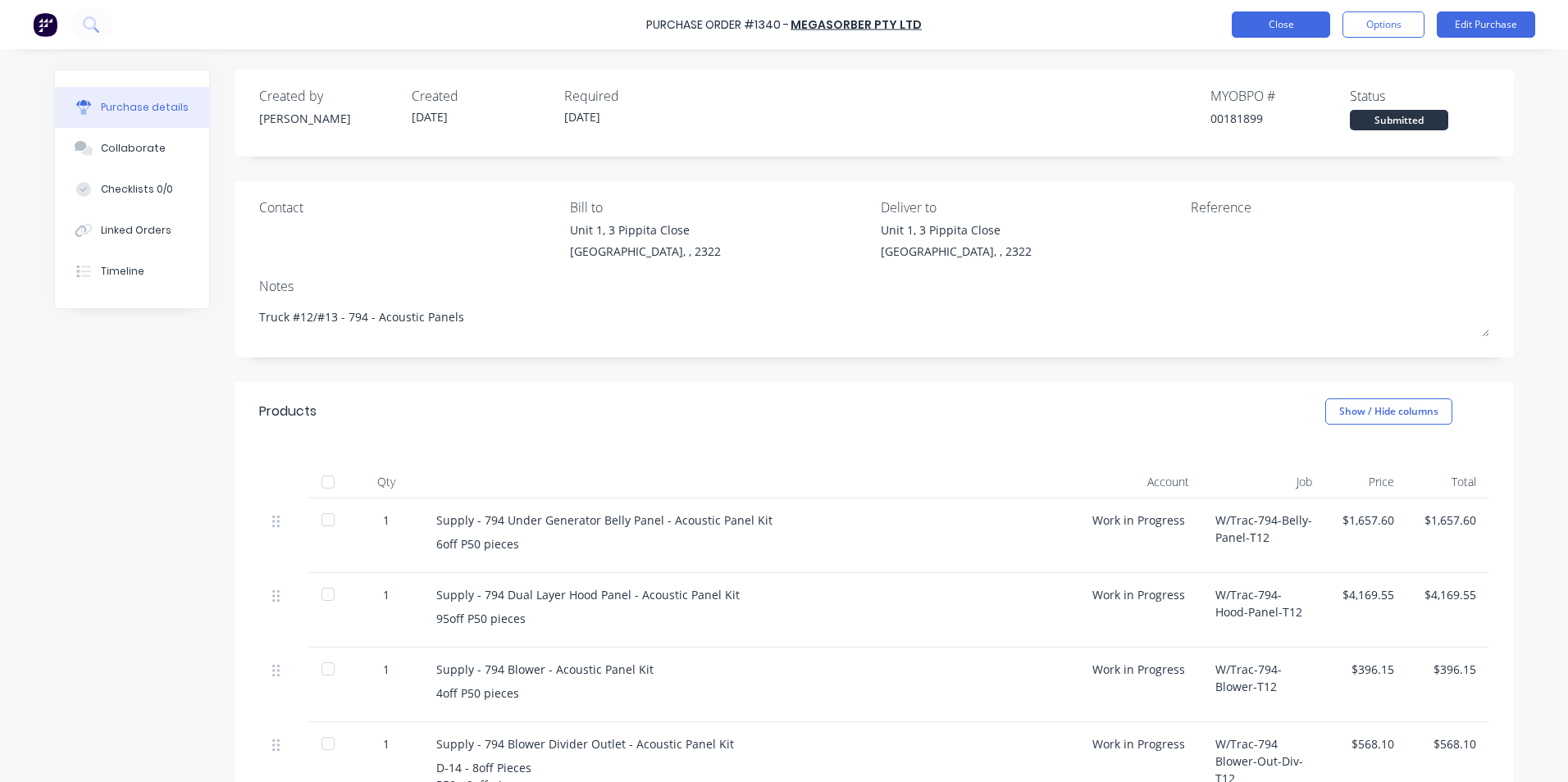
click at [1283, 22] on button "Close" at bounding box center [1281, 24] width 98 height 26
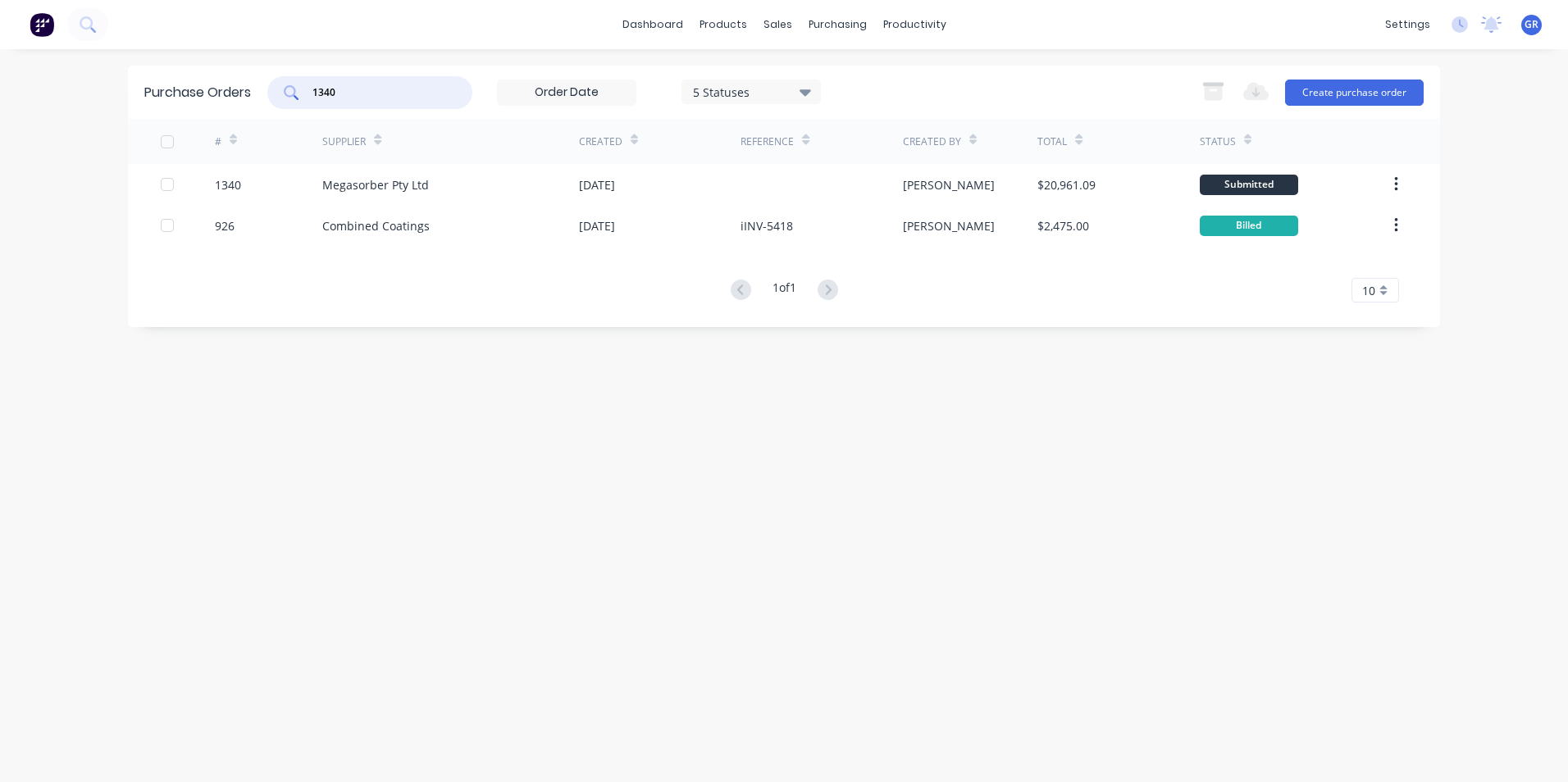
drag, startPoint x: 351, startPoint y: 94, endPoint x: 291, endPoint y: 91, distance: 60.1
click at [291, 91] on div "1340" at bounding box center [369, 92] width 205 height 33
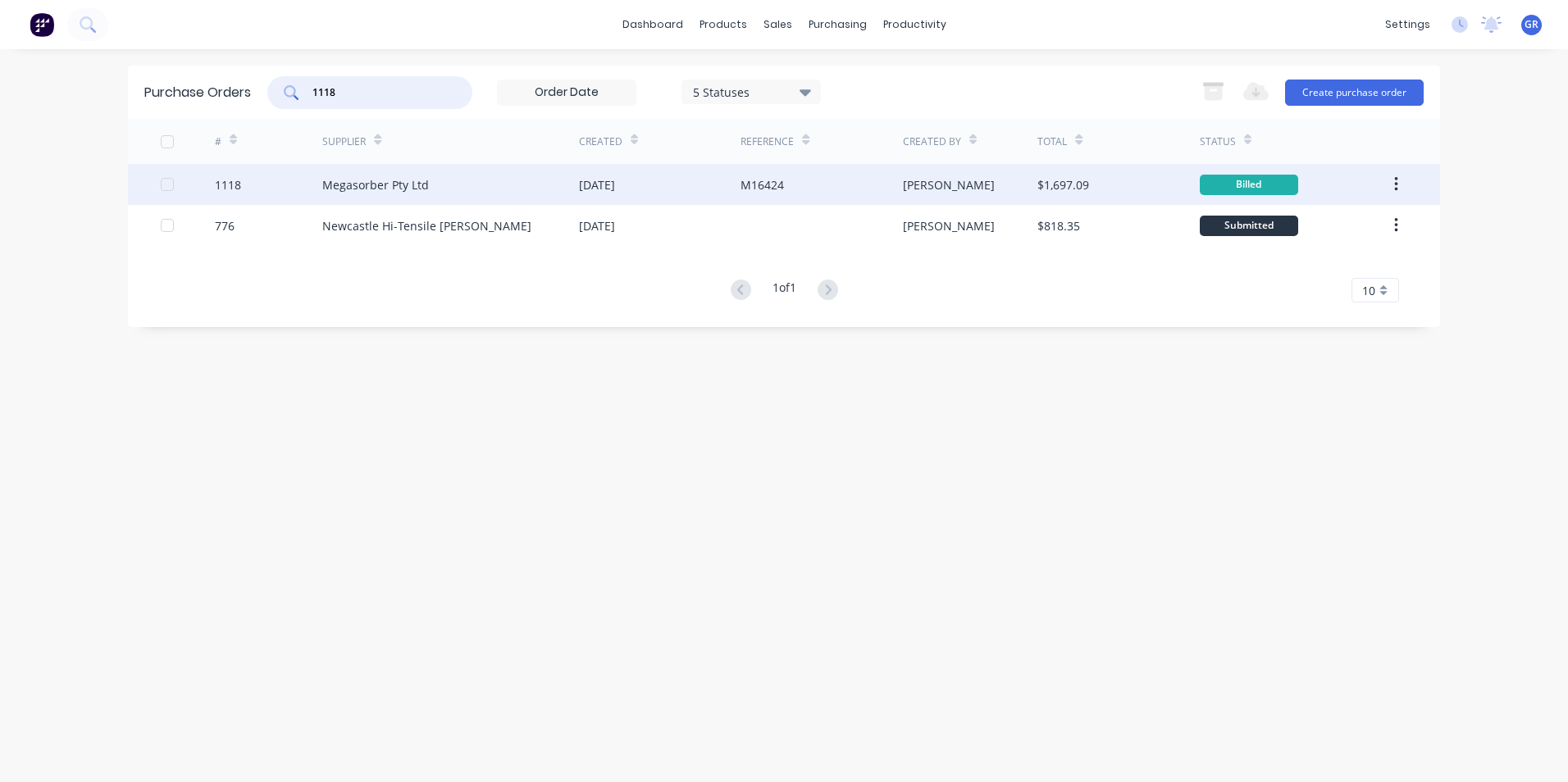
type input "1118"
click at [232, 188] on div "1118" at bounding box center [228, 185] width 26 height 17
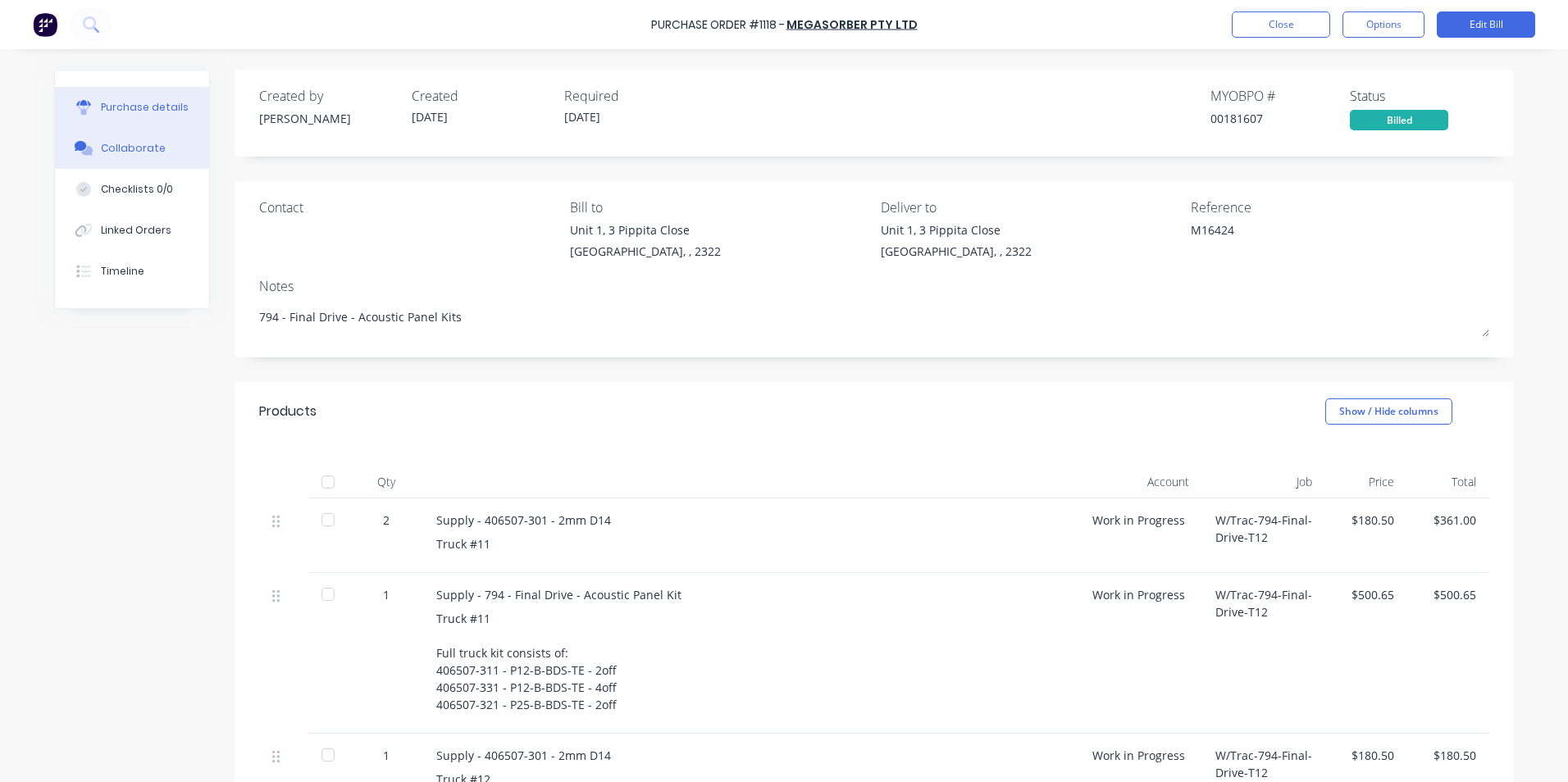
click at [143, 149] on div "Collaborate" at bounding box center [133, 148] width 65 height 15
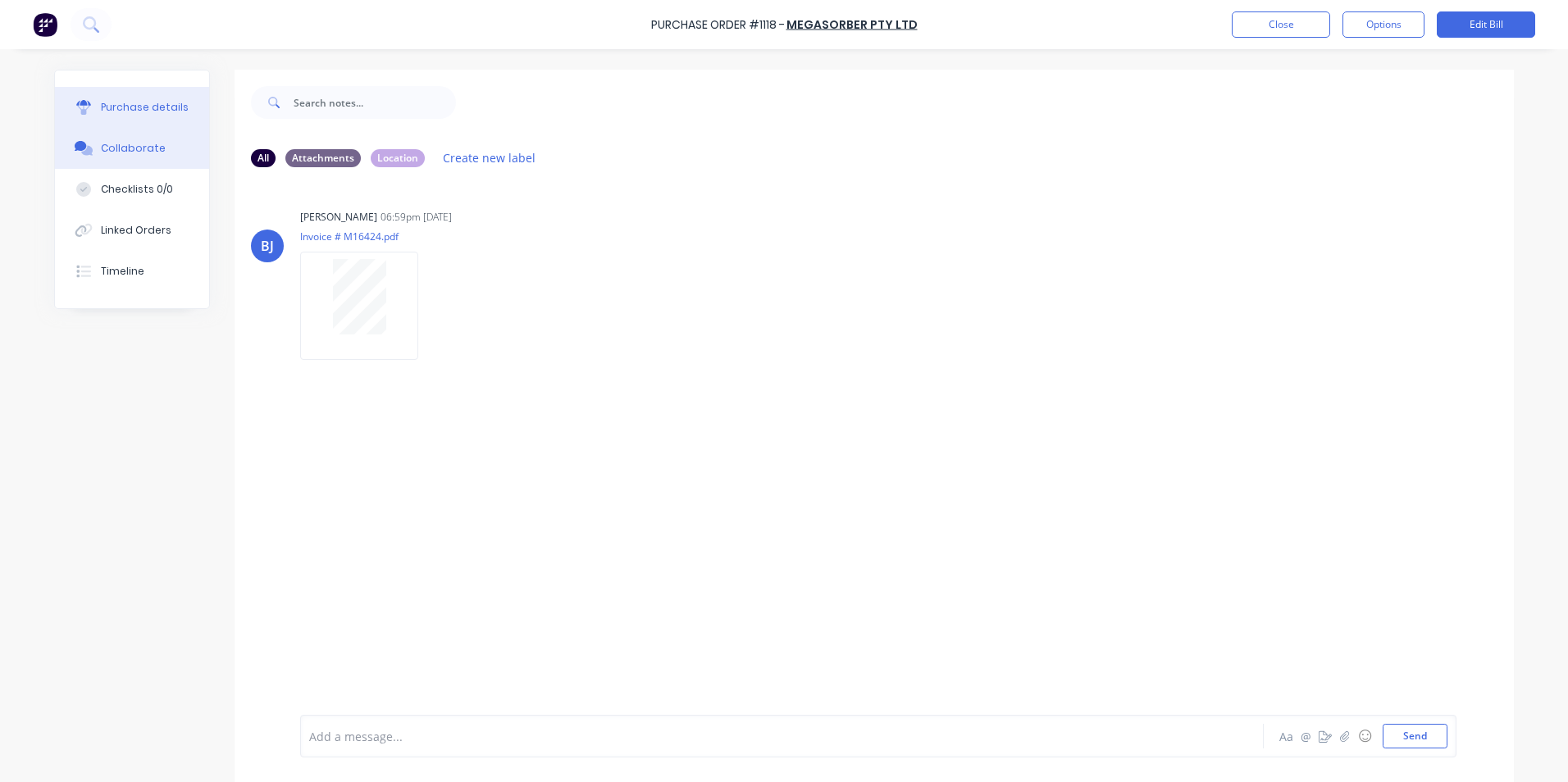
click at [161, 107] on div "Purchase details" at bounding box center [145, 107] width 88 height 15
type textarea "x"
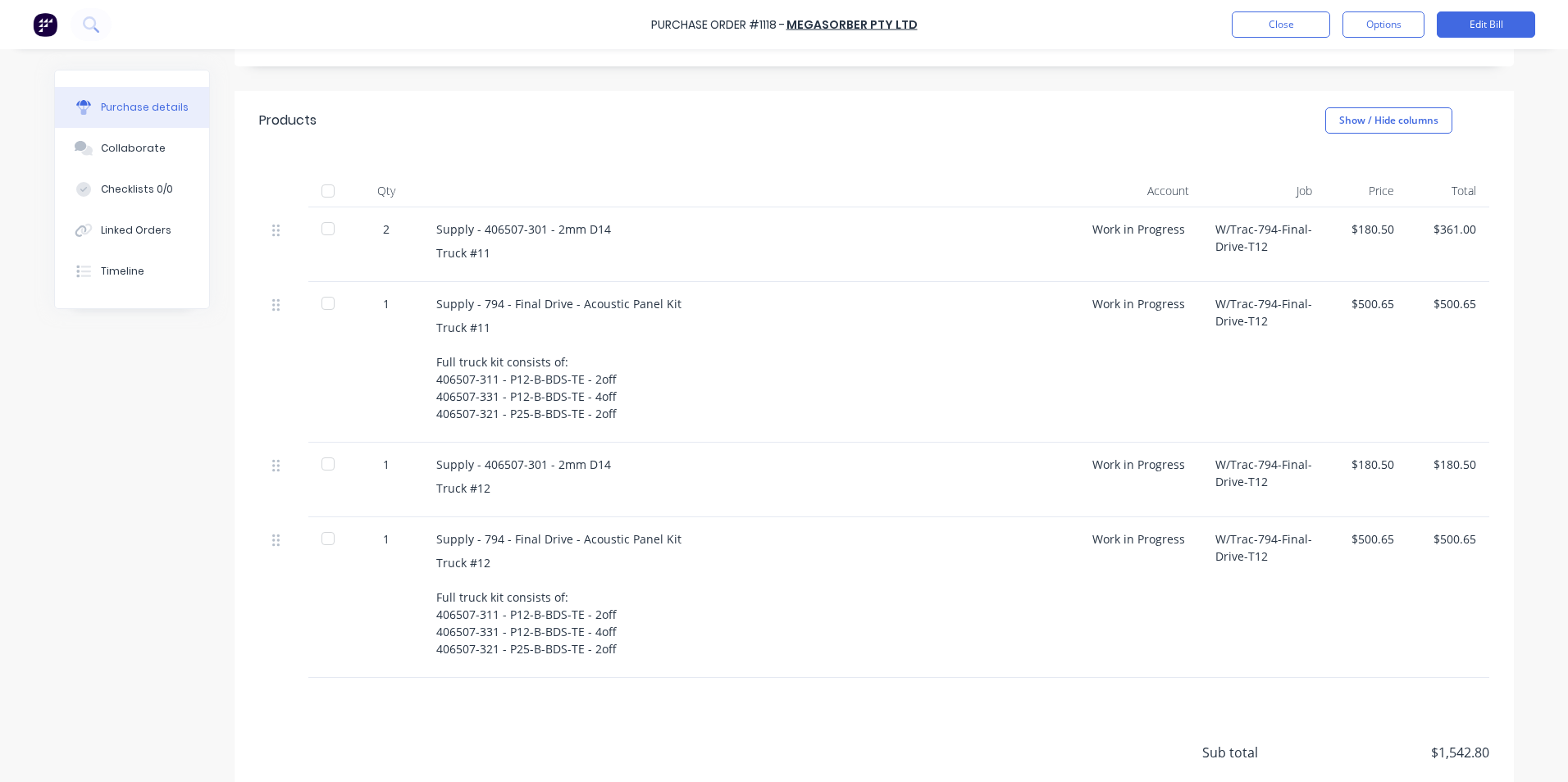
scroll to position [328, 0]
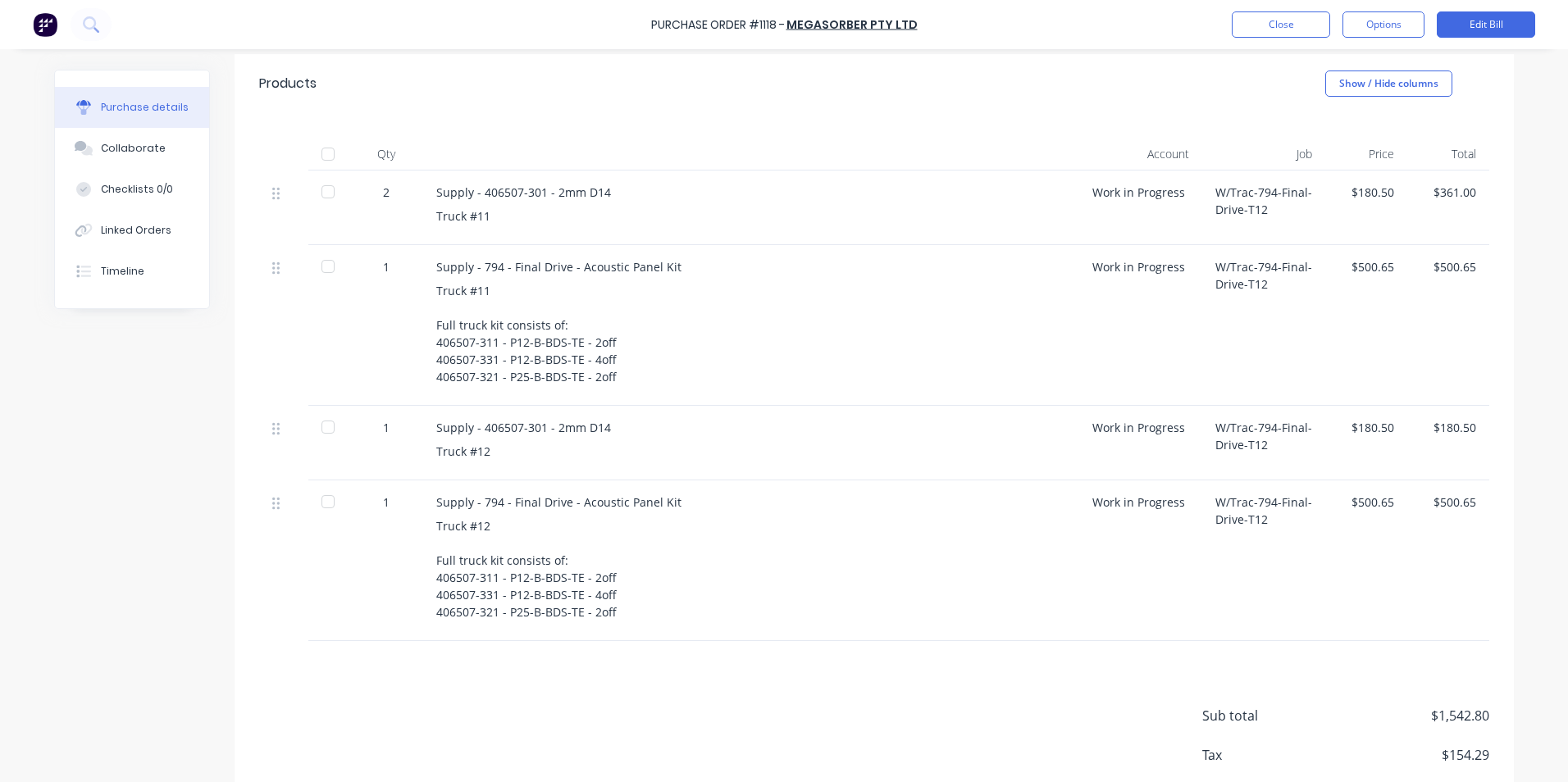
click at [505, 225] on div "Supply - 406507-301 - 2mm D14 Truck #11" at bounding box center [751, 207] width 656 height 74
drag, startPoint x: 429, startPoint y: 189, endPoint x: 604, endPoint y: 190, distance: 175.0
click at [604, 190] on div "Supply - 406507-301 - 2mm D14 Truck #11" at bounding box center [751, 207] width 656 height 74
drag, startPoint x: 604, startPoint y: 190, endPoint x: 587, endPoint y: 191, distance: 17.0
copy div "Supply - 406507-301 - 2mm D14"
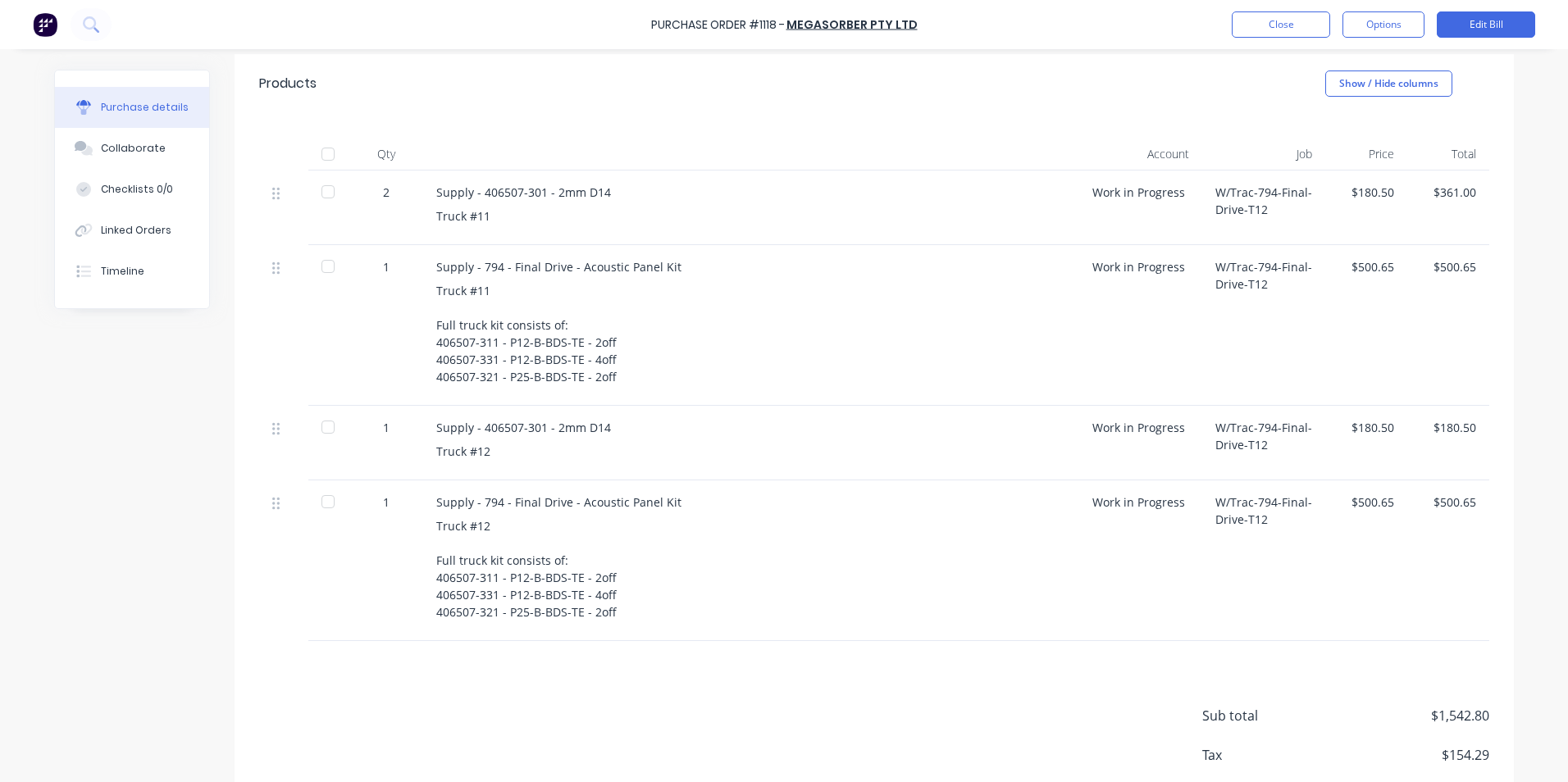
click at [479, 334] on div "Truck #11 Full truck kit consists of: 406507-311 - P12-B-BDS-TE - 2off 406507-3…" at bounding box center [751, 334] width 630 height 104
drag, startPoint x: 431, startPoint y: 342, endPoint x: 607, endPoint y: 378, distance: 179.6
click at [607, 378] on div "Truck #11 Full truck kit consists of: 406507-311 - P12-B-BDS-TE - 2off 406507-3…" at bounding box center [751, 334] width 630 height 104
drag, startPoint x: 607, startPoint y: 378, endPoint x: 594, endPoint y: 371, distance: 14.8
copy div "406507-311 - P12-B-BDS-TE - 2off 406507-331 - P12-B-BDS-TE - 4off 406507-321 - …"
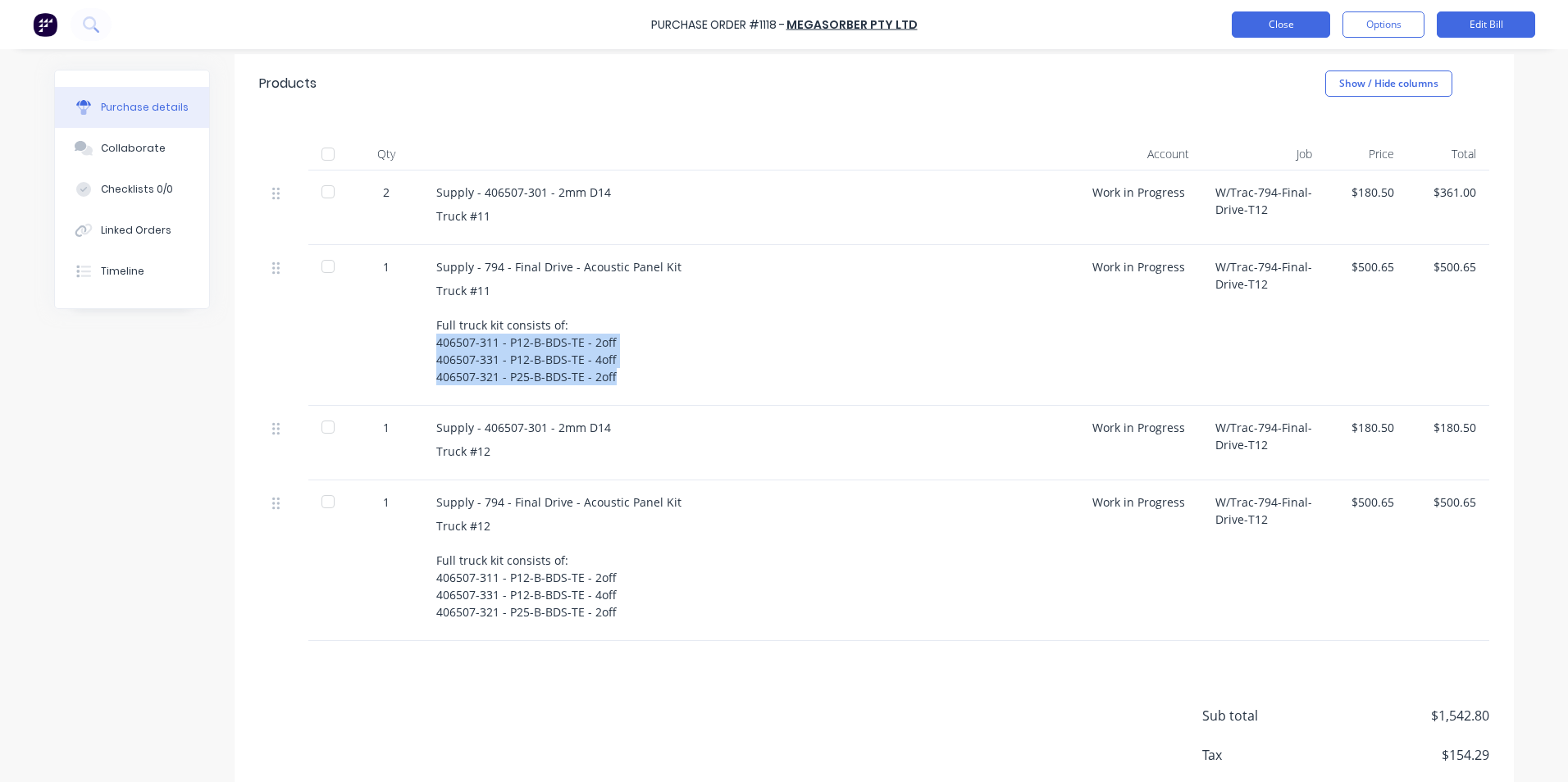
click at [1293, 22] on button "Close" at bounding box center [1281, 24] width 98 height 26
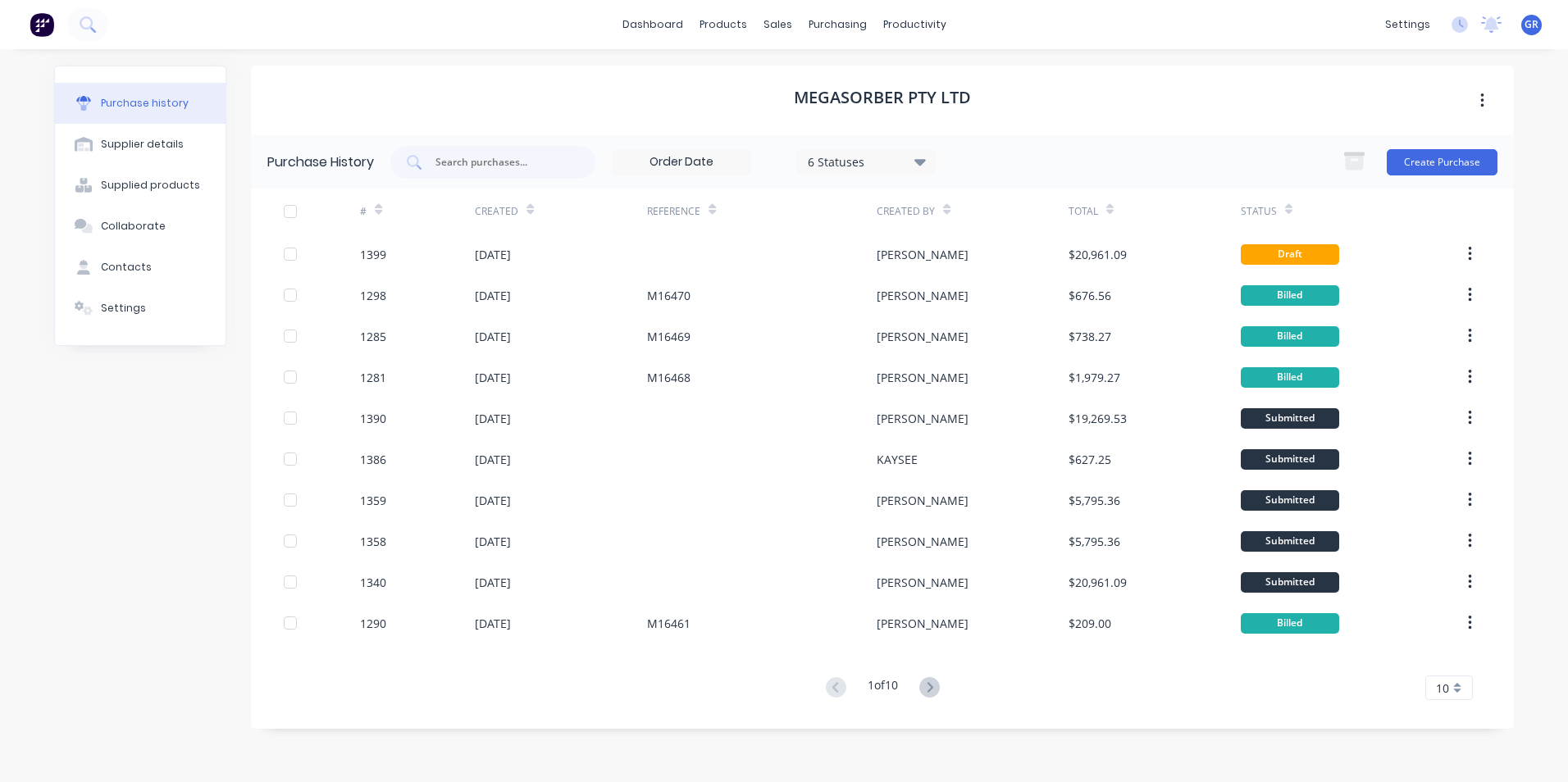
click at [360, 116] on div "Megasorber Pty Ltd" at bounding box center [882, 100] width 1263 height 70
click at [459, 159] on input "text" at bounding box center [502, 162] width 136 height 16
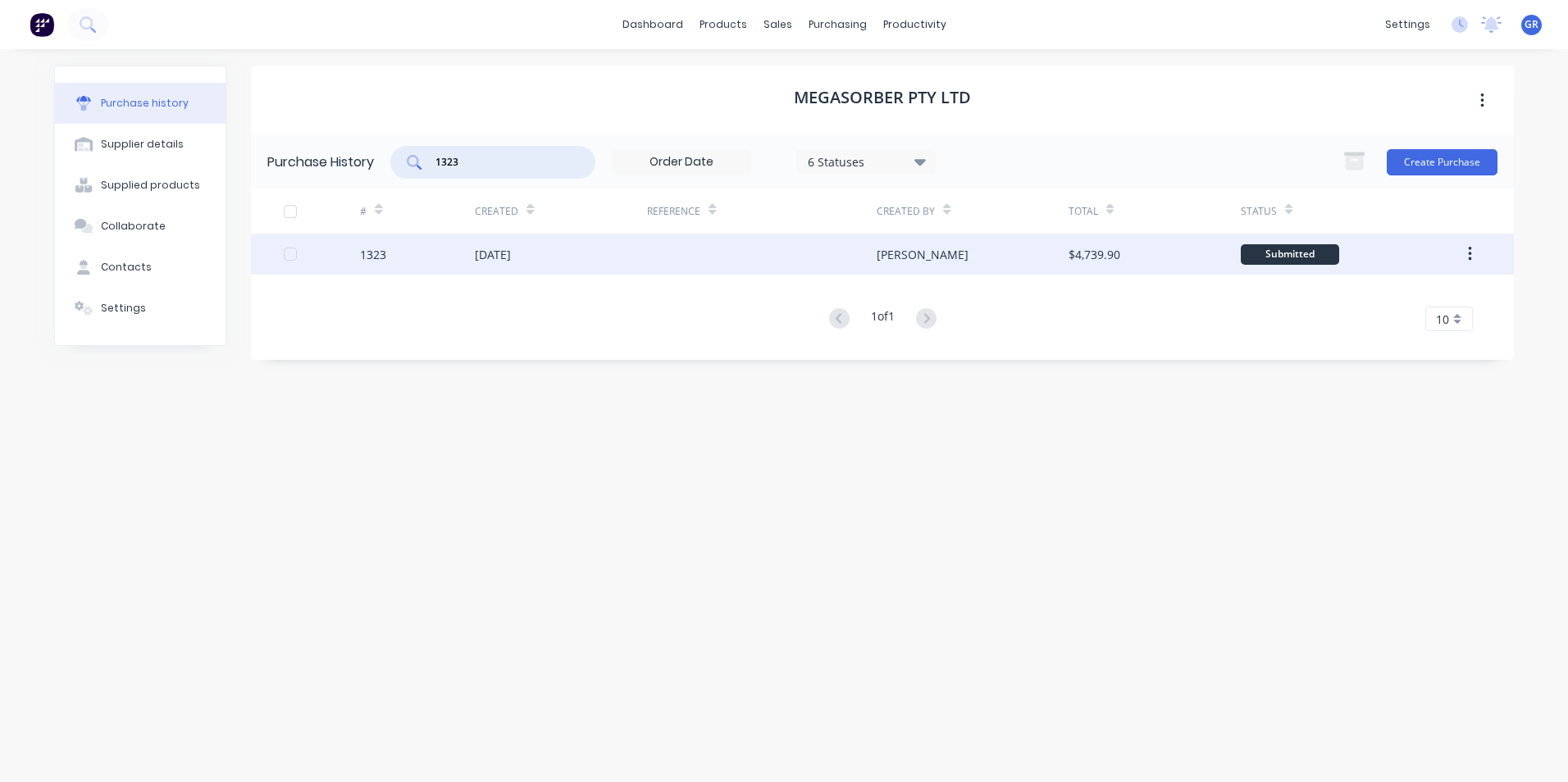
type input "1323"
click at [377, 256] on div "1323" at bounding box center [373, 255] width 26 height 17
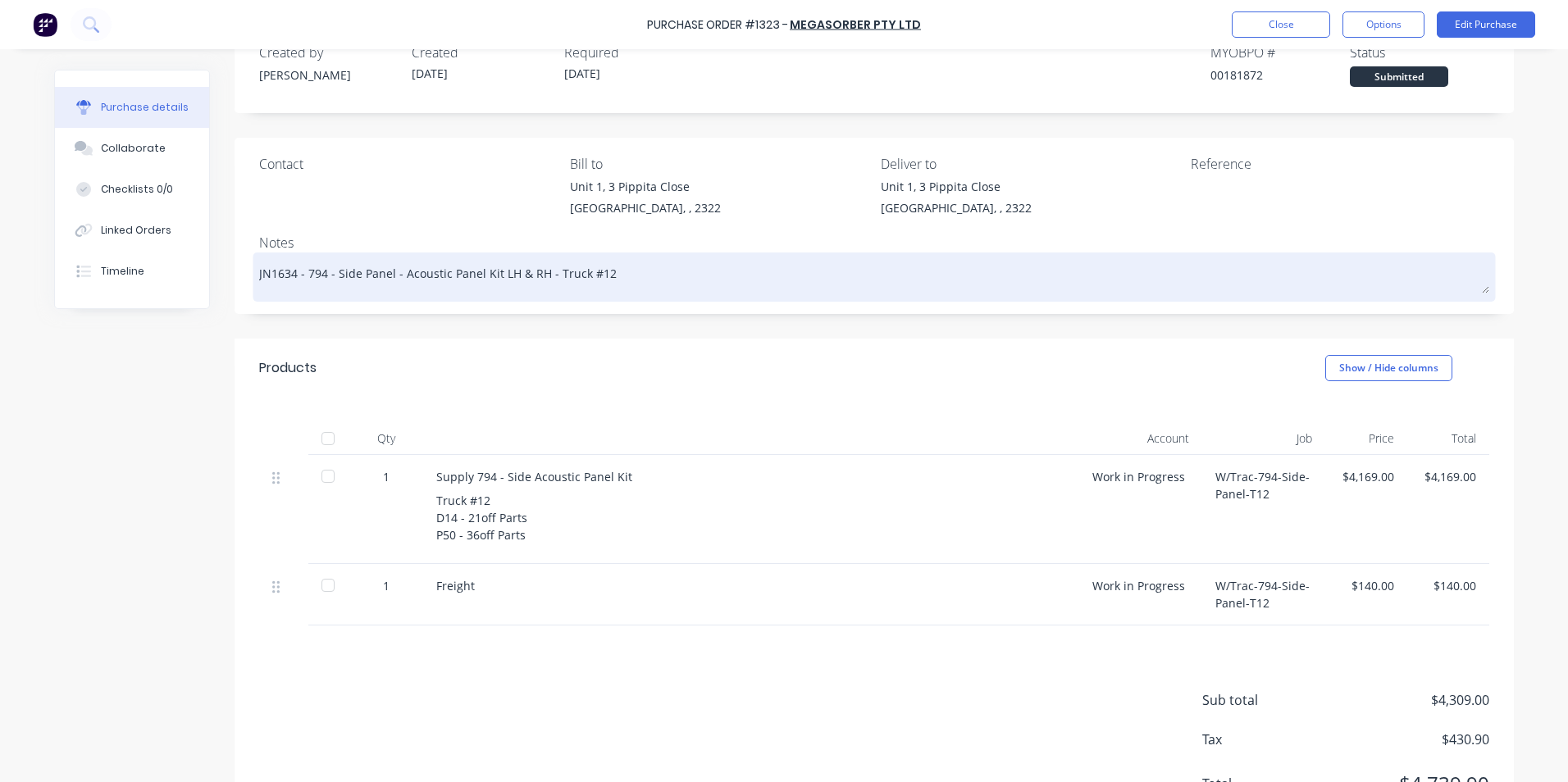
scroll to position [121, 0]
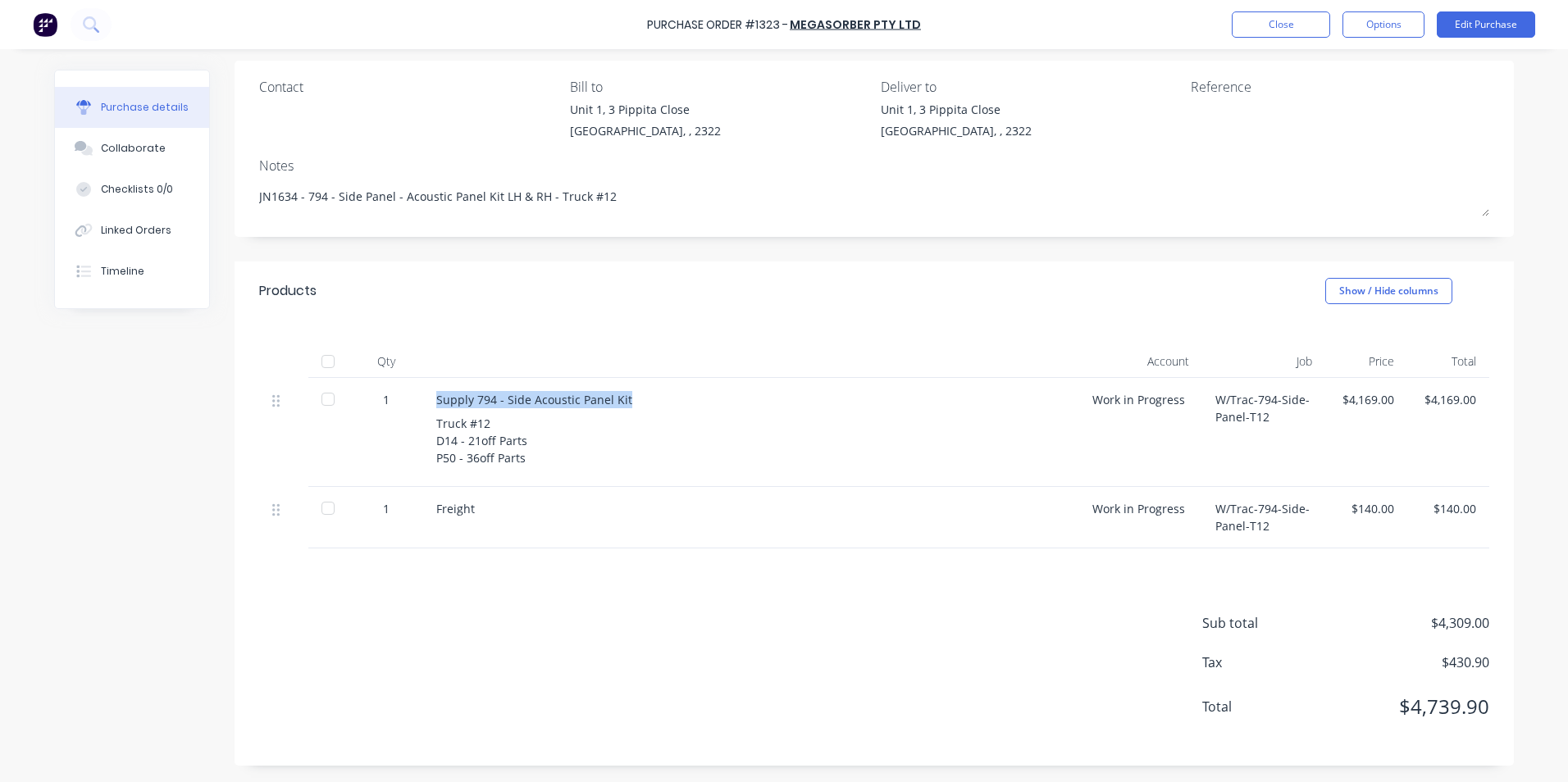
drag, startPoint x: 430, startPoint y: 401, endPoint x: 619, endPoint y: 403, distance: 189.0
click at [619, 403] on div "Supply 794 - Side Acoustic Panel Kit" at bounding box center [751, 400] width 630 height 17
copy div "Supply 794 - Side Acoustic Panel Kit"
drag, startPoint x: 429, startPoint y: 441, endPoint x: 520, endPoint y: 460, distance: 93.0
click at [520, 460] on div "Truck #12 D14 - 21off Parts P50 - 36off Parts" at bounding box center [751, 441] width 630 height 52
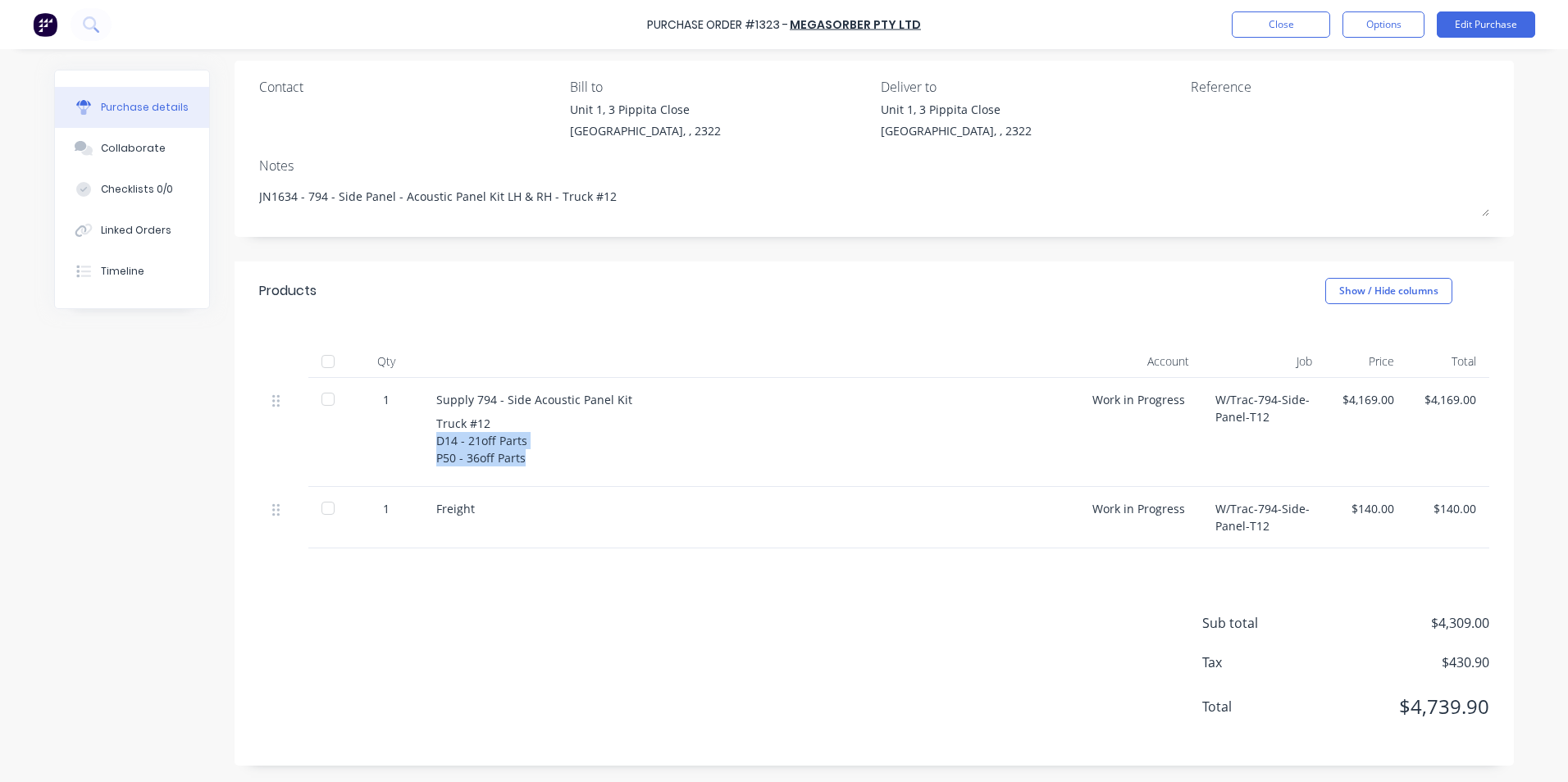
drag, startPoint x: 520, startPoint y: 460, endPoint x: 503, endPoint y: 457, distance: 17.3
copy div "D14 - 21off Parts P50 - 36off Parts"
type textarea "x"
click at [1290, 25] on button "Close" at bounding box center [1281, 24] width 98 height 26
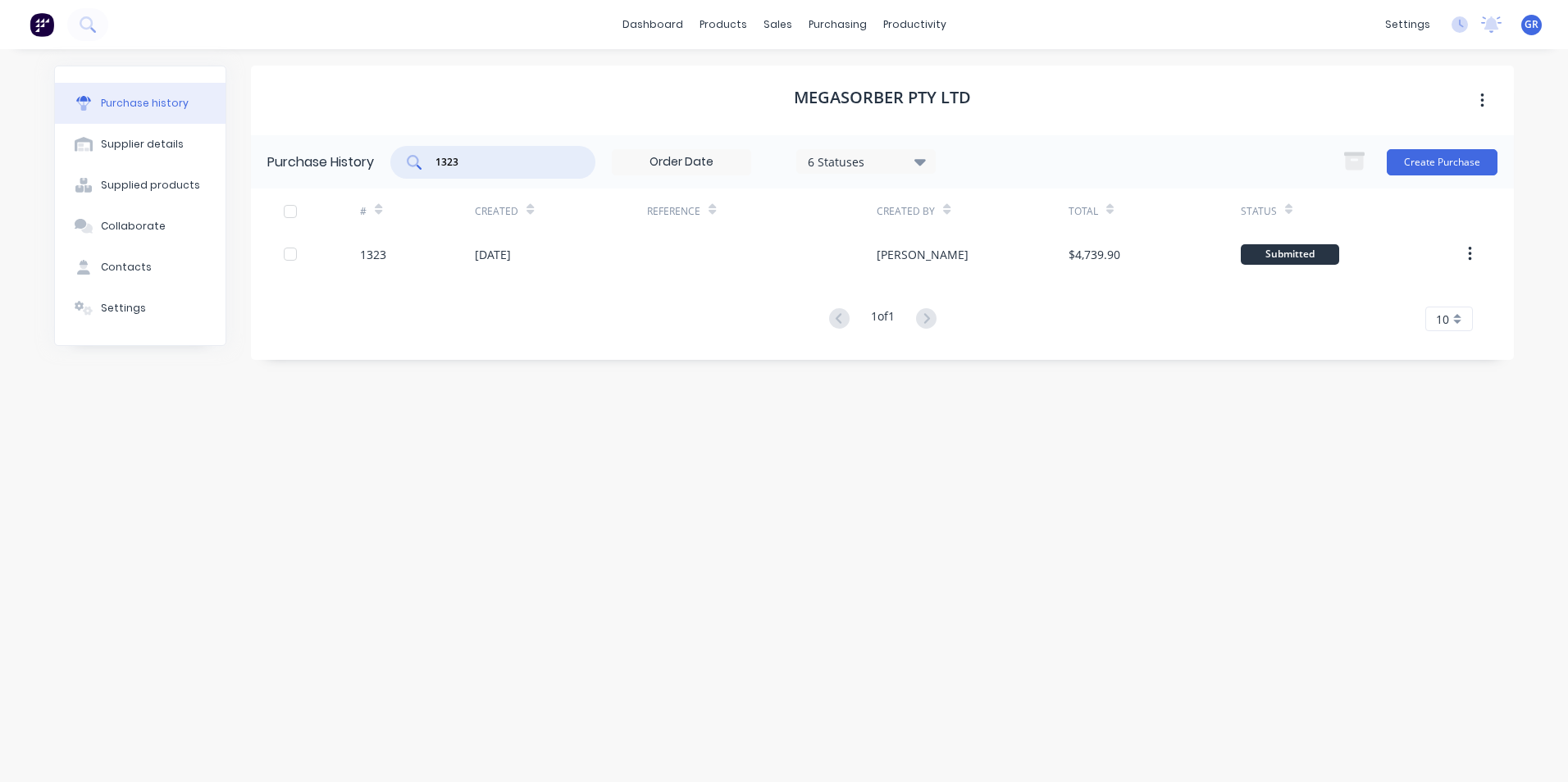
drag, startPoint x: 470, startPoint y: 161, endPoint x: 418, endPoint y: 165, distance: 52.2
click at [418, 165] on div "1323" at bounding box center [492, 162] width 205 height 33
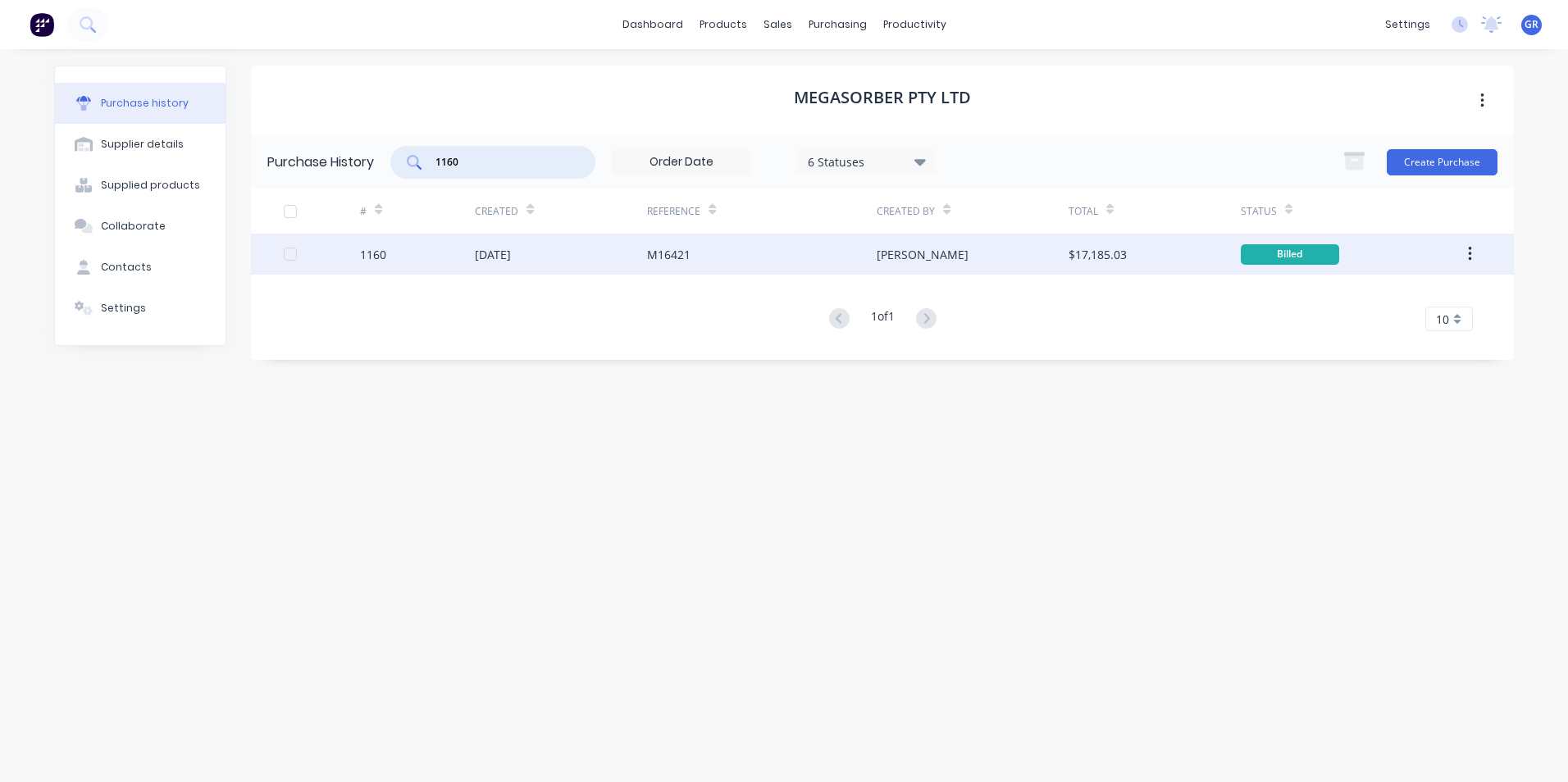
type input "1160"
click at [377, 254] on div "1160" at bounding box center [373, 255] width 26 height 17
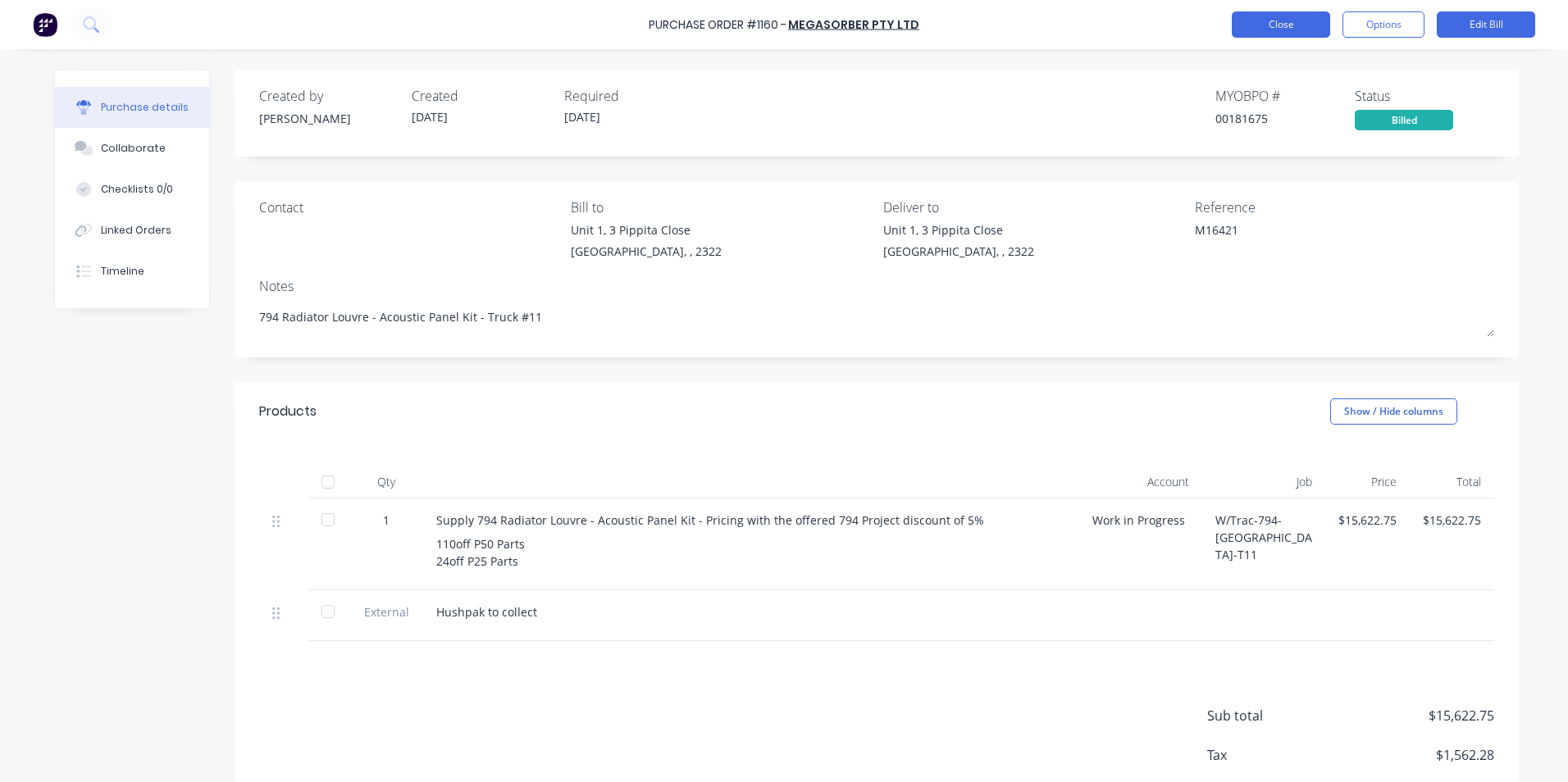
click at [1272, 28] on button "Close" at bounding box center [1281, 24] width 98 height 26
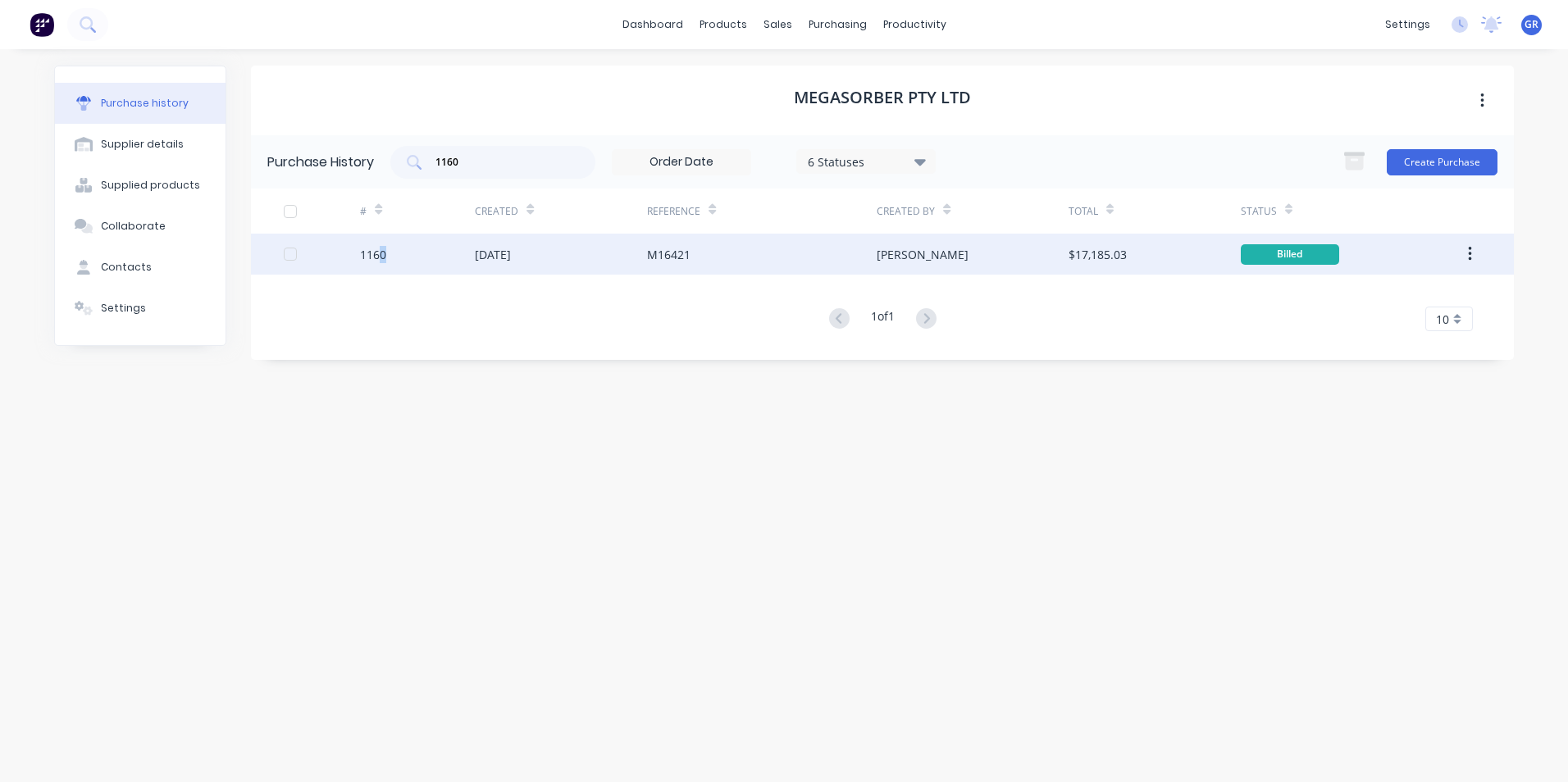
drag, startPoint x: 392, startPoint y: 257, endPoint x: 382, endPoint y: 256, distance: 10.0
click at [382, 256] on div "1160" at bounding box center [417, 253] width 115 height 41
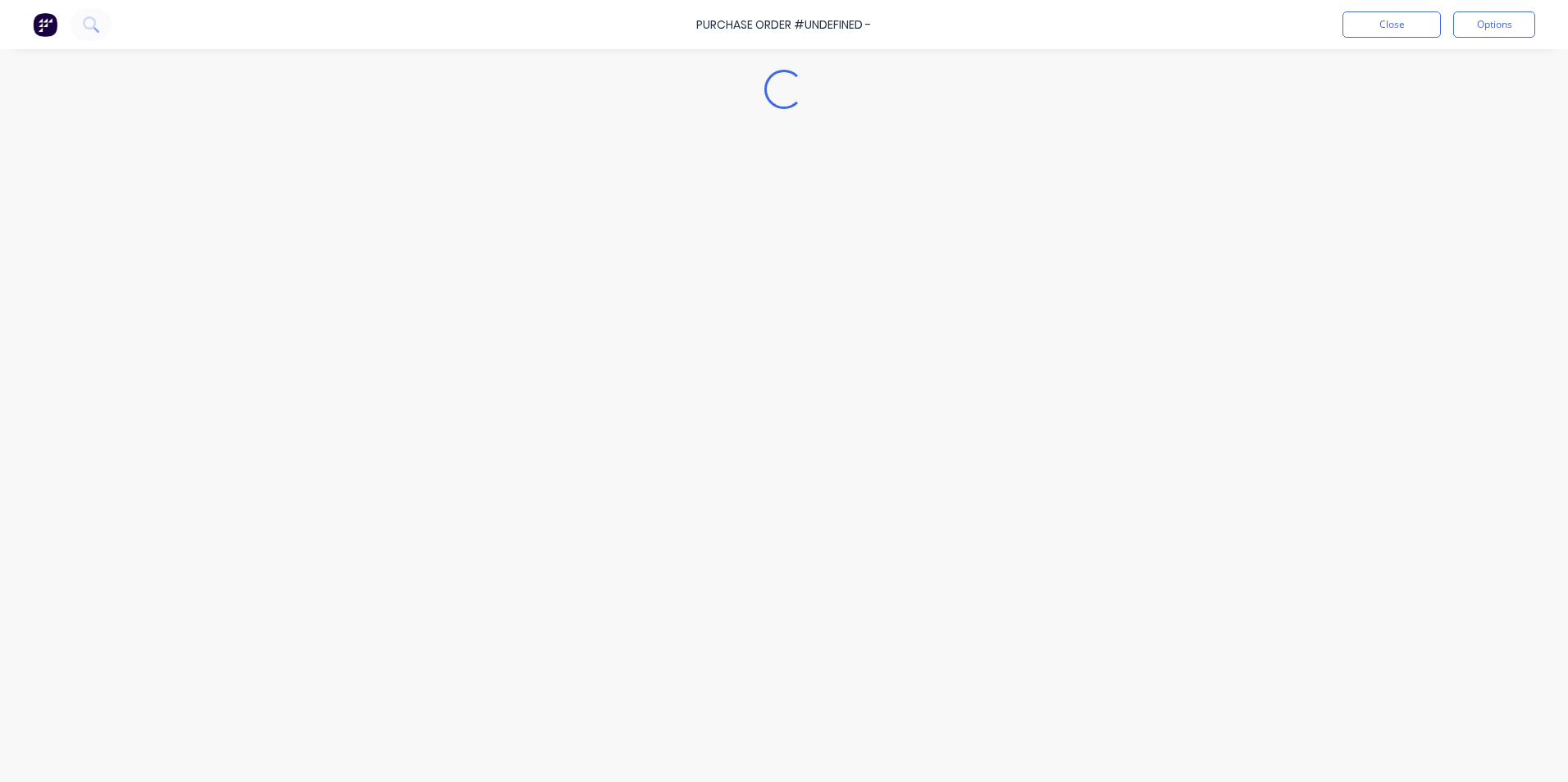
type textarea "x"
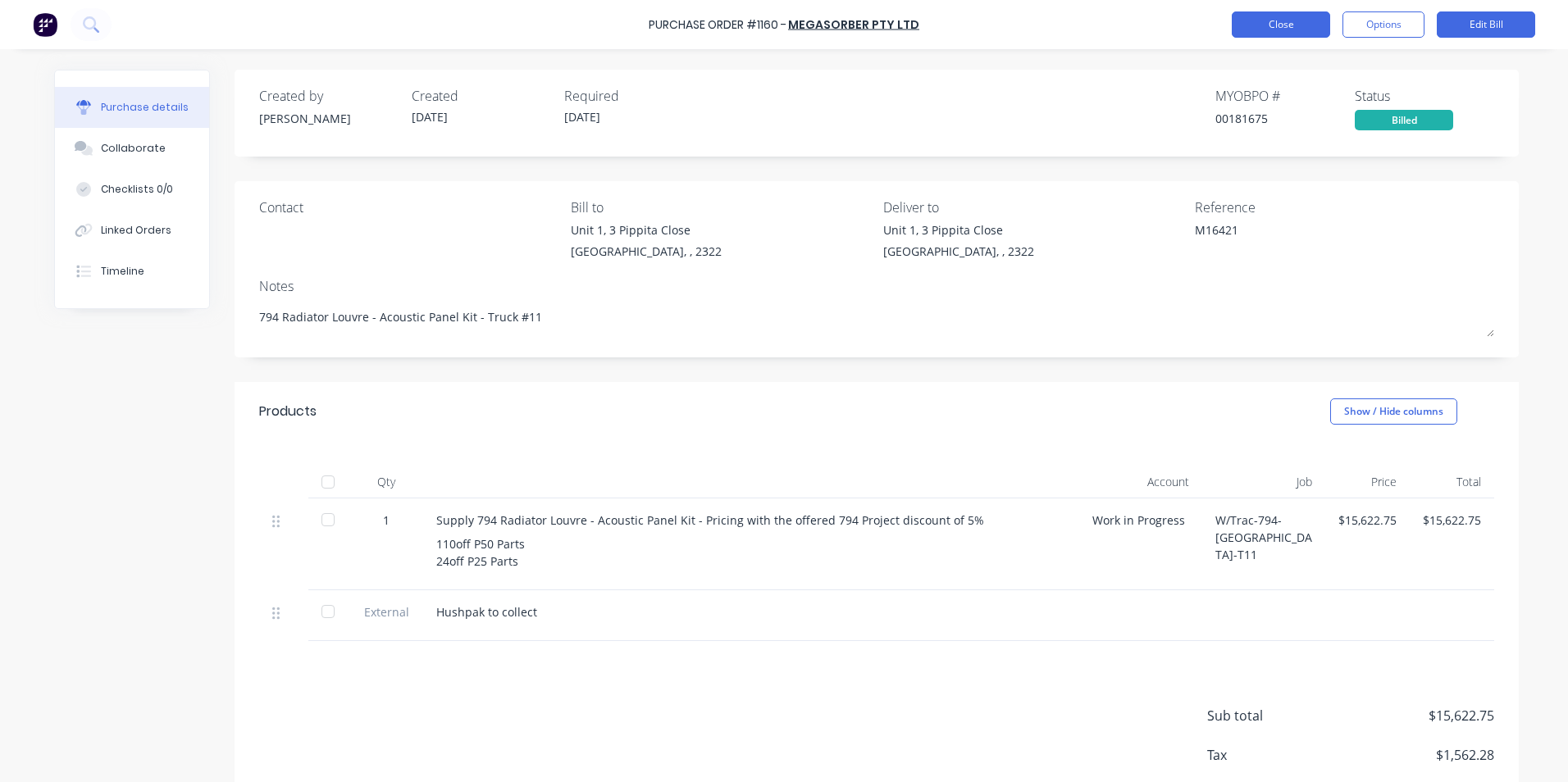
click at [1253, 27] on button "Close" at bounding box center [1281, 24] width 98 height 26
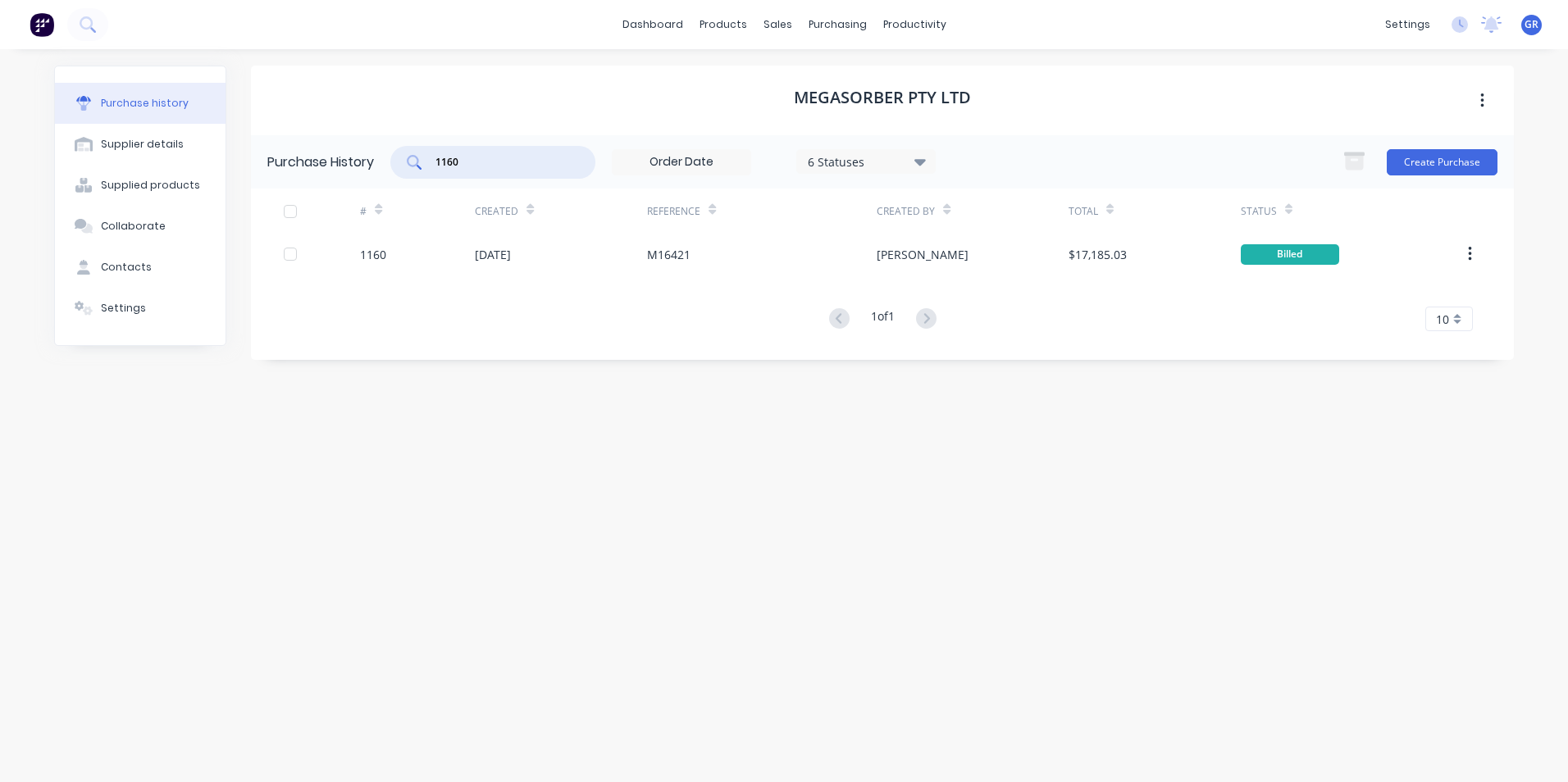
drag, startPoint x: 465, startPoint y: 160, endPoint x: 456, endPoint y: 161, distance: 9.1
click at [456, 161] on input "1160" at bounding box center [502, 162] width 136 height 16
type input "1162"
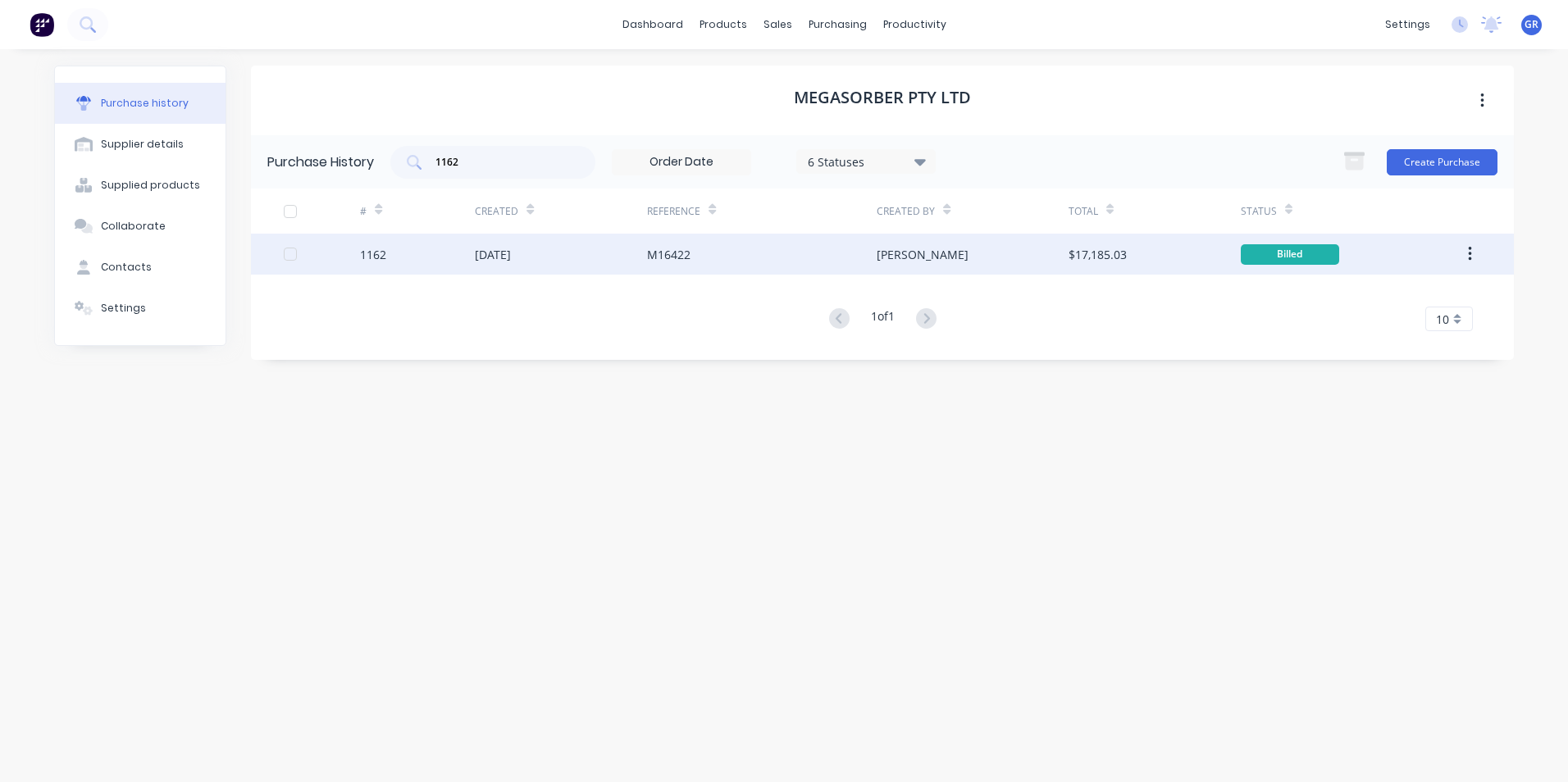
click at [378, 253] on div "1162" at bounding box center [373, 255] width 26 height 17
type textarea "x"
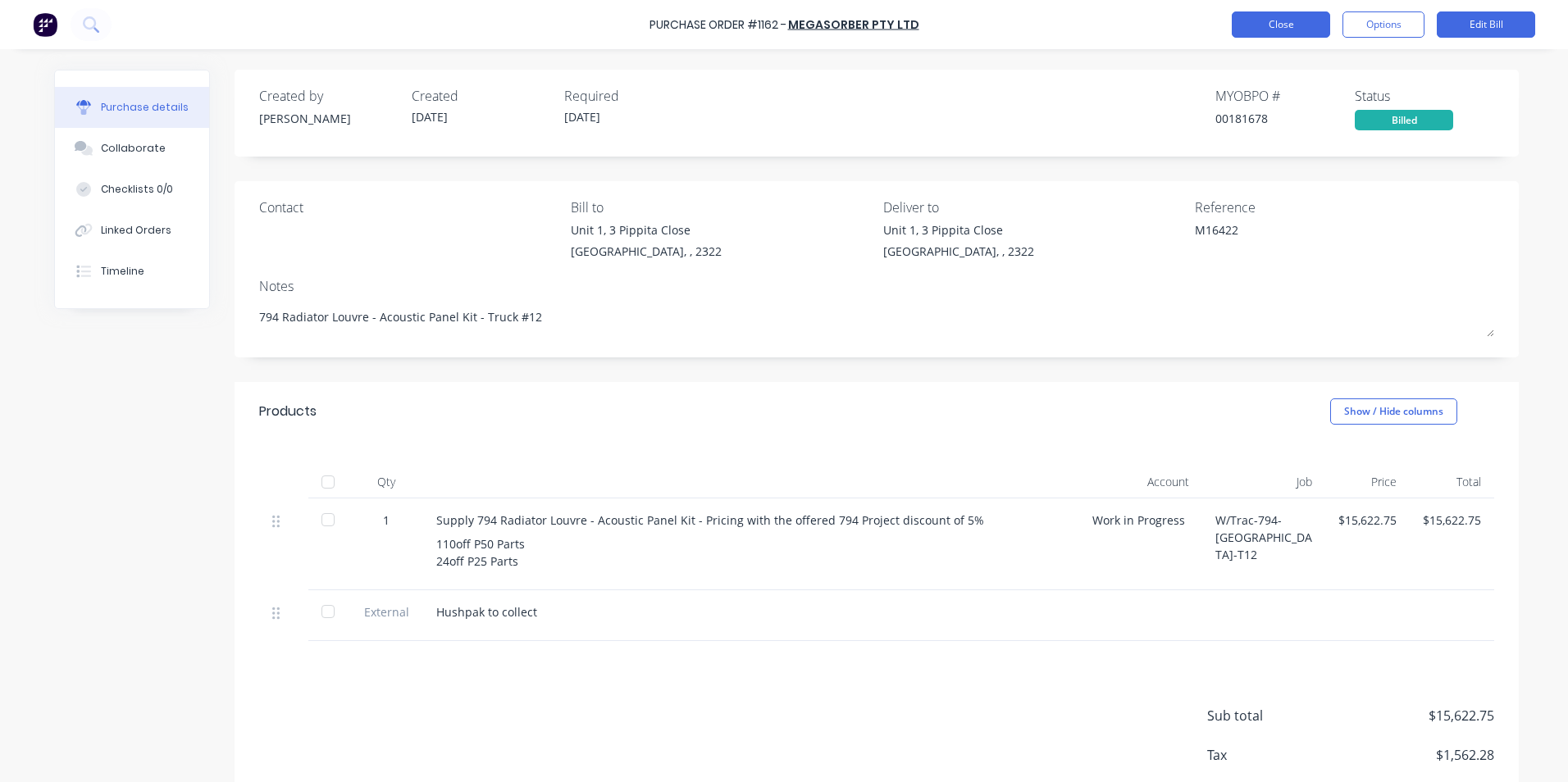
click at [1290, 25] on button "Close" at bounding box center [1281, 24] width 98 height 26
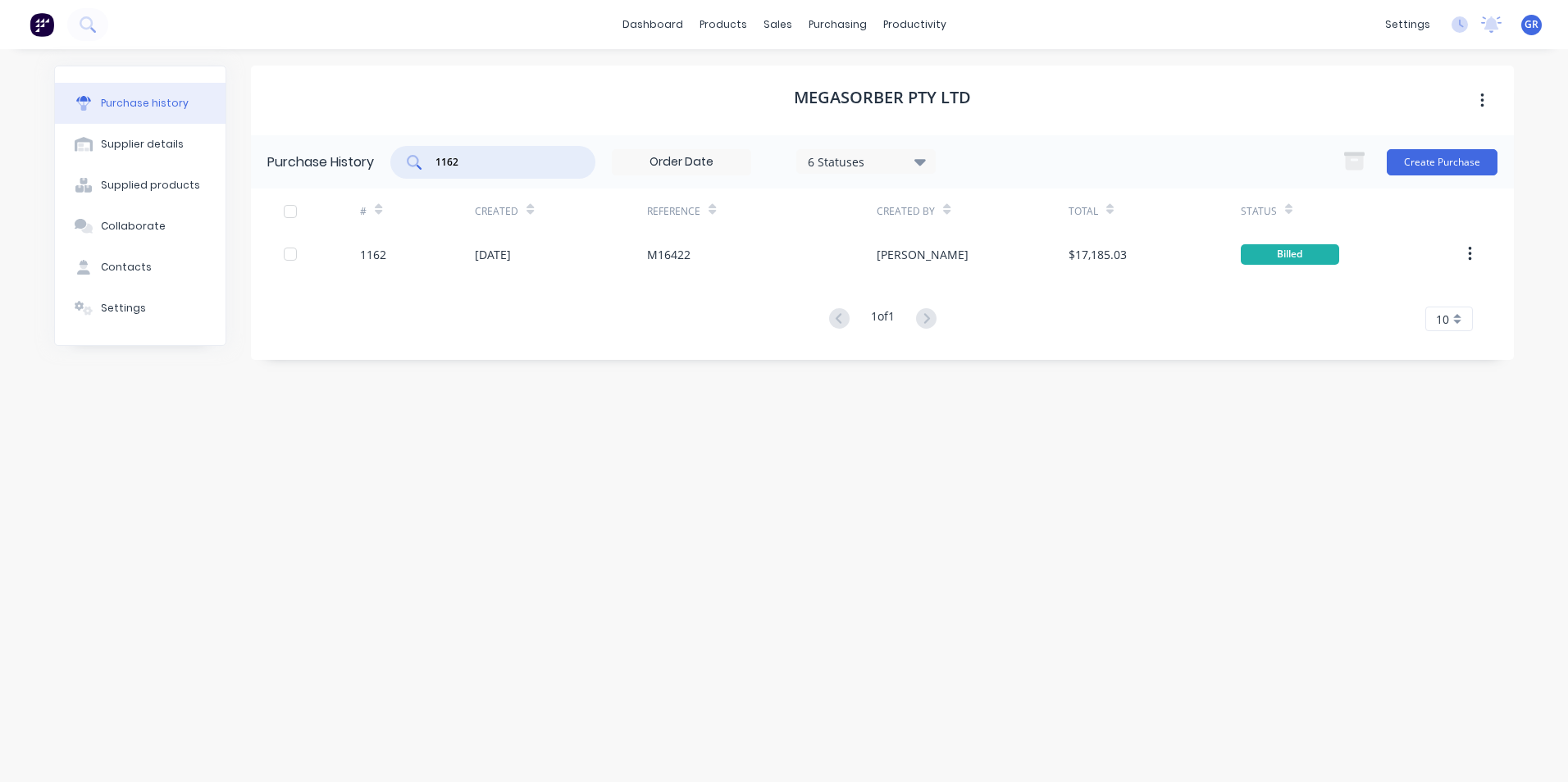
drag, startPoint x: 463, startPoint y: 162, endPoint x: 410, endPoint y: 157, distance: 53.2
click at [410, 157] on div "1162" at bounding box center [492, 162] width 205 height 33
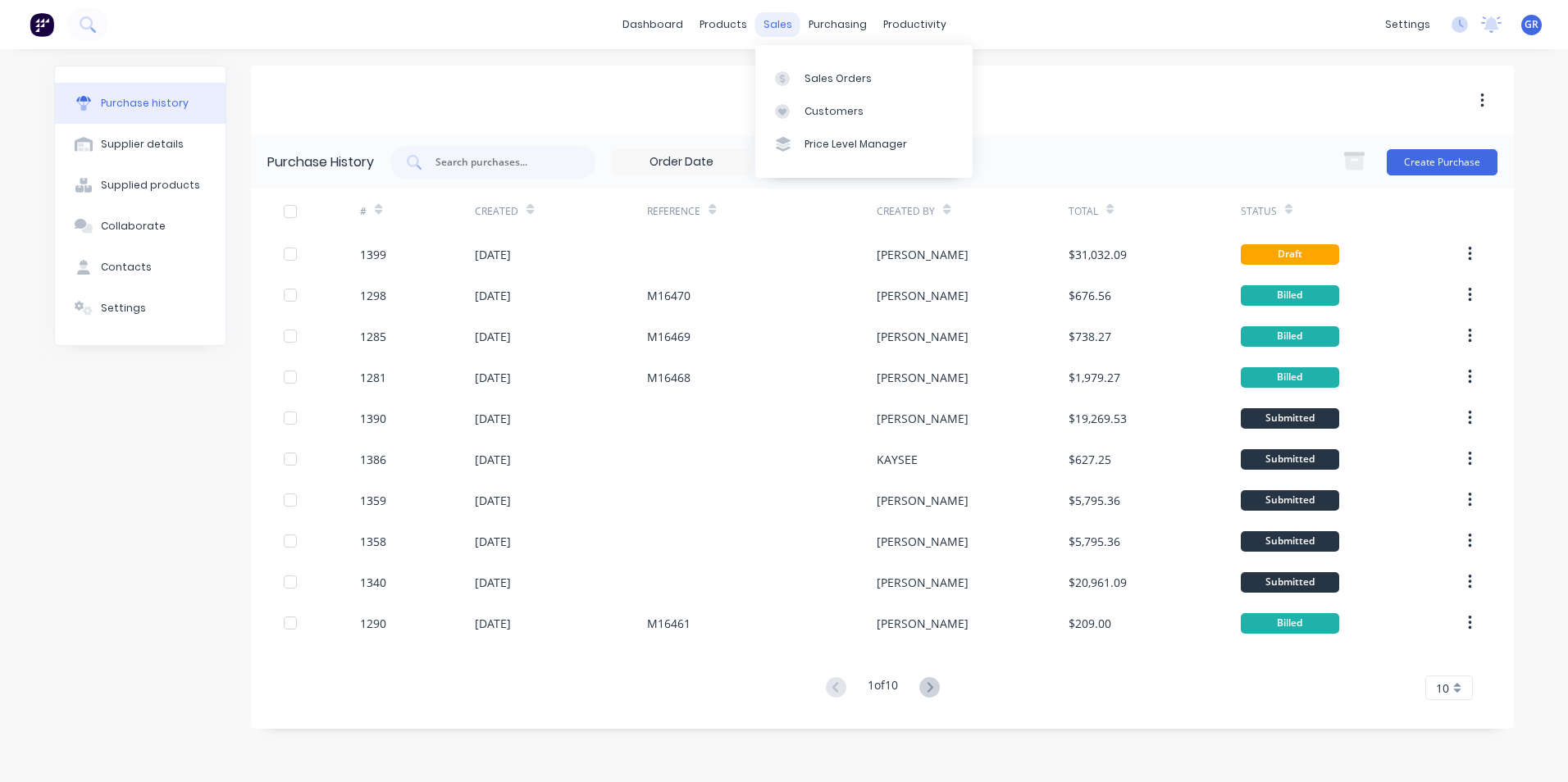
click at [783, 24] on div "sales" at bounding box center [778, 24] width 45 height 24
click at [835, 74] on div "Sales Orders" at bounding box center [838, 79] width 67 height 15
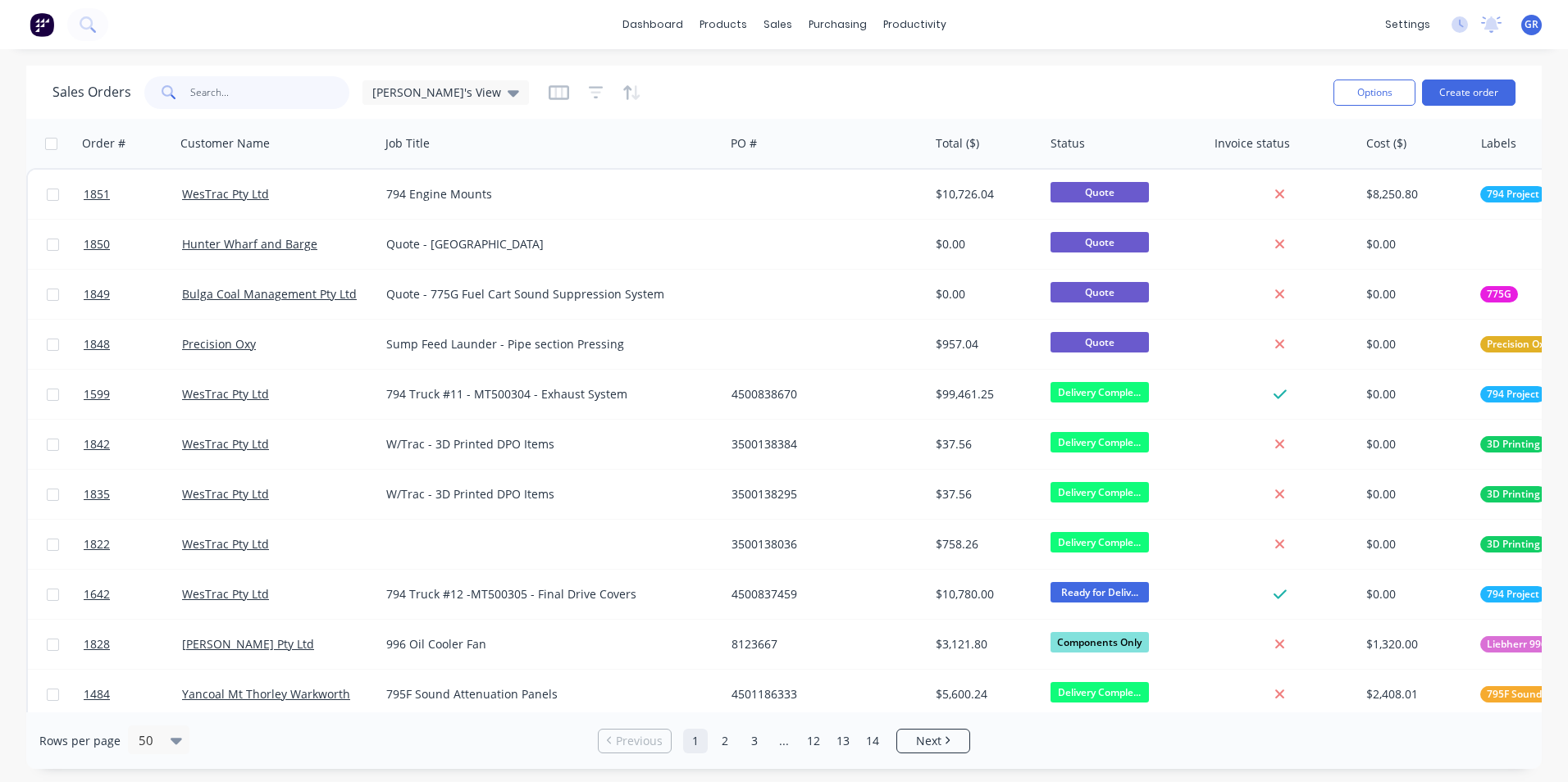
click at [211, 92] on input "text" at bounding box center [270, 92] width 160 height 33
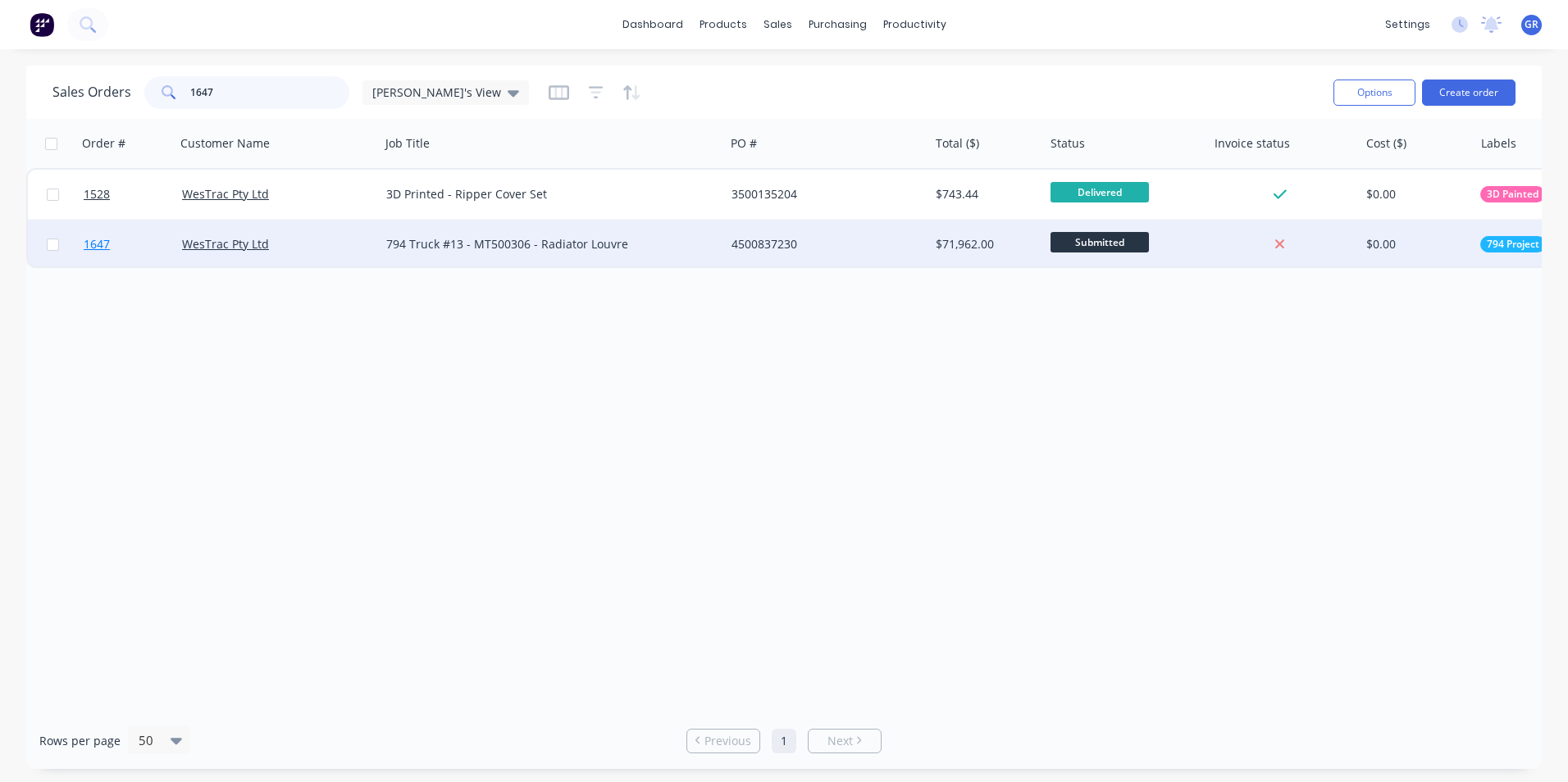
type input "1647"
click at [101, 246] on span "1647" at bounding box center [97, 244] width 26 height 16
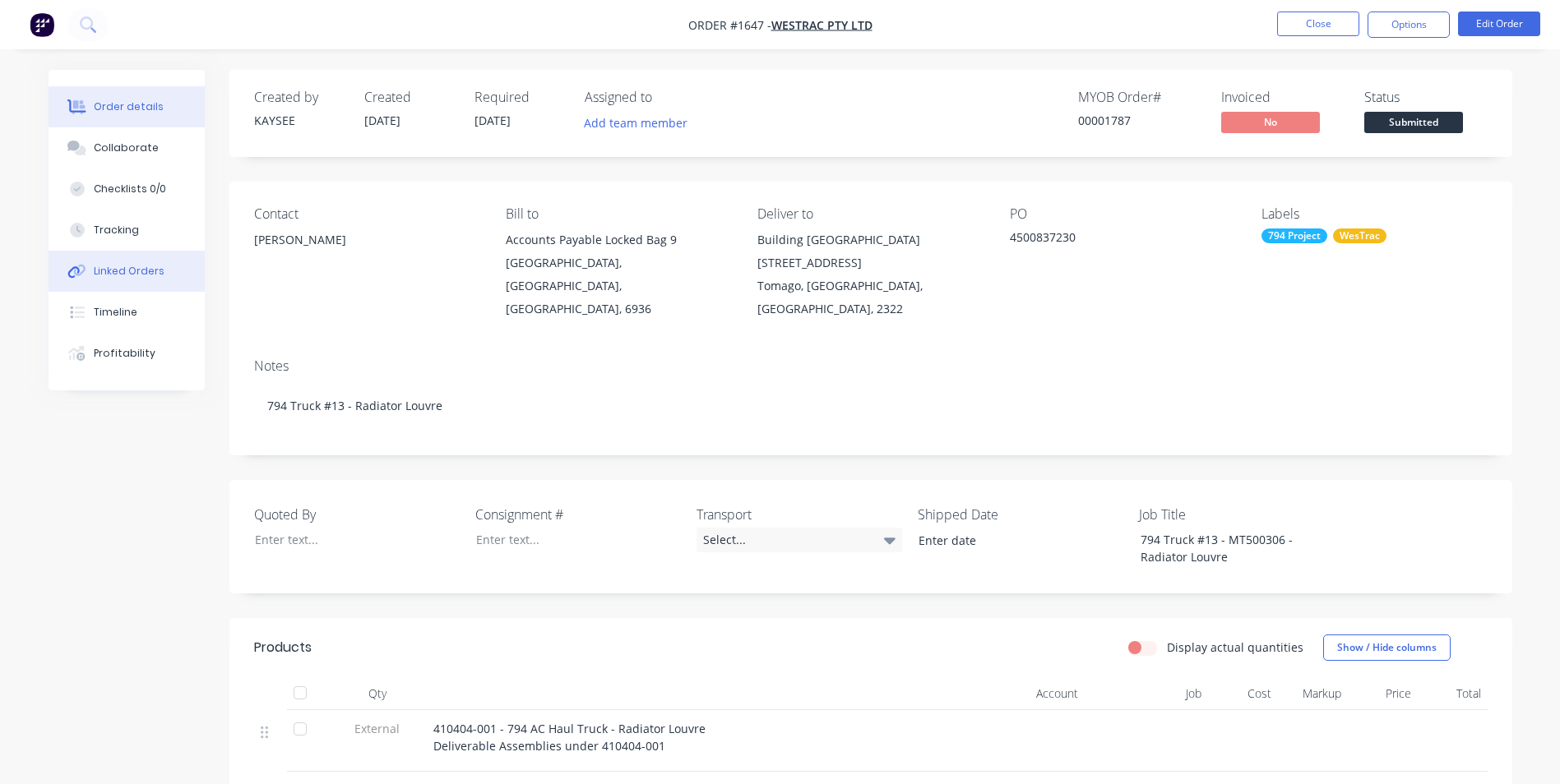
click at [127, 271] on div "Linked Orders" at bounding box center [129, 271] width 71 height 15
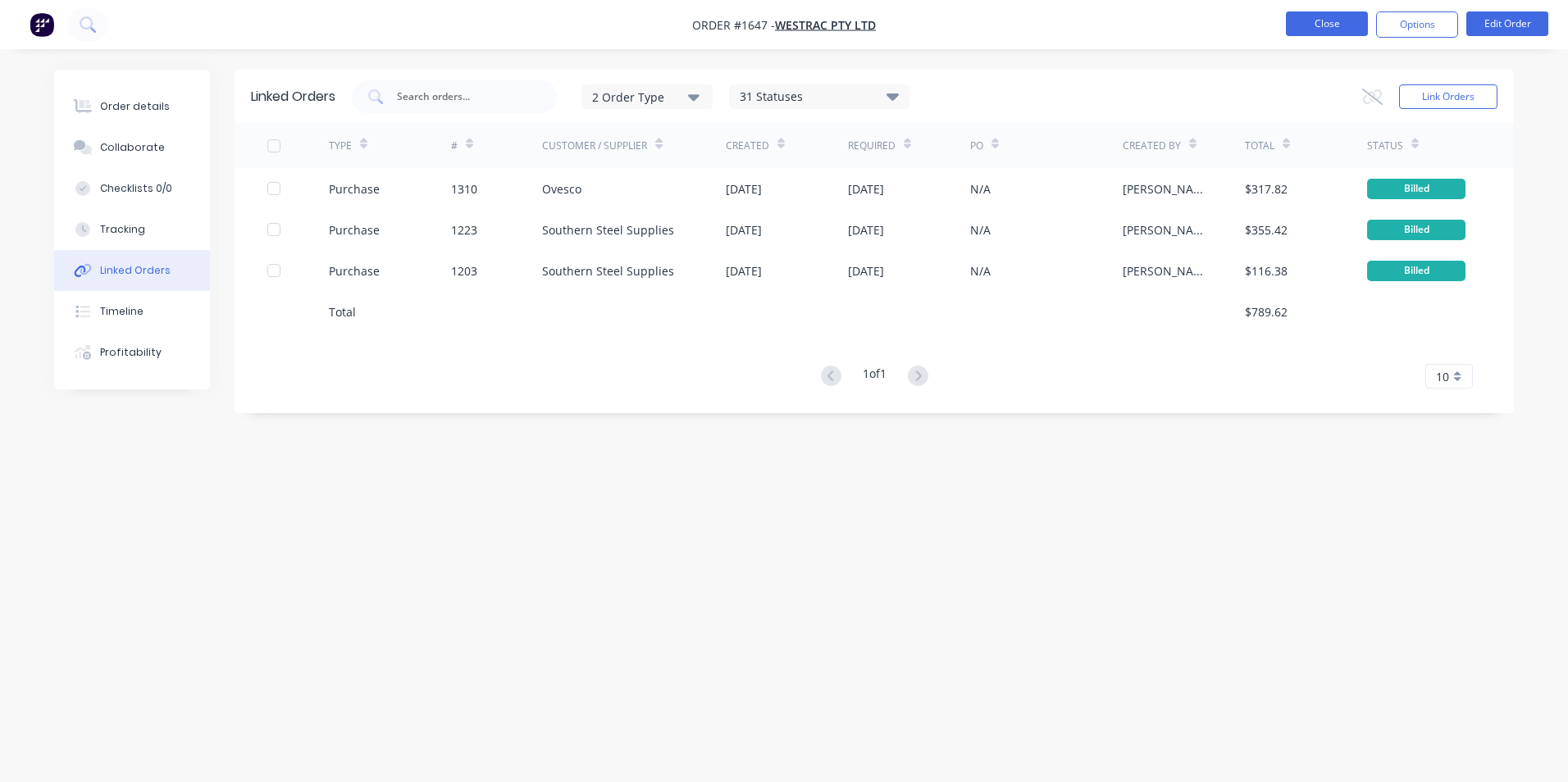
click at [1332, 24] on button "Close" at bounding box center [1326, 23] width 82 height 24
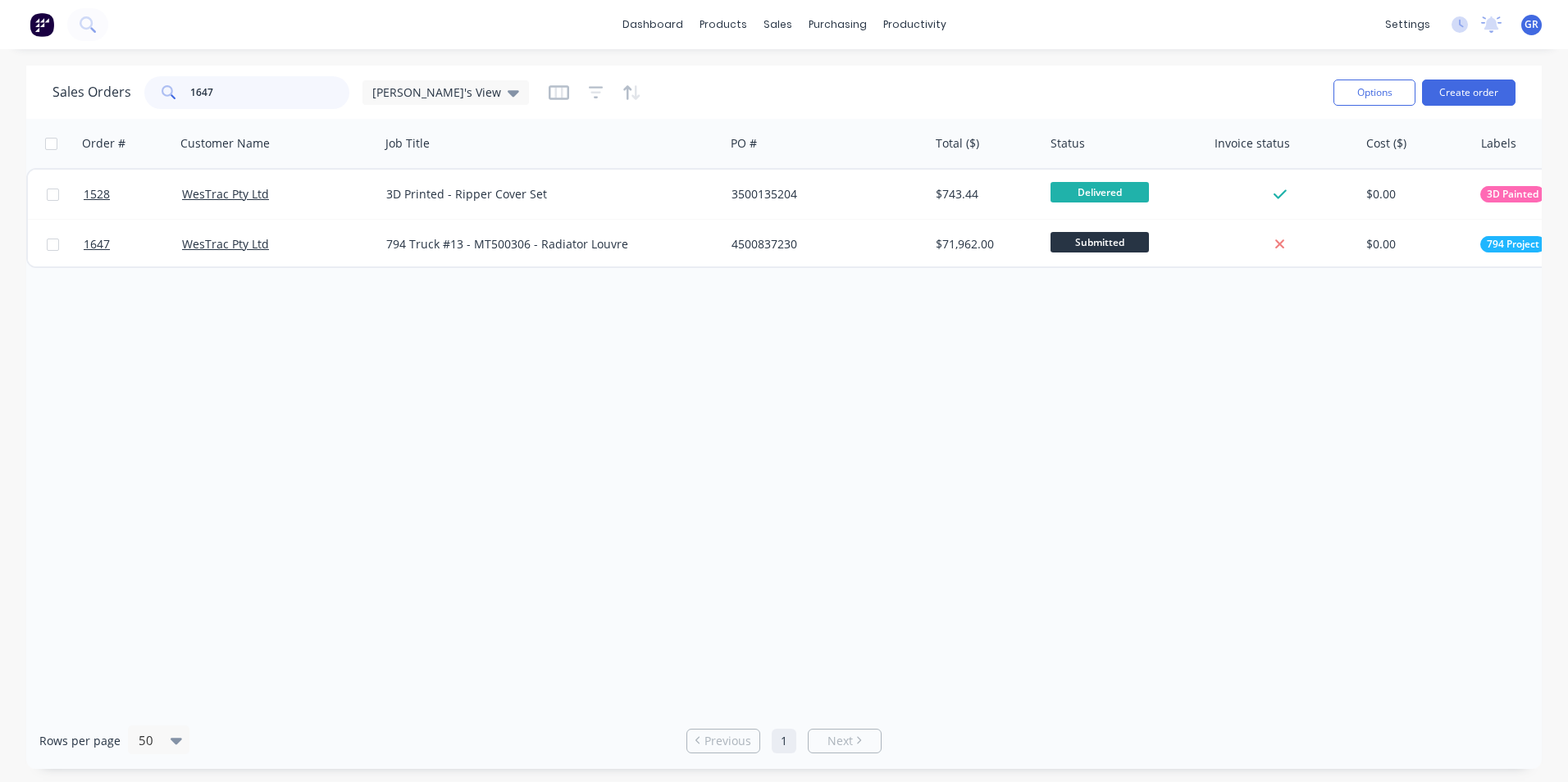
drag, startPoint x: 225, startPoint y: 95, endPoint x: 182, endPoint y: 95, distance: 43.0
click at [182, 95] on div "1647" at bounding box center [246, 92] width 205 height 33
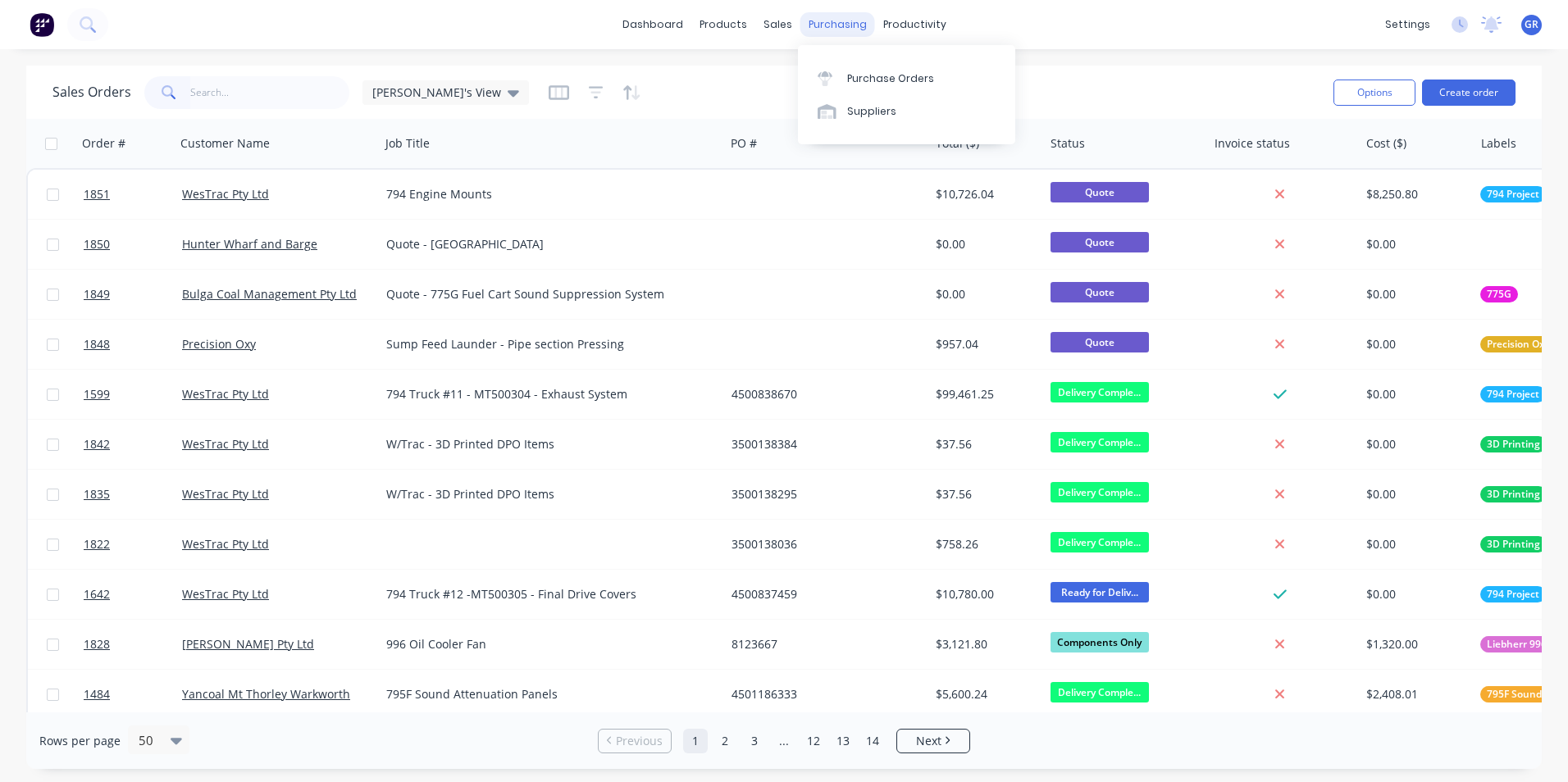
click at [847, 24] on div "purchasing" at bounding box center [837, 24] width 74 height 24
click at [886, 74] on div "Purchase Orders" at bounding box center [890, 79] width 87 height 15
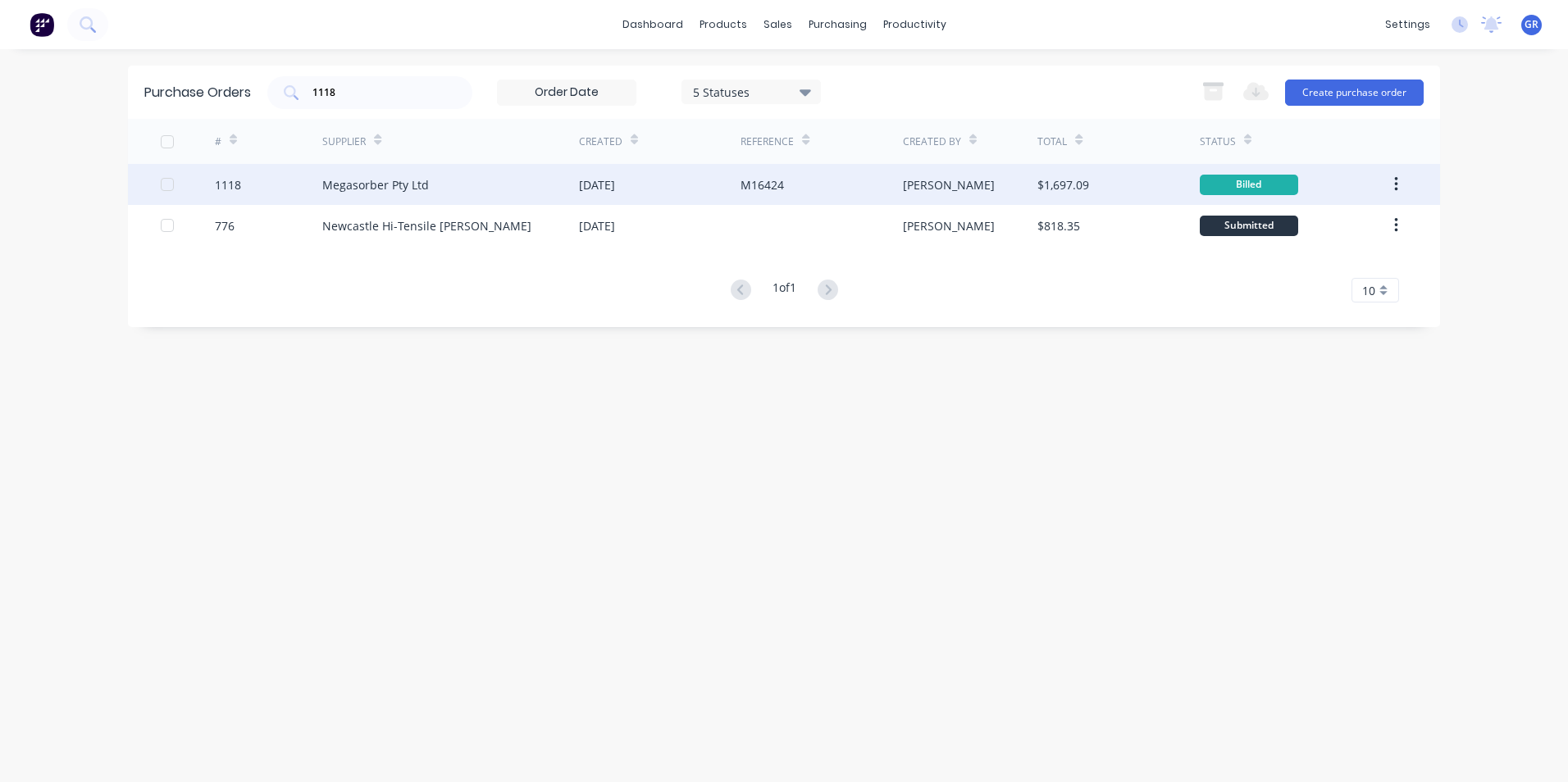
click at [231, 184] on div "1118" at bounding box center [228, 185] width 26 height 17
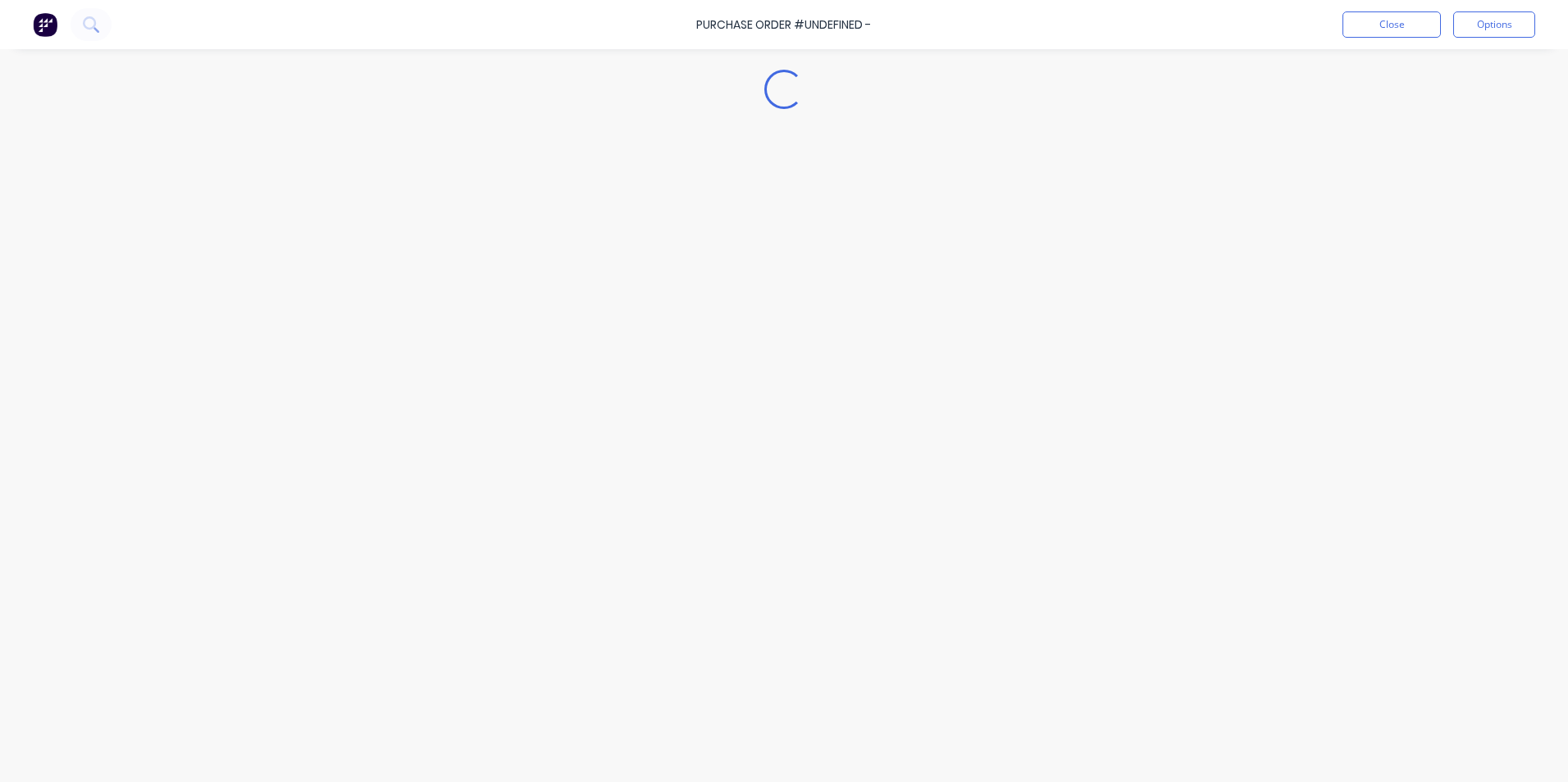
type textarea "x"
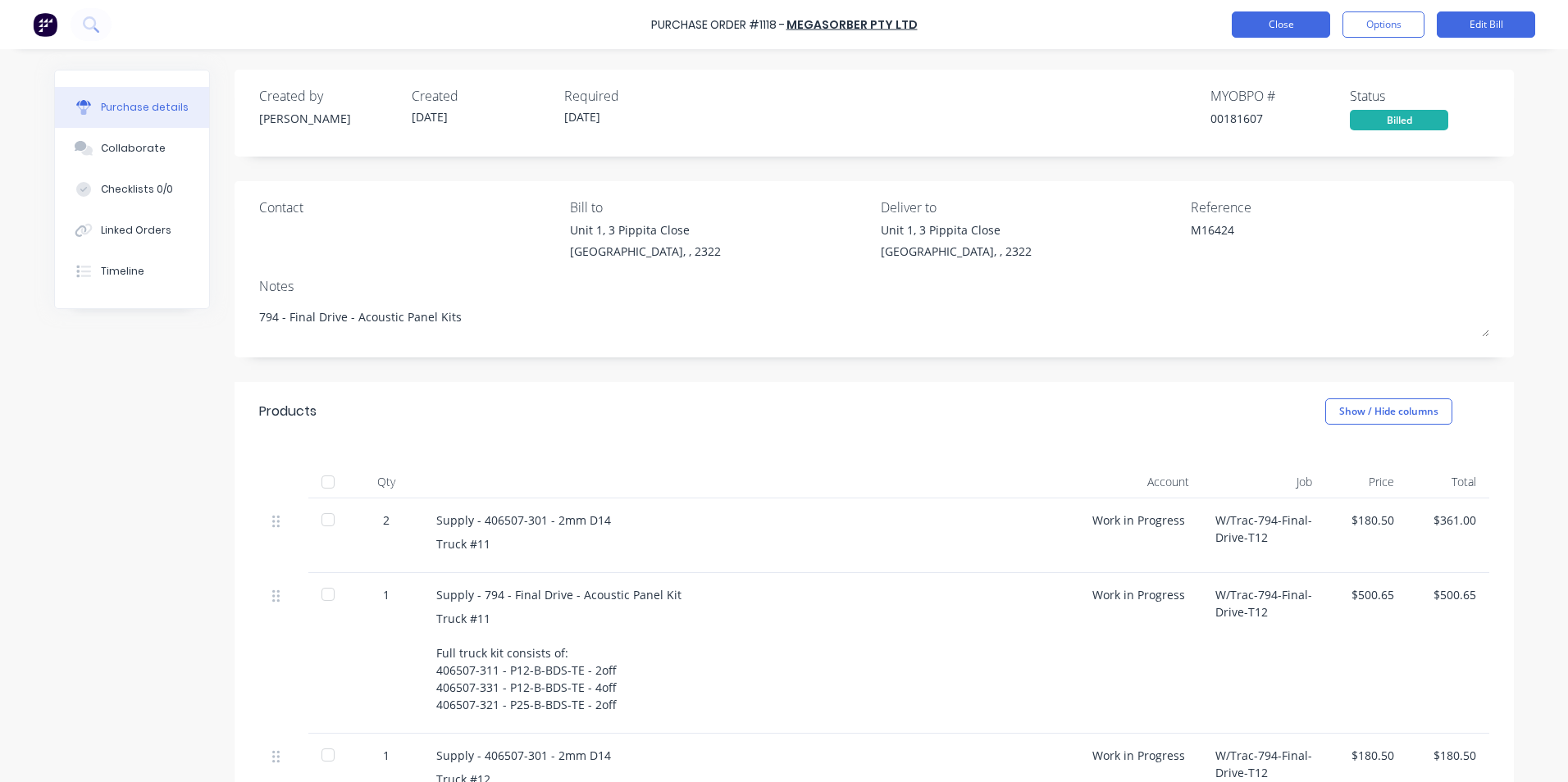
click at [1264, 24] on button "Close" at bounding box center [1281, 24] width 98 height 26
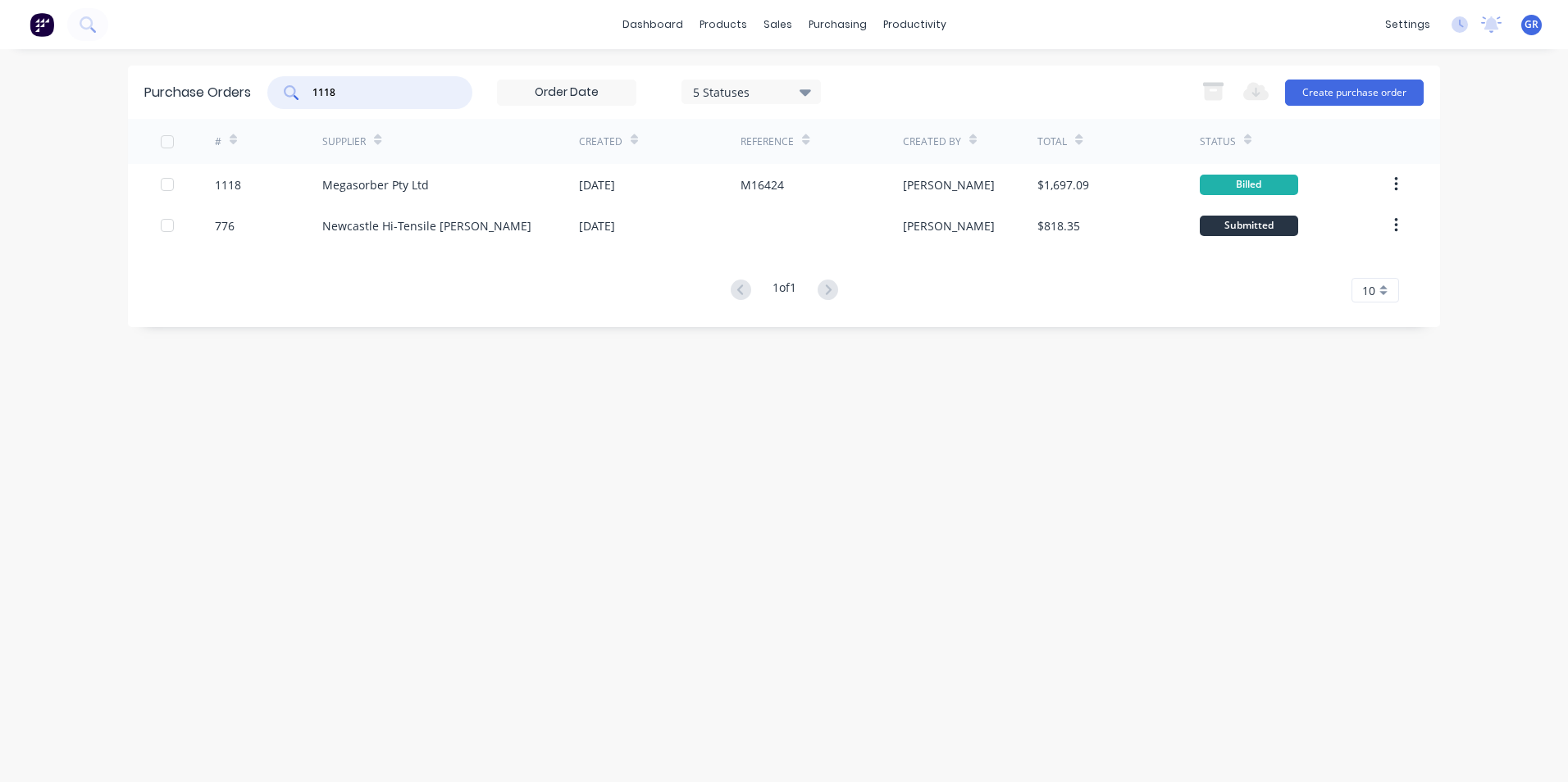
drag, startPoint x: 345, startPoint y: 89, endPoint x: 311, endPoint y: 90, distance: 34.0
click at [311, 90] on div "1118" at bounding box center [369, 92] width 205 height 33
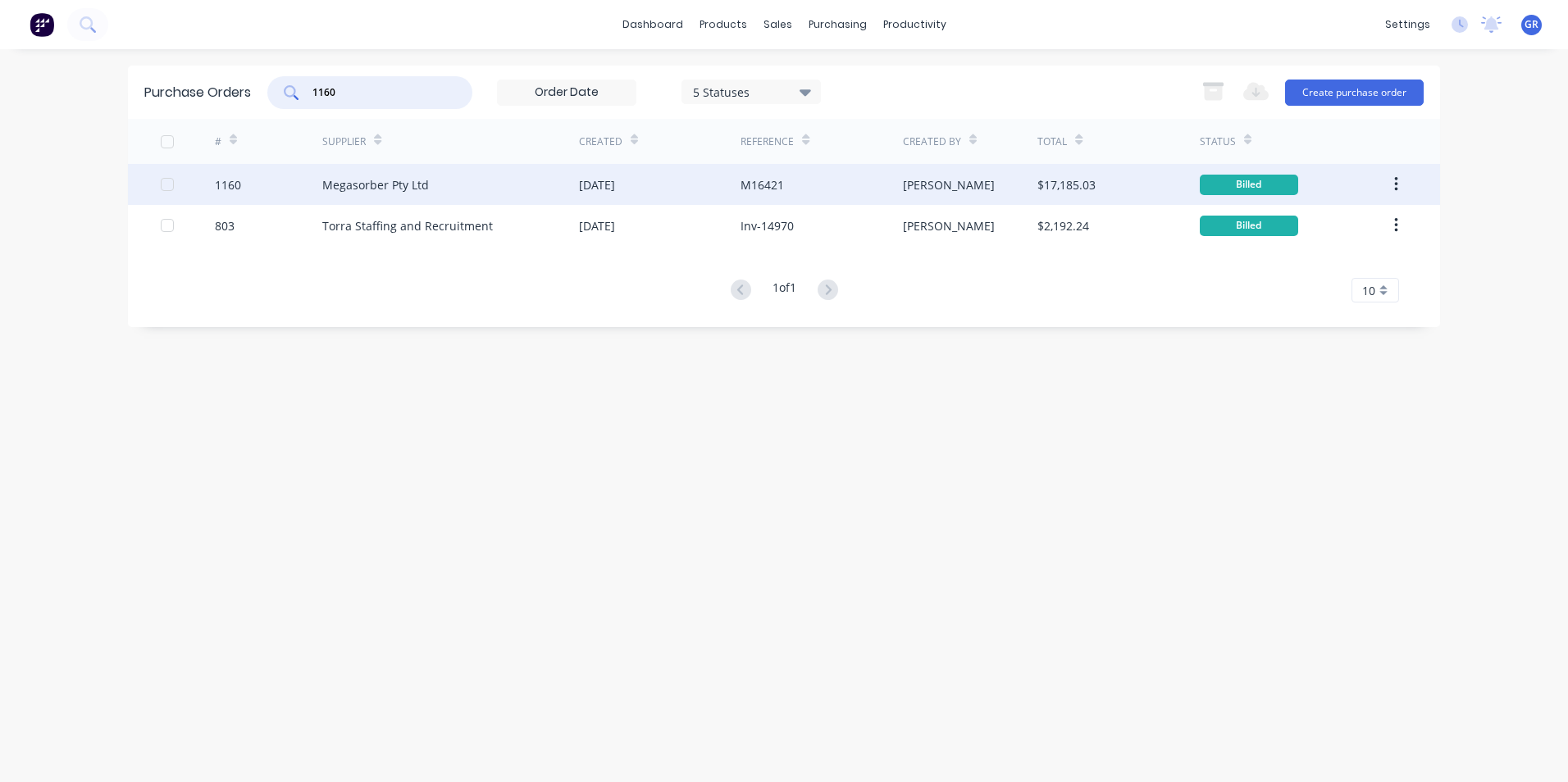
type input "1160"
click at [230, 184] on div "1160" at bounding box center [228, 185] width 26 height 17
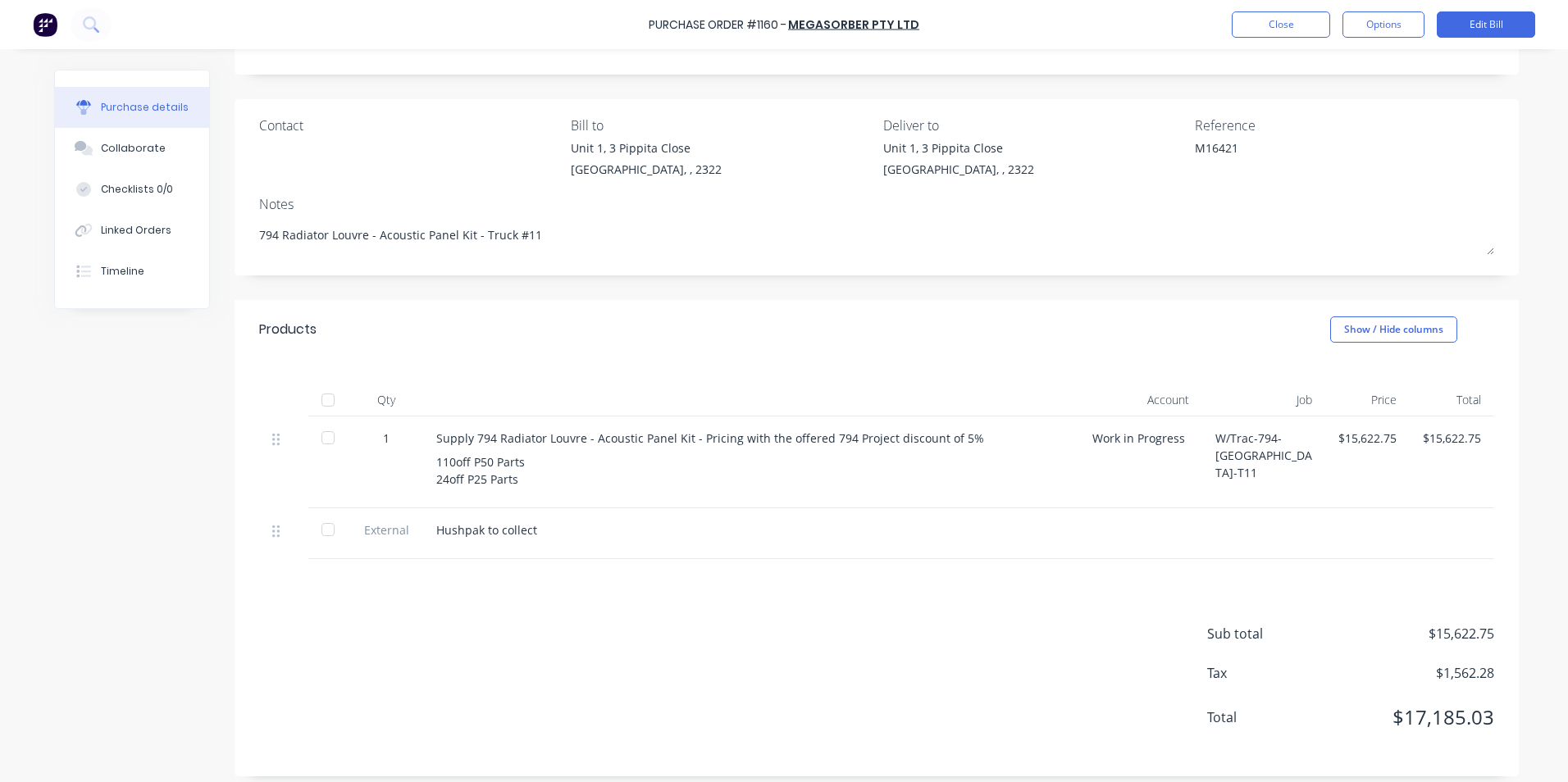
scroll to position [92, 0]
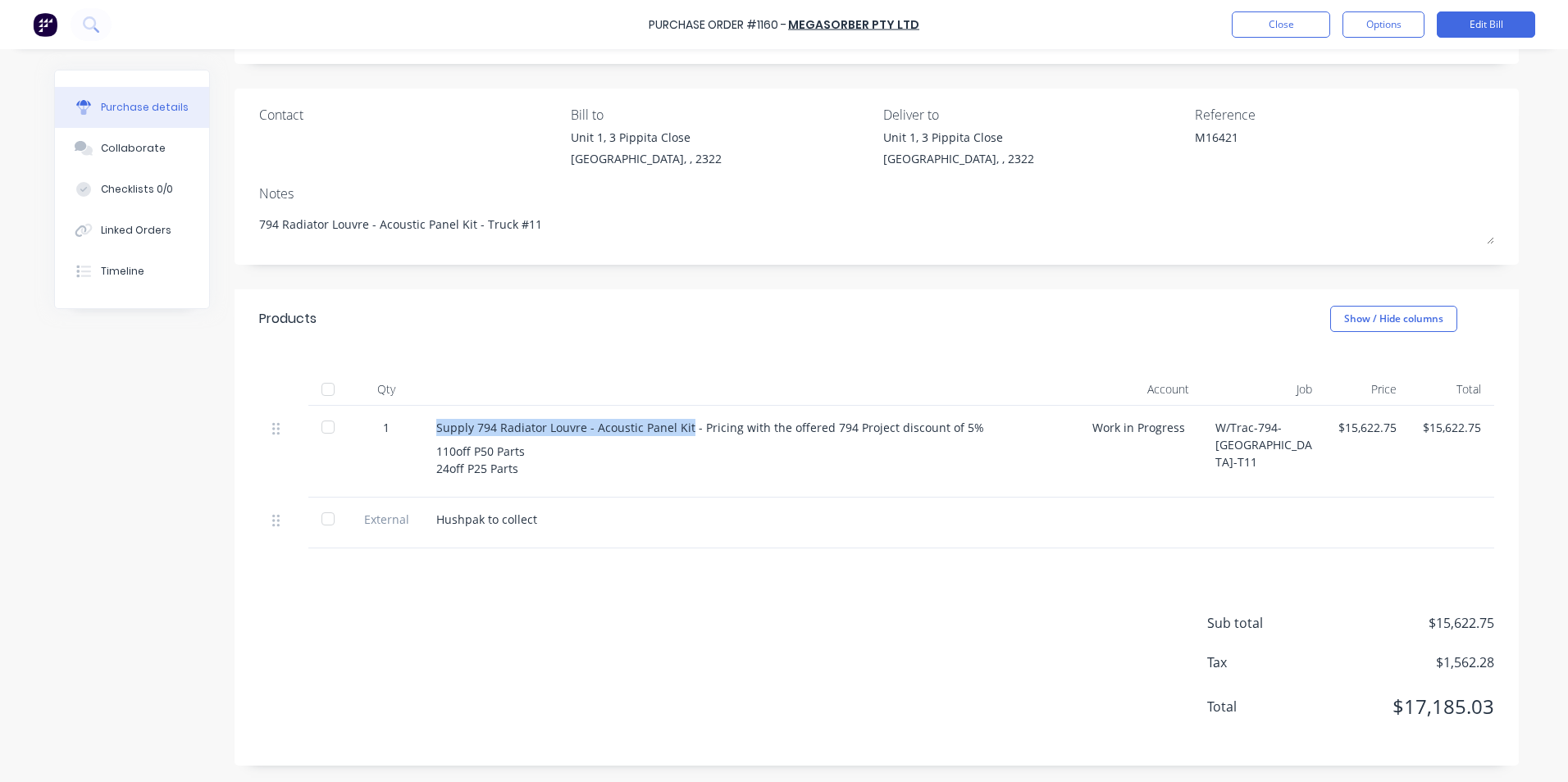
drag, startPoint x: 429, startPoint y: 428, endPoint x: 682, endPoint y: 429, distance: 253.0
click at [682, 429] on div "Supply 794 Radiator Louvre - Acoustic Panel Kit - Pricing with the offered 794 …" at bounding box center [751, 428] width 630 height 17
drag, startPoint x: 682, startPoint y: 429, endPoint x: 673, endPoint y: 426, distance: 9.5
copy div "Supply 794 Radiator Louvre - Acoustic Panel Kit"
drag, startPoint x: 431, startPoint y: 451, endPoint x: 519, endPoint y: 466, distance: 89.3
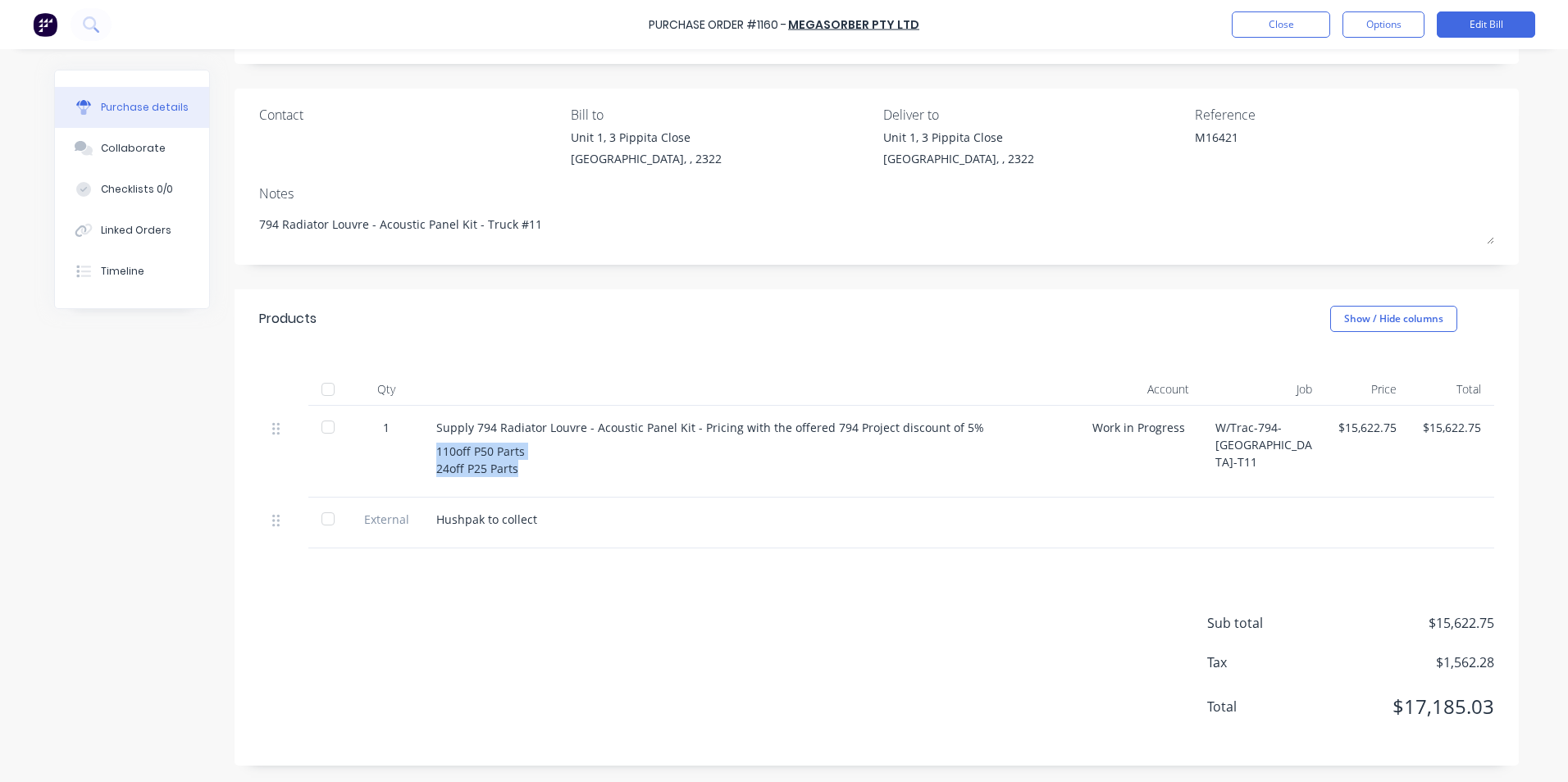
click at [519, 466] on div "110off P50 Parts 24off P25 Parts" at bounding box center [751, 461] width 630 height 35
drag, startPoint x: 519, startPoint y: 466, endPoint x: 492, endPoint y: 466, distance: 27.0
copy div "110off P50 Parts 24off P25 Parts"
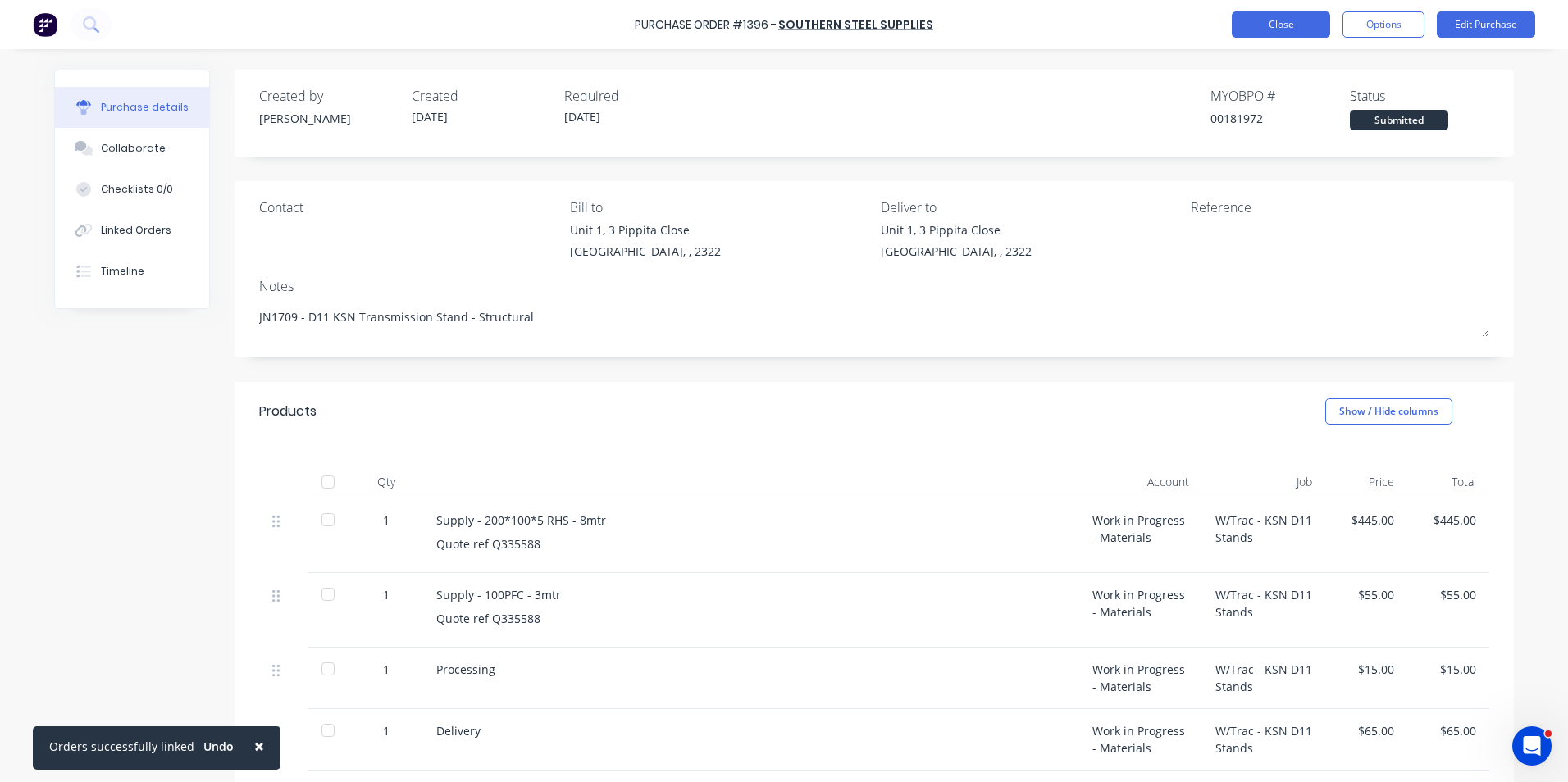
click at [1287, 23] on button "Close" at bounding box center [1281, 24] width 98 height 26
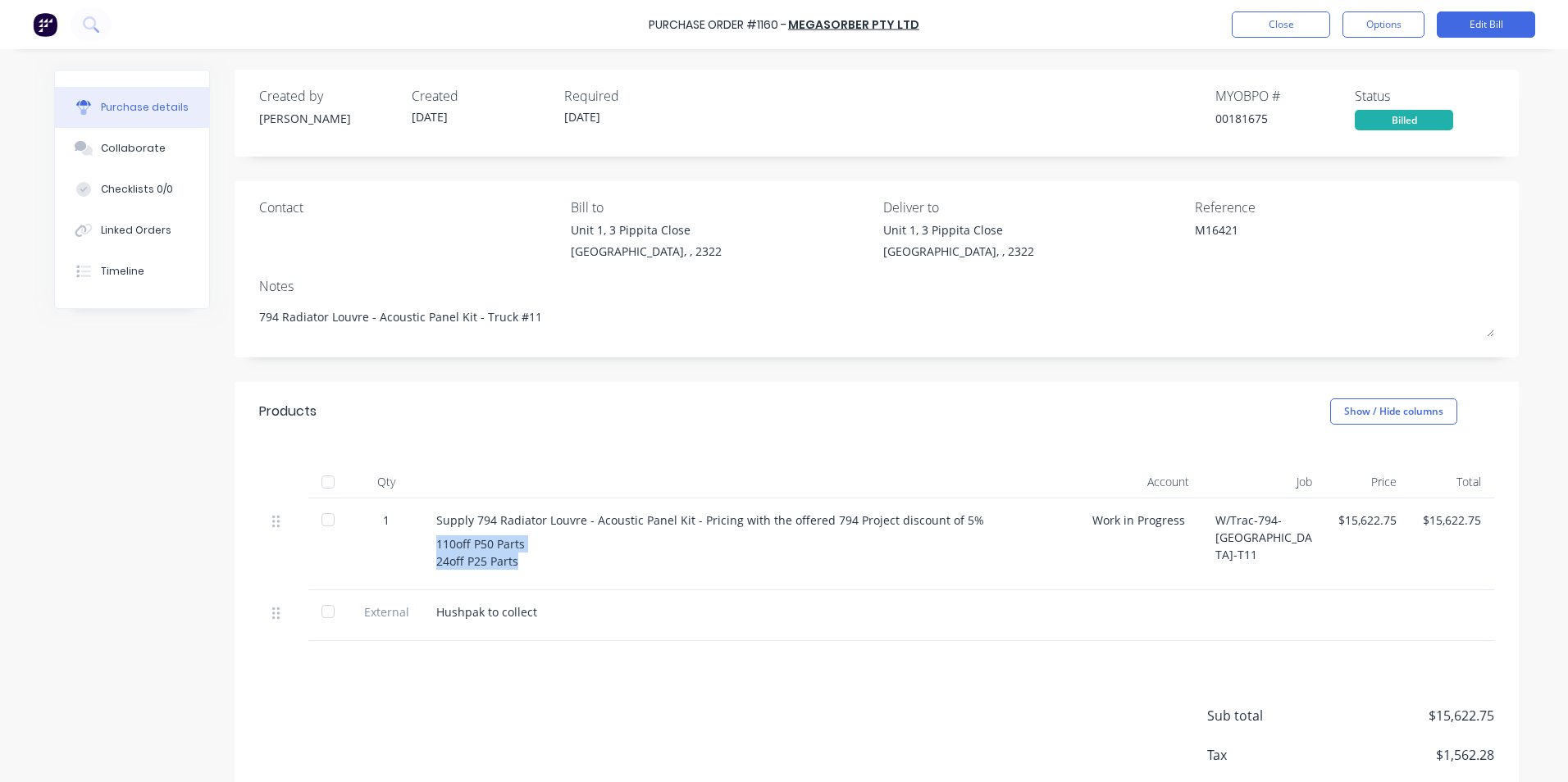
scroll to position [92, 0]
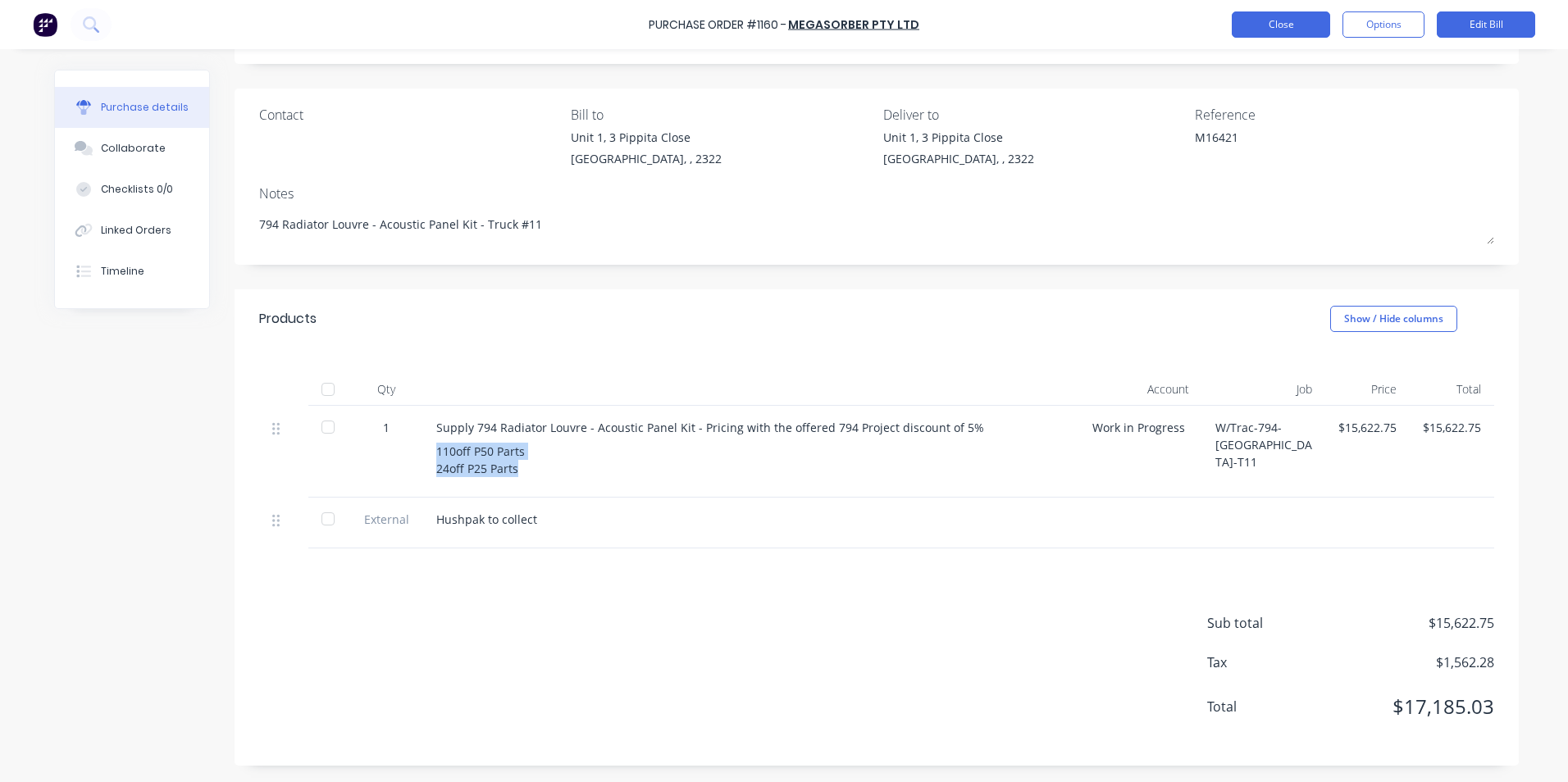
click at [1291, 21] on button "Close" at bounding box center [1281, 24] width 98 height 26
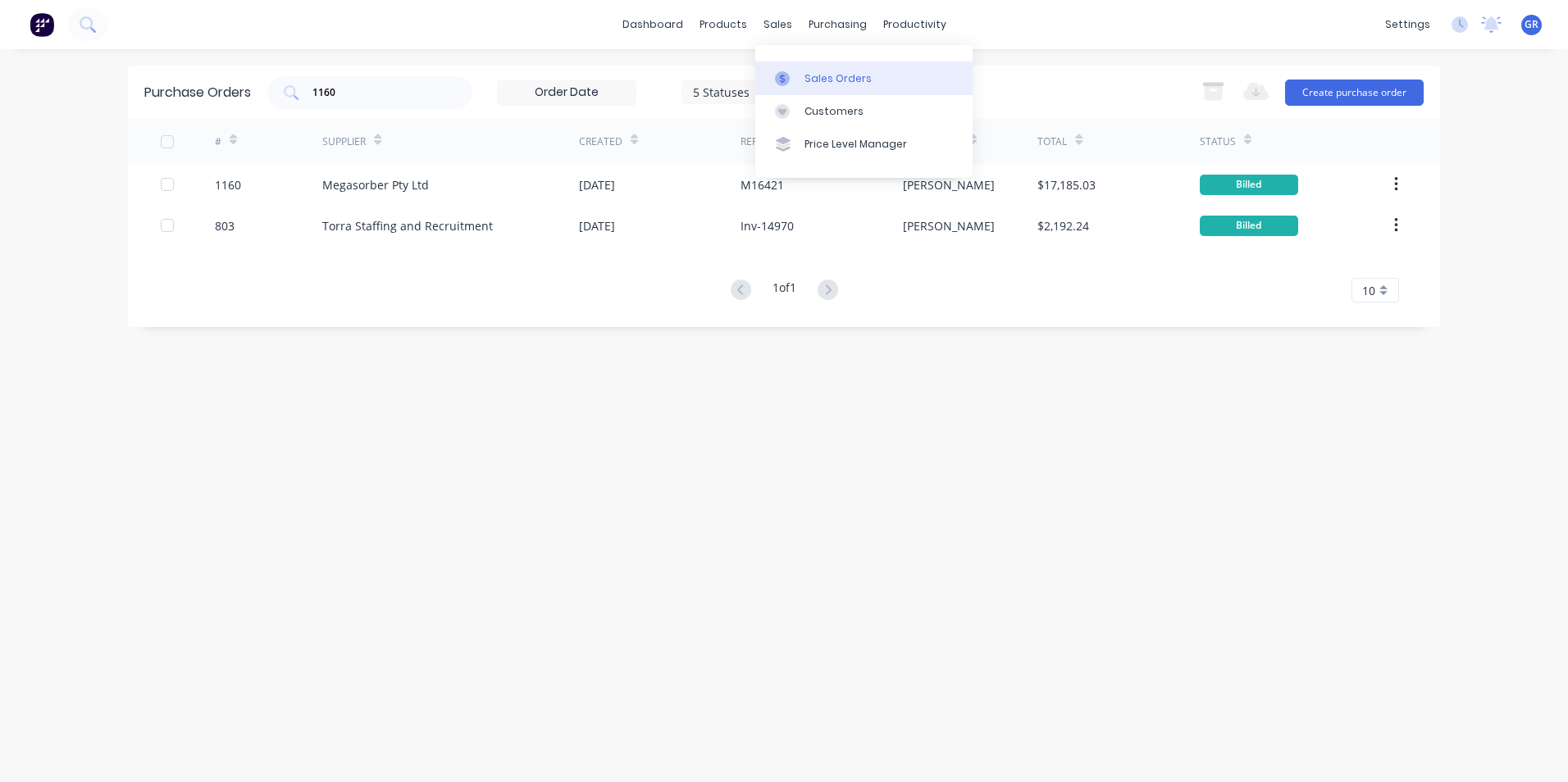
click at [833, 75] on div "Sales Orders" at bounding box center [838, 79] width 67 height 15
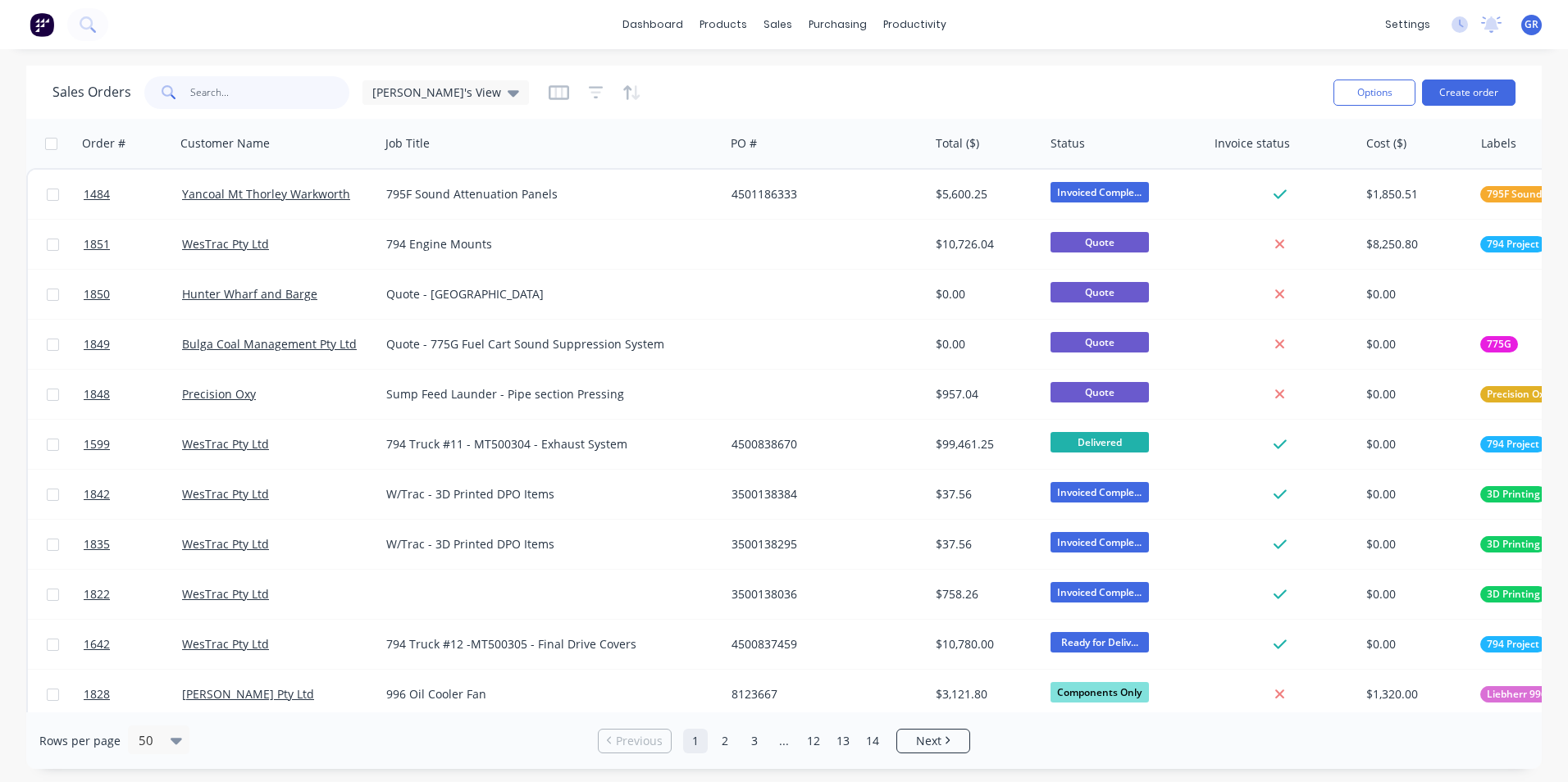
click at [213, 90] on input "text" at bounding box center [270, 92] width 160 height 33
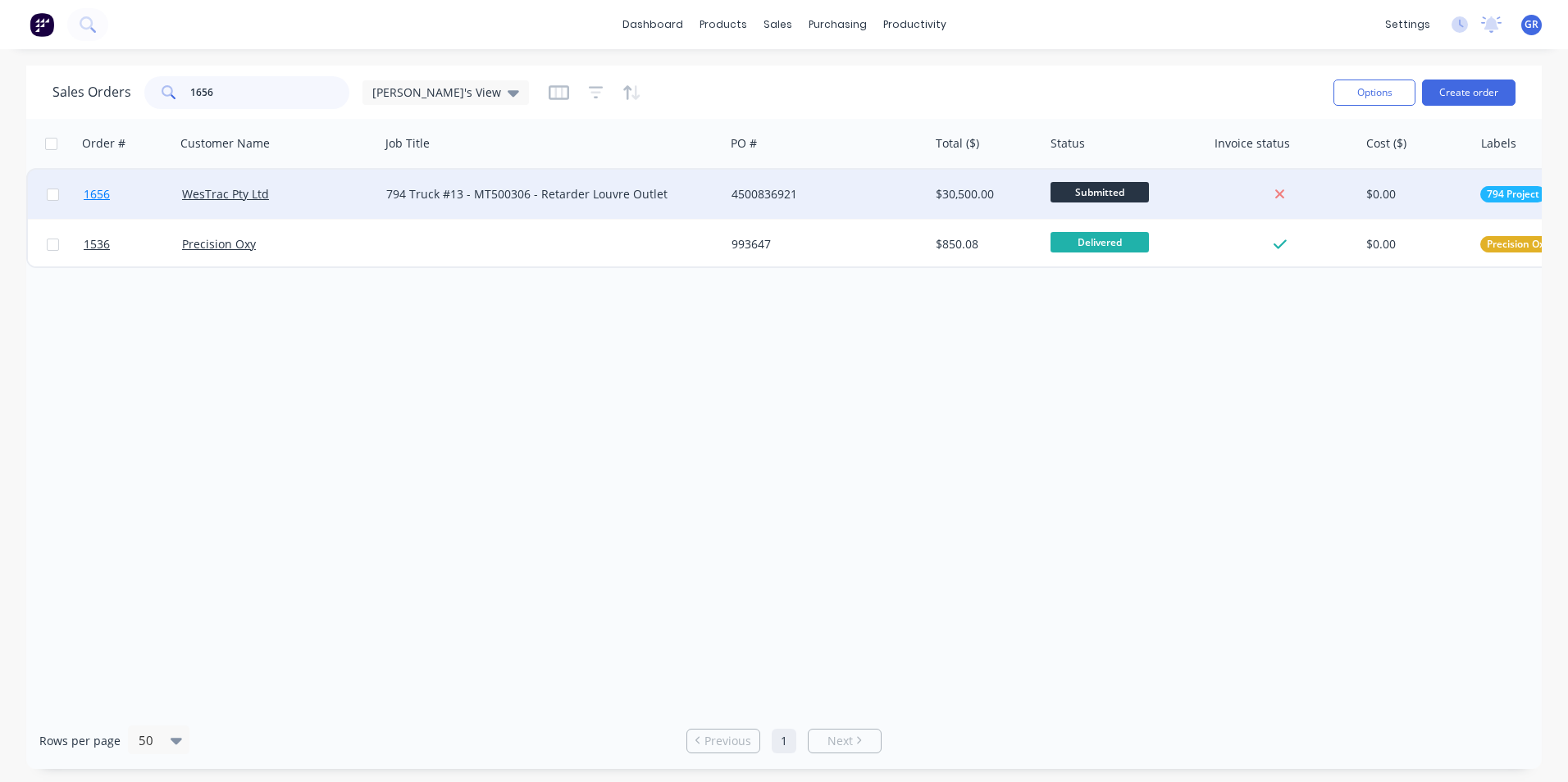
type input "1656"
click at [101, 194] on span "1656" at bounding box center [97, 194] width 26 height 16
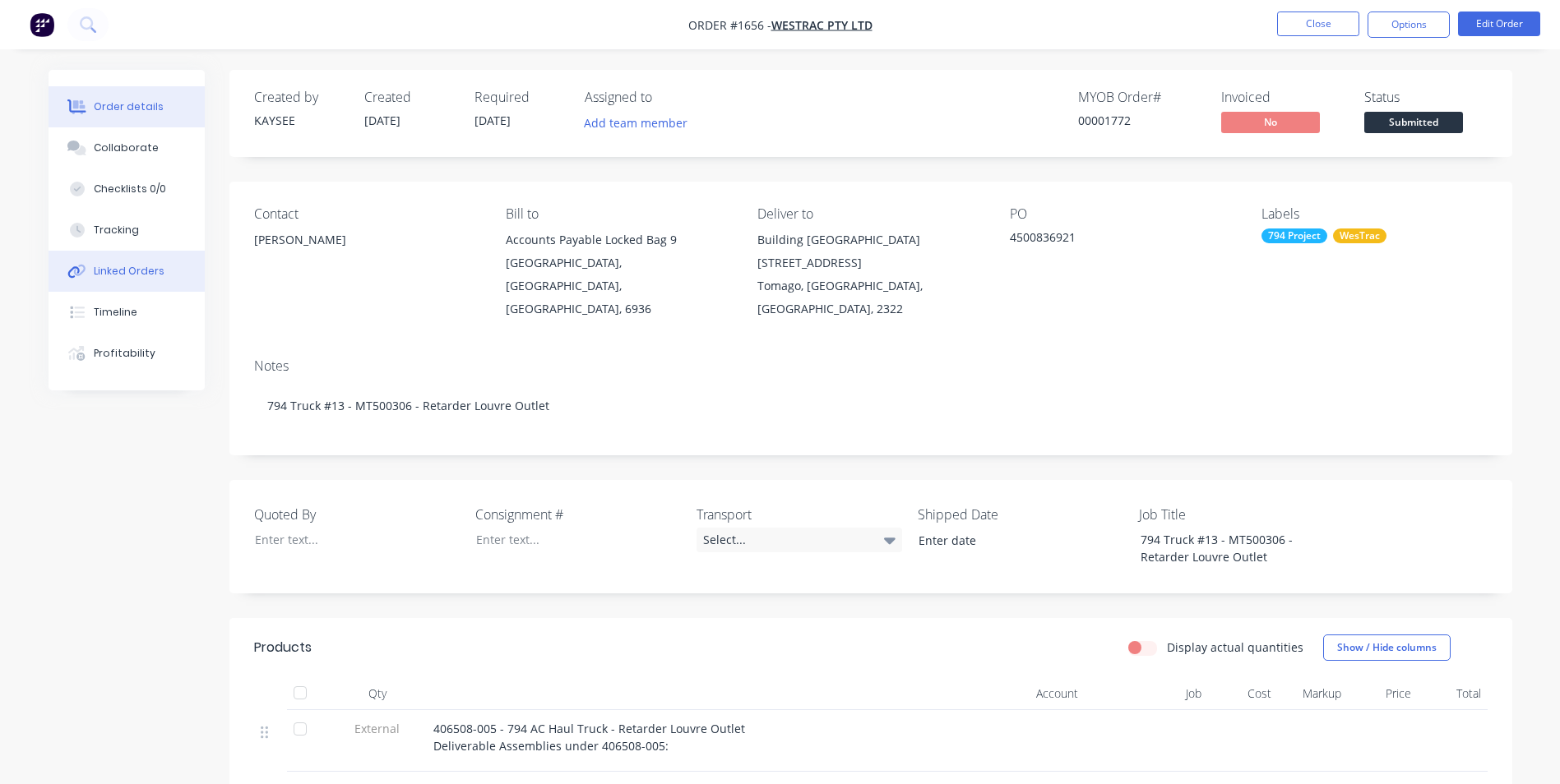
click at [132, 269] on div "Linked Orders" at bounding box center [129, 271] width 71 height 15
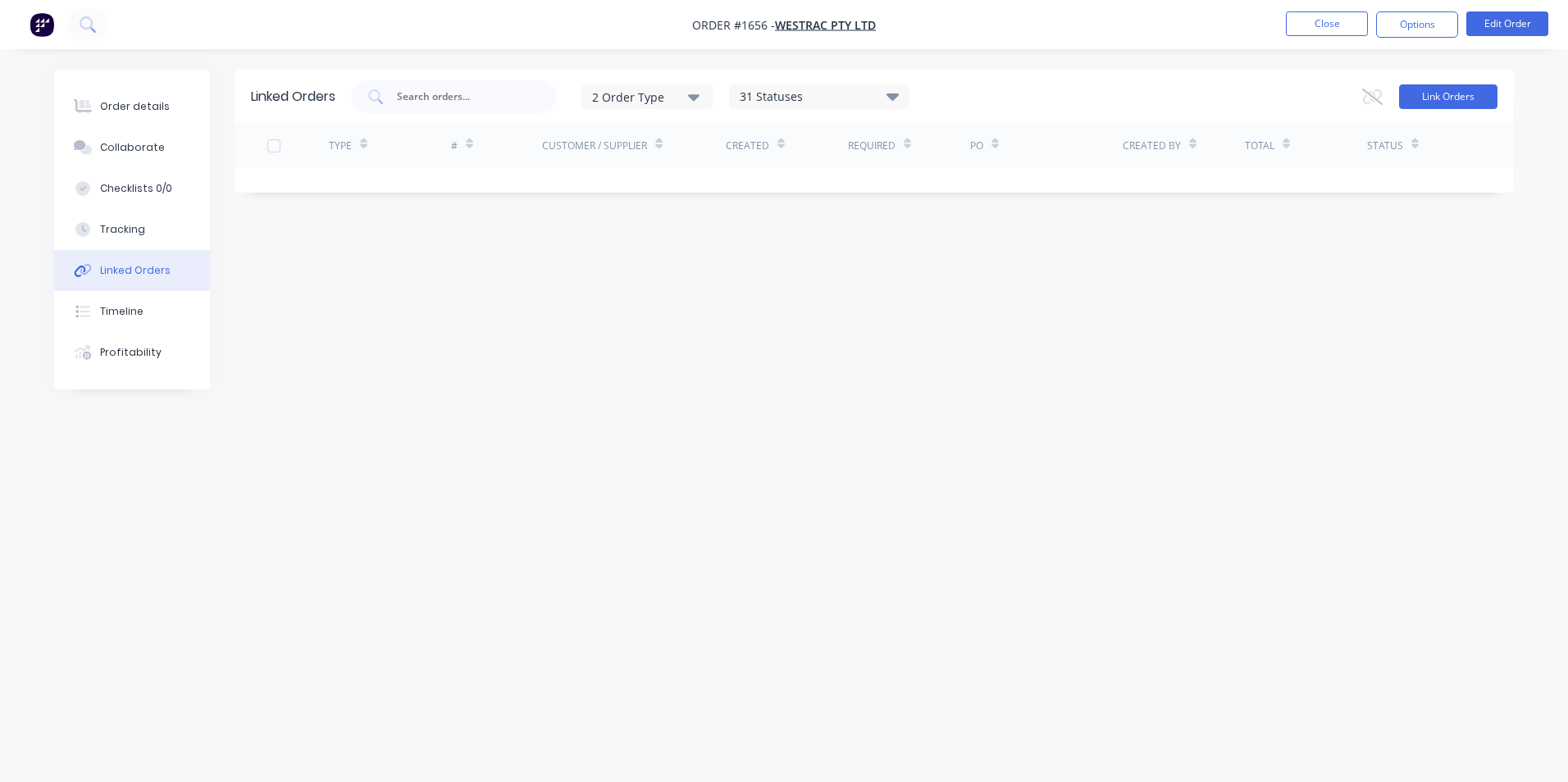
click at [1438, 92] on button "Link Orders" at bounding box center [1448, 97] width 98 height 24
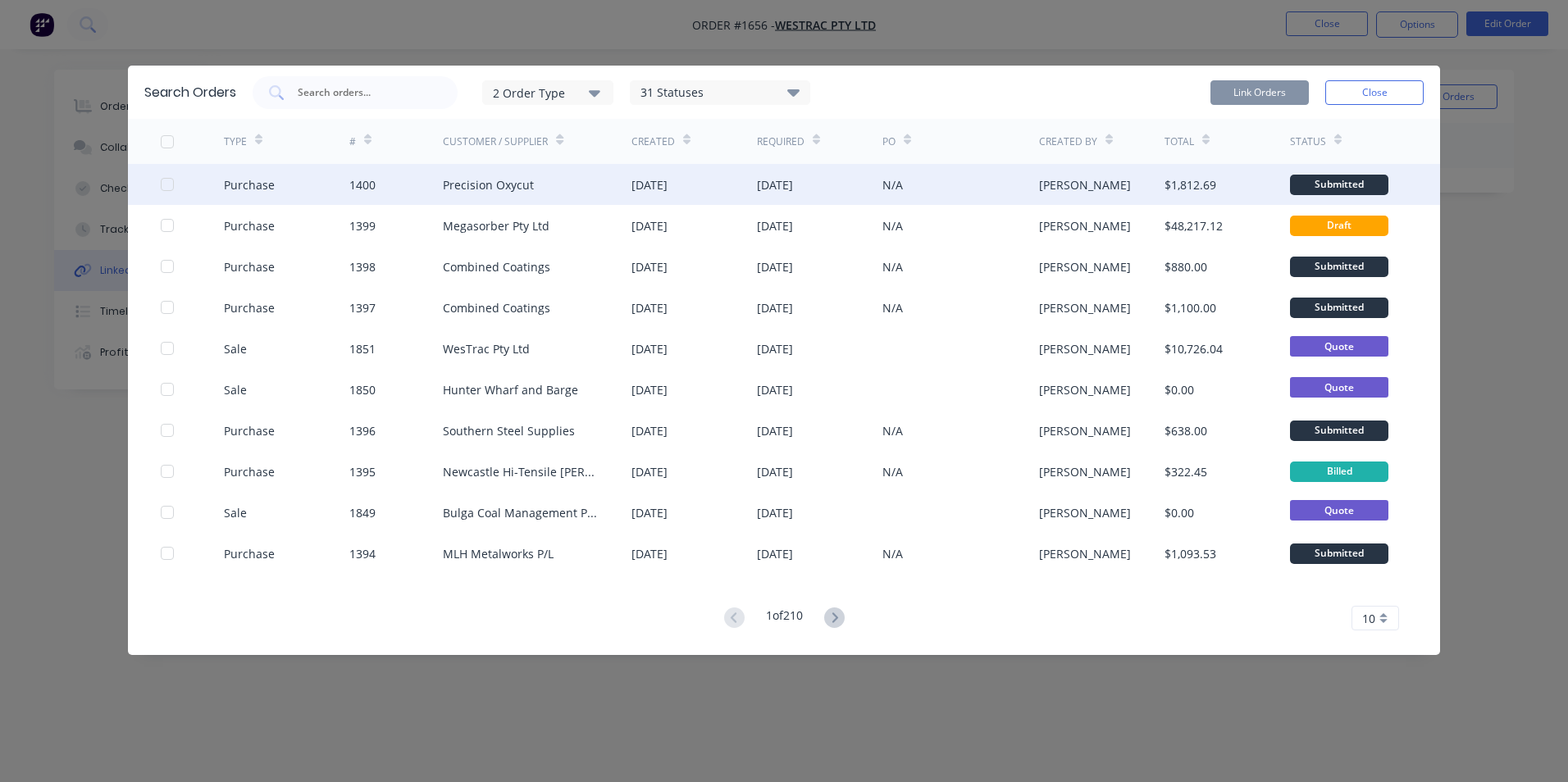
click at [169, 184] on div at bounding box center [168, 185] width 33 height 33
click at [332, 91] on input "text" at bounding box center [365, 92] width 136 height 16
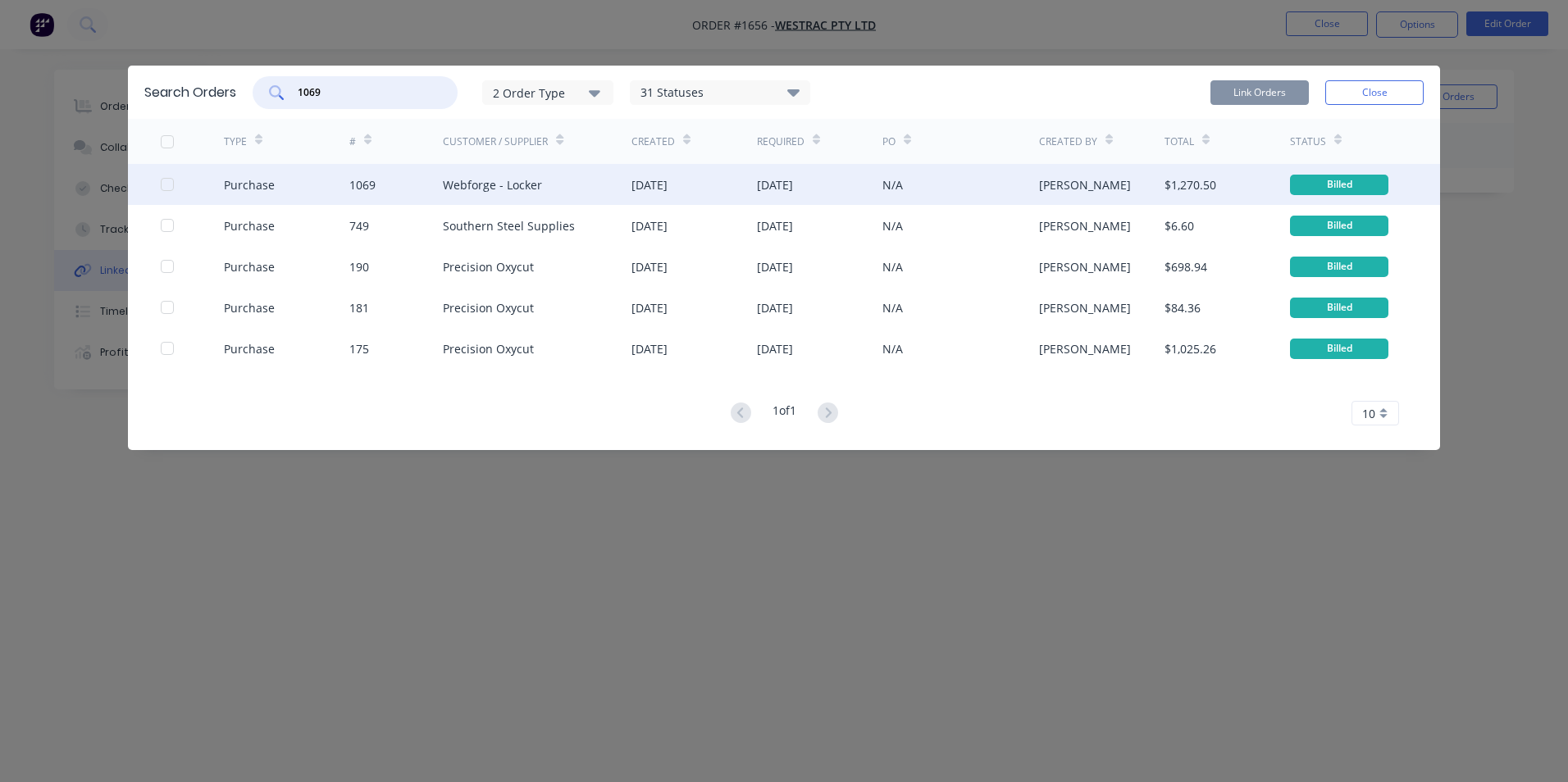
click at [168, 182] on div at bounding box center [168, 185] width 33 height 33
type input "1069"
click at [1268, 89] on button "Link Orders" at bounding box center [1260, 92] width 98 height 24
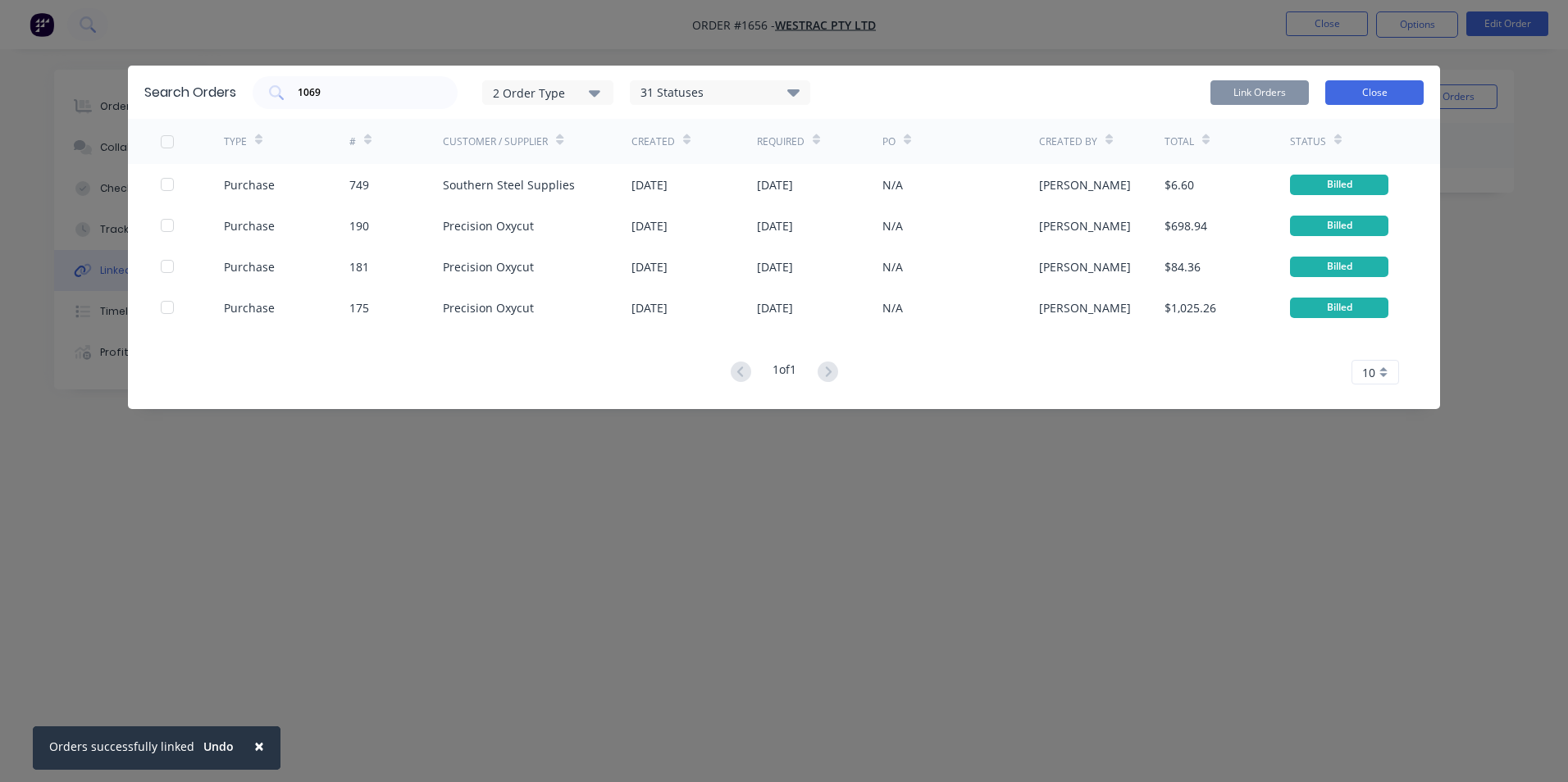
click at [1365, 89] on button "Close" at bounding box center [1374, 92] width 98 height 24
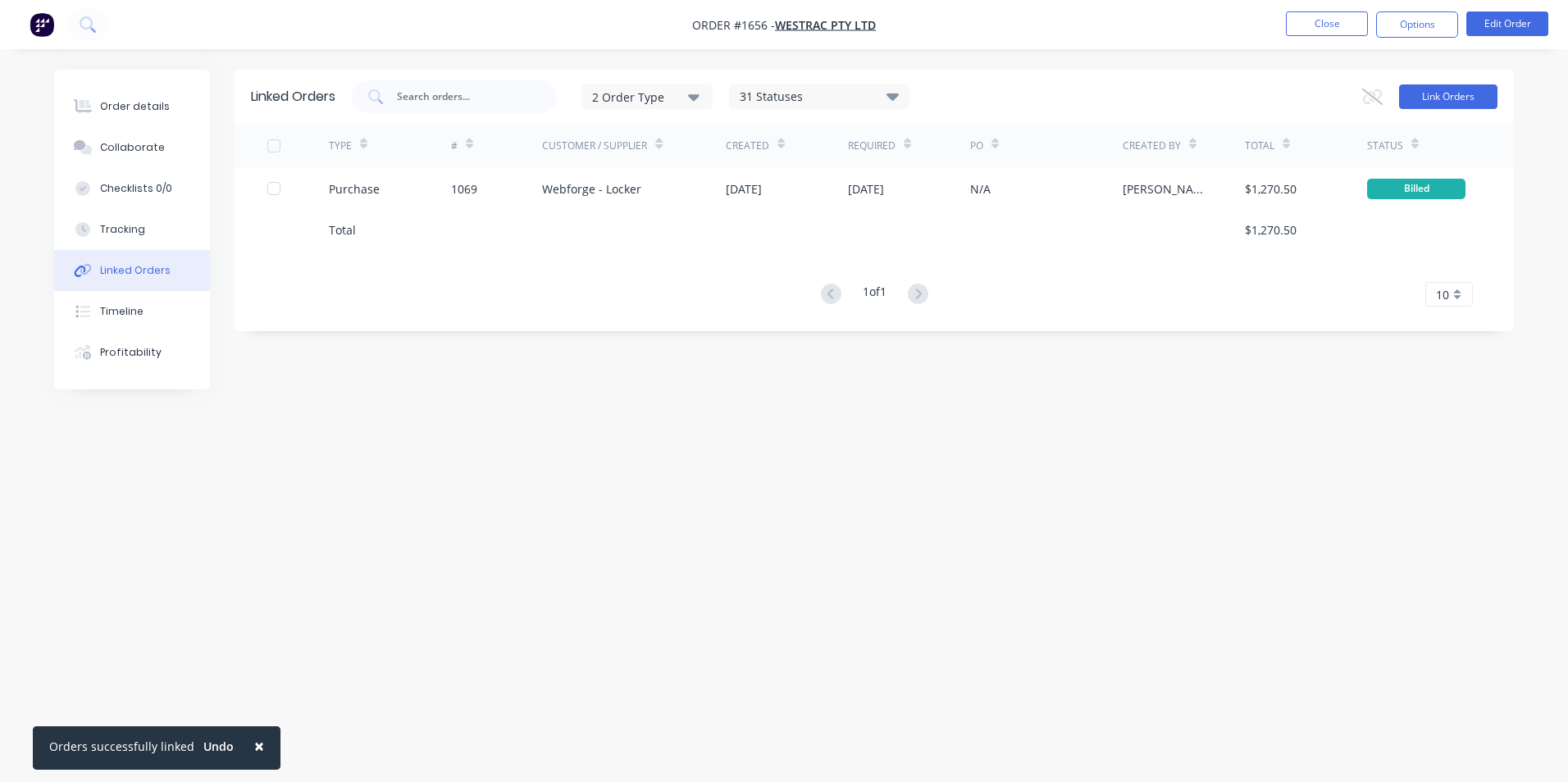
click at [1457, 95] on button "Link Orders" at bounding box center [1448, 97] width 98 height 24
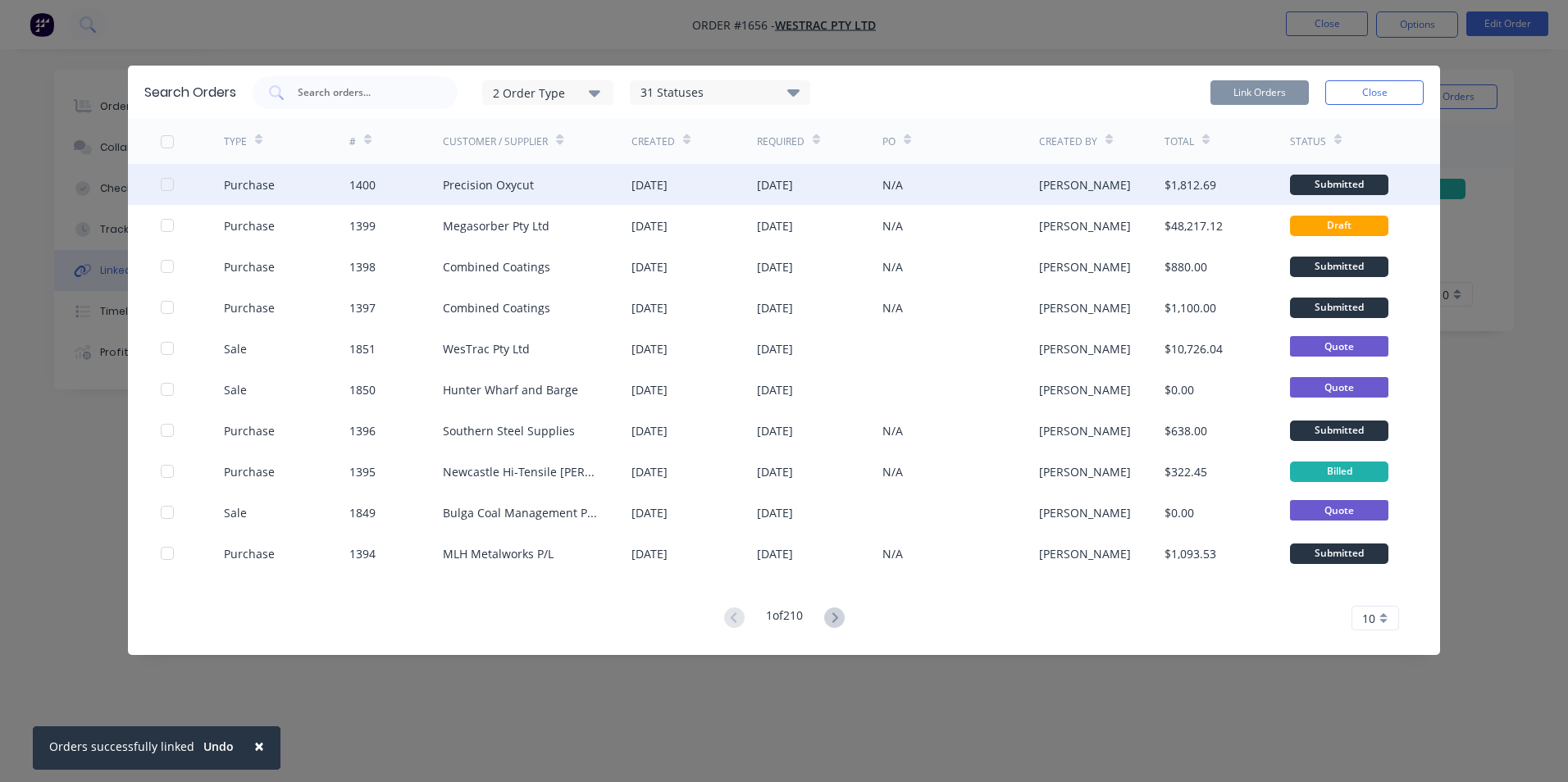
click at [168, 181] on div at bounding box center [168, 185] width 33 height 33
click at [1257, 89] on button "Link Orders" at bounding box center [1260, 92] width 98 height 24
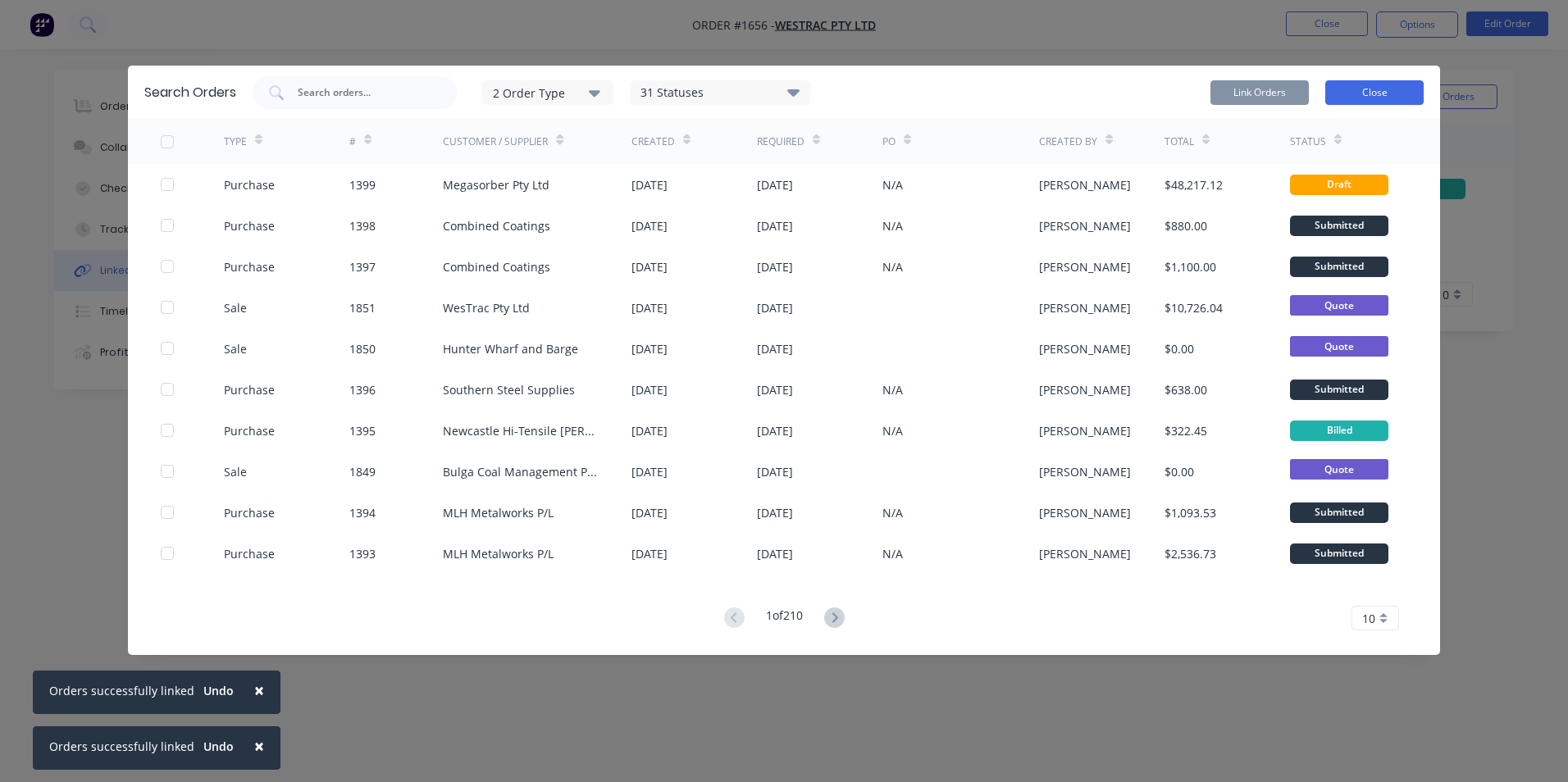
click at [1376, 92] on button "Close" at bounding box center [1374, 92] width 98 height 24
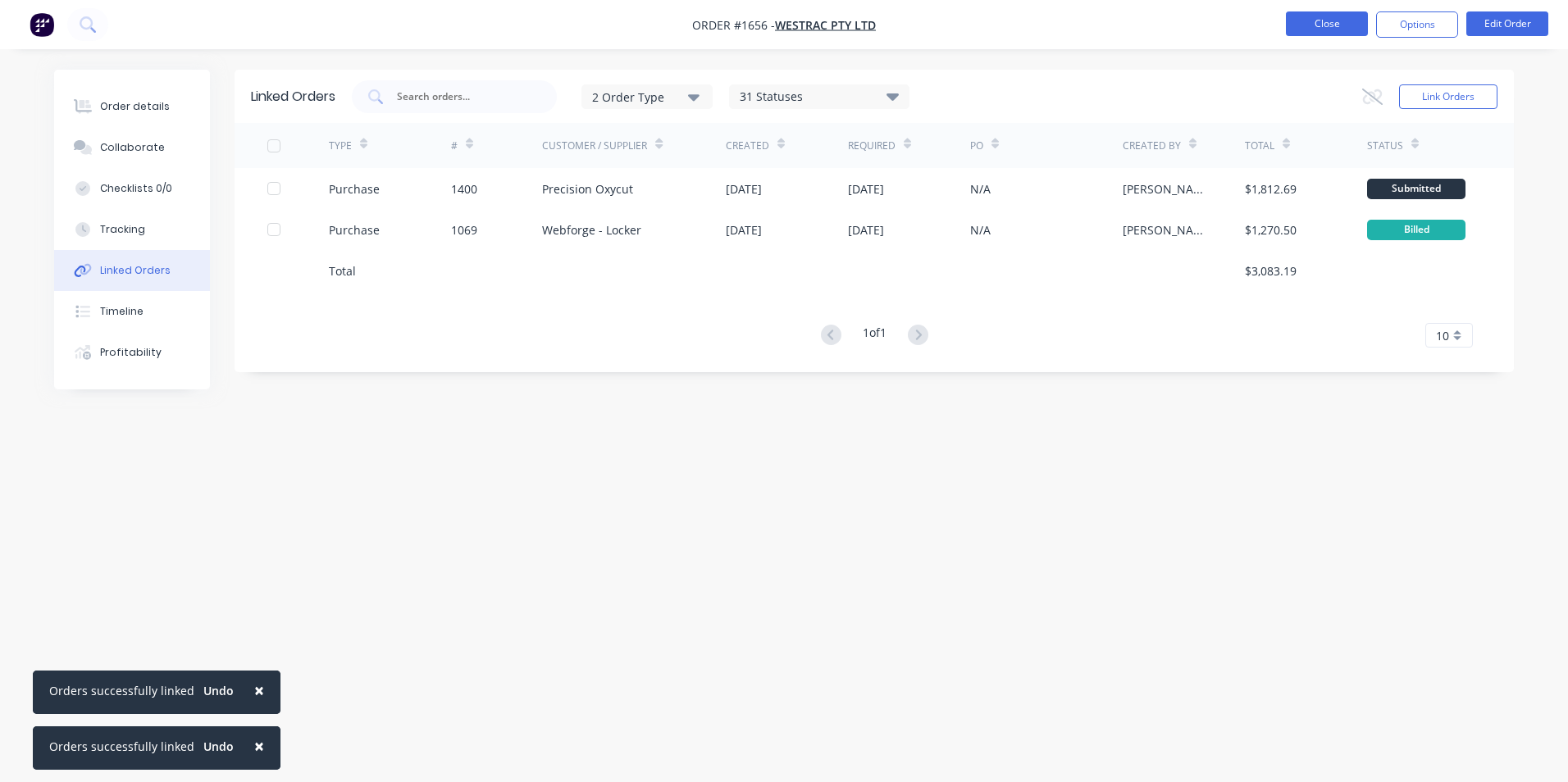
click at [1335, 30] on button "Close" at bounding box center [1326, 23] width 82 height 24
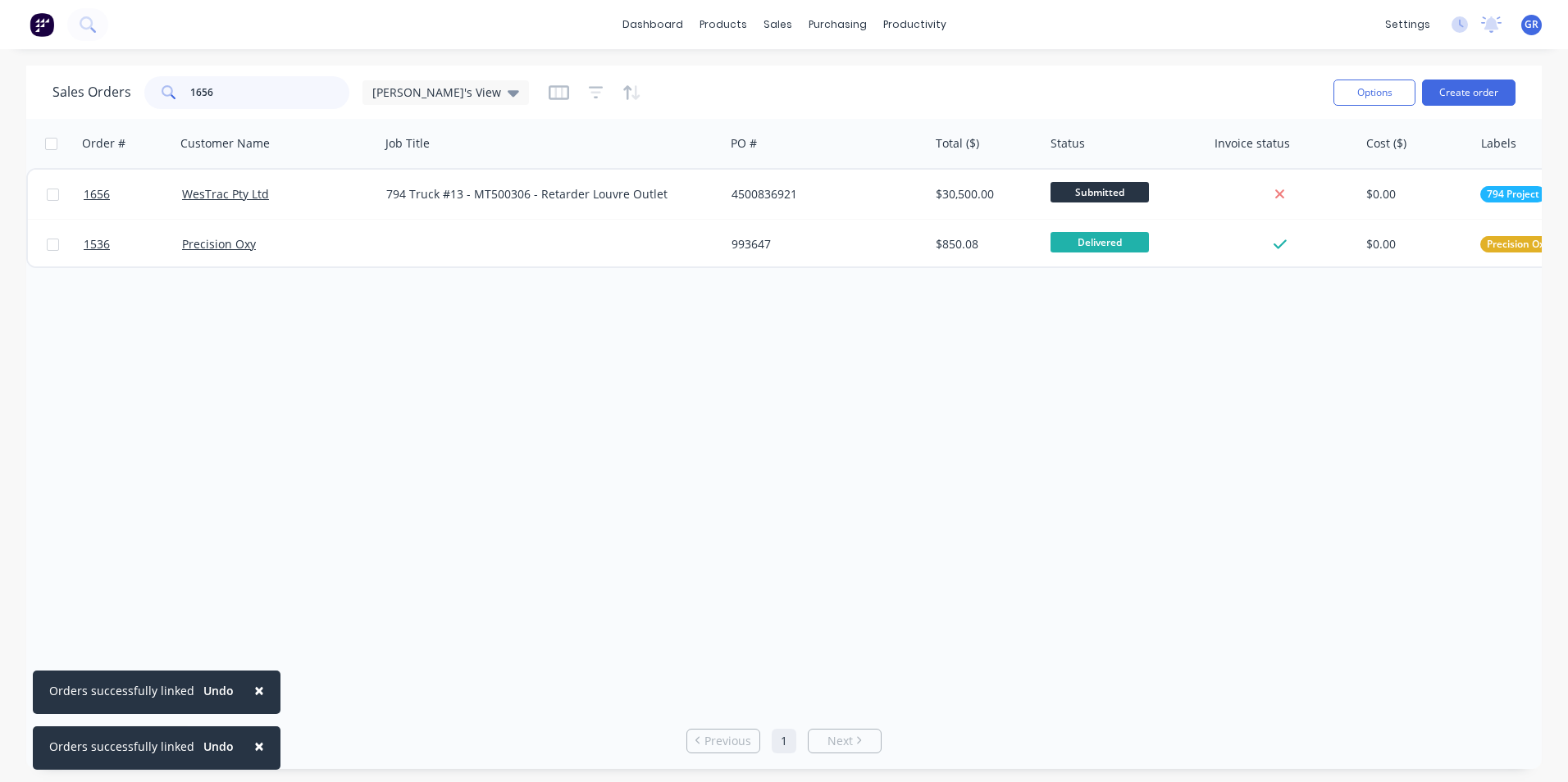
drag, startPoint x: 214, startPoint y: 92, endPoint x: 169, endPoint y: 92, distance: 45.0
click at [169, 92] on div "1656" at bounding box center [246, 92] width 205 height 33
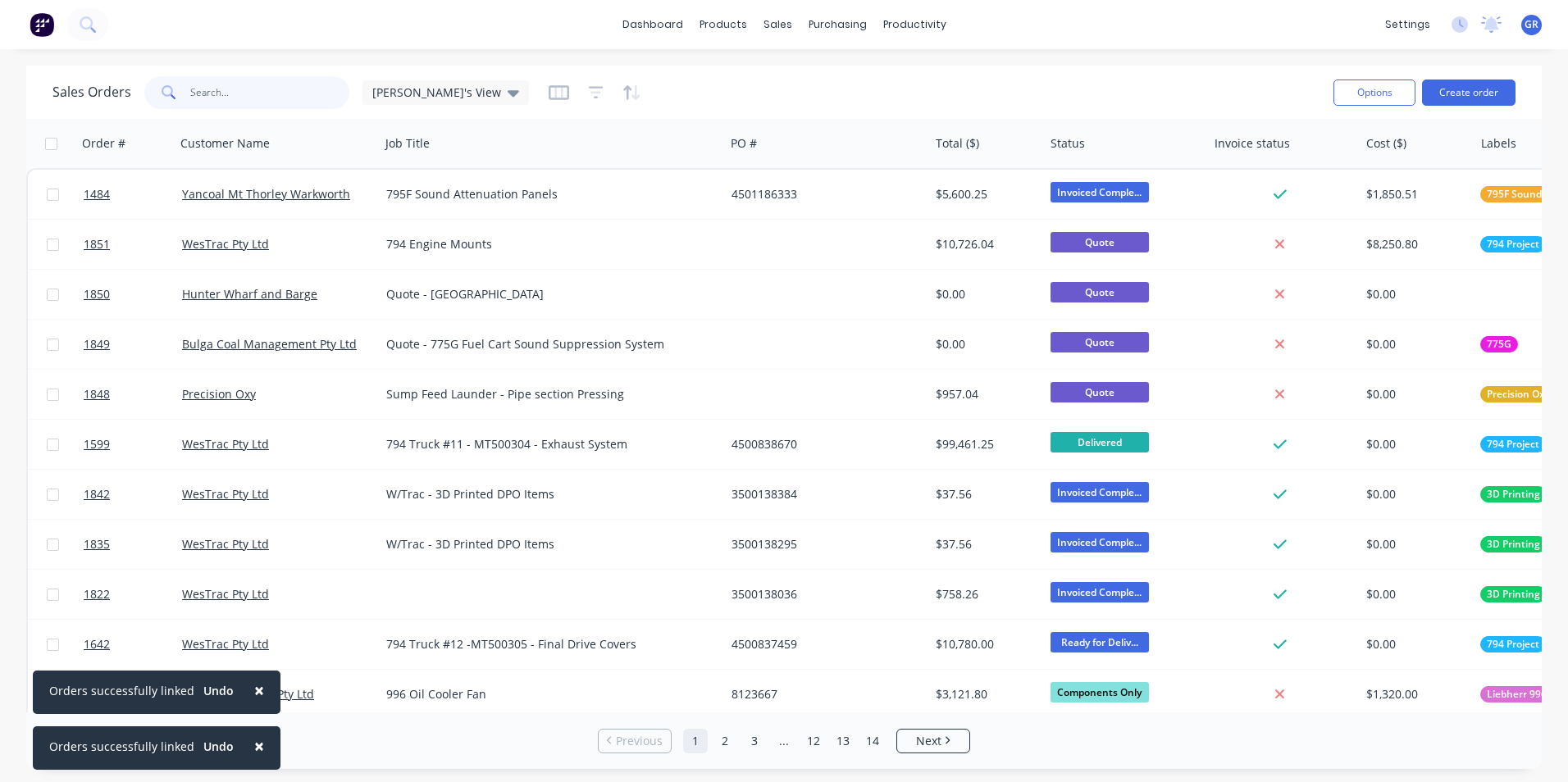
click at [213, 92] on input "text" at bounding box center [270, 92] width 160 height 33
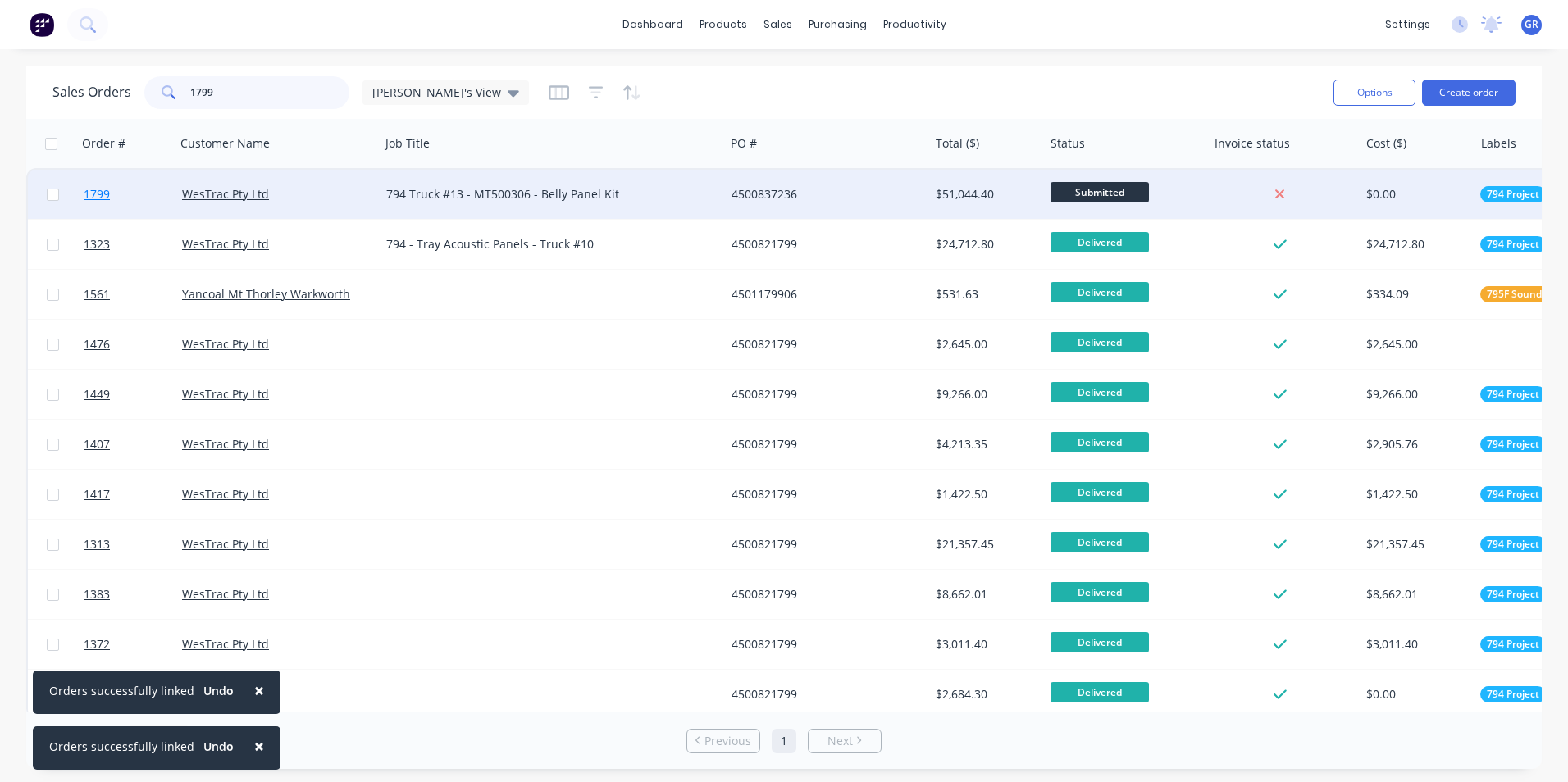
type input "1799"
click at [100, 194] on span "1799" at bounding box center [97, 194] width 26 height 16
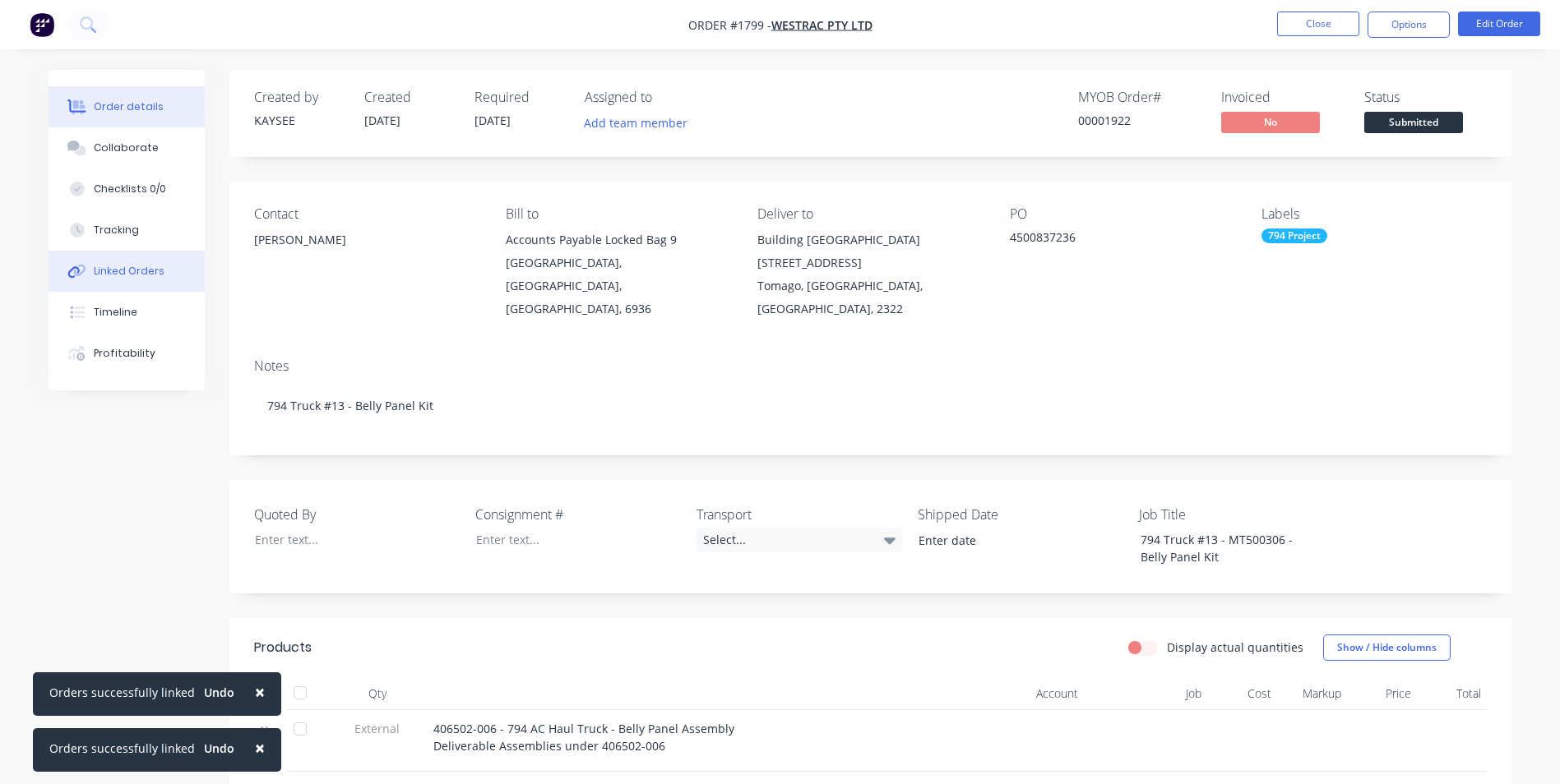
click at [128, 273] on div "Linked Orders" at bounding box center [129, 271] width 71 height 15
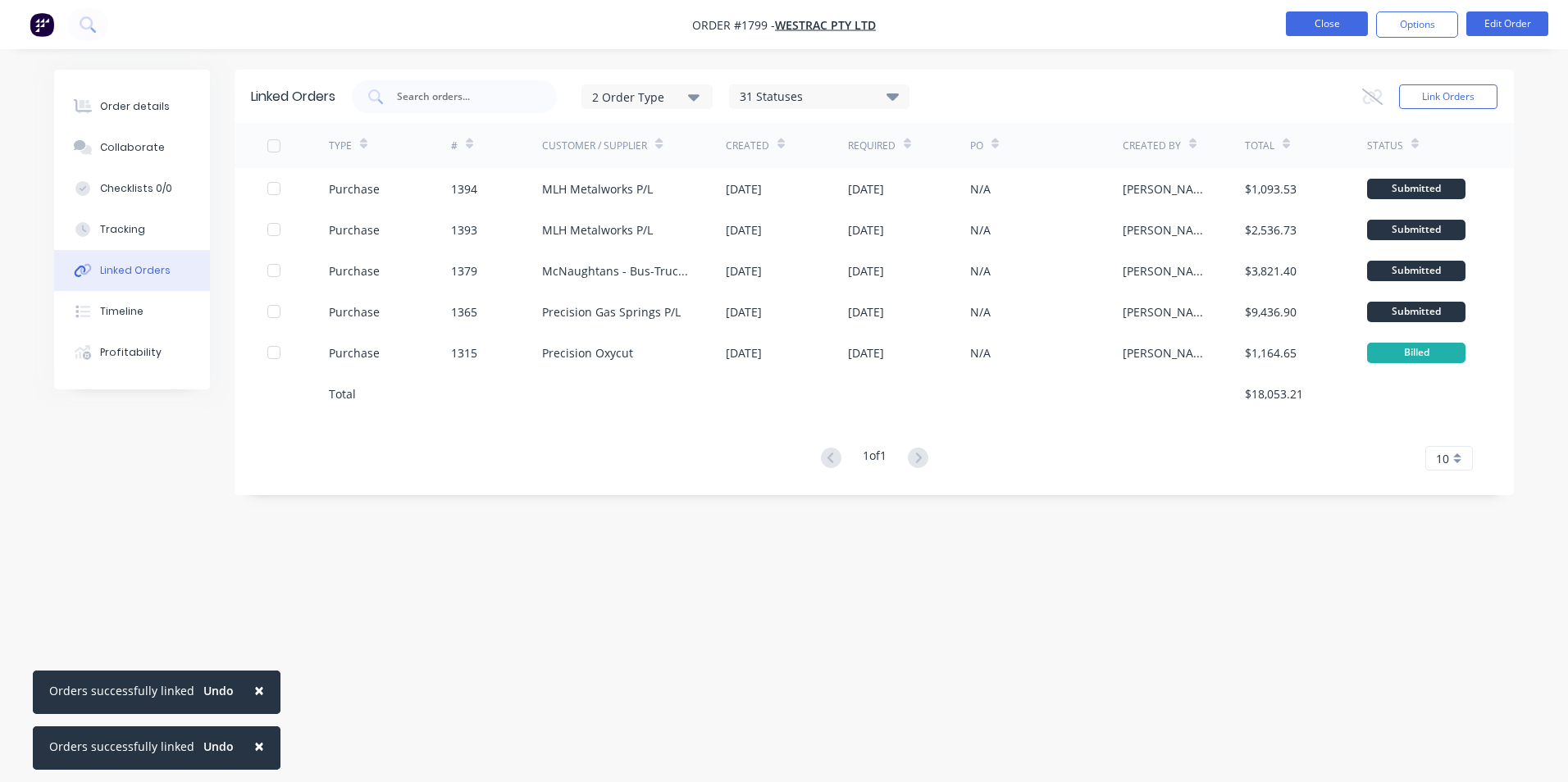
click at [1334, 21] on button "Close" at bounding box center [1326, 23] width 82 height 24
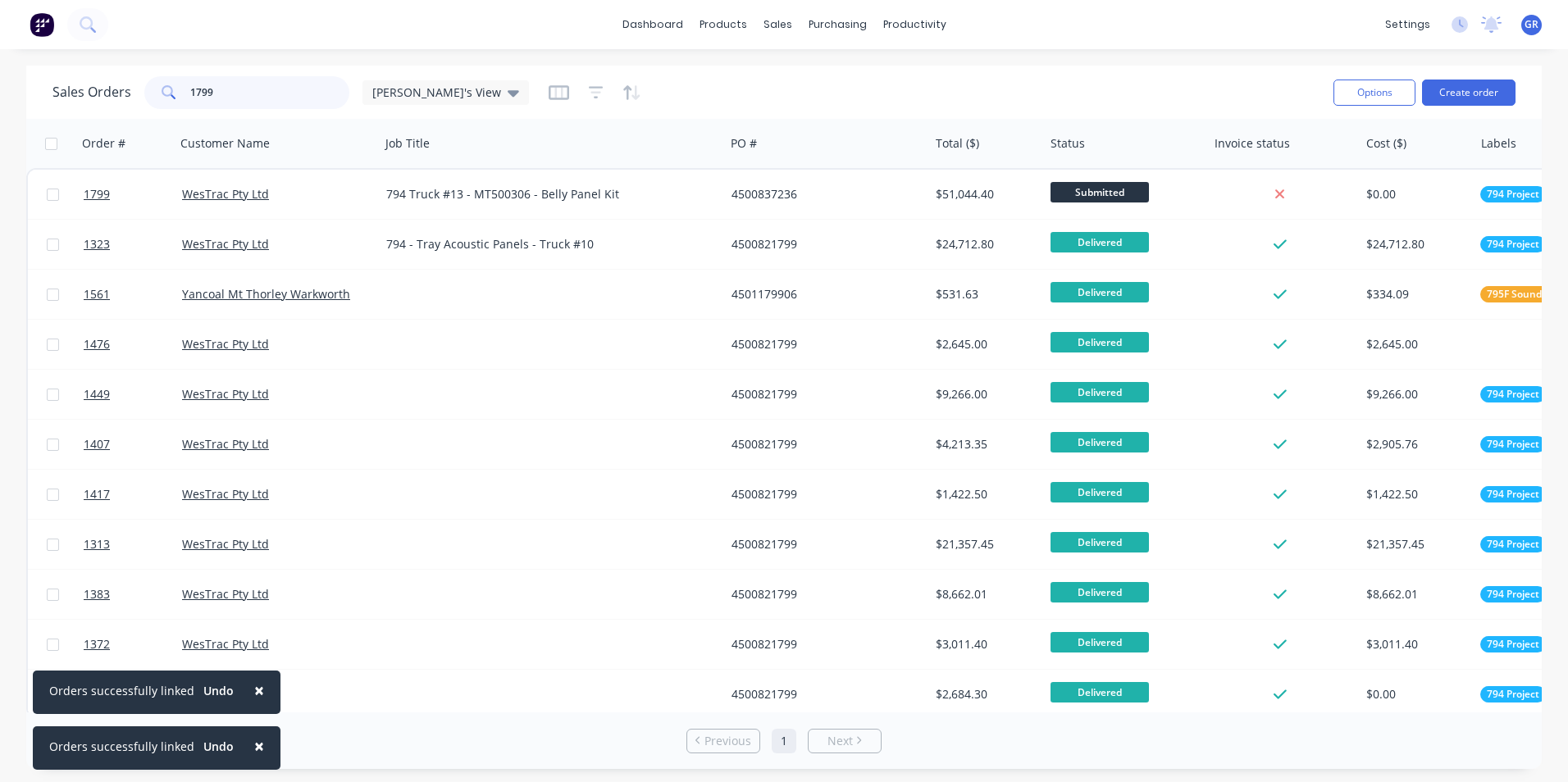
drag, startPoint x: 223, startPoint y: 93, endPoint x: 173, endPoint y: 93, distance: 50.0
click at [173, 93] on div "1799" at bounding box center [246, 92] width 205 height 33
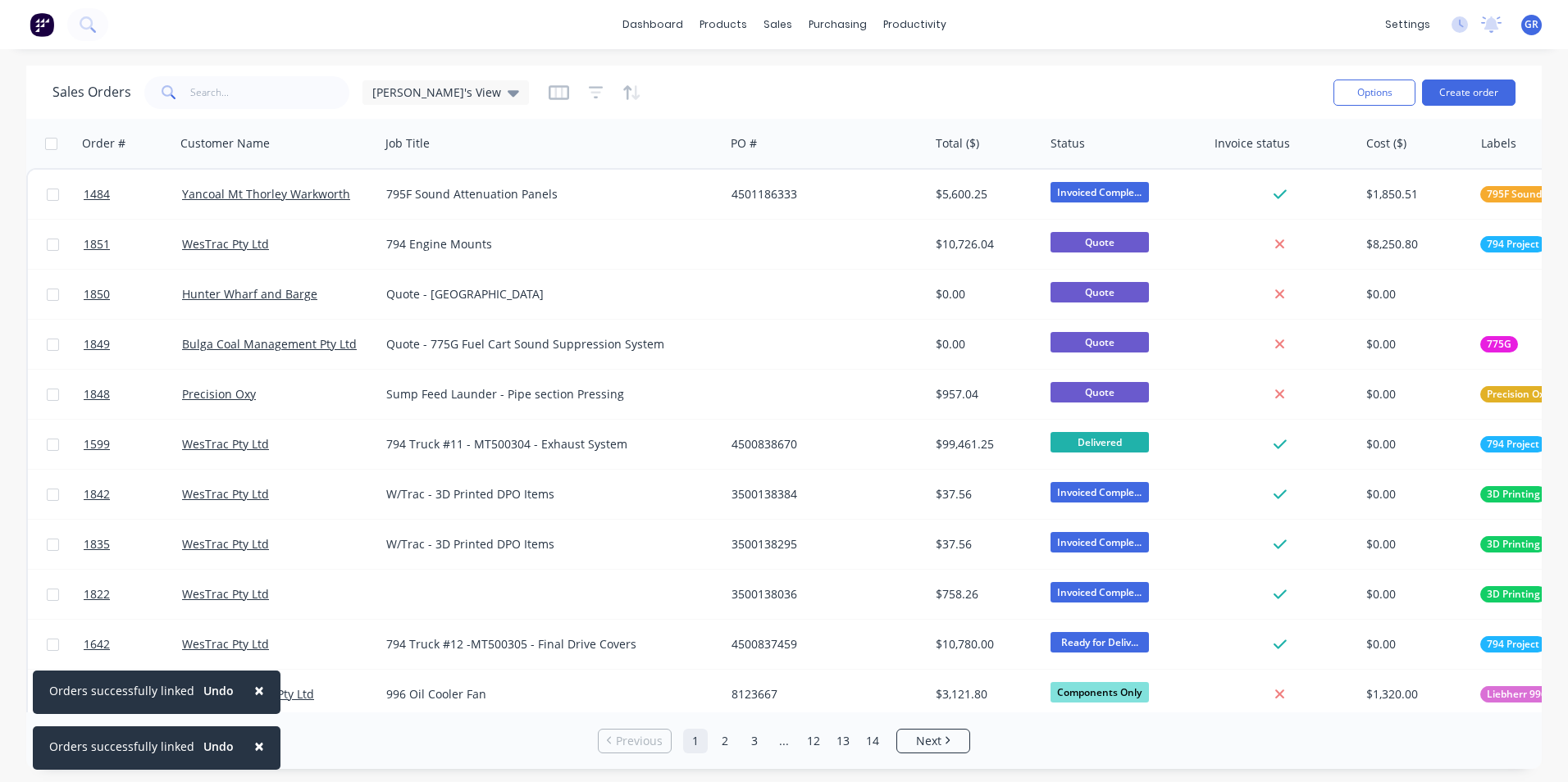
click at [254, 687] on span "×" at bounding box center [258, 690] width 10 height 23
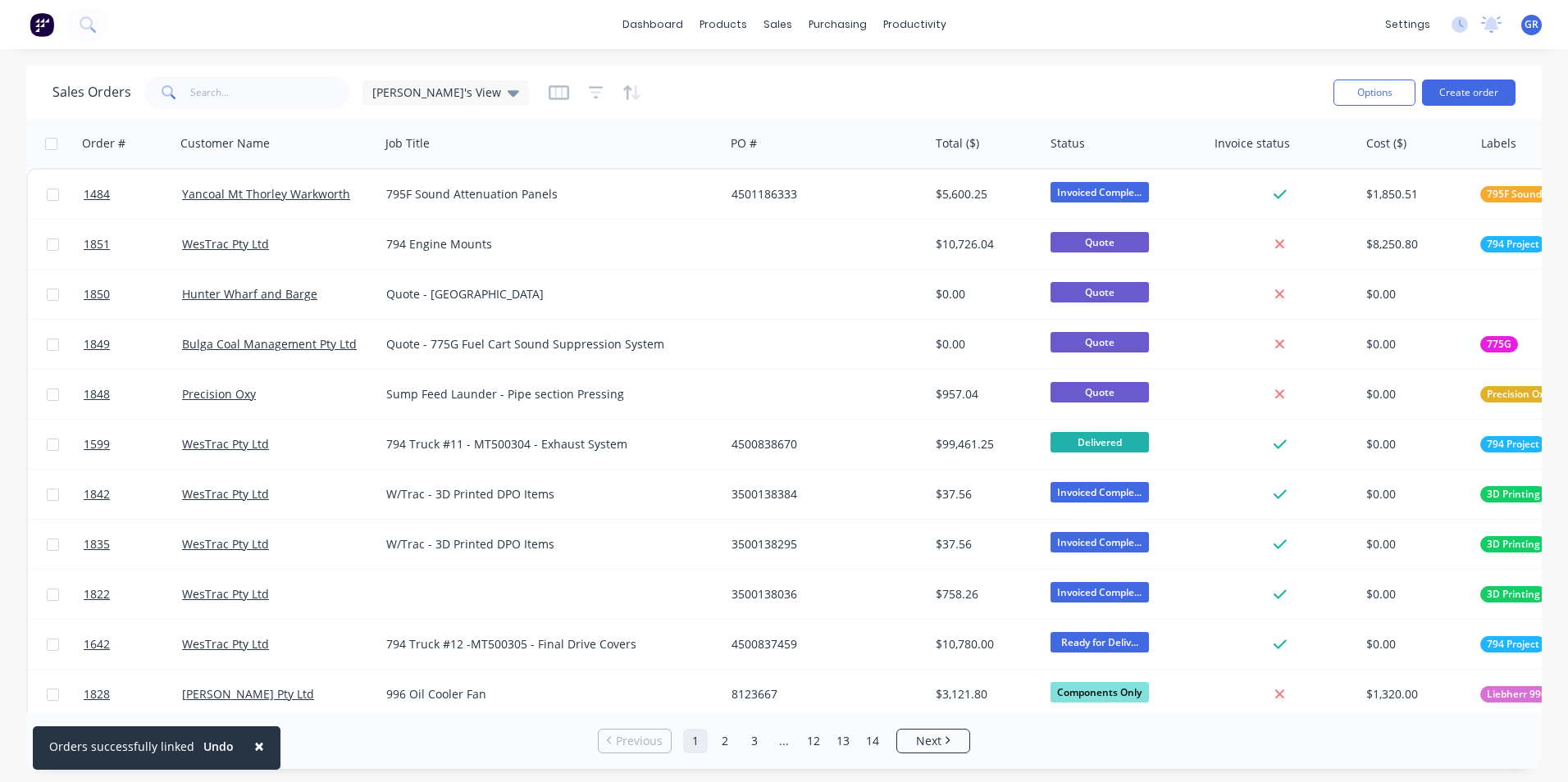
click at [254, 743] on span "×" at bounding box center [258, 746] width 10 height 23
